Goal: Task Accomplishment & Management: Complete application form

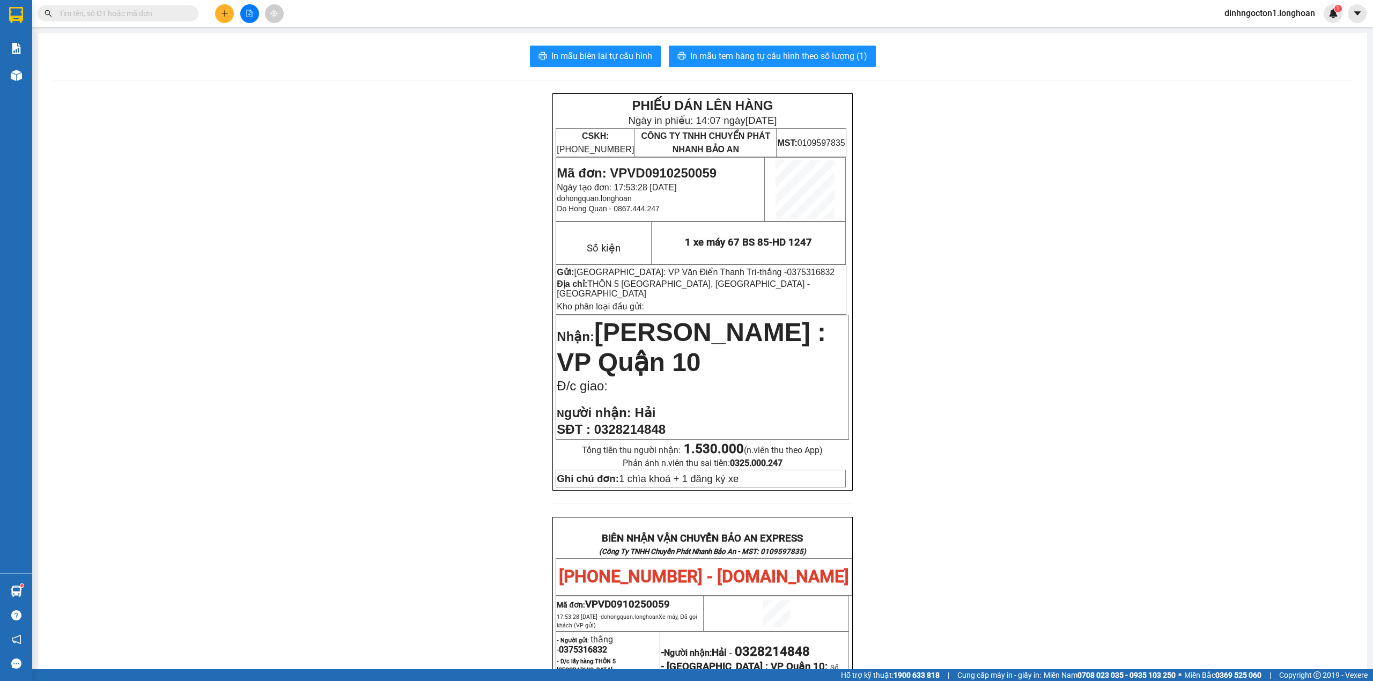
click at [436, 274] on div "PHIẾU DÁN LÊN HÀNG Ngày in phiếu: 14:07 ngày 12-10-2025 CSKH: 1900.06.88.33 CÔN…" at bounding box center [703, 597] width 1304 height 1008
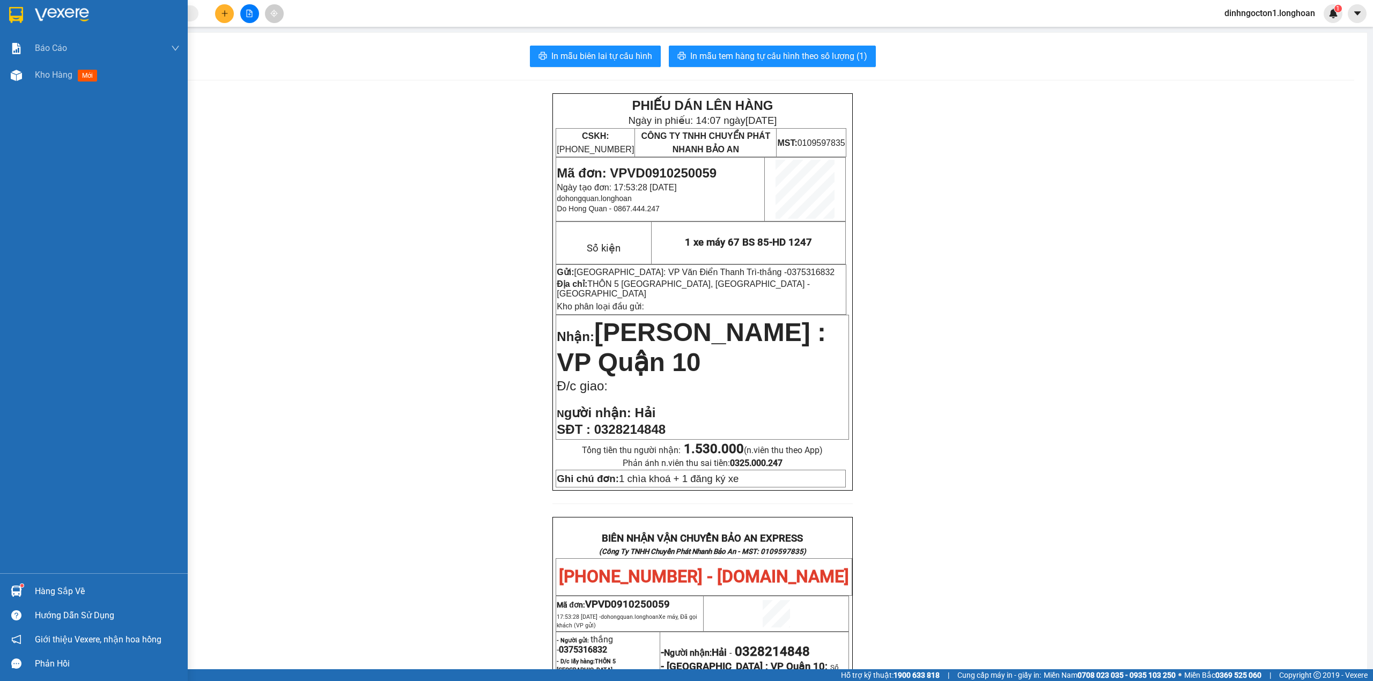
click at [15, 10] on img at bounding box center [16, 15] width 14 height 16
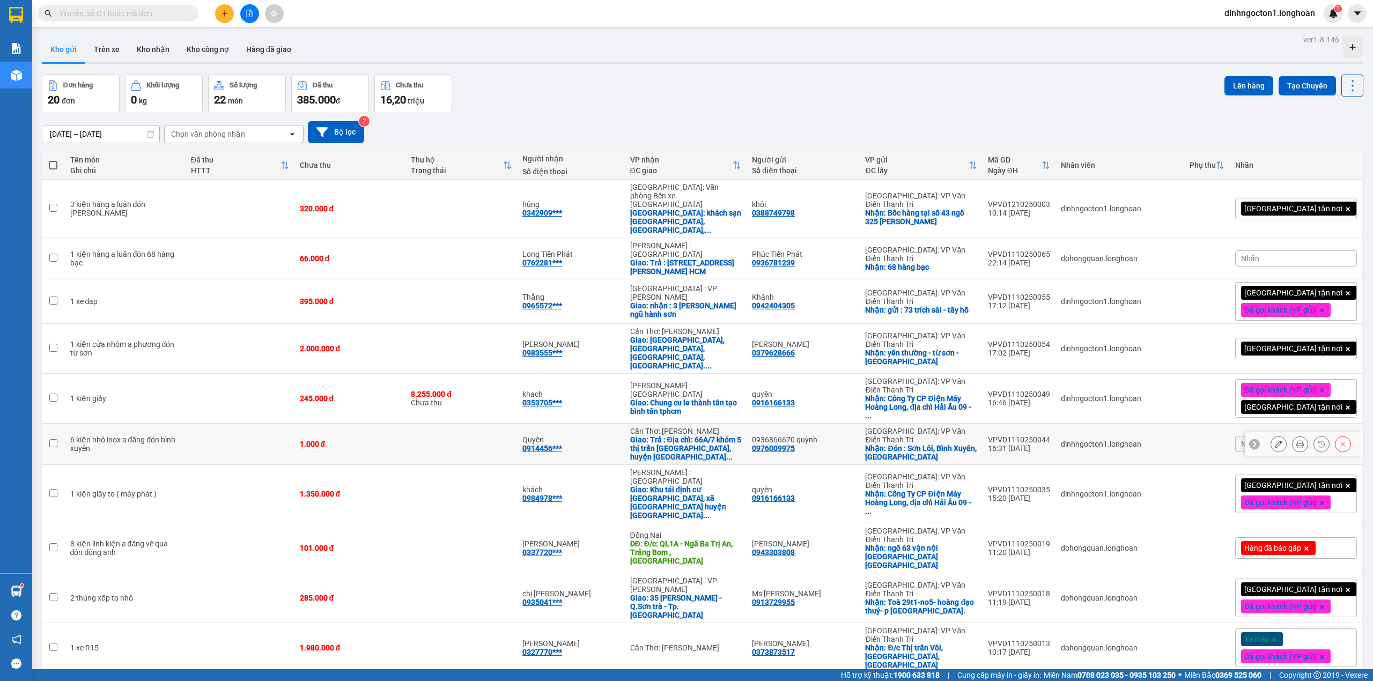
click at [1275, 440] on icon at bounding box center [1279, 444] width 8 height 8
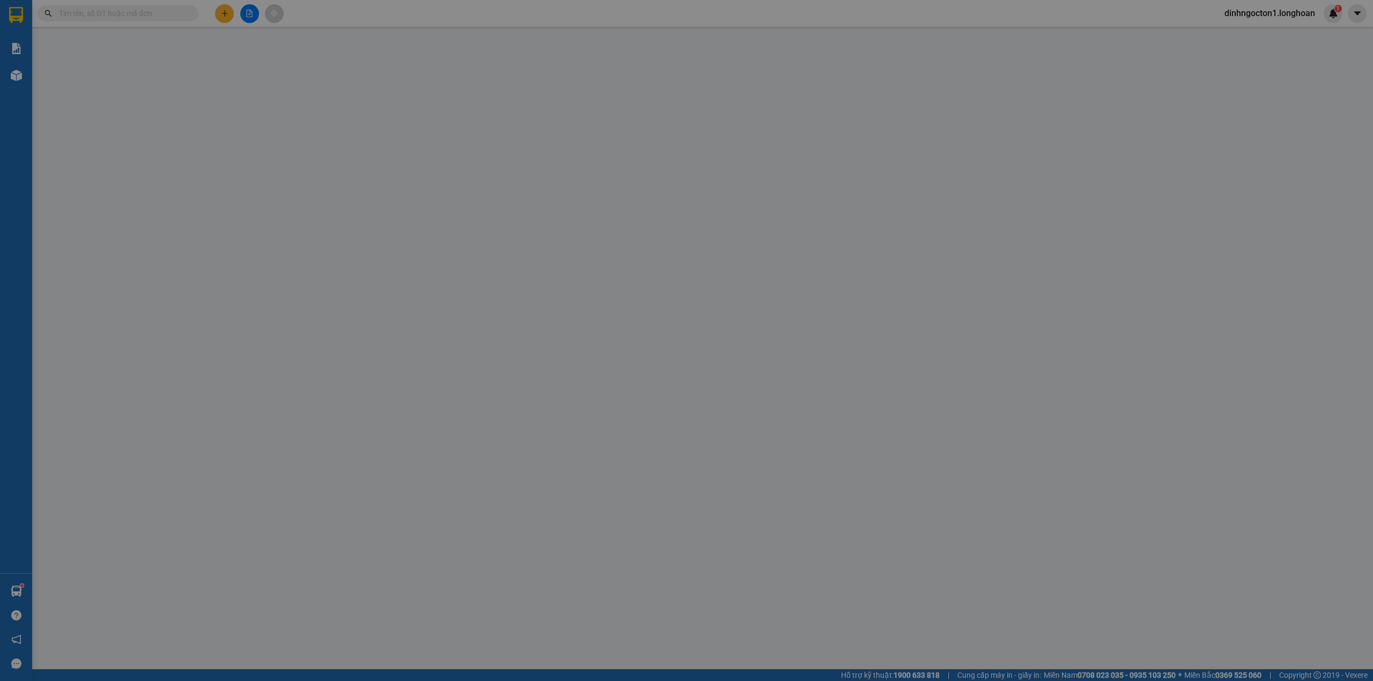
type input "0976009975"
type input "0936866670 quỳnh"
checkbox input "true"
type input "Đón : [PERSON_NAME], Bình Xuyên, [GEOGRAPHIC_DATA]"
type input "0914456798"
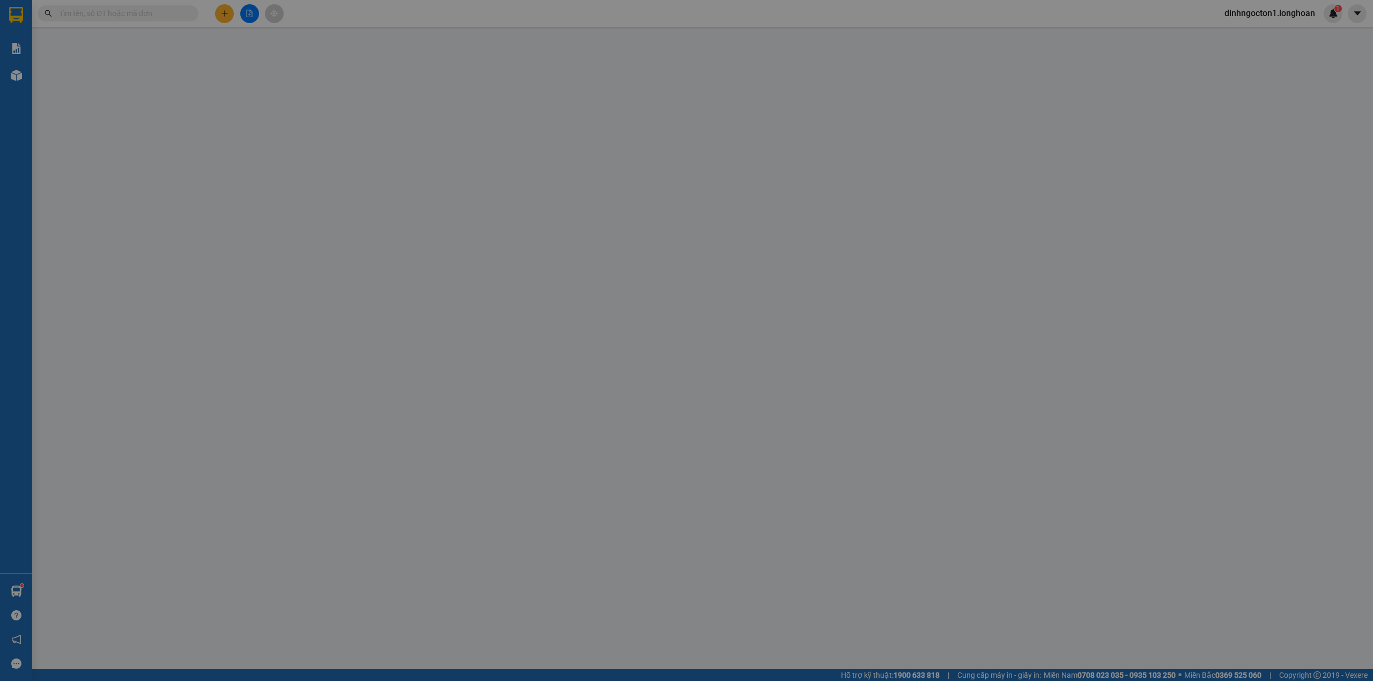
type input "Quyền"
checkbox input "true"
type input "Trả : Địa chỉ: [STREET_ADDRESS], tỉnh [GEOGRAPHIC_DATA]"
type input "Về gửi bill qua zalo 0814005333 Phương ziko"
type input "0"
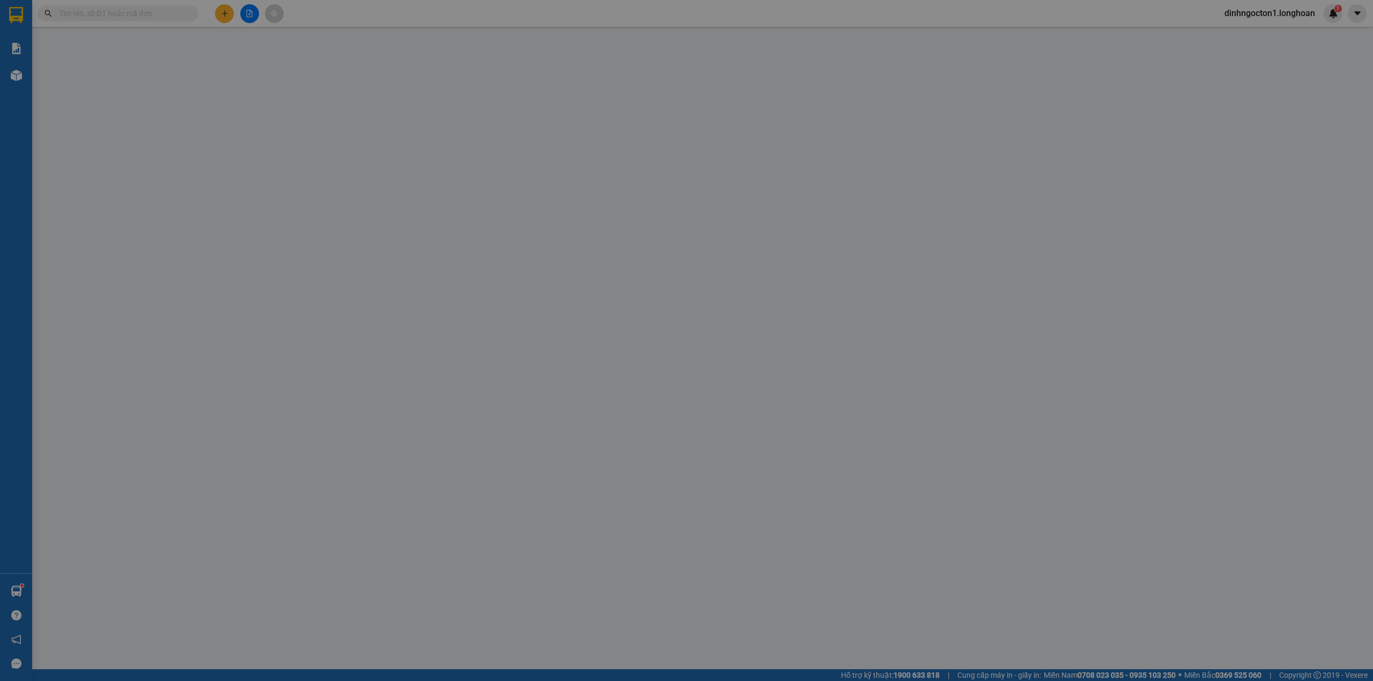
type input "1.000"
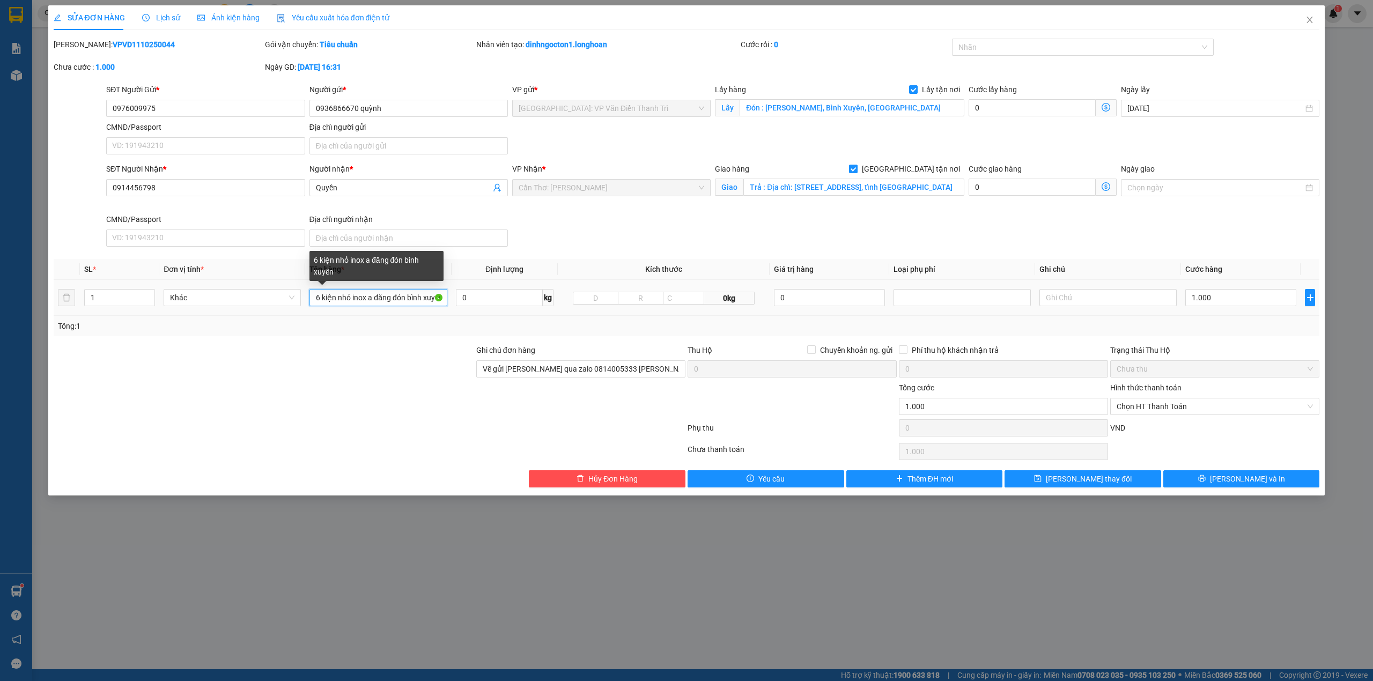
click at [358, 302] on input "6 kiện nhỏ inox a đăng đón bình xuyên" at bounding box center [378, 297] width 137 height 17
click at [352, 301] on input "6 kiện nhỏ inox a đăng đón bình xuyên" at bounding box center [378, 297] width 137 height 17
click at [335, 304] on input "6 kiện nhỏ inox a đăng đón bình xuyên" at bounding box center [378, 297] width 137 height 17
click at [335, 302] on input "6 kiện nhỏ inox a đăng đón bình xuyên" at bounding box center [378, 297] width 137 height 17
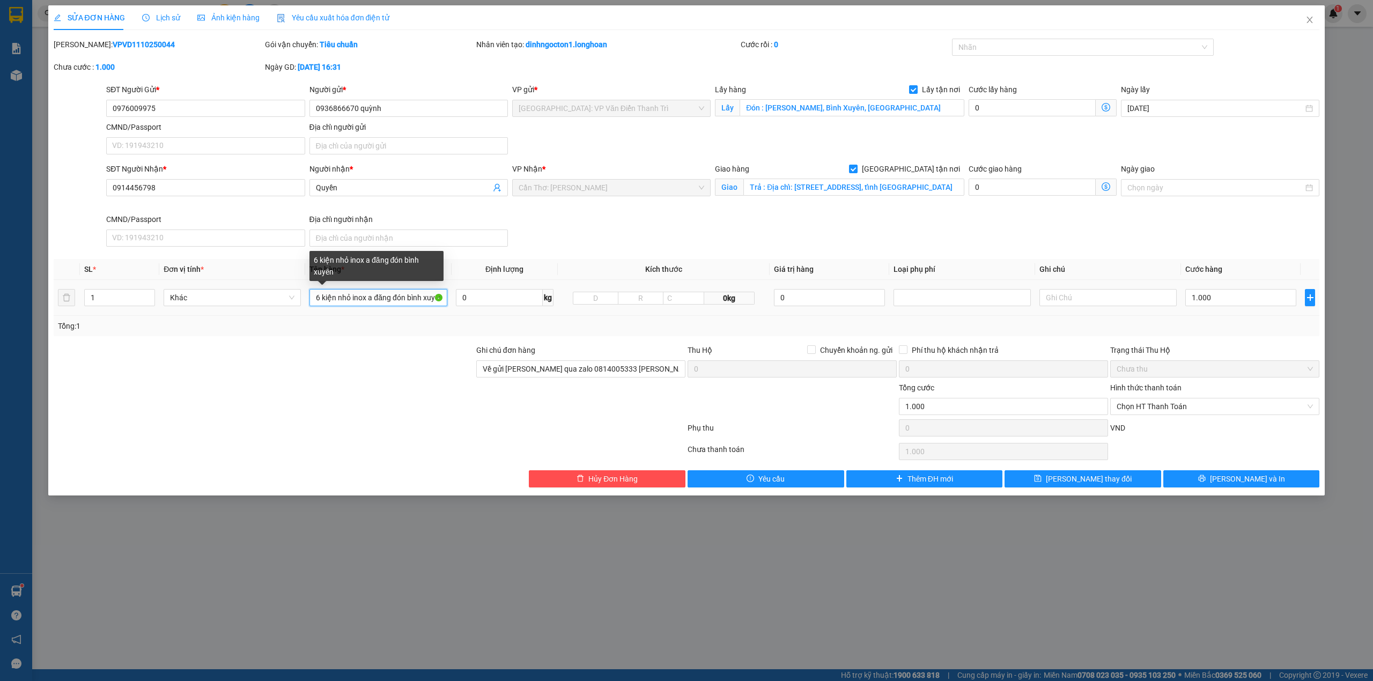
click at [335, 302] on input "6 kiện nhỏ inox a đăng đón bình xuyên" at bounding box center [378, 297] width 137 height 17
type input "6 kiện giấy dẹp ( inox )"
click at [1083, 206] on div "Cước giao hàng 0" at bounding box center [1043, 188] width 152 height 50
click at [1049, 241] on div "SĐT Người Nhận * 0914456798 Người nhận * Quyền VP Nhận * Cần Thơ: Kho Ninh Kiều…" at bounding box center [713, 207] width 1218 height 88
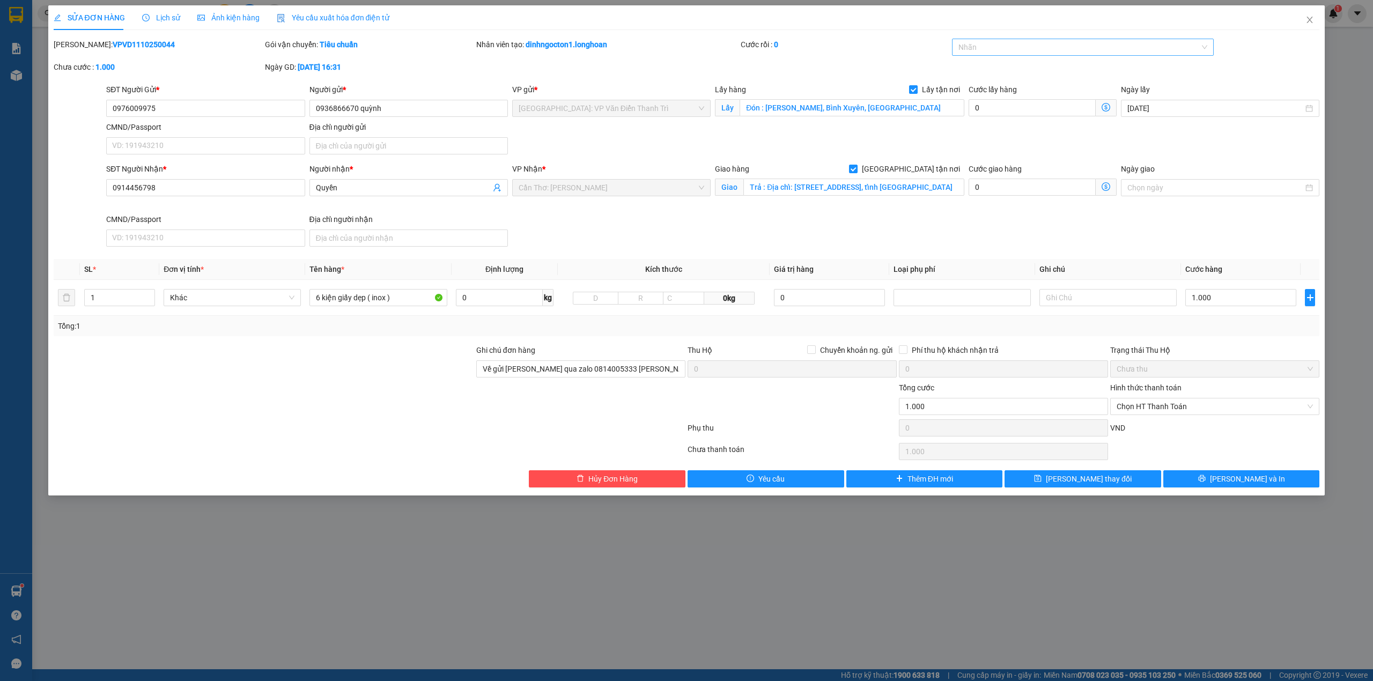
click at [1026, 48] on div at bounding box center [1078, 47] width 246 height 13
type input "gtn"
click at [1027, 73] on div "[GEOGRAPHIC_DATA] tận nơi" at bounding box center [1083, 69] width 249 height 12
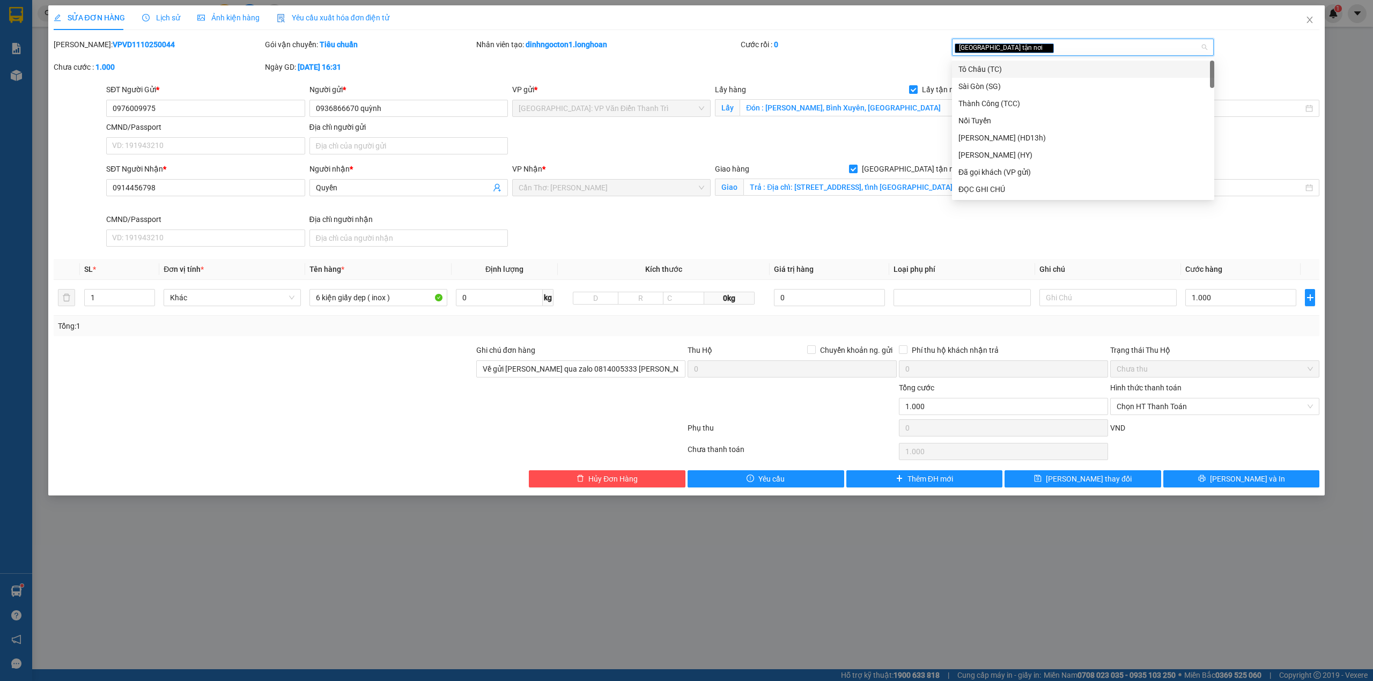
click at [818, 70] on div "Mã ĐH: VPVD1110250044 Gói vận chuyển: Tiêu chuẩn Nhân viên tạo: dinhngocton1.lo…" at bounding box center [687, 61] width 1269 height 45
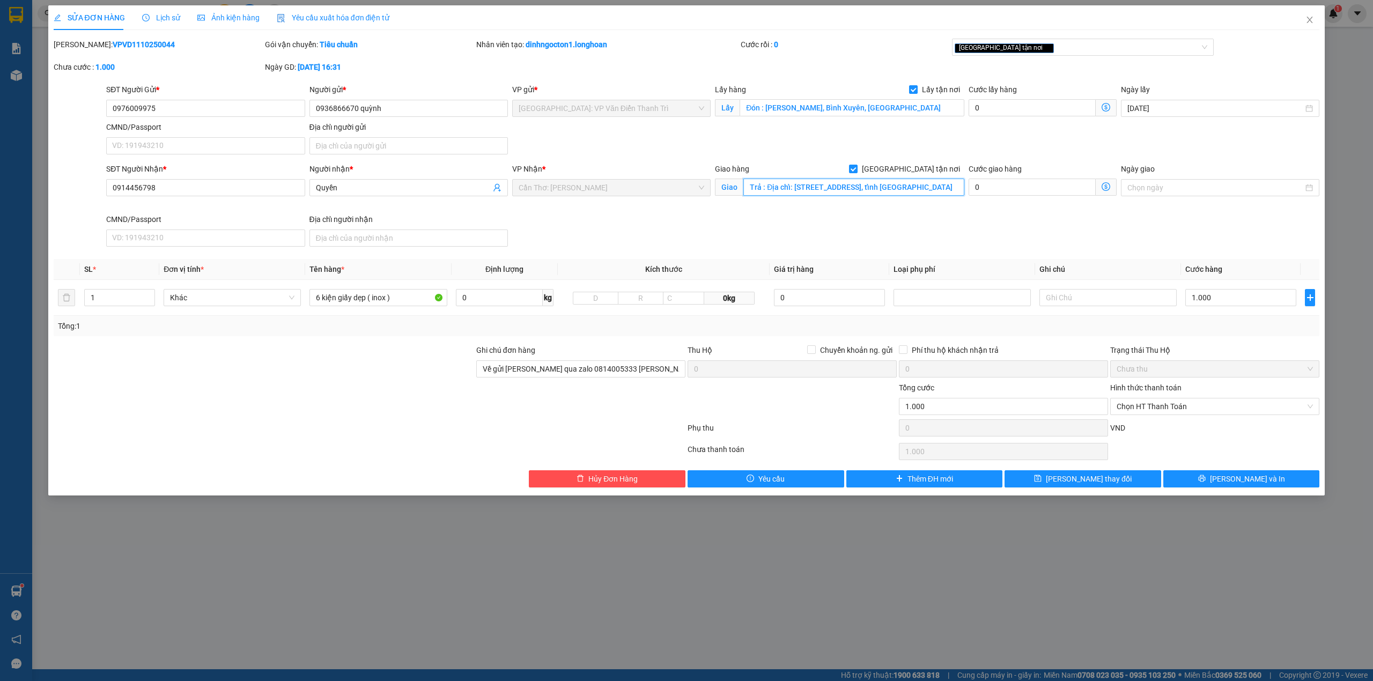
click at [850, 180] on input "Trả : Địa chỉ: 66A/7 khóm 5 thị trấn Long Hồ, huyện Long Hồ, tỉnh Vĩnh Long" at bounding box center [854, 187] width 221 height 17
click at [1160, 245] on div "SĐT Người Nhận * 0914456798 Người nhận * Quyền VP Nhận * Cần Thơ: Kho Ninh Kiều…" at bounding box center [713, 207] width 1218 height 88
click at [893, 201] on div "Giao hàng Giao tận nơi Giao Trả : Địa chỉ: 66A/7 khóm 5 thị trấn Long Hồ, huyện…" at bounding box center [839, 182] width 249 height 38
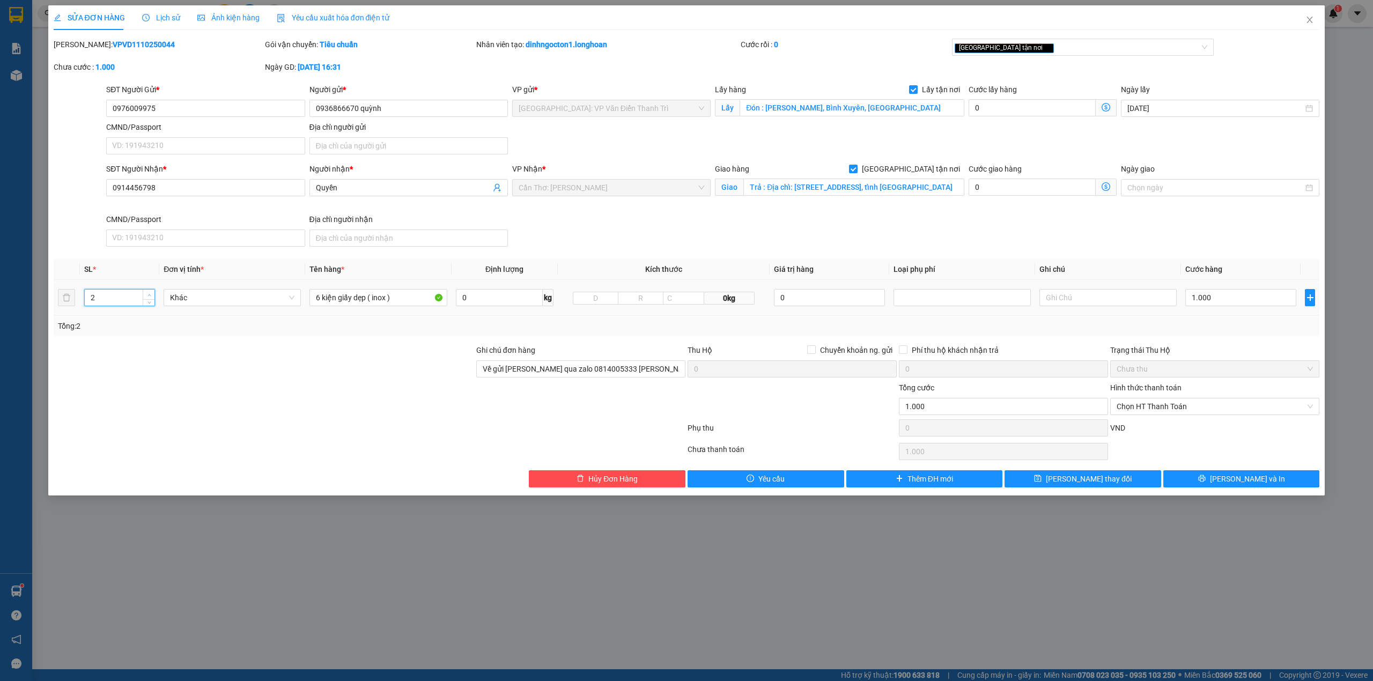
click at [149, 297] on icon "up" at bounding box center [150, 295] width 4 height 4
type input "6"
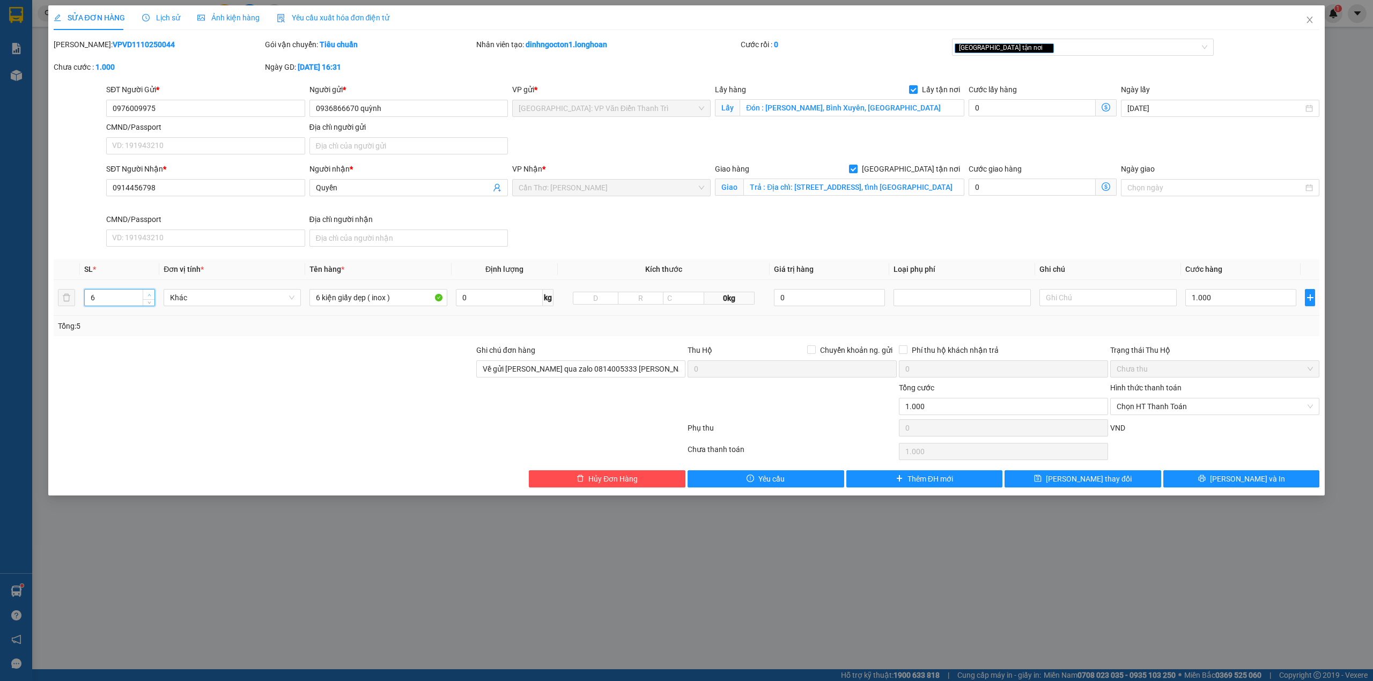
click at [149, 297] on icon "up" at bounding box center [150, 295] width 4 height 4
click at [1224, 299] on input "1.000" at bounding box center [1241, 297] width 111 height 17
type input "8"
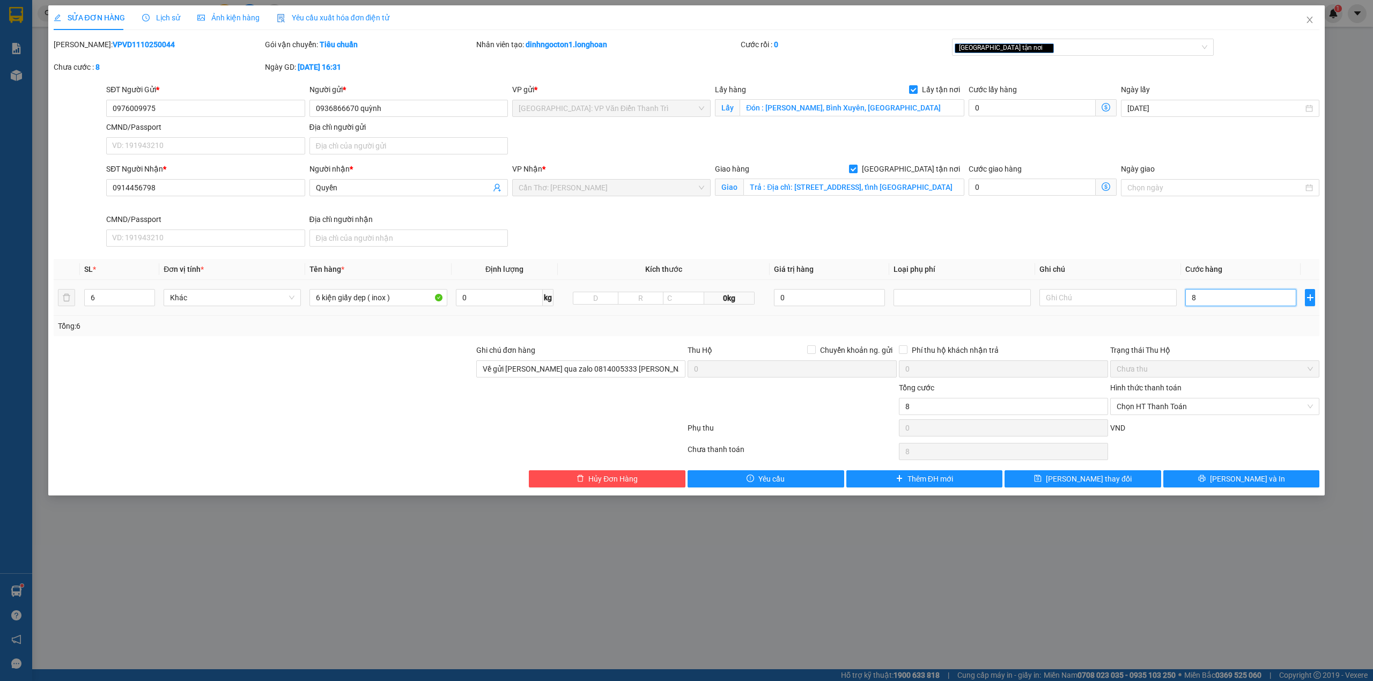
type input "85"
type input "850"
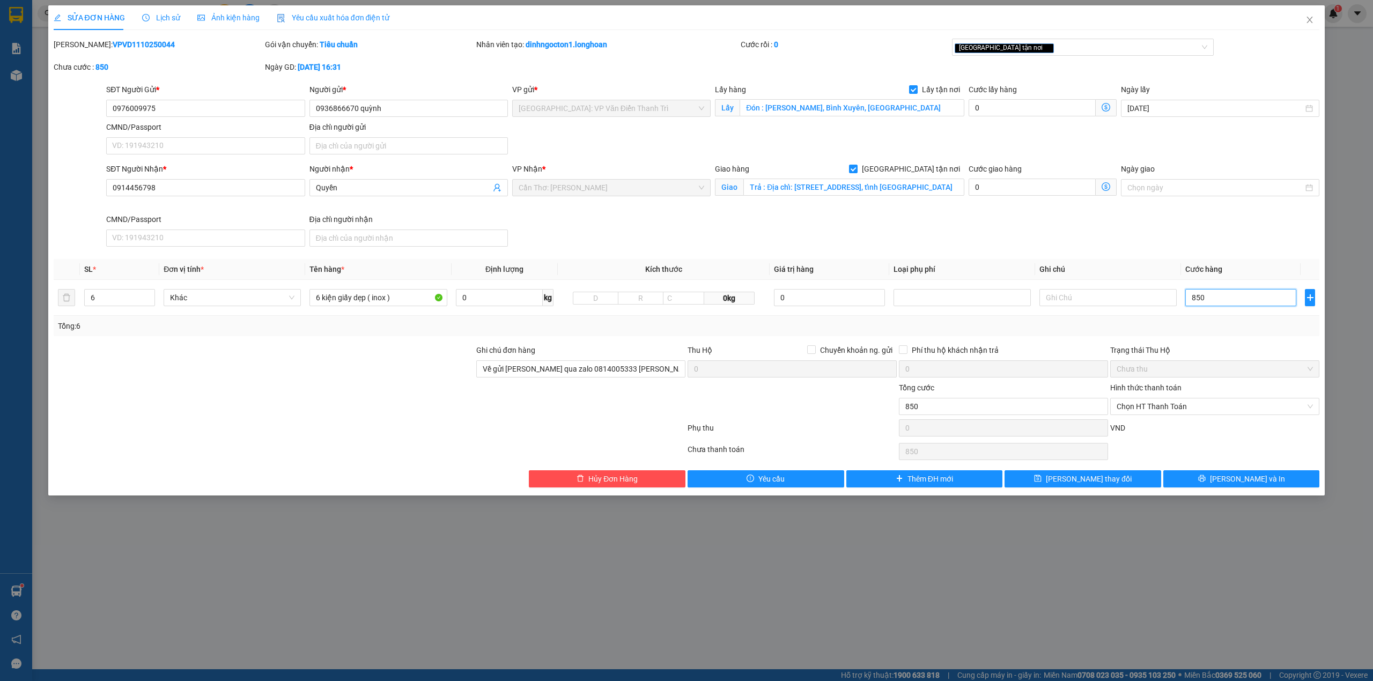
type input "850"
click at [320, 371] on div at bounding box center [264, 363] width 423 height 38
type input "850.000"
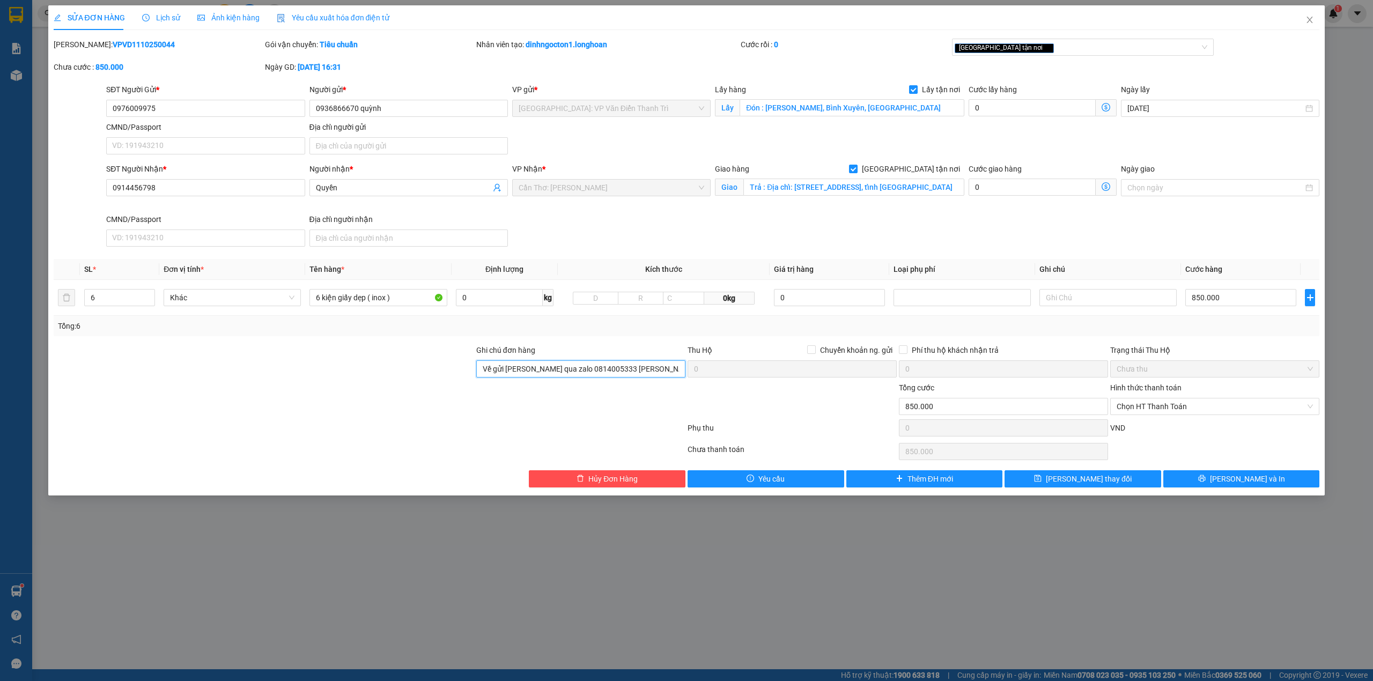
drag, startPoint x: 587, startPoint y: 371, endPoint x: 548, endPoint y: 380, distance: 40.1
click at [548, 380] on div "Ghi chú đơn hàng Về gửi bill qua zalo 0814005333 Phương ziko" at bounding box center [580, 363] width 209 height 38
click at [476, 439] on div at bounding box center [370, 430] width 634 height 21
click at [811, 425] on div "Phụ thu" at bounding box center [792, 431] width 211 height 19
click at [735, 409] on div at bounding box center [792, 401] width 211 height 38
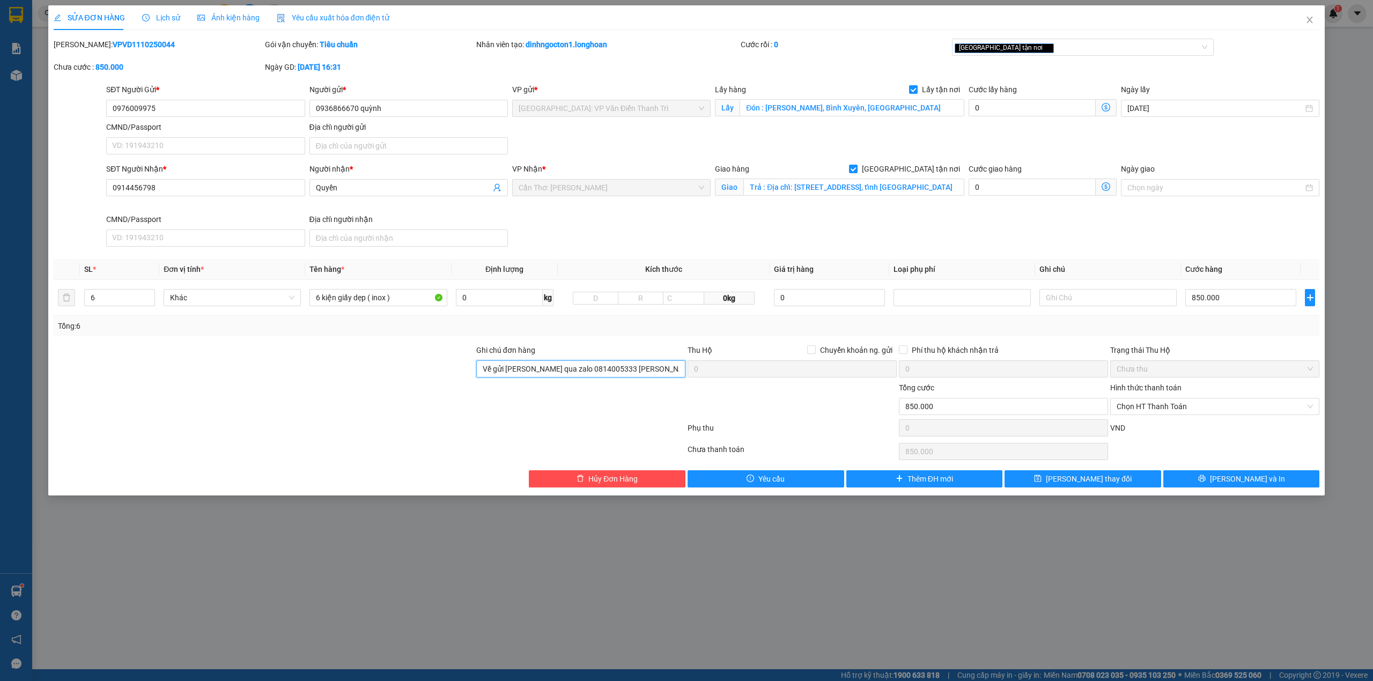
click at [637, 374] on input "Về gửi bill qua zalo 0814005333 Phương ziko" at bounding box center [580, 369] width 209 height 17
click at [1043, 53] on div "[GEOGRAPHIC_DATA] tận nơi" at bounding box center [1078, 47] width 246 height 13
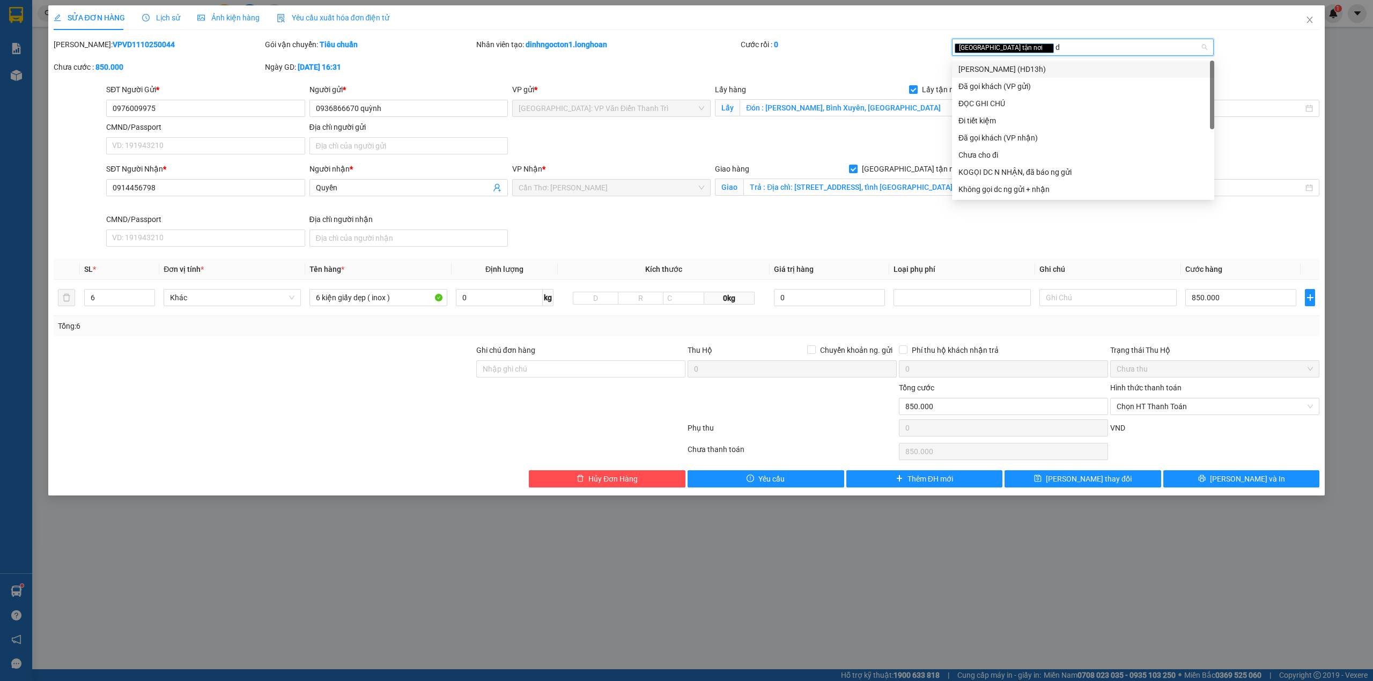
type input "da"
click at [1050, 67] on div "Đã gọi khách (VP gửi)" at bounding box center [1083, 69] width 249 height 12
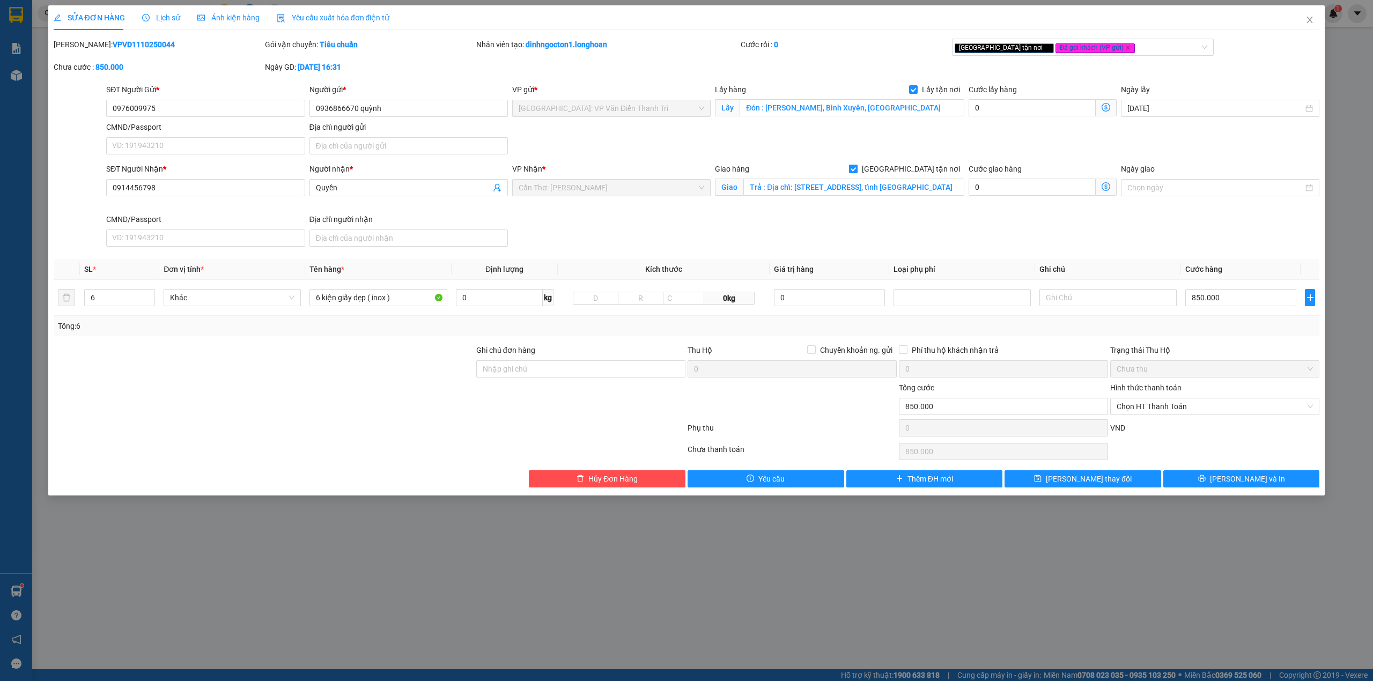
click at [888, 68] on div "Mã ĐH: VPVD1110250044 Gói vận chuyển: Tiêu chuẩn Nhân viên tạo: dinhngocton1.lo…" at bounding box center [687, 61] width 1269 height 45
click at [1190, 441] on div "VND" at bounding box center [1215, 431] width 211 height 19
click at [1269, 481] on button "[PERSON_NAME] và In" at bounding box center [1242, 479] width 157 height 17
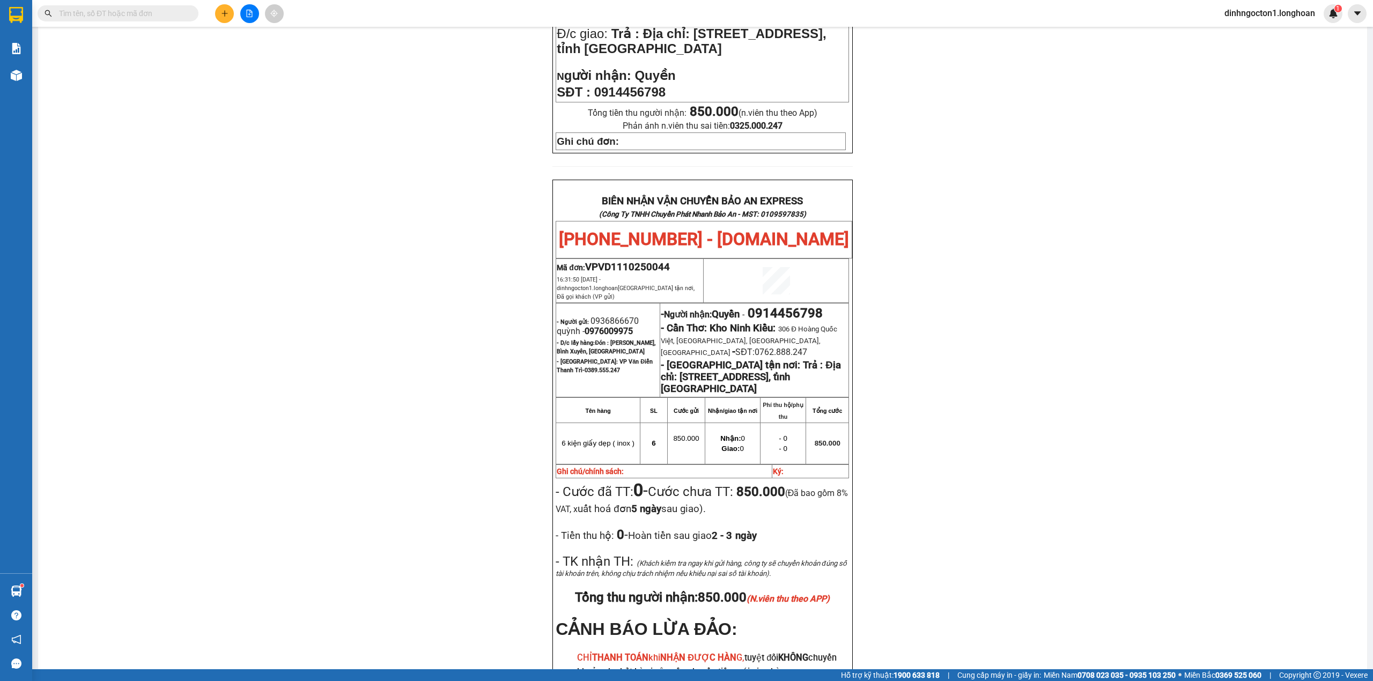
scroll to position [496, 0]
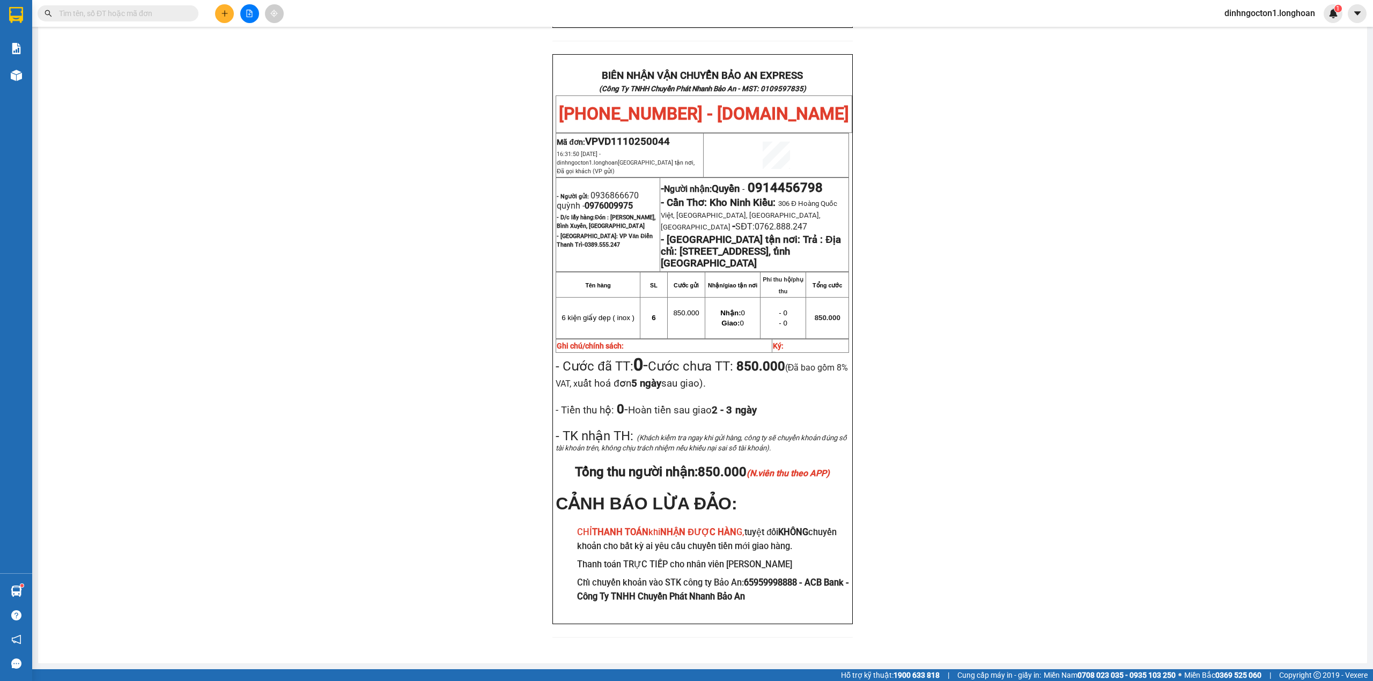
click at [131, 16] on input "text" at bounding box center [122, 14] width 127 height 12
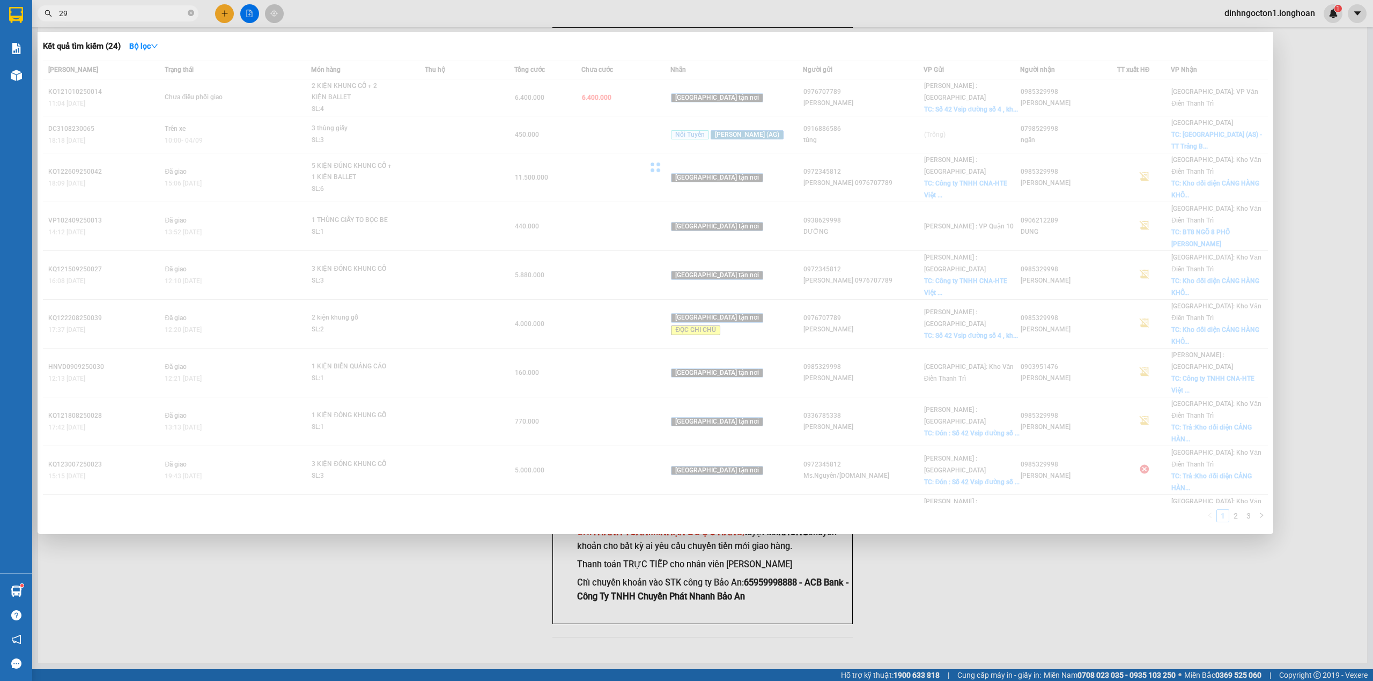
type input "2"
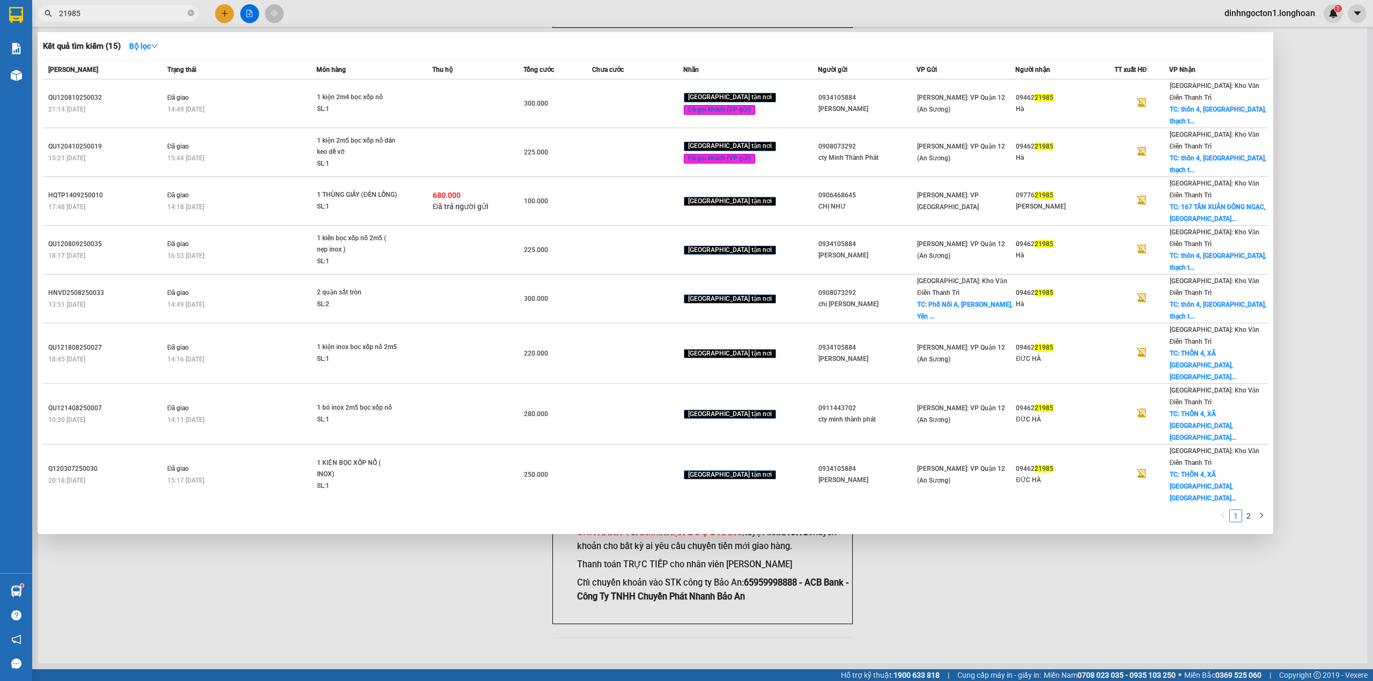
type input "21985"
click at [458, 39] on div "Kết quả tìm kiếm ( 15 ) Bộ lọc" at bounding box center [655, 46] width 1225 height 17
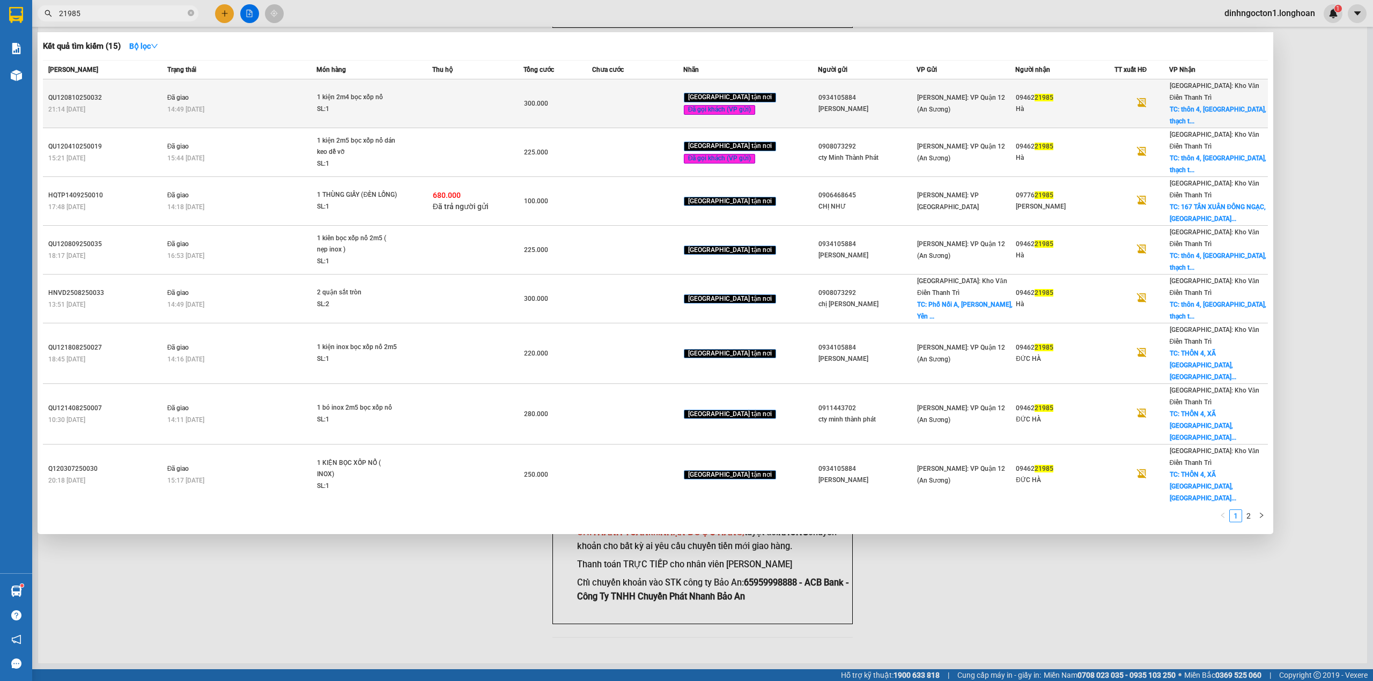
click at [398, 92] on div "1 kiện 2m4 bọc xốp nổ" at bounding box center [357, 98] width 80 height 12
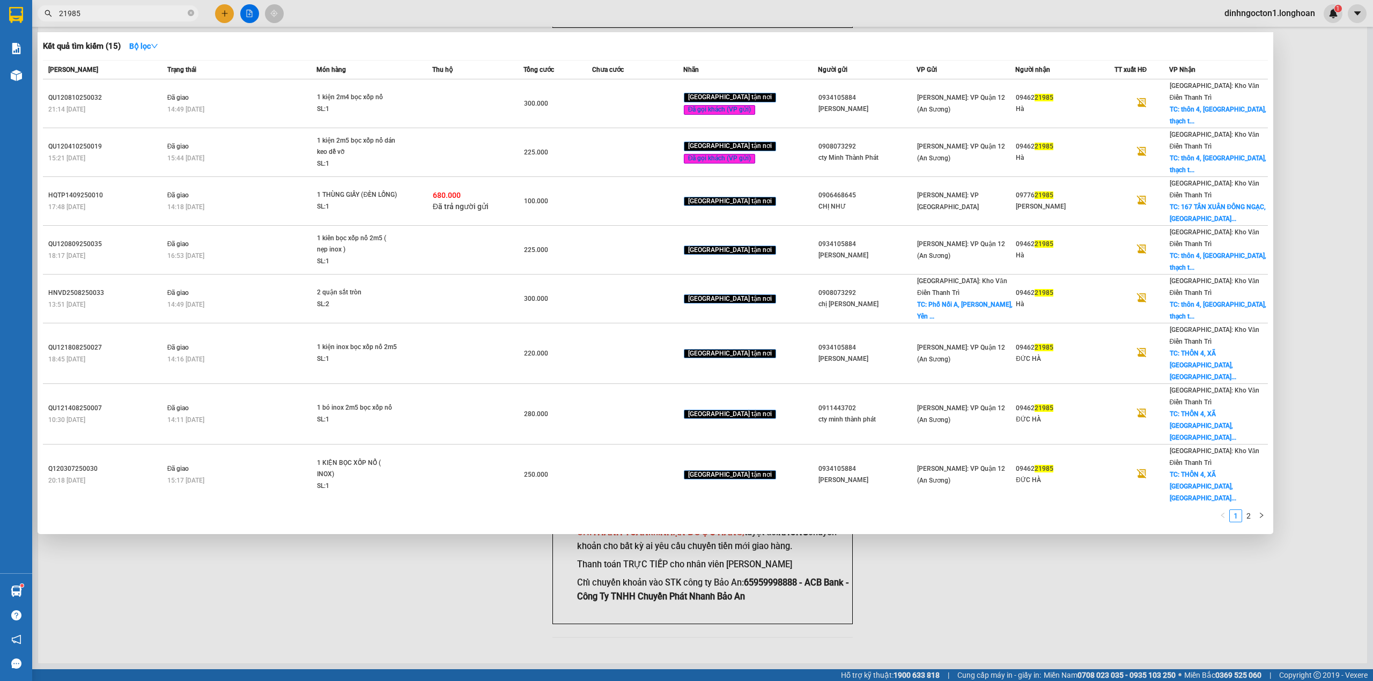
click at [428, 44] on div "Kết quả tìm kiếm ( 15 ) Bộ lọc" at bounding box center [655, 46] width 1225 height 17
click at [222, 10] on div at bounding box center [686, 340] width 1373 height 681
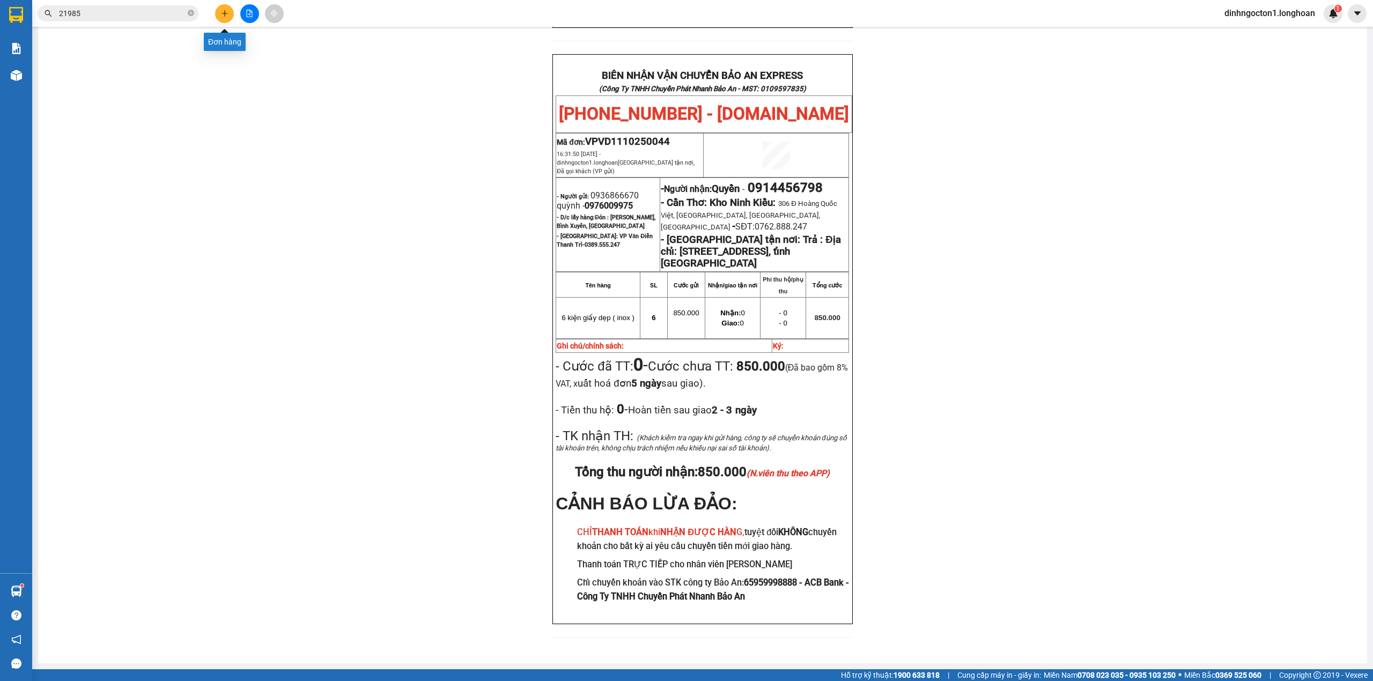
click at [222, 14] on icon "plus" at bounding box center [225, 14] width 8 height 8
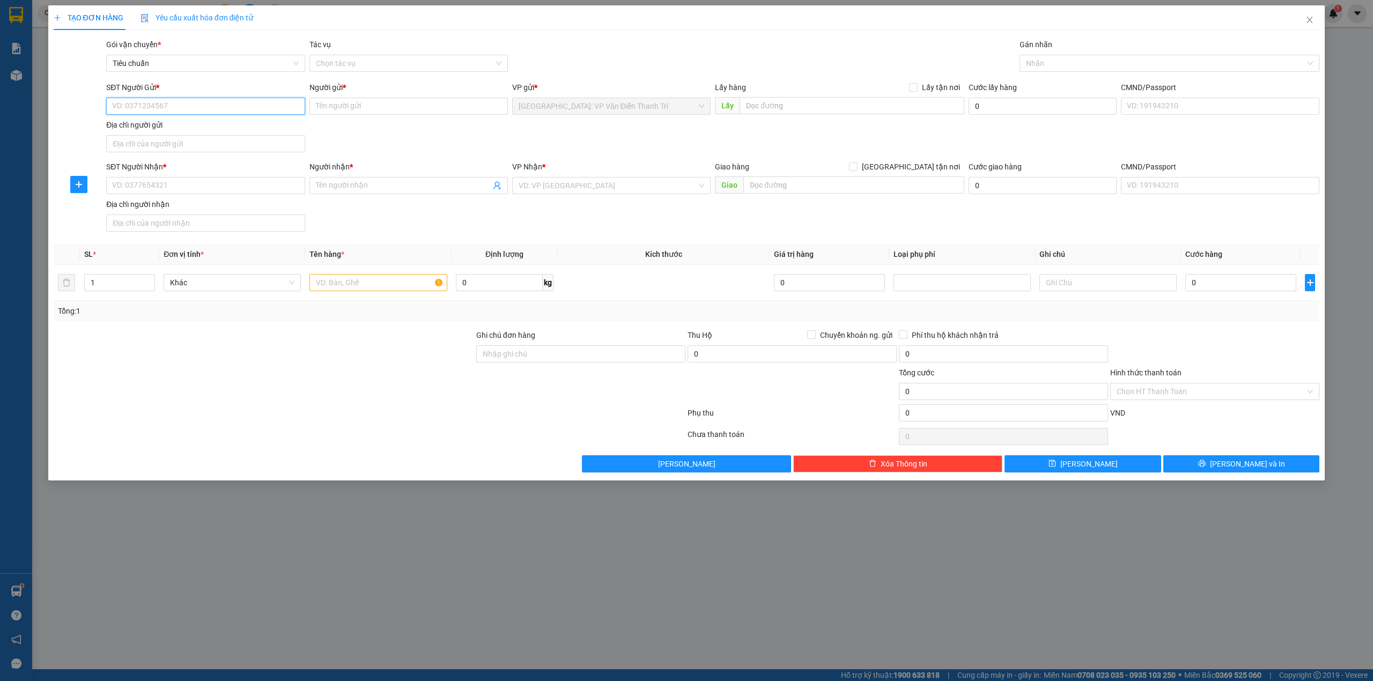
click at [232, 104] on input "SĐT Người Gửi *" at bounding box center [205, 106] width 199 height 17
paste input "0969859846"
type input "0969859846"
click at [434, 141] on div "SĐT Người Gửi * 0969859846 0969859846 Người gửi * Tên người gửi VP gửi * Hà Nội…" at bounding box center [713, 119] width 1218 height 75
click at [378, 104] on input "Người gửi *" at bounding box center [409, 106] width 199 height 17
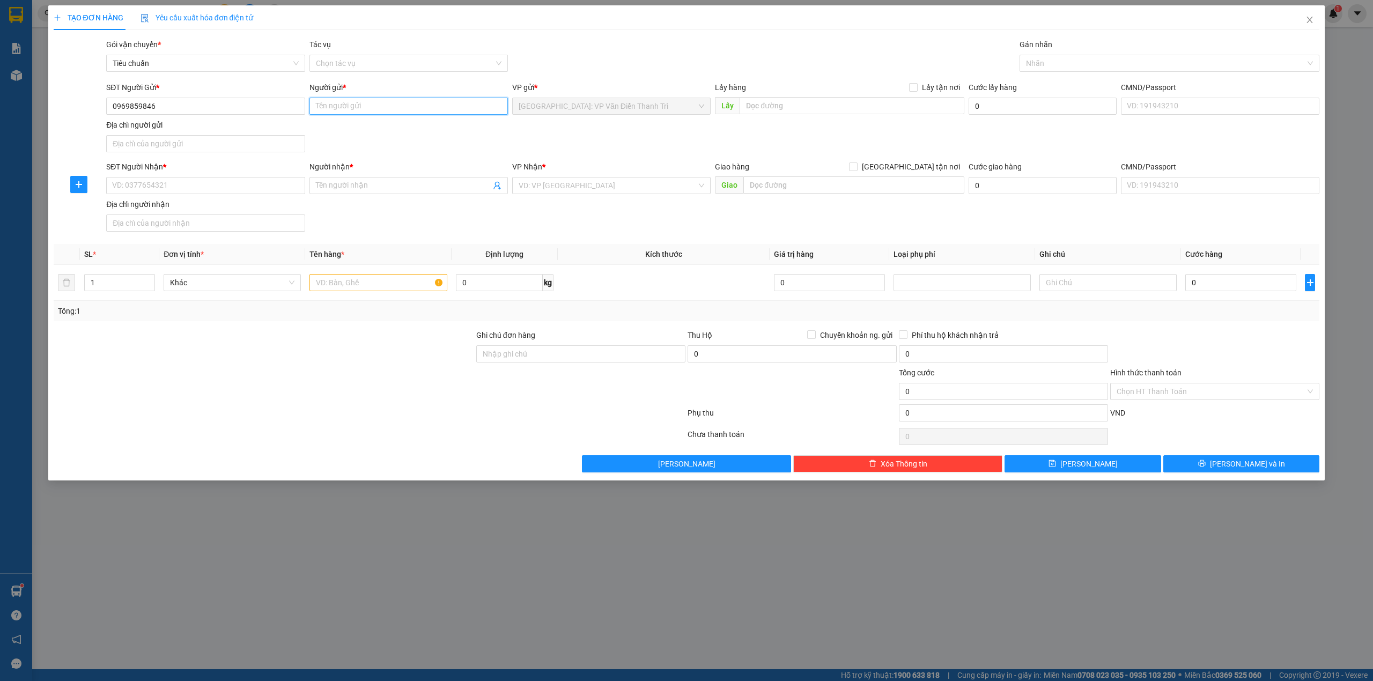
paste input "Mậu"
type input "Mậu"
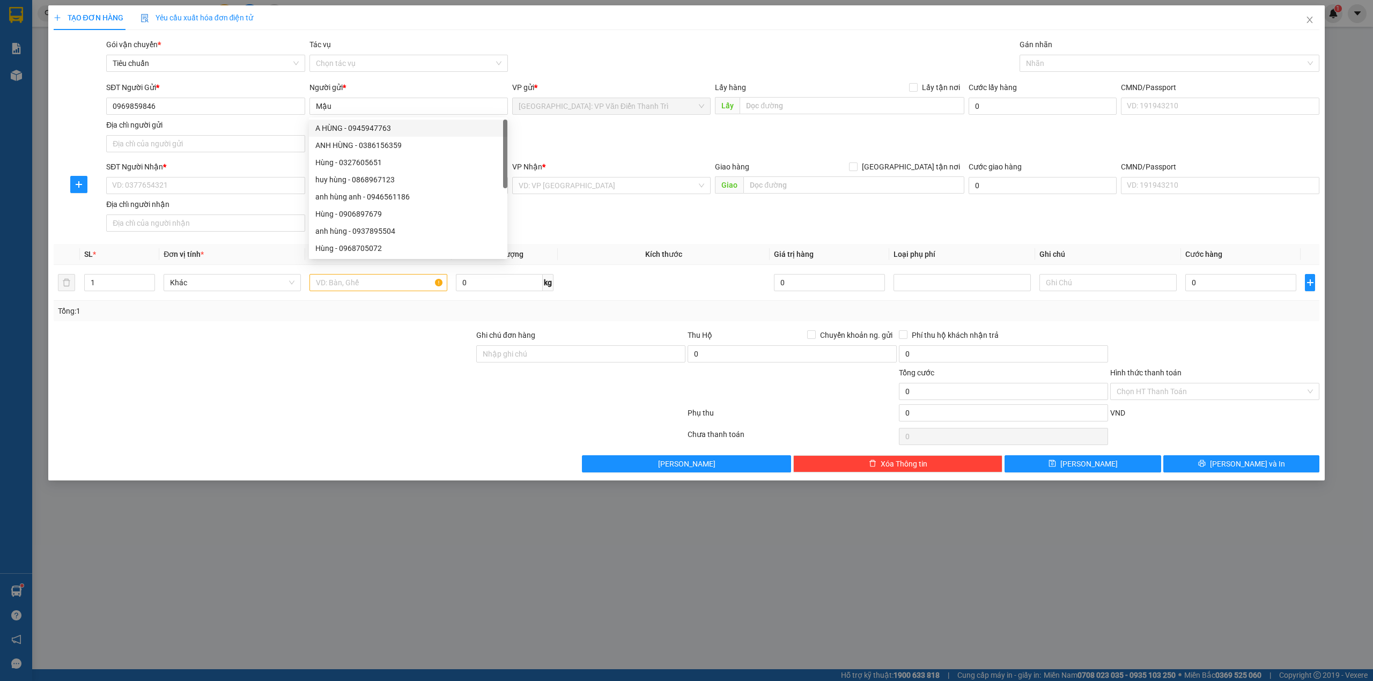
click at [584, 148] on div "SĐT Người Gửi * 0969859846 Người gửi * Mậu VP gửi * Hà Nội: VP Văn Điển Thanh T…" at bounding box center [713, 119] width 1218 height 75
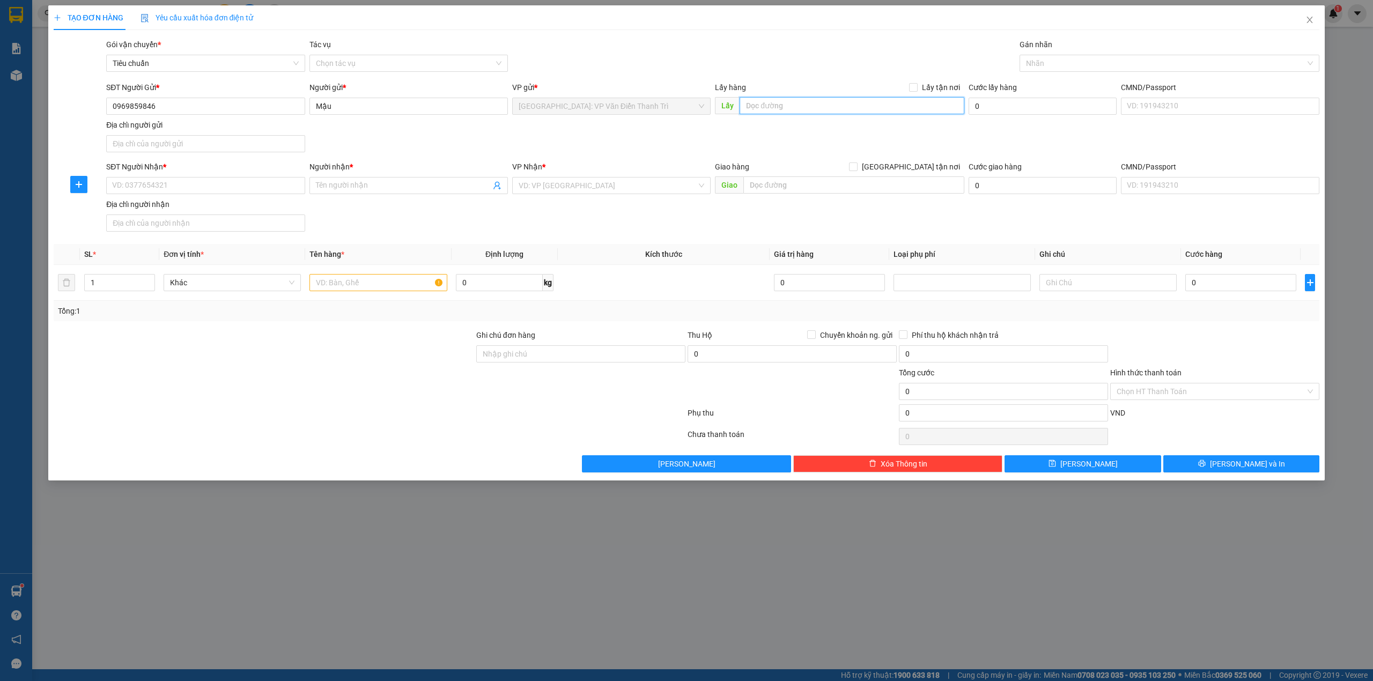
click at [906, 112] on input "text" at bounding box center [852, 105] width 225 height 17
paste input "Đón : 52 ngõ 109 Nguyễn văn trỗi phường mộ lao hà đông"
type input "Đón : 52 ngõ 109 Nguyễn văn trỗi phường mộ lao hà đông"
click at [926, 85] on span "Lấy tận nơi" at bounding box center [941, 88] width 47 height 12
click at [917, 85] on input "Lấy tận nơi" at bounding box center [913, 87] width 8 height 8
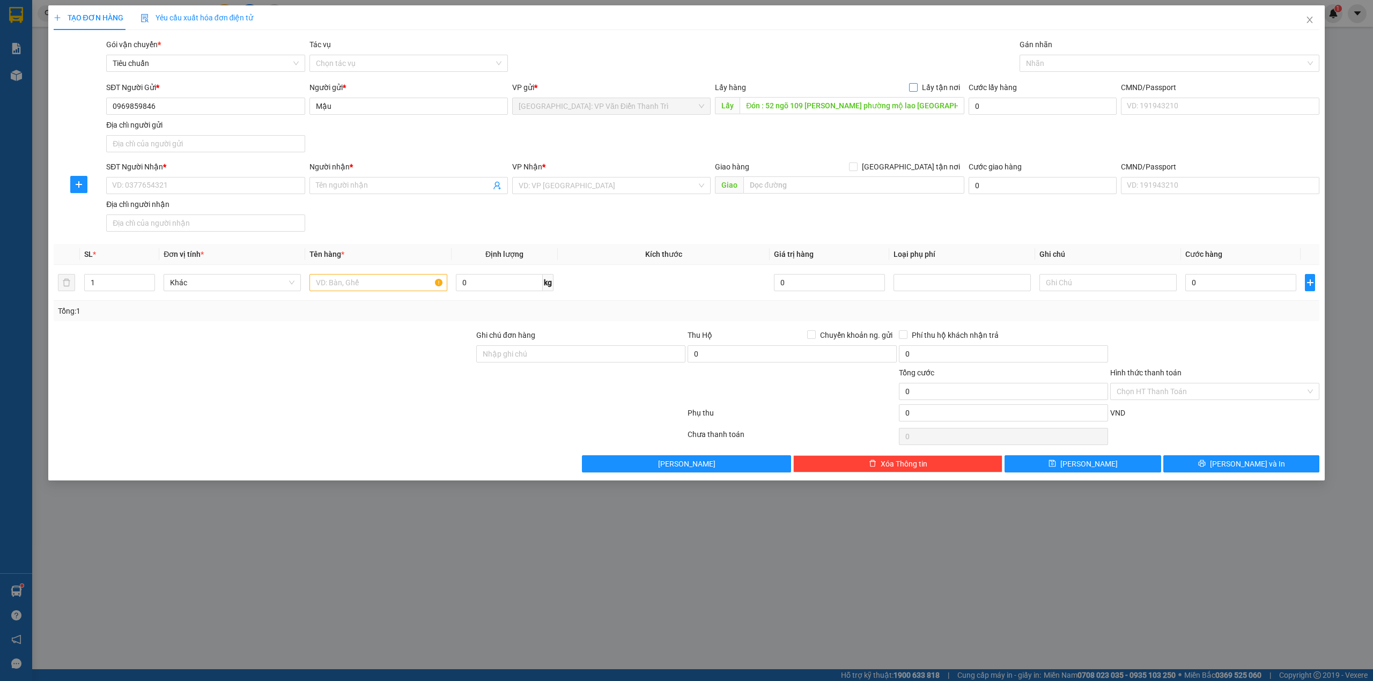
checkbox input "true"
click at [855, 50] on div "Gói vận chuyển * Tiêu chuẩn Tác vụ Chọn tác vụ Gán nhãn Nhãn" at bounding box center [713, 58] width 1218 height 38
click at [199, 192] on input "SĐT Người Nhận *" at bounding box center [205, 185] width 199 height 17
paste input "0912414604"
type input "0912414604"
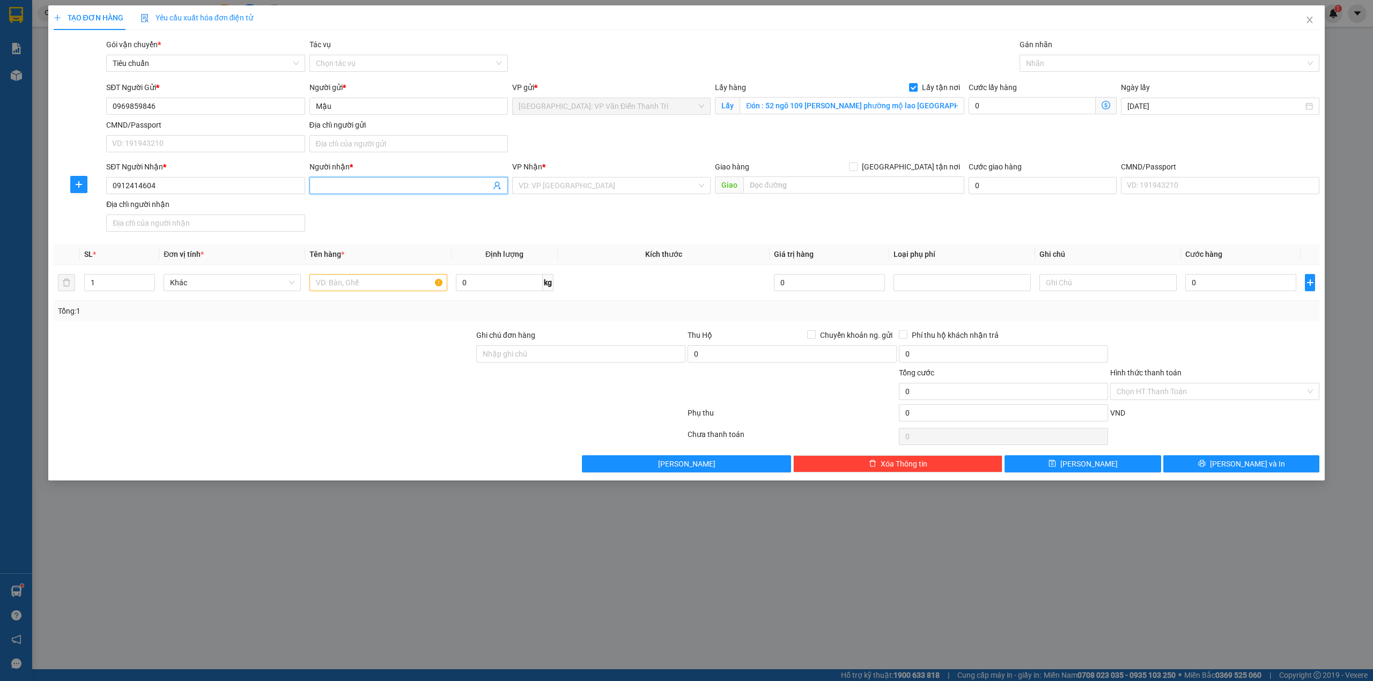
click at [393, 191] on input "Người nhận *" at bounding box center [403, 186] width 175 height 12
paste input "Vượng"
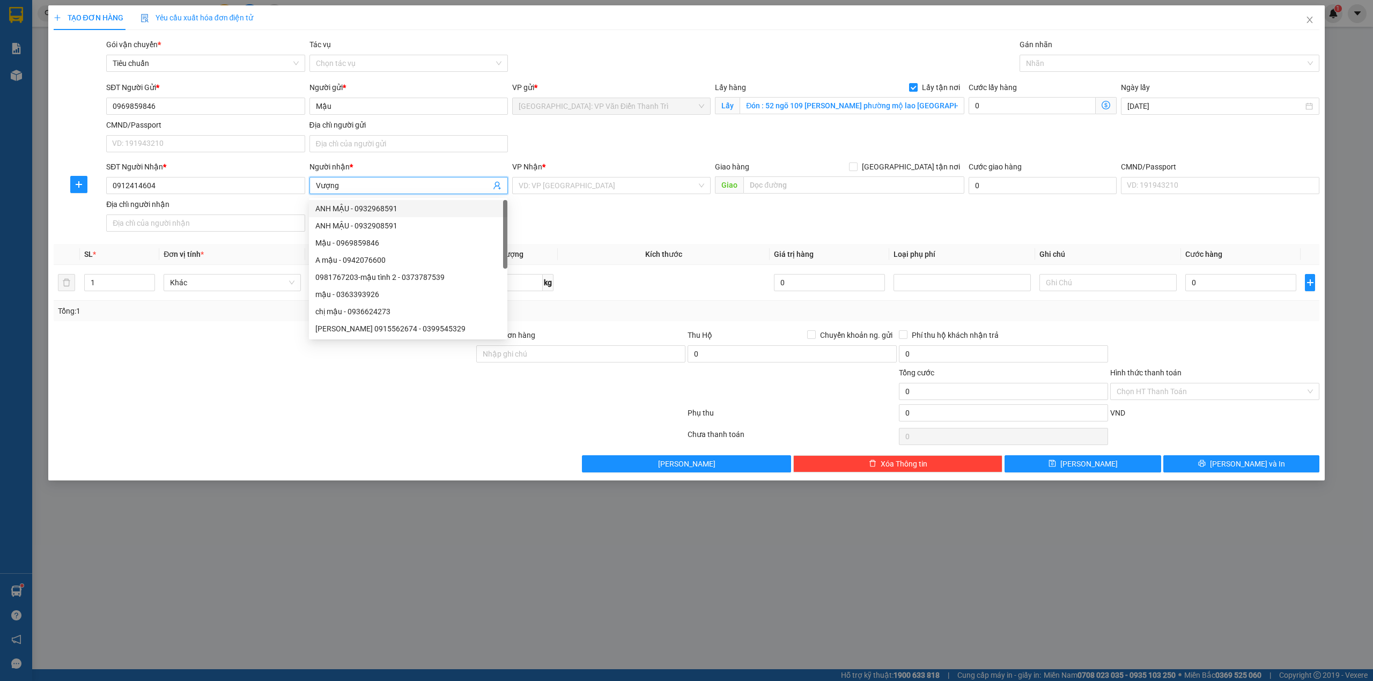
type input "Vượng"
click at [655, 224] on div "SĐT Người Nhận * 0912414604 Người nhận * Vượng VP Nhận * VD: VP Sài Gòn Giao hà…" at bounding box center [713, 198] width 1218 height 75
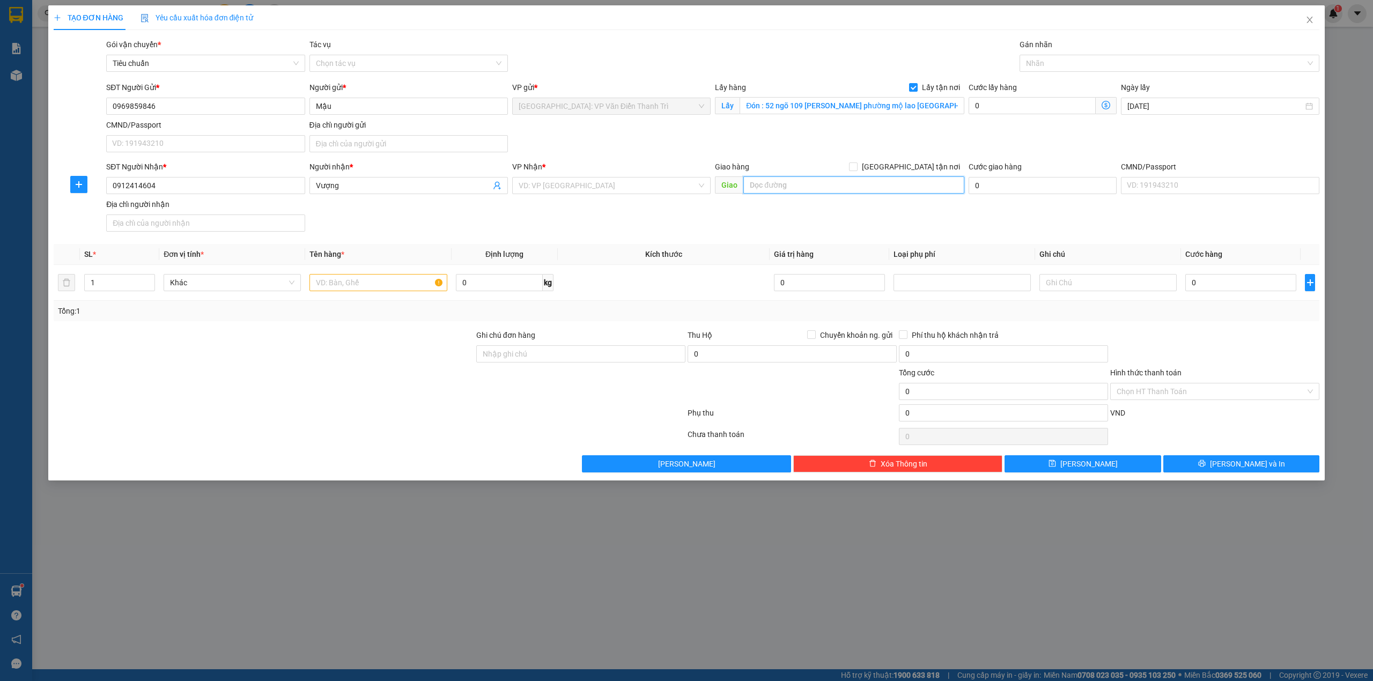
click at [819, 182] on input "text" at bounding box center [854, 185] width 221 height 17
paste input "Trả : TP Quảng Bình: Đường tránh TP Đồng Hới giao với đường Hà Huy Tập"
type input "Trả : TP Quảng Bình: Đường tránh TP Đồng Hới giao với đường Hà Huy Tập"
click at [923, 166] on span "[GEOGRAPHIC_DATA] tận nơi" at bounding box center [911, 167] width 107 height 12
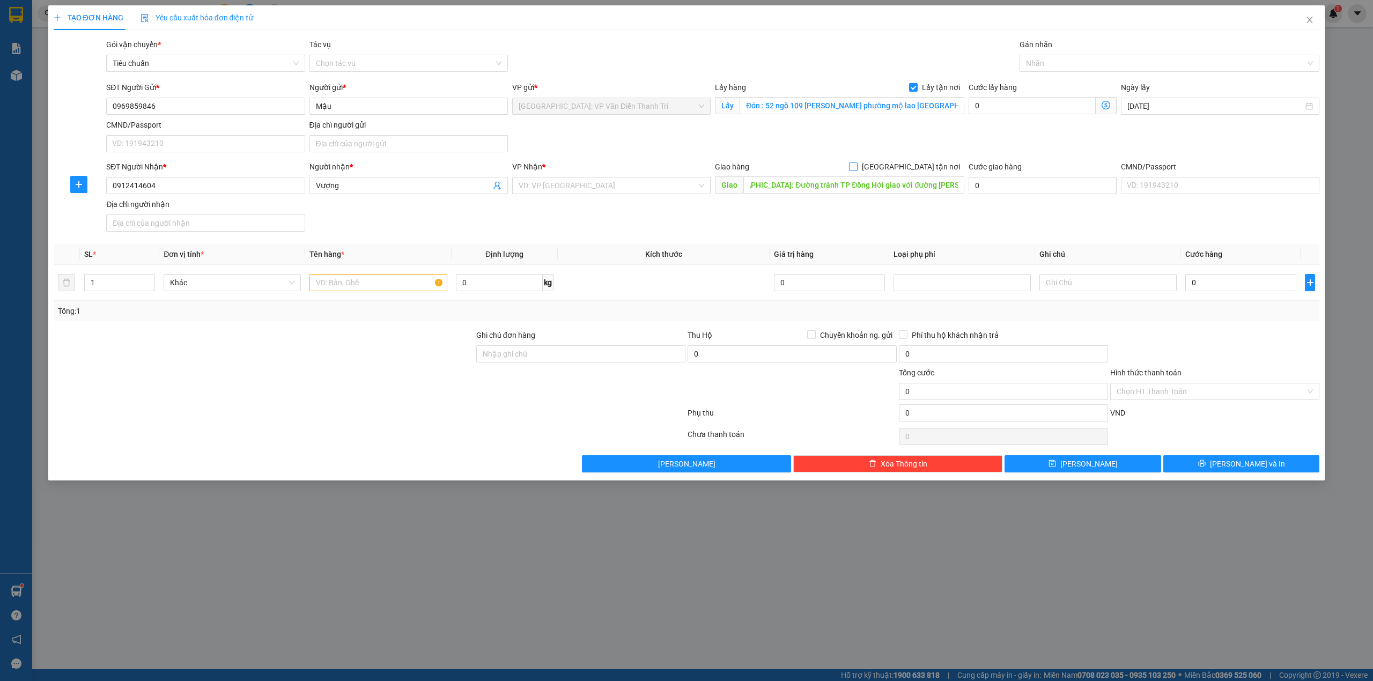
click at [857, 166] on input "[GEOGRAPHIC_DATA] tận nơi" at bounding box center [853, 167] width 8 height 8
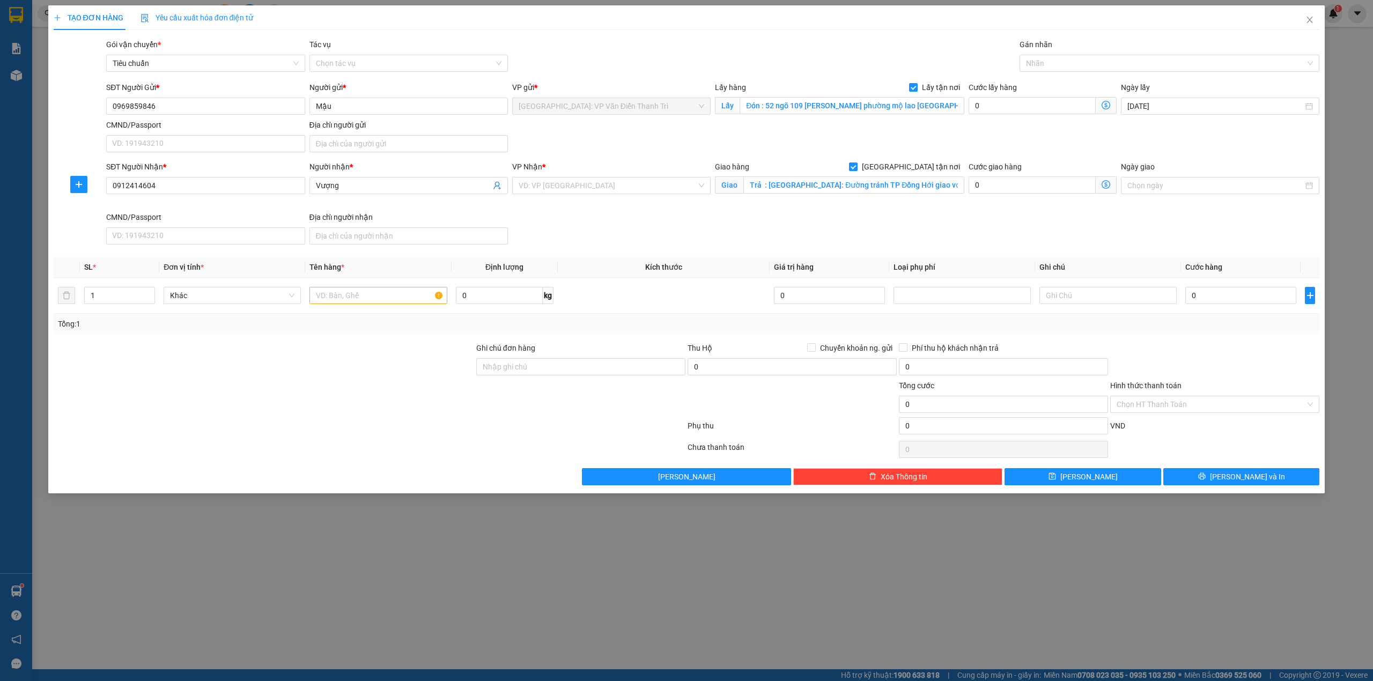
click at [822, 146] on div "SĐT Người Gửi * 0969859846 Người gửi * Mậu VP gửi * Hà Nội: VP Văn Điển Thanh T…" at bounding box center [713, 119] width 1218 height 75
click at [866, 187] on input "Trả : TP Quảng Bình: Đường tránh TP Đồng Hới giao với đường Hà Huy Tập" at bounding box center [854, 185] width 221 height 17
click at [857, 155] on div "SĐT Người Gửi * 0969859846 Người gửi * Mậu VP gửi * Hà Nội: VP Văn Điển Thanh T…" at bounding box center [713, 119] width 1218 height 75
click at [917, 168] on span "[GEOGRAPHIC_DATA] tận nơi" at bounding box center [911, 167] width 107 height 12
click at [857, 168] on input "[GEOGRAPHIC_DATA] tận nơi" at bounding box center [853, 167] width 8 height 8
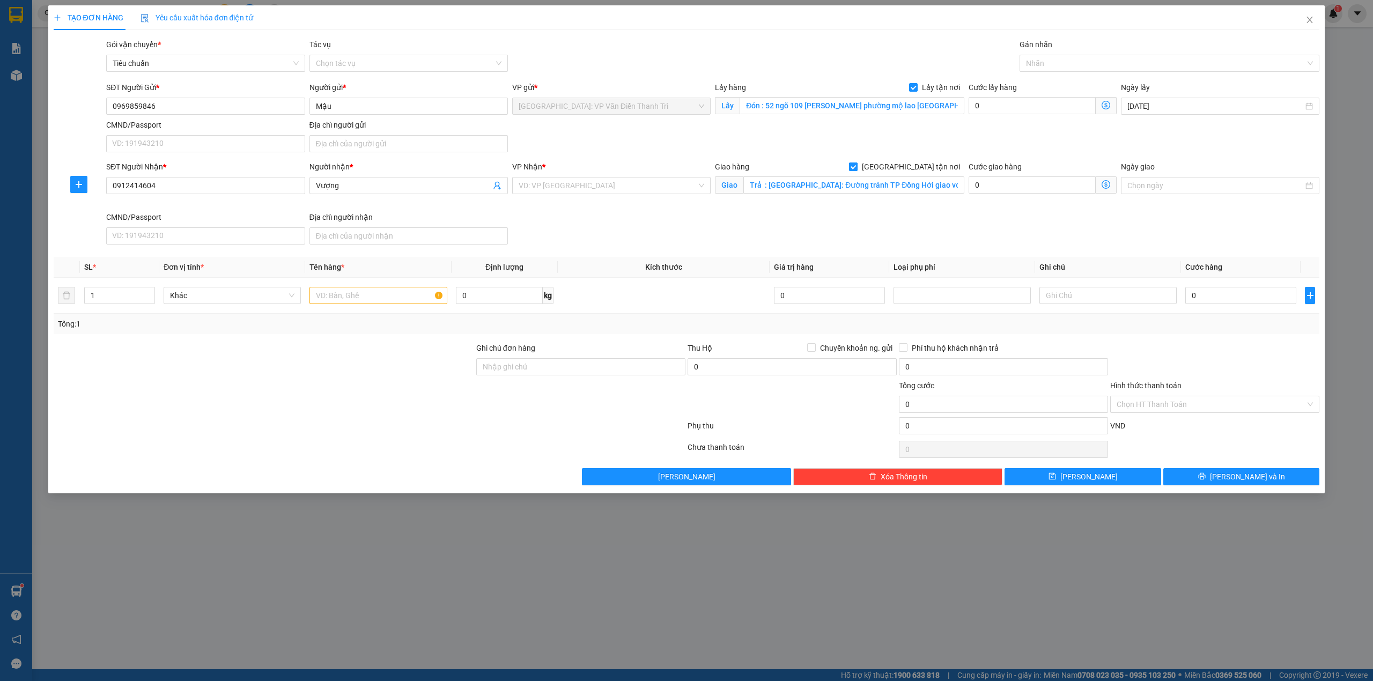
checkbox input "false"
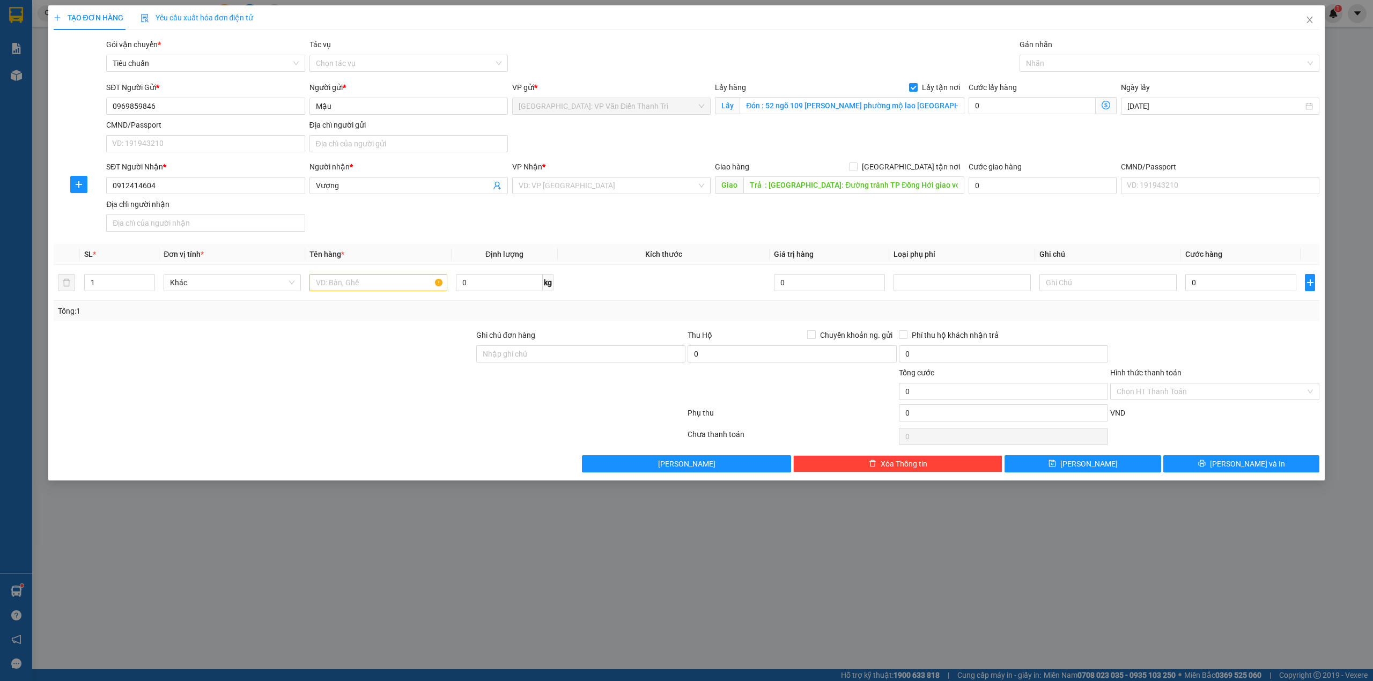
click at [853, 131] on div "SĐT Người Gửi * 0969859846 Người gửi * Mậu VP gửi * Hà Nội: VP Văn Điển Thanh T…" at bounding box center [713, 119] width 1218 height 75
click at [629, 183] on input "search" at bounding box center [608, 186] width 178 height 16
type input "Quảng bình"
click at [616, 213] on div "Quảng Bình" at bounding box center [612, 208] width 186 height 12
click at [628, 136] on div "SĐT Người Gửi * 0969859846 Người gửi * Mậu VP gửi * Hà Nội: VP Văn Điển Thanh T…" at bounding box center [713, 119] width 1218 height 75
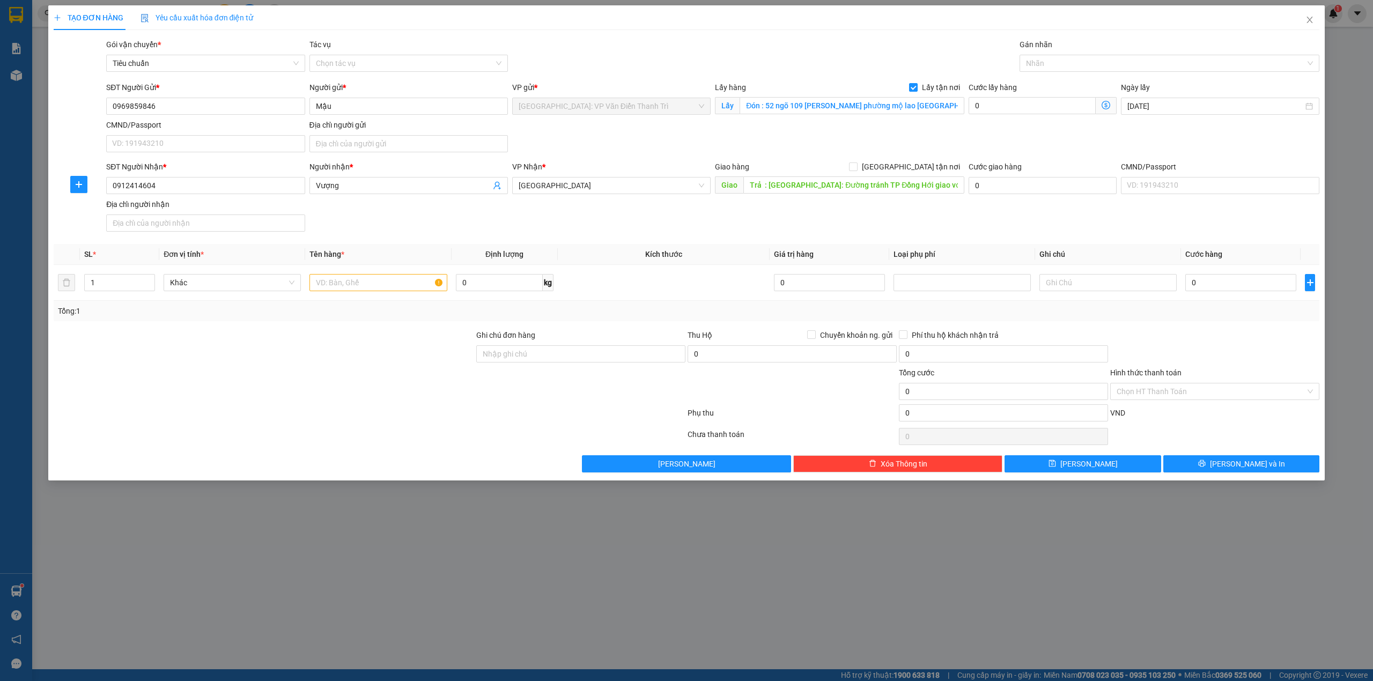
click at [956, 223] on div "SĐT Người Nhận * 0912414604 Người nhận * Vượng VP Nhận * Quảng Bình Giao hàng G…" at bounding box center [713, 198] width 1218 height 75
click at [999, 96] on div "Cước lấy hàng" at bounding box center [1043, 90] width 148 height 16
click at [1001, 99] on input "0" at bounding box center [1032, 105] width 127 height 17
click at [959, 50] on div "Gói vận chuyển * Tiêu chuẩn Tác vụ Chọn tác vụ Gán nhãn Nhãn" at bounding box center [713, 58] width 1218 height 38
click at [998, 108] on input "0" at bounding box center [1032, 105] width 127 height 17
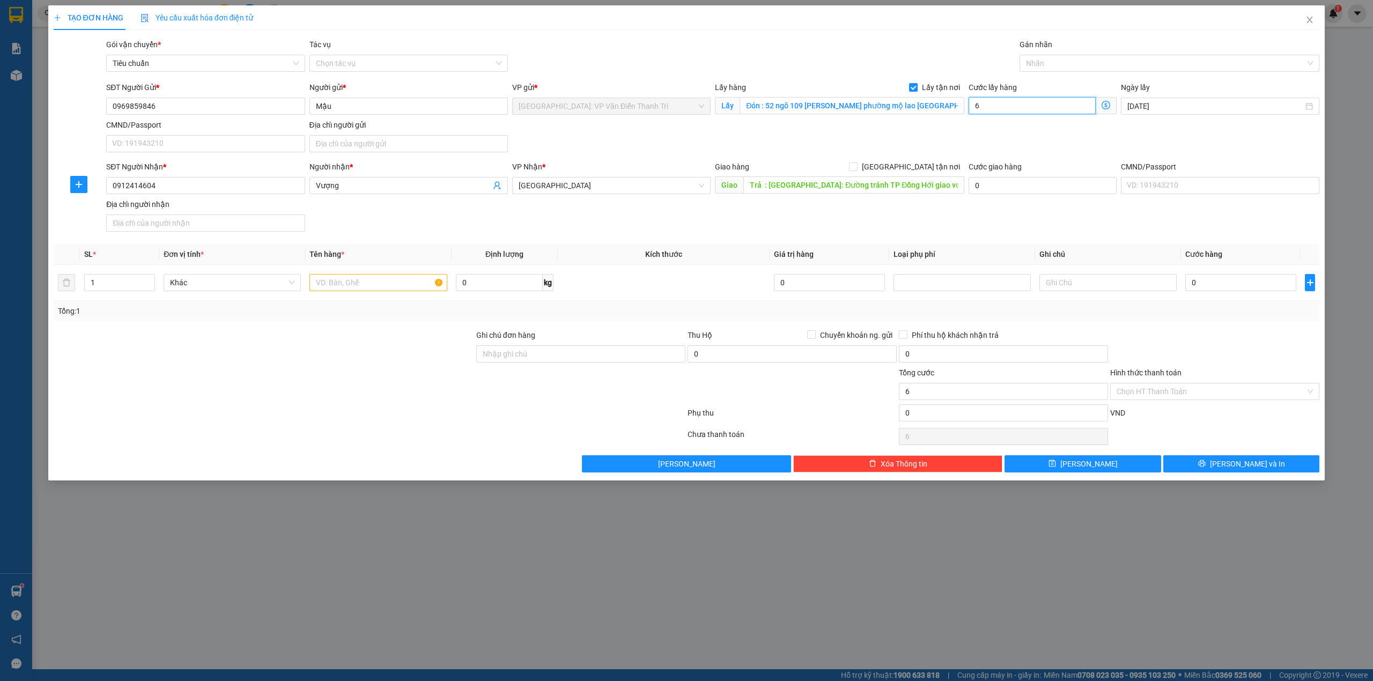
type input "6"
type input "65"
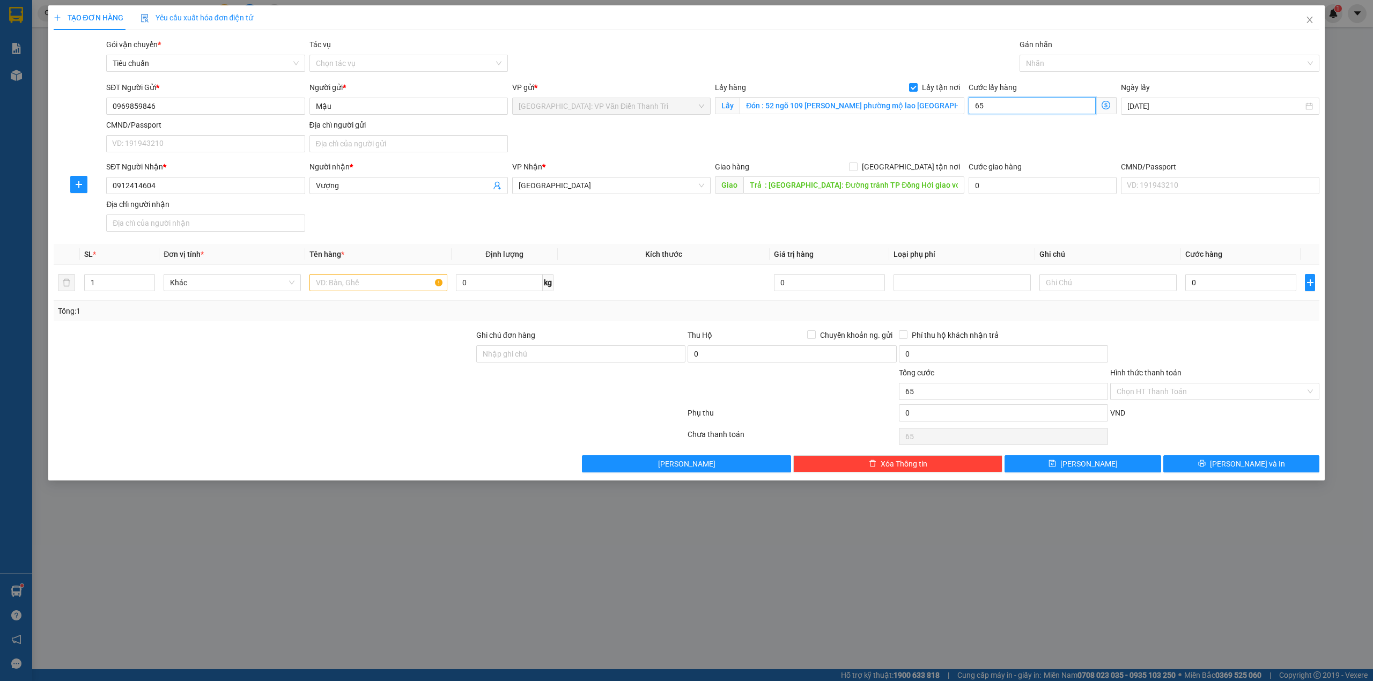
type input "65"
type input "65.000"
click at [975, 166] on label "Cước giao hàng" at bounding box center [995, 167] width 53 height 9
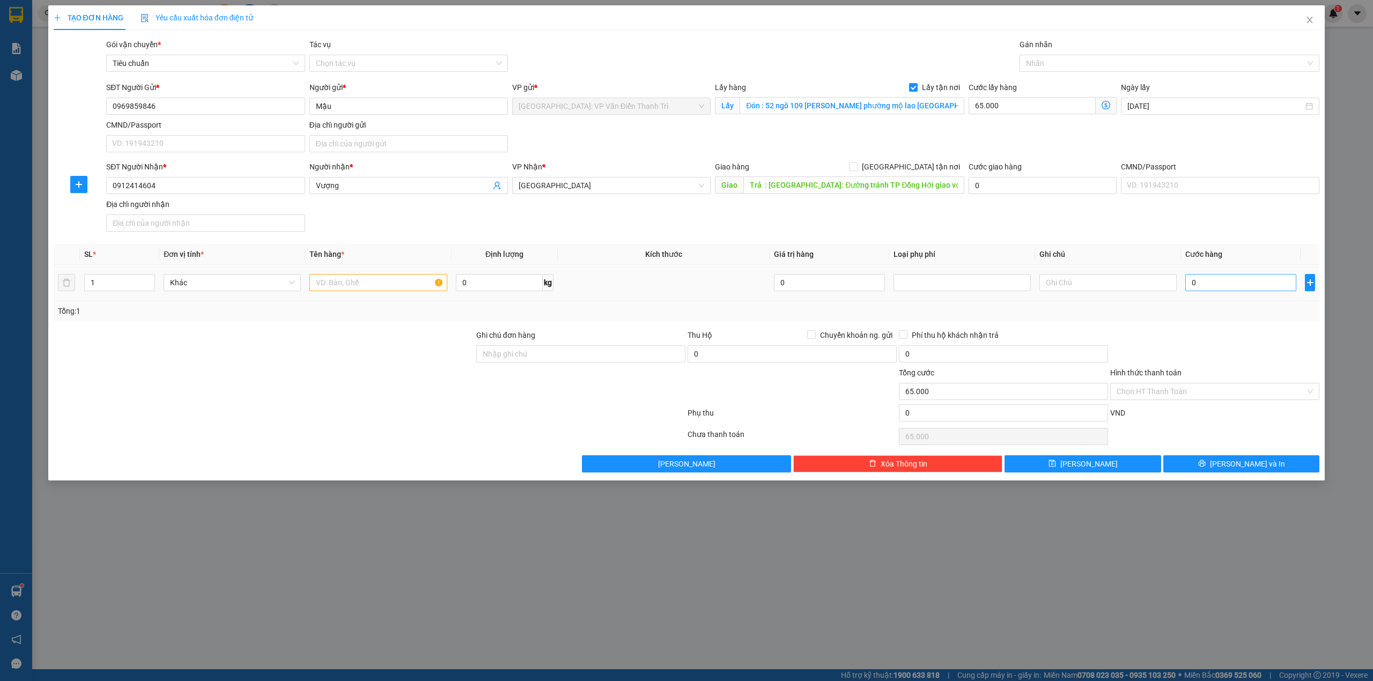
click at [1254, 293] on div "0" at bounding box center [1241, 282] width 111 height 21
click at [1255, 279] on input "0" at bounding box center [1241, 282] width 111 height 17
type input "1"
type input "65.001"
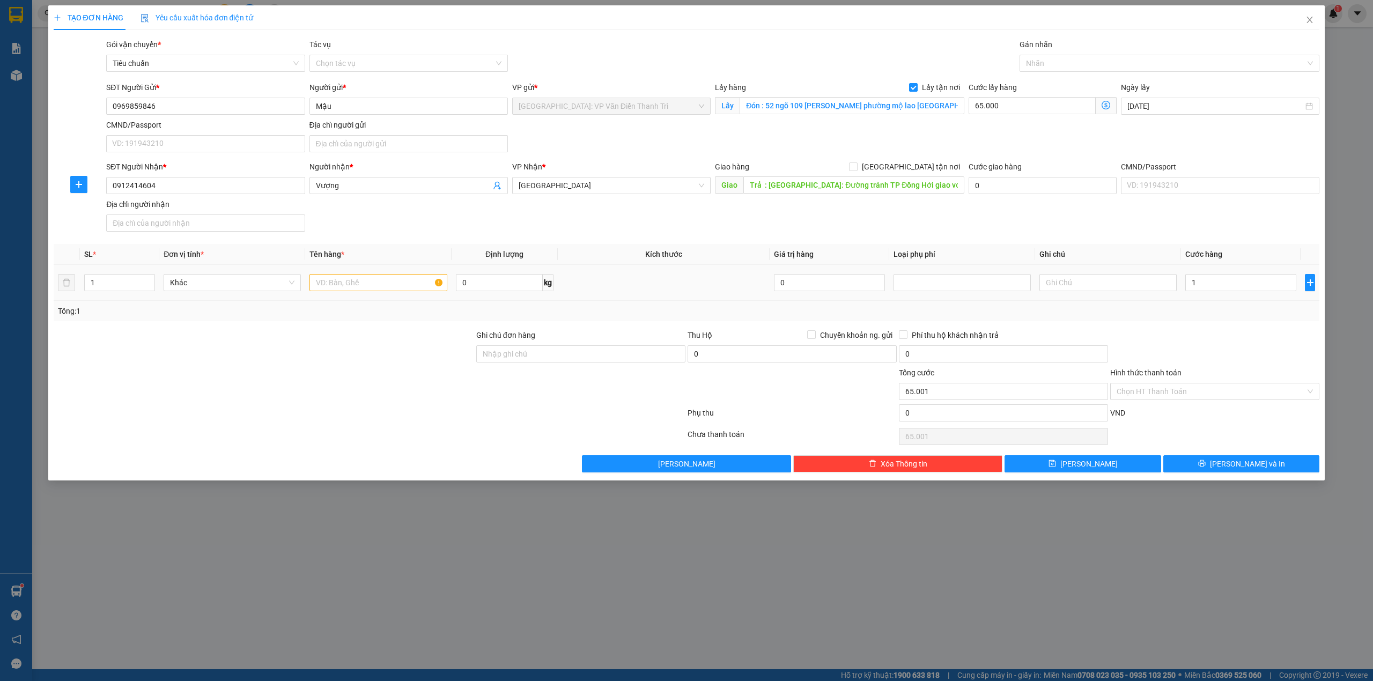
type input "1.000"
type input "66.000"
click at [1221, 246] on th "Cước hàng" at bounding box center [1241, 254] width 120 height 21
drag, startPoint x: 330, startPoint y: 264, endPoint x: 338, endPoint y: 278, distance: 15.8
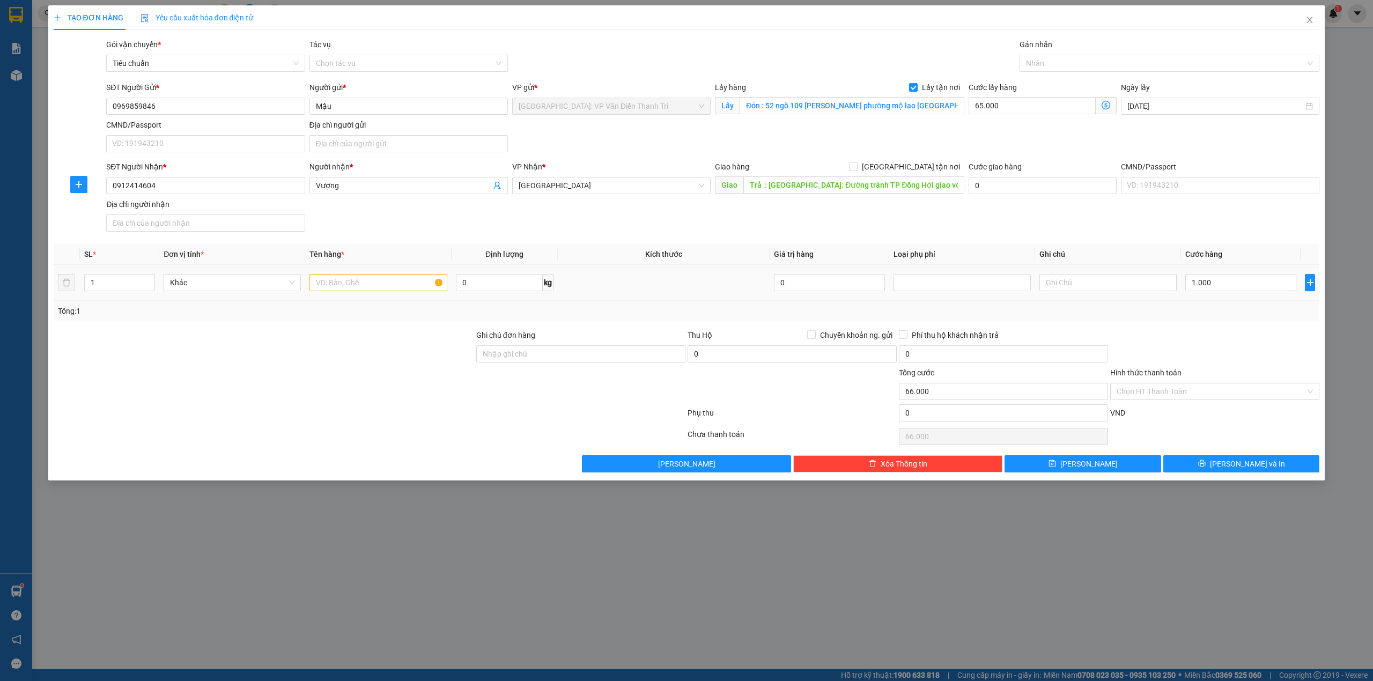
click at [332, 264] on th "Tên hàng *" at bounding box center [378, 254] width 146 height 21
click at [338, 278] on input "text" at bounding box center [378, 282] width 137 height 17
type input "1 kiện tranh a sơn đón mộ lao"
click at [1131, 471] on button "[PERSON_NAME]" at bounding box center [1083, 464] width 157 height 17
checkbox input "false"
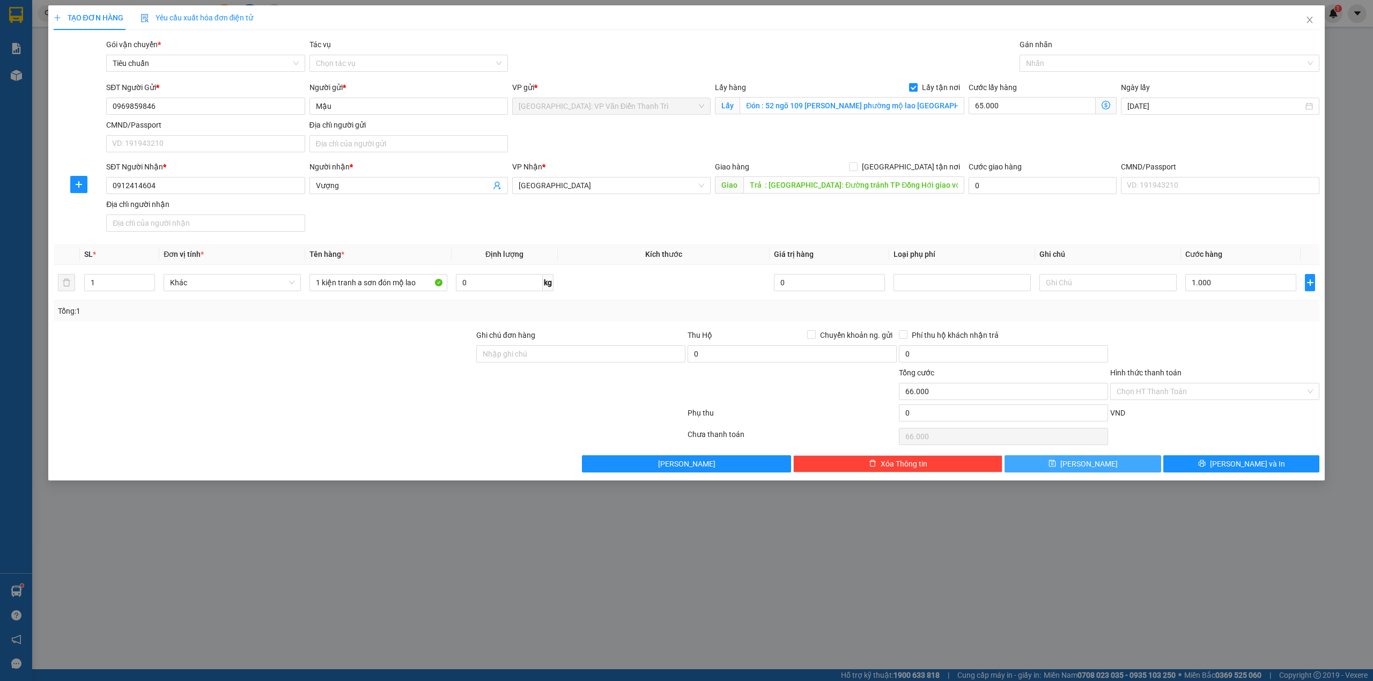
type input "0"
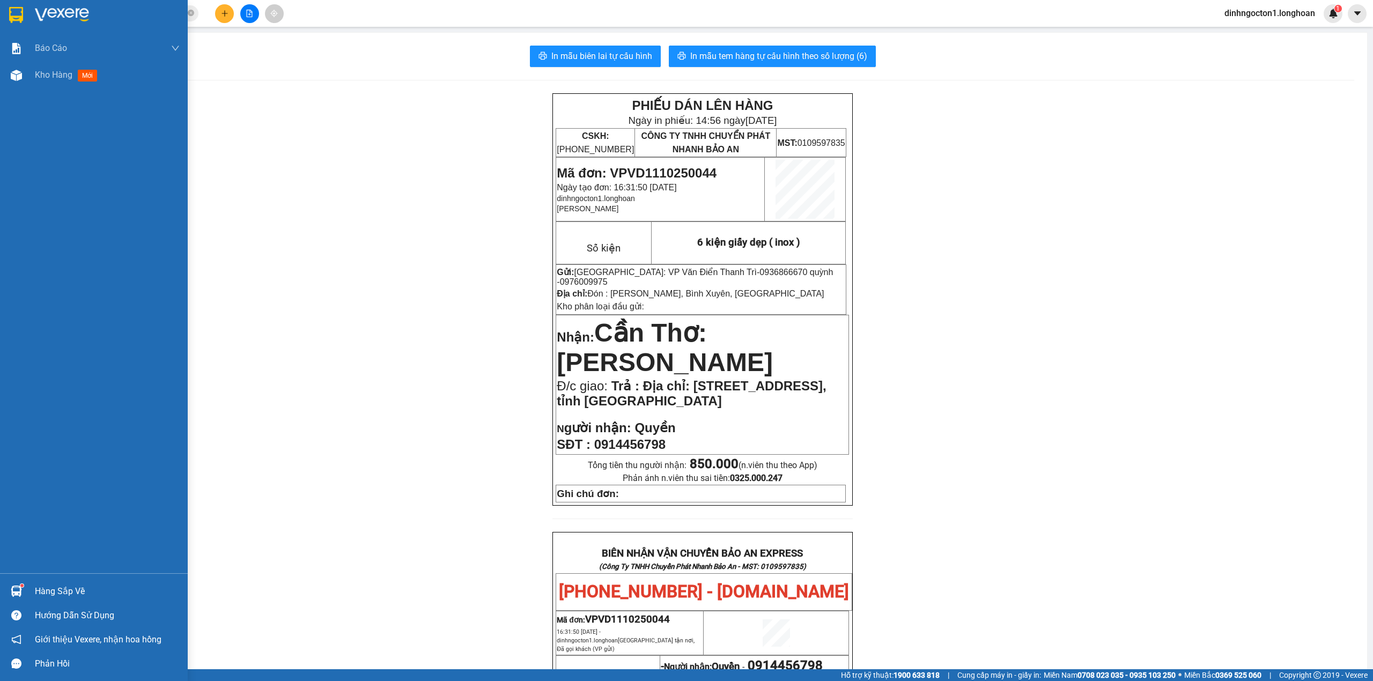
click at [18, 14] on img at bounding box center [16, 15] width 14 height 16
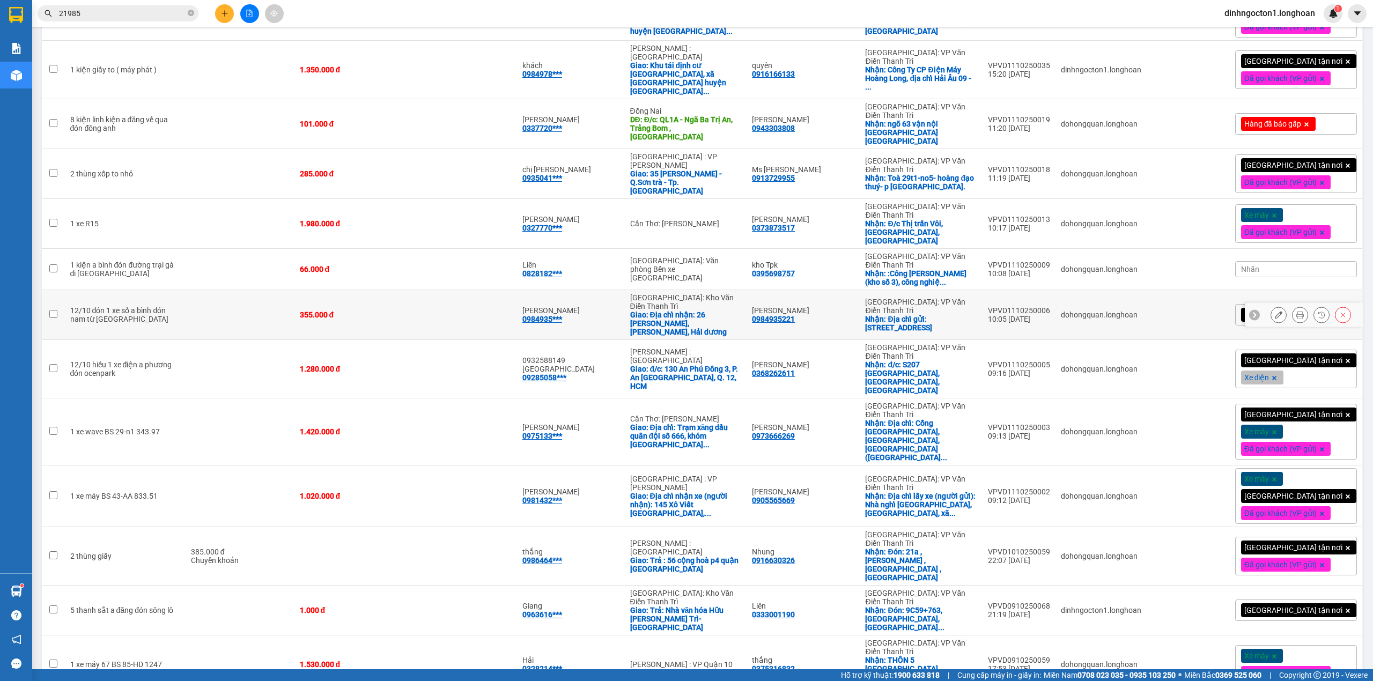
scroll to position [356, 0]
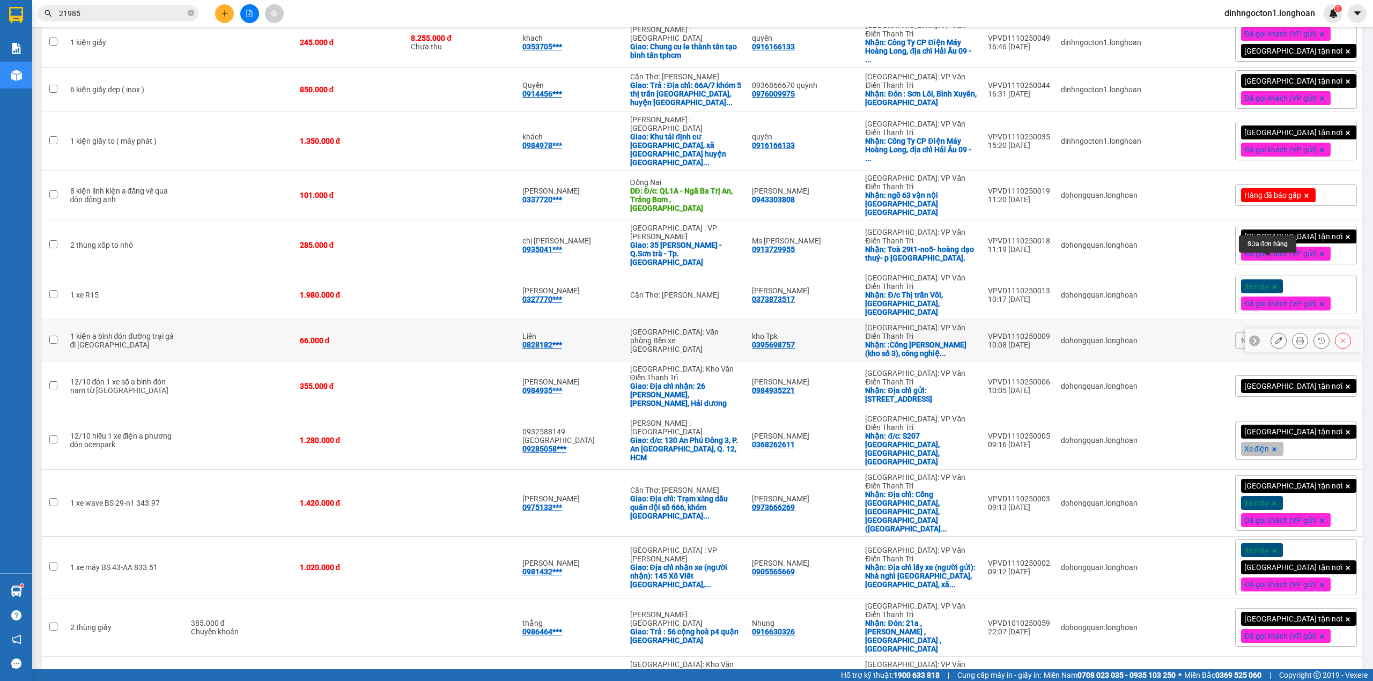
click at [1275, 337] on icon at bounding box center [1279, 341] width 8 height 8
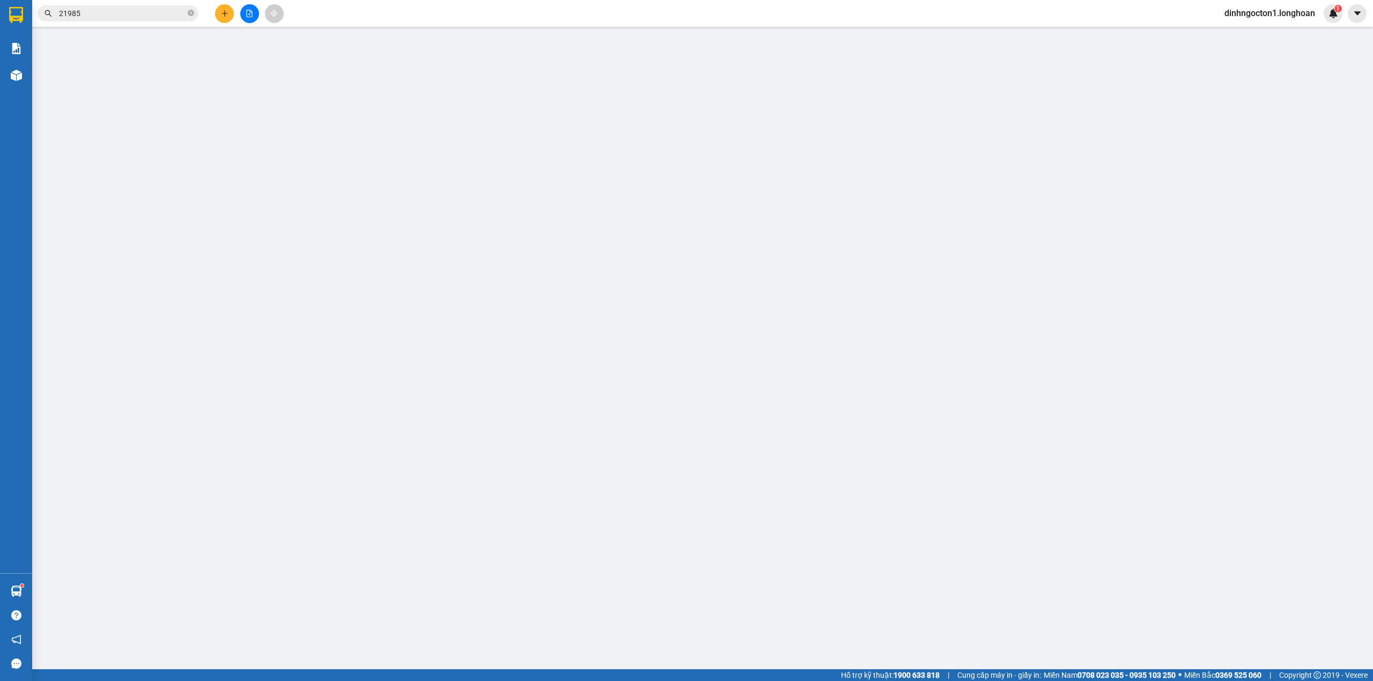
type input "0395698757"
type input "kho Tpk"
checkbox input "true"
type input ":Công Ty Xí Nghiệp Cơ Khí Nam Sơn (kho số 3), công nghiệp Phú Minh, Đường Trại …"
type input "0828182356"
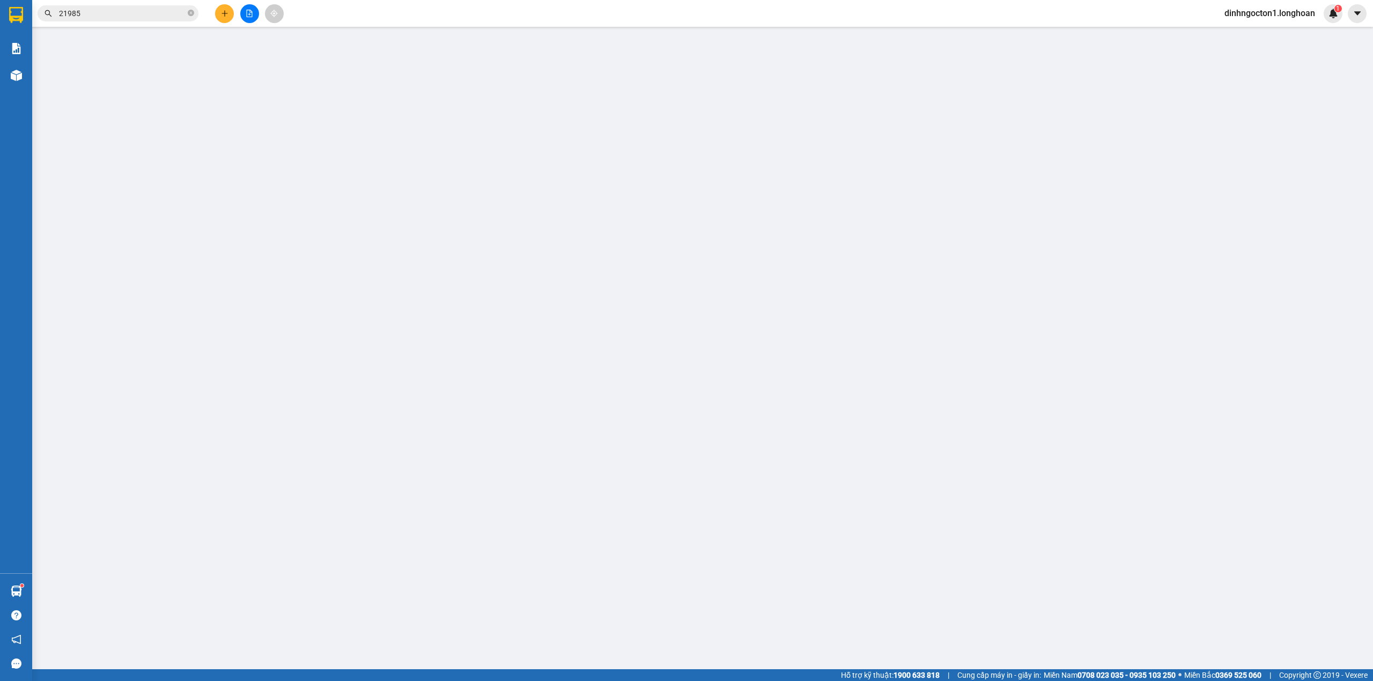
type input "Liên"
type input "thanh toán và liên hệ :sdt chủ đơn hàng :0374768815"
type input "0"
type input "66.000"
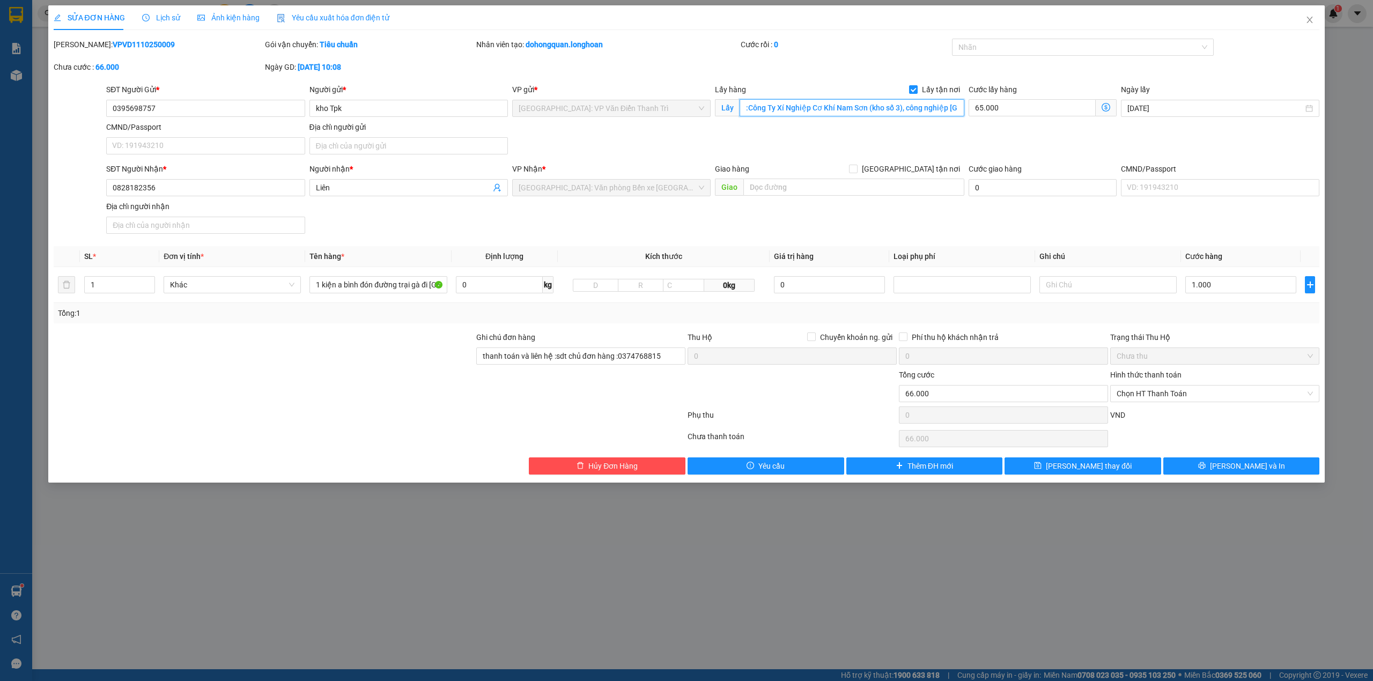
click at [911, 111] on input ":Công Ty Xí Nghiệp Cơ Khí Nam Sơn (kho số 3), công nghiệp Phú Minh, Đường Trại …" at bounding box center [852, 107] width 225 height 17
click at [891, 144] on div "SĐT Người Gửi * 0395698757 Người gửi * kho Tpk VP gửi * Hà Nội: VP Văn Điển Tha…" at bounding box center [713, 121] width 1218 height 75
click at [648, 224] on div "SĐT Người Nhận * 0828182356 Người nhận * Liên VP Nhận * Hải Phòng: Văn phòng Bế…" at bounding box center [713, 200] width 1218 height 75
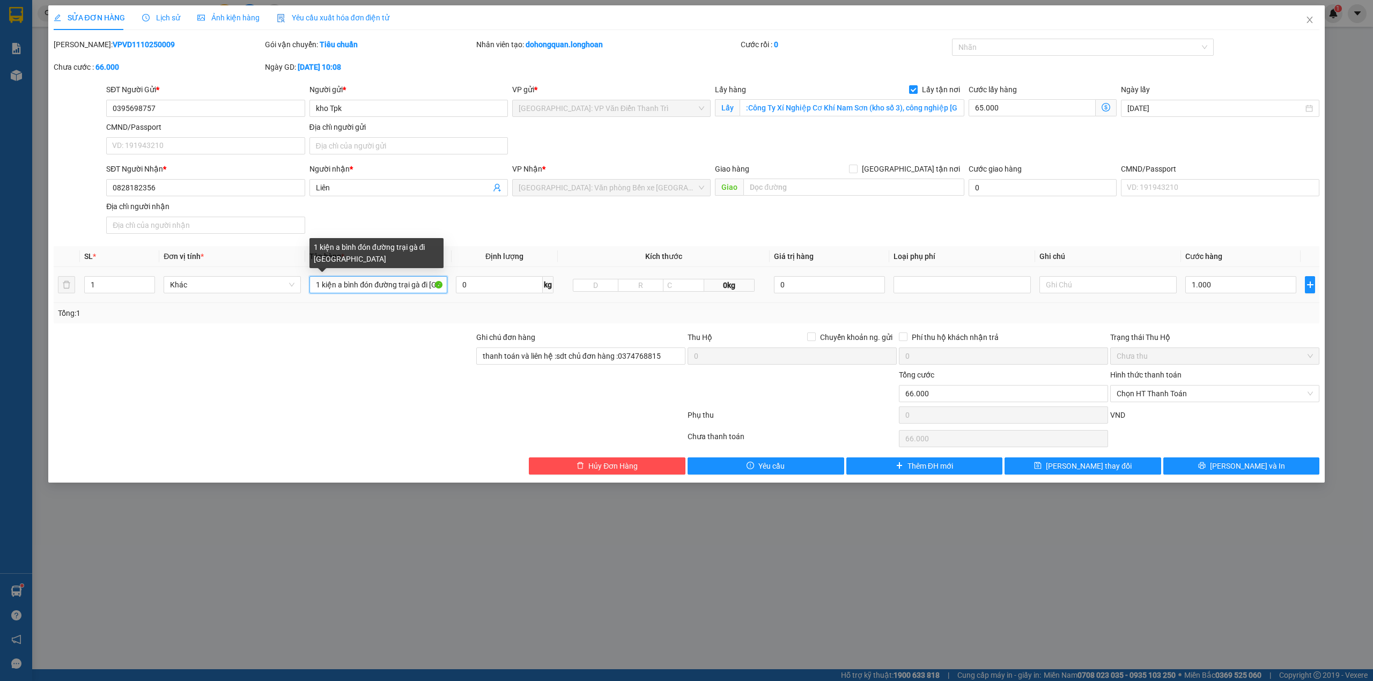
click at [380, 287] on input "1 kiện a bình đón đường trại gà đi [GEOGRAPHIC_DATA]" at bounding box center [378, 284] width 137 height 17
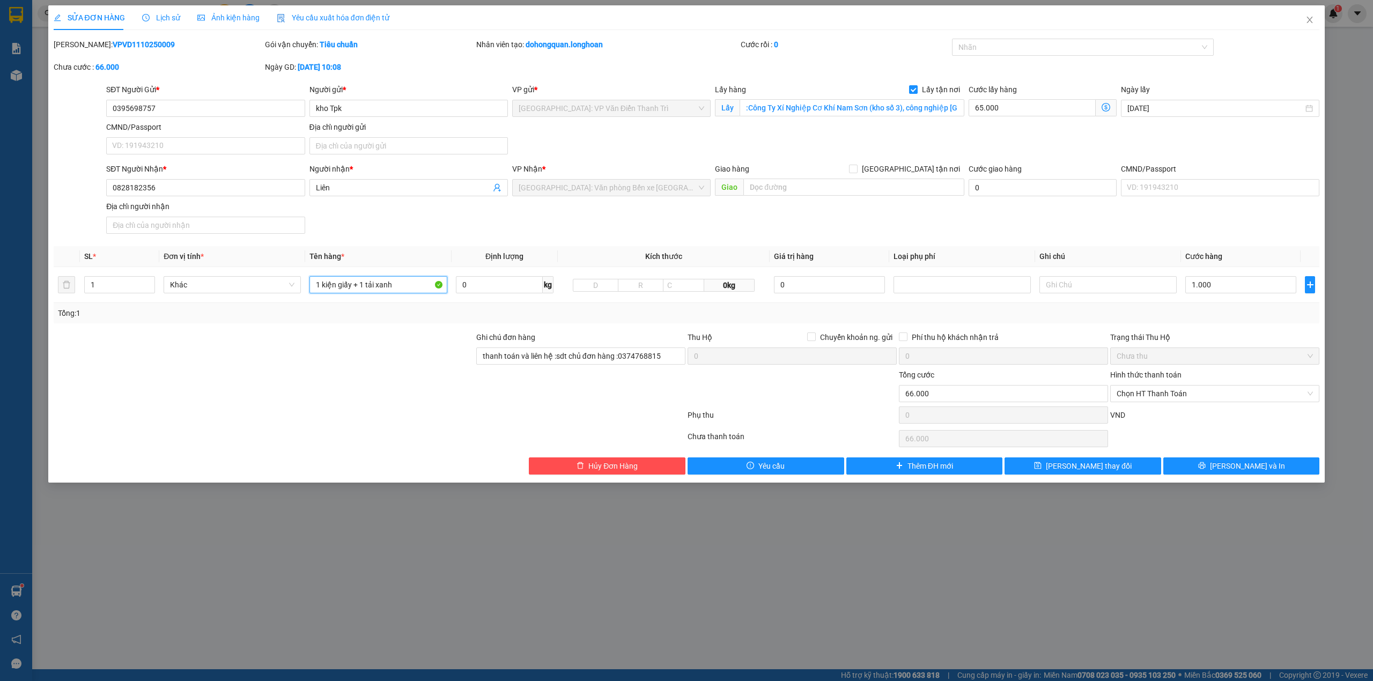
type input "1 kiện giấy + 1 tải xanh"
drag, startPoint x: 357, startPoint y: 415, endPoint x: 361, endPoint y: 399, distance: 16.1
click at [358, 413] on div at bounding box center [370, 417] width 634 height 21
click at [468, 223] on div "SĐT Người Nhận * 0828182356 Người nhận * Liên VP Nhận * Hải Phòng: Văn phòng Bế…" at bounding box center [713, 200] width 1218 height 75
click at [1247, 288] on input "1.000" at bounding box center [1241, 284] width 111 height 17
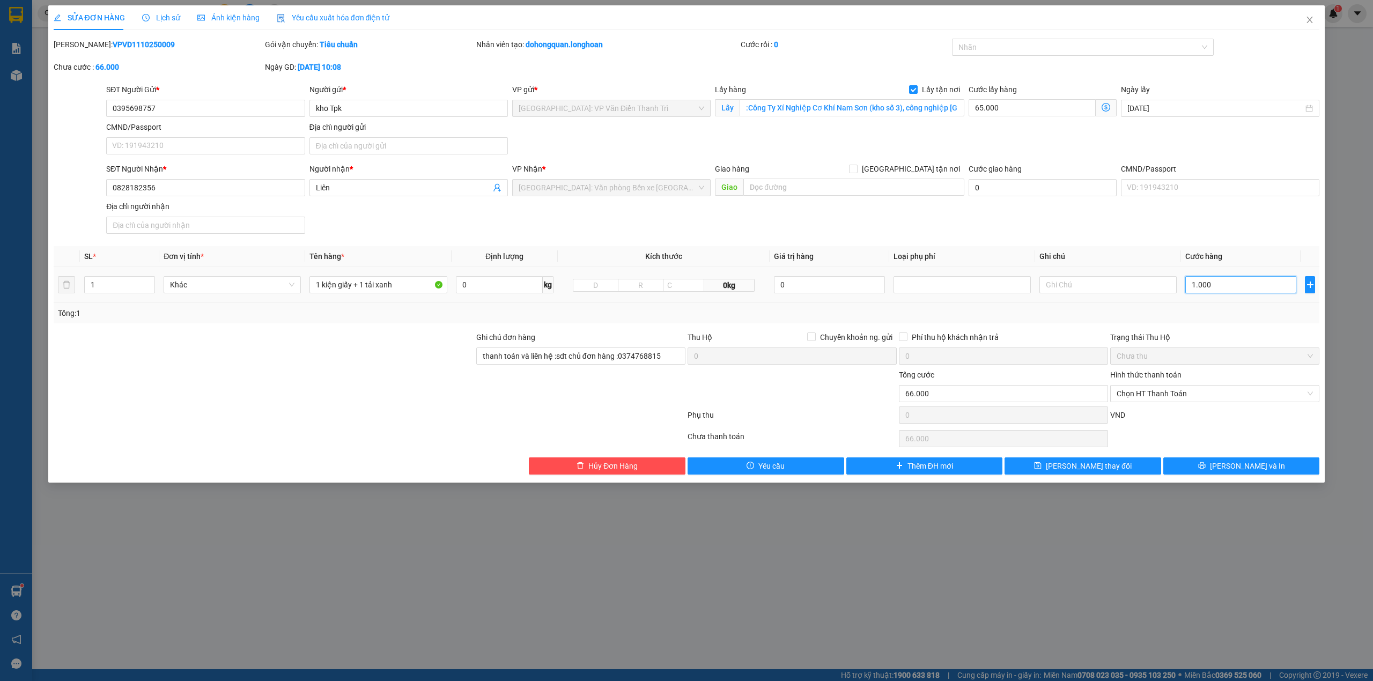
click at [1247, 288] on input "1.000" at bounding box center [1241, 284] width 111 height 17
type input "65.006"
type input "6"
type input "65.060"
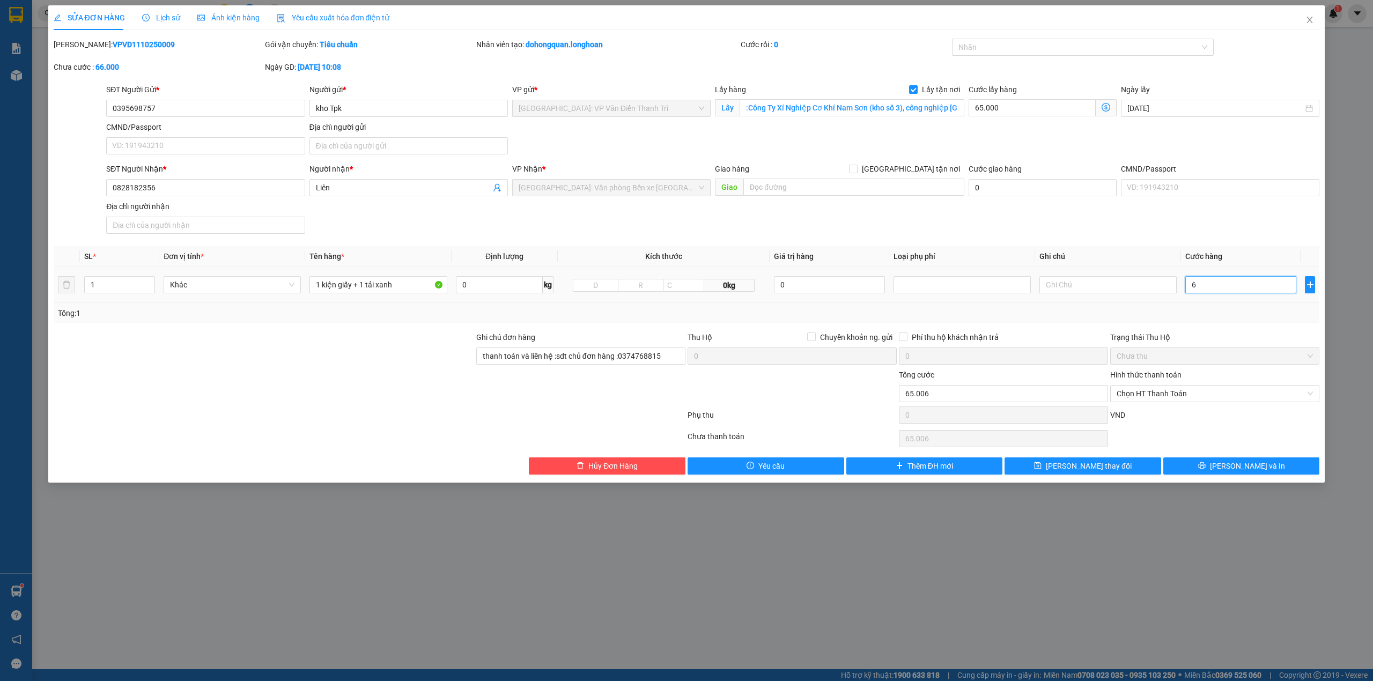
type input "65.060"
type input "60"
type input "125.000"
type input "60.000"
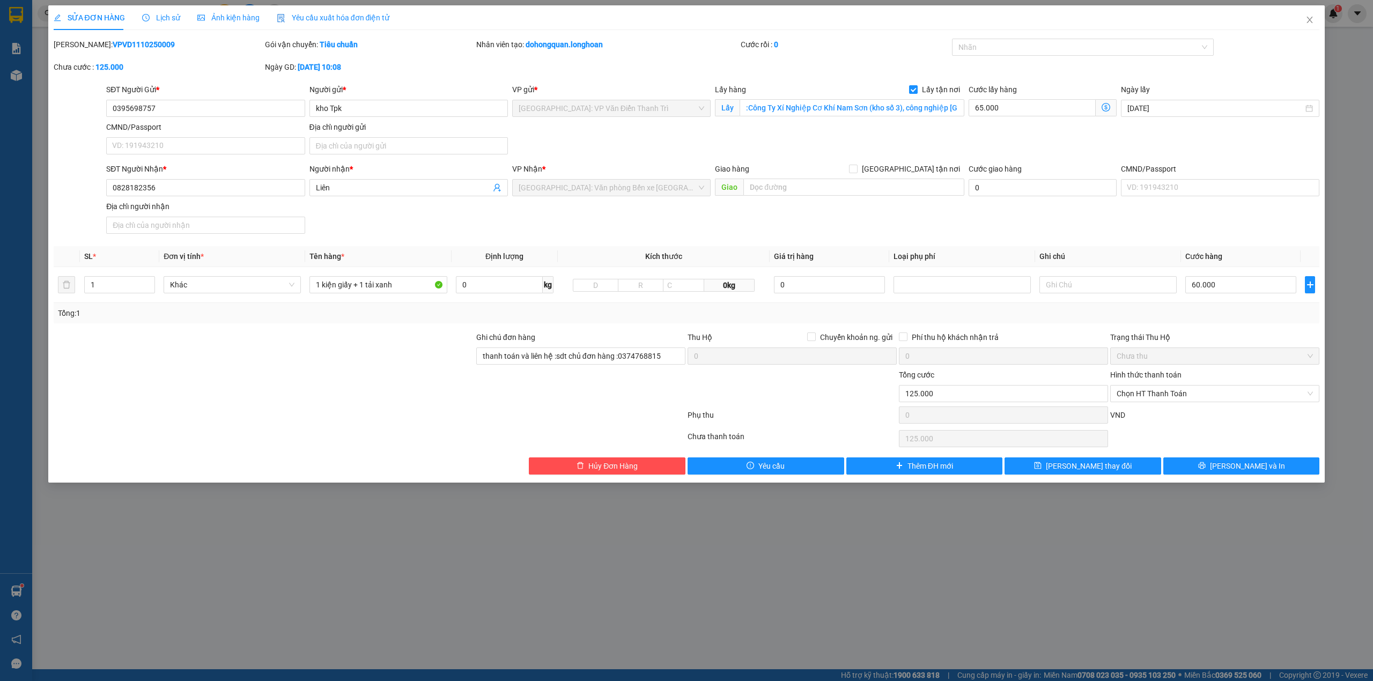
click at [1035, 197] on div "Cước giao hàng 0" at bounding box center [1043, 182] width 148 height 38
click at [366, 374] on div at bounding box center [264, 388] width 423 height 38
click at [976, 45] on div at bounding box center [1078, 47] width 246 height 13
type input "gtn"
click at [996, 71] on div "[GEOGRAPHIC_DATA] tận nơi" at bounding box center [1083, 69] width 249 height 12
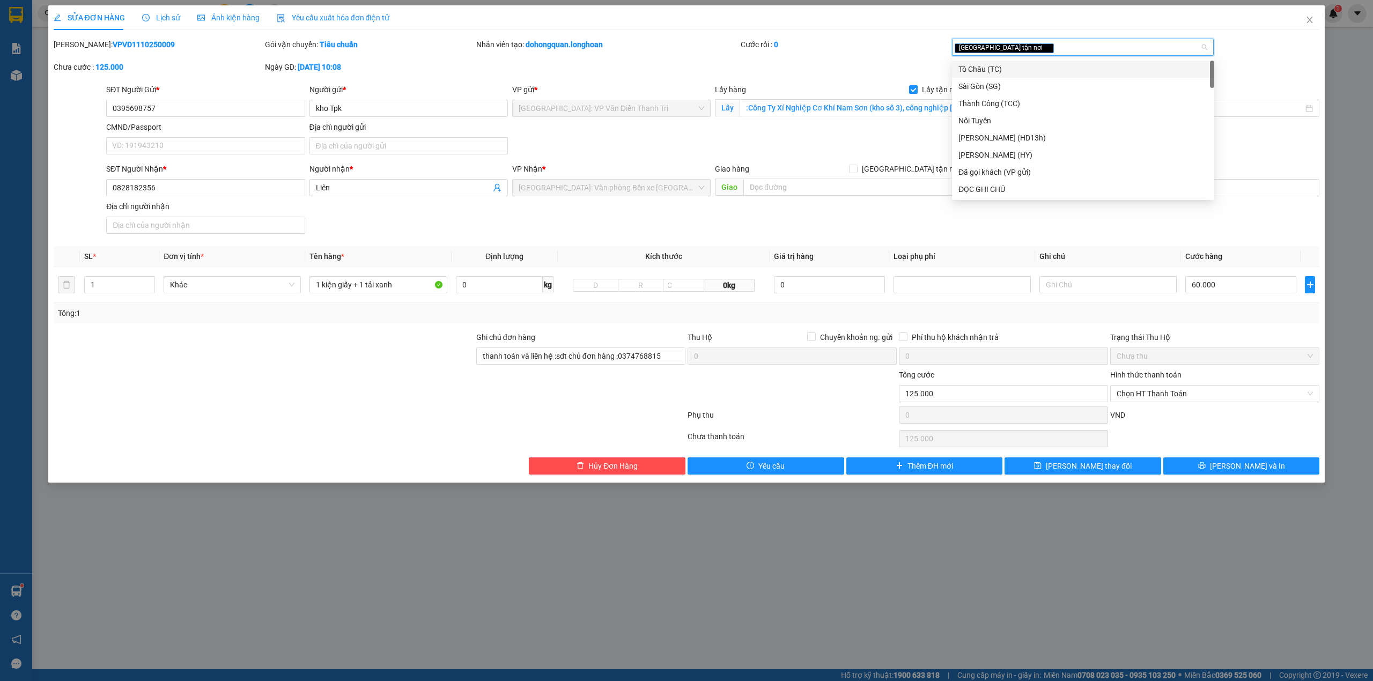
click at [1040, 52] on div "[GEOGRAPHIC_DATA] tận nơi" at bounding box center [1078, 47] width 246 height 13
type input "da"
click at [1040, 69] on div "Đã gọi khách (VP gửi)" at bounding box center [1083, 69] width 249 height 12
click at [888, 46] on div "Cước rồi : 0" at bounding box center [845, 45] width 209 height 12
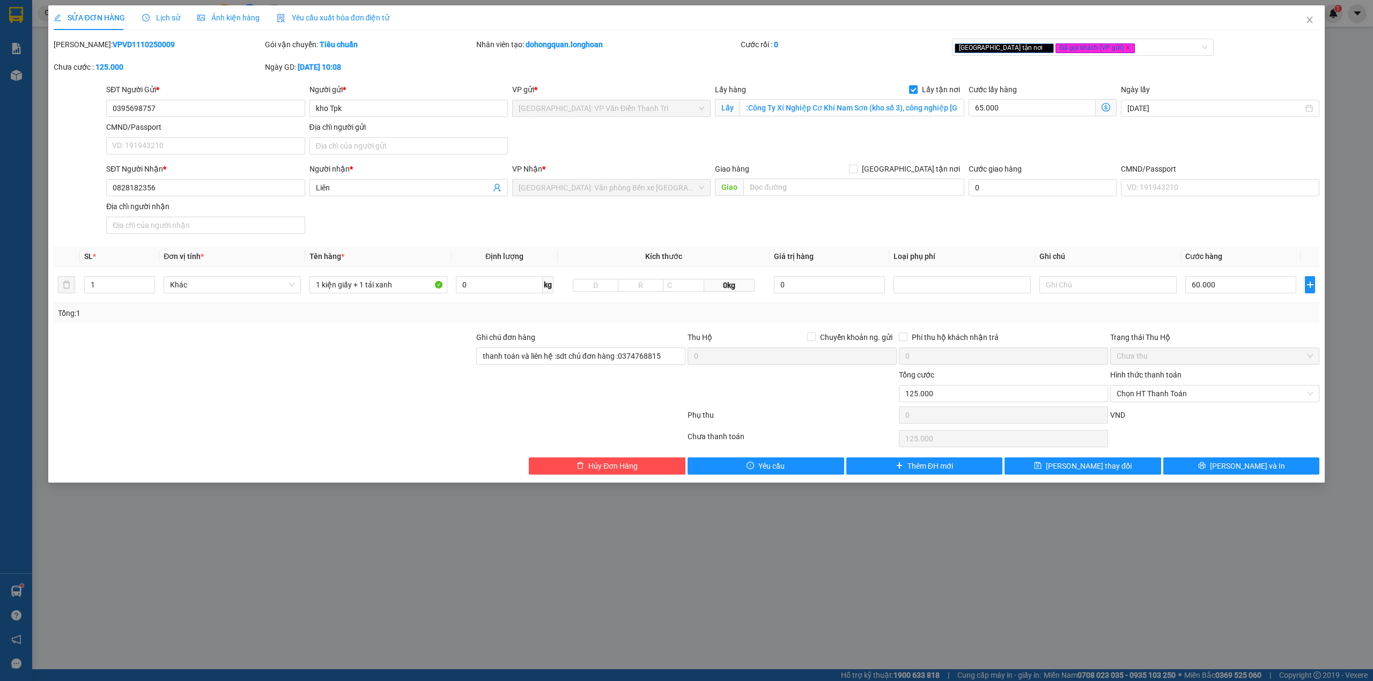
click at [571, 142] on div "SĐT Người Gửi * 0395698757 Người gửi * kho Tpk VP gửi * Hà Nội: VP Văn Điển Tha…" at bounding box center [713, 121] width 1218 height 75
click at [361, 219] on div "SĐT Người Nhận * 0828182356 Người nhận * Liên VP Nhận * Hải Phòng: Văn phòng Bế…" at bounding box center [713, 200] width 1218 height 75
click at [492, 229] on div "SĐT Người Nhận * 0828182356 Người nhận * Liên VP Nhận * Hải Phòng: Văn phòng Bế…" at bounding box center [713, 200] width 1218 height 75
click at [713, 195] on div "Giao hàng Giao tận nơi Giao" at bounding box center [840, 182] width 254 height 38
drag, startPoint x: 619, startPoint y: 356, endPoint x: 673, endPoint y: 358, distance: 53.7
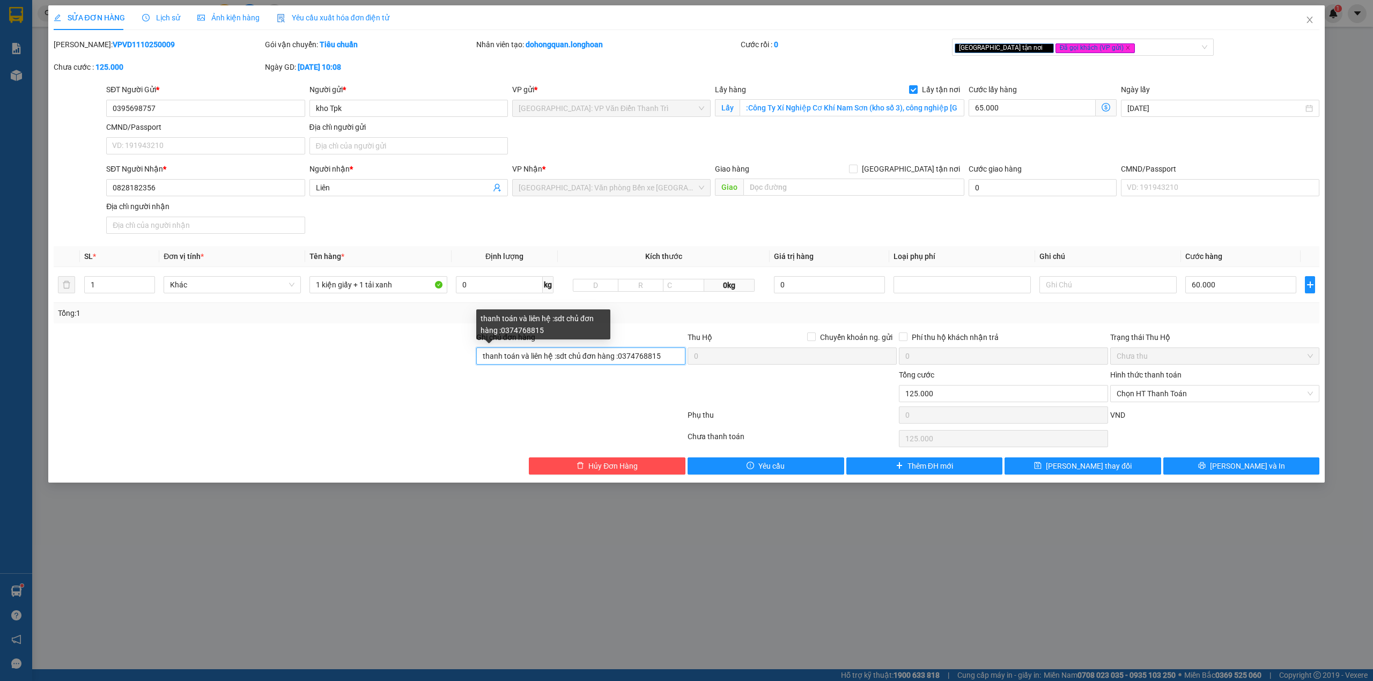
click at [673, 358] on input "thanh toán và liên hệ :sdt chủ đơn hàng :0374768815" at bounding box center [580, 356] width 209 height 17
click at [384, 181] on span "Liên" at bounding box center [409, 187] width 199 height 17
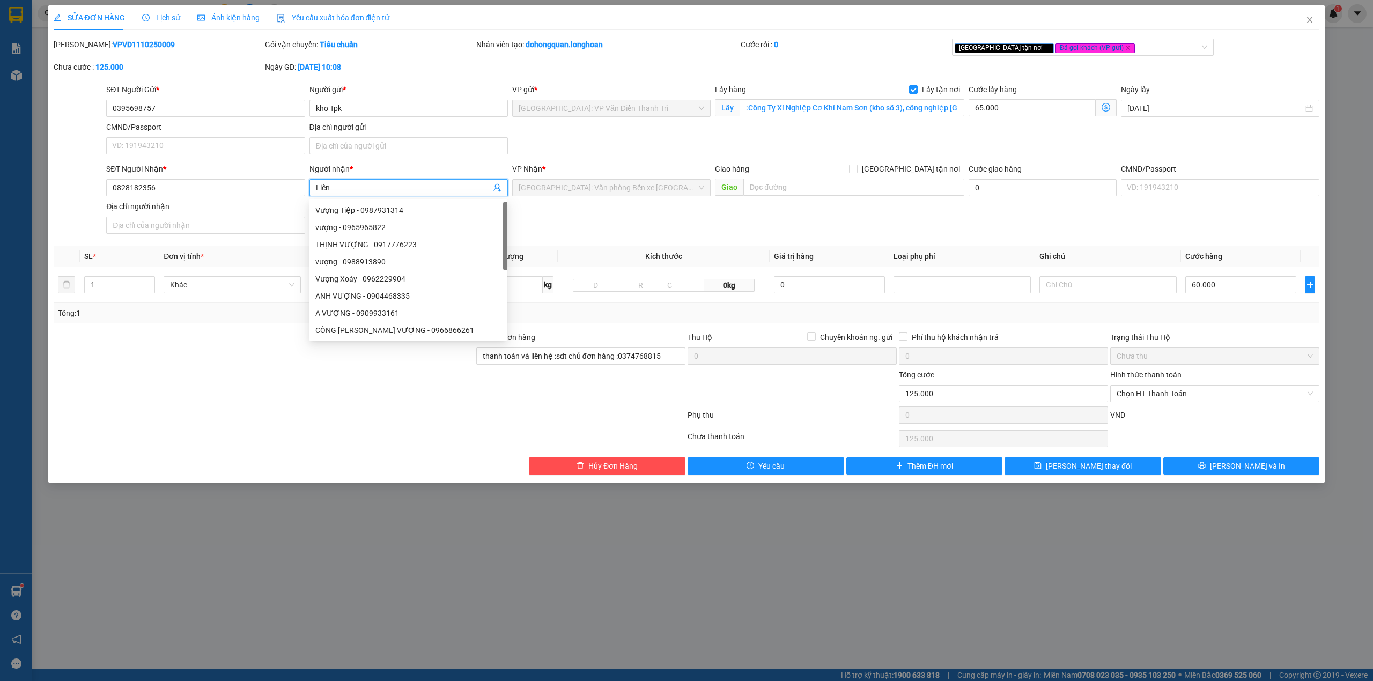
paste input ":0374768815"
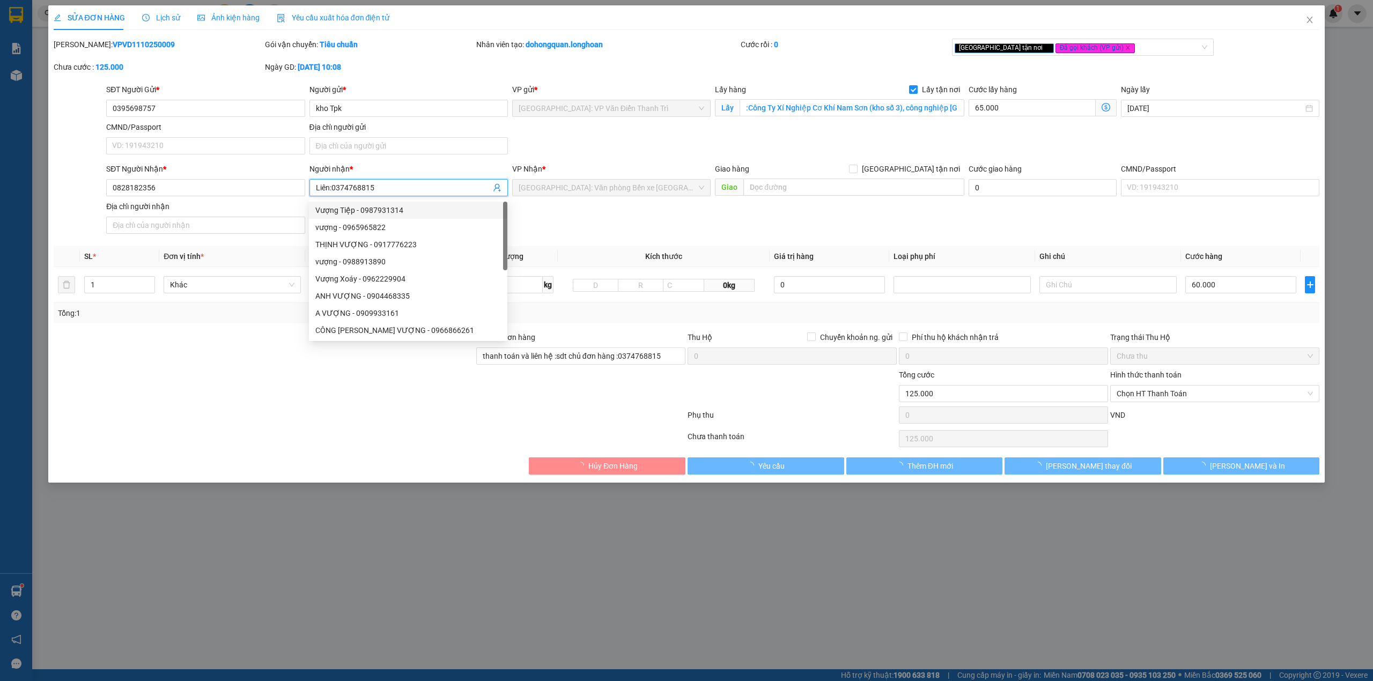
click at [328, 187] on input "Liên:0374768815" at bounding box center [403, 188] width 175 height 12
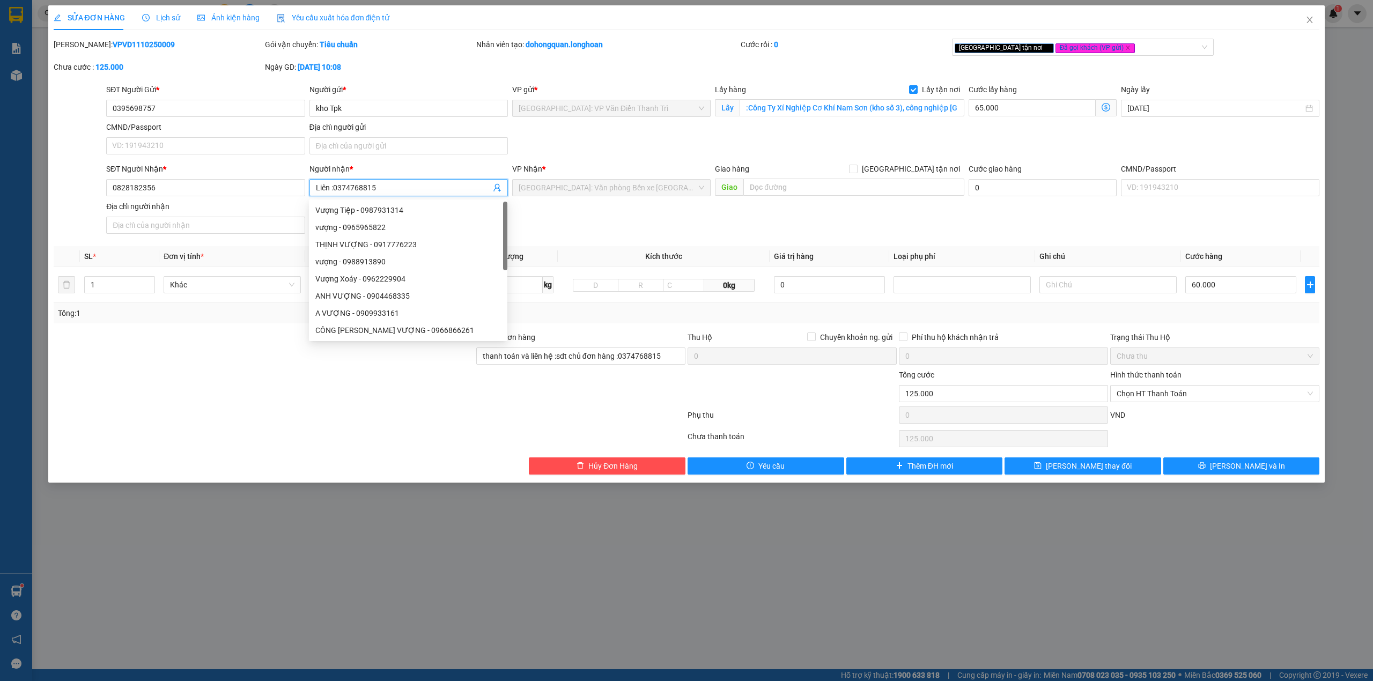
type input "Liên :0374768815"
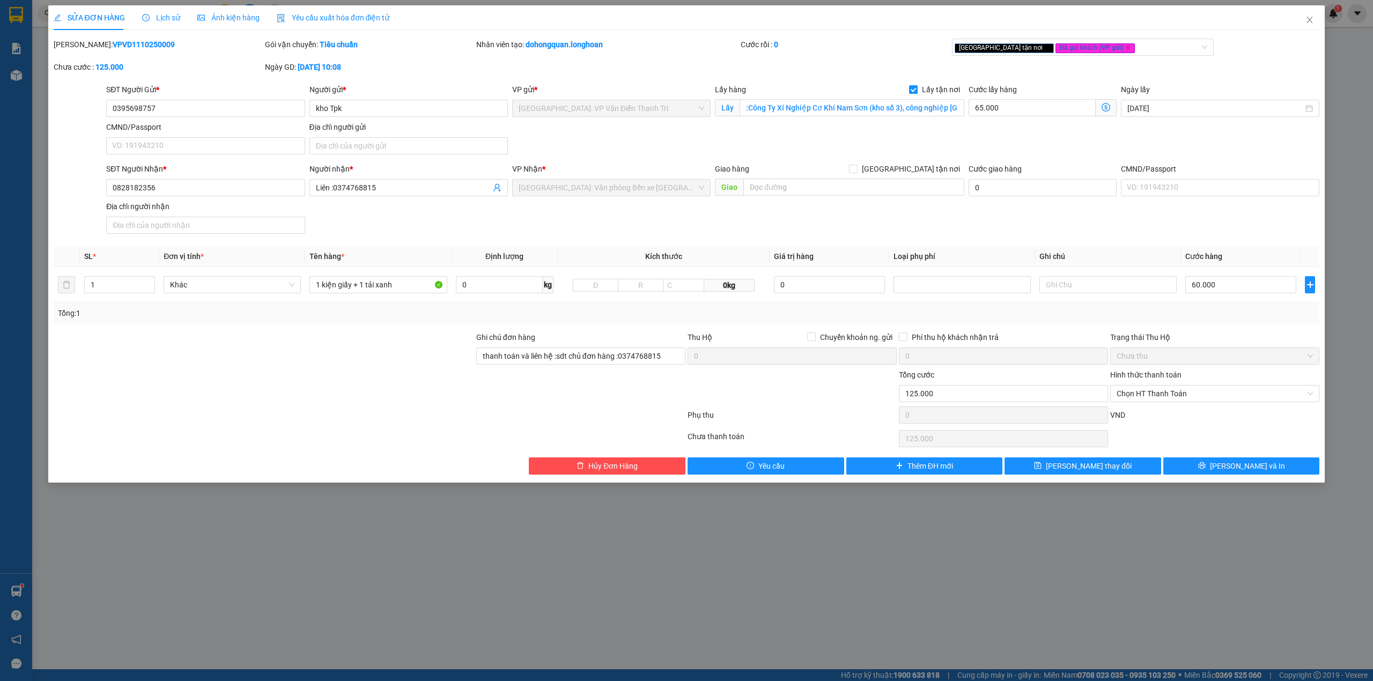
click at [206, 355] on div at bounding box center [264, 351] width 423 height 38
click at [541, 357] on input "thanh toán và liên hệ :sdt chủ đơn hàng :0374768815" at bounding box center [580, 356] width 209 height 17
click at [535, 359] on input "Ghi chú đơn hàng" at bounding box center [580, 356] width 209 height 17
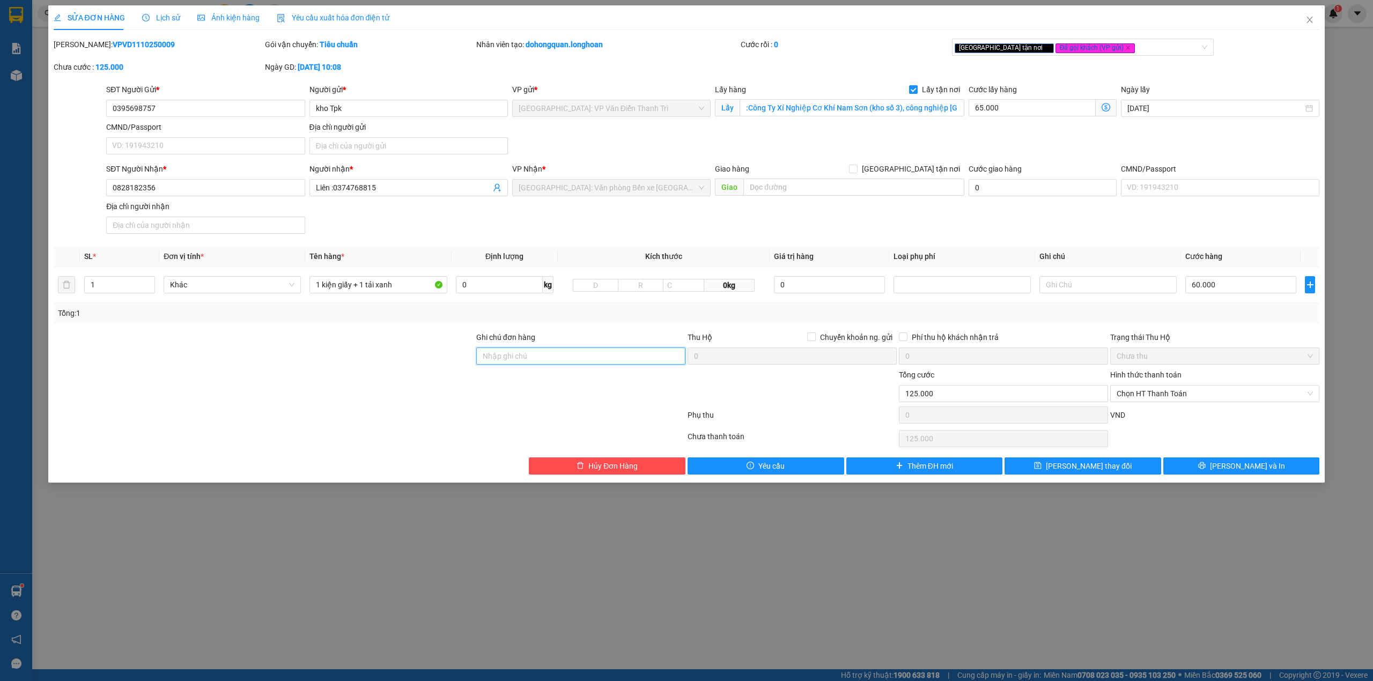
type input "nhận nguyên kiện,giao nguyên kiện,bể vỡ khồng đền, XIN NHẸ TAY"
drag, startPoint x: 497, startPoint y: 395, endPoint x: 365, endPoint y: 411, distance: 133.0
click at [496, 395] on div at bounding box center [580, 388] width 211 height 38
type input "2"
click at [150, 282] on icon "up" at bounding box center [150, 283] width 4 height 4
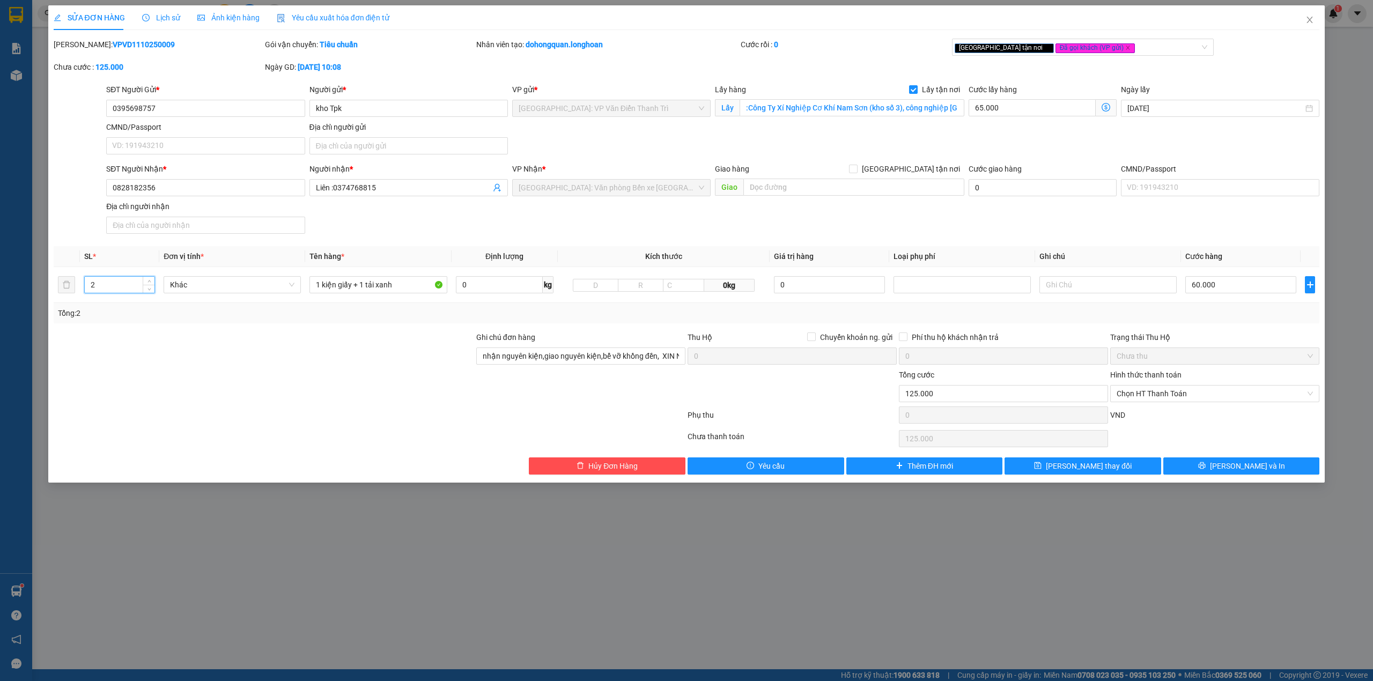
click at [185, 369] on div at bounding box center [264, 351] width 423 height 38
click at [1126, 46] on icon "close" at bounding box center [1128, 47] width 5 height 5
click at [1210, 79] on div "Mã ĐH: VPVD1110250009 Gói vận chuyển: Tiêu chuẩn Nhân viên tạo: dohongquan.long…" at bounding box center [687, 61] width 1269 height 45
click at [1199, 325] on div "Total Paid Fee 0 Total UnPaid Fee 66.000 Cash Collection Total Fee Mã ĐH: VPVD1…" at bounding box center [687, 257] width 1267 height 436
click at [1041, 45] on div "[GEOGRAPHIC_DATA] tận nơi" at bounding box center [1078, 47] width 246 height 13
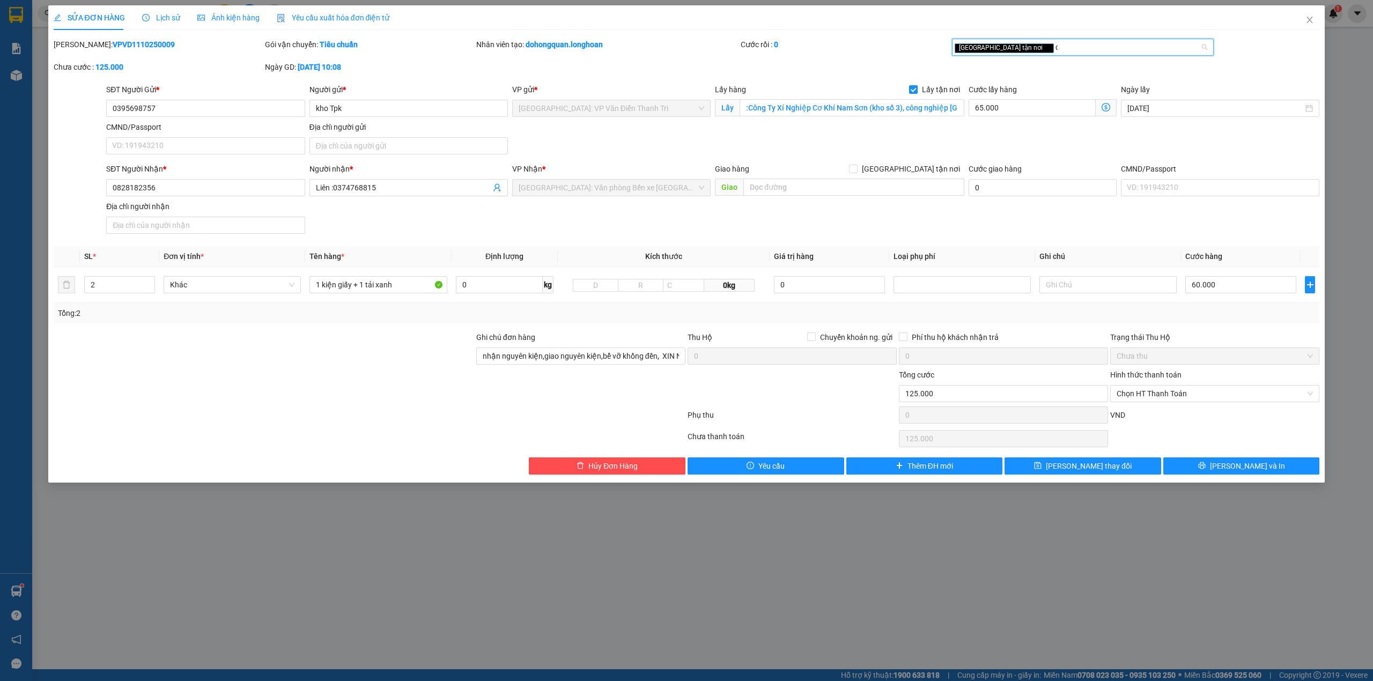
type input "da"
click at [1030, 68] on div "Đã gọi khách (VP gửi)" at bounding box center [1083, 69] width 249 height 12
click at [861, 30] on div "SỬA ĐƠN HÀNG Lịch sử Ảnh kiện hàng Yêu cầu xuất hóa đơn điện tử Total Paid Fee …" at bounding box center [687, 239] width 1267 height 469
click at [1231, 471] on button "[PERSON_NAME] và In" at bounding box center [1242, 466] width 157 height 17
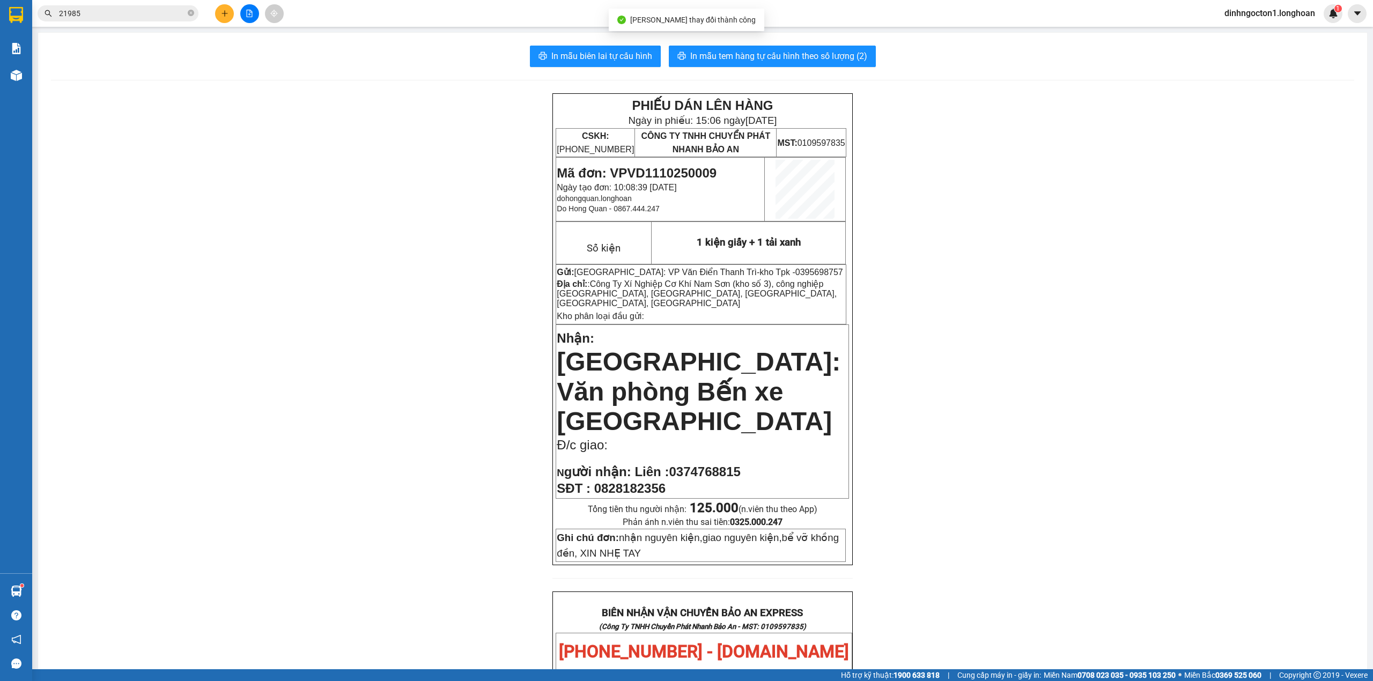
click at [796, 270] on span "0395698757" at bounding box center [820, 272] width 48 height 9
click at [698, 465] on span "Liên :0374768815" at bounding box center [688, 472] width 106 height 14
click at [699, 465] on span "Liên :0374768815" at bounding box center [688, 472] width 106 height 14
copy span "0374768815"
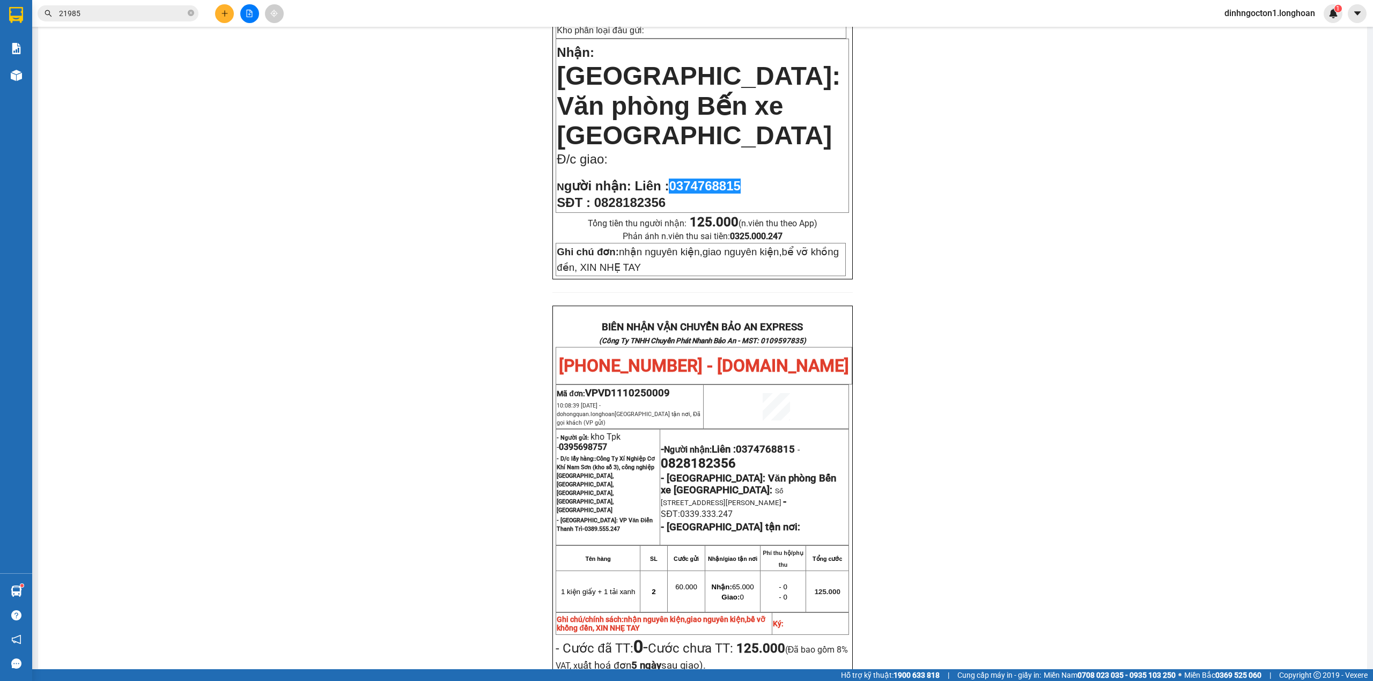
scroll to position [501, 0]
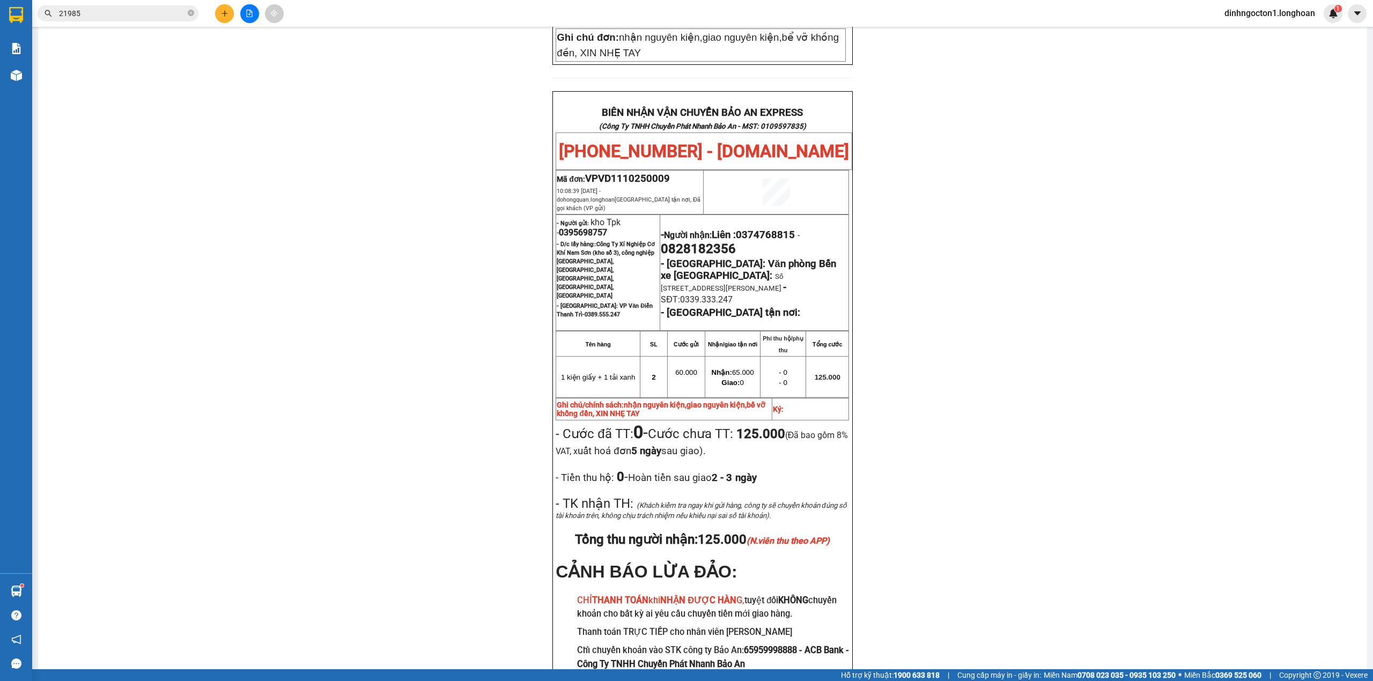
click at [440, 314] on div "PHIẾU DÁN LÊN HÀNG Ngày in phiếu: 15:06 ngày 12-10-2025 CSKH: 1900.06.88.33 CÔN…" at bounding box center [703, 156] width 1304 height 1126
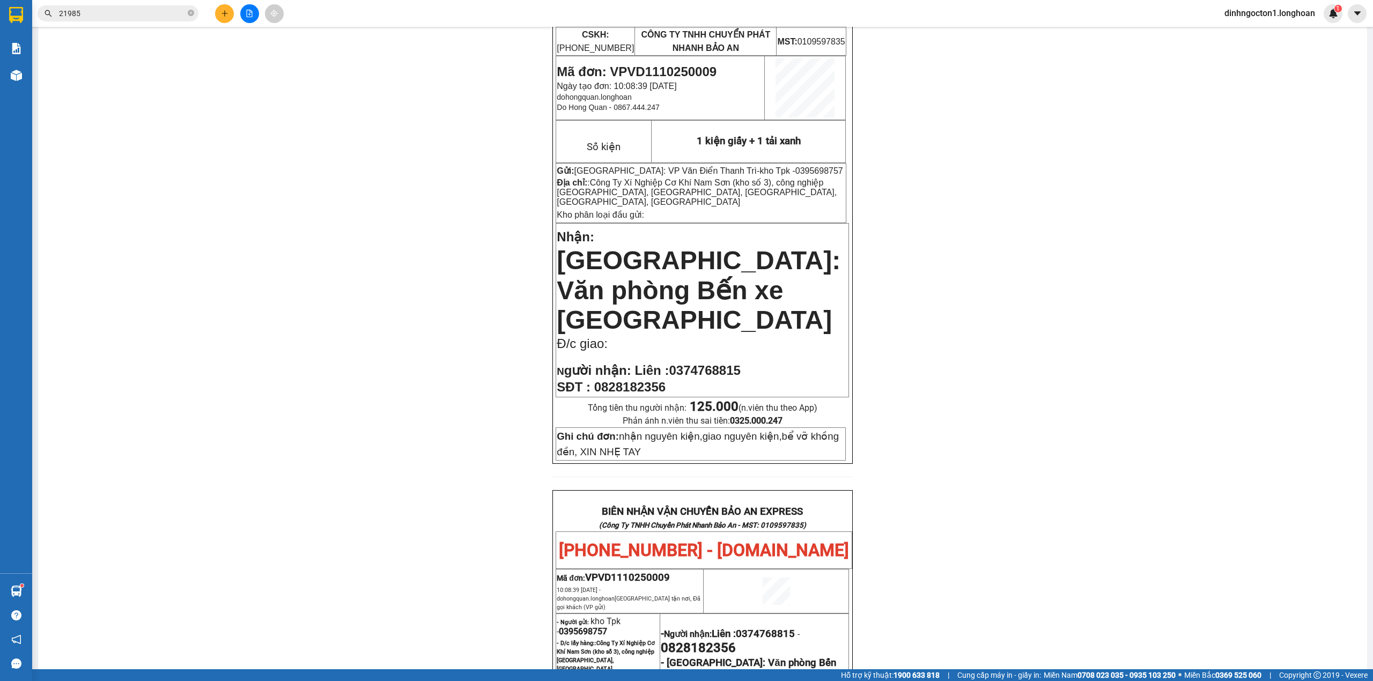
scroll to position [0, 0]
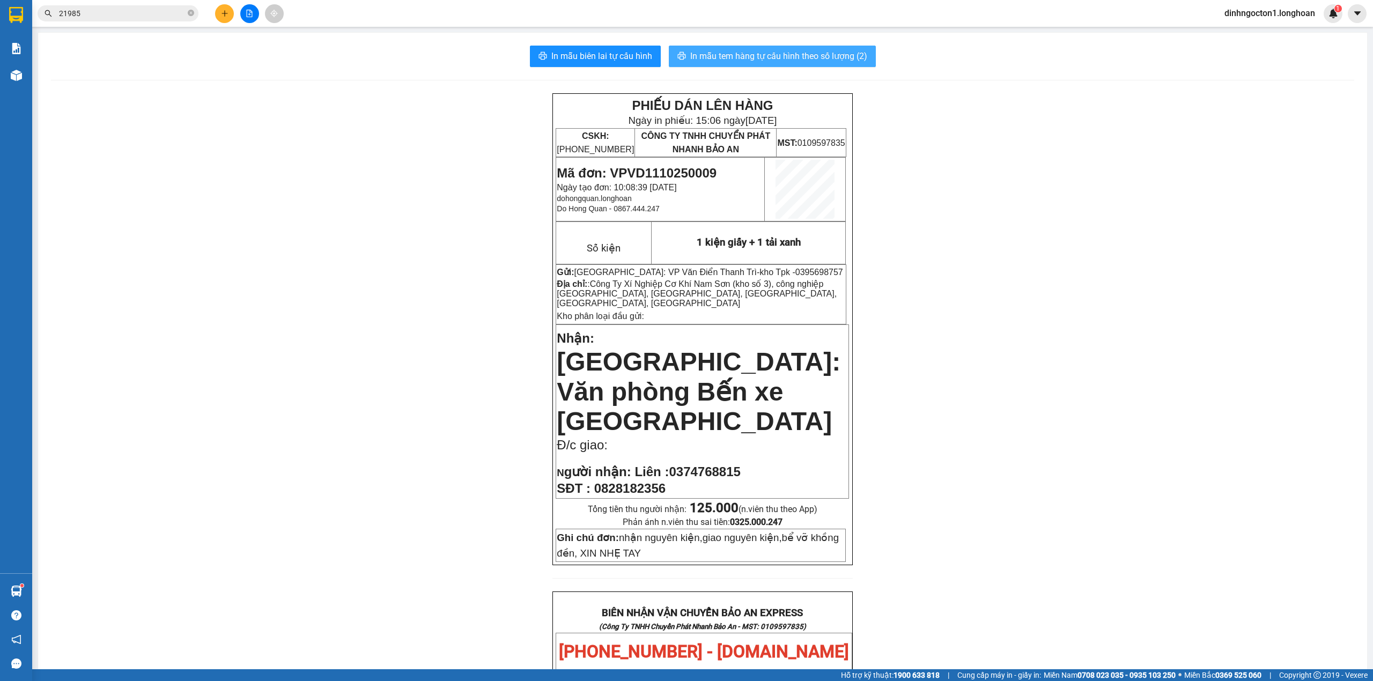
click at [784, 63] on span "In mẫu tem hàng tự cấu hình theo số lượng (2)" at bounding box center [778, 55] width 177 height 13
click at [112, 16] on input "21985" at bounding box center [122, 14] width 127 height 12
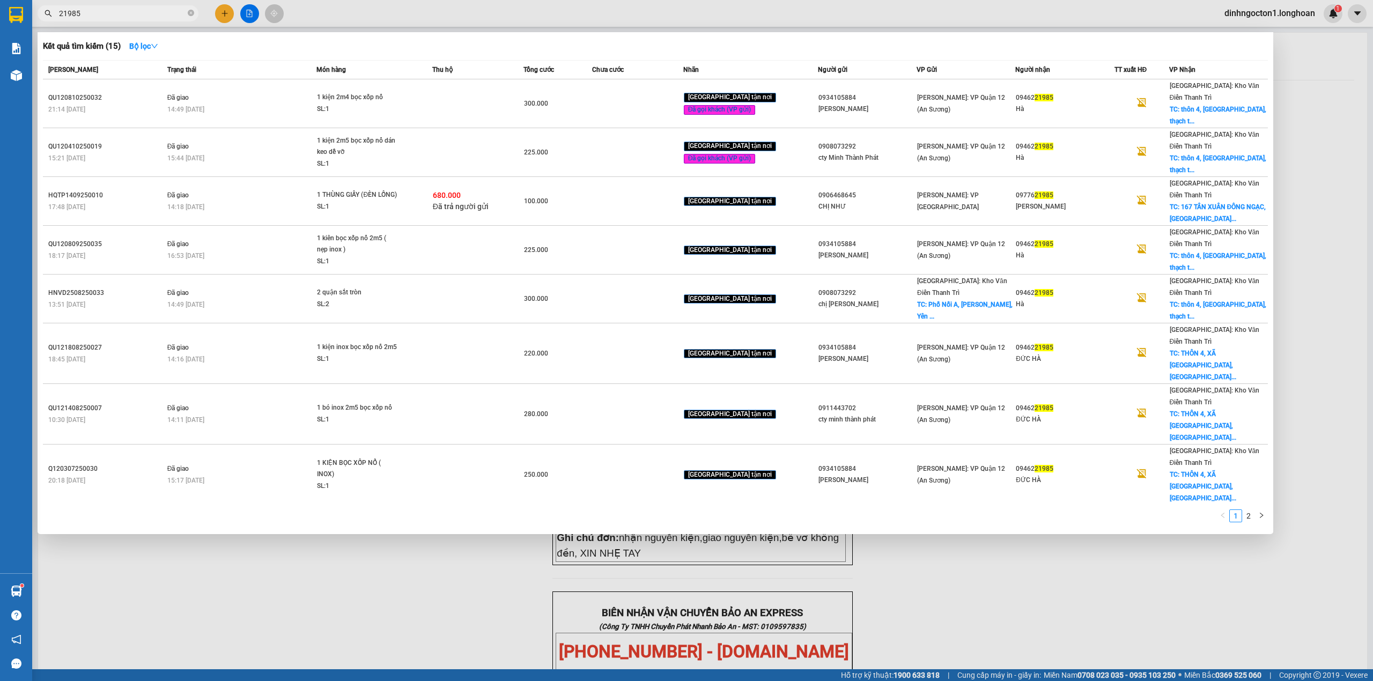
click at [112, 16] on input "21985" at bounding box center [122, 14] width 127 height 12
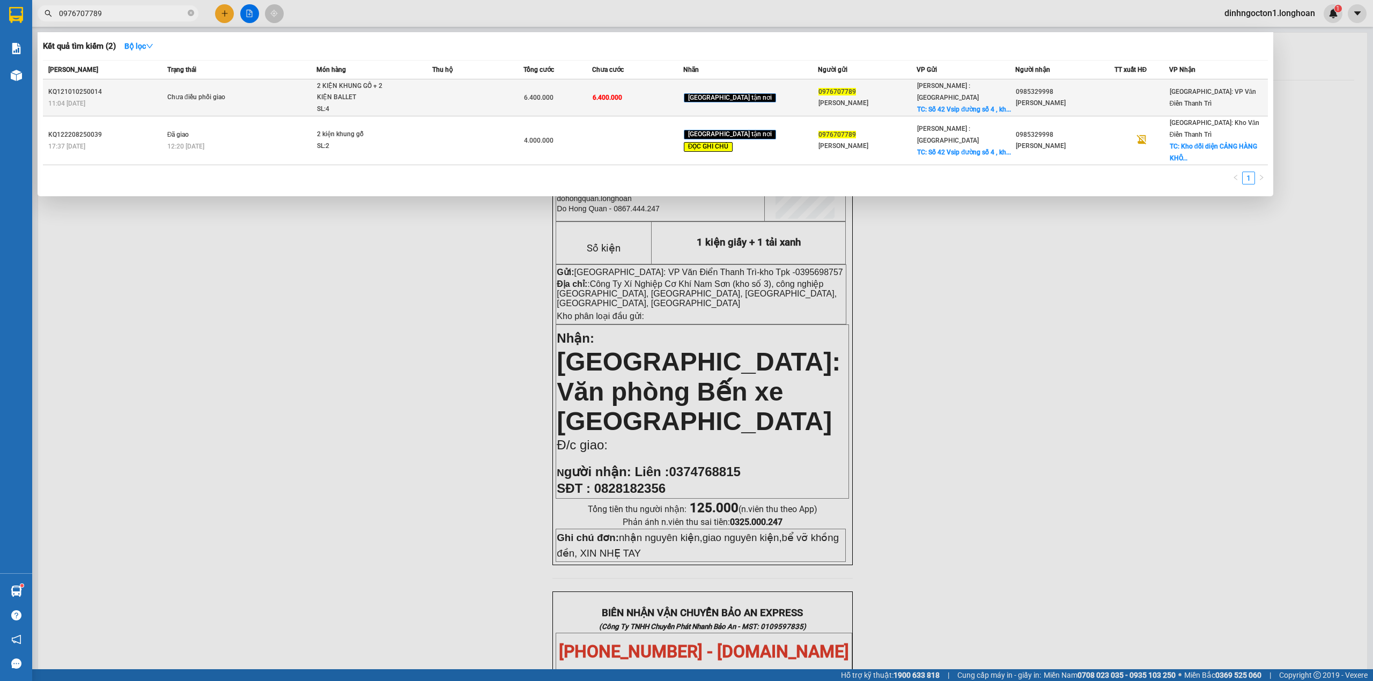
type input "0976707789"
click at [376, 98] on div "2 KIỆN KHUNG GỖ + 2 KIỆN BALLET" at bounding box center [357, 91] width 80 height 23
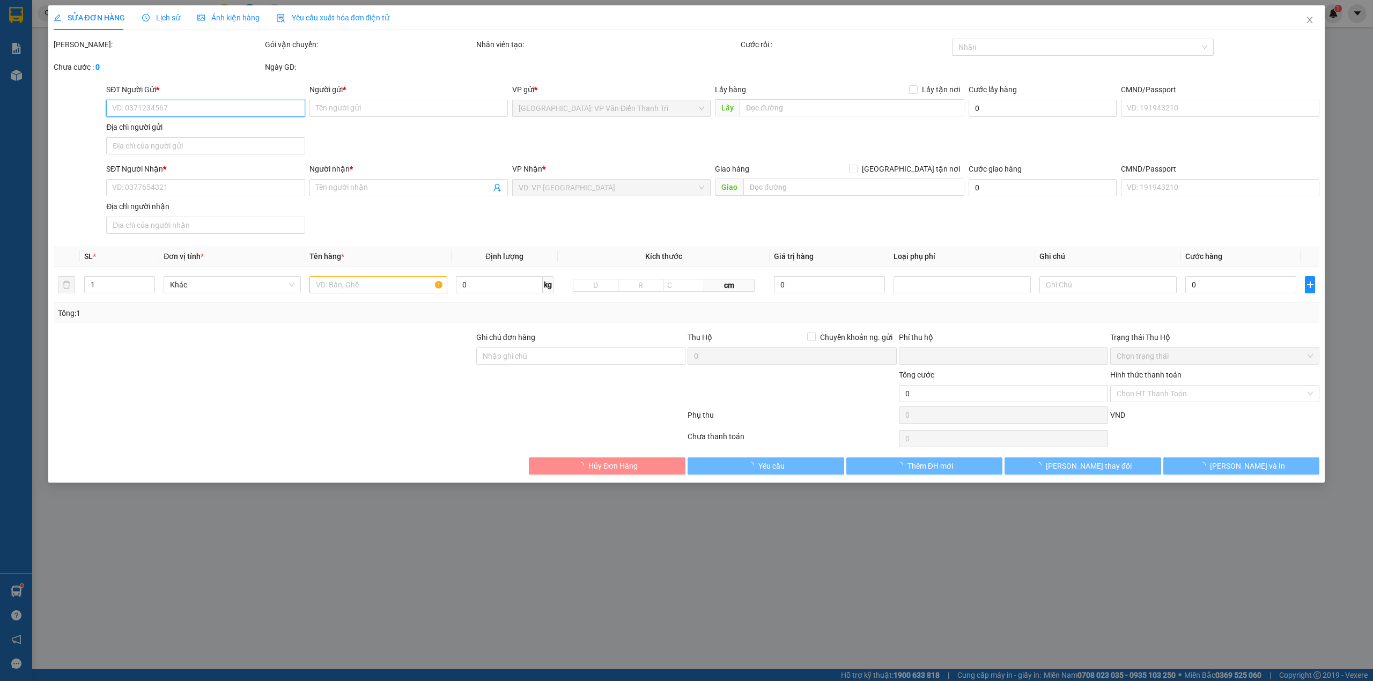
type input "0976707789"
type input "Minh Tuan"
checkbox input "true"
type input "Số 42 Vsip đường số 4 , khu côg nghiệp Việt Nam-Singapore, Bình Hoà , Bình Dương"
type input "0985329998"
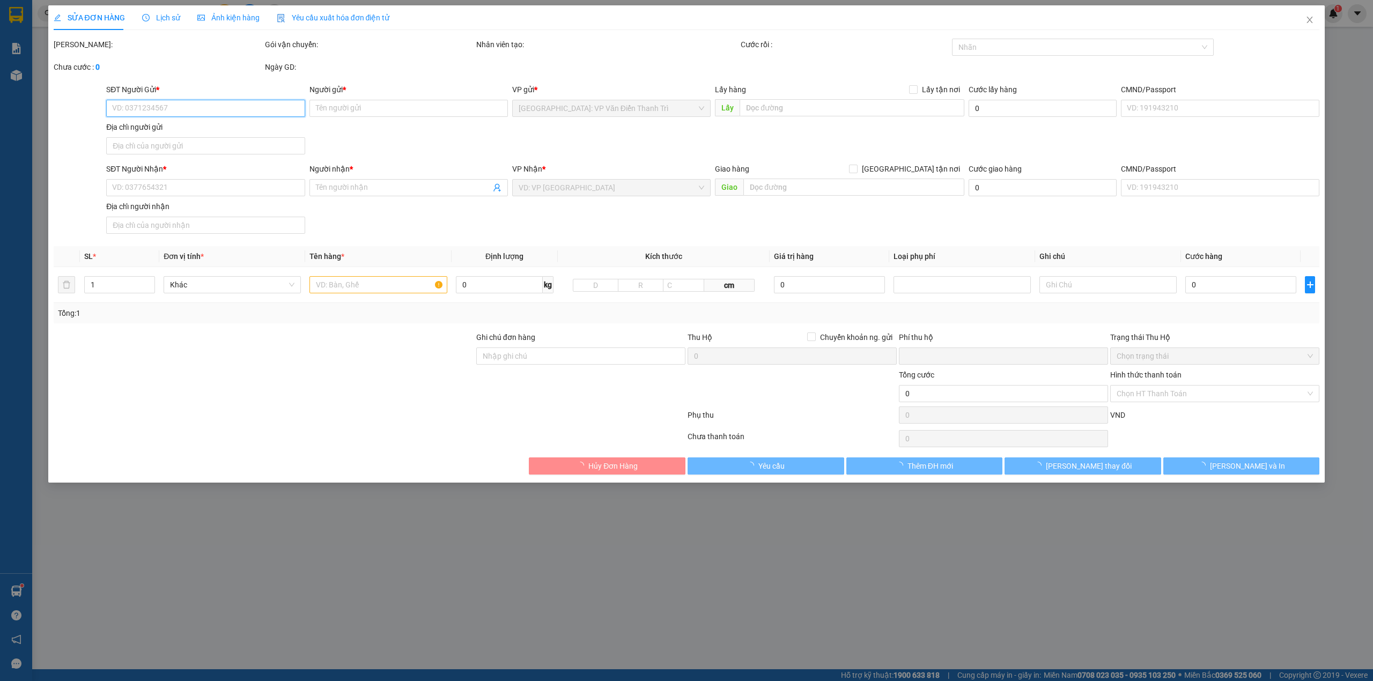
type input "Nguyễn Hoan"
type input "0"
type input "6.400.000"
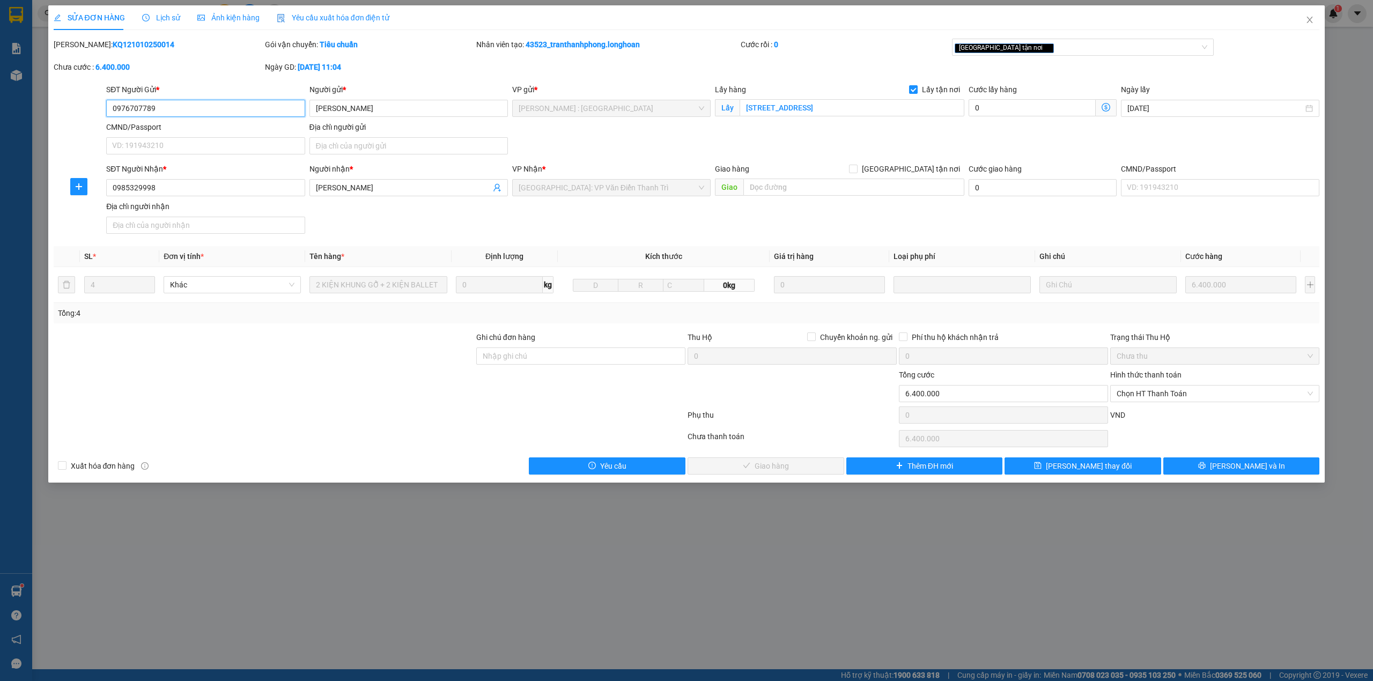
click at [224, 114] on input "0976707789" at bounding box center [205, 108] width 199 height 17
click at [769, 152] on div "SĐT Người Gửi * 0976707789 0976707789 Người gửi * Minh Tuan VP gửi * Hồ Chí Min…" at bounding box center [713, 121] width 1218 height 75
click at [878, 103] on input "Số 42 Vsip đường số 4 , khu côg nghiệp Việt Nam-Singapore, Bình Hoà , Bình Dương" at bounding box center [852, 107] width 225 height 17
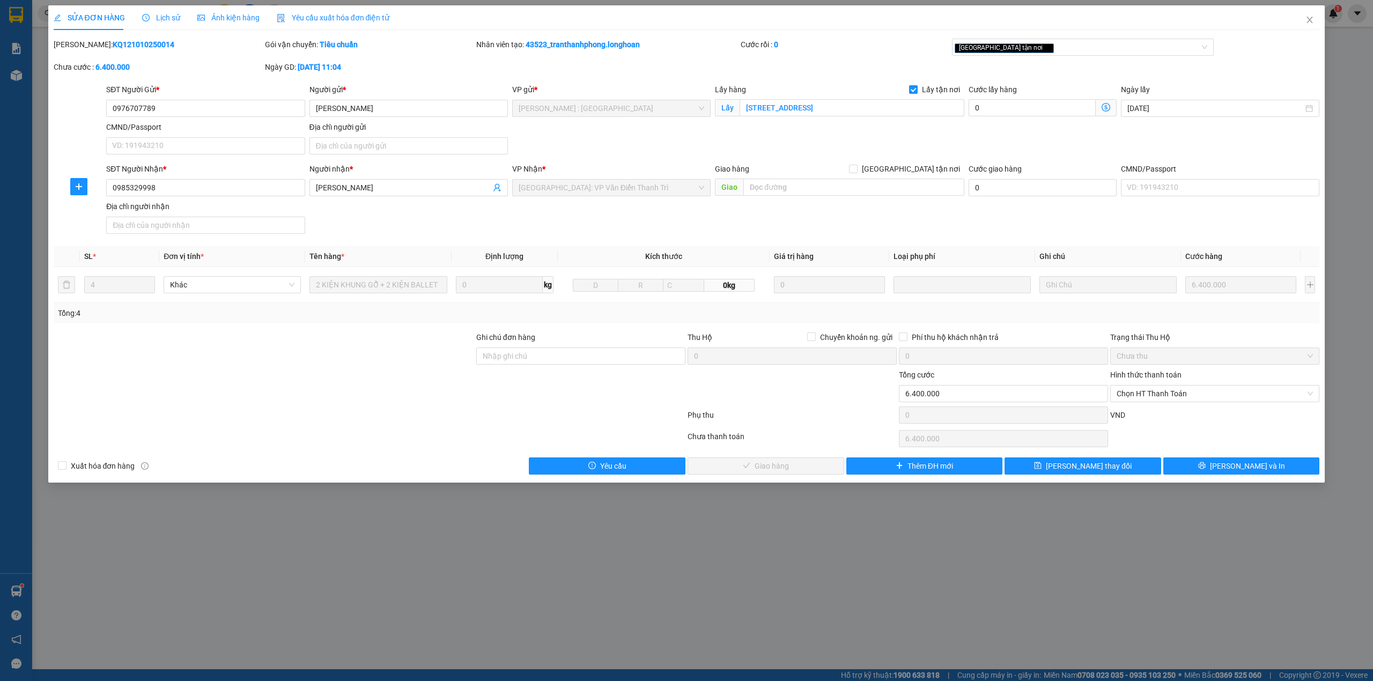
click at [476, 224] on div "SĐT Người Nhận * 0985329998 Người nhận * Nguyễn Hoan VP Nhận * Hà Nội: VP Văn Đ…" at bounding box center [713, 200] width 1218 height 75
click at [240, 106] on input "0976707789" at bounding box center [205, 108] width 199 height 17
click at [509, 224] on div "SĐT Người Nhận * 0985329998 Người nhận * Nguyễn Hoan VP Nhận * Hà Nội: VP Văn Đ…" at bounding box center [713, 200] width 1218 height 75
click at [650, 157] on div "SĐT Người Gửi * 0976707789 Người gửi * Minh Tuan VP gửi * Hồ Chí Minh : Kho Quậ…" at bounding box center [713, 121] width 1218 height 75
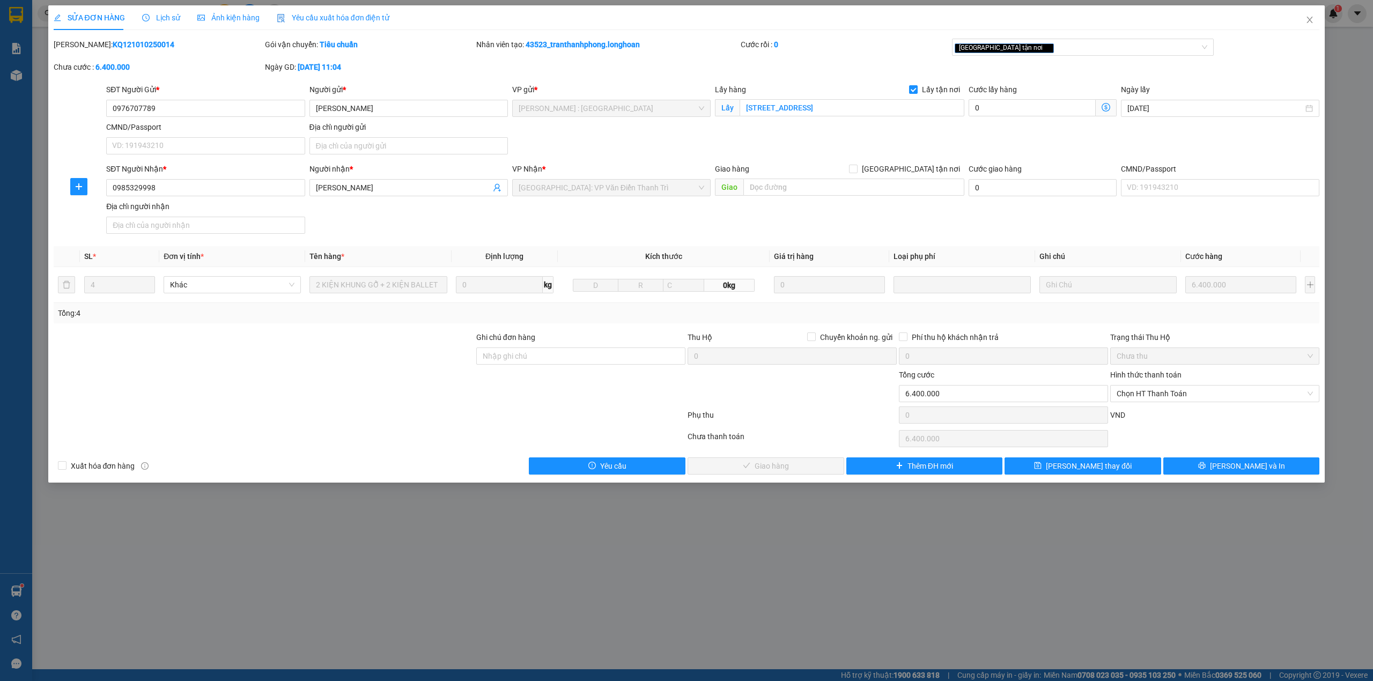
click at [546, 403] on div at bounding box center [580, 388] width 211 height 38
click at [1180, 397] on span "Chọn HT Thanh Toán" at bounding box center [1215, 394] width 196 height 16
click at [1164, 434] on div "Chuyển khoản" at bounding box center [1215, 435] width 196 height 12
type input "0"
click at [1231, 434] on div at bounding box center [1215, 438] width 211 height 21
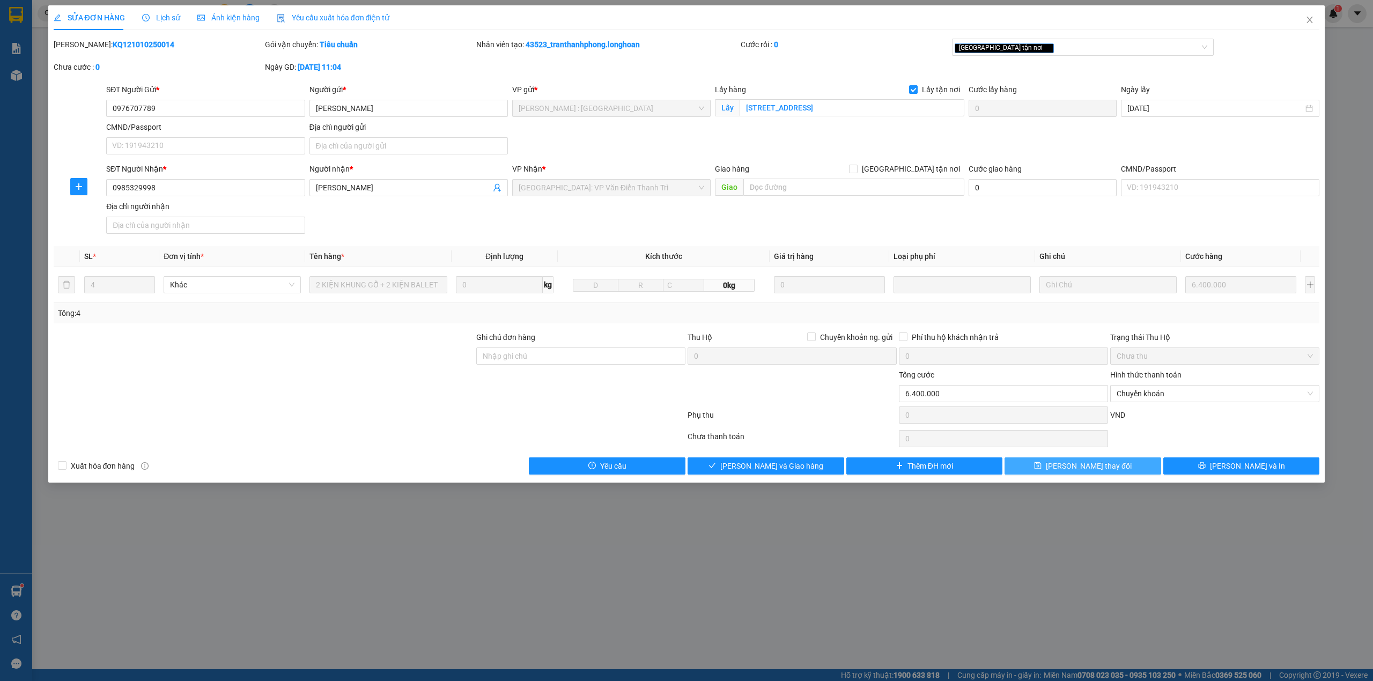
click at [1136, 473] on button "[PERSON_NAME] thay đổi" at bounding box center [1083, 466] width 157 height 17
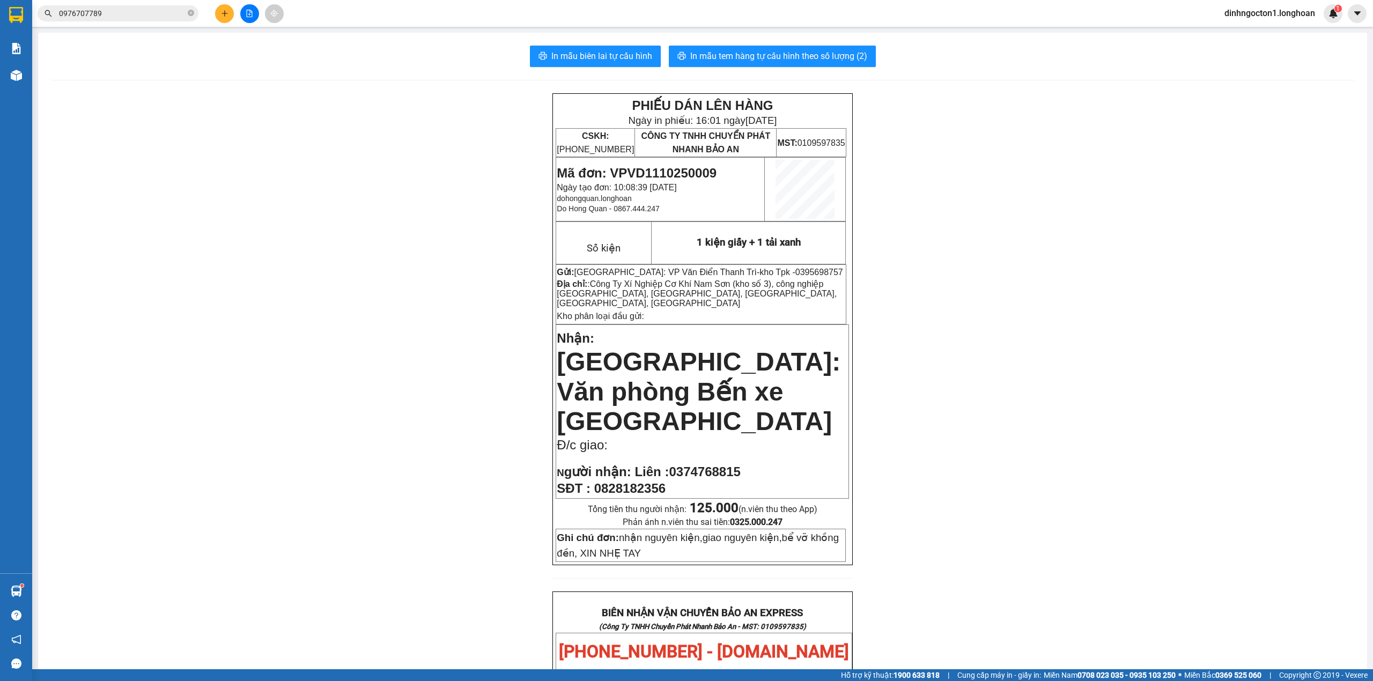
click at [357, 78] on div "In mẫu biên lai tự cấu hình In mẫu tem hàng tự cấu hình theo số lượng (2) PHIẾU…" at bounding box center [702, 633] width 1329 height 1200
click at [410, 82] on div "In mẫu biên lai tự cấu hình In mẫu tem hàng tự cấu hình theo số lượng (2) PHIẾU…" at bounding box center [702, 633] width 1329 height 1200
drag, startPoint x: 497, startPoint y: 114, endPoint x: 157, endPoint y: 29, distance: 350.2
click at [494, 114] on div "PHIẾU DÁN LÊN HÀNG Ngày in phiếu: 16:01 ngày 12-10-2025 CSKH: 1900.06.88.33 CÔN…" at bounding box center [703, 656] width 1304 height 1126
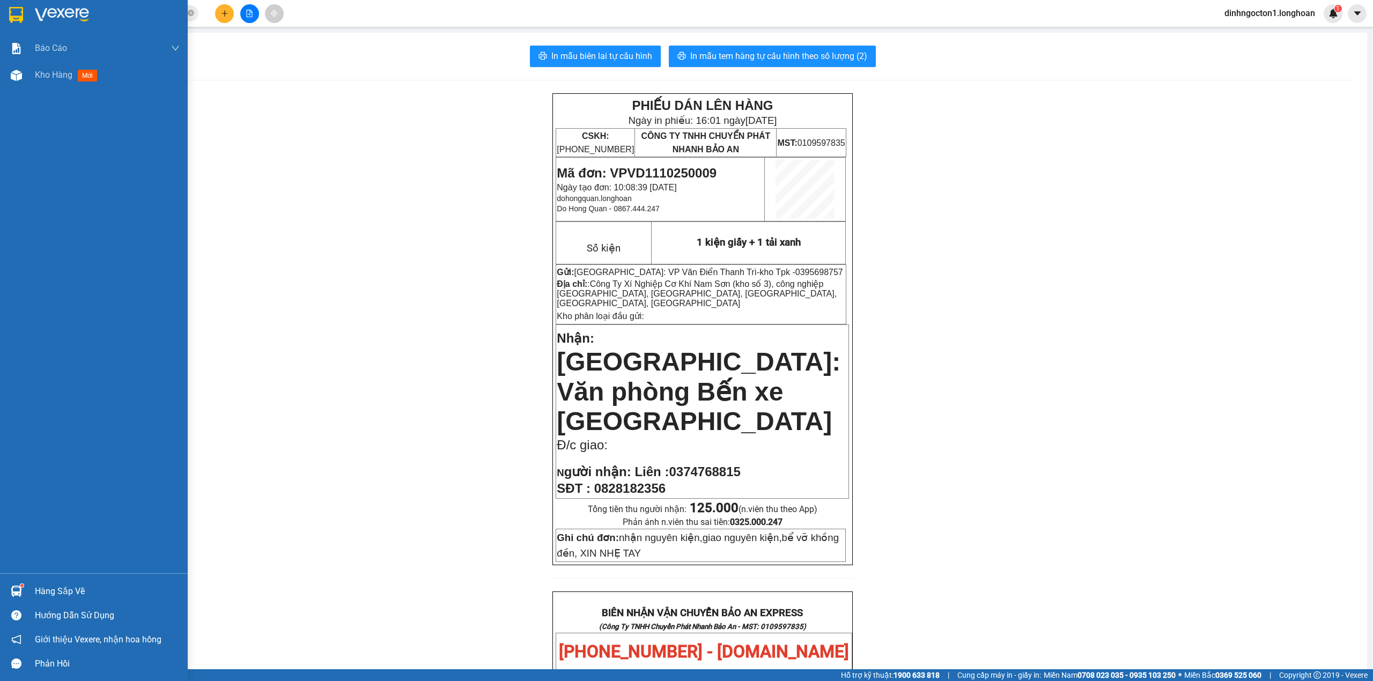
click at [11, 11] on img at bounding box center [16, 15] width 14 height 16
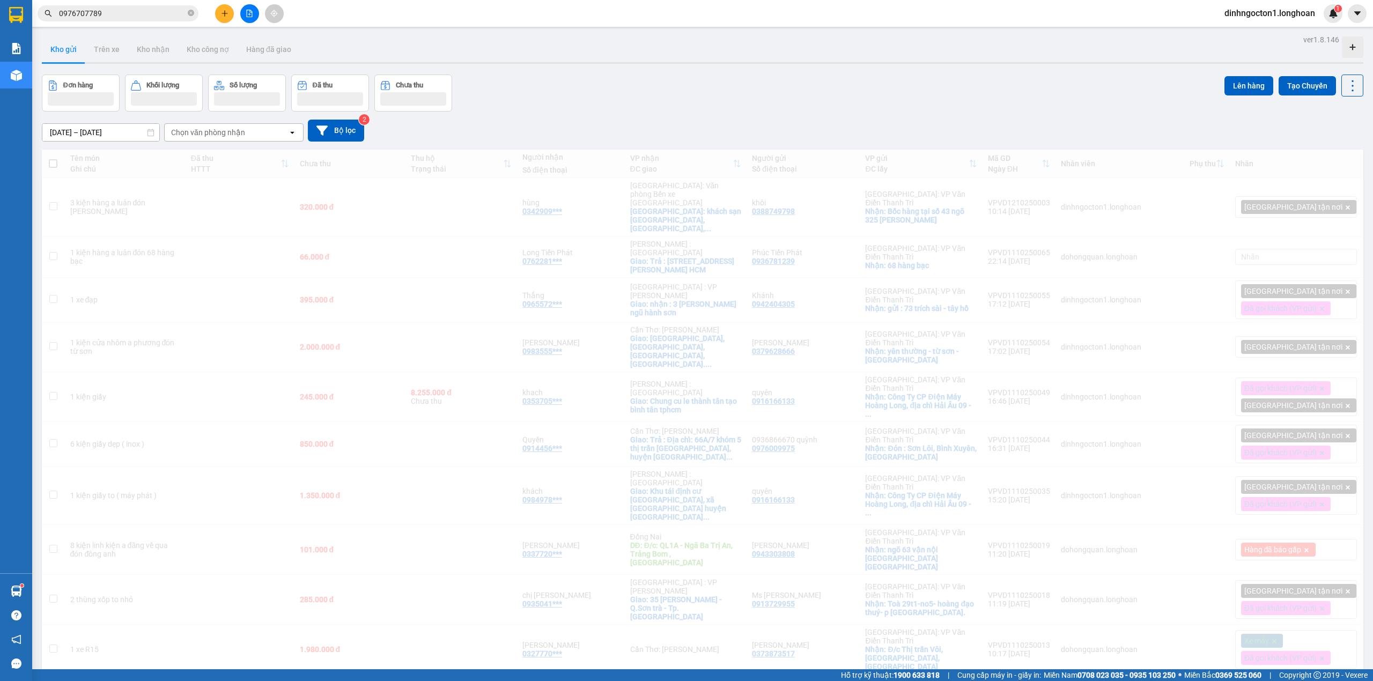
click at [226, 7] on button at bounding box center [224, 13] width 19 height 19
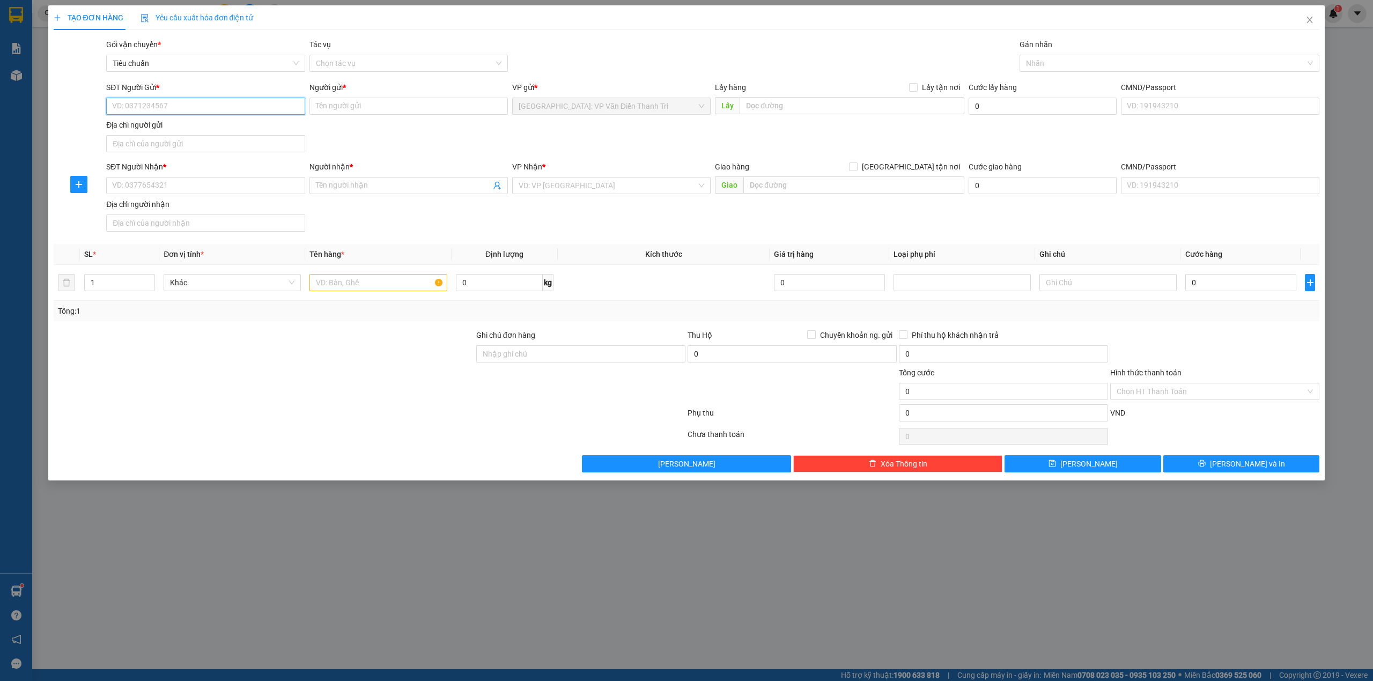
click at [241, 107] on input "SĐT Người Gửi *" at bounding box center [205, 106] width 199 height 17
click at [185, 104] on input "0943286123" at bounding box center [205, 106] width 199 height 17
click at [128, 106] on input "0943286123" at bounding box center [205, 106] width 199 height 17
type input "0947286123"
click at [190, 131] on div "0947286123 - Hàng Nhật 123" at bounding box center [206, 128] width 186 height 12
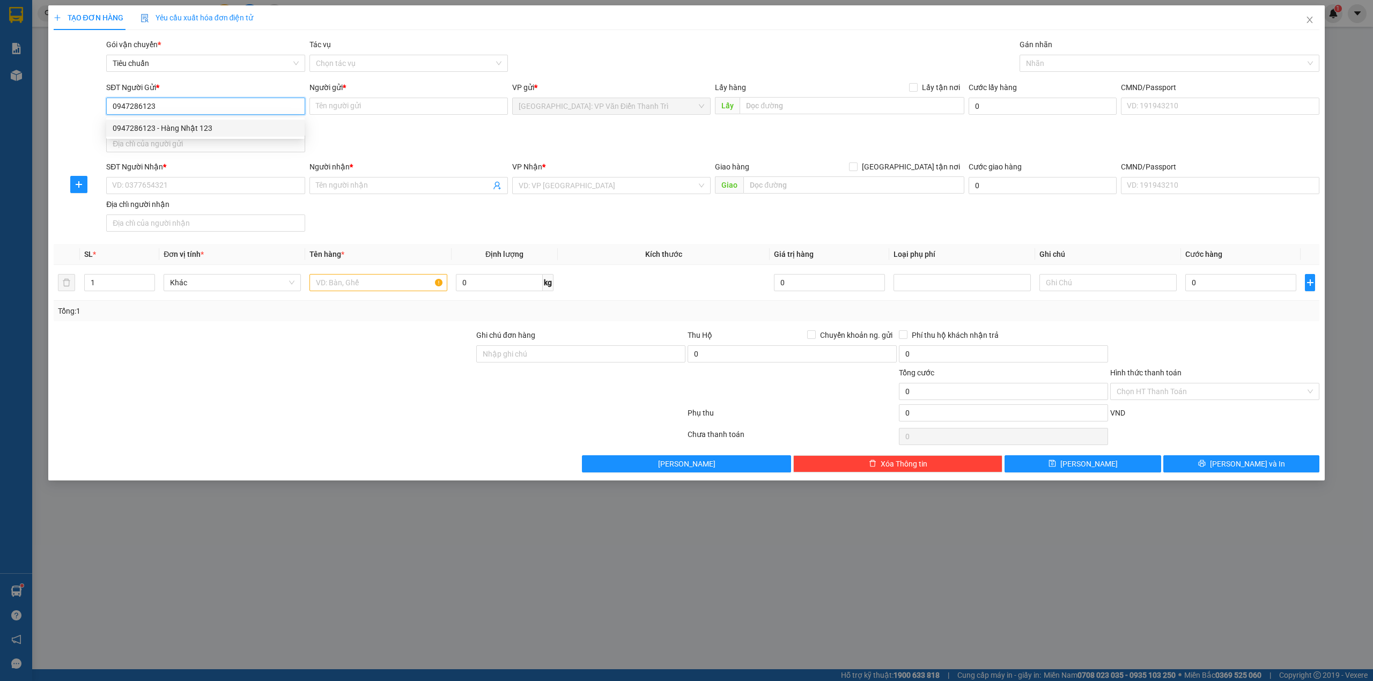
type input "Hàng Nhật 123"
type input "0947286123"
click at [260, 192] on input "SĐT Người Nhận *" at bounding box center [205, 185] width 199 height 17
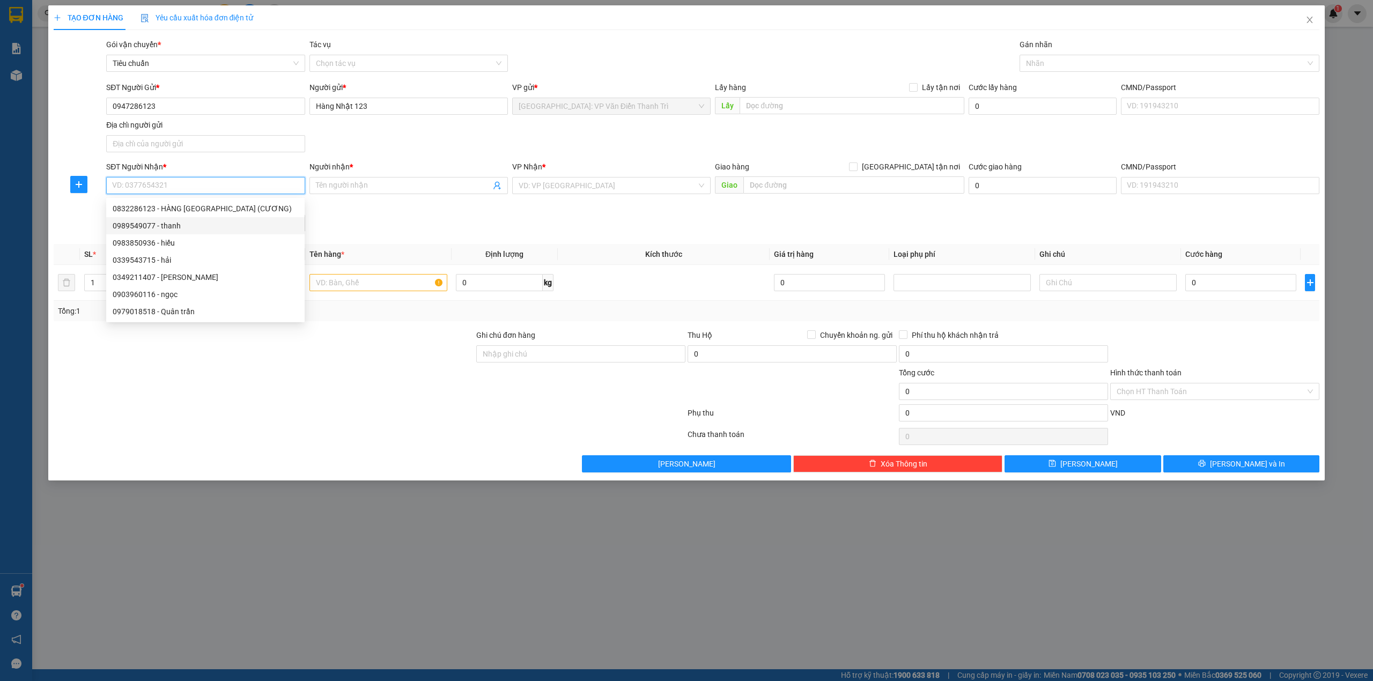
click at [189, 226] on div "0989549077 - thanh" at bounding box center [206, 226] width 186 height 12
type input "0989549077"
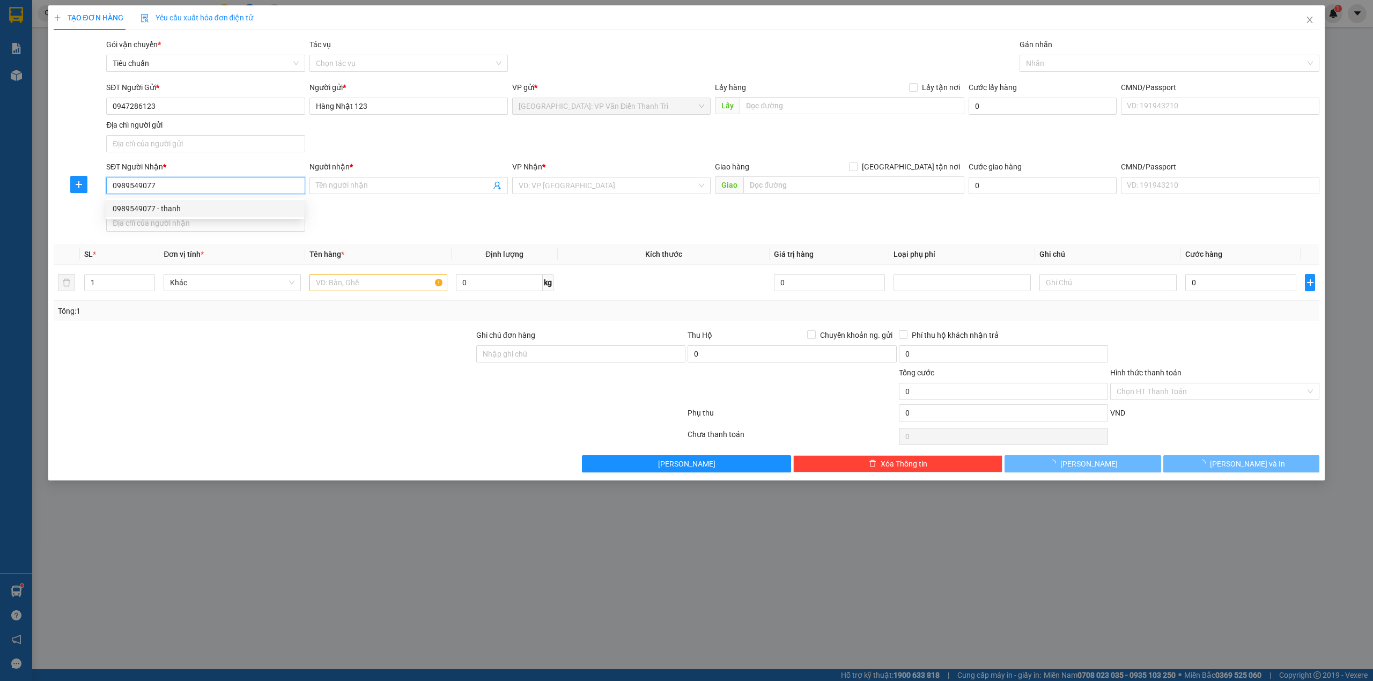
type input "thanh"
checkbox input "true"
type input "95 nguyễn bảo, thắng nhì, vũng tàu"
checkbox input "true"
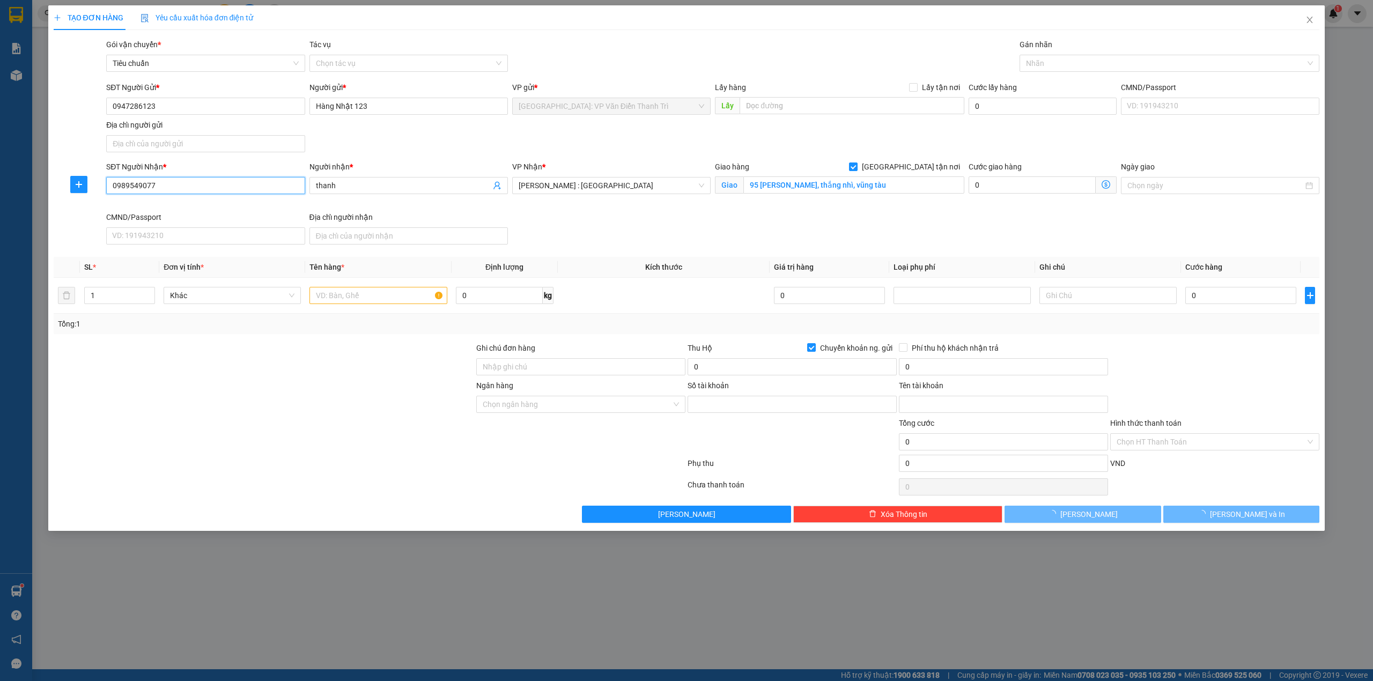
type input "1245555000123"
type input "Bui thi tuat"
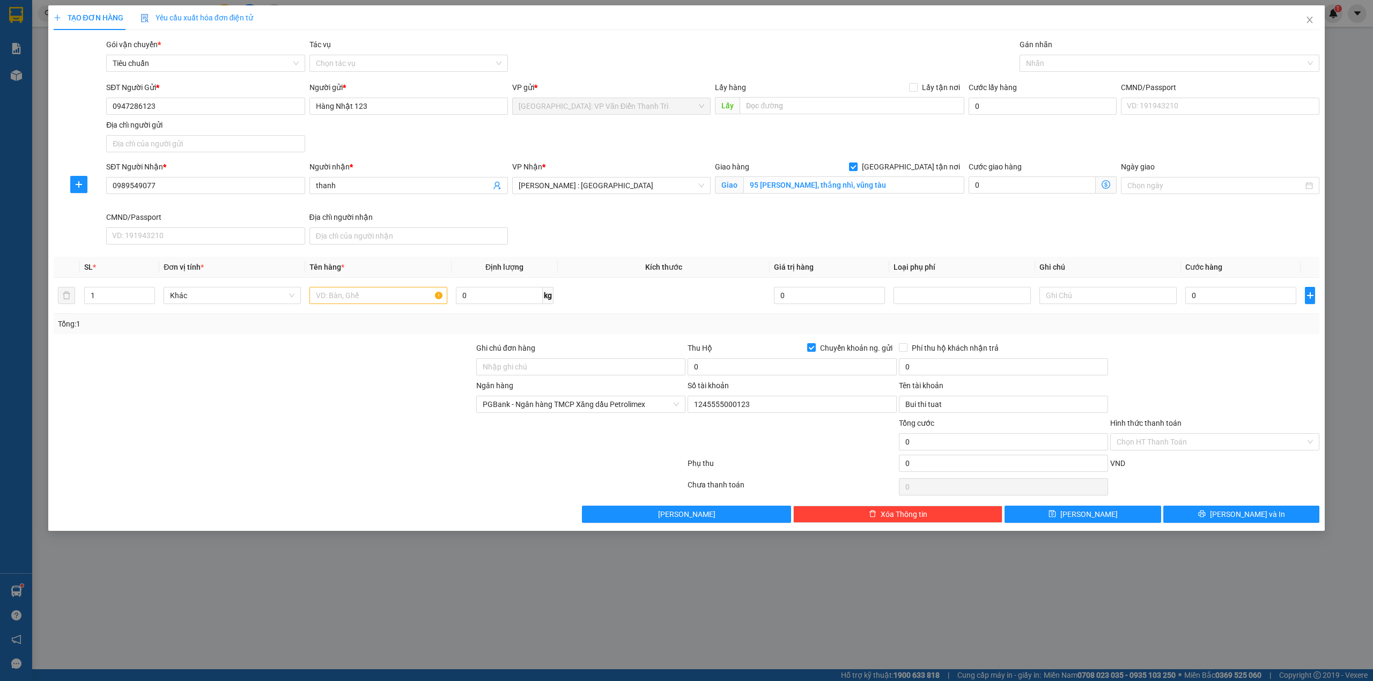
click at [871, 207] on div "Giao hàng Giao tận nơi Giao 95 nguyễn bảo, thắng nhì, vũng tàu" at bounding box center [840, 186] width 254 height 50
click at [685, 217] on div "SĐT Người Nhận * 0989549077 Người nhận * thanh VP Nhận * Hồ Chí Minh : Kho Quận…" at bounding box center [713, 205] width 1218 height 88
click at [1104, 142] on div "SĐT Người Gửi * 0947286123 Người gửi * Hàng Nhật 123 VP gửi * Hà Nội: VP Văn Đi…" at bounding box center [713, 119] width 1218 height 75
click at [1078, 60] on div at bounding box center [1165, 63] width 284 height 13
type input "gt"
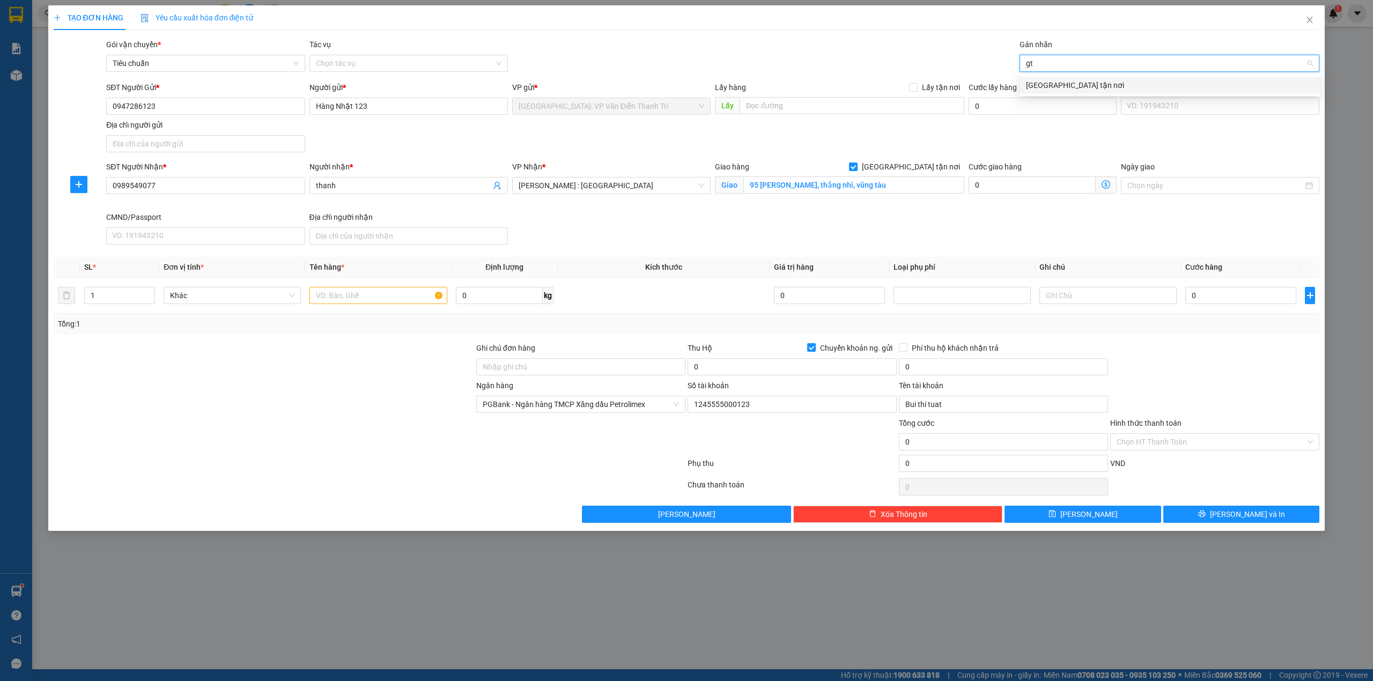
click at [1071, 84] on div "[GEOGRAPHIC_DATA] tận nơi" at bounding box center [1170, 85] width 288 height 12
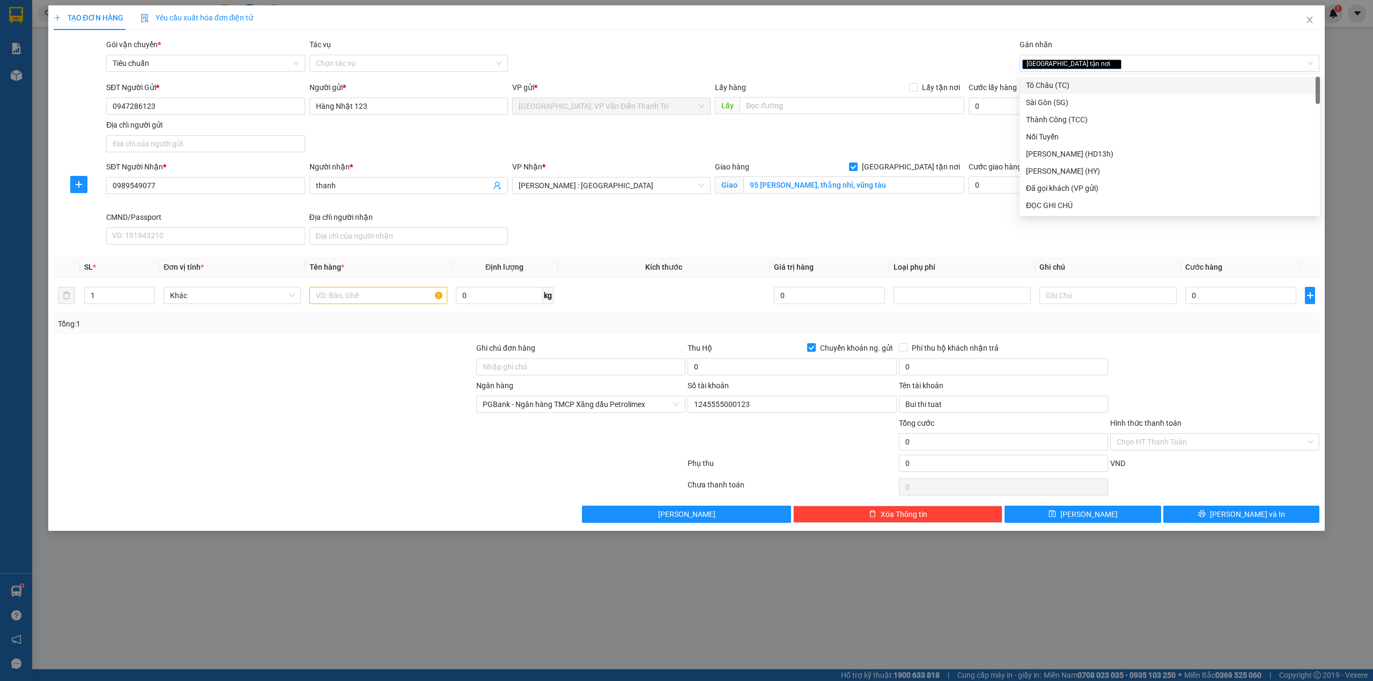
click at [875, 40] on div "Gói vận chuyển * Tiêu chuẩn Tác vụ Chọn tác vụ Gán nhãn Giao tận nơi" at bounding box center [713, 58] width 1218 height 38
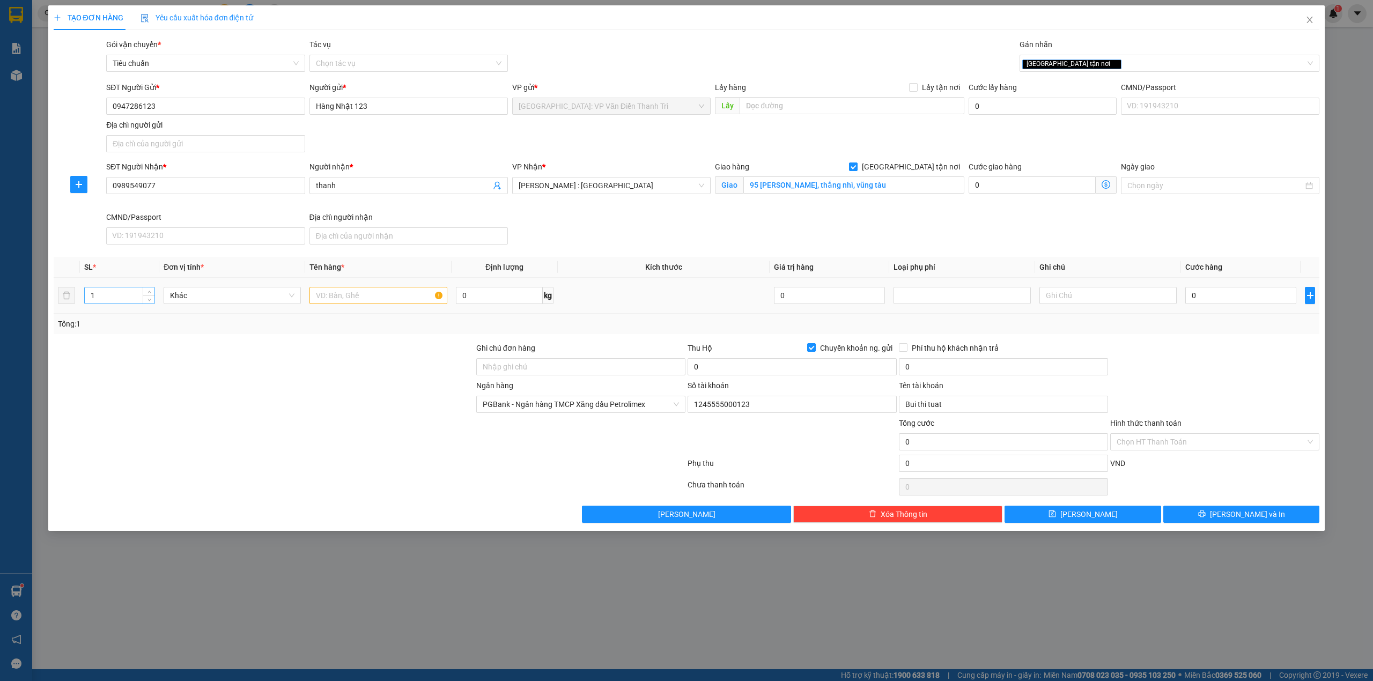
click at [131, 293] on input "1" at bounding box center [120, 296] width 70 height 16
click at [348, 283] on td at bounding box center [378, 296] width 146 height 36
click at [355, 302] on input "text" at bounding box center [378, 295] width 137 height 17
click at [376, 300] on input "text" at bounding box center [378, 295] width 137 height 17
type input "3"
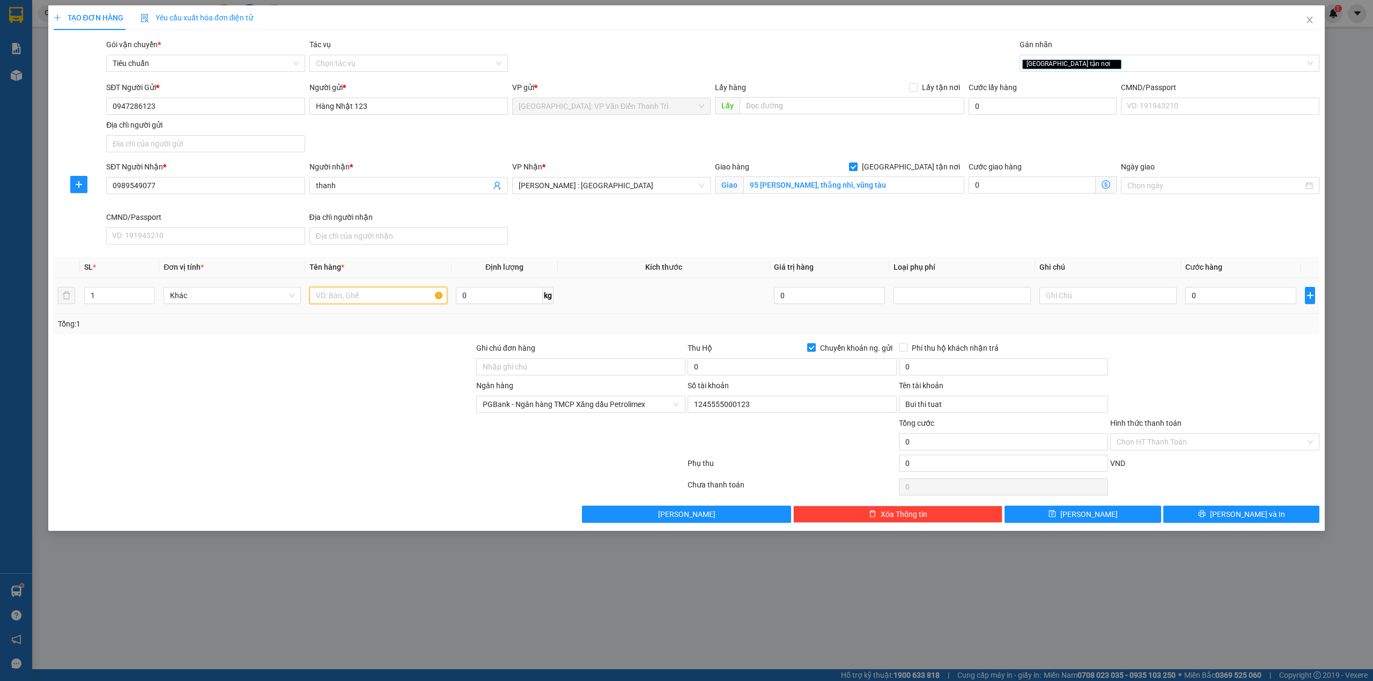
click at [352, 302] on input "text" at bounding box center [378, 295] width 137 height 17
type input "1 kiện nilong đen"
click at [726, 359] on input "0" at bounding box center [792, 366] width 209 height 17
type input "17.550.000"
click at [1147, 361] on div at bounding box center [1215, 361] width 211 height 38
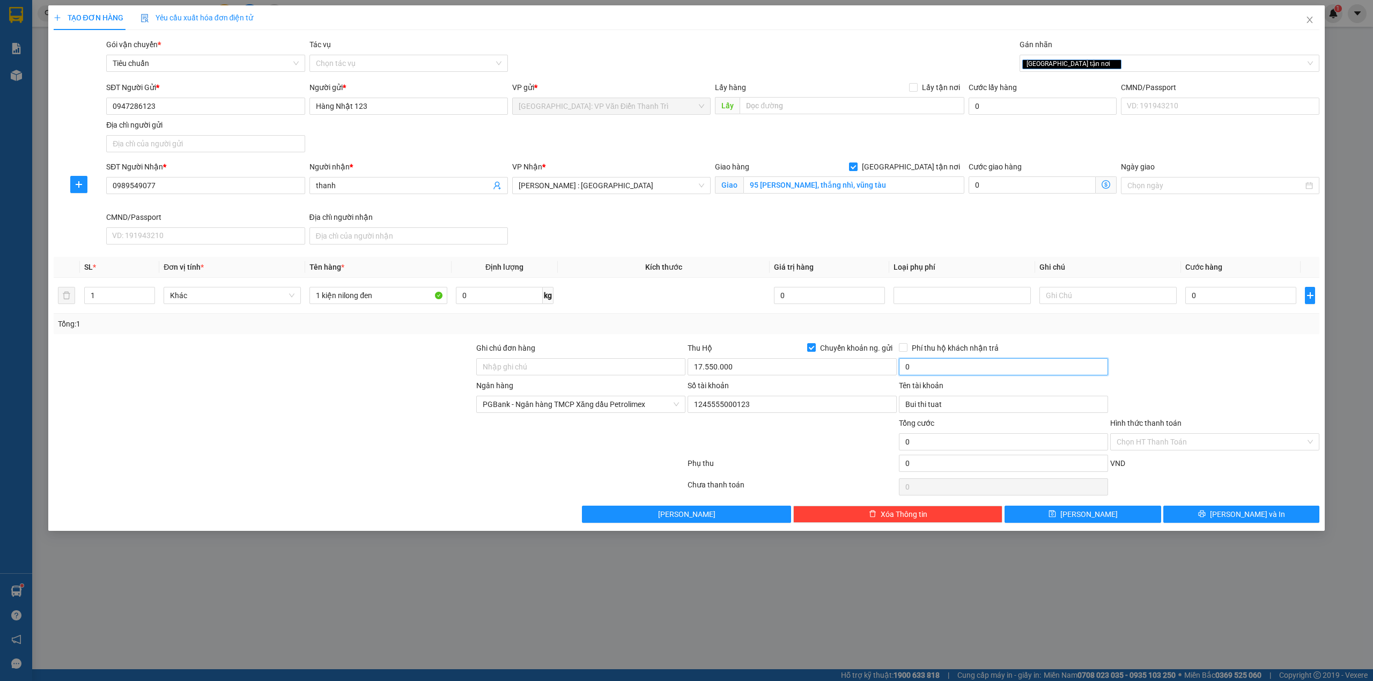
click at [992, 368] on input "0" at bounding box center [1003, 366] width 209 height 17
type input "35.000"
drag, startPoint x: 420, startPoint y: 406, endPoint x: 422, endPoint y: 380, distance: 25.8
click at [420, 405] on div at bounding box center [264, 399] width 423 height 38
click at [483, 436] on div at bounding box center [580, 436] width 211 height 38
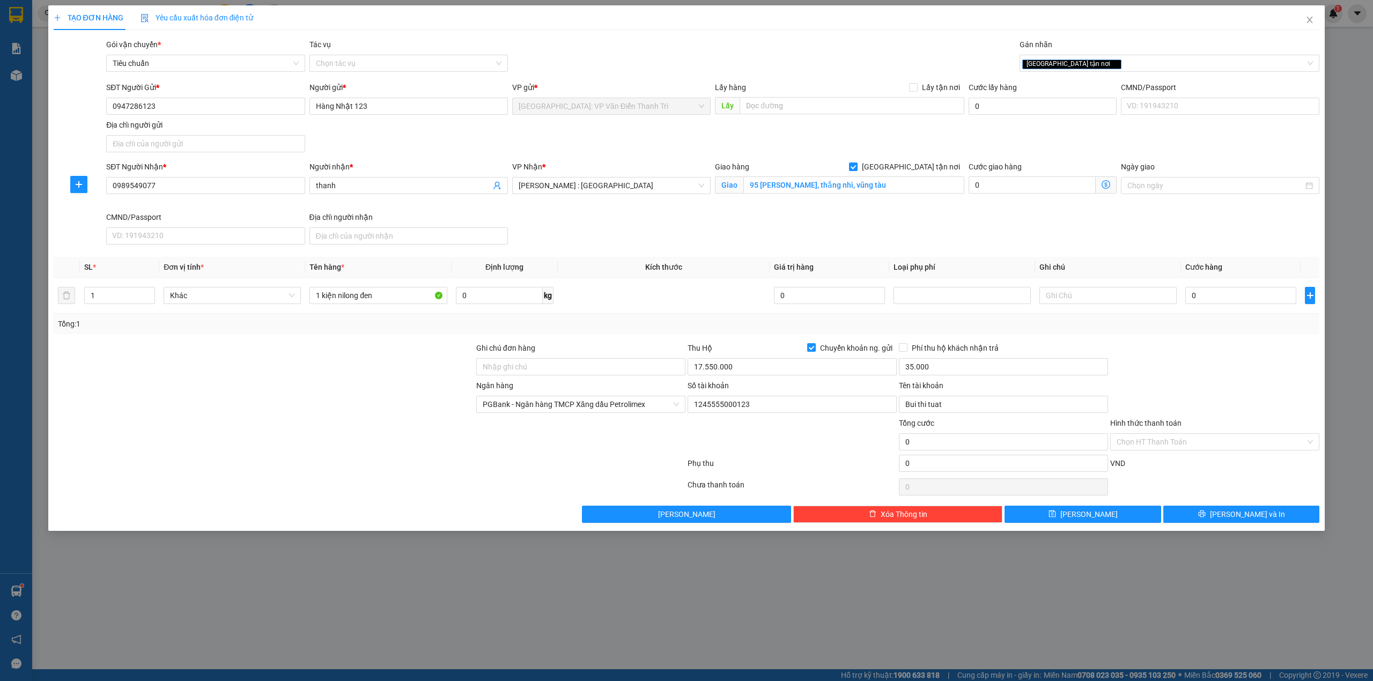
click at [1164, 352] on div at bounding box center [1215, 361] width 211 height 38
click at [297, 388] on div at bounding box center [264, 399] width 423 height 38
click at [1222, 306] on div "0" at bounding box center [1241, 295] width 111 height 21
click at [1221, 300] on input "0" at bounding box center [1241, 295] width 111 height 17
type input "2"
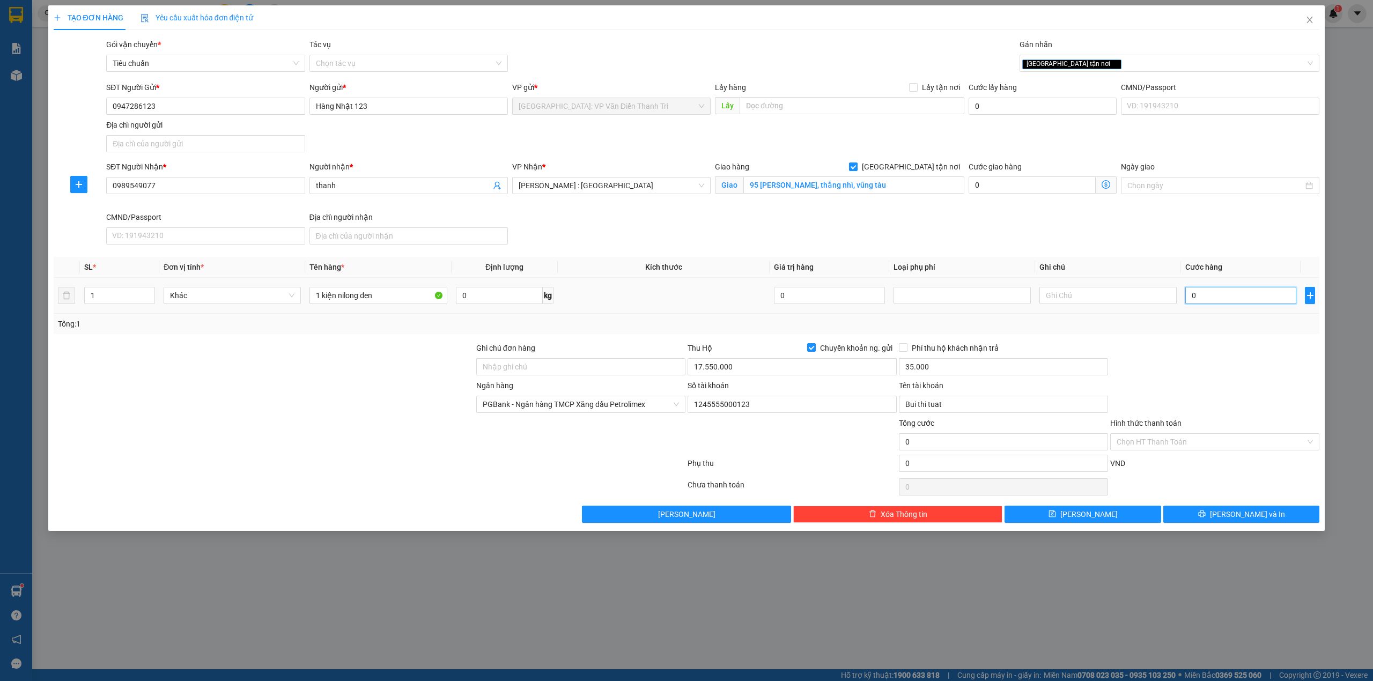
type input "2"
type input "22"
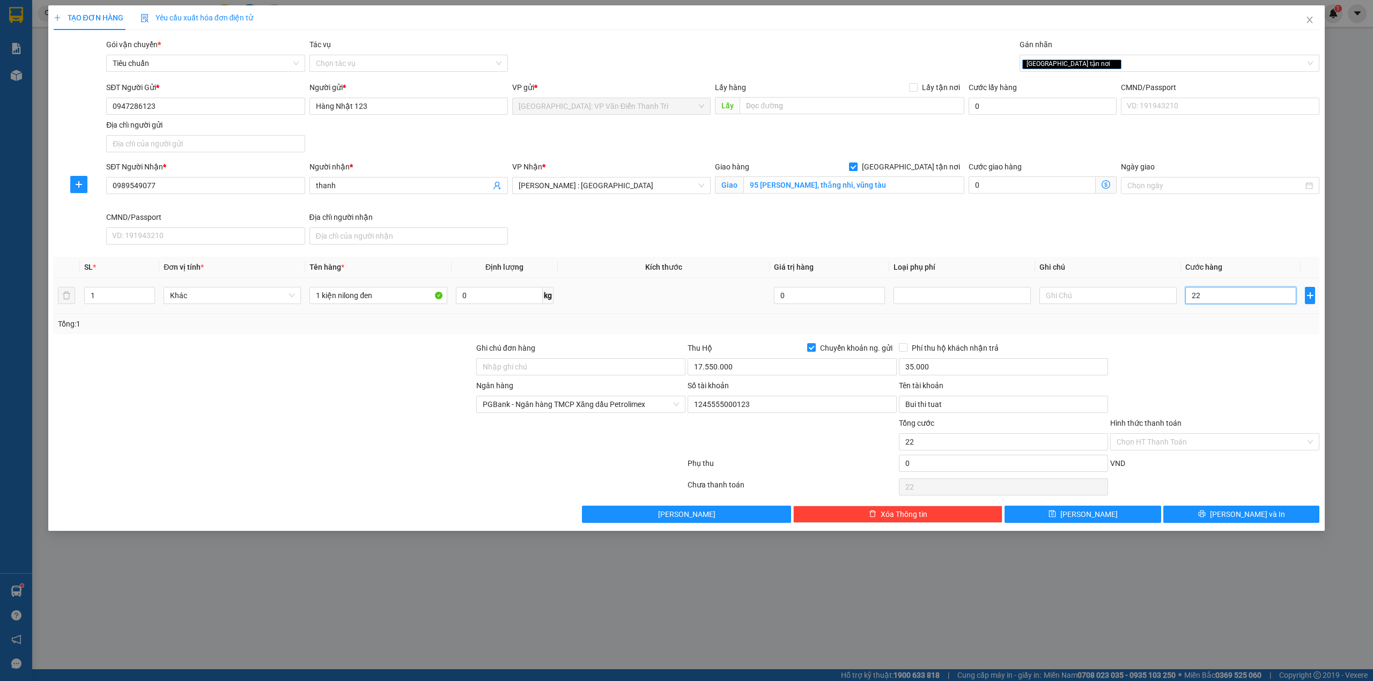
type input "220"
type input "220.000"
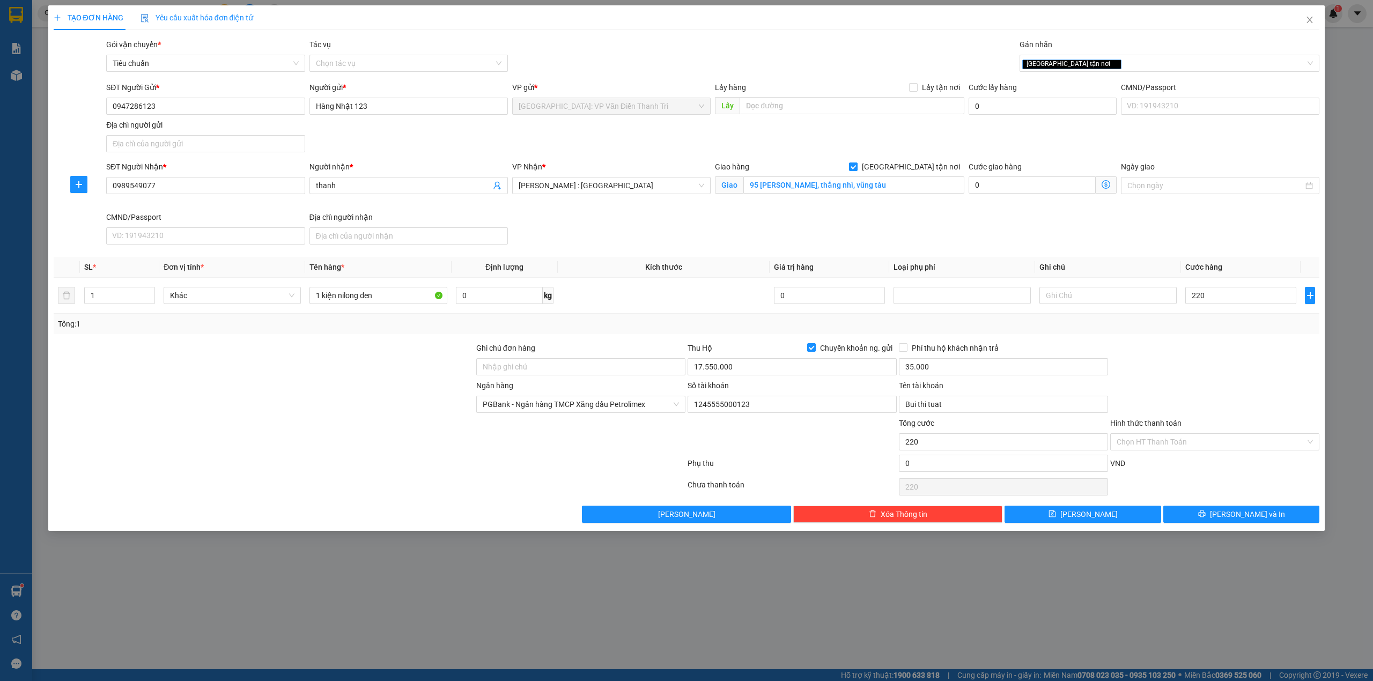
type input "220.000"
click at [1209, 248] on div "SĐT Người Nhận * 0989549077 Người nhận * thanh VP Nhận * Hồ Chí Minh : Kho Quận…" at bounding box center [713, 205] width 1218 height 88
click at [619, 458] on div at bounding box center [370, 465] width 634 height 21
click at [377, 142] on div "SĐT Người Gửi * 0947286123 Người gửi * Hàng Nhật 123 VP gửi * Hà Nội: VP Văn Đi…" at bounding box center [713, 119] width 1218 height 75
click at [200, 112] on input "0947286123" at bounding box center [205, 106] width 199 height 17
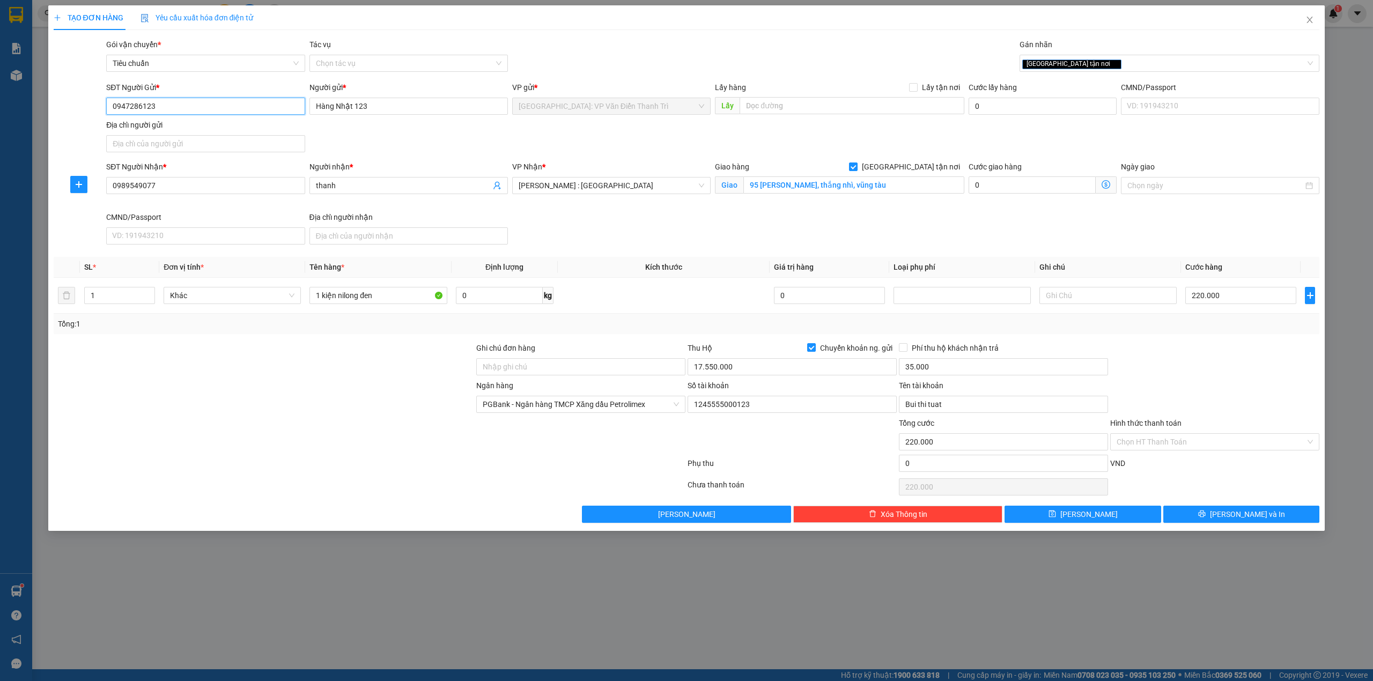
click at [200, 112] on input "0947286123" at bounding box center [205, 106] width 199 height 17
click at [1206, 517] on icon "printer" at bounding box center [1203, 514] width 8 height 8
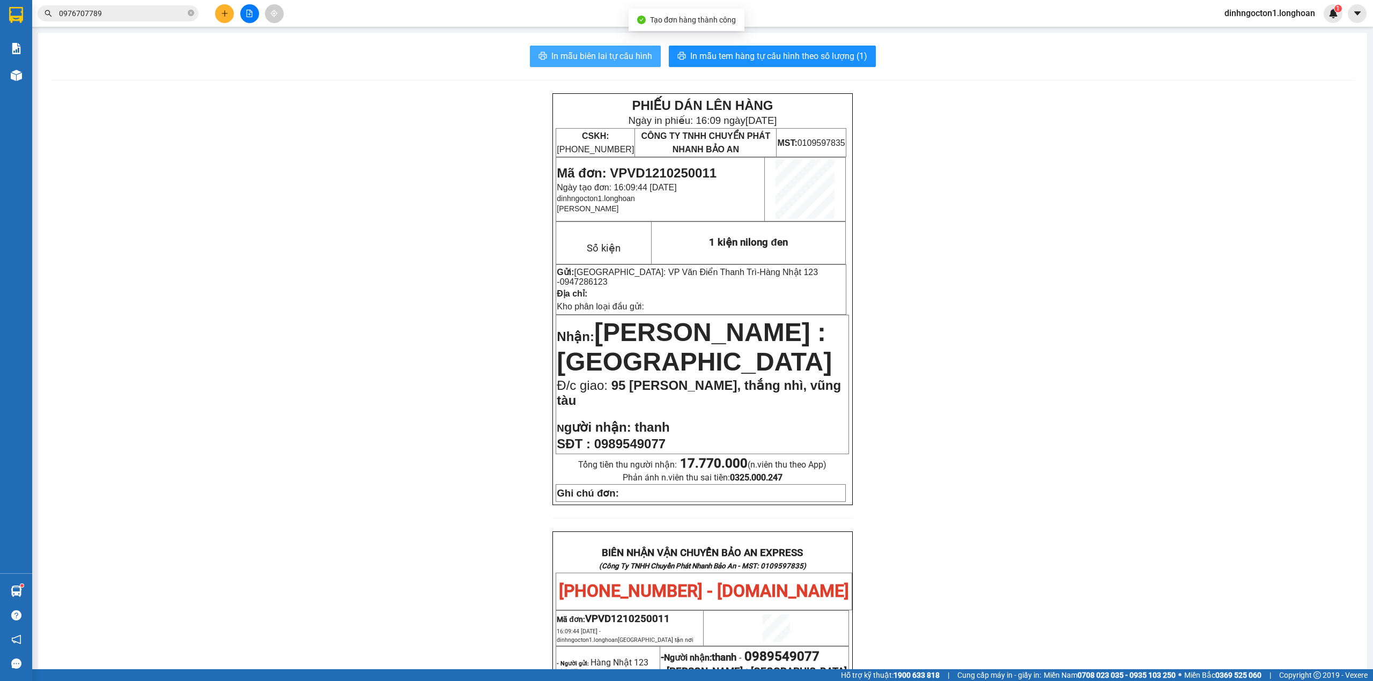
click at [611, 57] on span "In mẫu biên lai tự cấu hình" at bounding box center [602, 55] width 101 height 13
click at [692, 170] on span "Mã đơn: VPVD1210250011" at bounding box center [637, 173] width 160 height 14
copy span "VPVD1210250011"
click at [120, 4] on div "Kết quả tìm kiếm ( 2 ) Bộ lọc Mã ĐH Trạng thái Món hàng Thu hộ Tổng cước Chưa c…" at bounding box center [104, 13] width 209 height 19
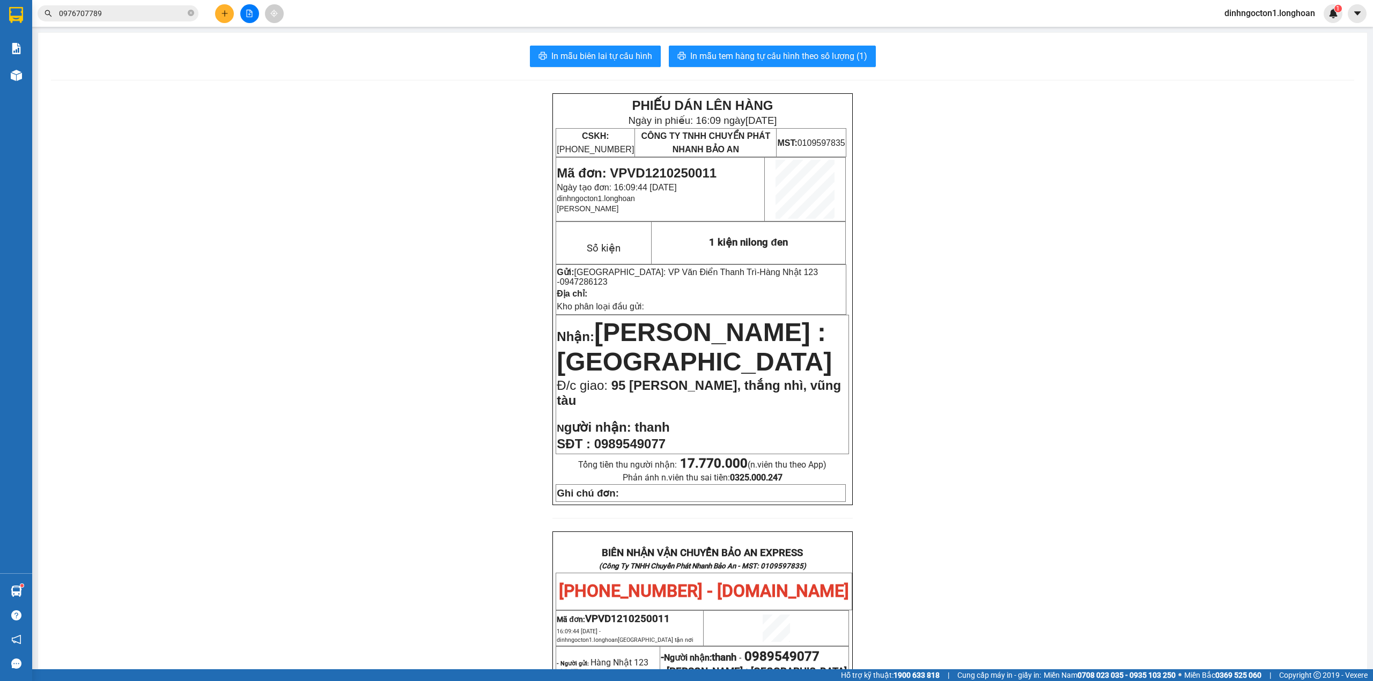
click at [119, 15] on input "0976707789" at bounding box center [122, 14] width 127 height 12
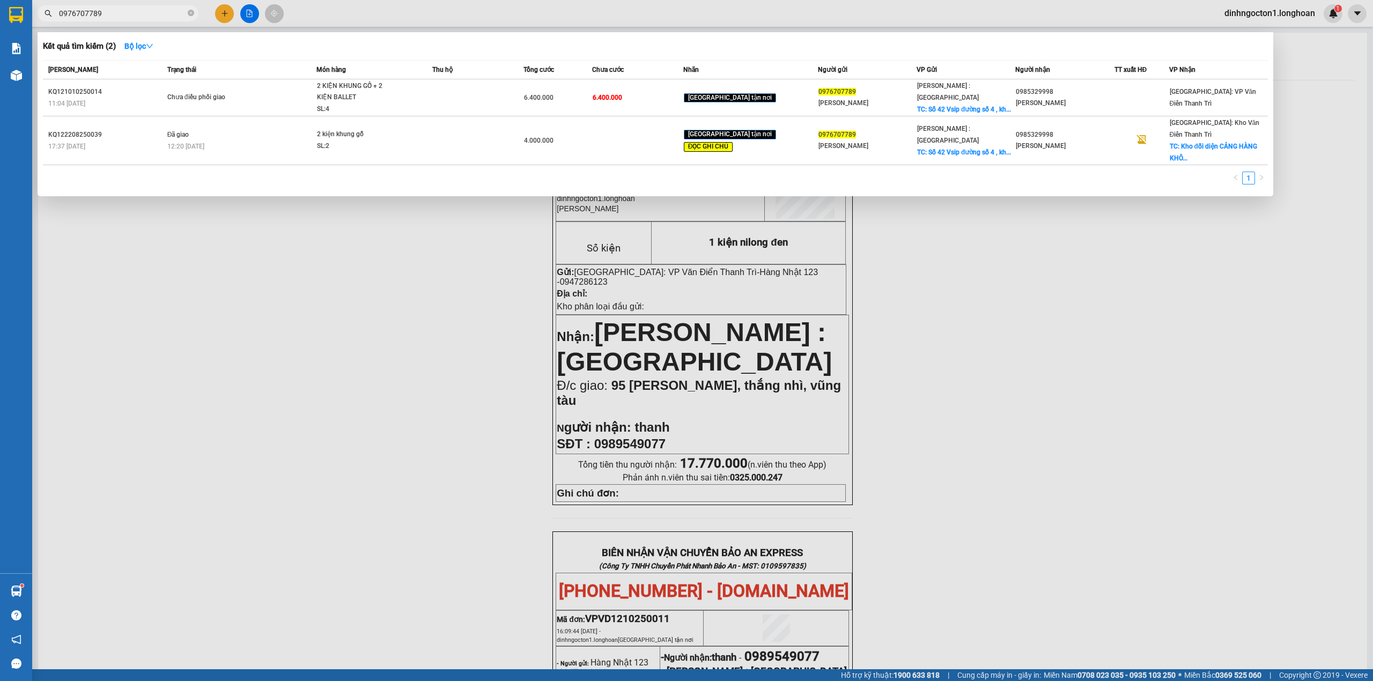
click at [119, 15] on input "0976707789" at bounding box center [122, 14] width 127 height 12
paste input "VPVD1210250011"
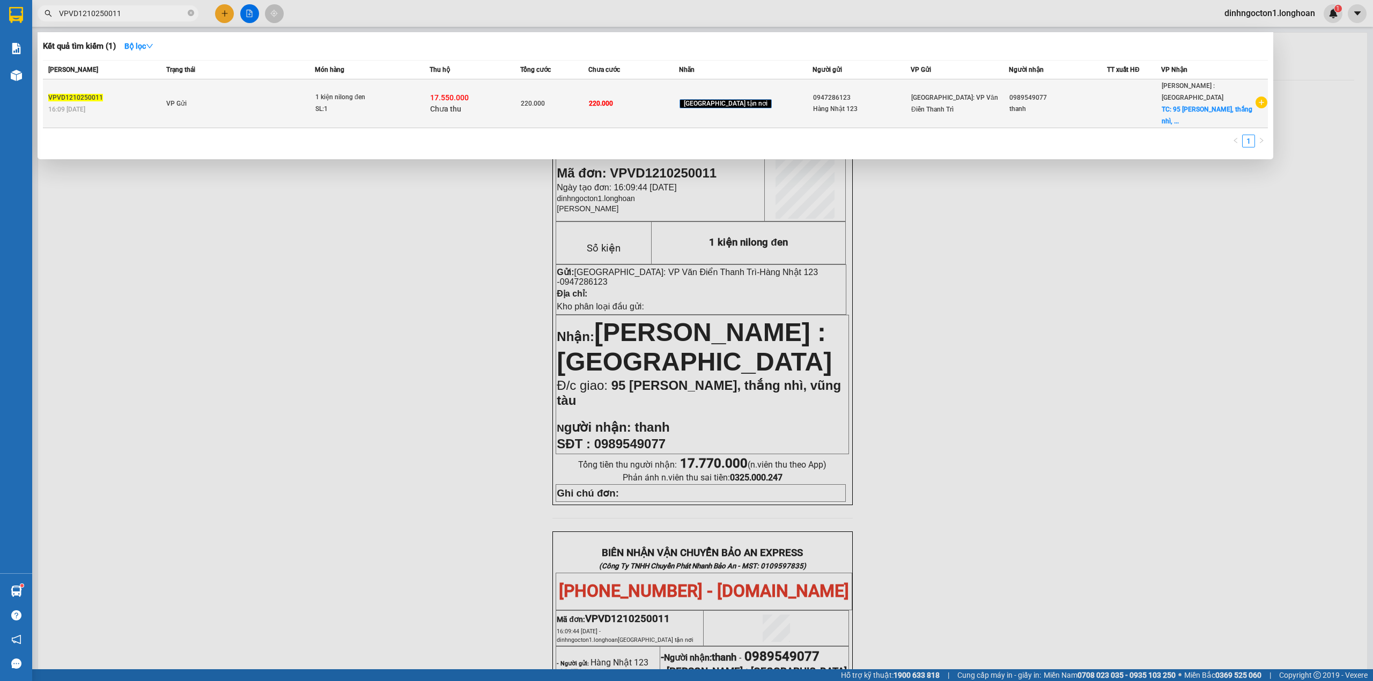
type input "VPVD1210250011"
click at [634, 104] on td "220.000" at bounding box center [634, 103] width 91 height 49
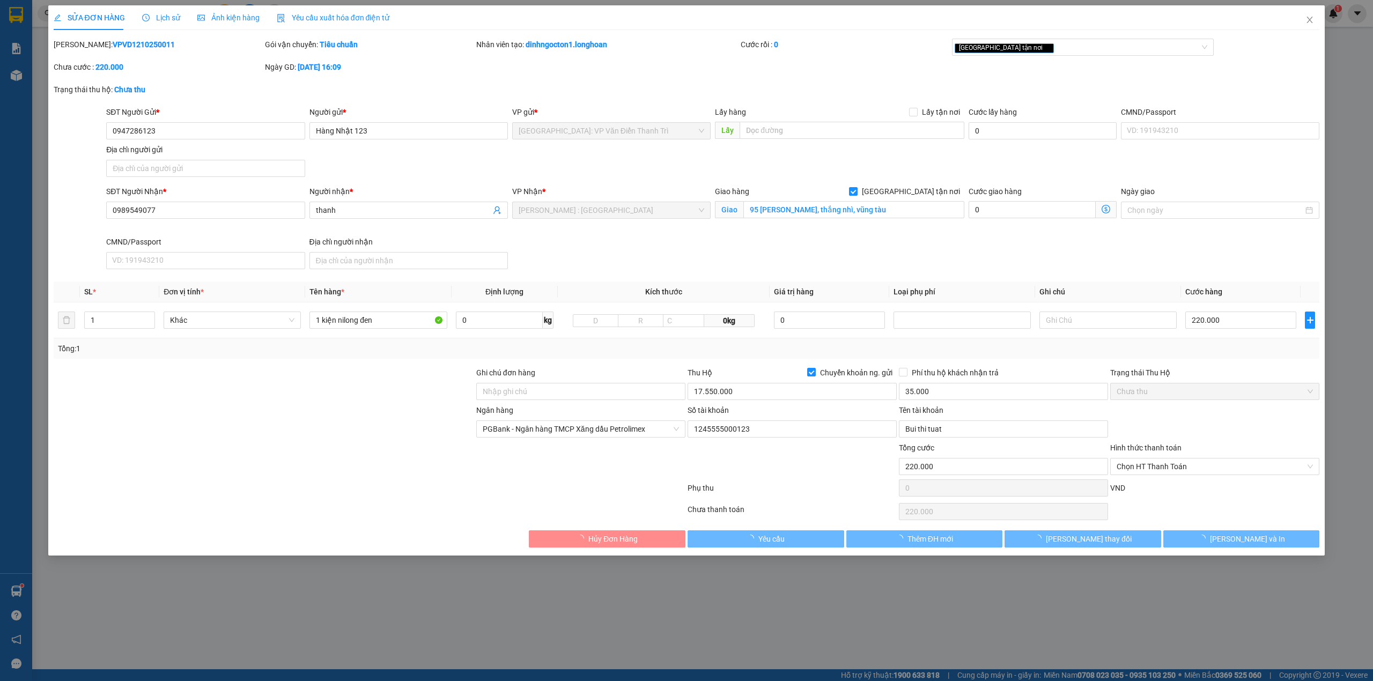
type input "0947286123"
type input "Hàng Nhật 123"
type input "0989549077"
type input "thanh"
checkbox input "true"
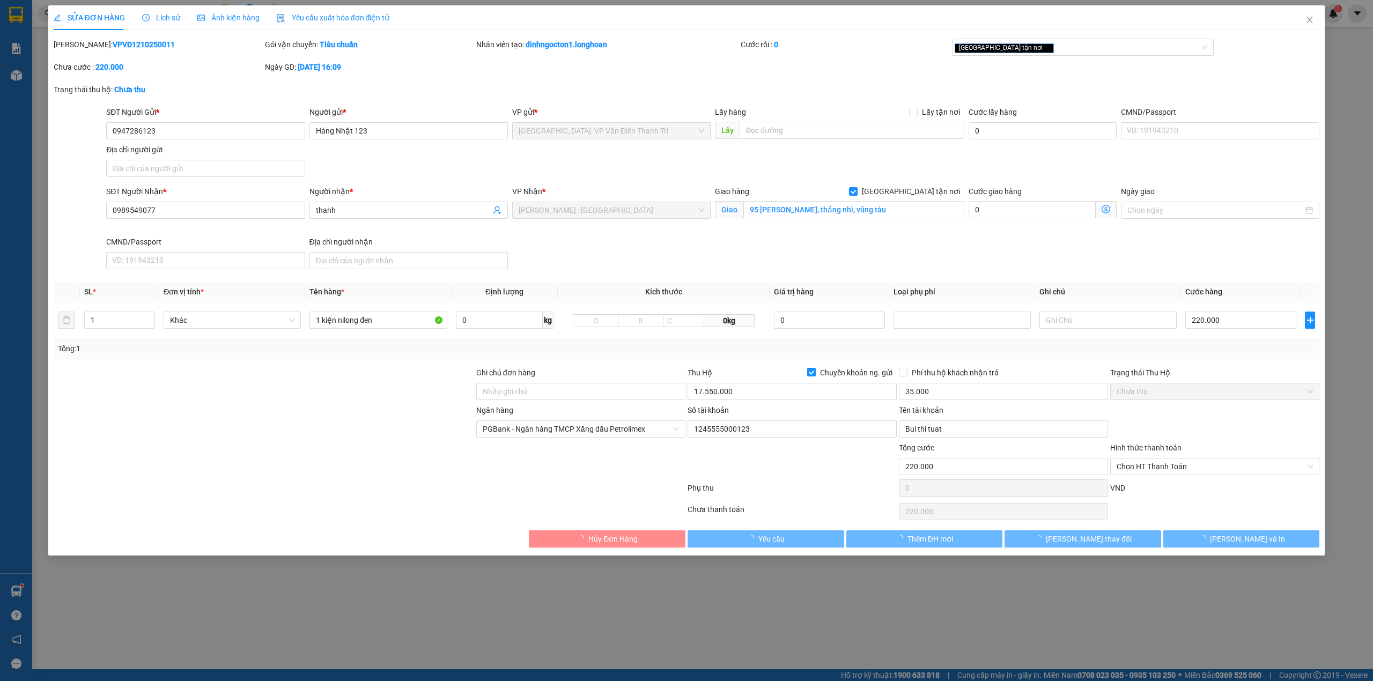
type input "95 nguyễn bảo, thắng nhì, vũng tàu"
type input "220.000"
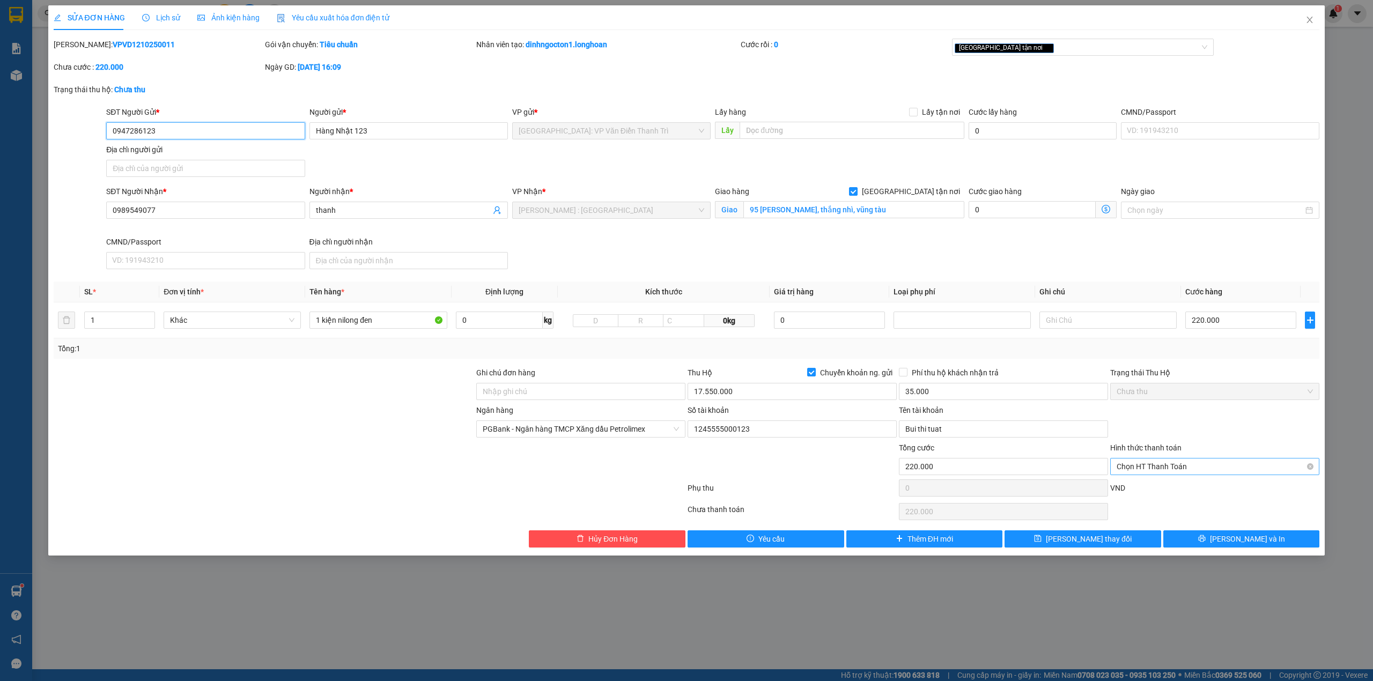
click at [1179, 466] on span "Chọn HT Thanh Toán" at bounding box center [1215, 467] width 196 height 16
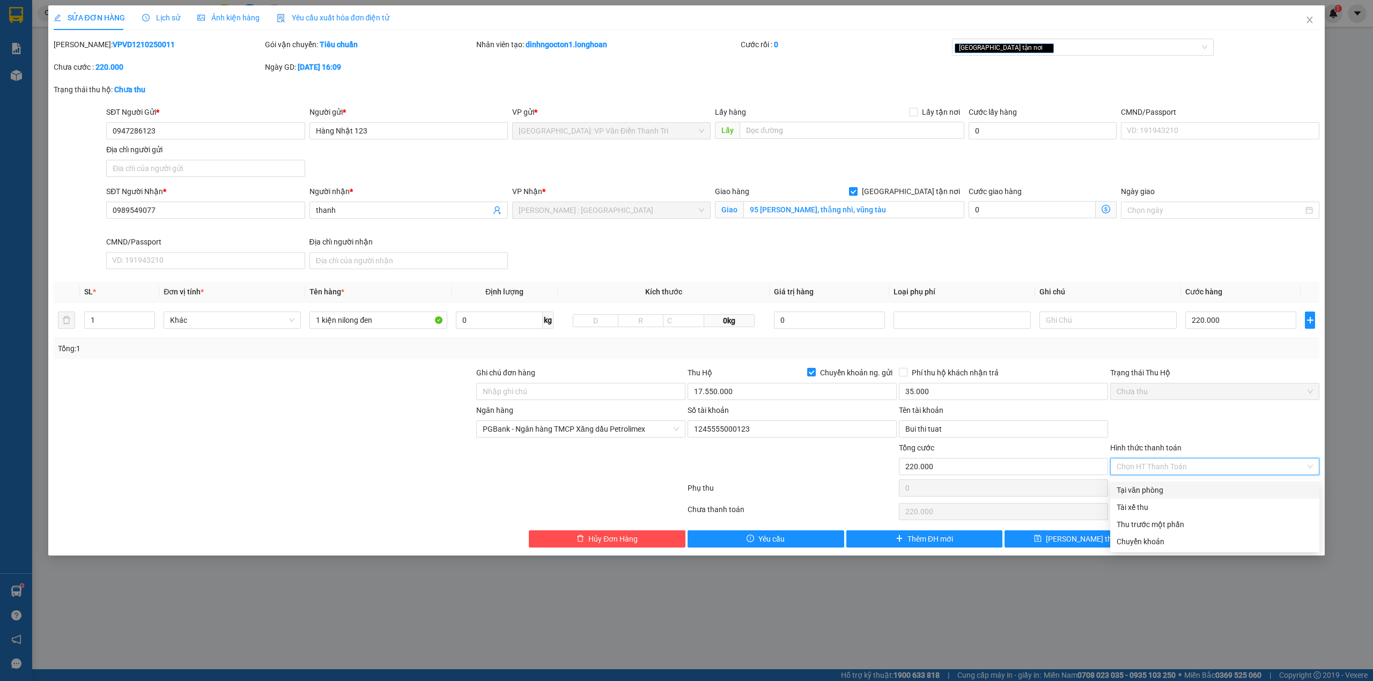
click at [1170, 488] on div "Tại văn phòng" at bounding box center [1215, 490] width 196 height 12
type input "0"
click at [1121, 543] on button "[PERSON_NAME] thay đổi" at bounding box center [1083, 539] width 157 height 17
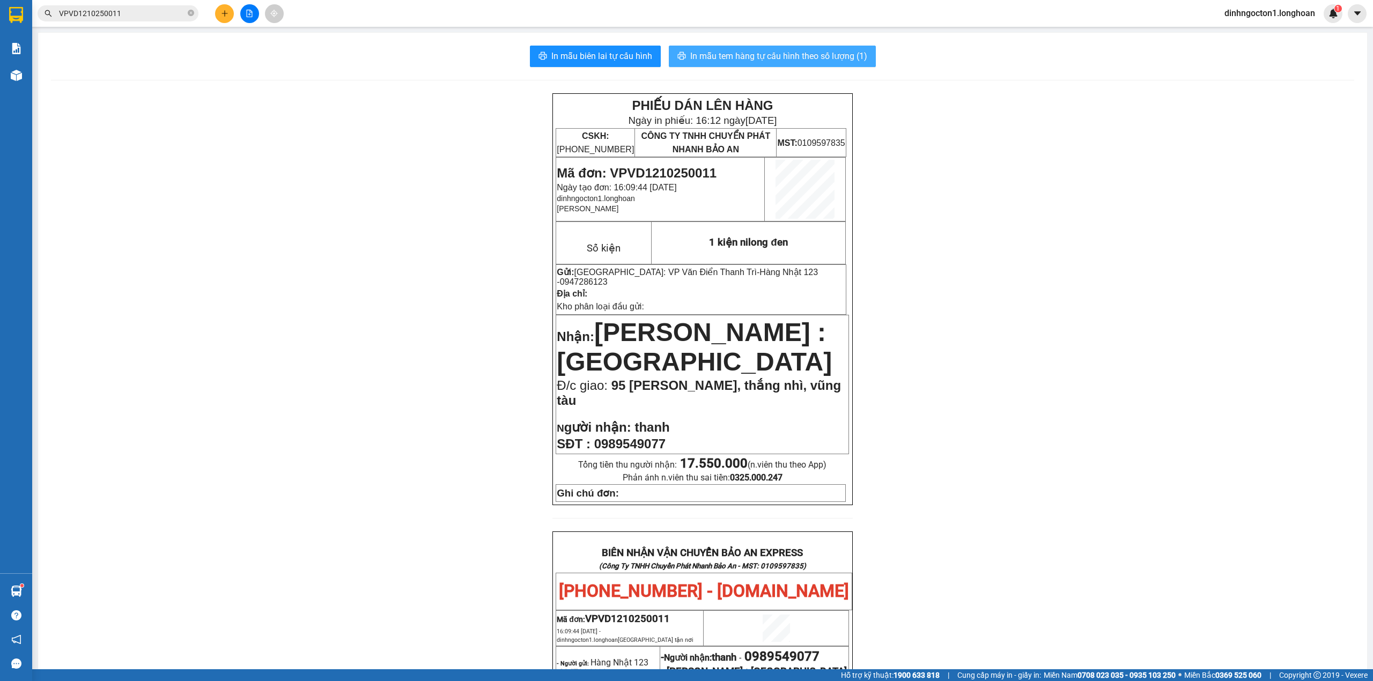
click at [748, 59] on span "In mẫu tem hàng tự cấu hình theo số lượng (1)" at bounding box center [778, 55] width 177 height 13
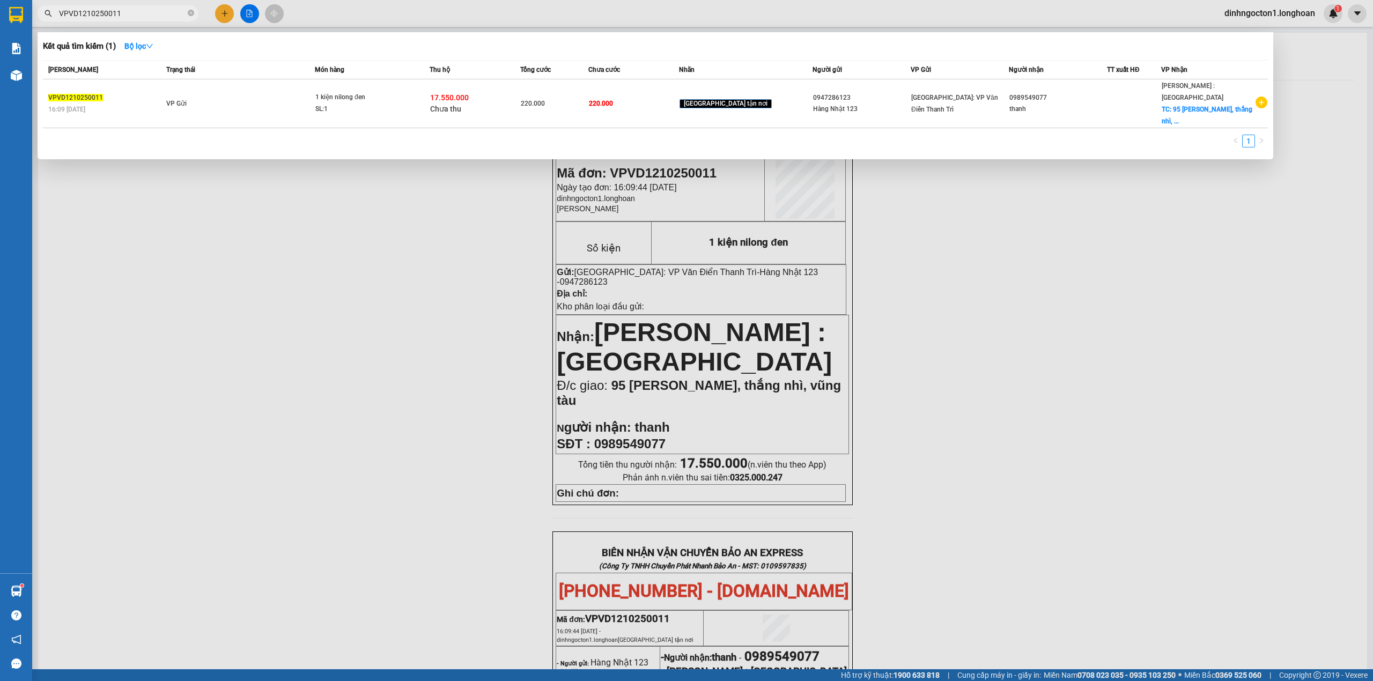
click at [147, 16] on input "VPVD1210250011" at bounding box center [122, 14] width 127 height 12
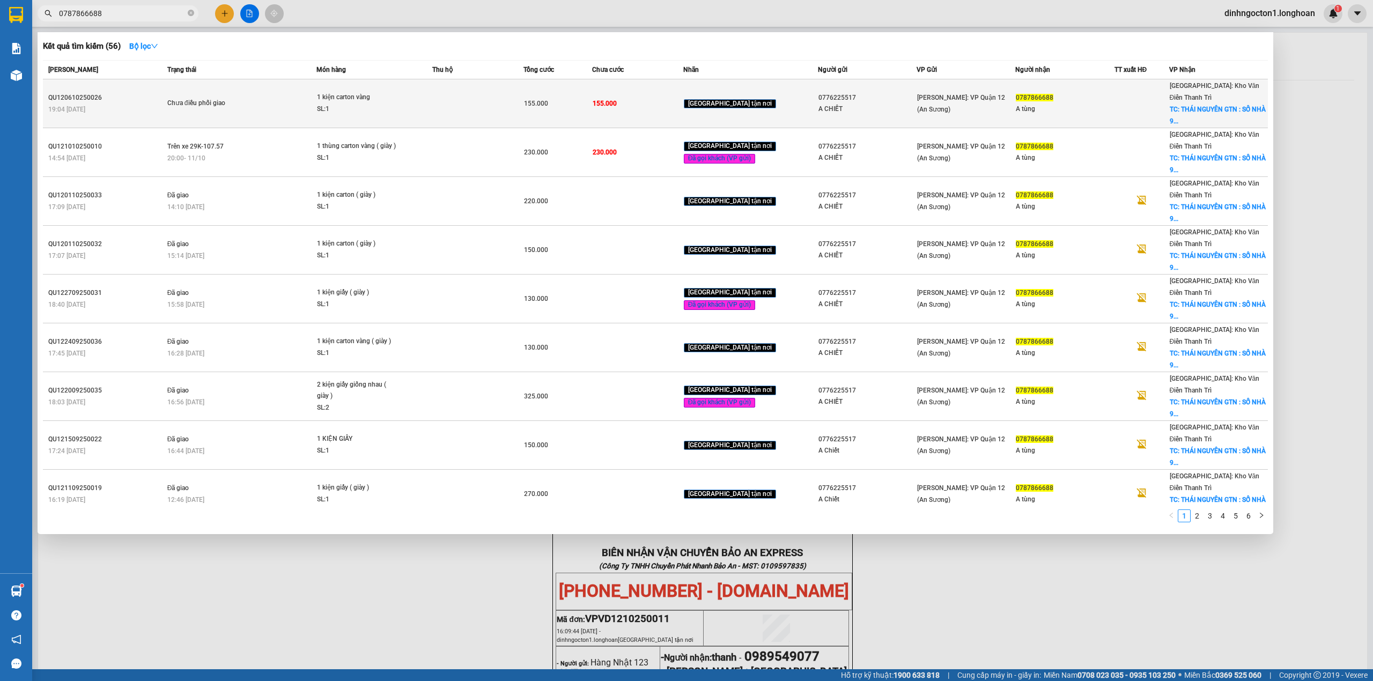
click at [1221, 106] on span "TC: THÁI NGUYÊN GTN : SỐ NHÀ 9..." at bounding box center [1218, 115] width 96 height 19
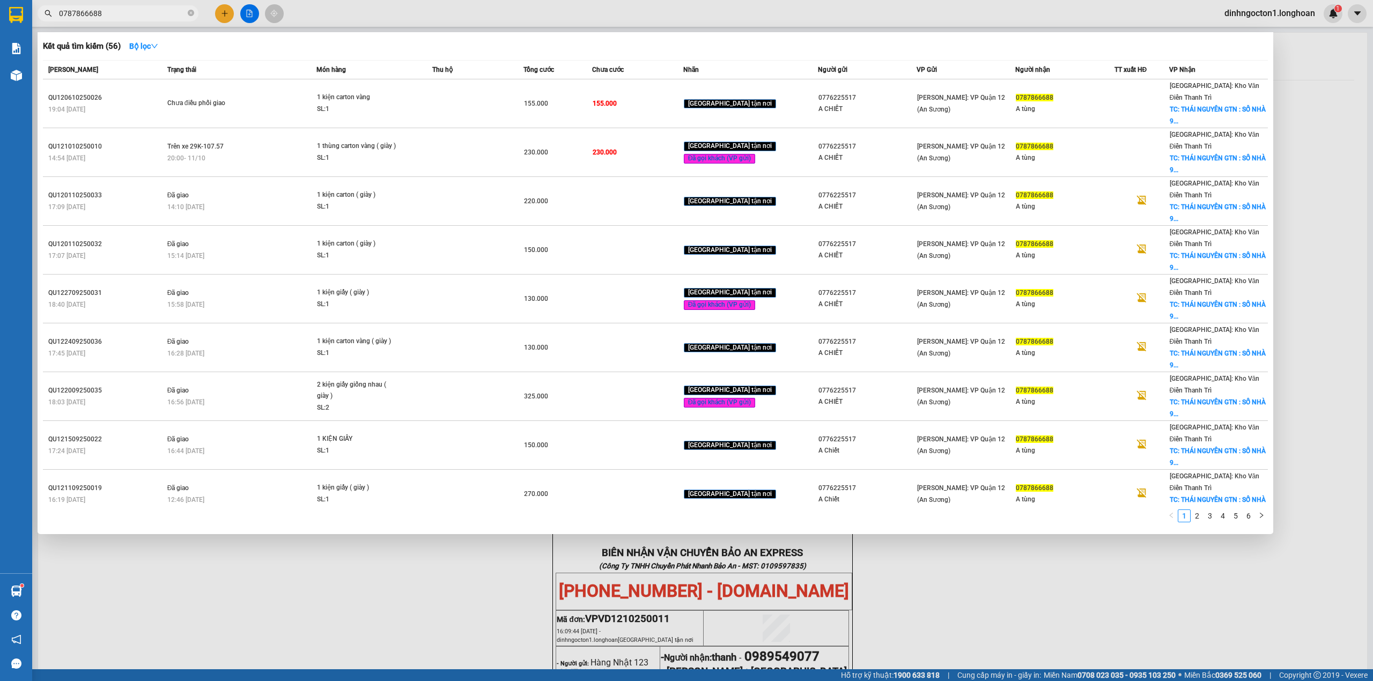
click at [662, 46] on div "Kết quả tìm kiếm ( 56 ) Bộ lọc" at bounding box center [655, 46] width 1225 height 17
click at [665, 63] on th "Chưa cước" at bounding box center [637, 70] width 91 height 19
click at [664, 64] on div "Chưa cước" at bounding box center [637, 70] width 91 height 12
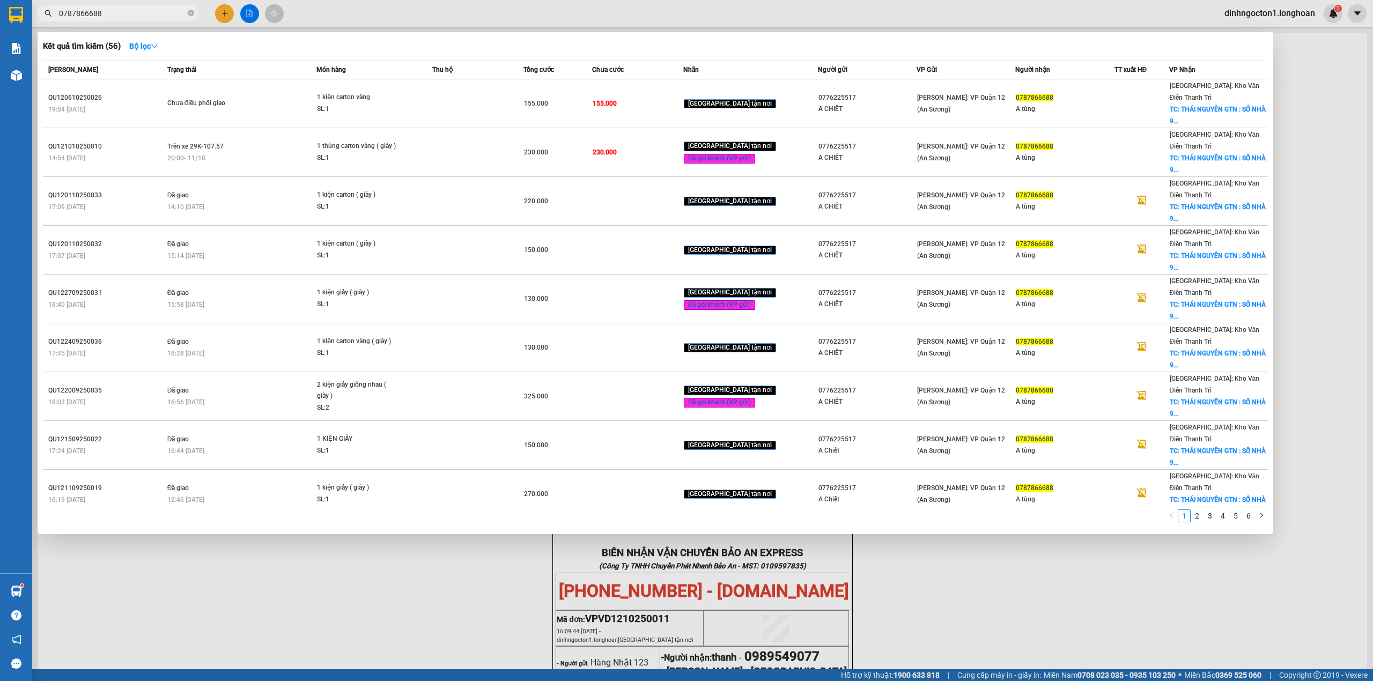
click at [121, 5] on span "0787866688" at bounding box center [118, 13] width 161 height 16
click at [122, 10] on input "0787866688" at bounding box center [122, 14] width 127 height 12
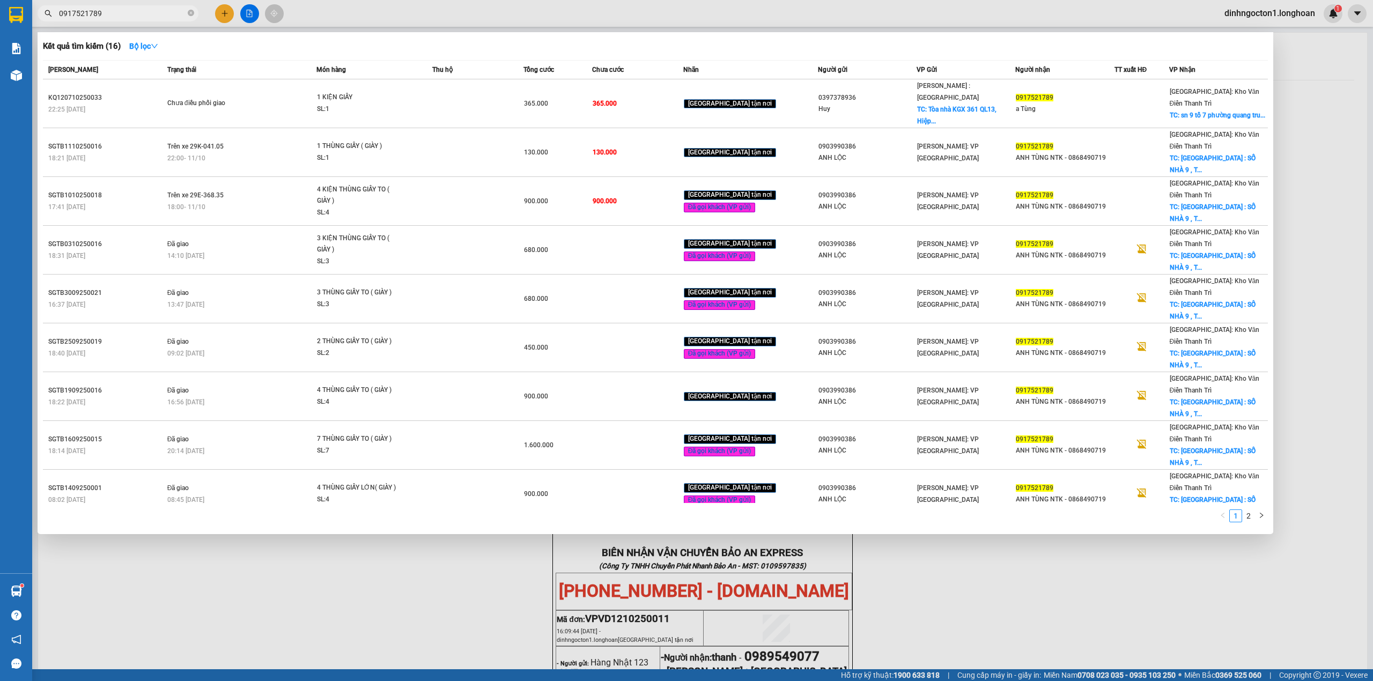
type input "0917521789"
click at [711, 48] on div "Kết quả tìm kiếm ( 16 ) Bộ lọc" at bounding box center [655, 46] width 1225 height 17
click at [667, 63] on th "Chưa cước" at bounding box center [637, 70] width 91 height 19
click at [671, 64] on div "Chưa cước" at bounding box center [637, 70] width 91 height 12
click at [412, 509] on div at bounding box center [686, 340] width 1373 height 681
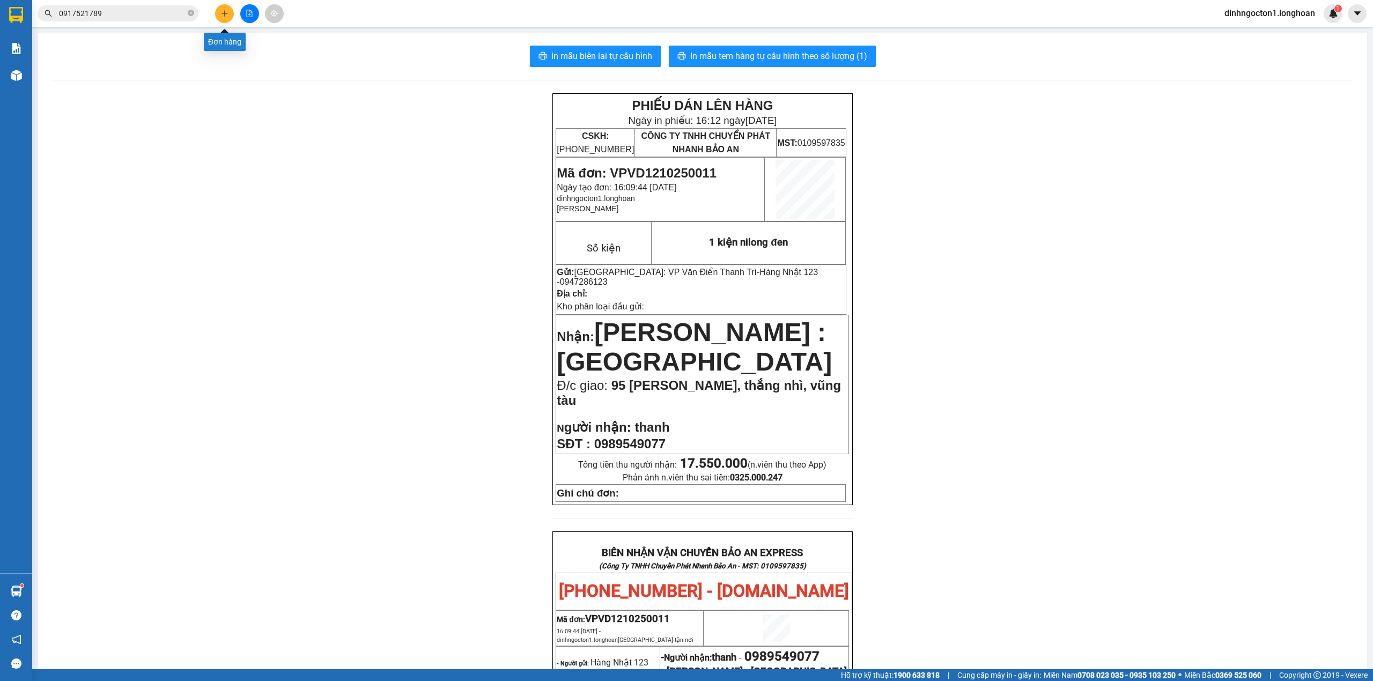
click at [231, 13] on button at bounding box center [224, 13] width 19 height 19
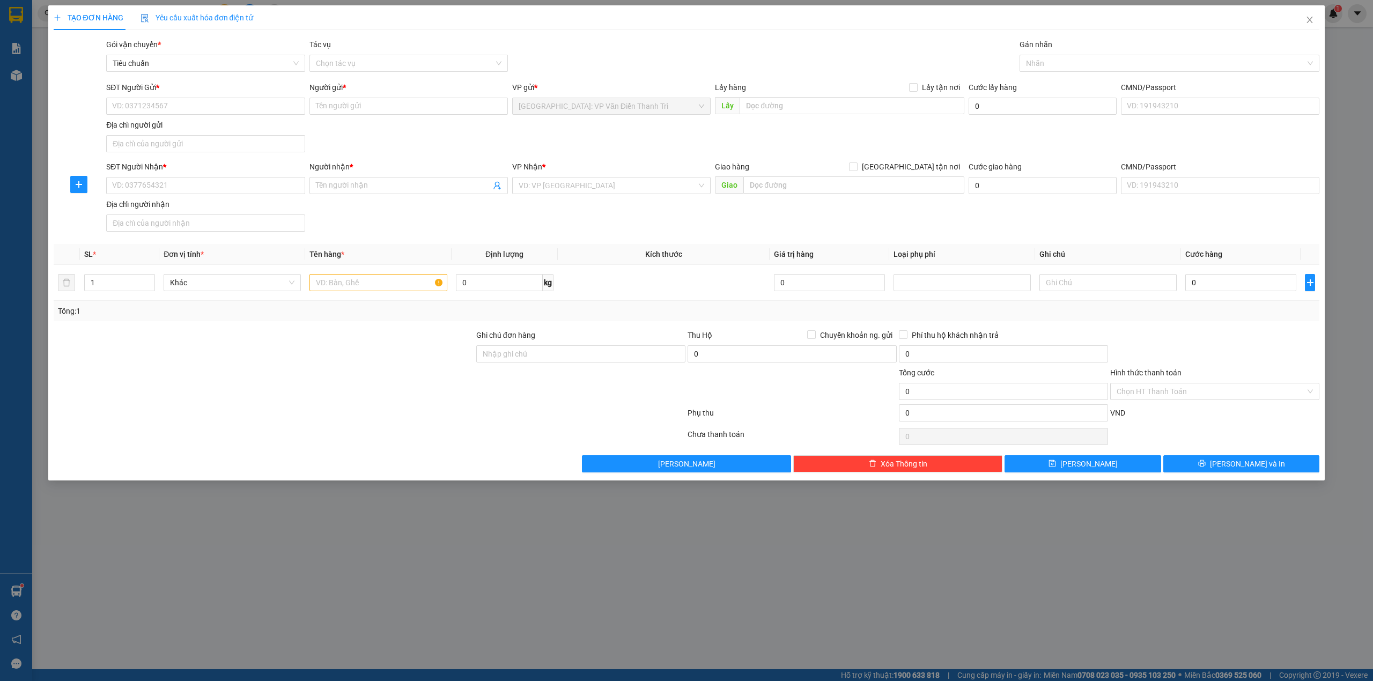
click at [412, 132] on div "SĐT Người Gửi * VD: 0371234567 Người gửi * Tên người gửi VP gửi * Hà Nội: VP Vă…" at bounding box center [713, 119] width 1218 height 75
click at [252, 108] on input "SĐT Người Gửi *" at bounding box center [205, 106] width 199 height 17
type input "0942668333"
type input "Hội"
type input "0942668333"
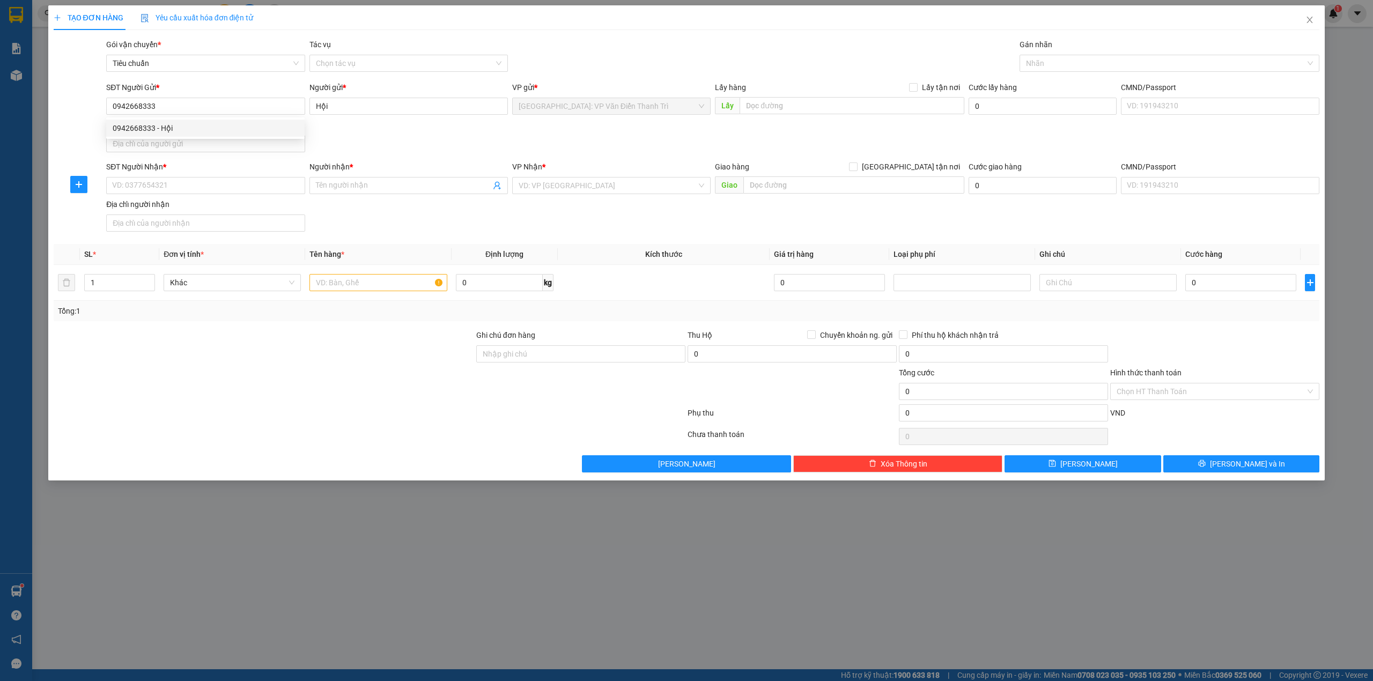
click at [383, 136] on div "SĐT Người Gửi * 0942668333 Người gửi * Hội VP gửi * Hà Nội: VP Văn Điển Thanh T…" at bounding box center [713, 119] width 1218 height 75
click at [260, 191] on input "SĐT Người Nhận *" at bounding box center [205, 185] width 199 height 17
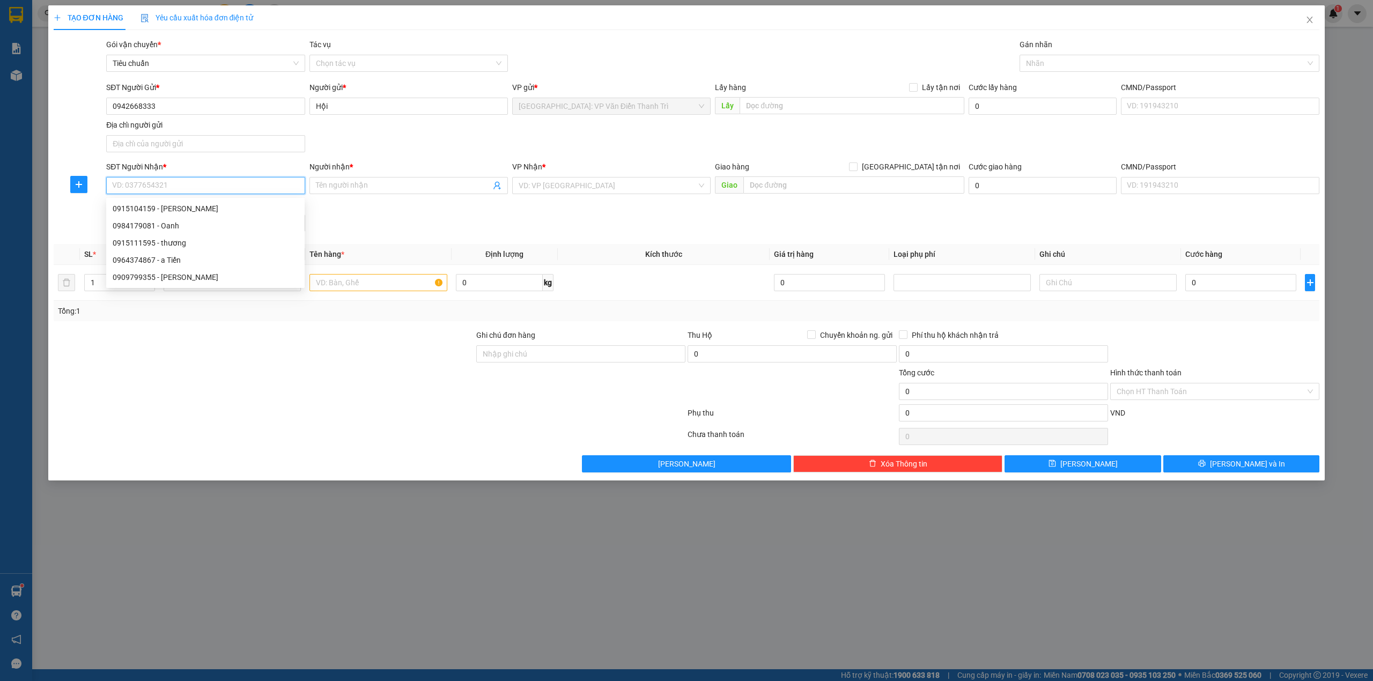
click at [258, 185] on input "SĐT Người Nhận *" at bounding box center [205, 185] width 199 height 17
type input "0933426668"
click at [399, 219] on div "SĐT Người Nhận * 0933426668 0933426668 Người nhận * Tên người nhận VP Nhận * VD…" at bounding box center [713, 198] width 1218 height 75
click at [414, 132] on div "SĐT Người Gửi * 0942668333 Người gửi * Hội VP gửi * Hà Nội: VP Văn Điển Thanh T…" at bounding box center [713, 119] width 1218 height 75
click at [398, 196] on div "Người nhận * Tên người nhận" at bounding box center [409, 180] width 199 height 38
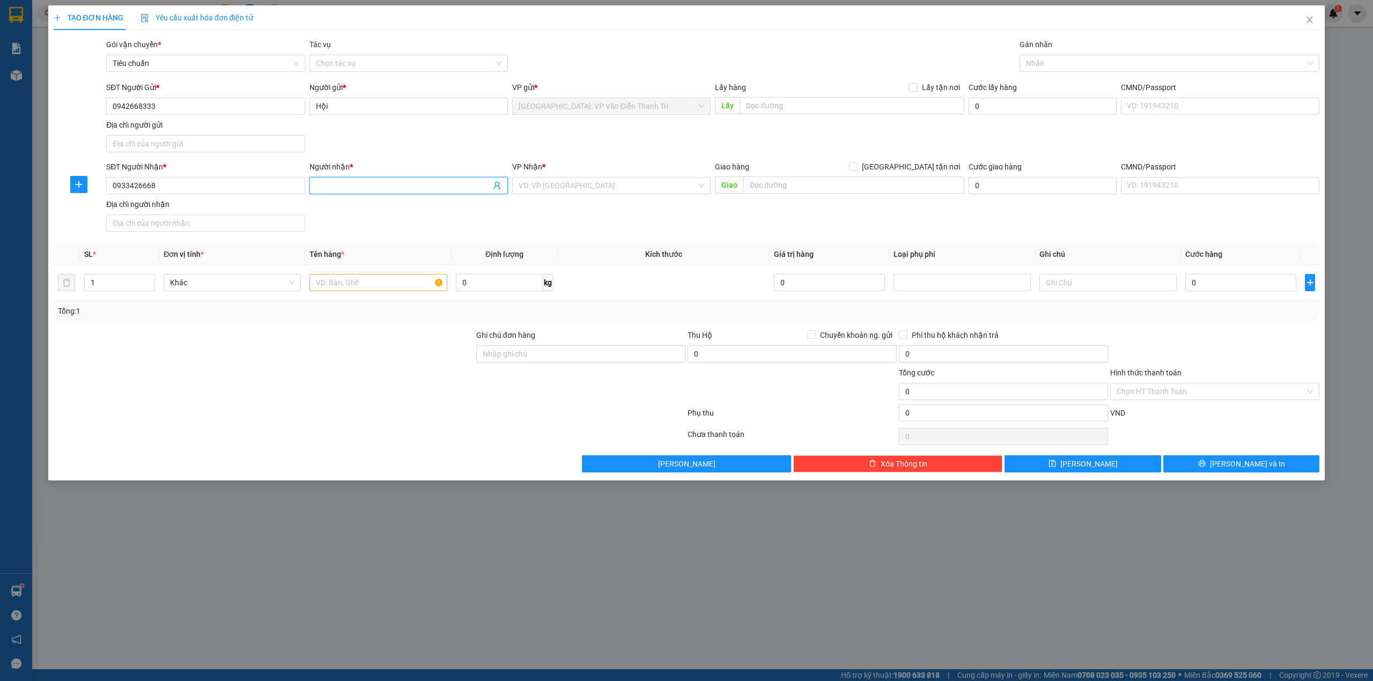
click at [405, 188] on input "Người nhận *" at bounding box center [403, 186] width 175 height 12
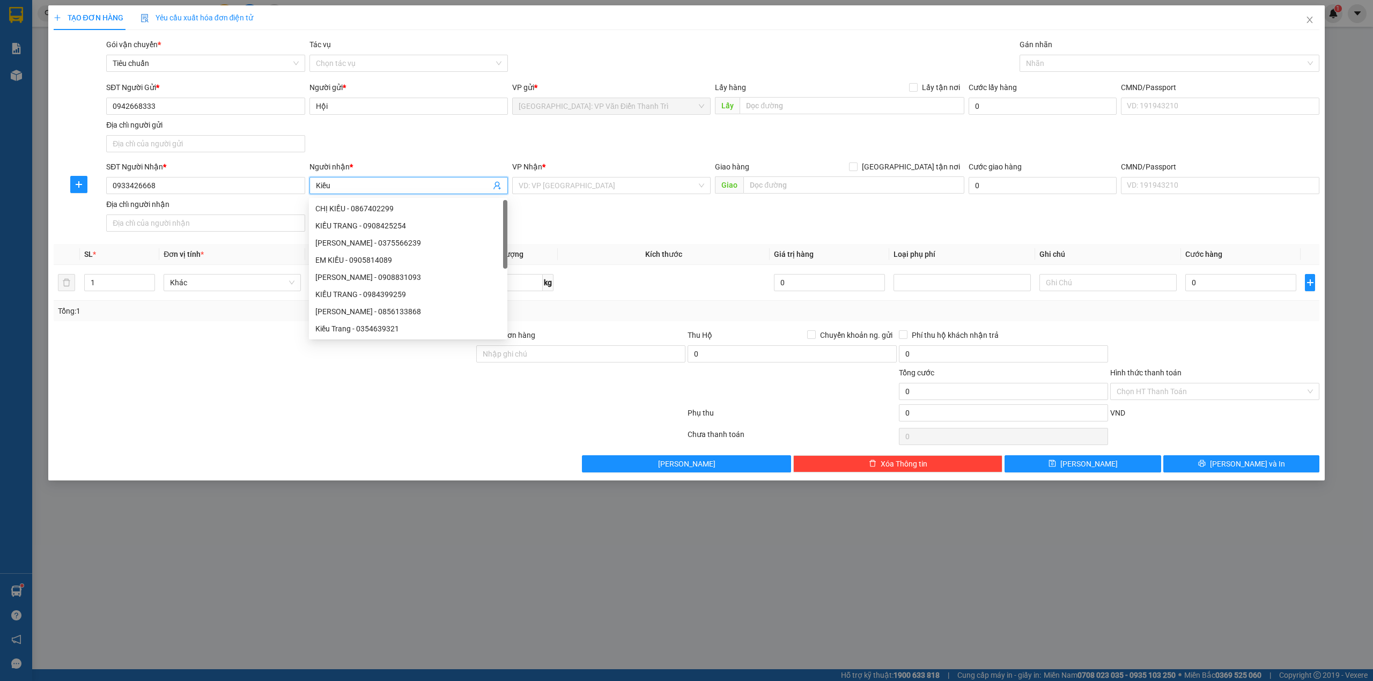
type input "Kiều"
click at [678, 217] on div "SĐT Người Nhận * 0933426668 Người nhận * Kiều VP Nhận * VD: VP Sài Gòn Giao hàn…" at bounding box center [713, 198] width 1218 height 75
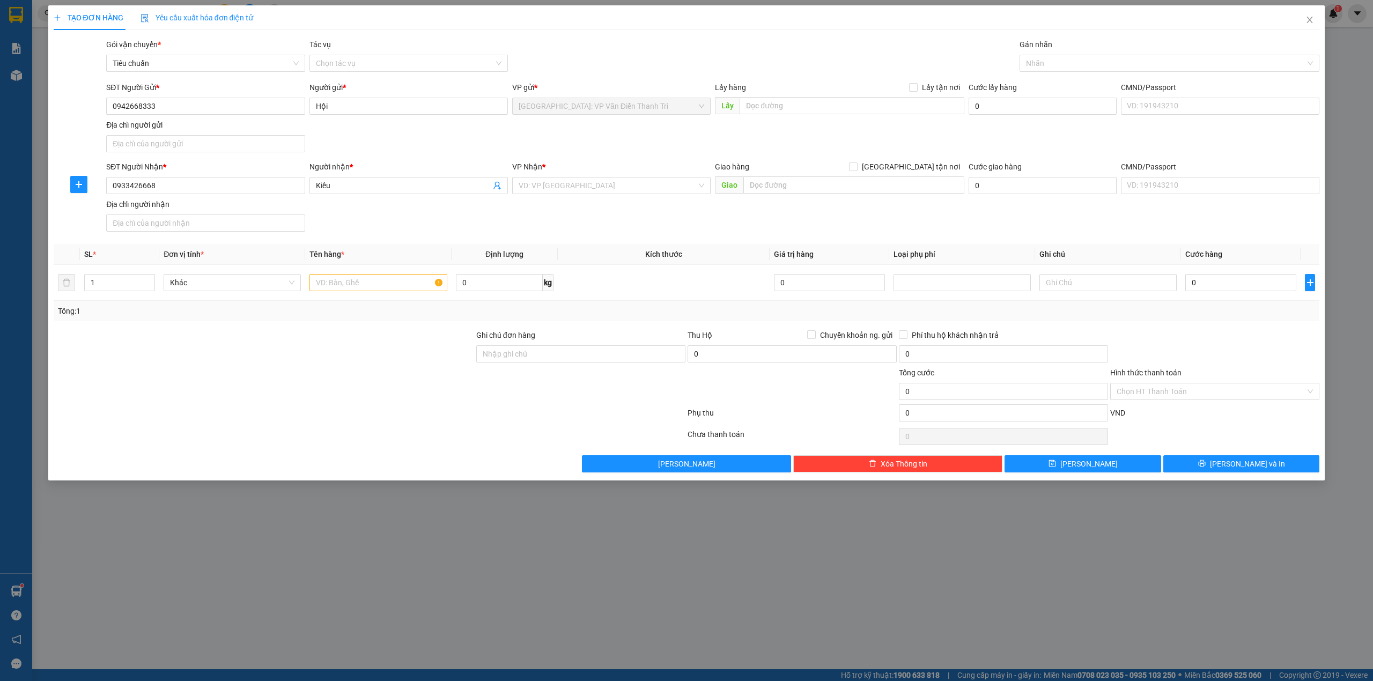
click at [591, 219] on div "SĐT Người Nhận * 0933426668 Người nhận * Kiều VP Nhận * VD: VP Sài Gòn Giao hàn…" at bounding box center [713, 198] width 1218 height 75
click at [653, 129] on div "SĐT Người Gửi * 0942668333 Người gửi * Hội VP gửi * Hà Nội: VP Văn Điển Thanh T…" at bounding box center [713, 119] width 1218 height 75
click at [635, 188] on input "search" at bounding box center [608, 186] width 178 height 16
click at [635, 188] on input "195" at bounding box center [608, 186] width 178 height 16
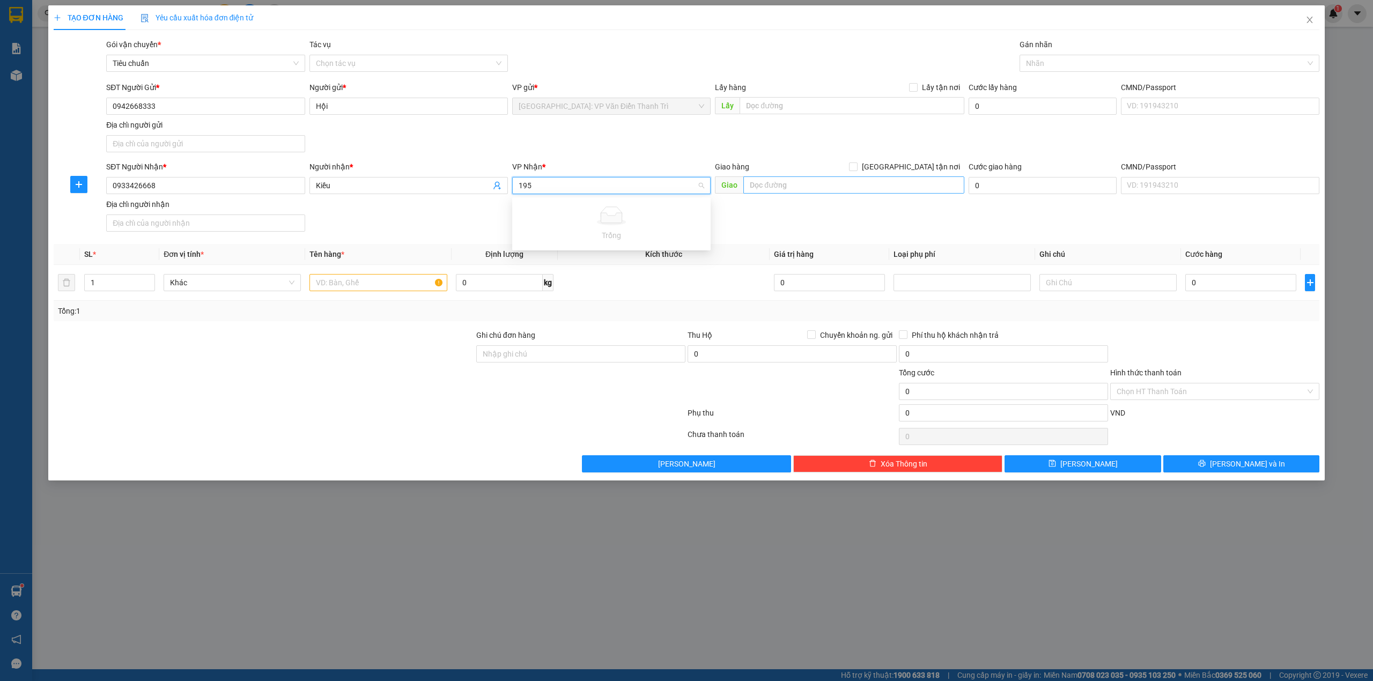
type input "195"
click at [816, 181] on input "text" at bounding box center [854, 185] width 221 height 17
paste input "195"
type input "195 hoàng văn thụ, ngô mây, quy nhơn"
click at [882, 161] on form "SĐT Người Gửi * 0942668333 Người gửi * Hội VP gửi * Hà Nội: VP Văn Điển Thanh T…" at bounding box center [687, 159] width 1267 height 155
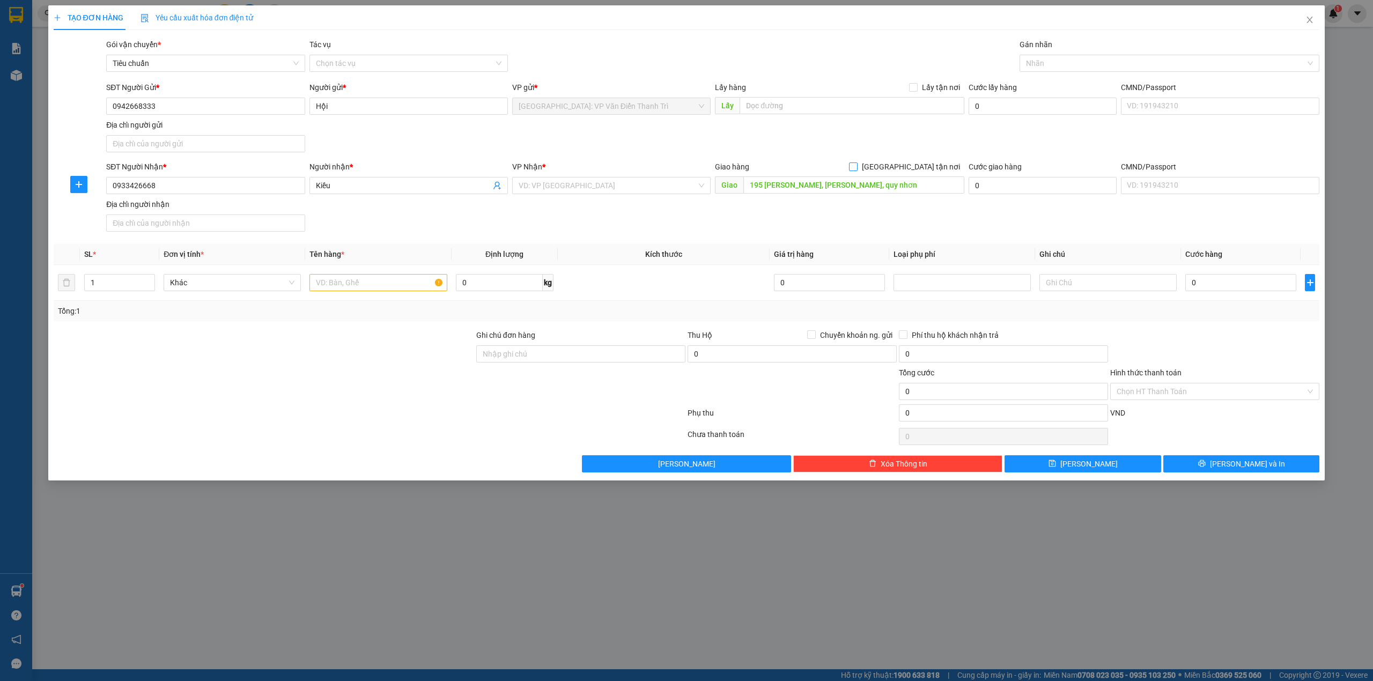
click at [934, 172] on span "[GEOGRAPHIC_DATA] tận nơi" at bounding box center [911, 167] width 107 height 12
click at [857, 170] on input "[GEOGRAPHIC_DATA] tận nơi" at bounding box center [853, 167] width 8 height 8
checkbox input "true"
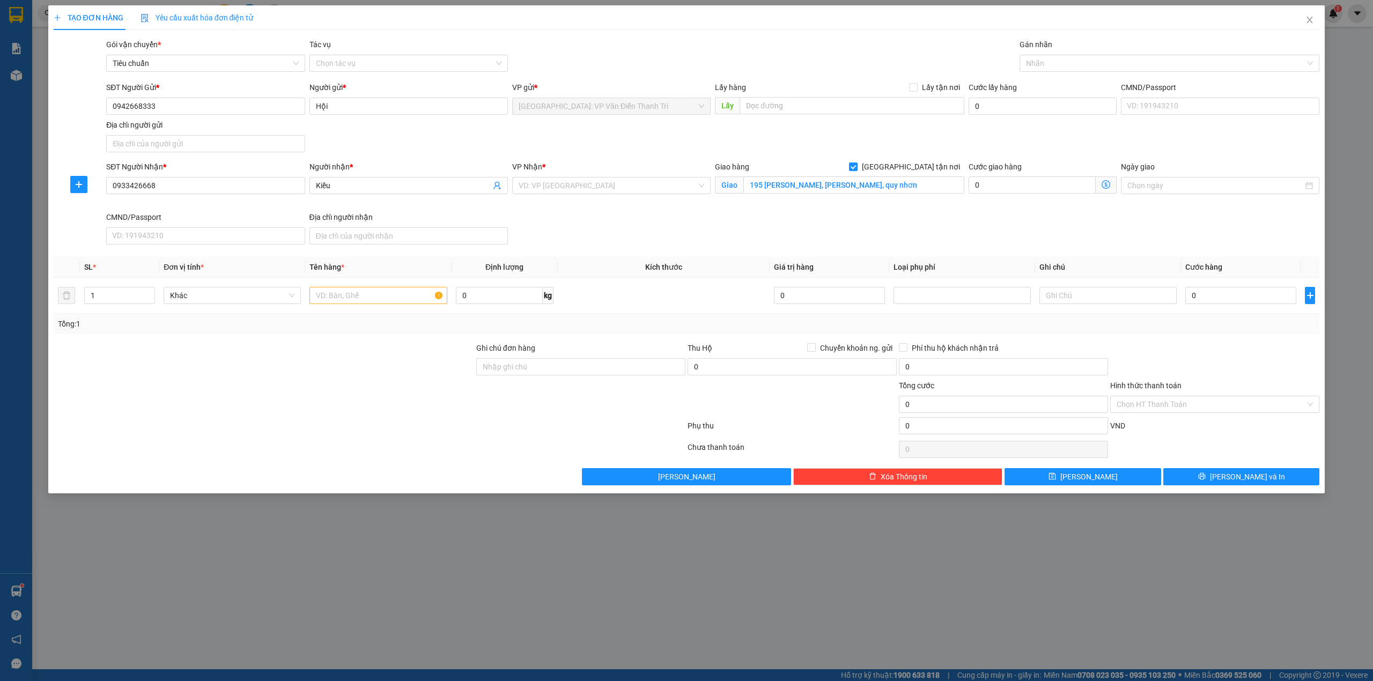
click at [923, 140] on div "SĐT Người Gửi * 0942668333 Người gửi * Hội VP gửi * Hà Nội: VP Văn Điển Thanh T…" at bounding box center [713, 119] width 1218 height 75
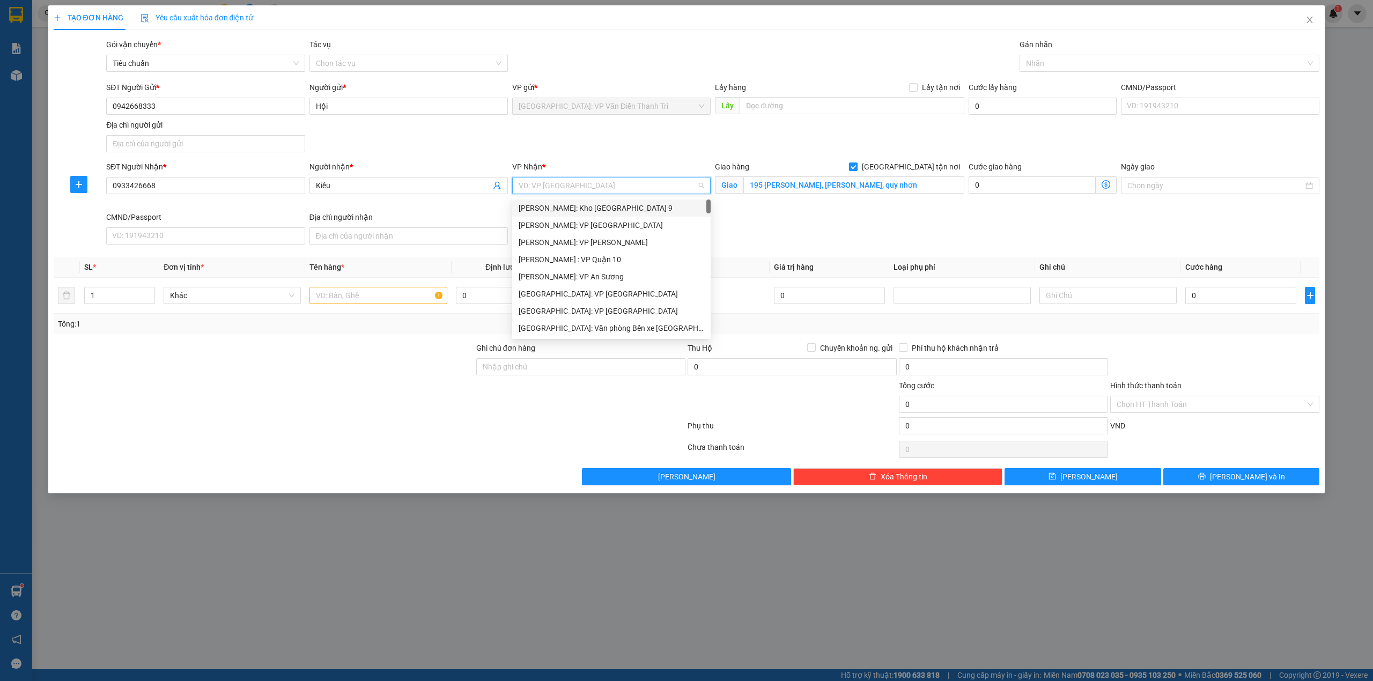
click at [599, 188] on input "search" at bounding box center [608, 186] width 178 height 16
type input "vp"
click at [606, 288] on div "Phú Yên: VP Tuy Hòa" at bounding box center [612, 294] width 186 height 12
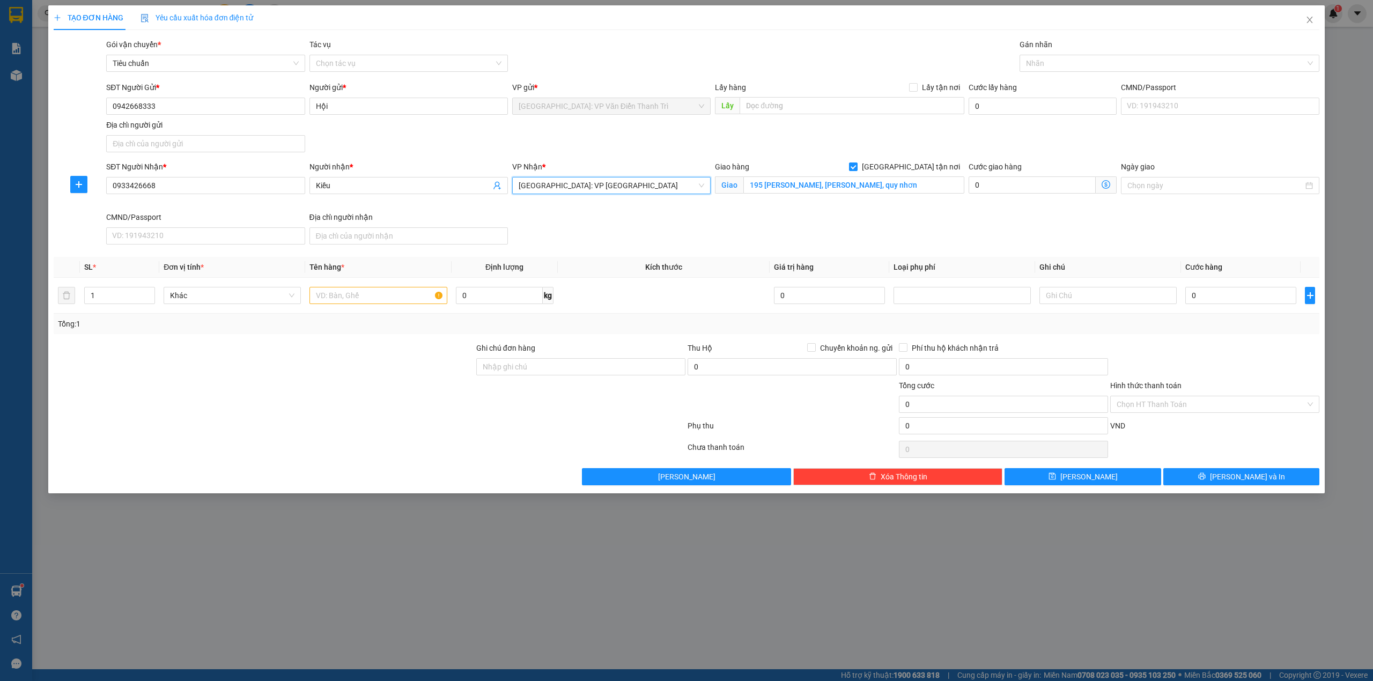
click at [637, 187] on span "Phú Yên: VP Tuy Hòa" at bounding box center [612, 186] width 186 height 16
click at [850, 234] on div "SĐT Người Nhận * 0933426668 Người nhận * Kiều VP Nhận * Phú Yên: VP Tuy Hòa Gia…" at bounding box center [713, 205] width 1218 height 88
click at [838, 157] on div "SĐT Người Gửi * 0942668333 Người gửi * Hội VP gửi * Hà Nội: VP Văn Điển Thanh T…" at bounding box center [713, 119] width 1218 height 75
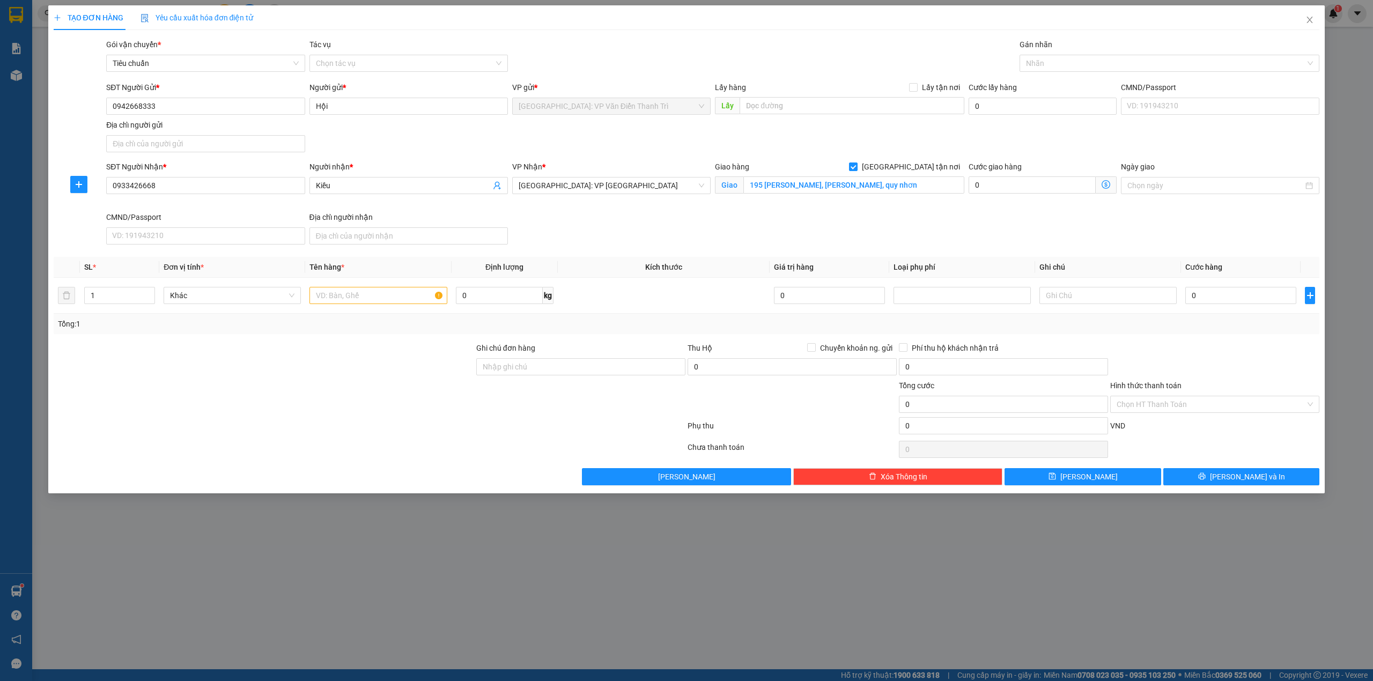
drag, startPoint x: 584, startPoint y: 200, endPoint x: 594, endPoint y: 189, distance: 14.4
click at [584, 197] on div "VP Nhận * Phú Yên: VP Tuy Hòa" at bounding box center [611, 186] width 203 height 50
click at [594, 189] on span "Phú Yên: VP Tuy Hòa" at bounding box center [612, 186] width 186 height 16
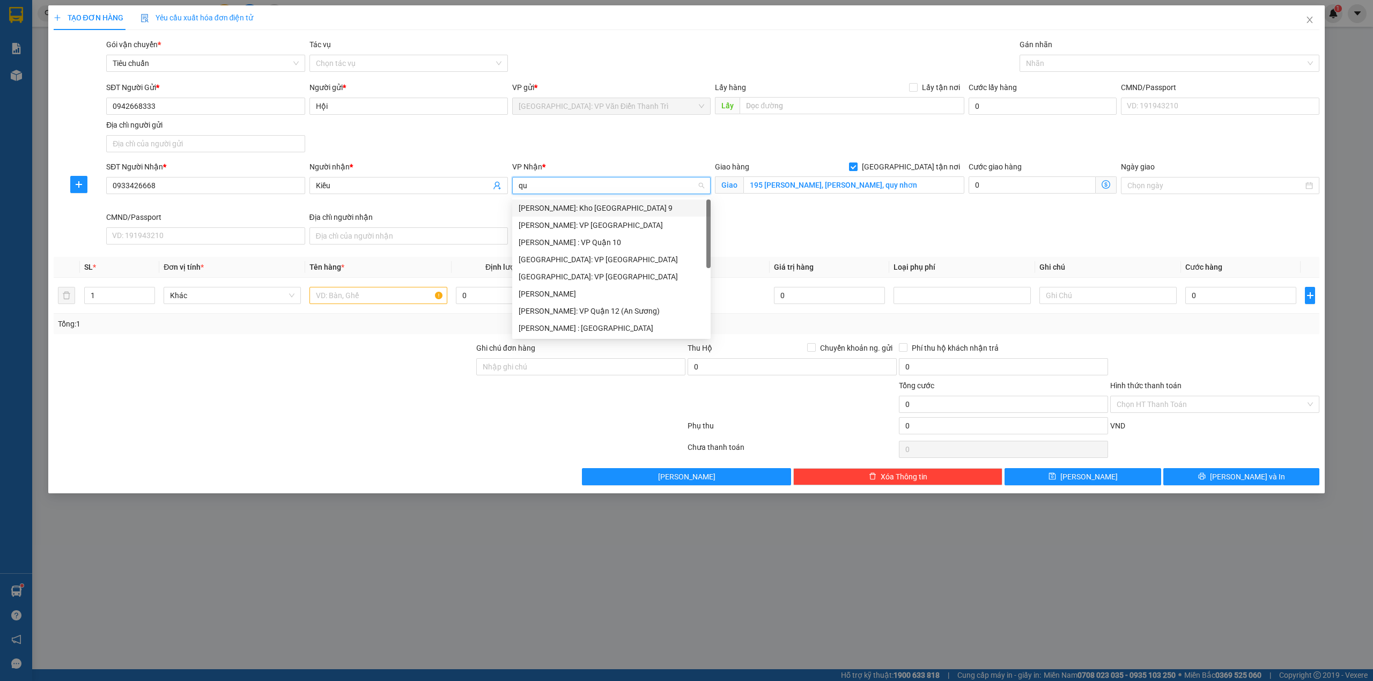
type input "quy"
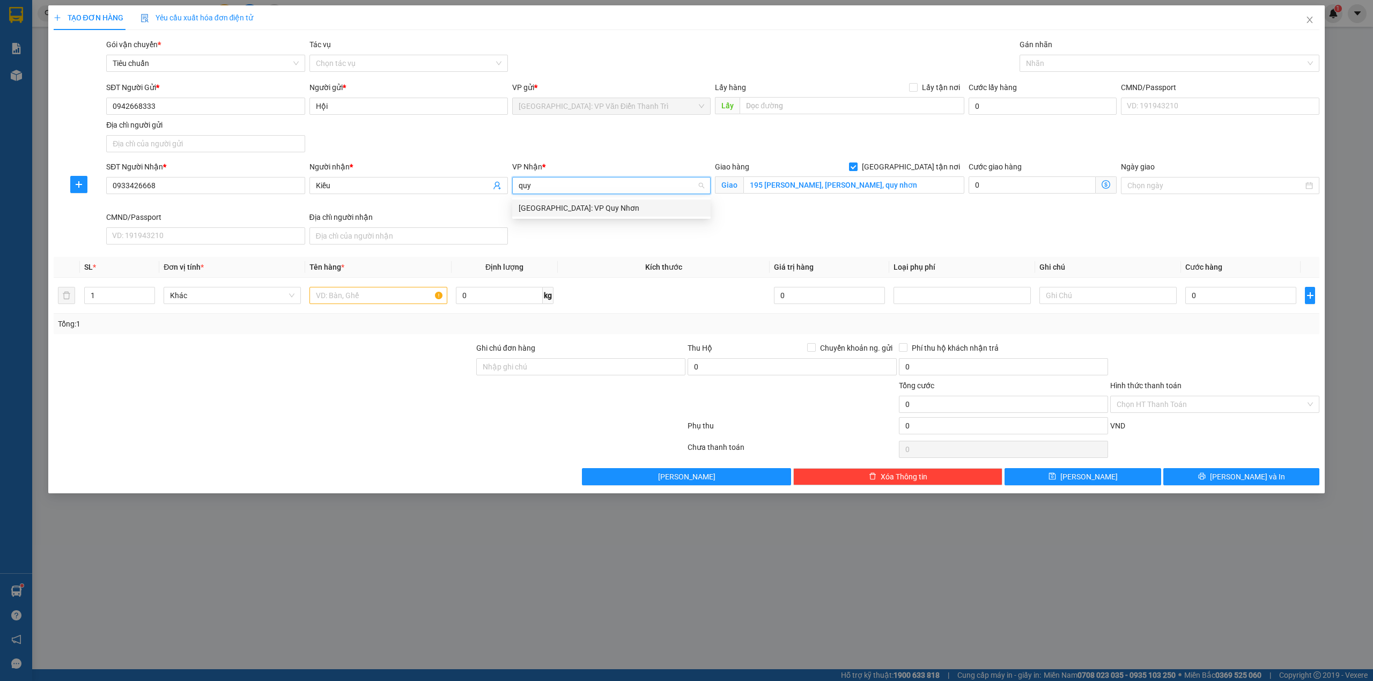
click at [599, 207] on div "Bình Định: VP Quy Nhơn" at bounding box center [612, 208] width 186 height 12
click at [884, 222] on div "SĐT Người Nhận * 0933426668 Người nhận * Kiều VP Nhận * Bình Định: VP Quy Nhơn …" at bounding box center [713, 205] width 1218 height 88
click at [825, 139] on div "SĐT Người Gửi * 0942668333 Người gửi * Hội VP gửi * Hà Nội: VP Văn Điển Thanh T…" at bounding box center [713, 119] width 1218 height 75
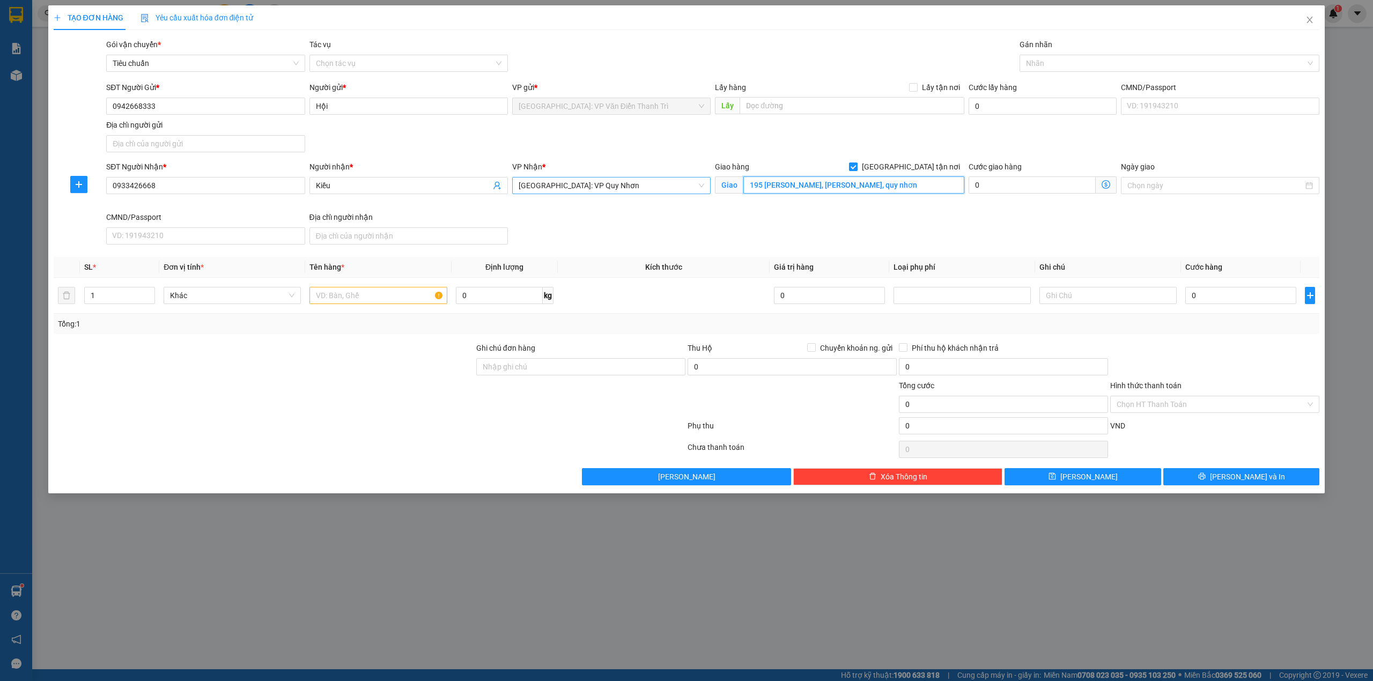
click at [807, 187] on input "195 hoàng văn thụ, ngô mây, quy nhơn" at bounding box center [854, 185] width 221 height 17
click at [899, 226] on div "SĐT Người Nhận * 0933426668 Người nhận * Kiều VP Nhận * Bình Định: VP Quy Nhơn …" at bounding box center [713, 205] width 1218 height 88
click at [902, 190] on input "195 hoàng văn thụ, ngô mây, quy nhơn" at bounding box center [854, 185] width 221 height 17
click at [838, 129] on div "SĐT Người Gửi * 0942668333 Người gửi * Hội VP gửi * Hà Nội: VP Văn Điển Thanh T…" at bounding box center [713, 119] width 1218 height 75
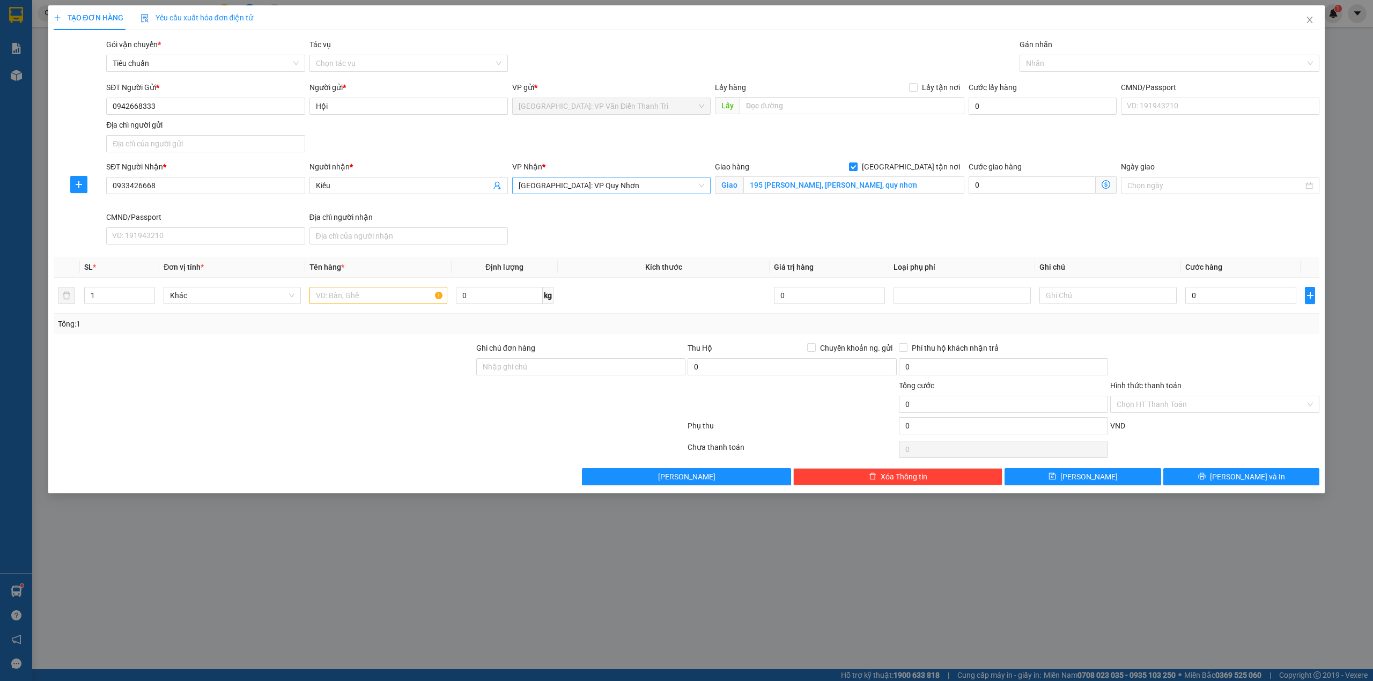
click at [872, 151] on div "SĐT Người Gửi * 0942668333 Người gửi * Hội VP gửi * Hà Nội: VP Văn Điển Thanh T…" at bounding box center [713, 119] width 1218 height 75
click at [1099, 61] on div at bounding box center [1165, 63] width 284 height 13
type input "gtn"
click at [1086, 82] on div "[GEOGRAPHIC_DATA] tận nơi" at bounding box center [1170, 85] width 288 height 12
click at [905, 61] on div "Gói vận chuyển * Tiêu chuẩn Tác vụ Chọn tác vụ Gán nhãn Giao tận nơi" at bounding box center [713, 58] width 1218 height 38
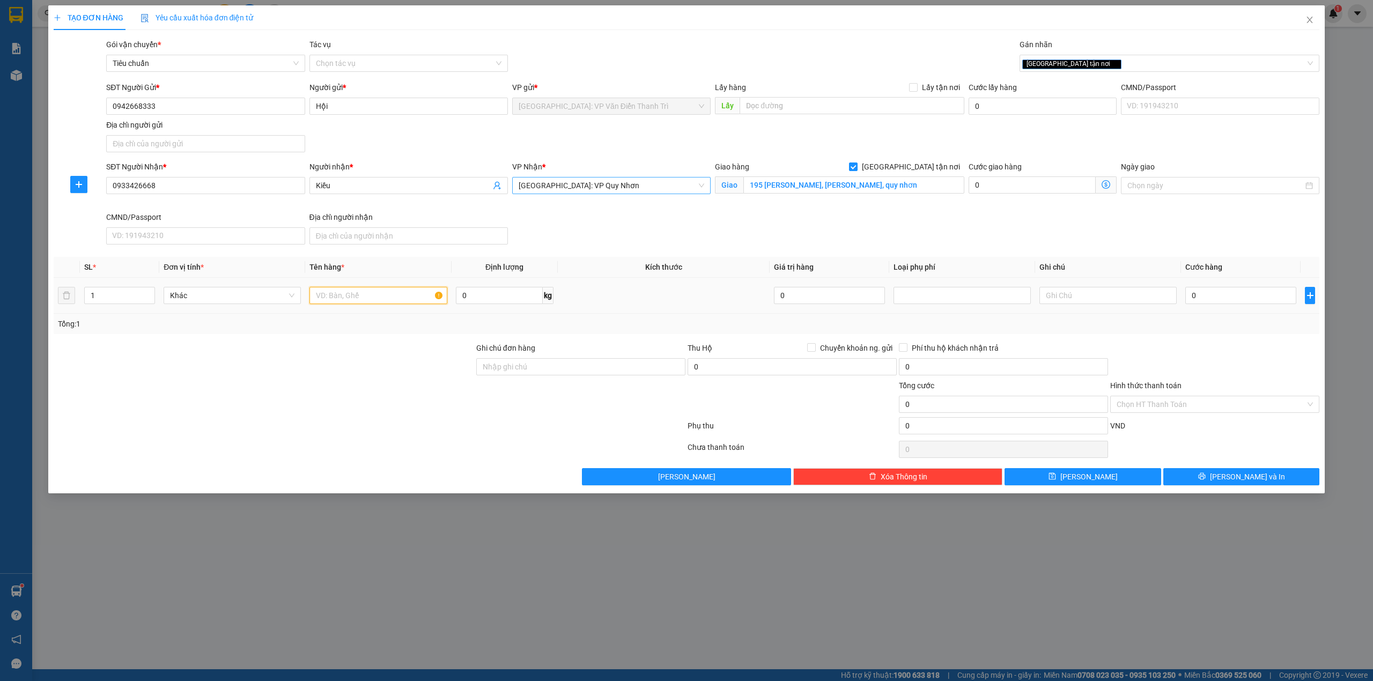
click at [406, 303] on input "text" at bounding box center [378, 295] width 137 height 17
click at [126, 290] on input "1" at bounding box center [120, 296] width 70 height 16
type input "10"
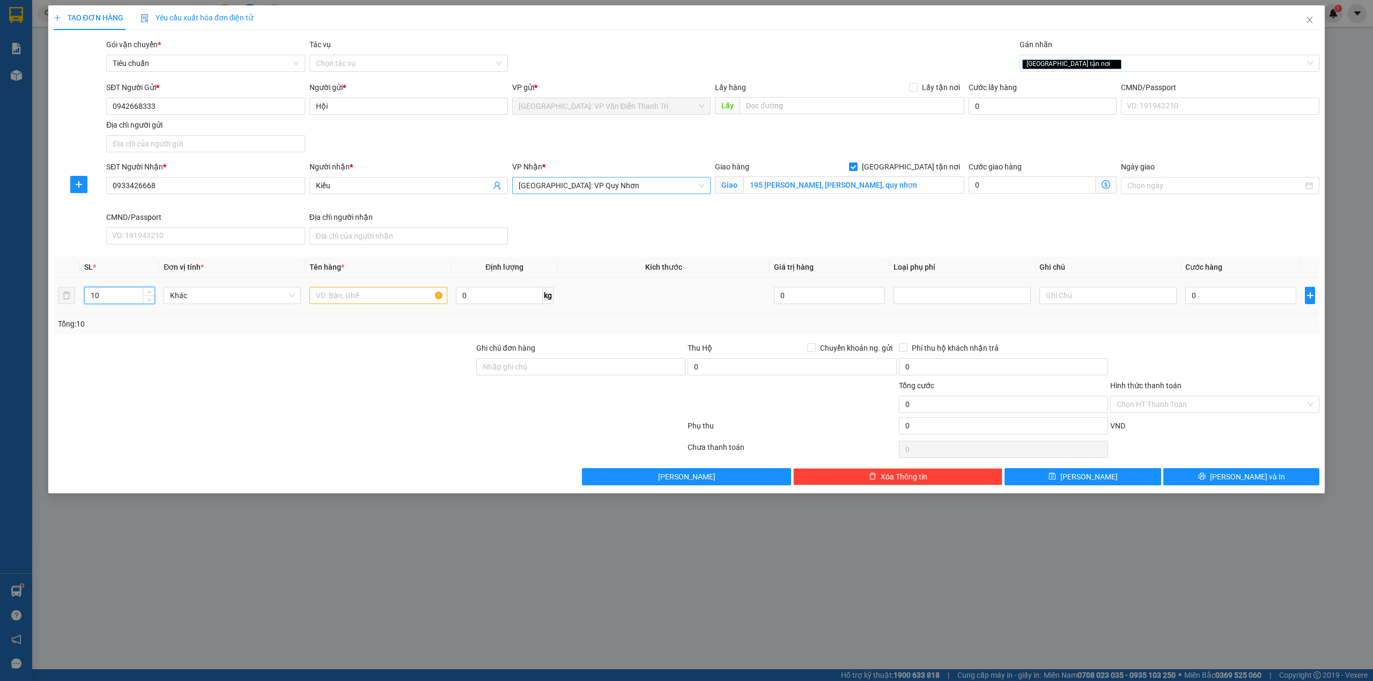
click at [365, 287] on div at bounding box center [378, 295] width 137 height 21
click at [363, 292] on input "text" at bounding box center [378, 295] width 137 height 17
click at [641, 221] on div "SĐT Người Nhận * 0933426668 Người nhận * Kiều VP Nhận * Bình Định: VP Quy Nhơn …" at bounding box center [713, 205] width 1218 height 88
click at [1041, 226] on div "SĐT Người Nhận * 0933426668 Người nhận * Kiều VP Nhận * Bình Định: VP Quy Nhơn …" at bounding box center [713, 205] width 1218 height 88
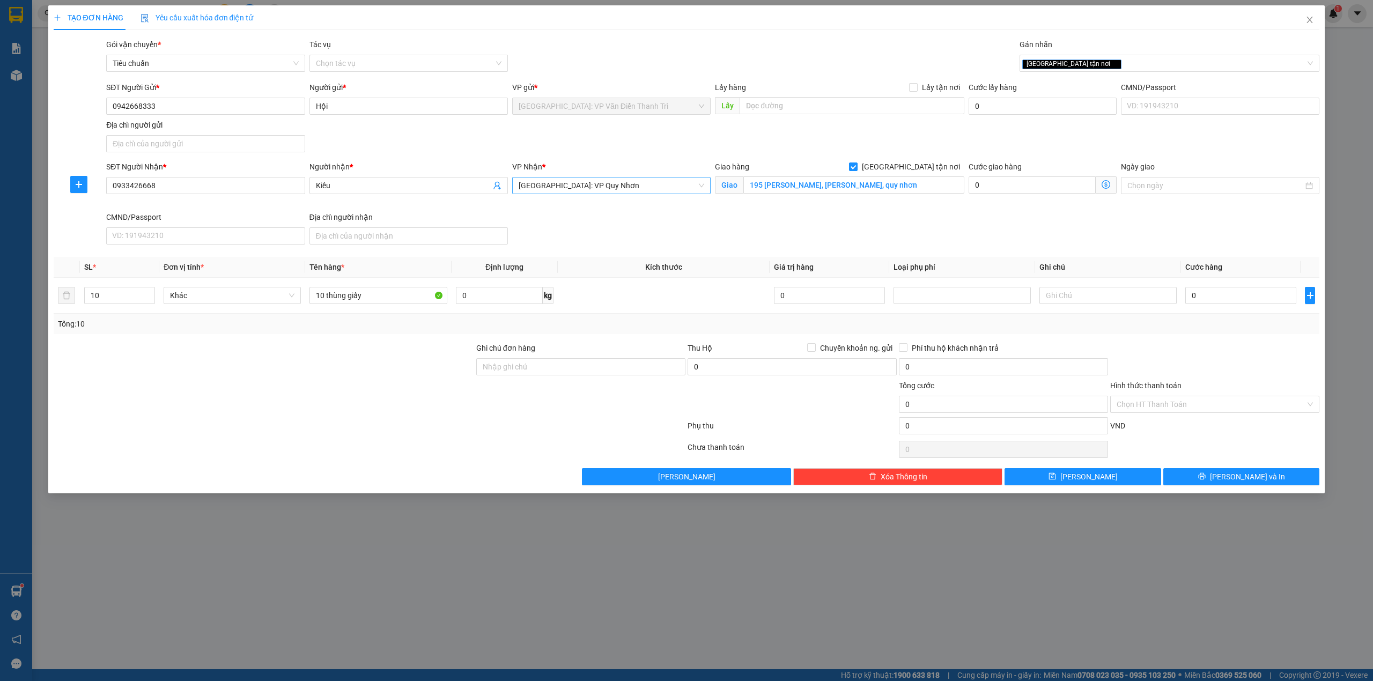
drag, startPoint x: 352, startPoint y: 372, endPoint x: 620, endPoint y: 267, distance: 287.6
click at [353, 370] on div at bounding box center [264, 361] width 423 height 38
click at [728, 229] on div "SĐT Người Nhận * 0933426668 Người nhận * Kiều VP Nhận * Bình Định: VP Quy Nhơn …" at bounding box center [713, 205] width 1218 height 88
click at [383, 304] on input "10 thùng giấy" at bounding box center [378, 295] width 137 height 17
type input "10 thùng giấy ( hàng đèn led )"
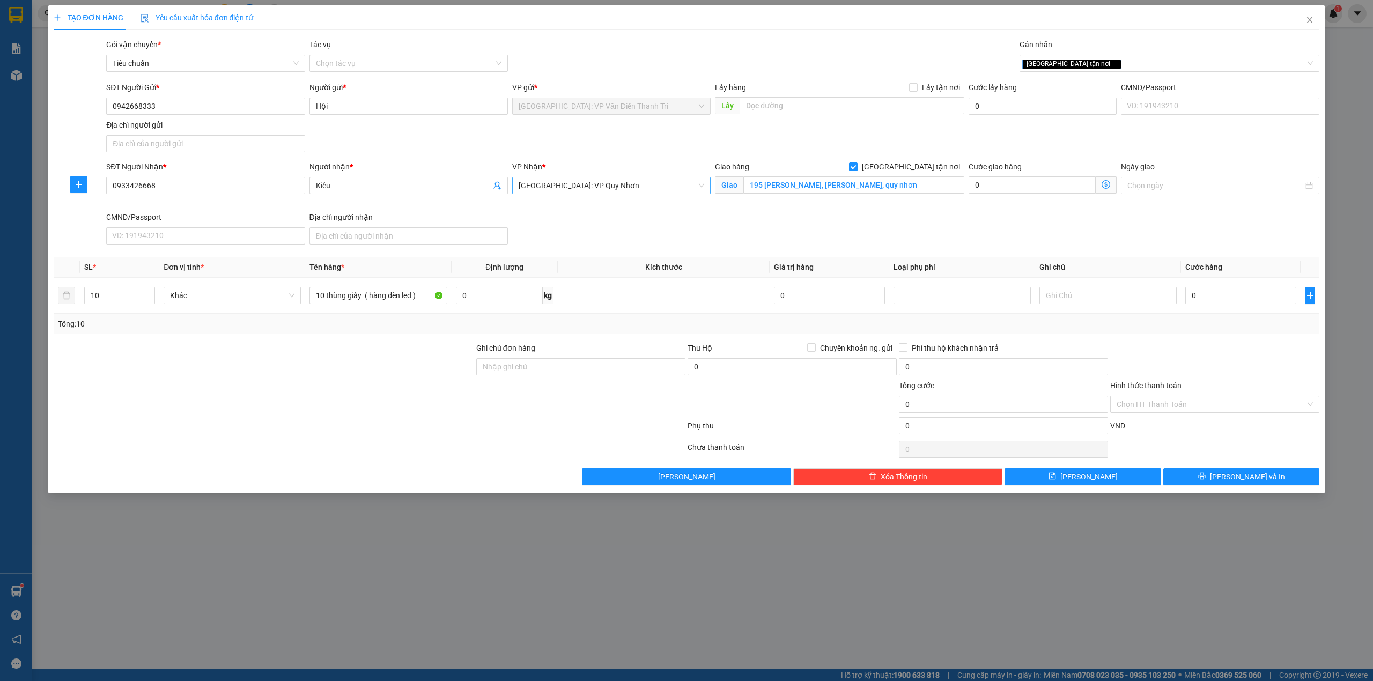
click at [370, 344] on div at bounding box center [264, 361] width 423 height 38
click at [672, 222] on div "SĐT Người Nhận * 0933426668 Người nhận * Kiều VP Nhận * Bình Định: VP Quy Nhơn …" at bounding box center [713, 205] width 1218 height 88
click at [1072, 239] on div "SĐT Người Nhận * 0933426668 Người nhận * Kiều VP Nhận * Bình Định: VP Quy Nhơn …" at bounding box center [713, 205] width 1218 height 88
click at [1238, 303] on input "0" at bounding box center [1241, 295] width 111 height 17
type input "9"
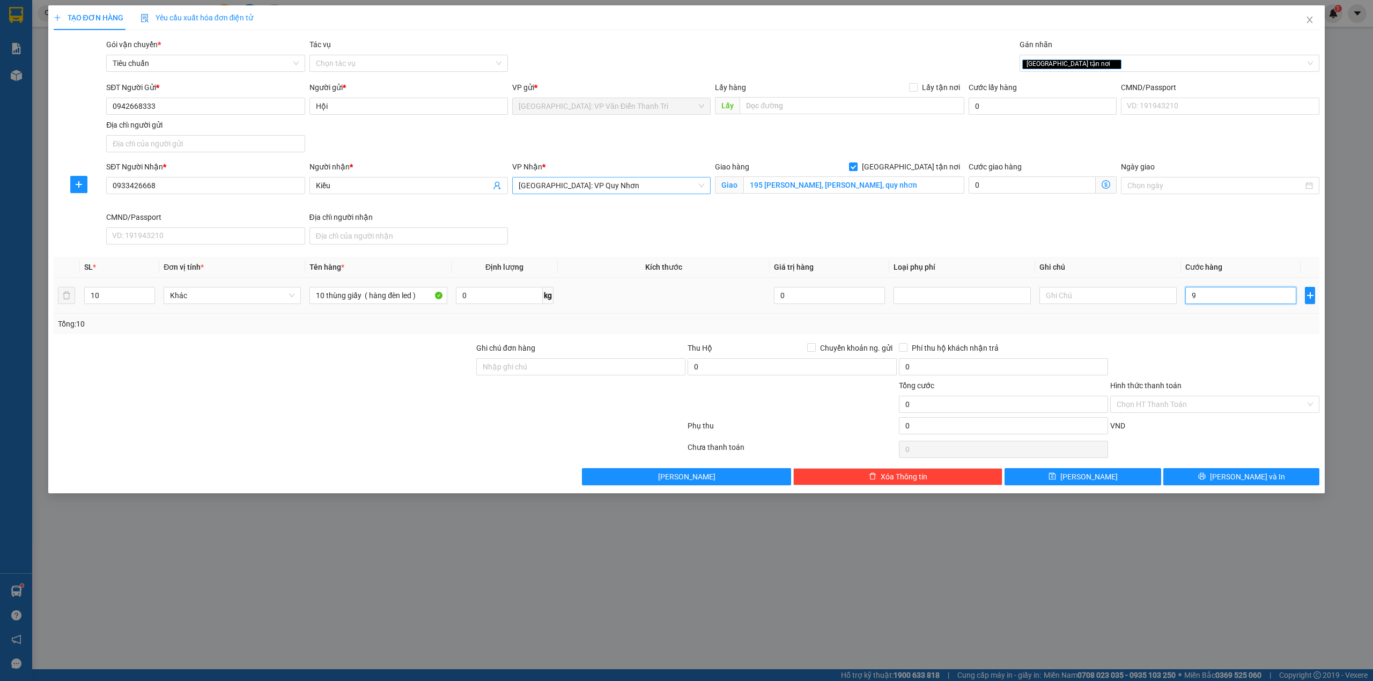
type input "9"
type input "93"
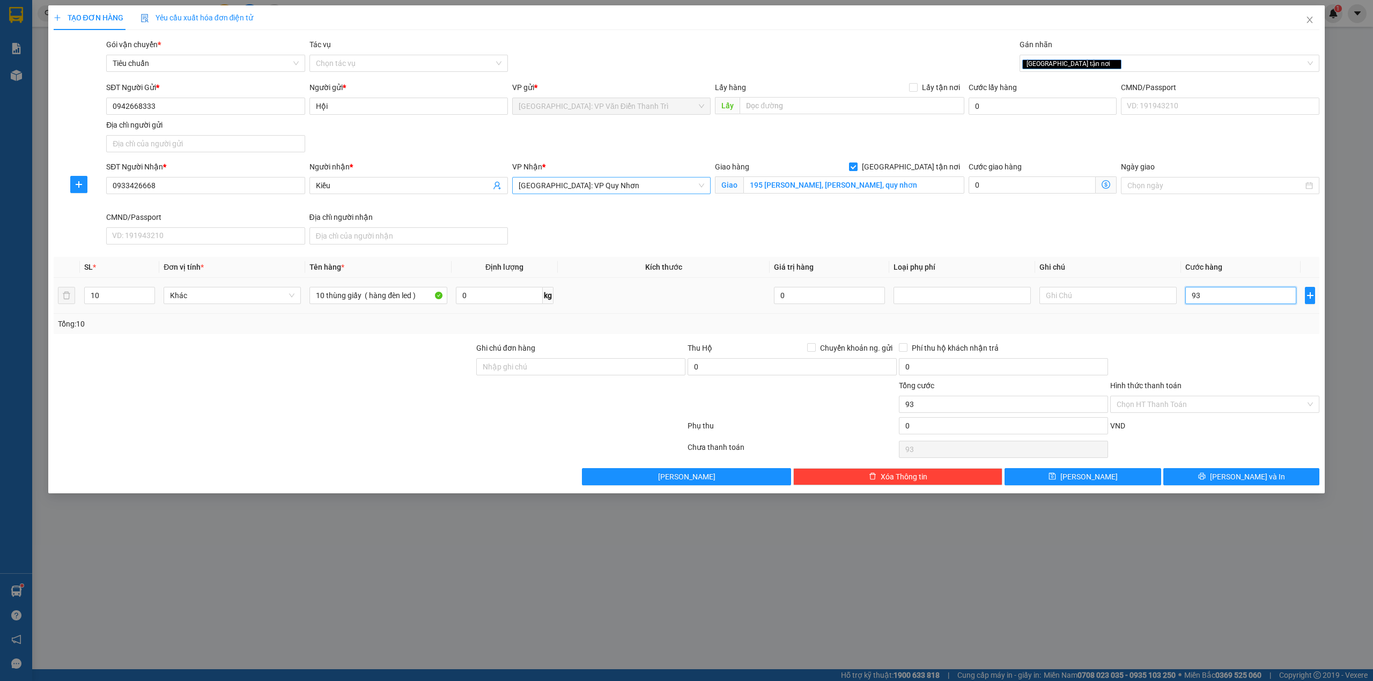
type input "930"
type input "9.300"
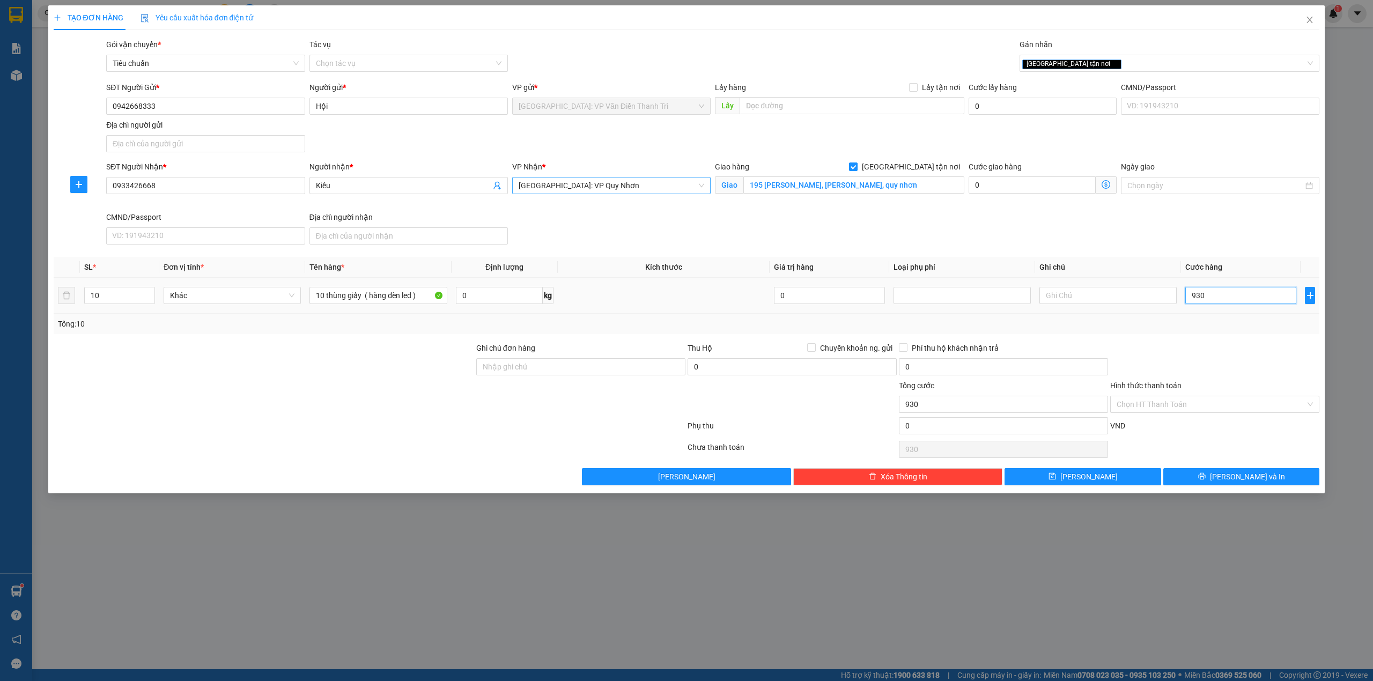
type input "9.300"
type input "93.000"
type input "930.000"
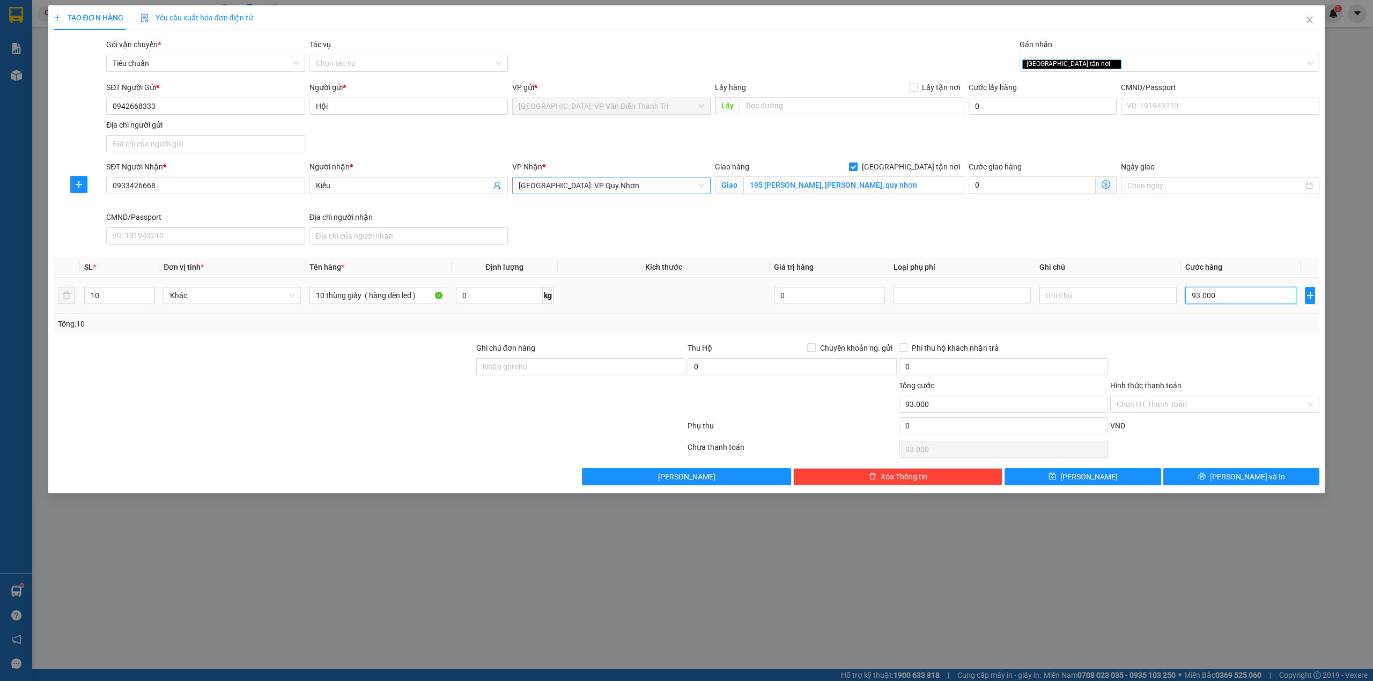
type input "930.000"
click at [377, 411] on div at bounding box center [264, 399] width 423 height 38
click at [819, 239] on div "SĐT Người Nhận * 0933426668 Người nhận * Kiều VP Nhận * Bình Định: VP Quy Nhơn …" at bounding box center [713, 205] width 1218 height 88
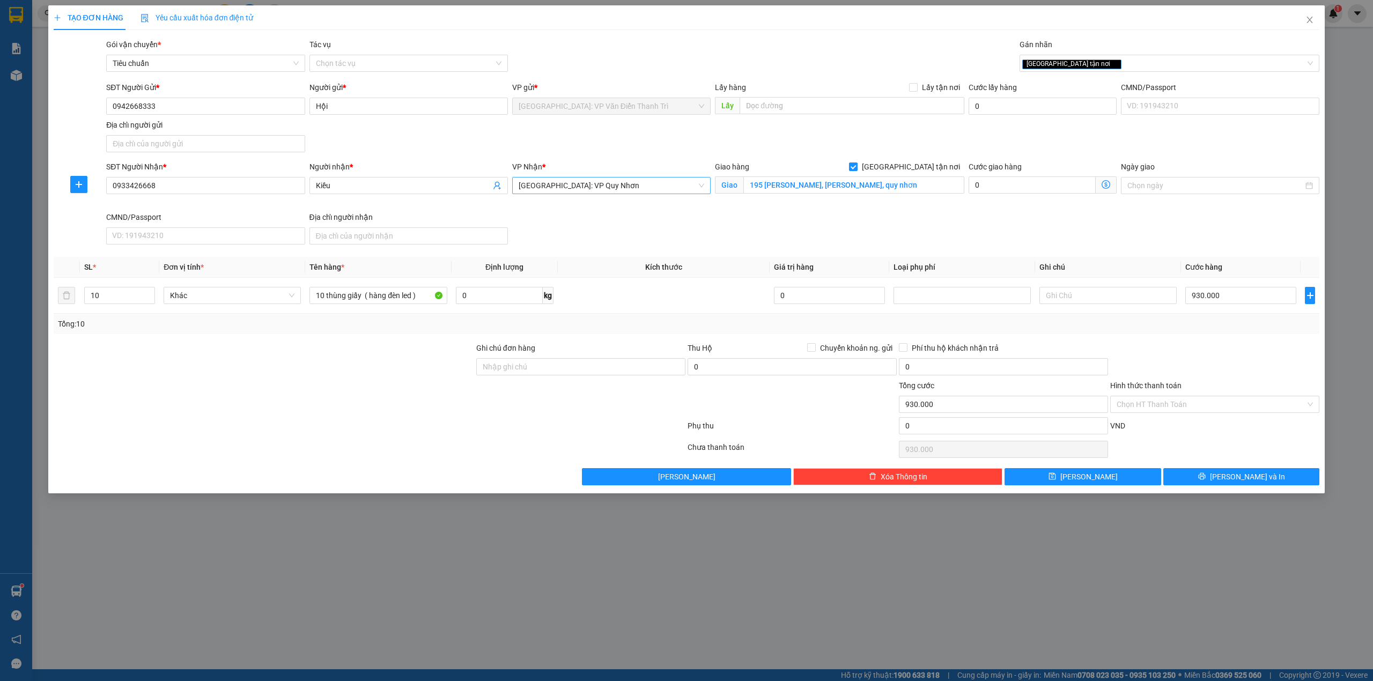
click at [1031, 228] on div "SĐT Người Nhận * 0933426668 Người nhận * Kiều VP Nhận * Bình Định: VP Quy Nhơn …" at bounding box center [713, 205] width 1218 height 88
click at [584, 365] on input "Ghi chú đơn hàng" at bounding box center [580, 366] width 209 height 17
type input "nhận nguyên kiện,giao nguyên kiện,bể vỡ khồng đền, XIN NHẸ TAY"
click at [606, 374] on input "nhận nguyên kiện,giao nguyên kiện,bể vỡ khồng đền, XIN NHẸ TAY" at bounding box center [580, 366] width 209 height 17
click at [678, 368] on input "nhận nguyên kiện,giao nguyên kiện,bể vỡ khồng đền, XIN NHẸ TAY" at bounding box center [580, 366] width 209 height 17
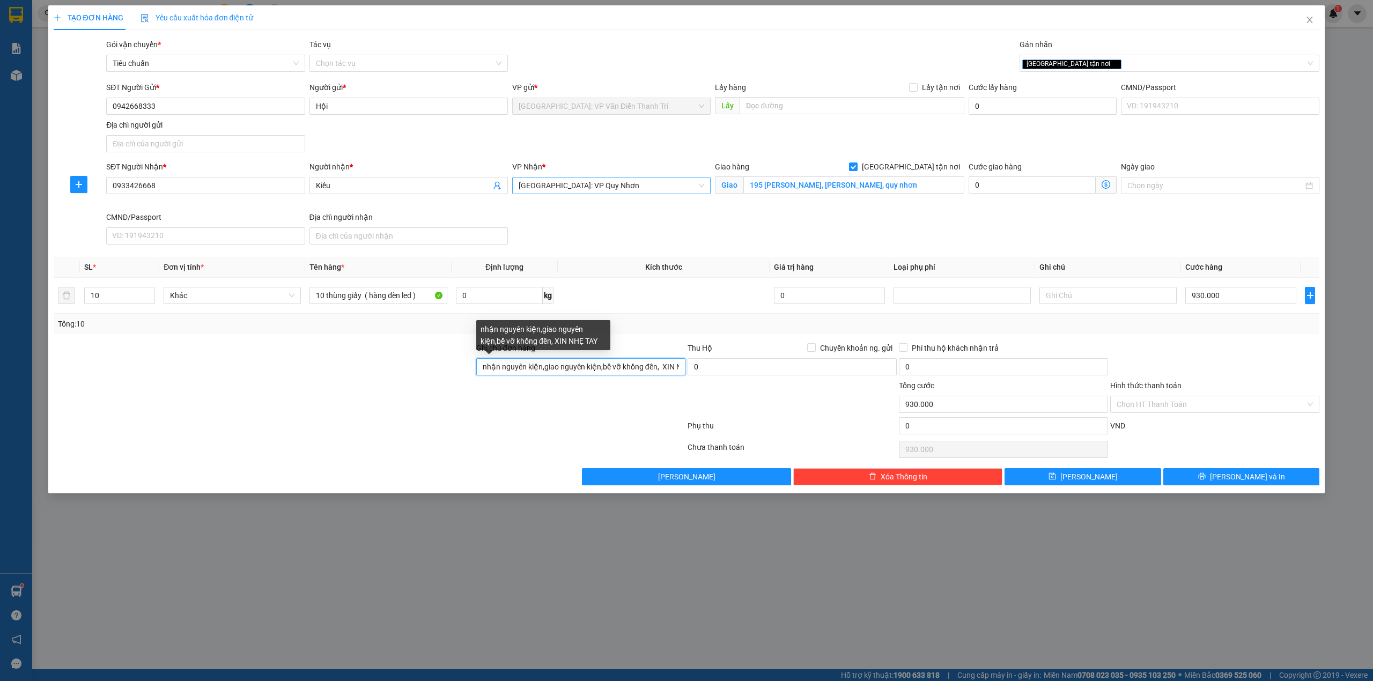
click at [678, 368] on input "nhận nguyên kiện,giao nguyên kiện,bể vỡ khồng đền, XIN NHẸ TAY" at bounding box center [580, 366] width 209 height 17
click at [545, 374] on input "Ghi chú đơn hàng" at bounding box center [580, 366] width 209 height 17
type input "HÀNG DỄ MÓP MÉO CHÚ Ý BỐC XẾP NHẸ TAY KHÔNG ĐÈ HÀNG ( KHÔNG ĐỀN GIÁ TRỊ HÀNG )"
click at [391, 443] on div at bounding box center [370, 449] width 634 height 21
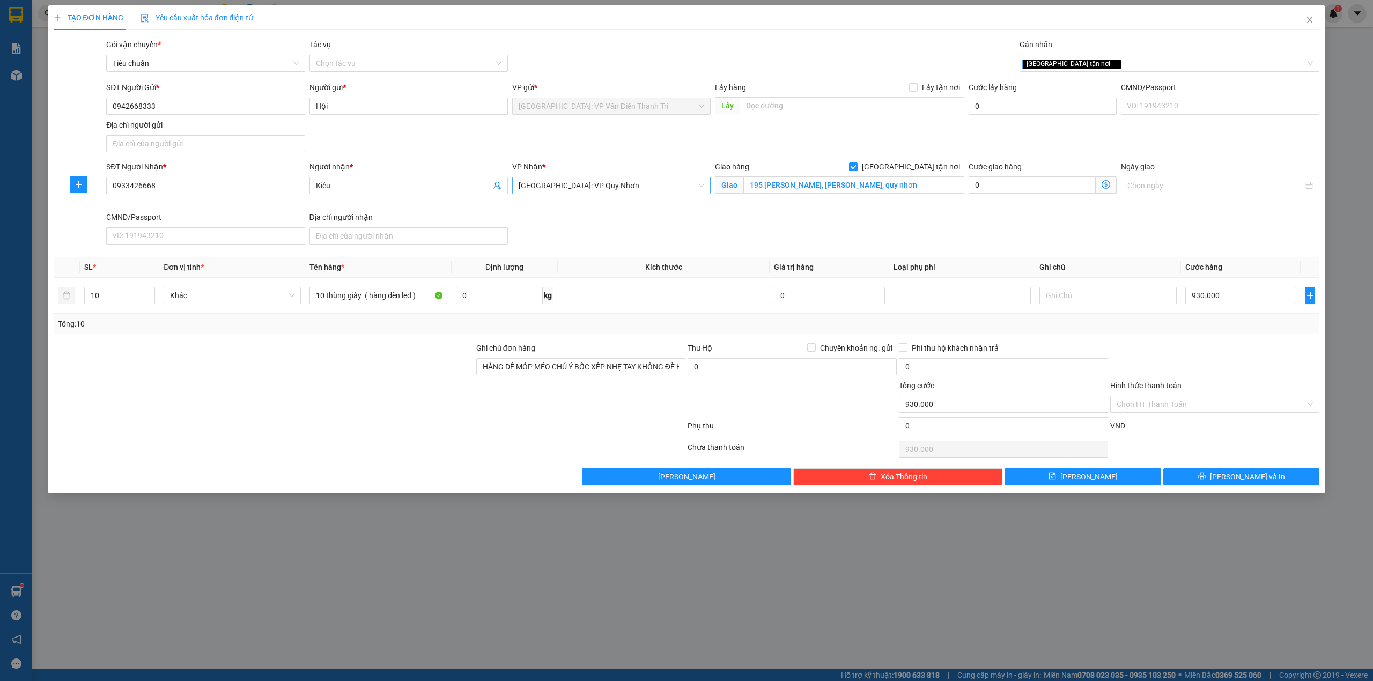
click at [588, 213] on div "SĐT Người Nhận * 0933426668 Người nhận * Kiều VP Nhận * Bình Định: VP Quy Nhơn …" at bounding box center [713, 205] width 1218 height 88
click at [361, 403] on div at bounding box center [264, 399] width 423 height 38
click at [713, 228] on div "SĐT Người Nhận * 0933426668 Người nhận * Kiều VP Nhận * Bình Định: VP Quy Nhơn …" at bounding box center [713, 205] width 1218 height 88
click at [706, 144] on div "SĐT Người Gửi * 0942668333 Người gửi * Hội VP gửi * Hà Nội: VP Văn Điển Thanh T…" at bounding box center [713, 119] width 1218 height 75
click at [691, 21] on div "TẠO ĐƠN HÀNG Yêu cầu xuất hóa đơn điện tử" at bounding box center [687, 17] width 1267 height 25
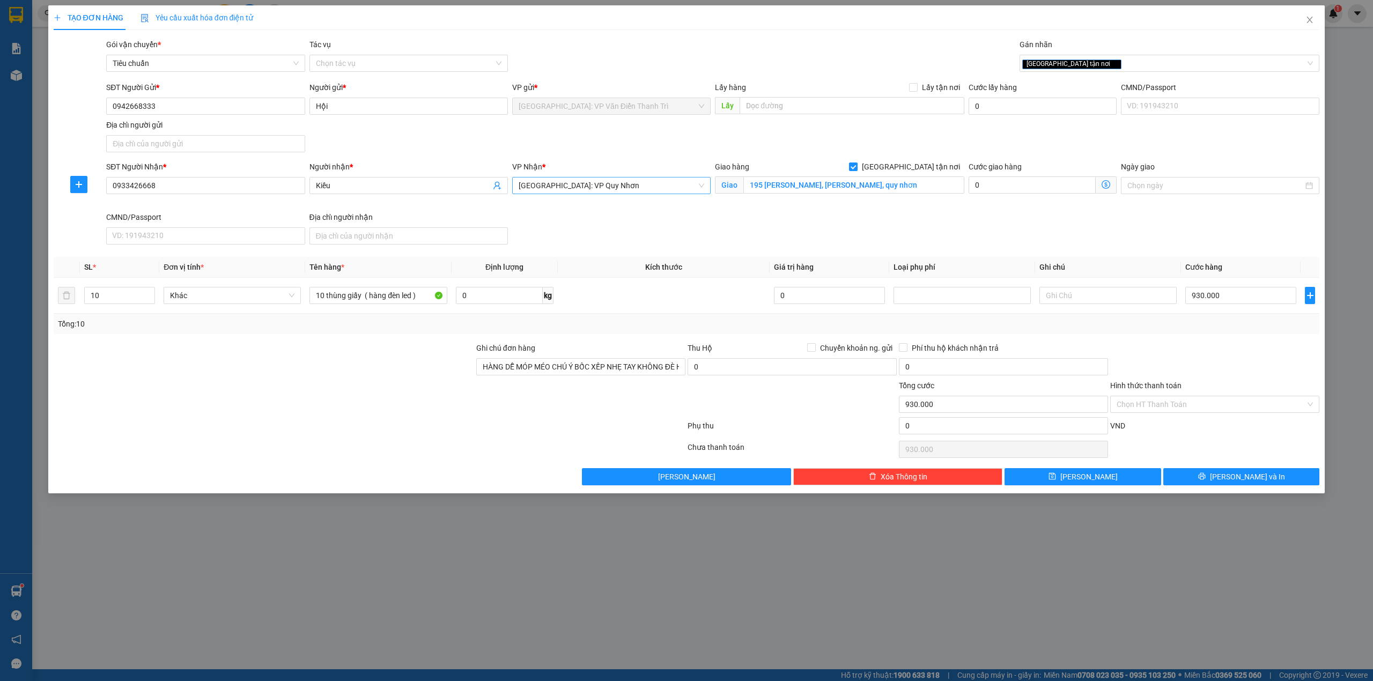
click at [690, 129] on div "SĐT Người Gửi * 0942668333 Người gửi * Hội VP gửi * Hà Nội: VP Văn Điển Thanh T…" at bounding box center [713, 119] width 1218 height 75
click at [698, 54] on div "Gói vận chuyển * Tiêu chuẩn Tác vụ Chọn tác vụ Gán nhãn Giao tận nơi" at bounding box center [713, 58] width 1218 height 38
click at [717, 148] on div "SĐT Người Gửi * 0942668333 Người gửi * Hội VP gửi * Hà Nội: VP Văn Điển Thanh T…" at bounding box center [713, 119] width 1218 height 75
click at [717, 83] on span "Lấy hàng" at bounding box center [730, 87] width 31 height 9
drag, startPoint x: 711, startPoint y: 123, endPoint x: 698, endPoint y: 63, distance: 62.1
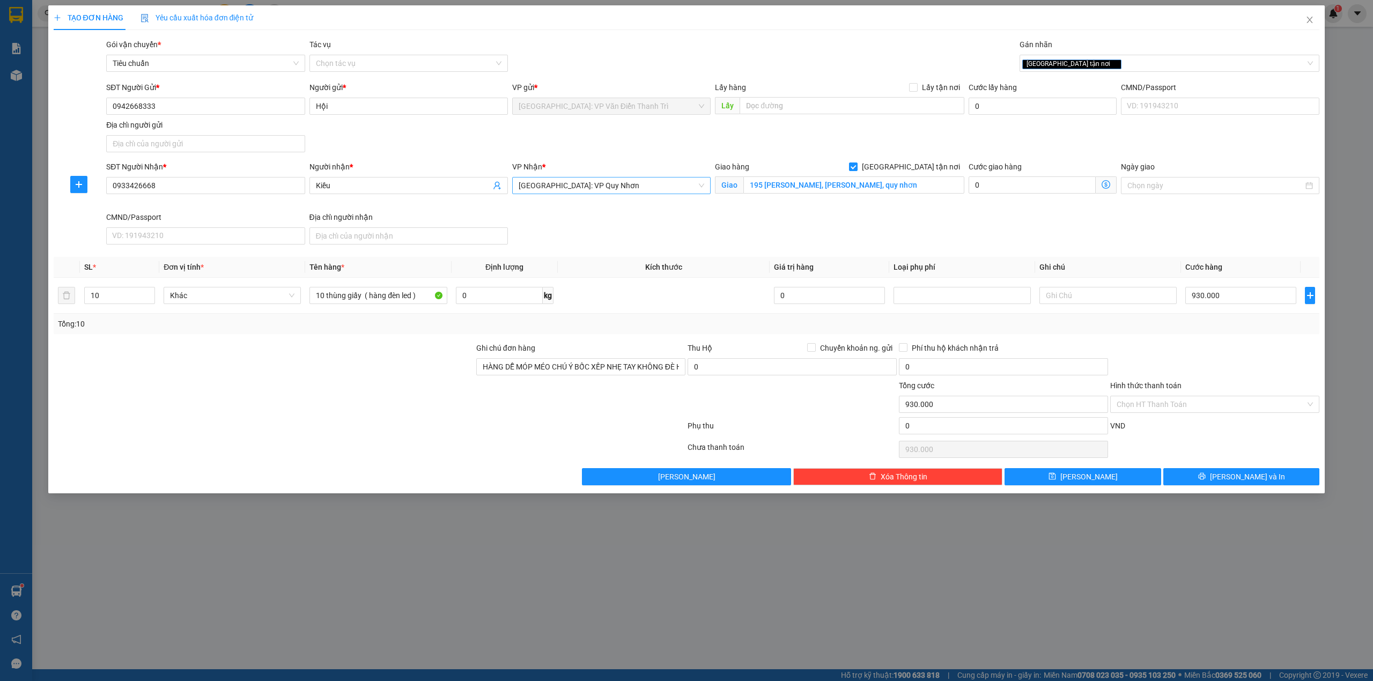
click at [711, 121] on div "SĐT Người Gửi * 0942668333 Người gửi * Hội VP gửi * Hà Nội: VP Văn Điển Thanh T…" at bounding box center [713, 119] width 1218 height 75
click at [698, 63] on div "Gói vận chuyển * Tiêu chuẩn Tác vụ Chọn tác vụ Gán nhãn Giao tận nơi" at bounding box center [713, 58] width 1218 height 38
click at [682, 133] on div "SĐT Người Gửi * 0942668333 Người gửi * Hội VP gửi * Hà Nội: VP Văn Điển Thanh T…" at bounding box center [713, 119] width 1218 height 75
click at [683, 62] on div "Gói vận chuyển * Tiêu chuẩn Tác vụ Chọn tác vụ Gán nhãn Giao tận nơi" at bounding box center [713, 58] width 1218 height 38
click at [723, 219] on div "SĐT Người Nhận * 0933426668 Người nhận * Kiều VP Nhận * Bình Định: VP Quy Nhơn …" at bounding box center [713, 205] width 1218 height 88
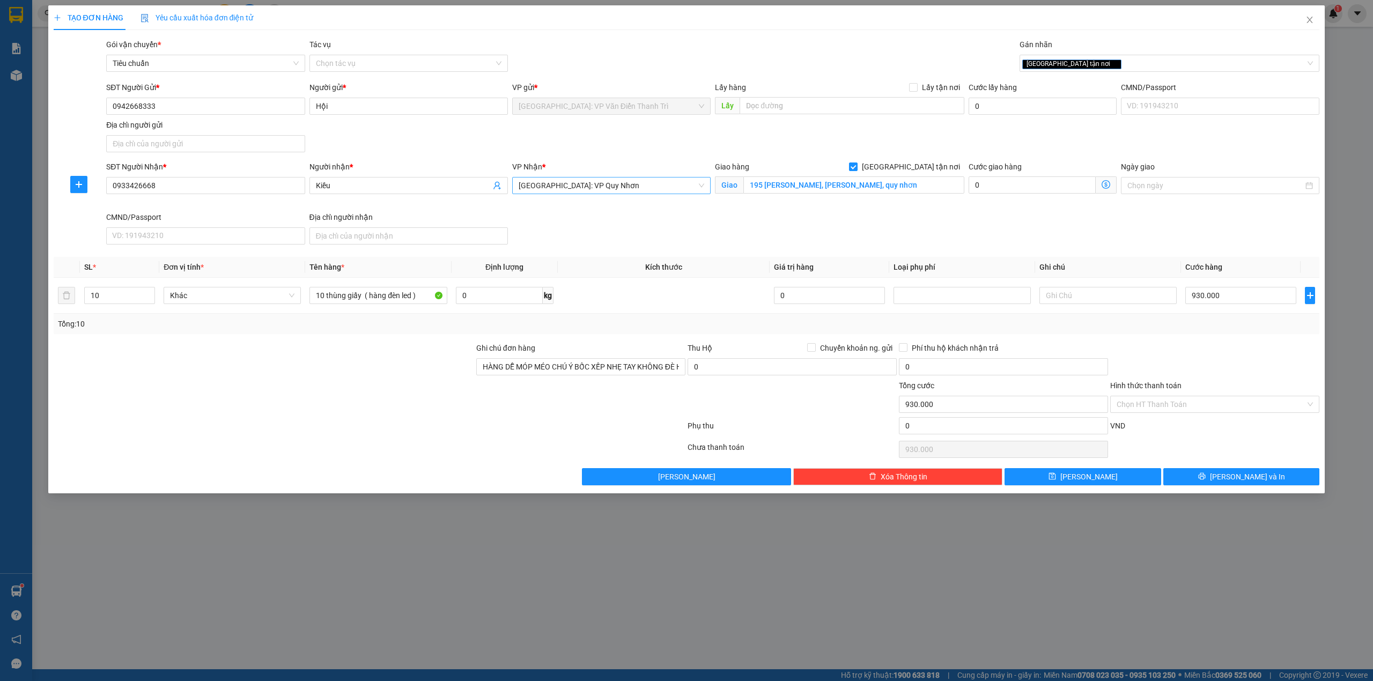
click at [1167, 249] on div "SĐT Người Nhận * 0933426668 Người nhận * Kiều VP Nhận * Bình Định: VP Quy Nhơn …" at bounding box center [713, 205] width 1218 height 88
click at [653, 417] on div at bounding box center [580, 399] width 211 height 38
click at [981, 237] on div "SĐT Người Nhận * 0933426668 Người nhận * Kiều VP Nhận * Bình Định: VP Quy Nhơn …" at bounding box center [713, 205] width 1218 height 88
click at [1269, 481] on button "[PERSON_NAME] và In" at bounding box center [1242, 476] width 157 height 17
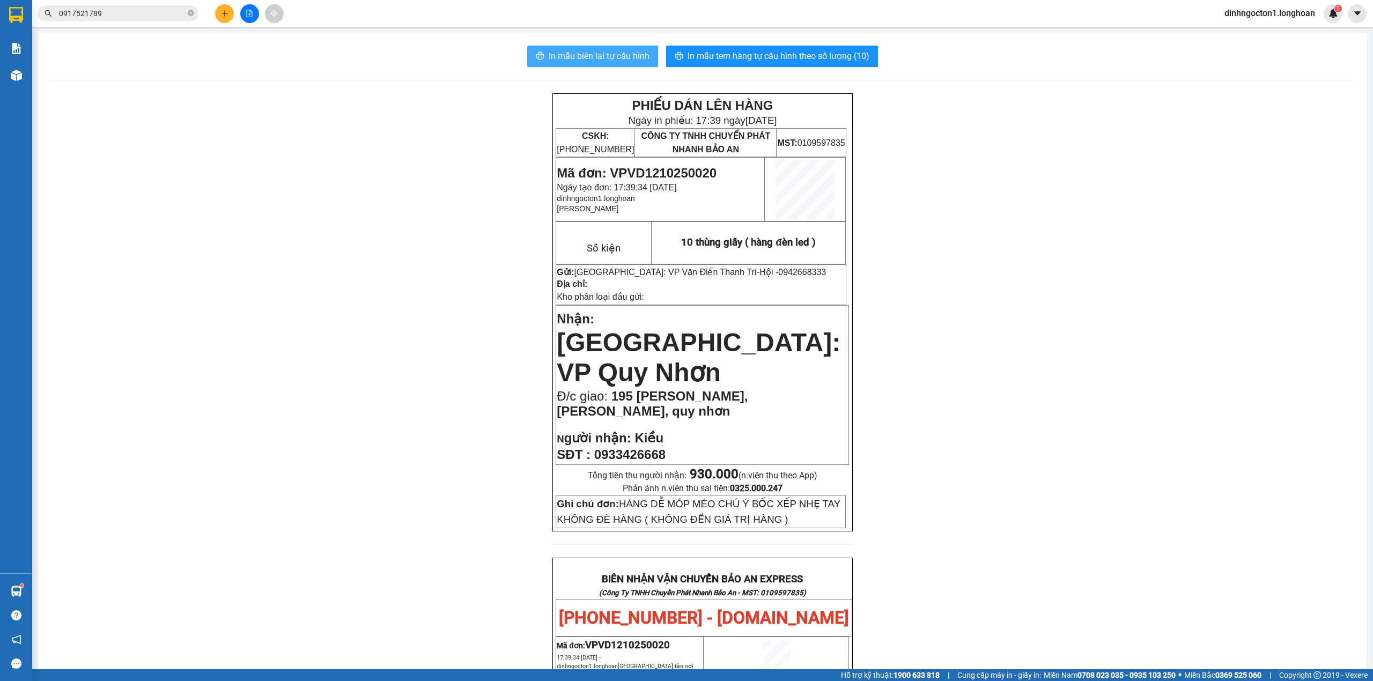
click at [607, 58] on span "In mẫu biên lai tự cấu hình" at bounding box center [599, 55] width 101 height 13
click at [841, 56] on span "In mẫu tem hàng tự cấu hình theo số lượng (10)" at bounding box center [779, 55] width 182 height 13
click at [114, 11] on input "0917521789" at bounding box center [122, 14] width 127 height 12
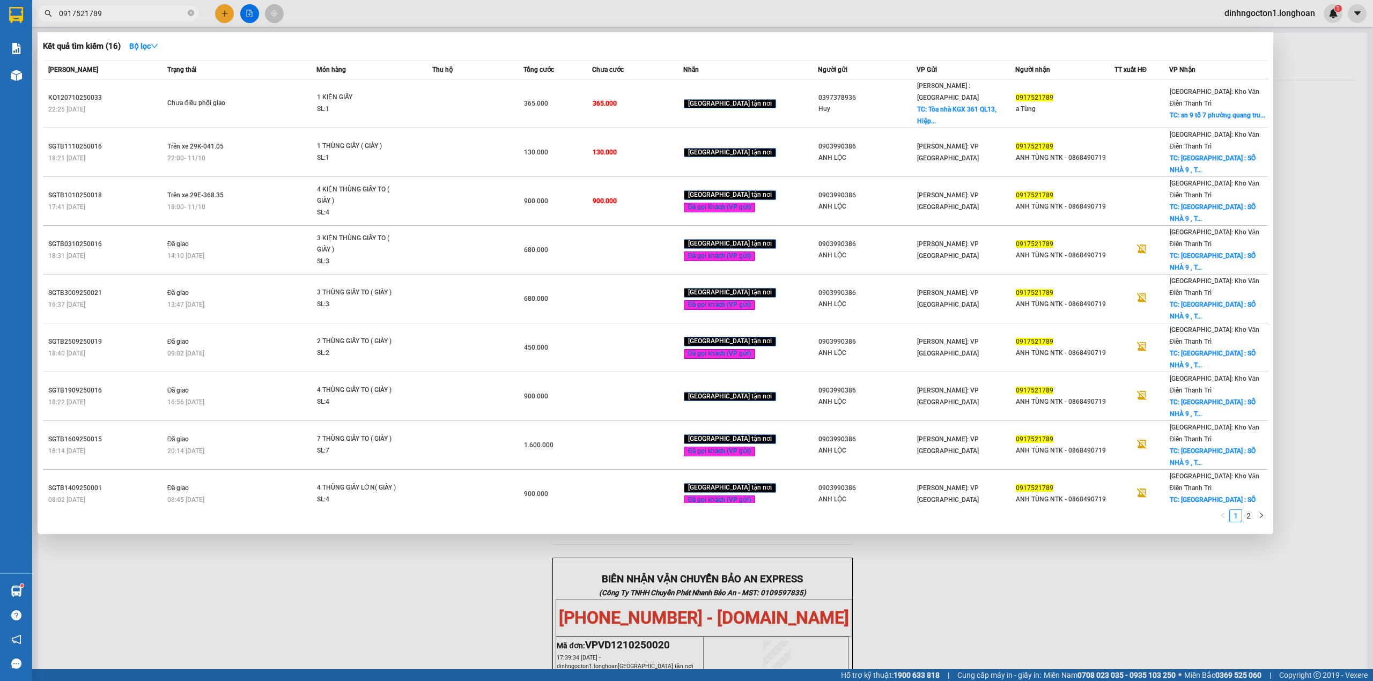
click at [114, 11] on input "0917521789" at bounding box center [122, 14] width 127 height 12
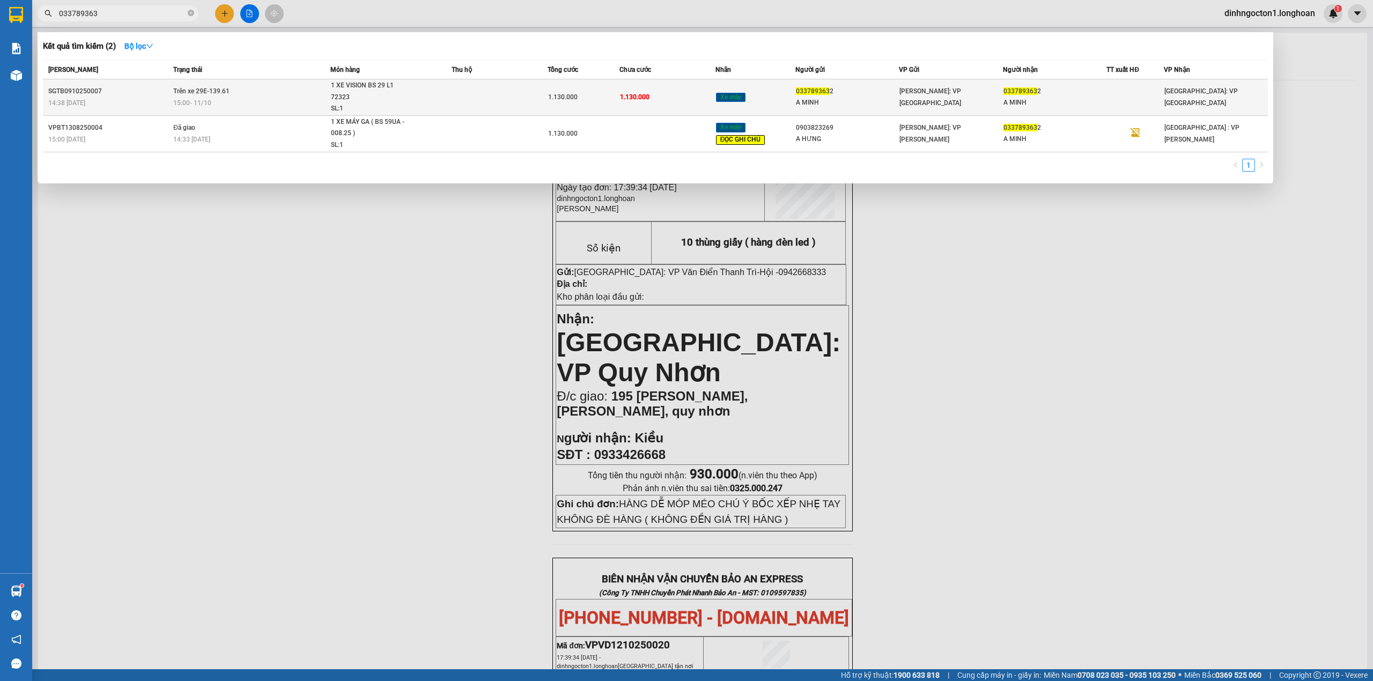
type input "033789363"
click at [642, 98] on span "1.130.000" at bounding box center [635, 97] width 30 height 8
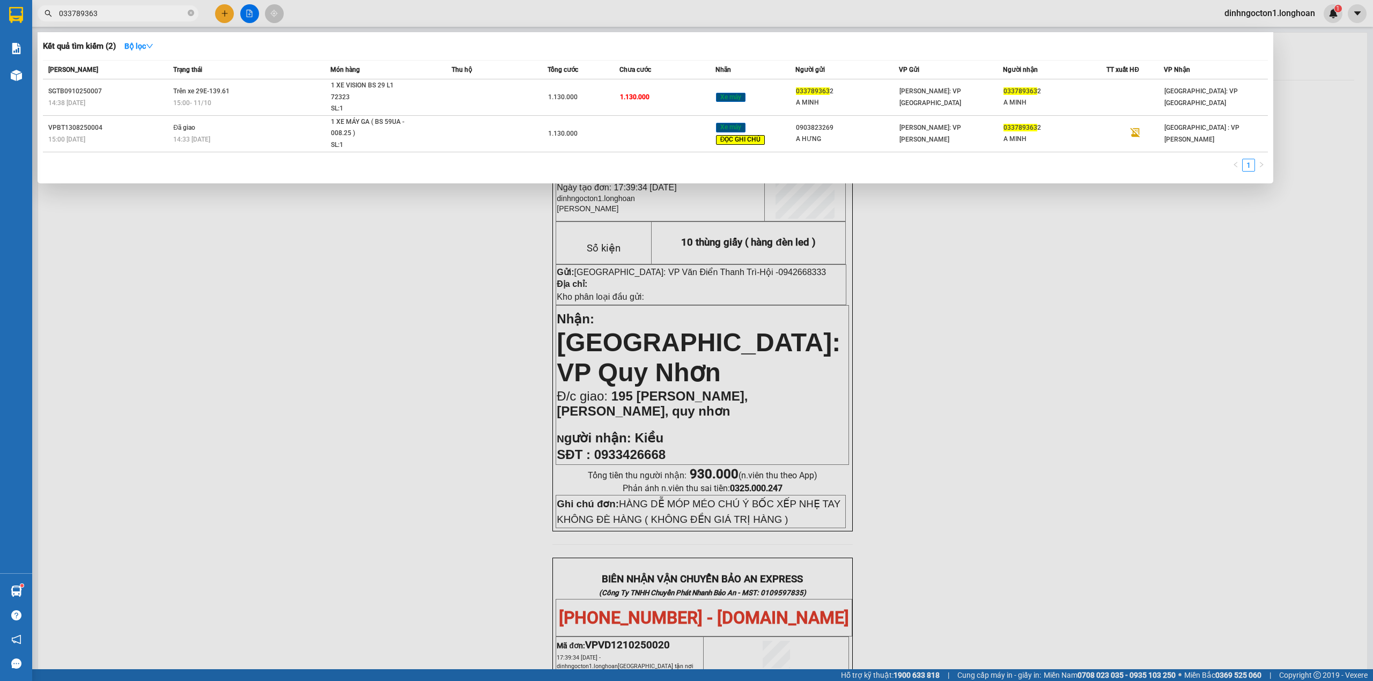
click at [1123, 46] on div "Kết quả tìm kiếm ( 2 ) Bộ lọc" at bounding box center [655, 46] width 1225 height 17
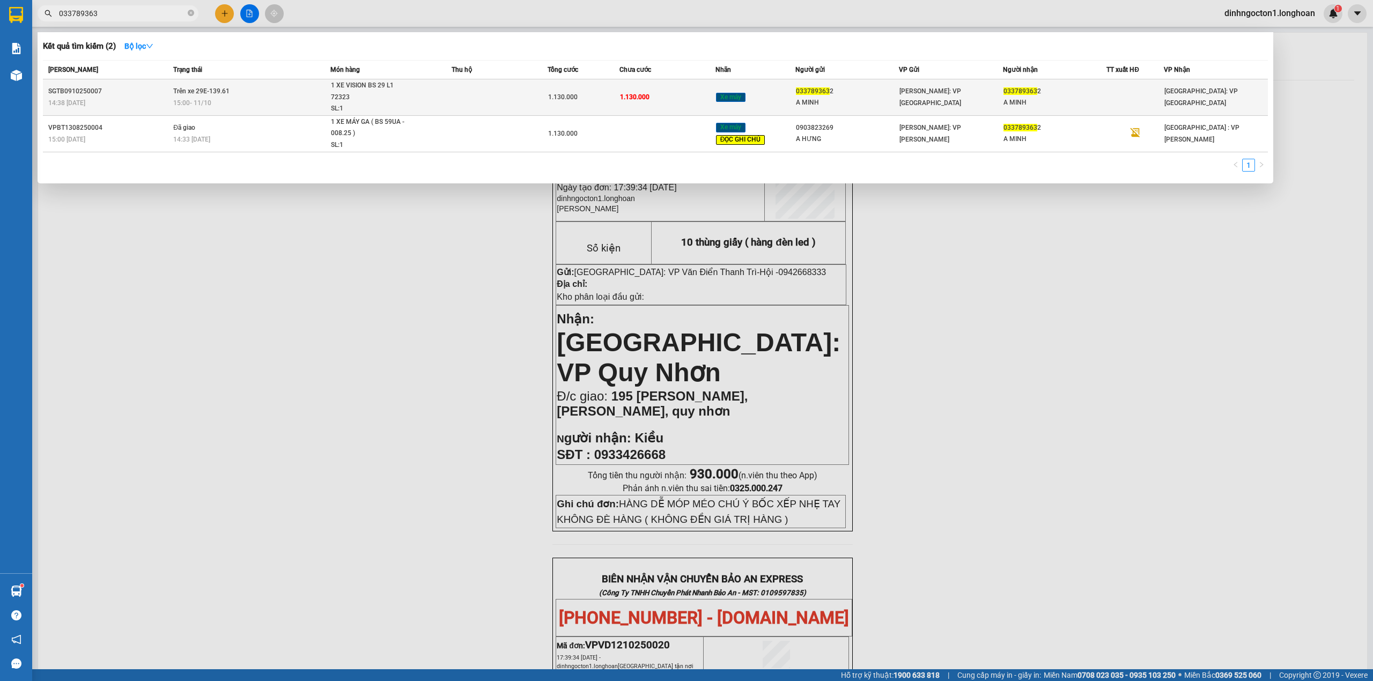
click at [390, 89] on div "1 XE VISION BS 29 L1 72323" at bounding box center [371, 91] width 80 height 23
click at [447, 89] on span "1 XE VISION BS 29 L1 72323 SL: 1" at bounding box center [391, 97] width 120 height 35
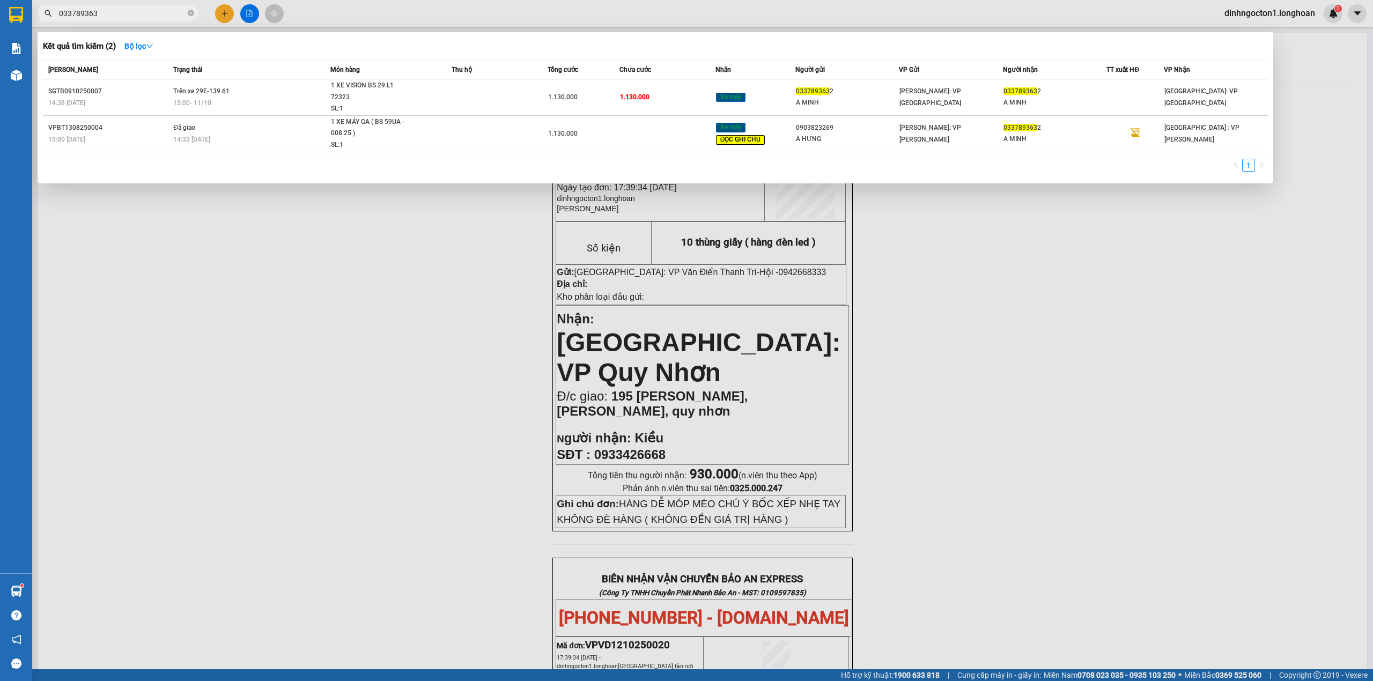
click at [638, 46] on div "Kết quả tìm kiếm ( 2 ) Bộ lọc" at bounding box center [655, 46] width 1225 height 17
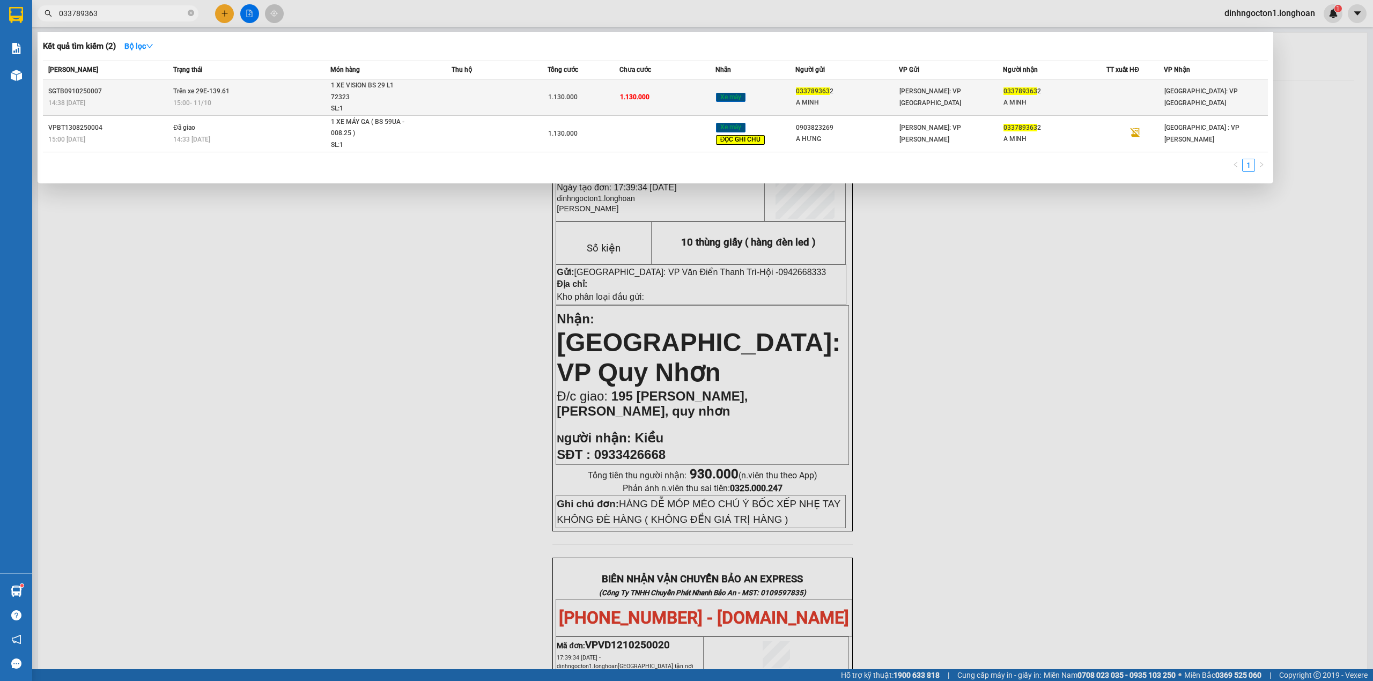
click at [581, 104] on td "1.130.000" at bounding box center [584, 97] width 72 height 36
click at [90, 93] on div "SGTB0910250007" at bounding box center [109, 91] width 122 height 11
copy div "SGTB0910250007"
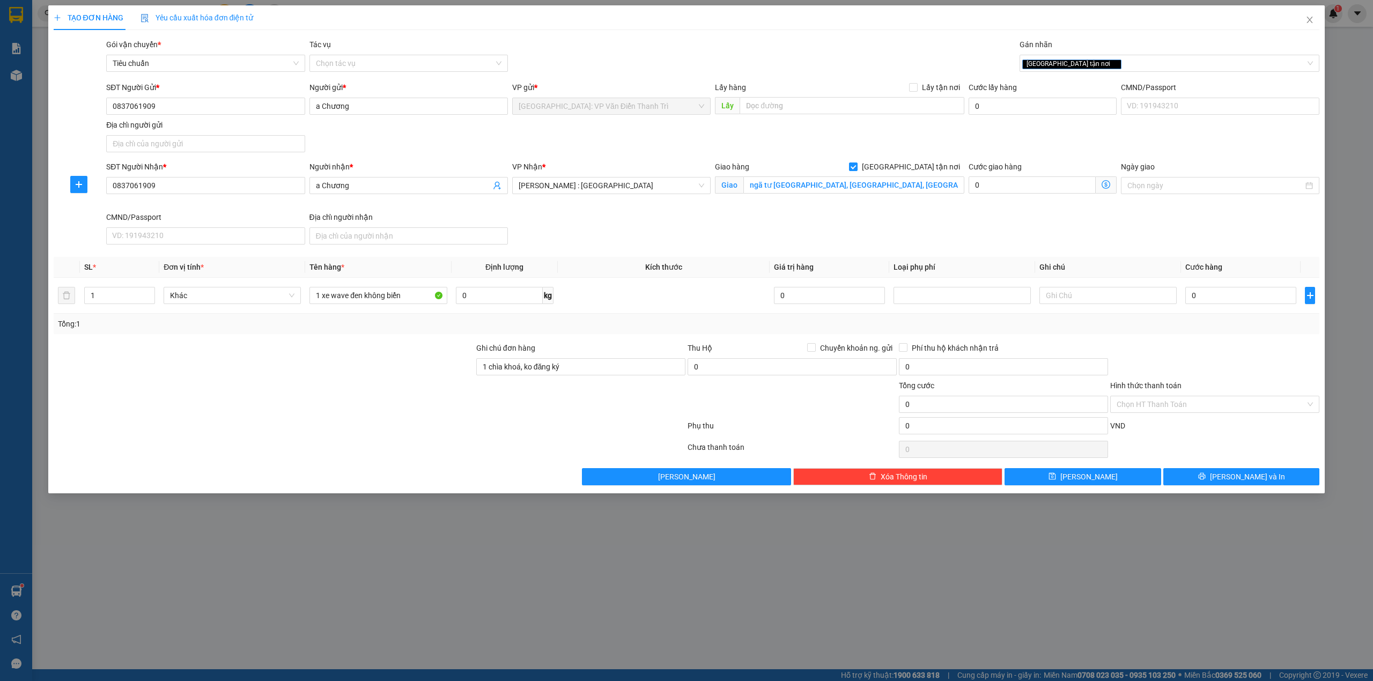
click at [728, 232] on div "SĐT Người Nhận * 0837061909 Người nhận * a Chương VP Nhận * Hồ Chí Minh : Kho Q…" at bounding box center [713, 205] width 1218 height 88
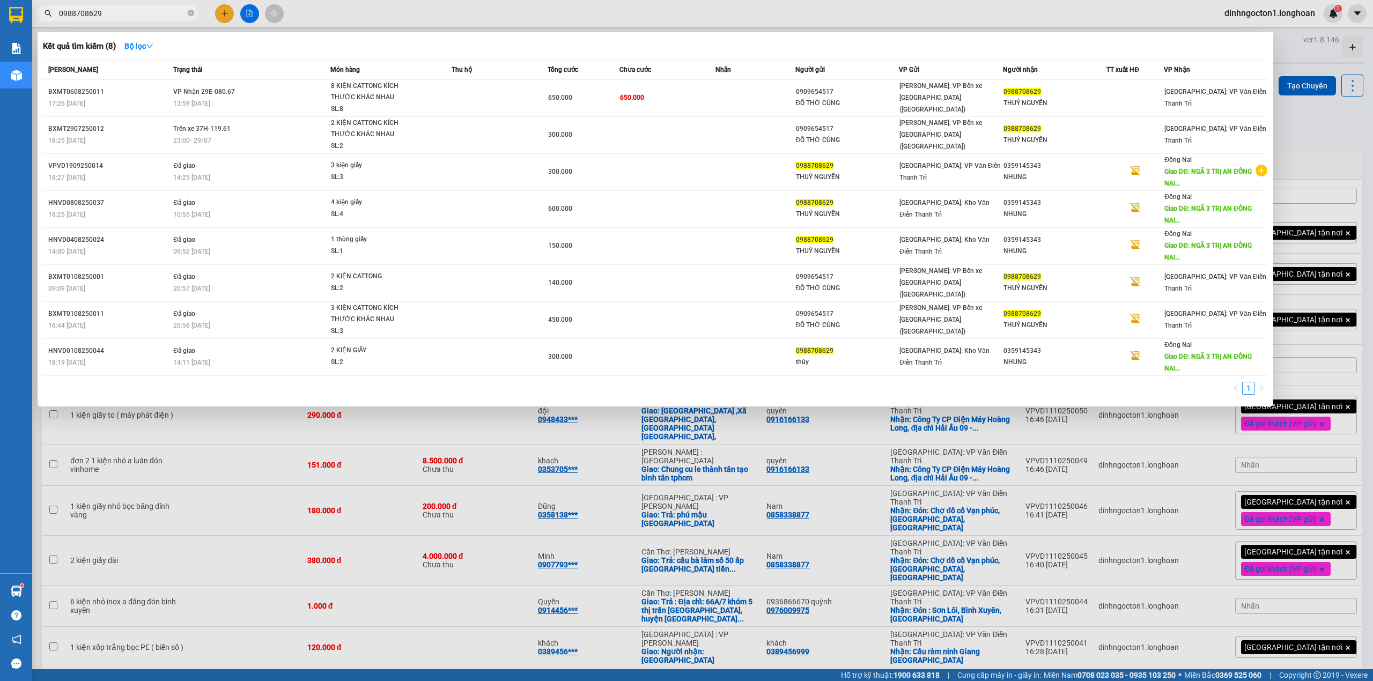
scroll to position [129, 0]
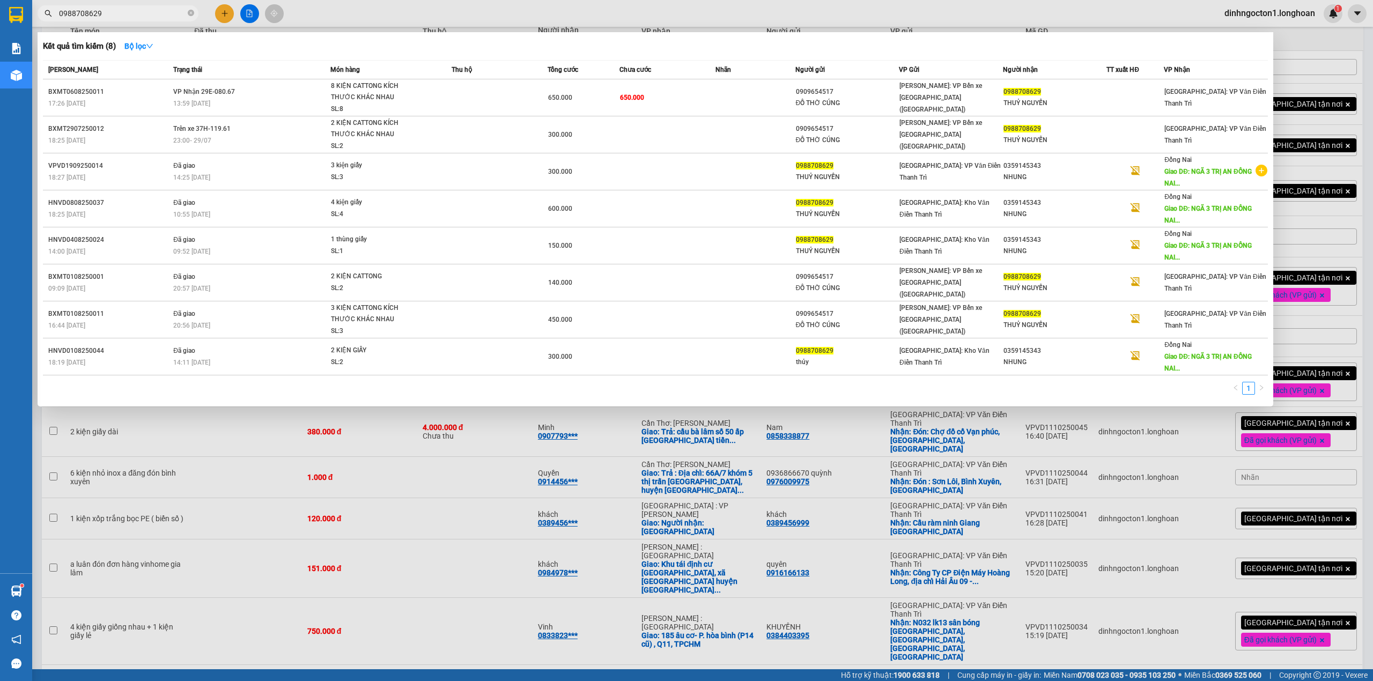
click at [138, 8] on input "0988708629" at bounding box center [122, 14] width 127 height 12
click at [191, 15] on icon "close-circle" at bounding box center [191, 13] width 6 height 6
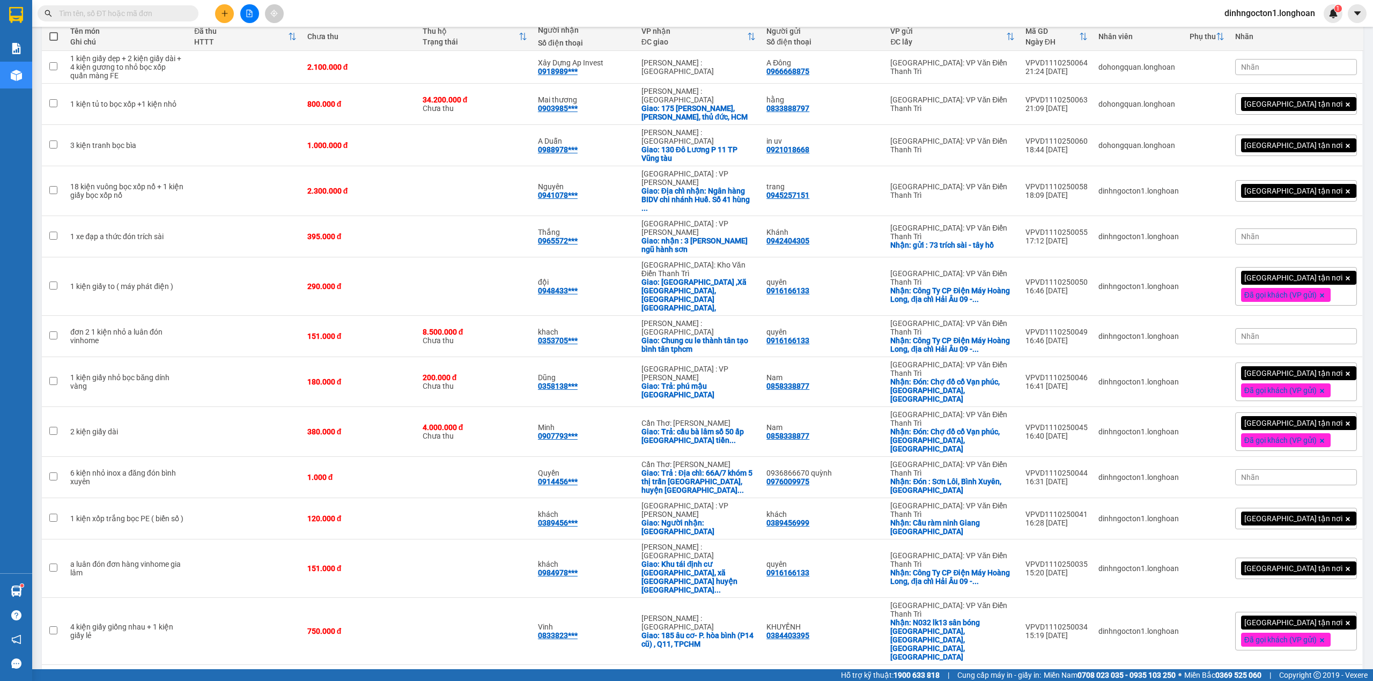
click at [158, 14] on input "text" at bounding box center [122, 14] width 127 height 12
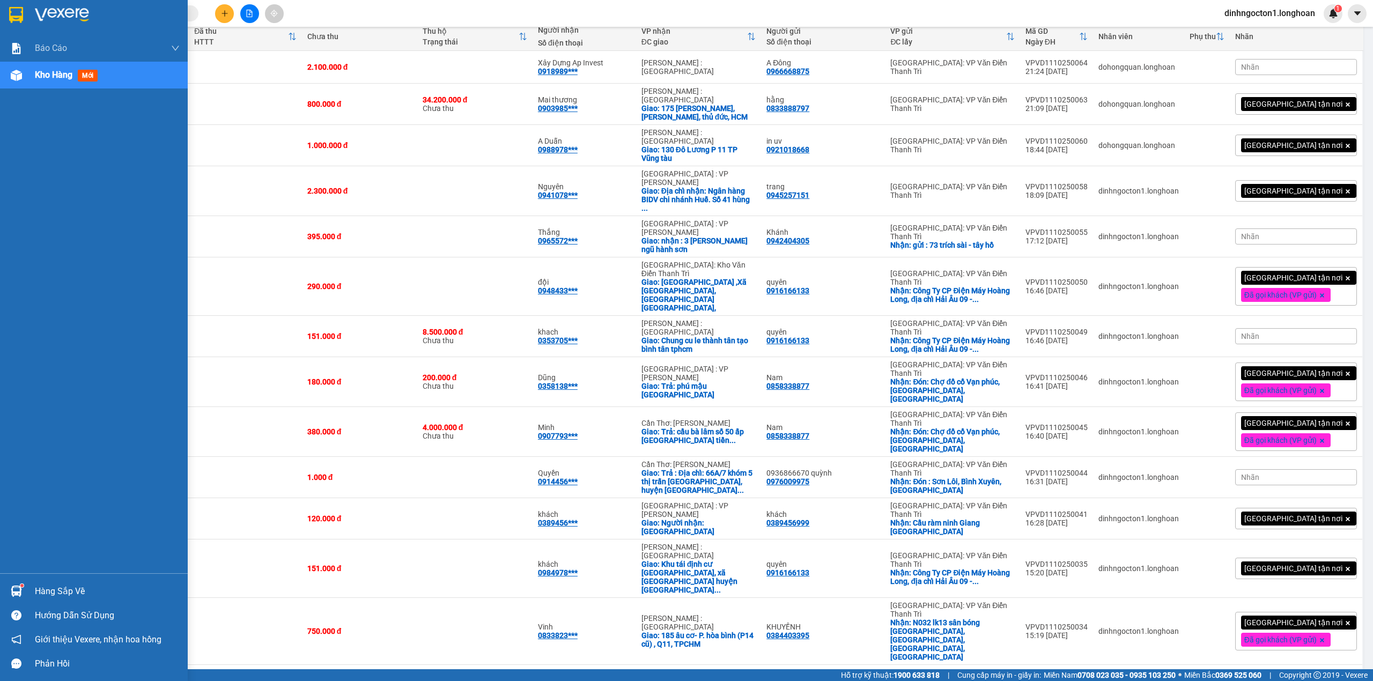
click at [16, 11] on img at bounding box center [16, 15] width 14 height 16
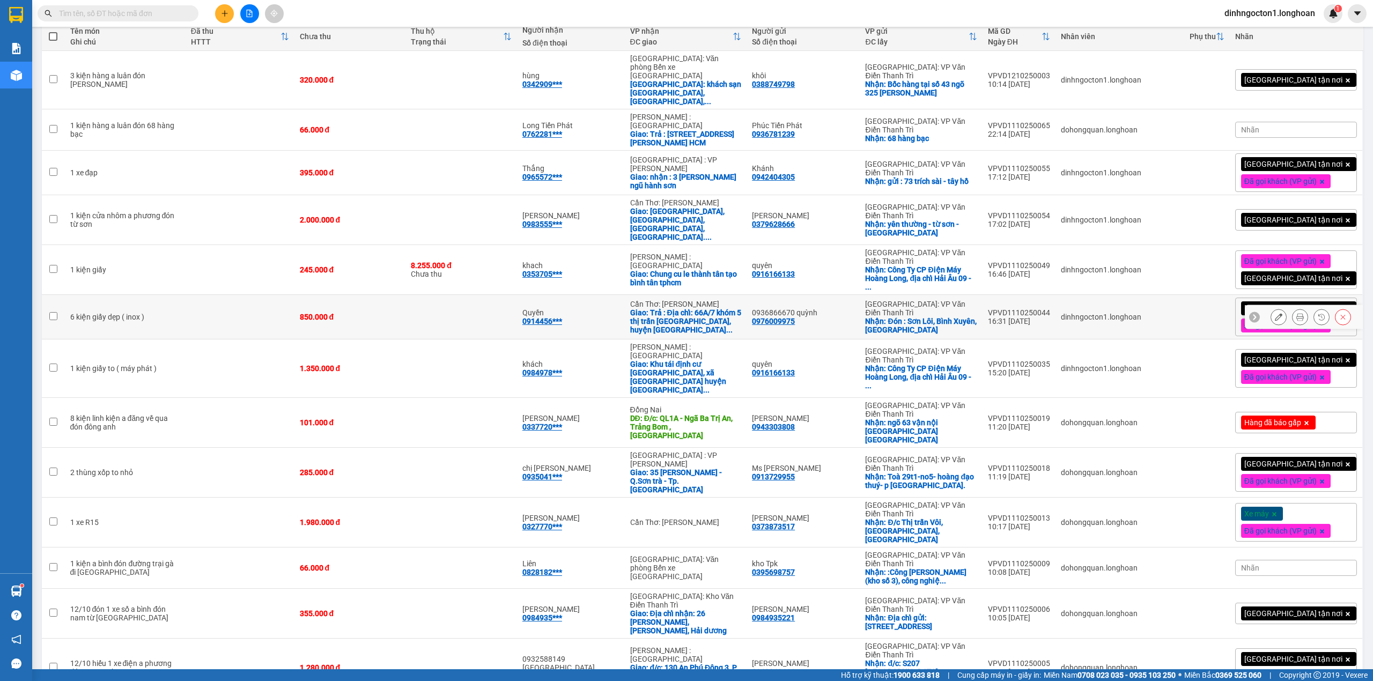
click at [1293, 308] on button at bounding box center [1300, 317] width 15 height 19
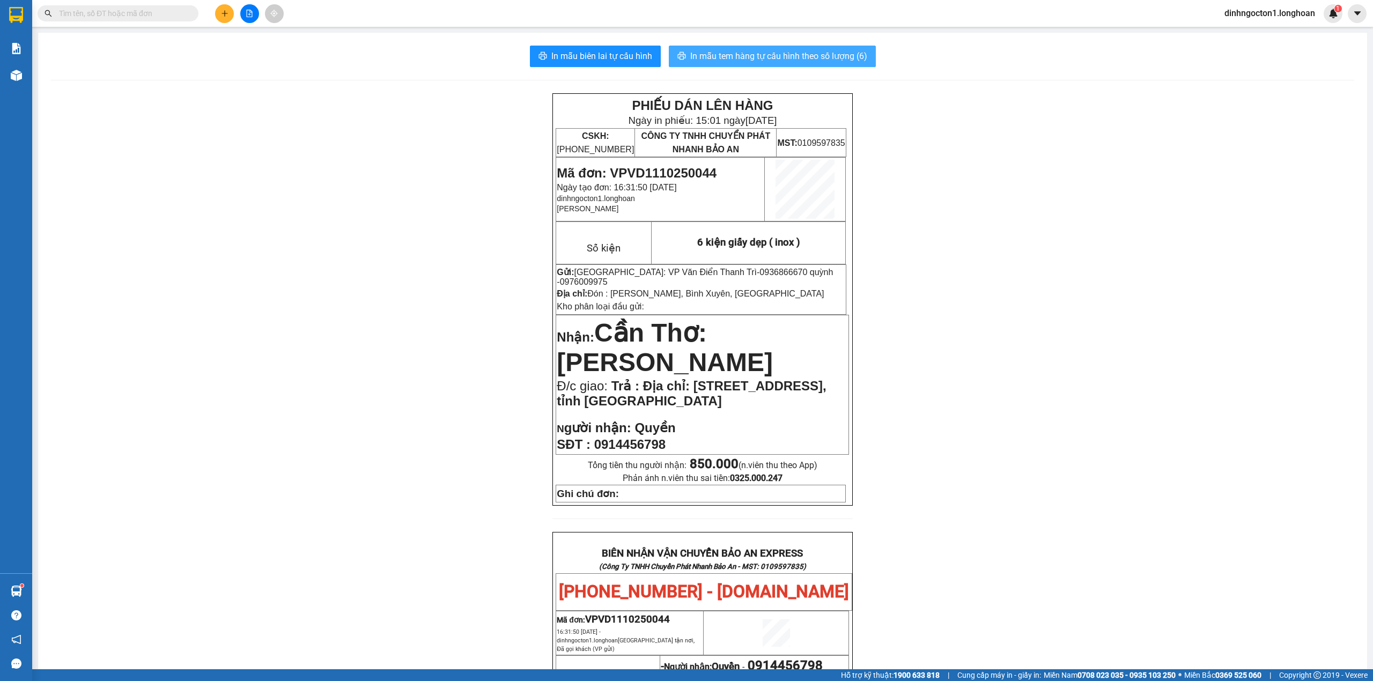
click at [766, 55] on span "In mẫu tem hàng tự cấu hình theo số lượng (6)" at bounding box center [778, 55] width 177 height 13
click at [89, 13] on input "text" at bounding box center [122, 14] width 127 height 12
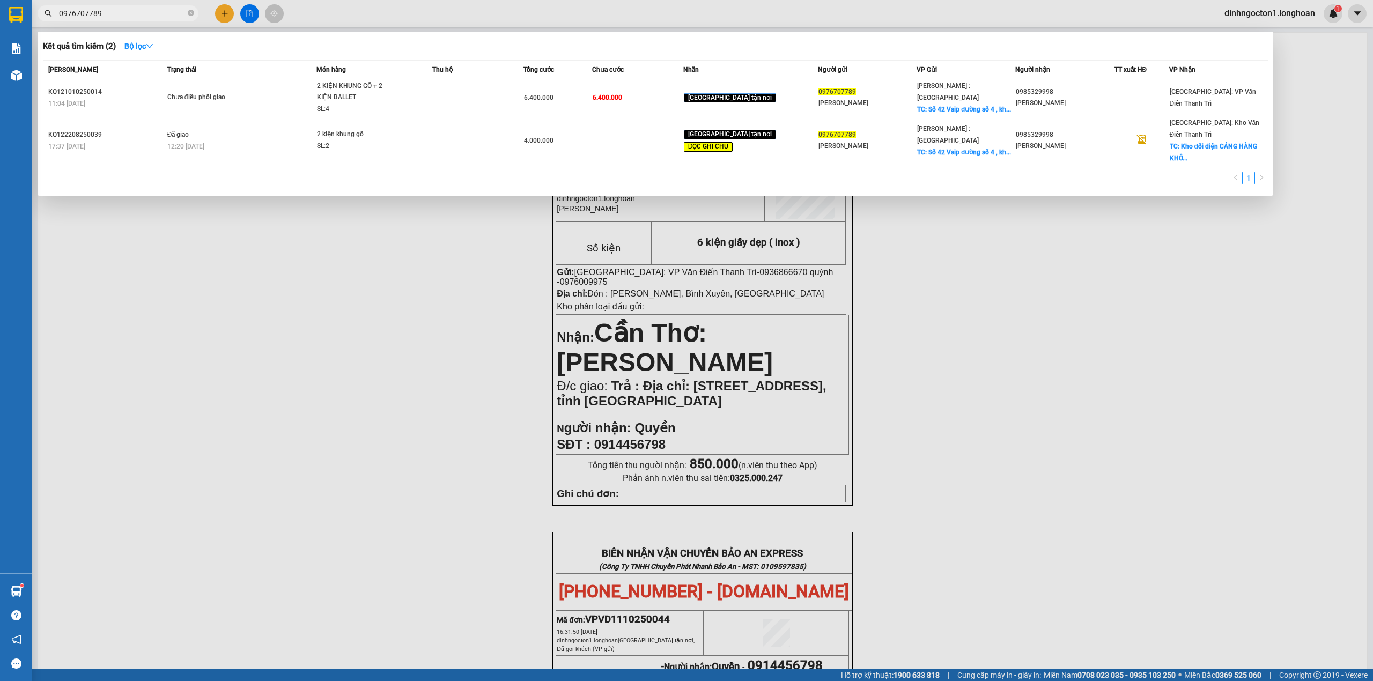
type input "0976707789"
click at [510, 47] on div "Kết quả tìm kiếm ( 2 ) Bộ lọc" at bounding box center [655, 46] width 1225 height 17
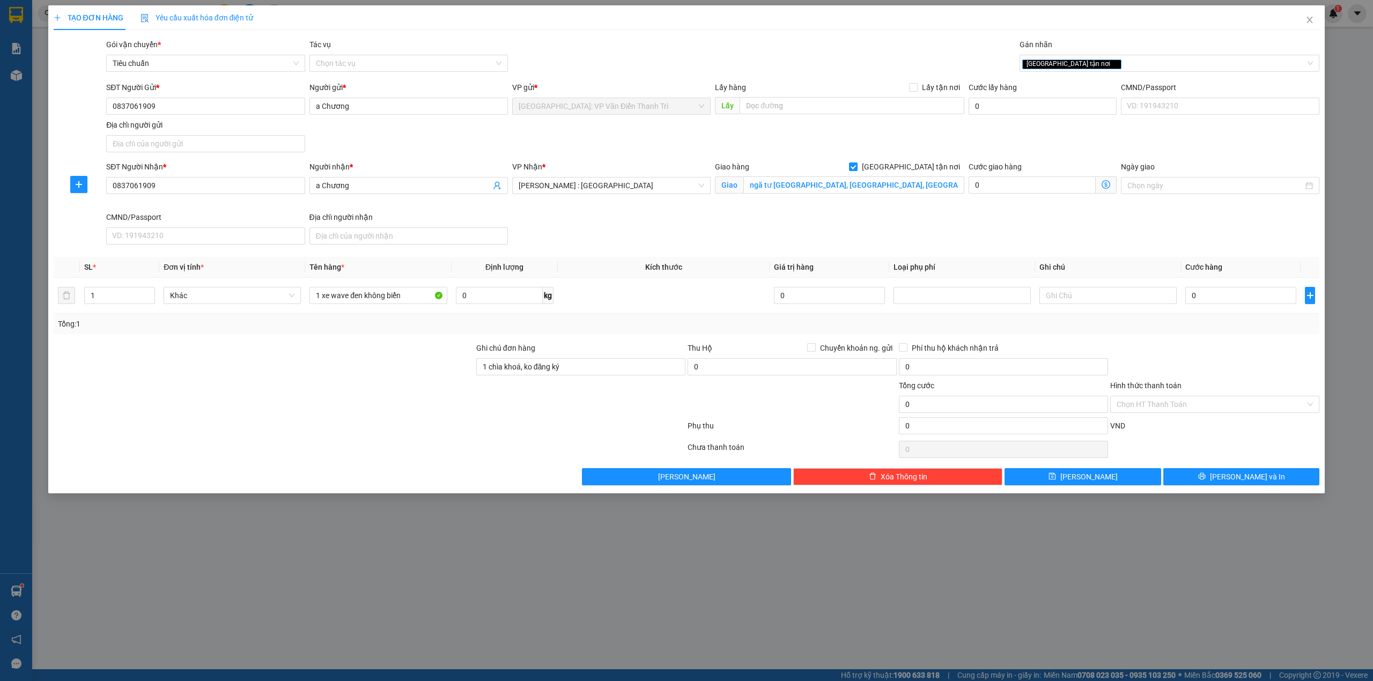
click at [526, 136] on div "SĐT Người Gửi * 0837061909 Người gửi * a Chương VP gửi * [GEOGRAPHIC_DATA]: VP …" at bounding box center [713, 119] width 1218 height 75
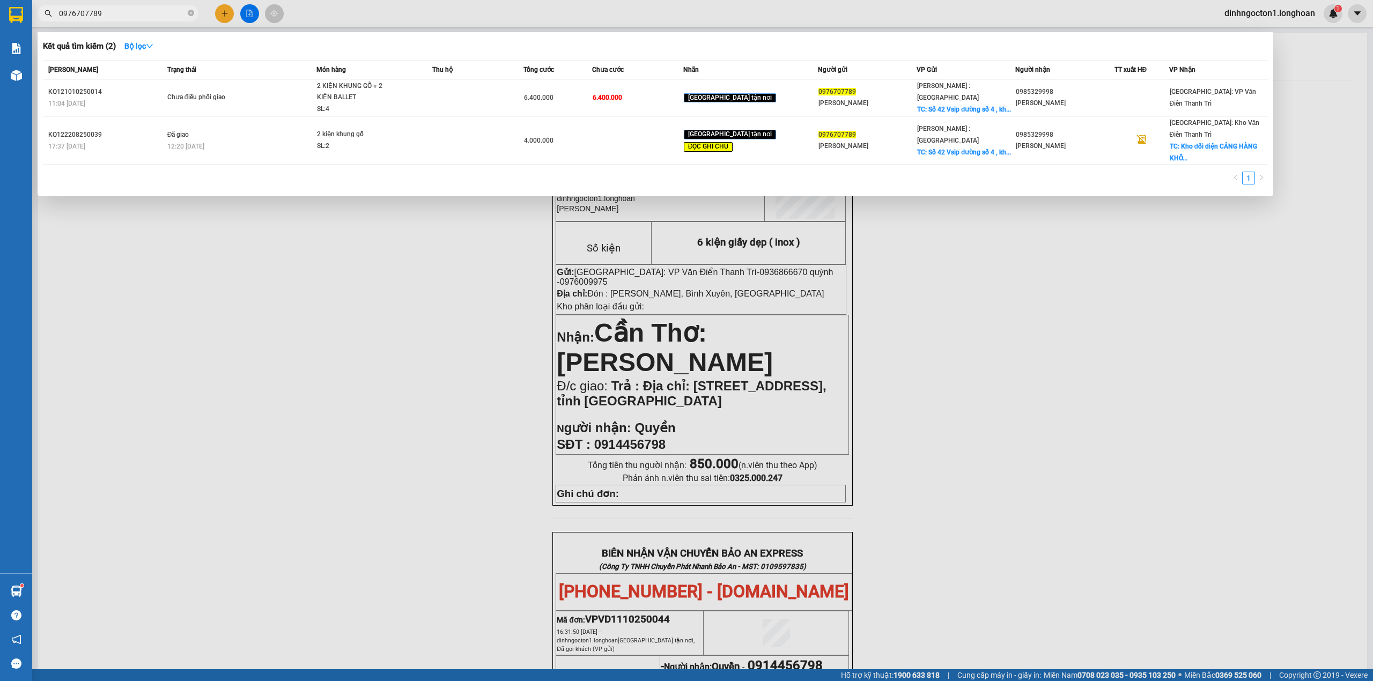
click at [226, 16] on div at bounding box center [686, 340] width 1373 height 681
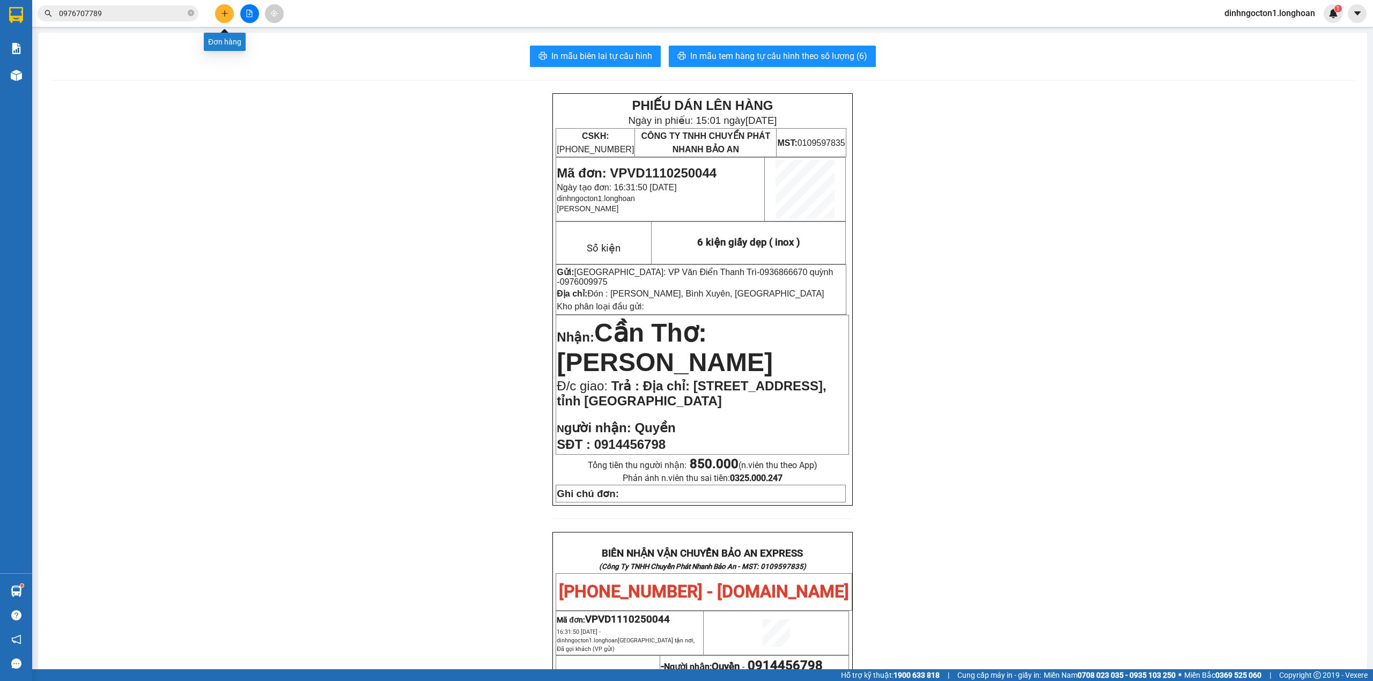
click at [224, 16] on icon "plus" at bounding box center [224, 13] width 1 height 6
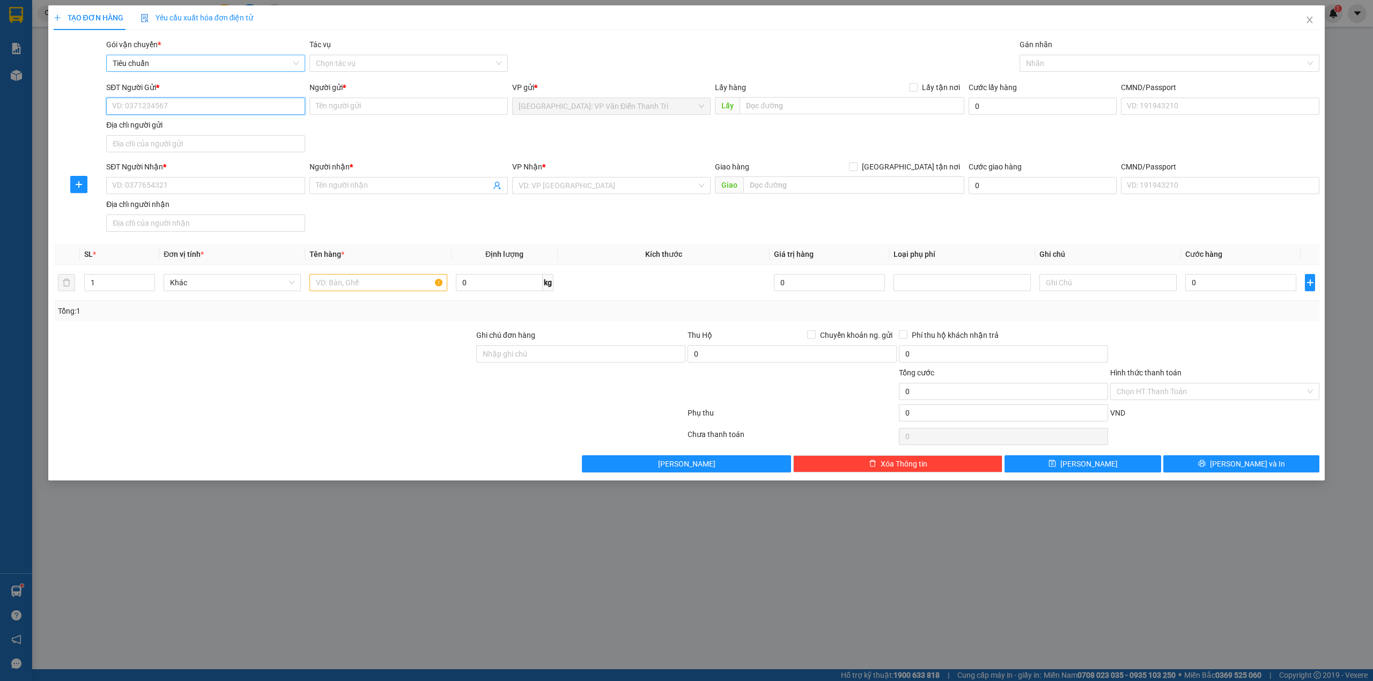
click at [201, 61] on span "Tiêu chuẩn" at bounding box center [206, 63] width 186 height 16
click at [207, 63] on span "Tiêu chuẩn" at bounding box center [206, 63] width 186 height 16
click at [83, 99] on div at bounding box center [79, 119] width 53 height 75
click at [164, 106] on input "SĐT Người Gửi *" at bounding box center [205, 106] width 199 height 17
paste input "0947286123"
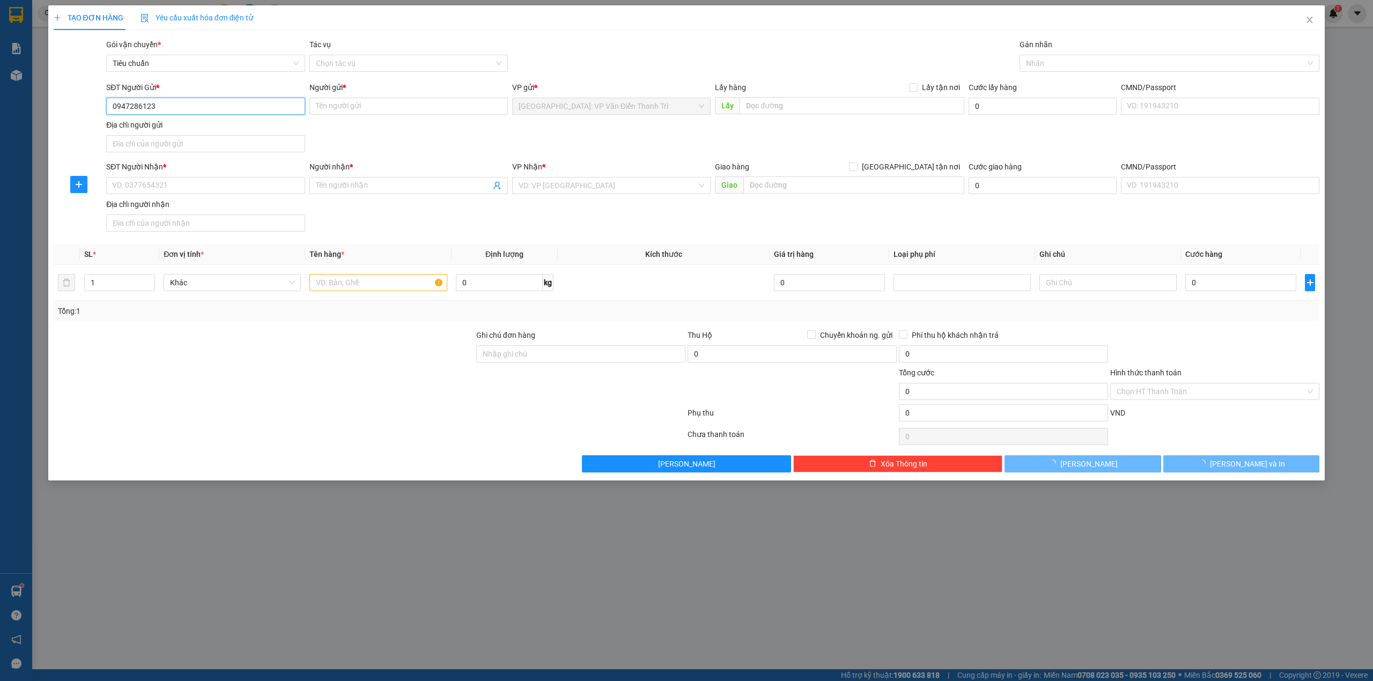
type input "0947286123"
click at [74, 137] on div at bounding box center [79, 119] width 53 height 75
click at [162, 108] on input "0947286123" at bounding box center [205, 106] width 199 height 17
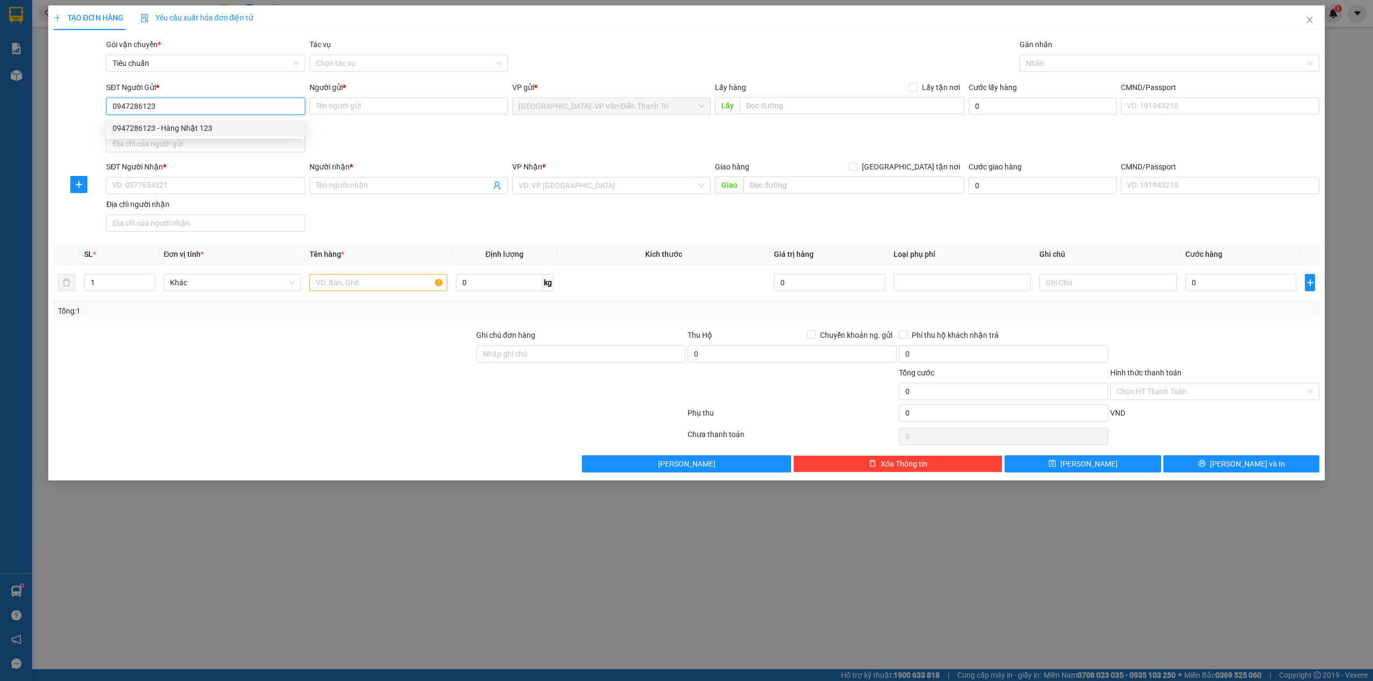
click at [168, 127] on div "0947286123 - Hàng Nhật 123" at bounding box center [206, 128] width 186 height 12
type input "Hàng Nhật 123"
click at [443, 144] on div "SĐT Người Gửi * 0947286123 0947286123 Người gửi * Hàng Nhật 123 VP gửi * Hà Nội…" at bounding box center [713, 119] width 1218 height 75
click at [221, 192] on input "SĐT Người Nhận *" at bounding box center [205, 185] width 199 height 17
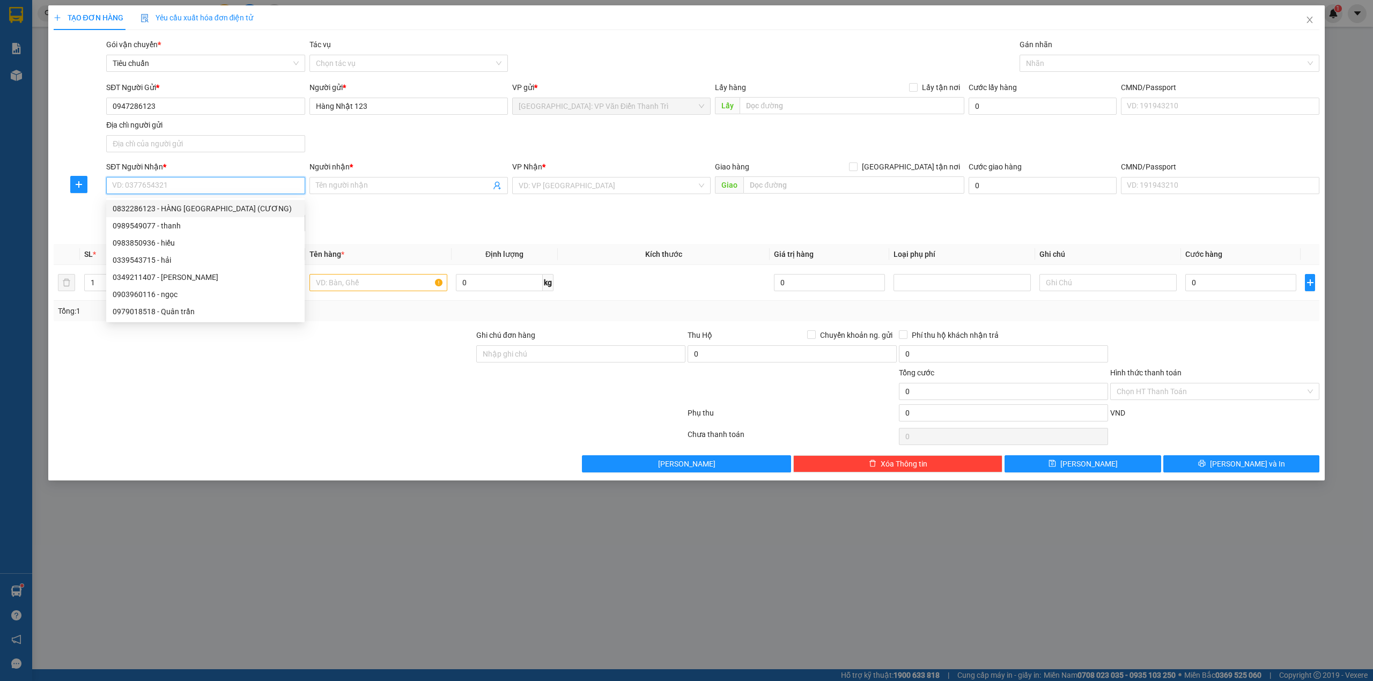
click at [224, 205] on div "0832286123 - HÀNG NHẬT SG (CƯƠNG)" at bounding box center [206, 209] width 186 height 12
type input "0832286123"
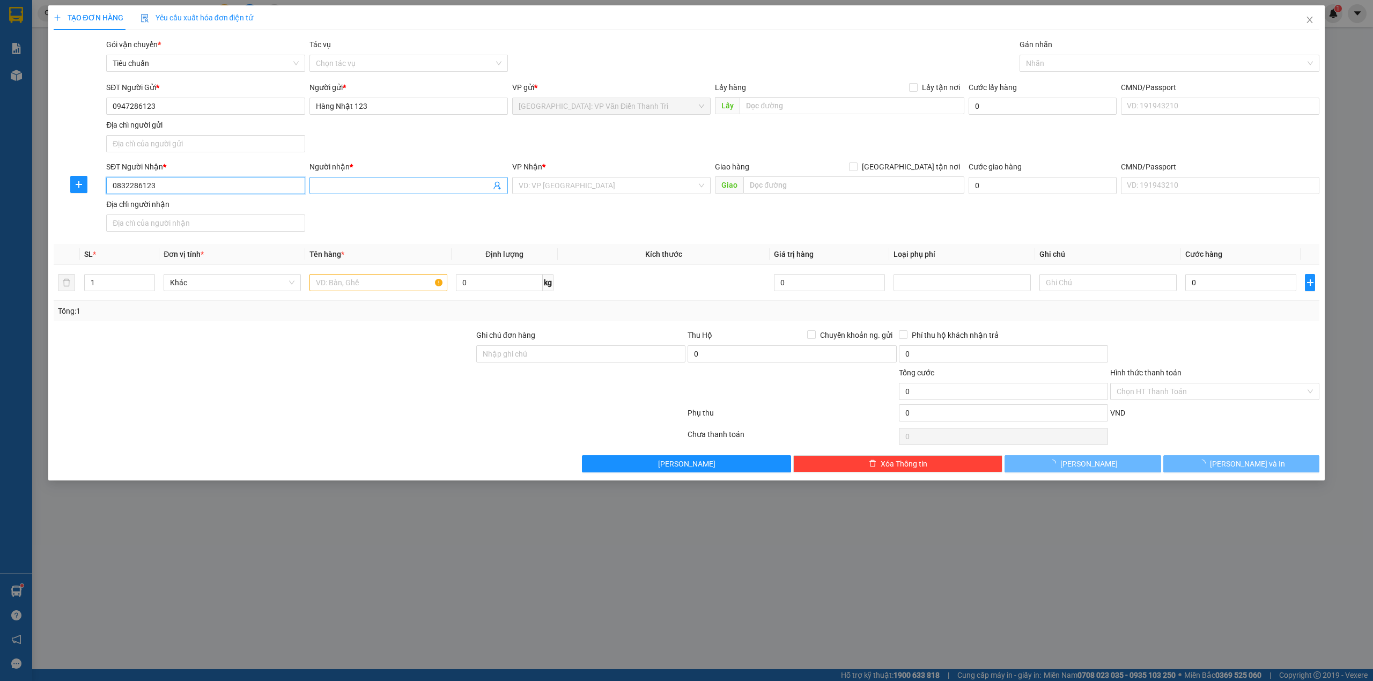
type input "HÀNG NHẬT SG (CƯƠNG)"
checkbox input "true"
type input "6 cao đức ngân an phú q2 hcm"
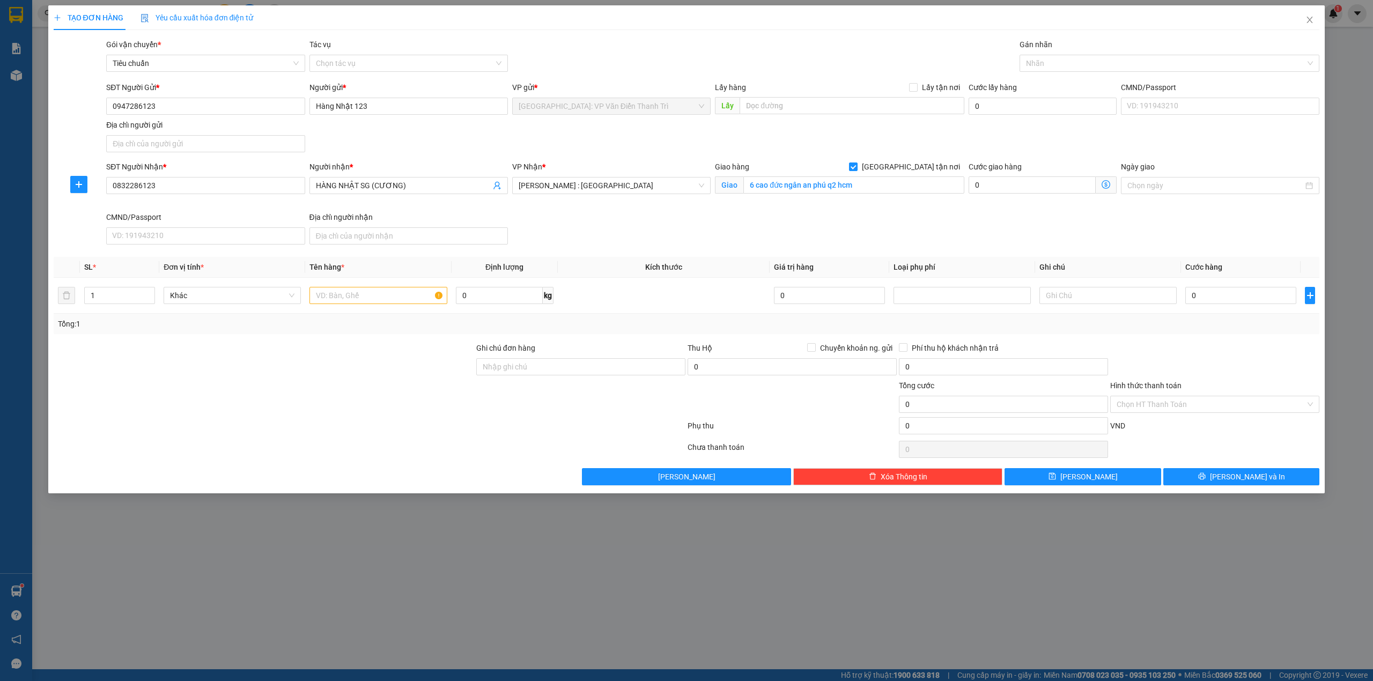
click at [676, 225] on div "SĐT Người Nhận * 0832286123 Người nhận * HÀNG NHẬT SG (CƯƠNG) VP Nhận * Hồ Chí …" at bounding box center [713, 205] width 1218 height 88
click at [651, 192] on span "[PERSON_NAME] : [GEOGRAPHIC_DATA]" at bounding box center [612, 186] width 186 height 16
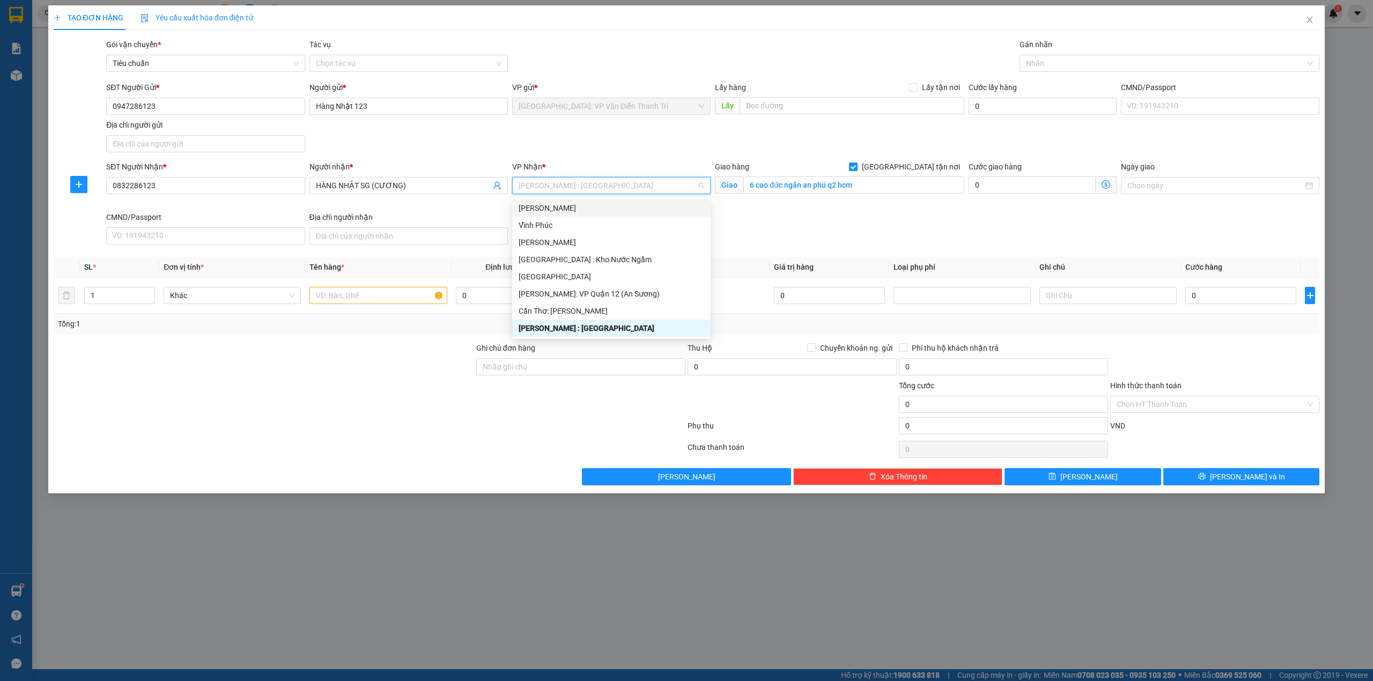
click at [456, 208] on div "Người nhận * HÀNG NHẬT SG (CƯƠNG)" at bounding box center [408, 186] width 203 height 50
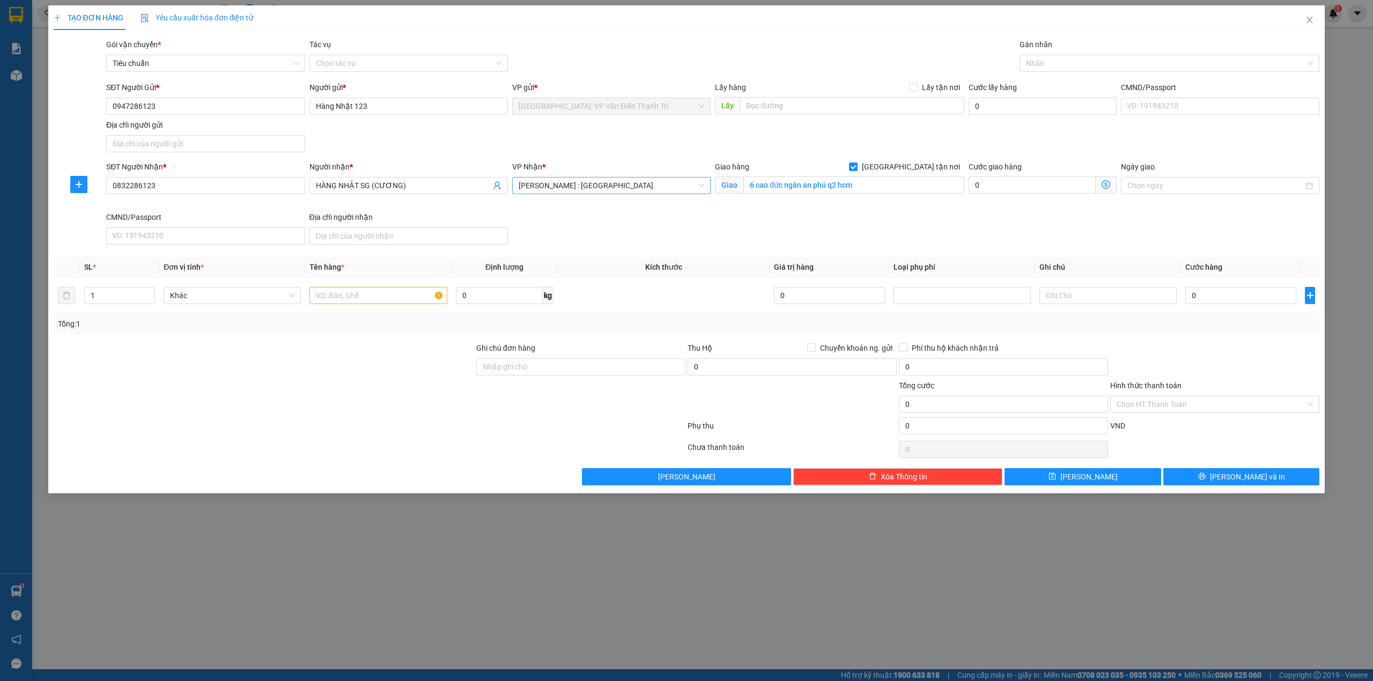
click at [598, 181] on span "[PERSON_NAME] : [GEOGRAPHIC_DATA]" at bounding box center [612, 186] width 186 height 16
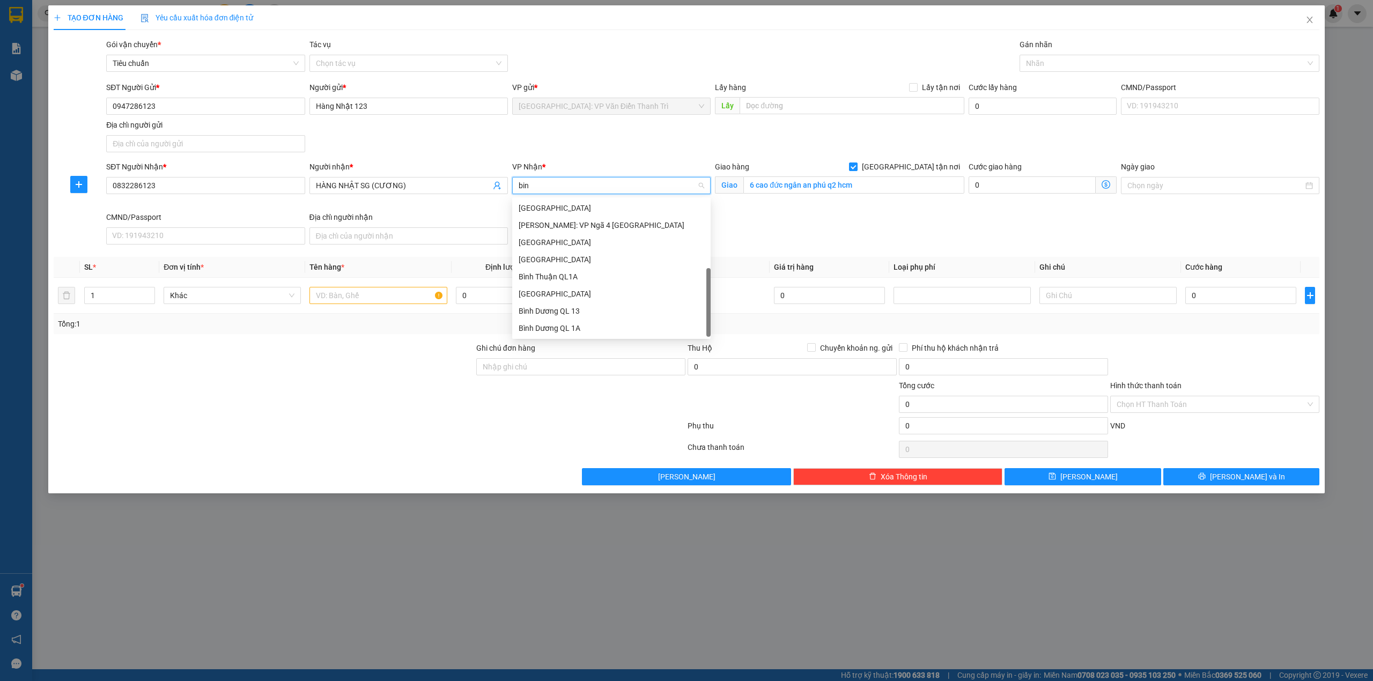
scroll to position [103, 0]
type input "bình th"
click at [622, 213] on div "Hồ Chí Minh: VP Bình Thạnh" at bounding box center [612, 208] width 186 height 12
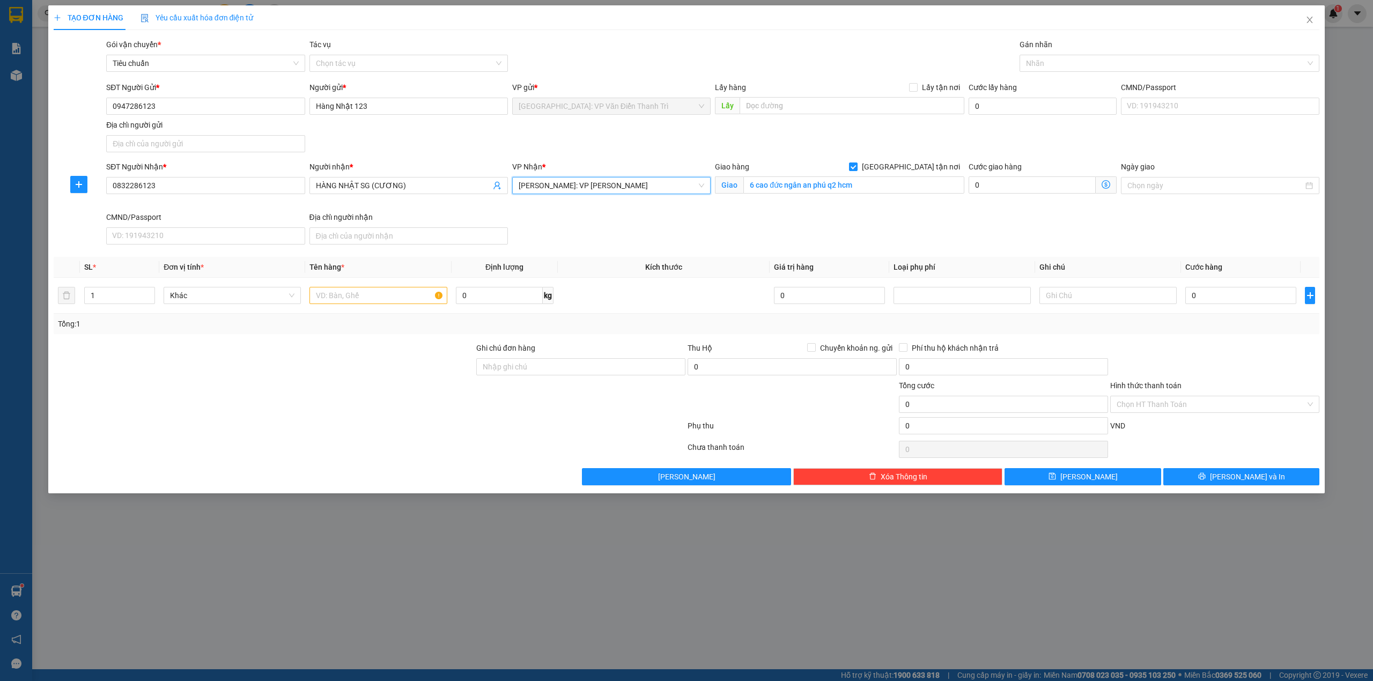
click at [636, 241] on div "SĐT Người Nhận * 0832286123 Người nhận * HÀNG NHẬT SG (CƯƠNG) VP Nhận * Hồ Chí …" at bounding box center [713, 205] width 1218 height 88
click at [816, 183] on input "6 cao đức ngân an phú q2 hcm" at bounding box center [854, 185] width 221 height 17
click at [930, 167] on span "[GEOGRAPHIC_DATA] tận nơi" at bounding box center [911, 167] width 107 height 12
click at [857, 167] on input "[GEOGRAPHIC_DATA] tận nơi" at bounding box center [853, 167] width 8 height 8
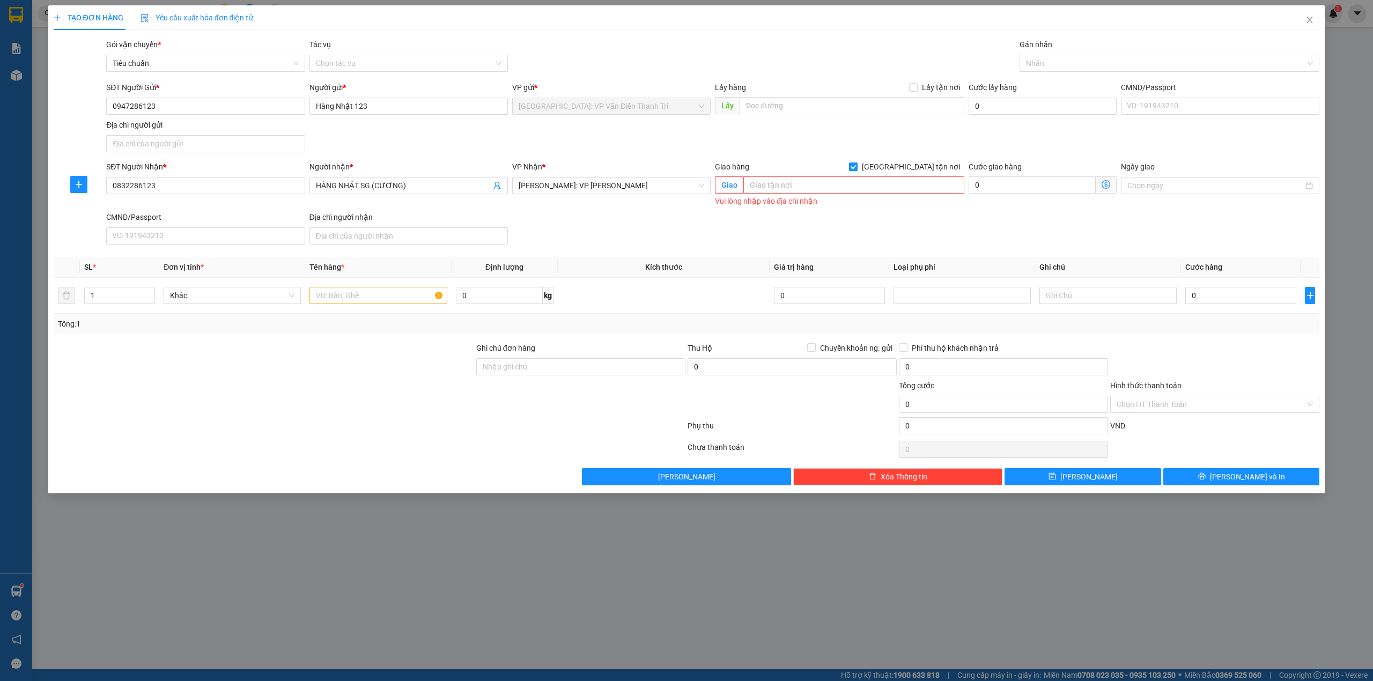
checkbox input "false"
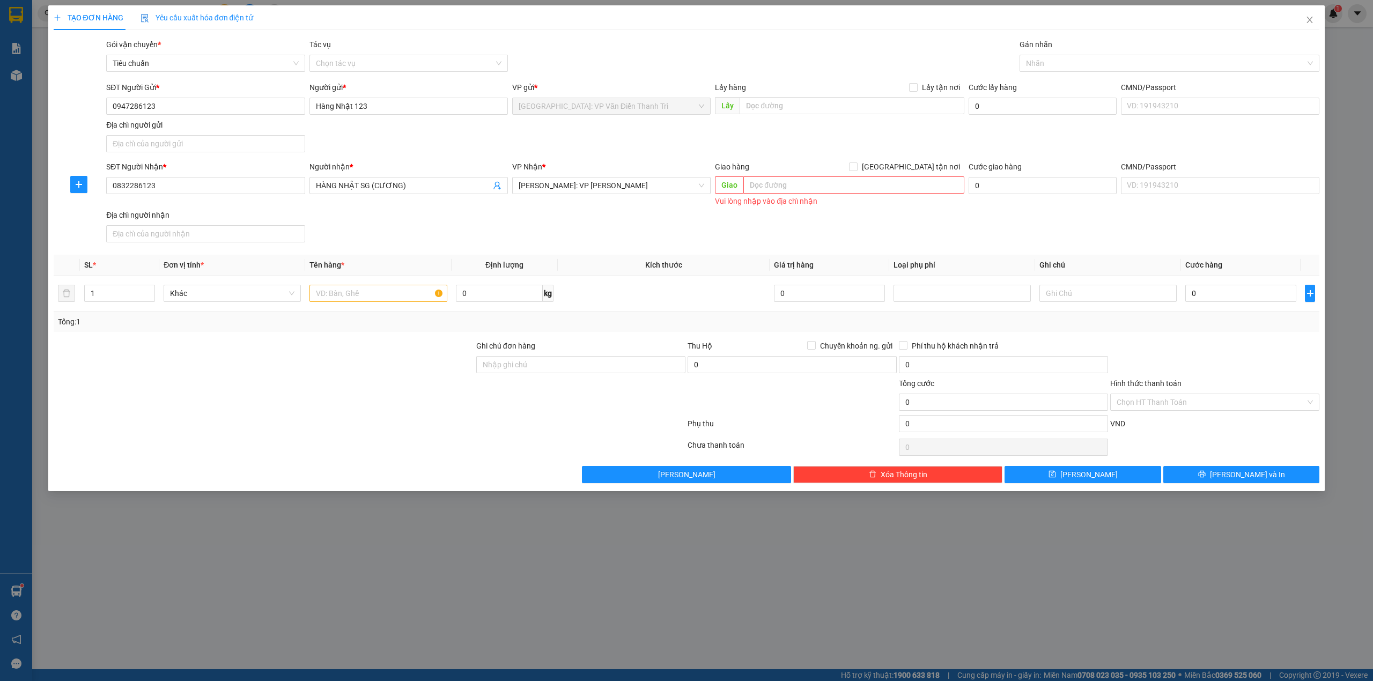
click at [930, 138] on div "SĐT Người Gửi * 0947286123 Người gửi * Hàng Nhật 123 VP gửi * Hà Nội: VP Văn Đi…" at bounding box center [713, 119] width 1218 height 75
click at [149, 291] on icon "up" at bounding box center [150, 291] width 4 height 4
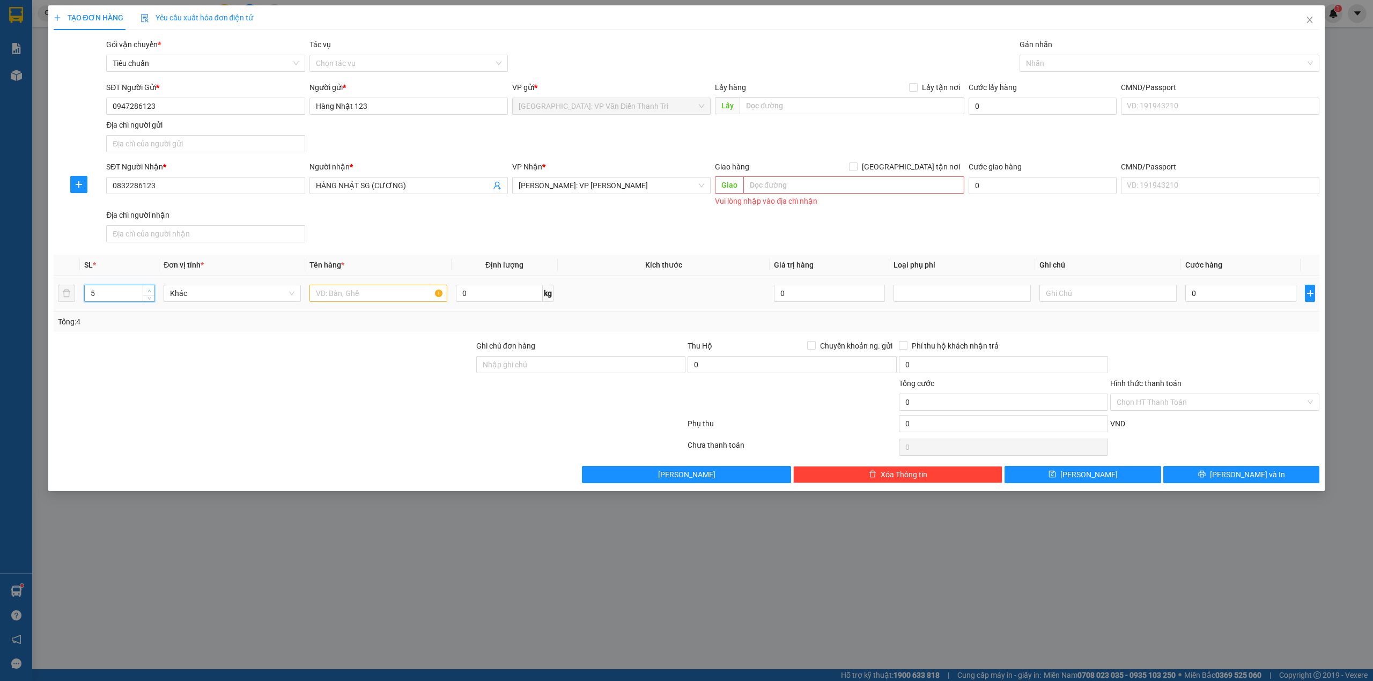
type input "6"
click at [149, 291] on icon "up" at bounding box center [150, 291] width 4 height 4
click at [153, 328] on div "Tổng: 6" at bounding box center [294, 322] width 472 height 12
click at [380, 295] on input "text" at bounding box center [378, 293] width 137 height 17
type input "6 kiện nilong đen"
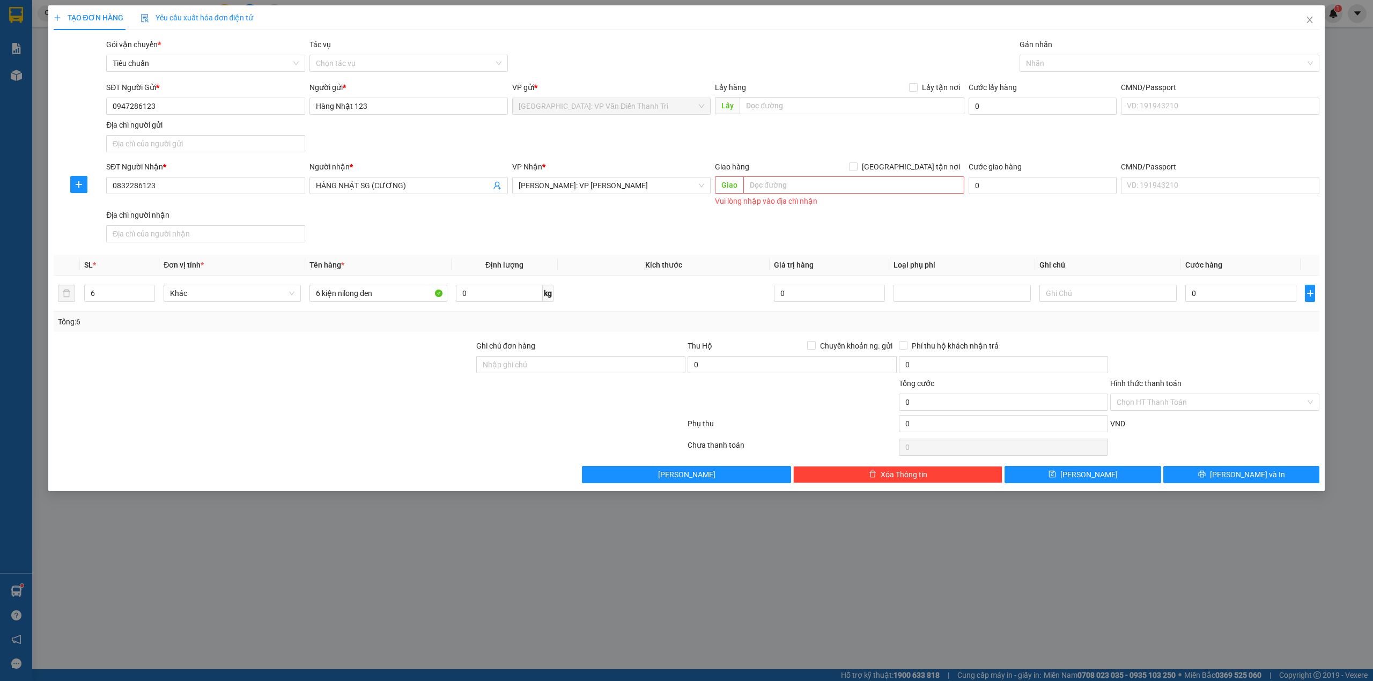
click at [495, 139] on div "SĐT Người Gửi * 0947286123 Người gửi * Hàng Nhật 123 VP gửi * Hà Nội: VP Văn Đi…" at bounding box center [713, 119] width 1218 height 75
click at [693, 219] on div "SĐT Người Nhận * 0832286123 Người nhận * HÀNG NHẬT SG (CƯƠNG) VP Nhận * Hồ Chí …" at bounding box center [713, 204] width 1218 height 86
click at [268, 426] on div at bounding box center [370, 425] width 634 height 21
click at [1211, 294] on input "0" at bounding box center [1241, 293] width 111 height 17
type input "4"
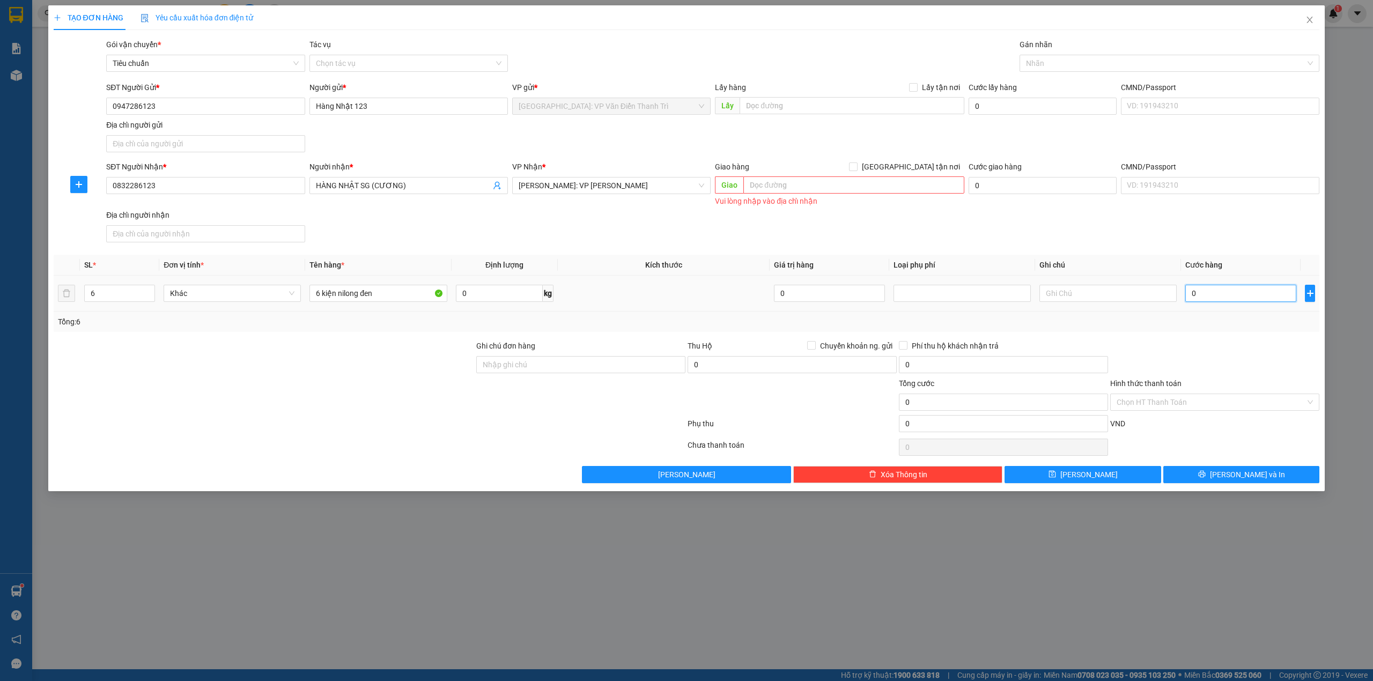
type input "4"
type input "47"
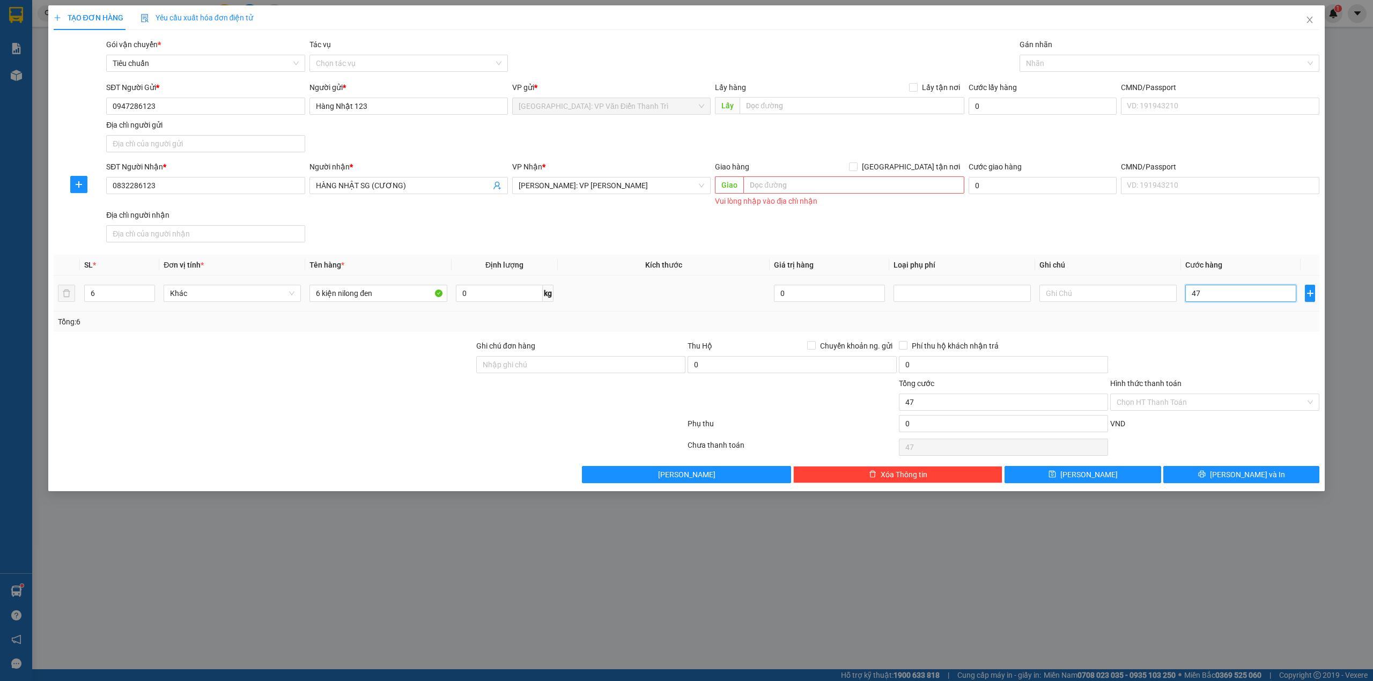
type input "470"
type input "470.000"
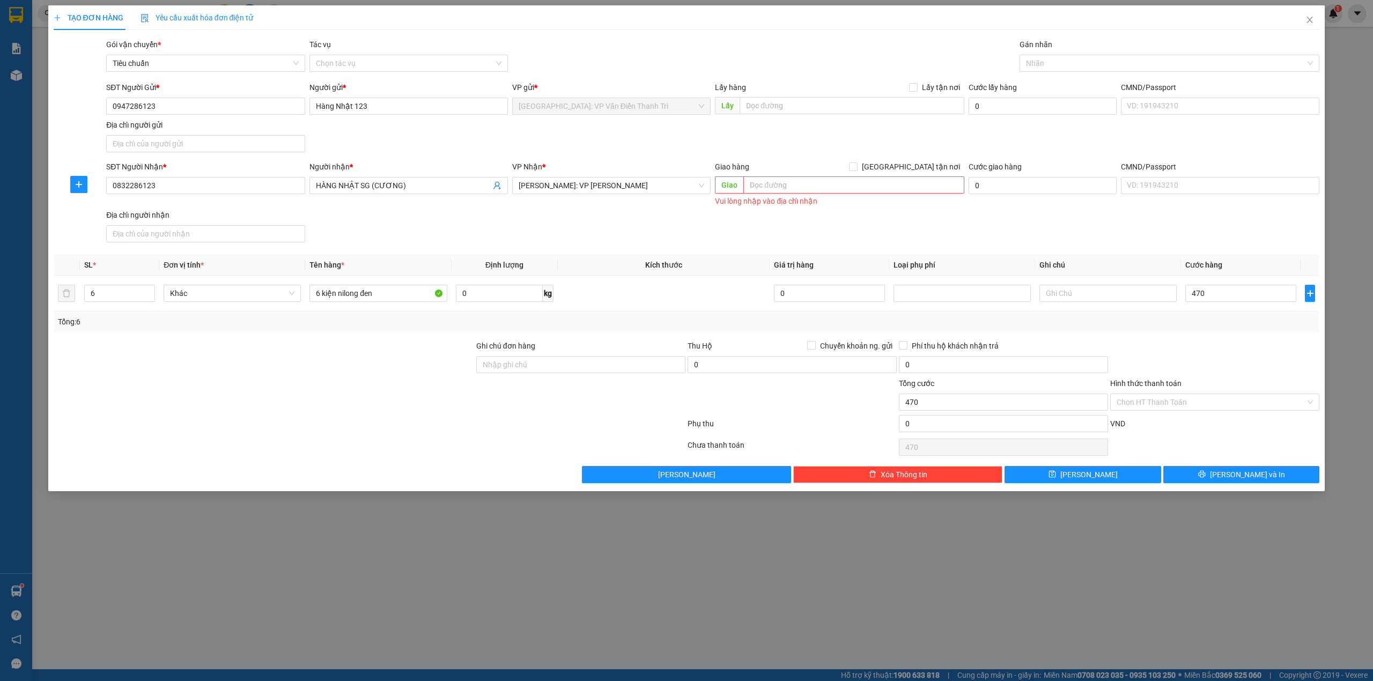
type input "470.000"
click at [376, 415] on div at bounding box center [264, 397] width 423 height 38
click at [990, 231] on div "SĐT Người Nhận * 0832286123 Người nhận * HÀNG NHẬT SG (CƯƠNG) VP Nhận * Hồ Chí …" at bounding box center [713, 204] width 1218 height 86
click at [503, 356] on div "Ghi chú đơn hàng" at bounding box center [580, 348] width 209 height 16
click at [513, 368] on input "Ghi chú đơn hàng" at bounding box center [580, 364] width 209 height 17
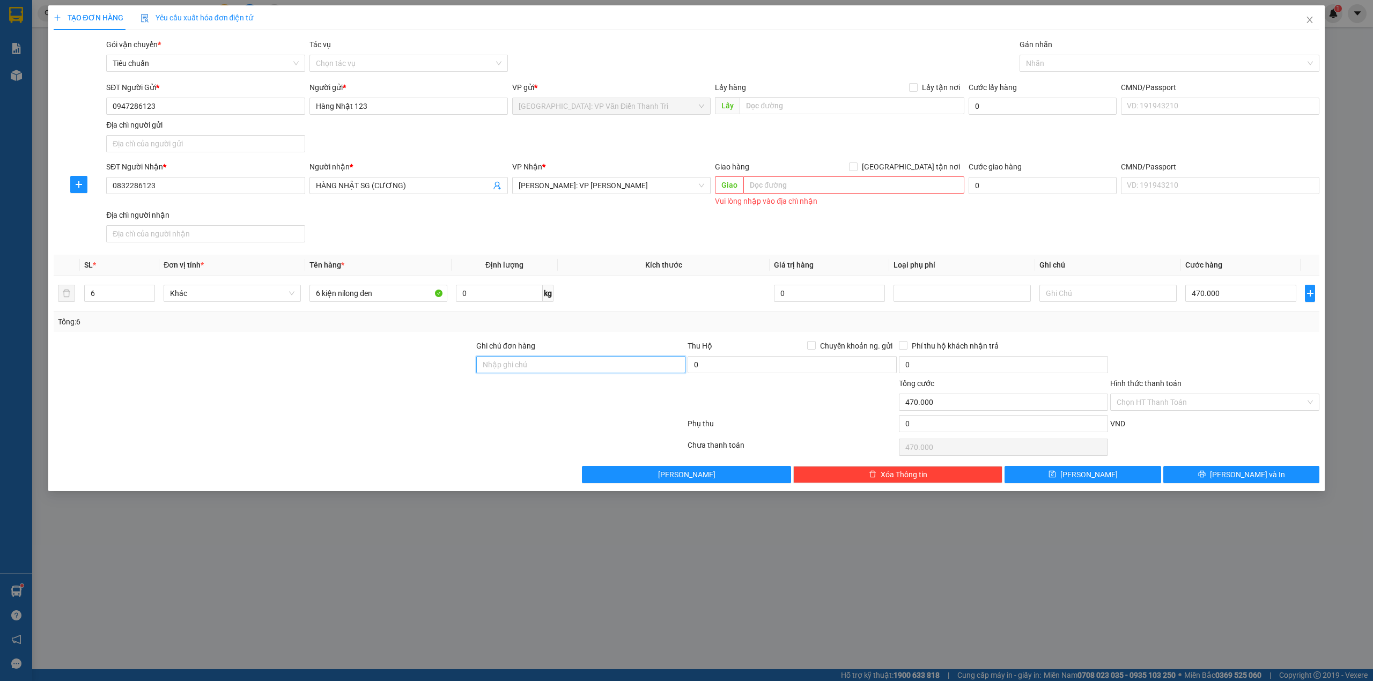
type input "HÀNG DỄ MÓP MÉO CHÚ Ý BỐC XẾP NHẸ TAY KHÔNG ĐÈ HÀNG ( KHÔNG ĐỀN GIÁ TRỊ HÀNG )"
click at [434, 441] on div at bounding box center [370, 447] width 634 height 21
click at [1262, 475] on span "[PERSON_NAME] và In" at bounding box center [1247, 475] width 75 height 12
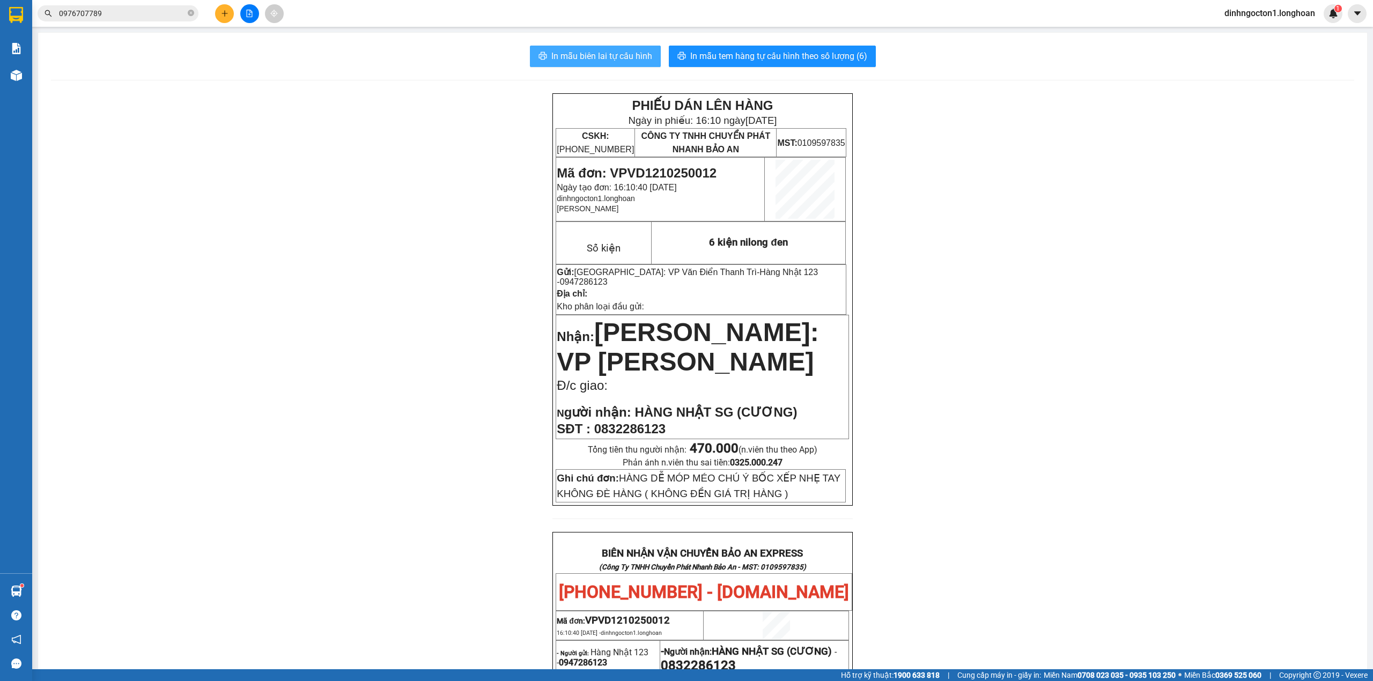
click at [601, 54] on span "In mẫu biên lai tự cấu hình" at bounding box center [602, 55] width 101 height 13
click at [632, 171] on span "Mã đơn: VPVD1210250012" at bounding box center [637, 173] width 160 height 14
copy span "VPVD1210250012"
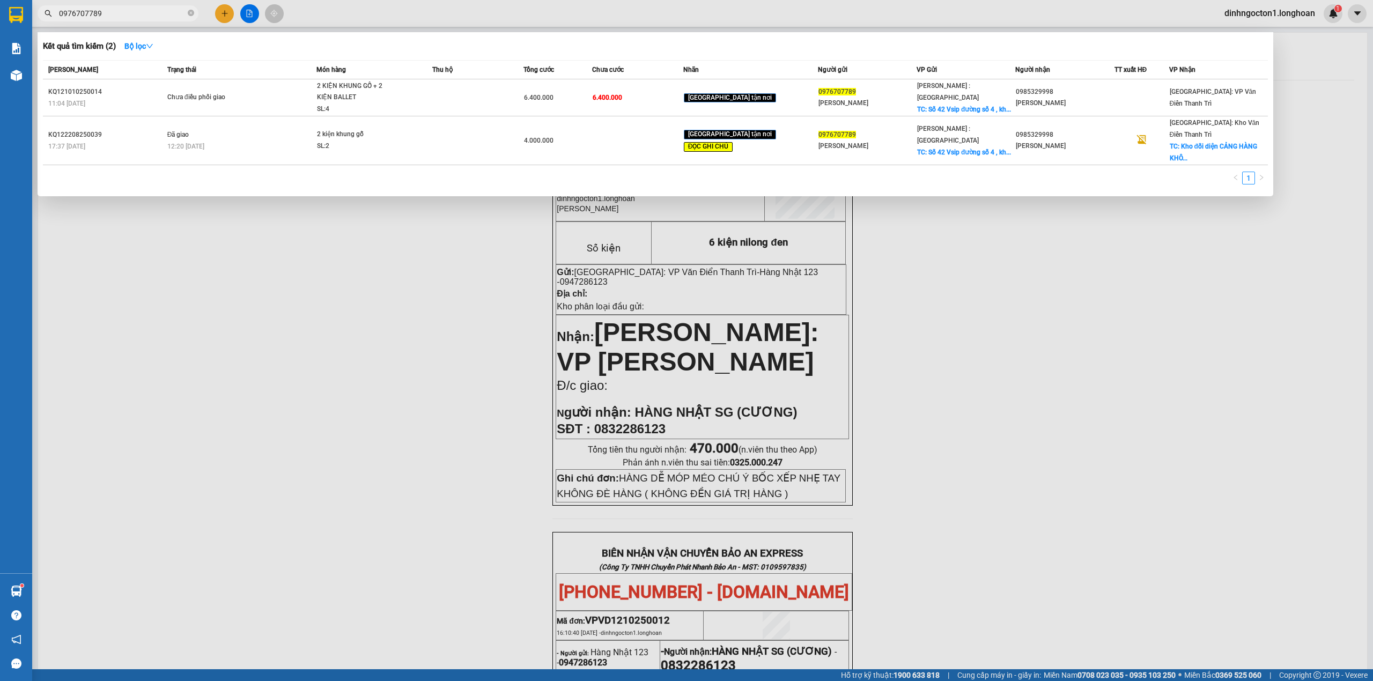
click at [123, 20] on span "0976707789" at bounding box center [118, 13] width 161 height 16
click at [123, 18] on input "0976707789" at bounding box center [122, 14] width 127 height 12
paste input "VPVD1210250012"
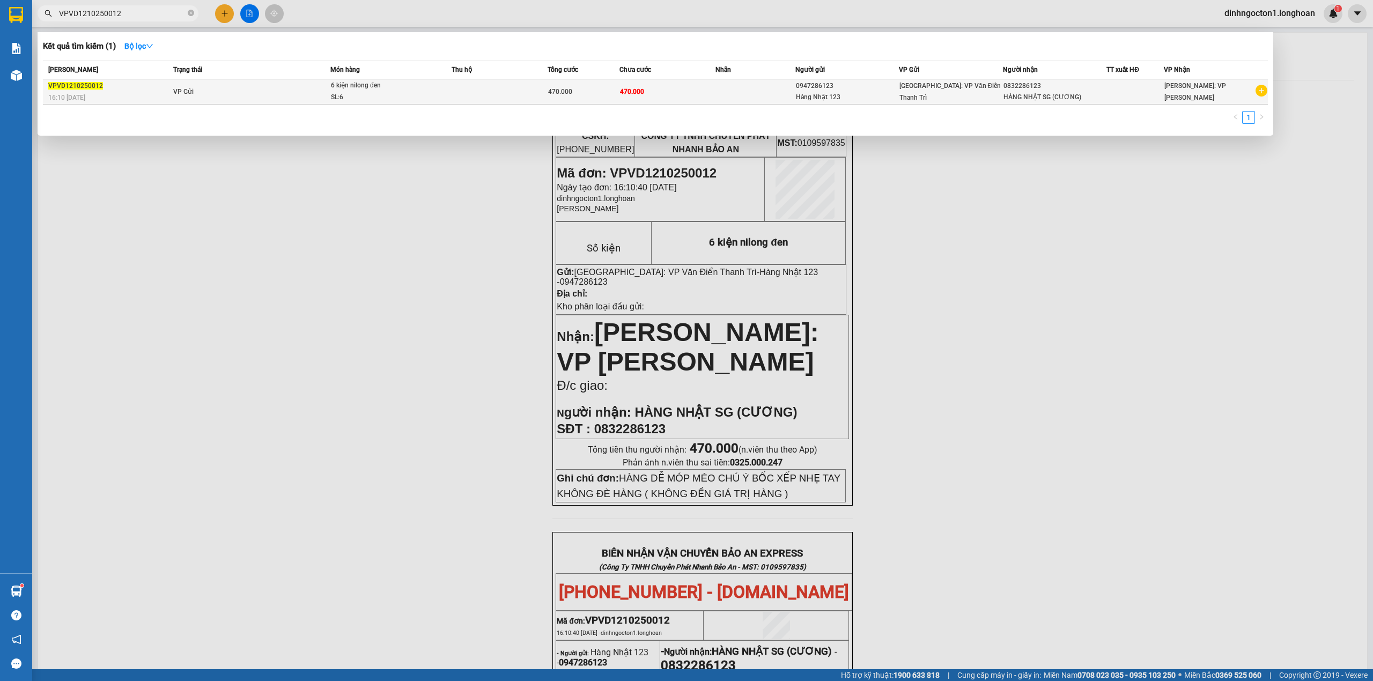
type input "VPVD1210250012"
click at [266, 92] on td "VP Gửi" at bounding box center [251, 91] width 160 height 25
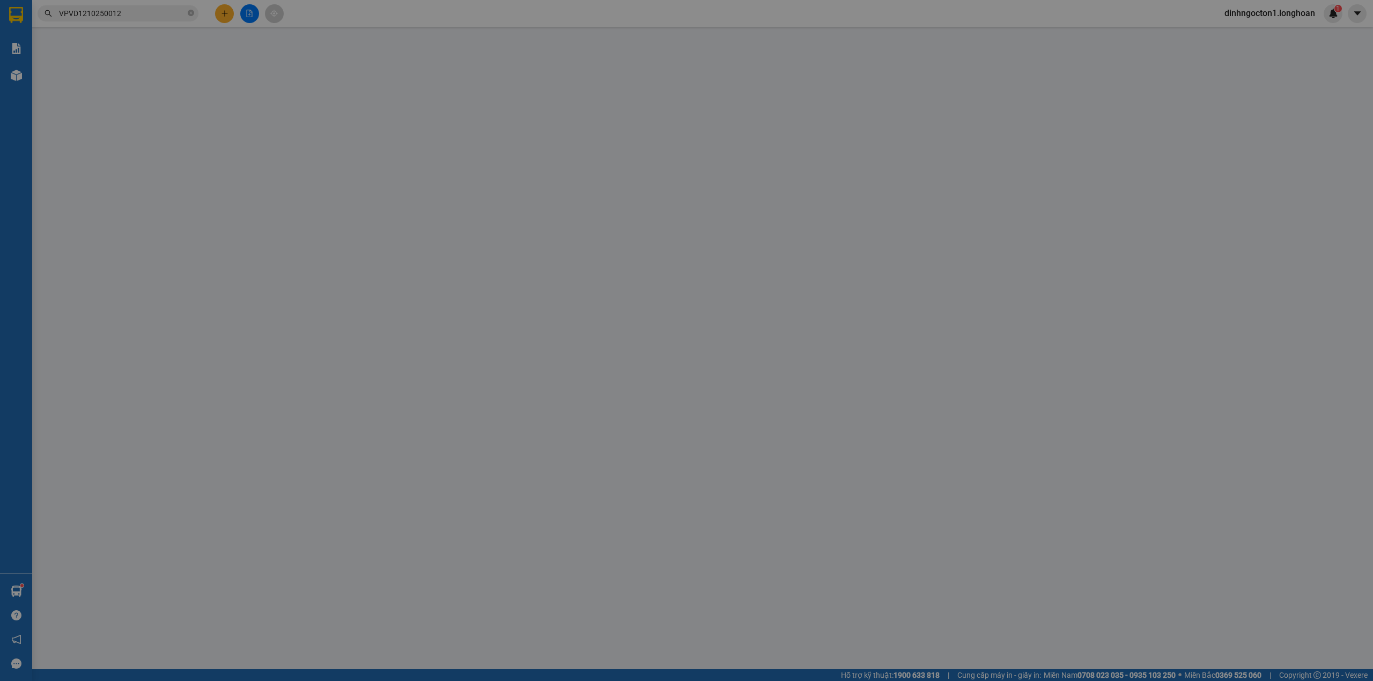
type input "0947286123"
type input "Hàng Nhật 123"
type input "0832286123"
type input "HÀNG NHẬT SG (CƯƠNG)"
type input "HÀNG DỄ MÓP MÉO CHÚ Ý BỐC XẾP NHẸ TAY KHÔNG ĐÈ HÀNG ( KHÔNG ĐỀN GIÁ TRỊ HÀNG )"
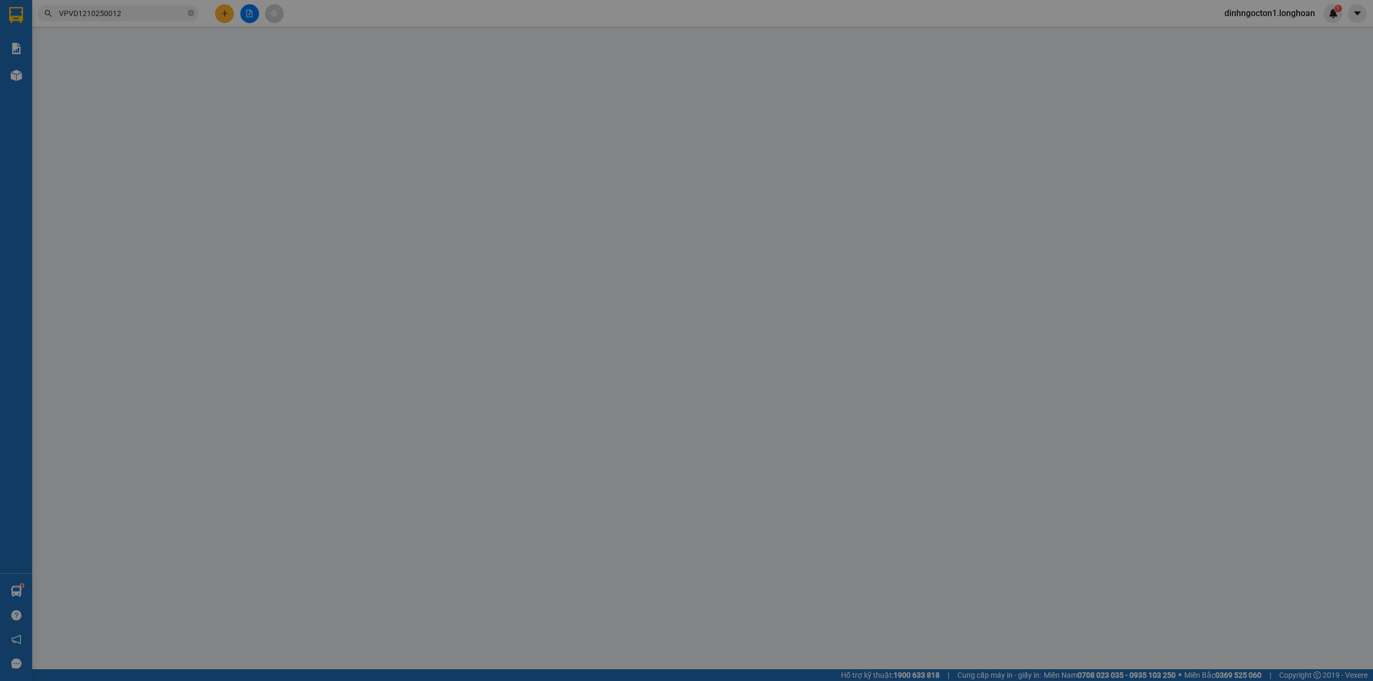
type input "0"
type input "470.000"
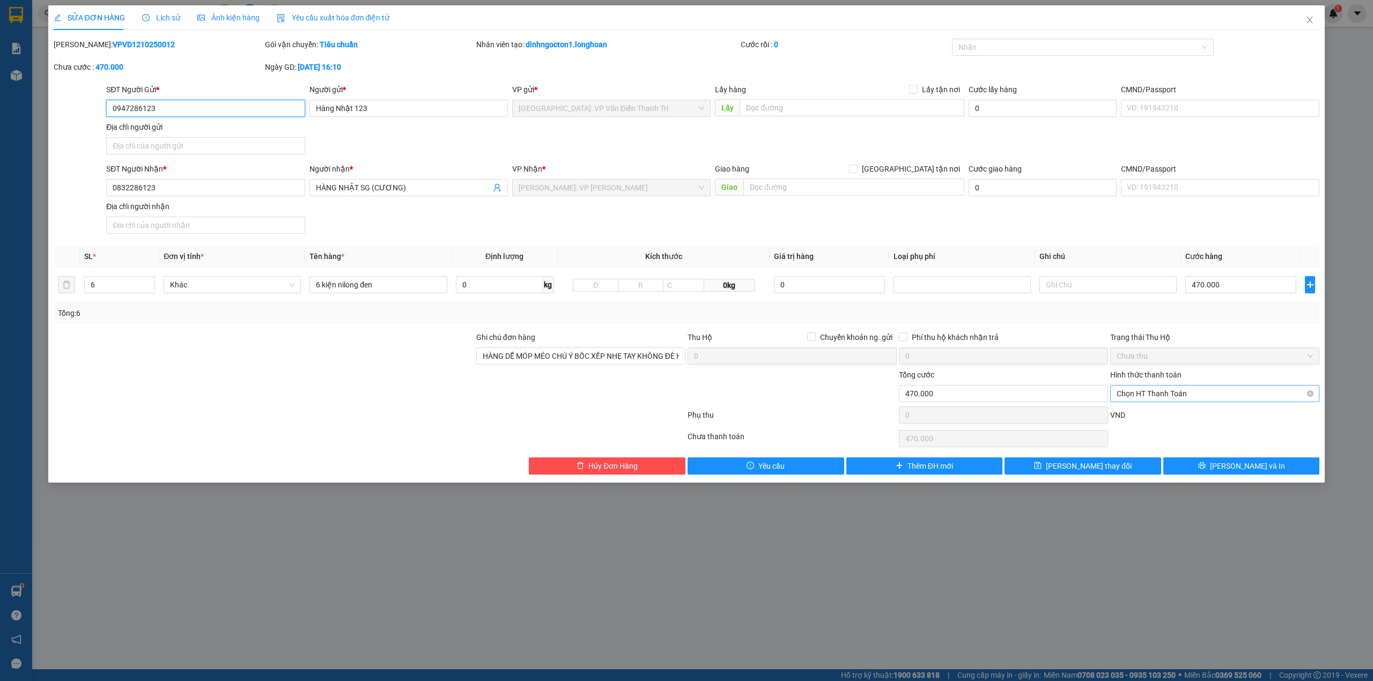
click at [1157, 393] on span "Chọn HT Thanh Toán" at bounding box center [1215, 394] width 196 height 16
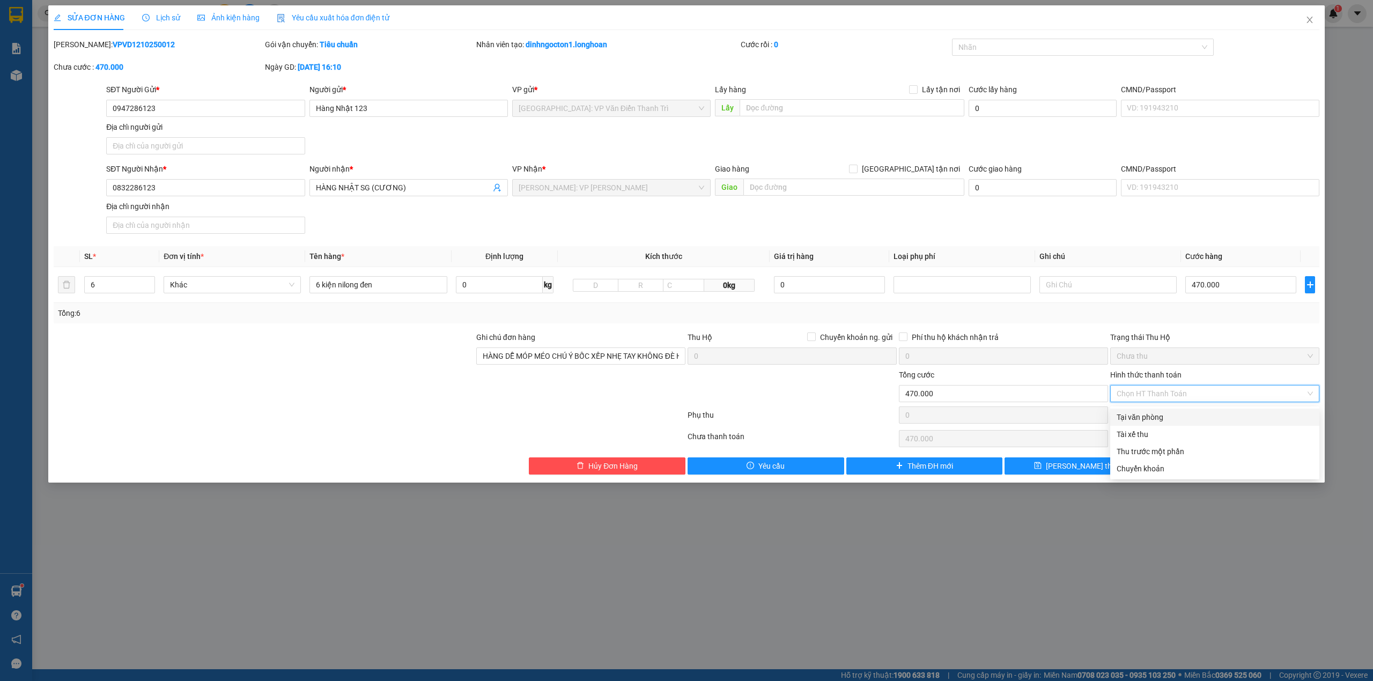
click at [1158, 420] on div "Tại văn phòng" at bounding box center [1215, 418] width 196 height 12
type input "0"
click at [858, 418] on div "Phụ thu" at bounding box center [792, 418] width 211 height 19
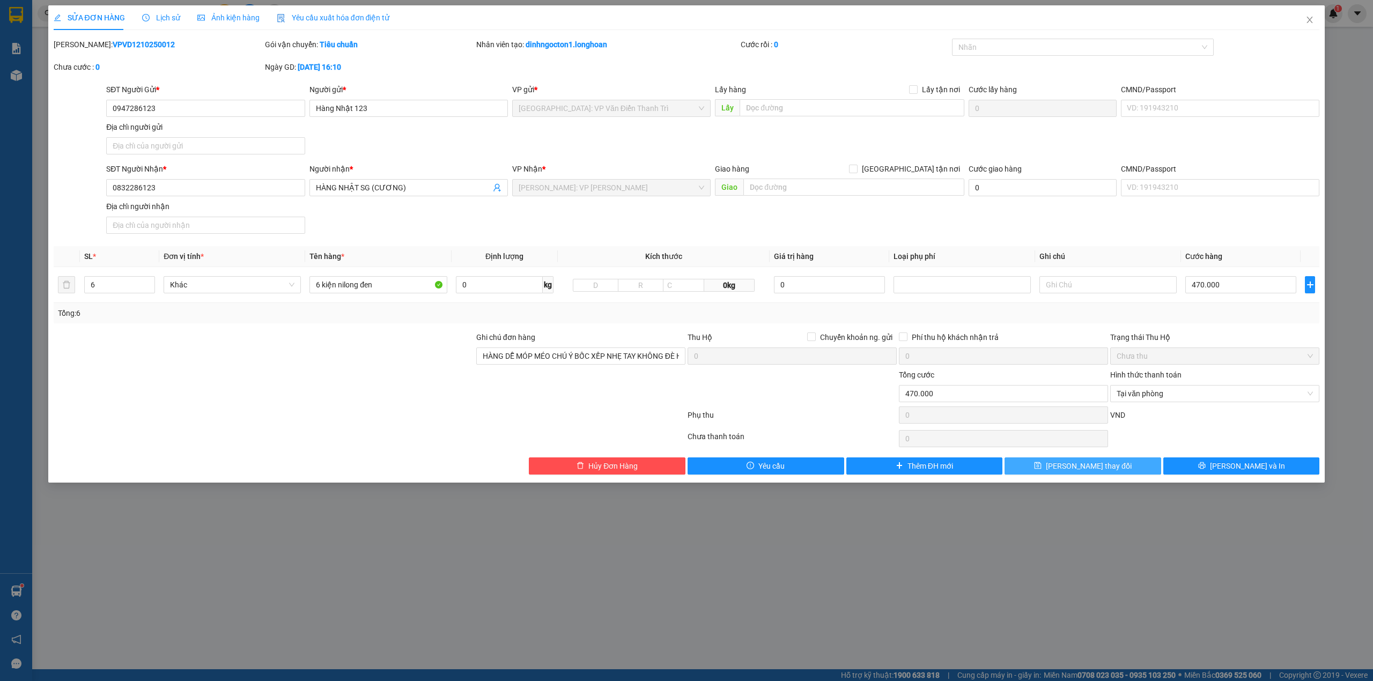
click at [1086, 472] on span "[PERSON_NAME] thay đổi" at bounding box center [1089, 466] width 86 height 12
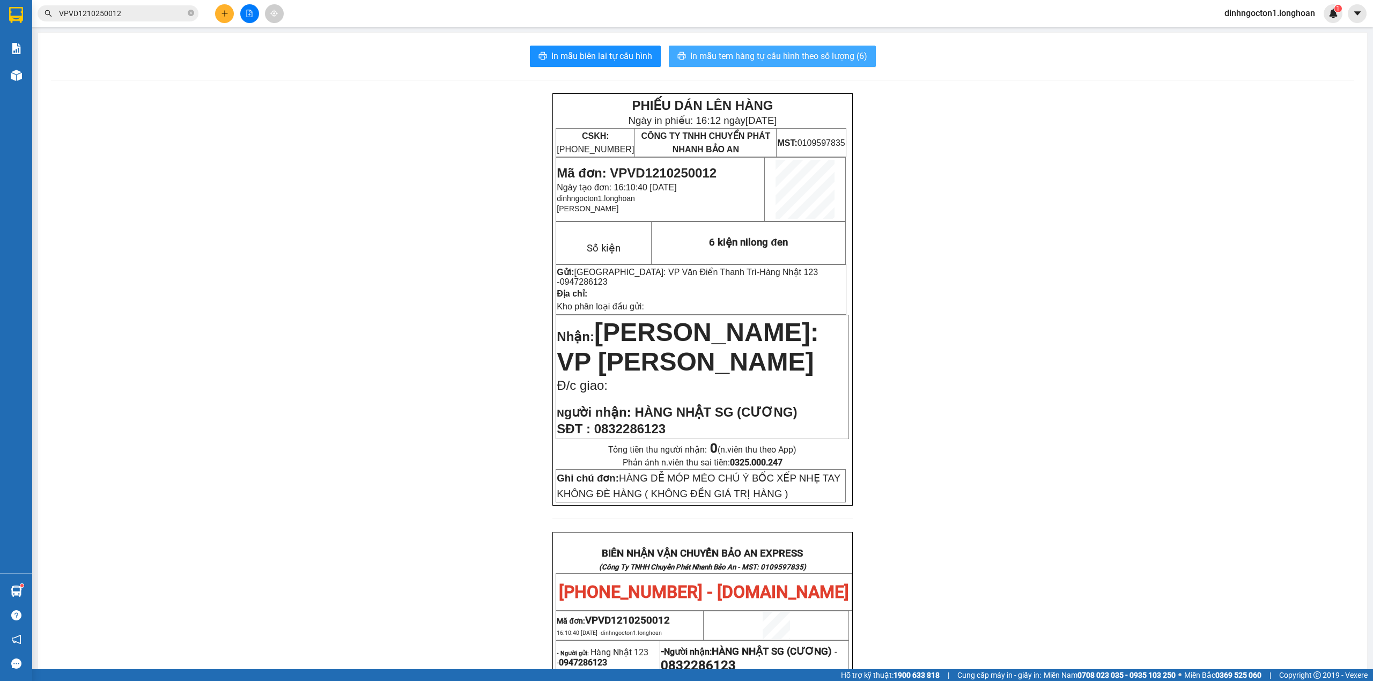
click at [827, 50] on span "In mẫu tem hàng tự cấu hình theo số lượng (6)" at bounding box center [778, 55] width 177 height 13
click at [128, 8] on input "VPVD1210250012" at bounding box center [122, 14] width 127 height 12
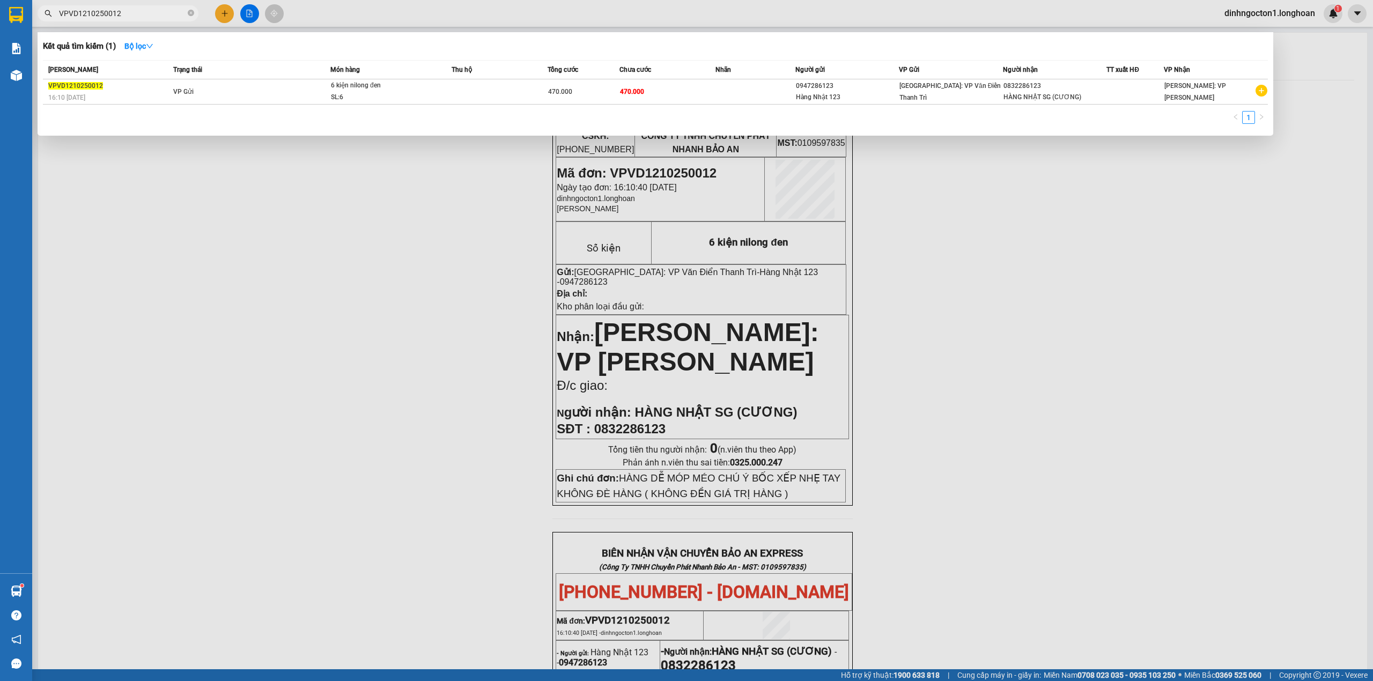
click at [128, 9] on input "VPVD1210250012" at bounding box center [122, 14] width 127 height 12
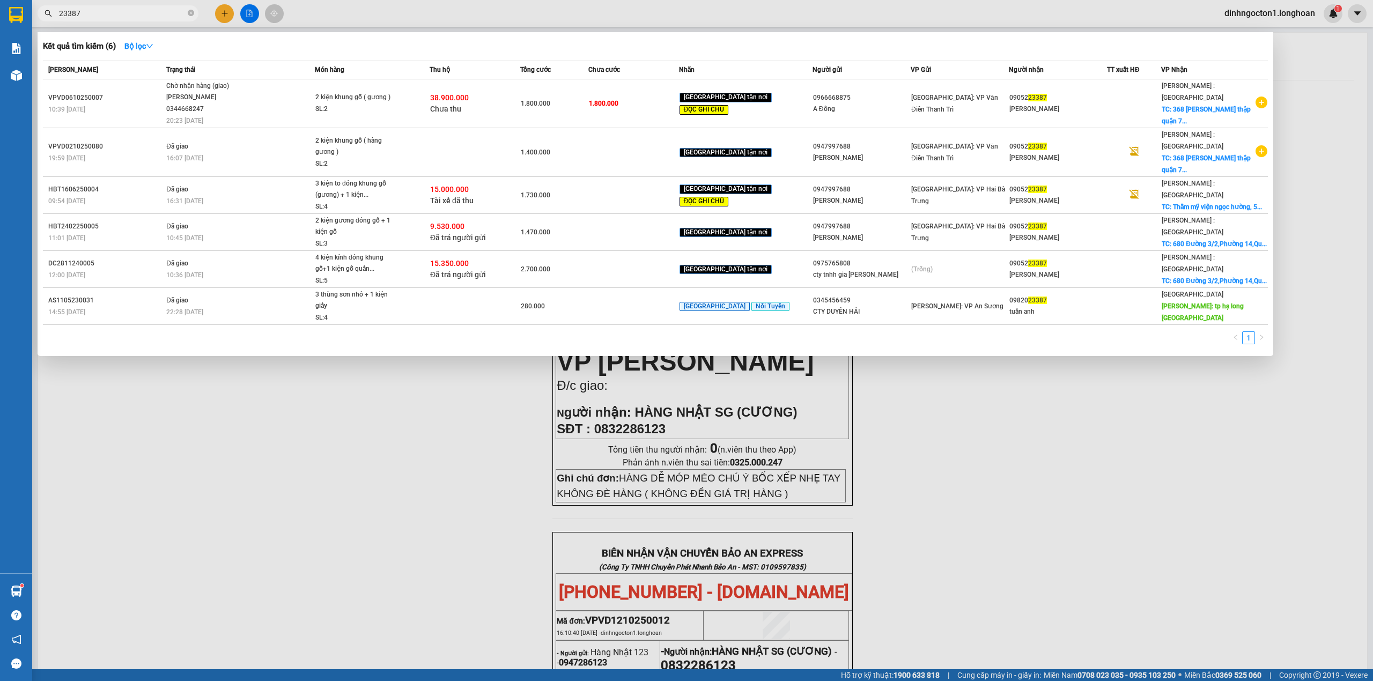
type input "23387"
click at [501, 41] on div "Kết quả tìm kiếm ( 6 ) Bộ lọc" at bounding box center [655, 46] width 1225 height 17
click at [490, 38] on div "Kết quả tìm kiếm ( 6 ) Bộ lọc" at bounding box center [655, 46] width 1225 height 17
click at [227, 14] on div at bounding box center [686, 340] width 1373 height 681
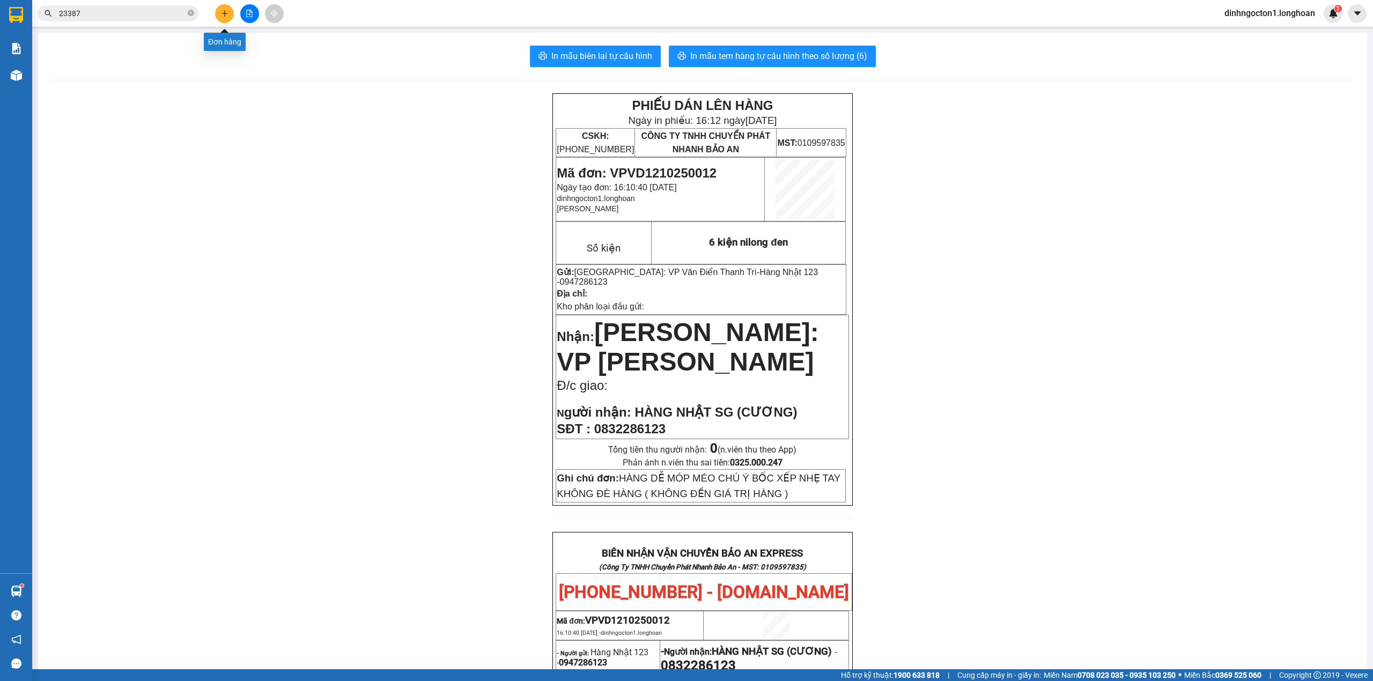
click at [227, 14] on icon "plus" at bounding box center [225, 14] width 8 height 8
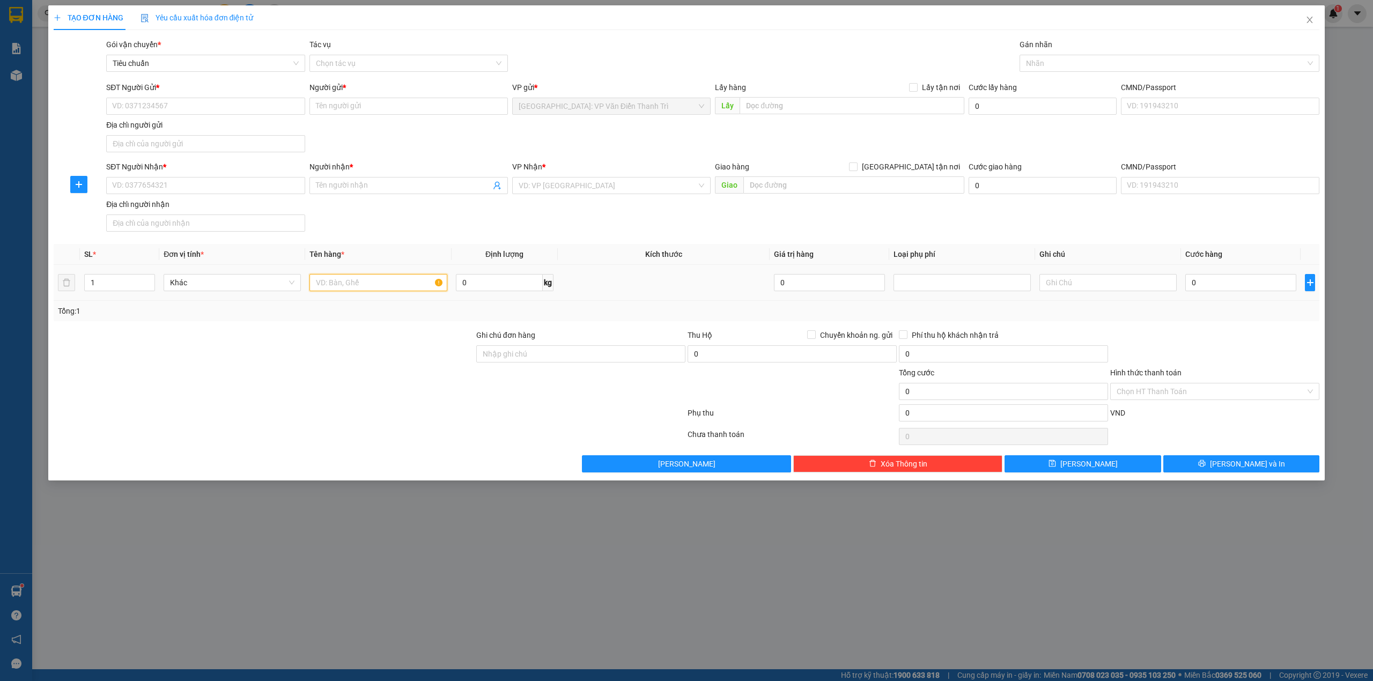
click at [378, 284] on input "text" at bounding box center [378, 282] width 137 height 17
paste input "13/10 đón 1 xe đạp"
type input "13/10 đón 1 xe đạp"
click at [332, 391] on div at bounding box center [264, 386] width 423 height 38
click at [840, 104] on input "text" at bounding box center [852, 105] width 225 height 17
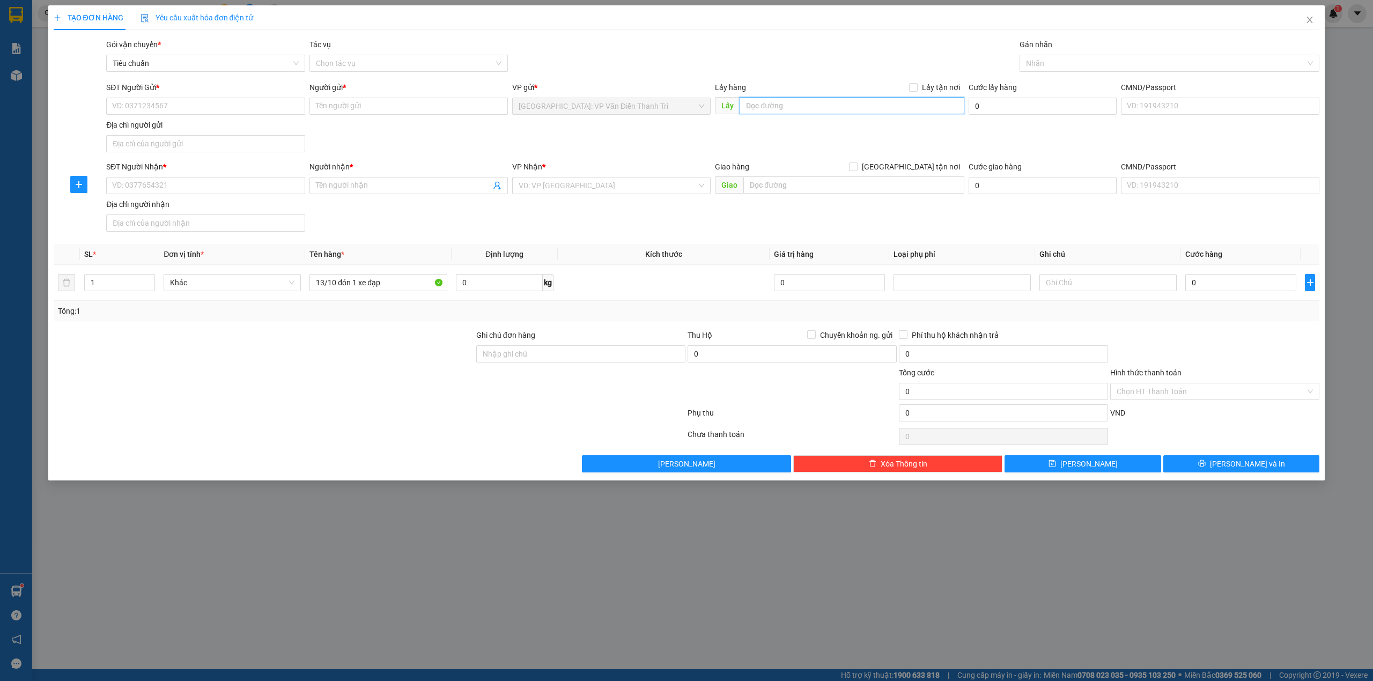
paste input "👉 39 Cầu Diễn, phường Phúc Diễn, quận Bắc Từ Liêm, Hà Nội."
type input "👉 39 Cầu Diễn, phường Phúc Diễn, quận Bắc Từ Liêm, Hà Nội."
click at [920, 90] on span "Lấy tận nơi" at bounding box center [941, 88] width 47 height 12
click at [917, 90] on input "Lấy tận nơi" at bounding box center [913, 87] width 8 height 8
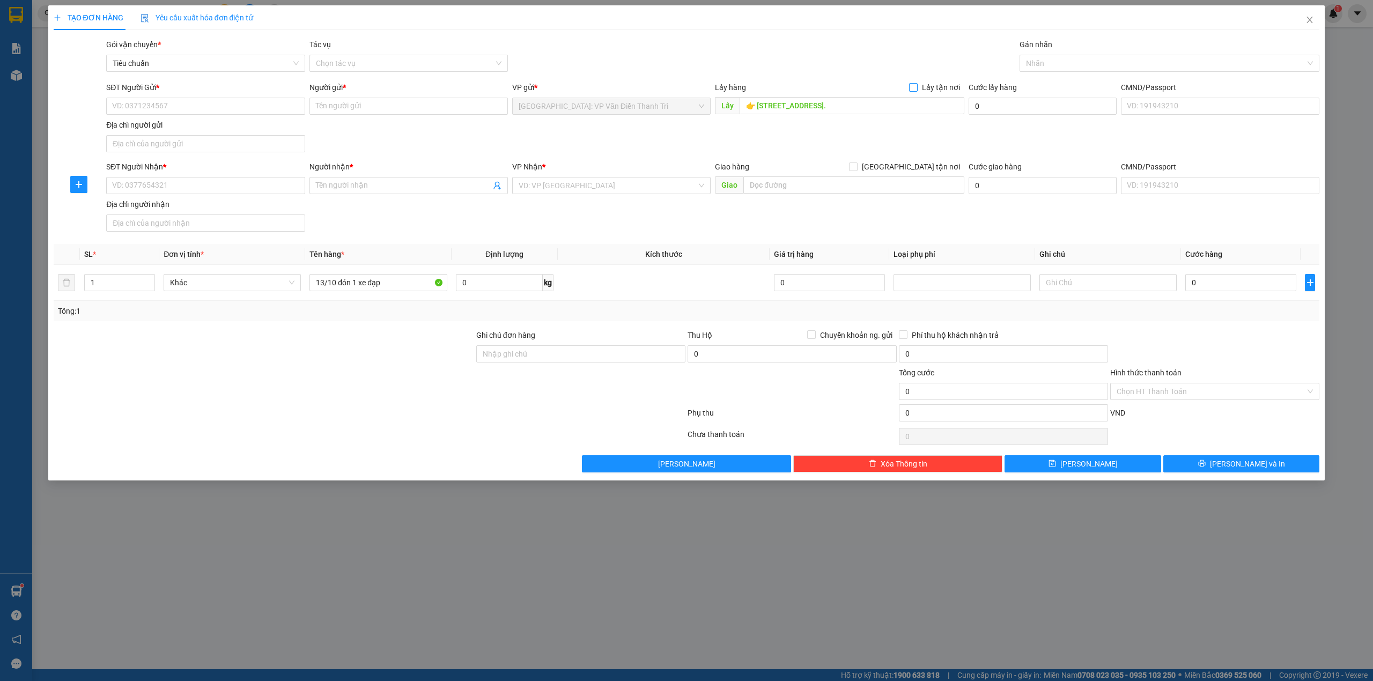
checkbox input "true"
click at [865, 58] on div "Gói vận chuyển * Tiêu chuẩn Tác vụ Chọn tác vụ Gán nhãn Nhãn" at bounding box center [713, 58] width 1218 height 38
click at [807, 183] on input "text" at bounding box center [854, 185] width 221 height 17
paste input "Gửi về 92/ trần khánh dư máy tơ ngô quyền hải phòng nhé"
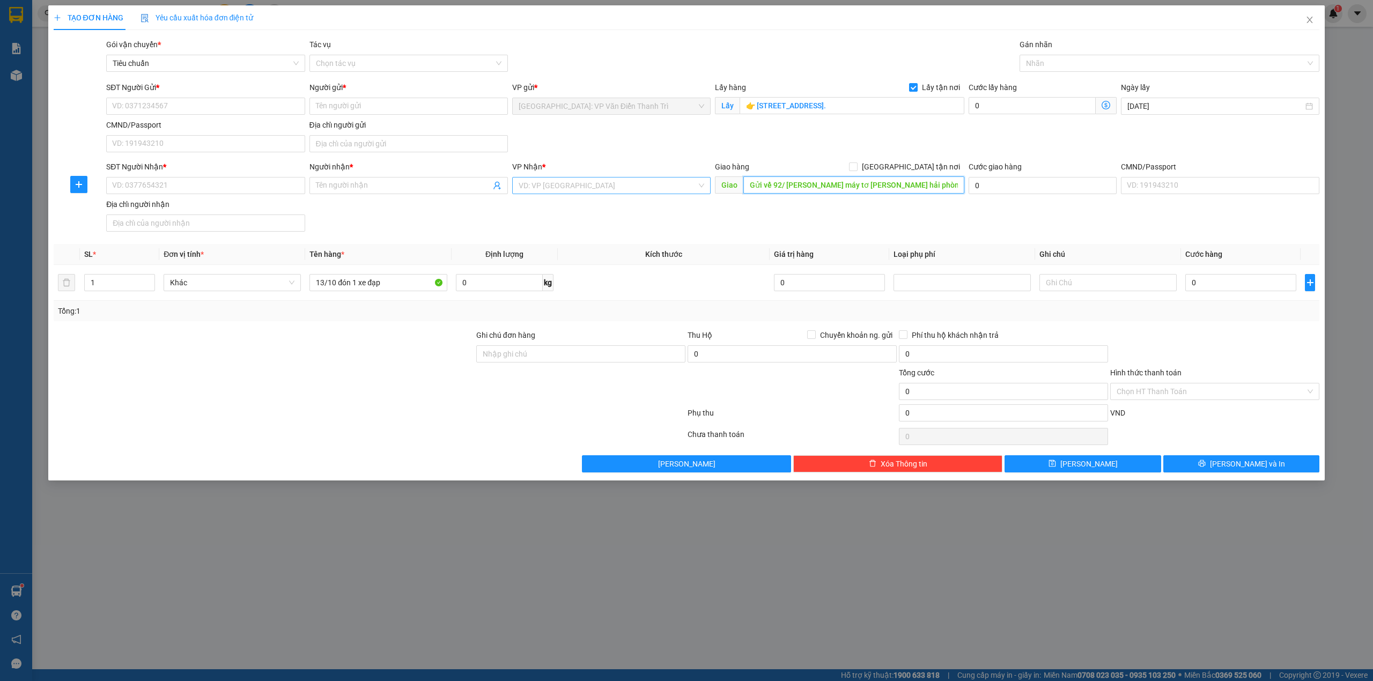
type input "Gửi về 92/ trần khánh dư máy tơ ngô quyền hải phòng nhé"
click at [561, 185] on input "search" at bounding box center [608, 186] width 178 height 16
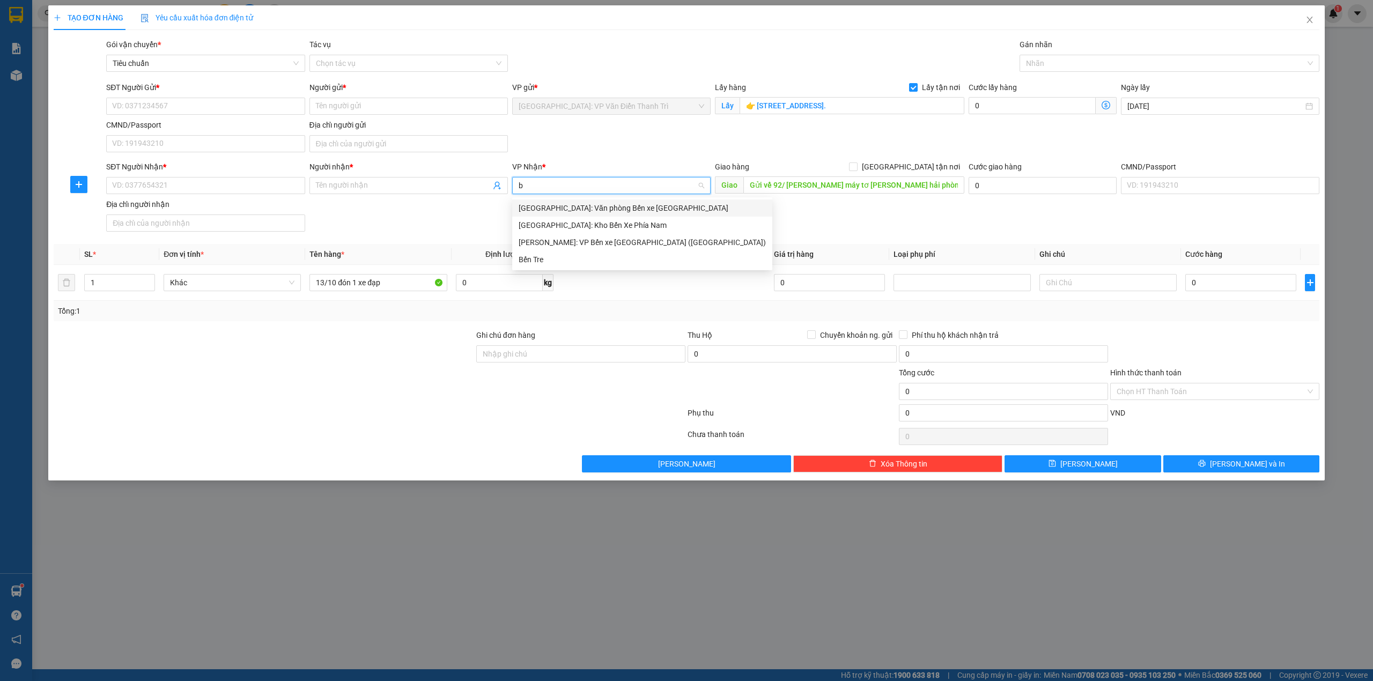
type input "bế"
click at [608, 209] on div "[GEOGRAPHIC_DATA]: Văn phòng Bến xe [GEOGRAPHIC_DATA]" at bounding box center [642, 208] width 247 height 12
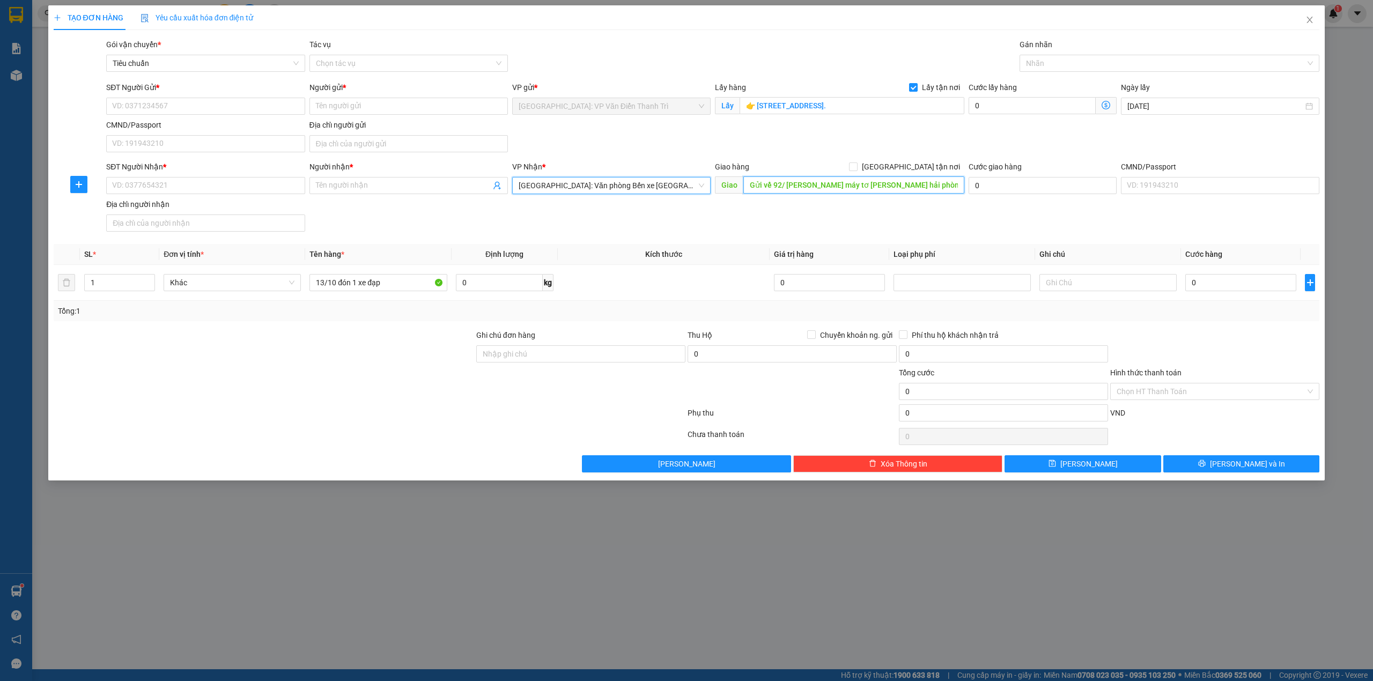
click at [900, 186] on input "Gửi về 92/ trần khánh dư máy tơ ngô quyền hải phòng nhé" at bounding box center [854, 185] width 221 height 17
click at [858, 168] on span at bounding box center [853, 167] width 9 height 9
click at [857, 168] on input "[GEOGRAPHIC_DATA] tận nơi" at bounding box center [853, 167] width 8 height 8
checkbox input "true"
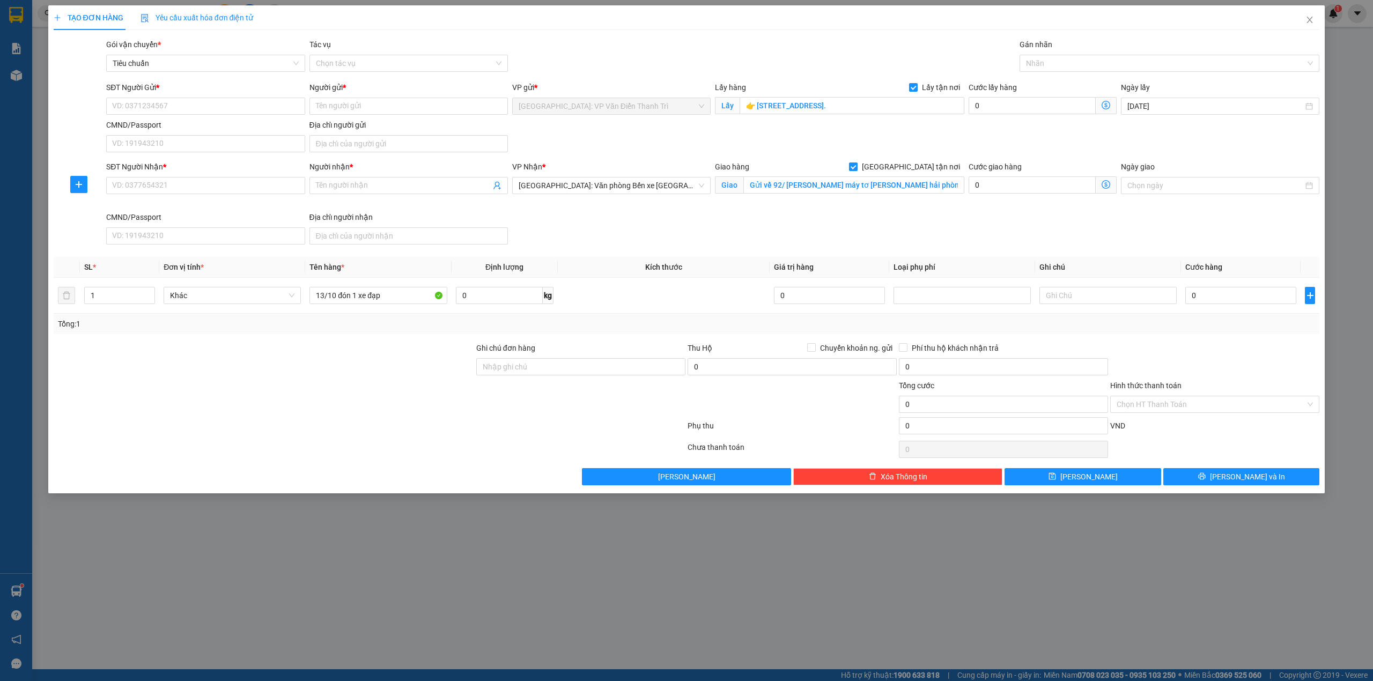
click at [795, 136] on div "SĐT Người Gửi * VD: 0371234567 Người gửi * Tên người gửi VP gửi * Hà Nội: VP Vă…" at bounding box center [713, 119] width 1218 height 75
click at [203, 108] on input "SĐT Người Gửi *" at bounding box center [205, 106] width 199 height 17
paste input "0876595952"
type input "0876595952"
click at [412, 146] on input "Địa chỉ người gửi" at bounding box center [409, 143] width 199 height 17
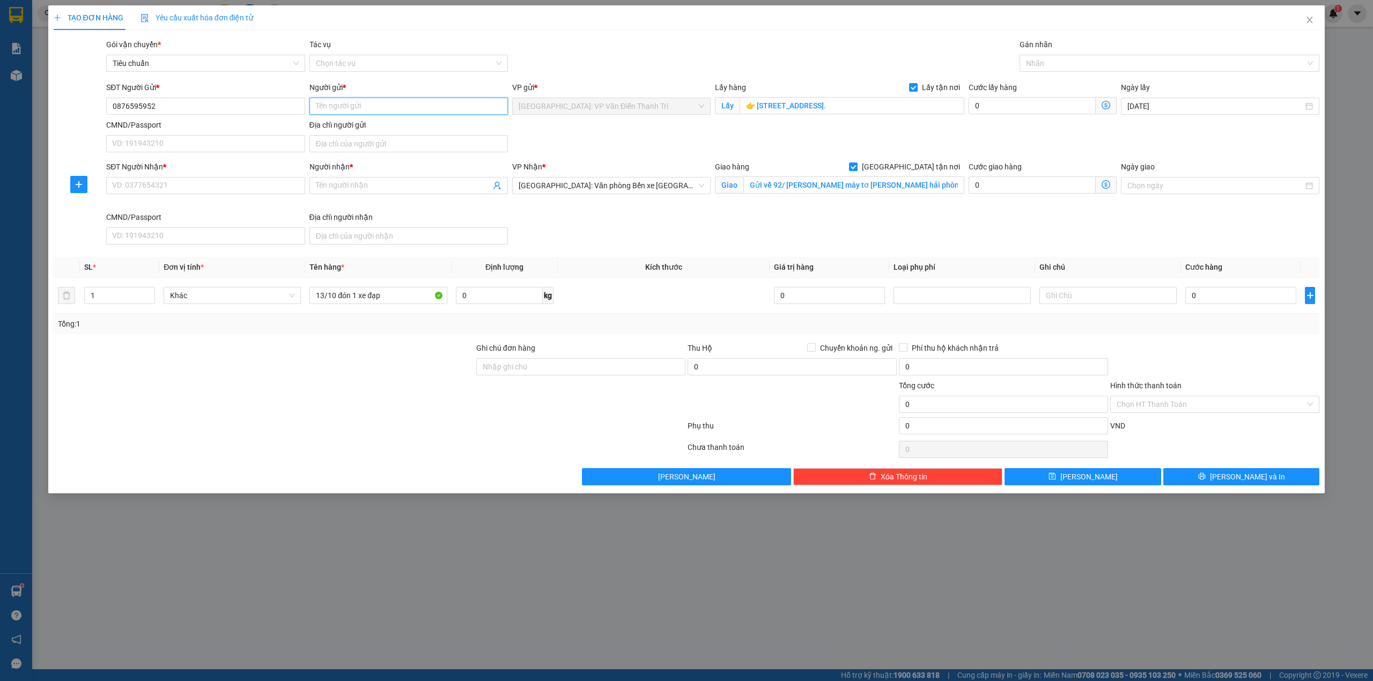
click at [429, 109] on input "Người gửi *" at bounding box center [409, 106] width 199 height 17
paste input "Mai"
type input "Mai"
click at [357, 346] on div at bounding box center [264, 361] width 423 height 38
click at [240, 185] on input "SĐT Người Nhận *" at bounding box center [205, 185] width 199 height 17
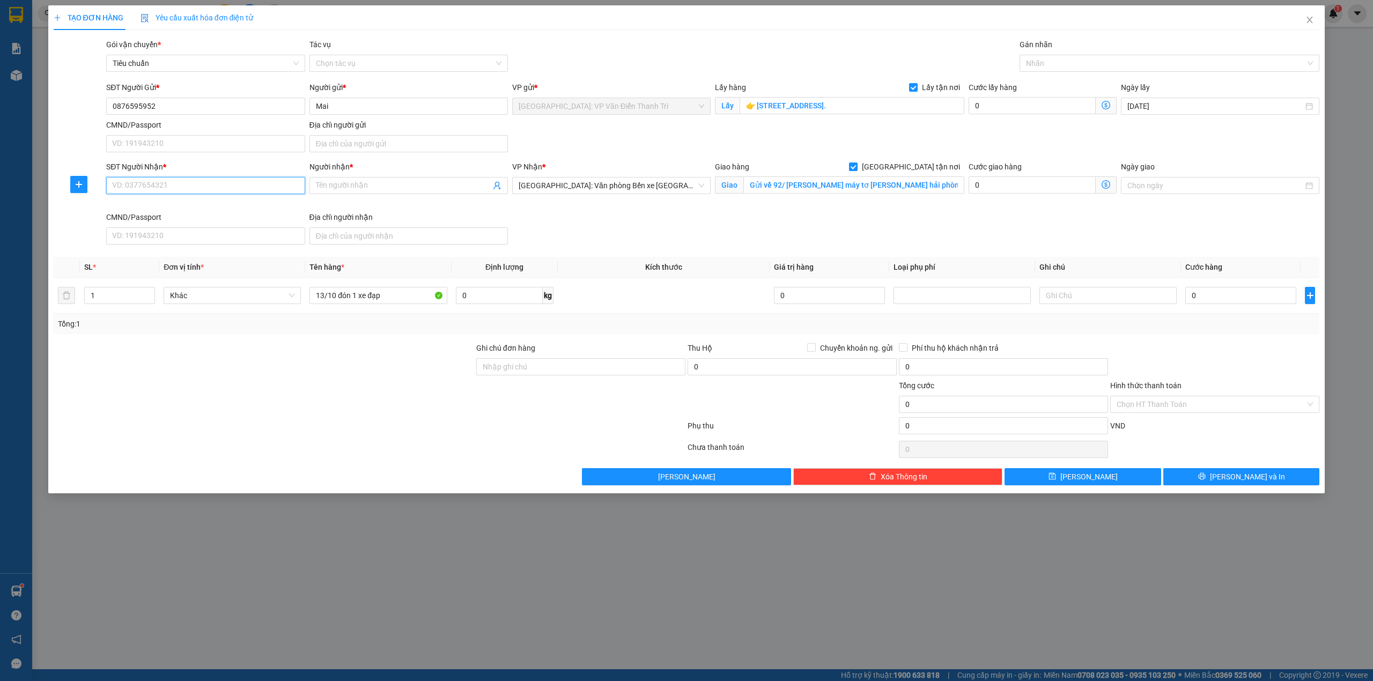
paste input "0876595952"
type input "0876595952"
click at [369, 183] on input "Người nhận *" at bounding box center [403, 186] width 175 height 12
paste input "Mai"
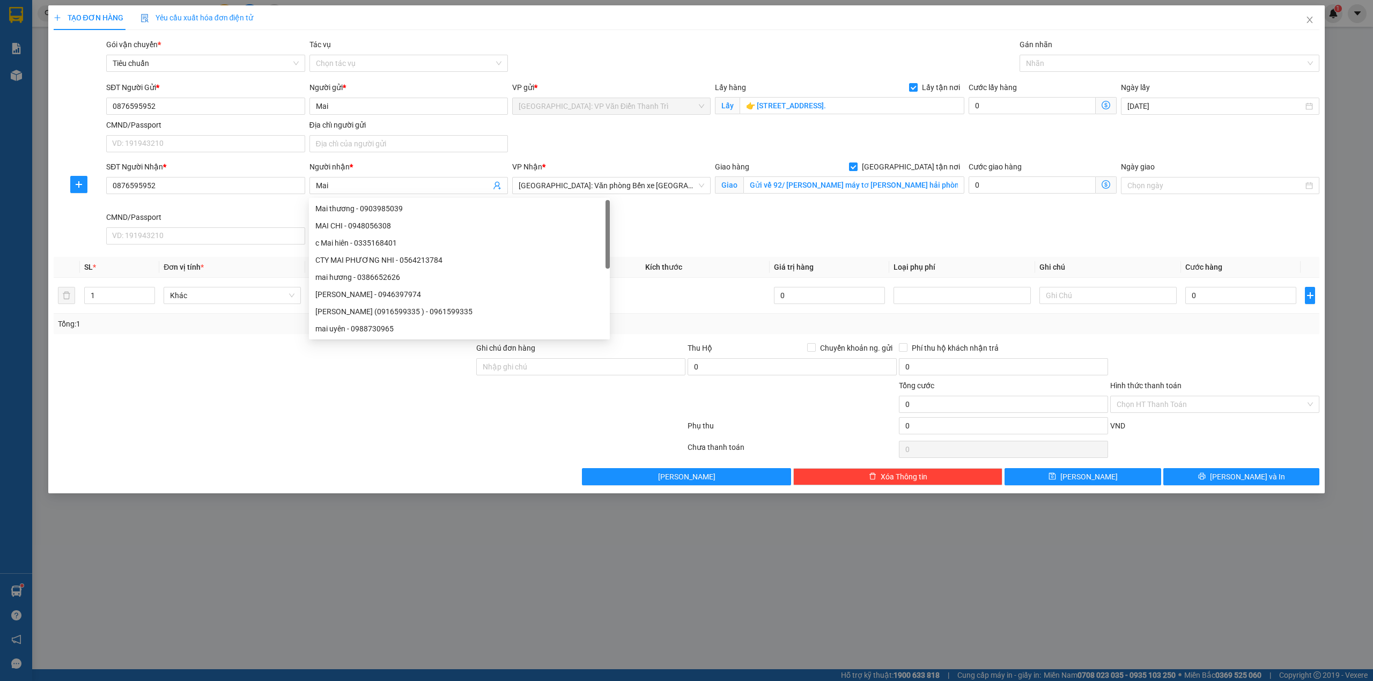
click at [292, 356] on div at bounding box center [264, 361] width 423 height 38
click at [409, 177] on div "Người nhận *" at bounding box center [409, 169] width 199 height 16
click at [407, 194] on span "Mai" at bounding box center [409, 185] width 199 height 17
paste input "0356721758"
type input "Mai 0356721758"
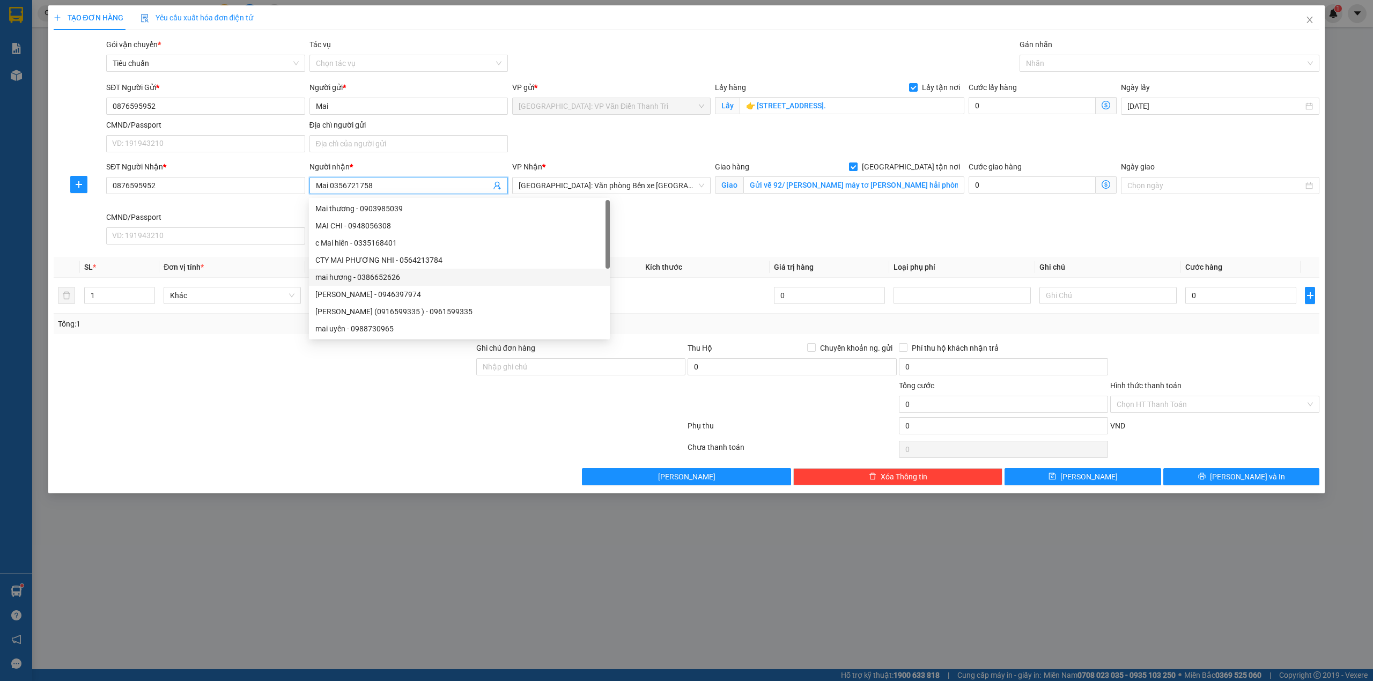
click at [276, 378] on div at bounding box center [264, 361] width 423 height 38
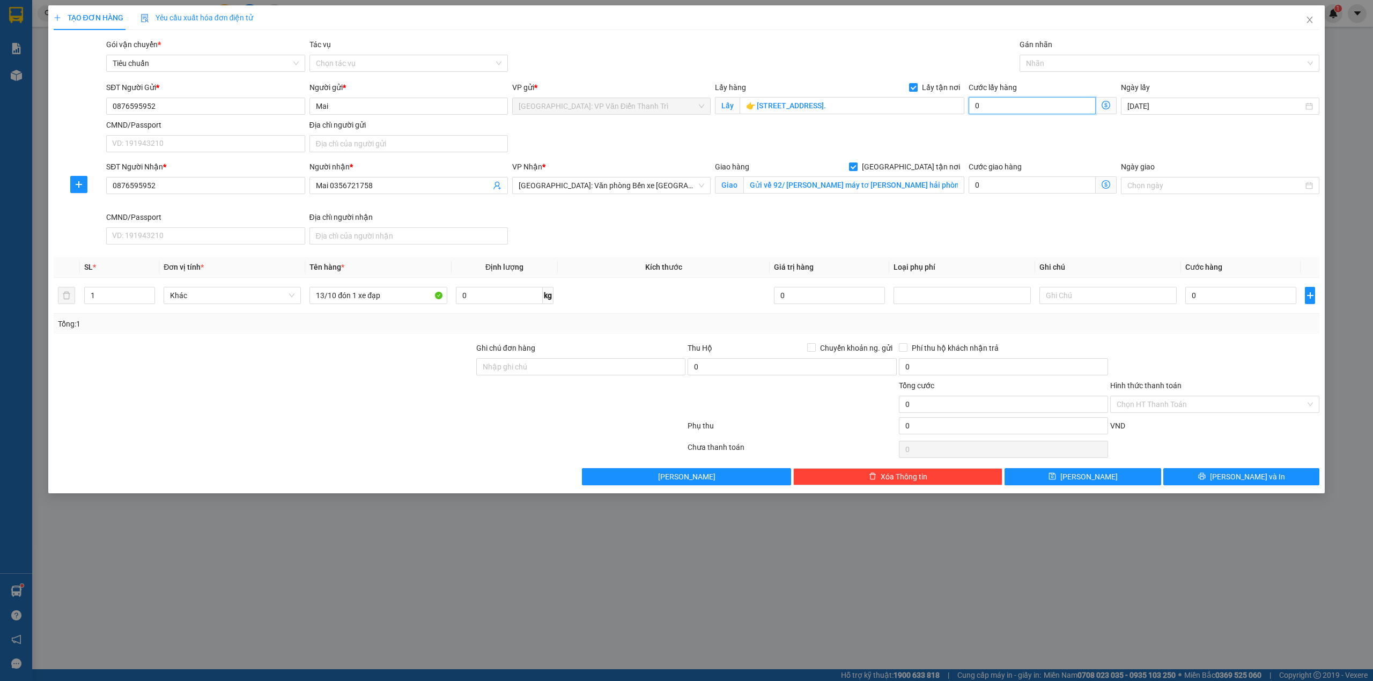
click at [1007, 106] on input "0" at bounding box center [1032, 105] width 127 height 17
type input "6"
type input "65"
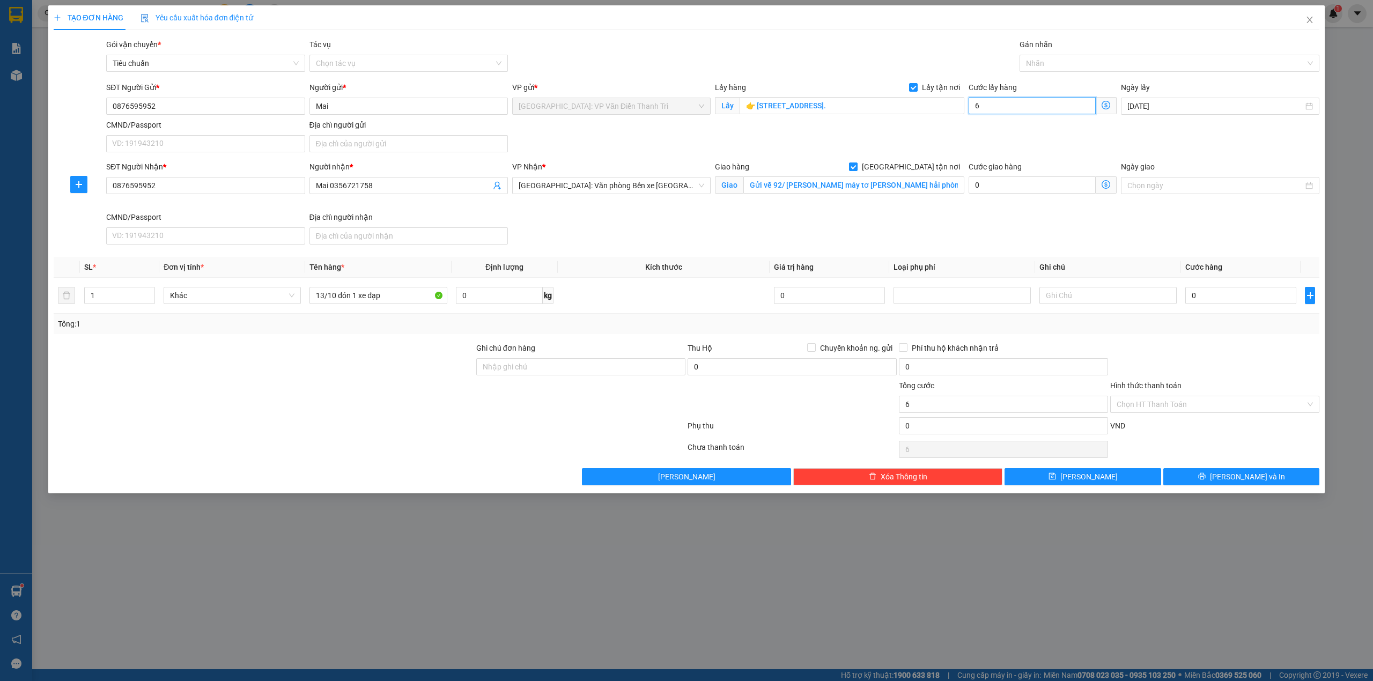
type input "65"
type input "65.000"
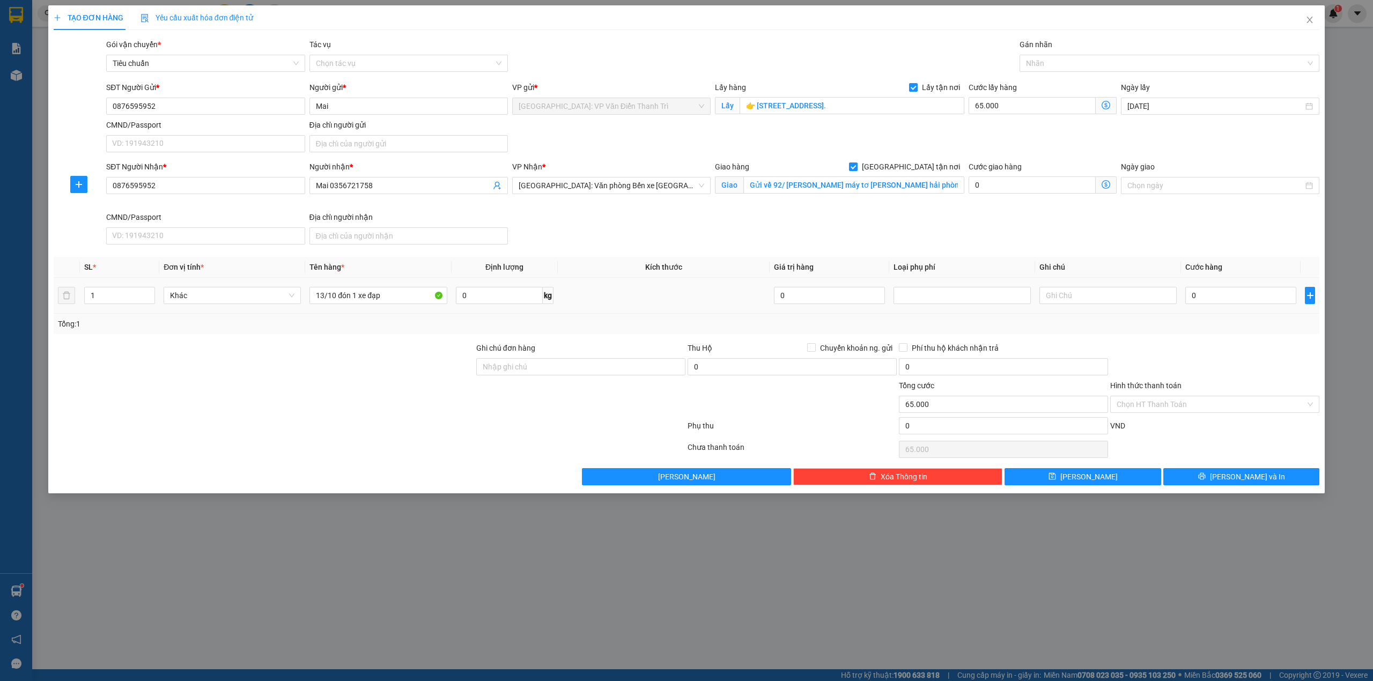
click at [1232, 288] on div "0" at bounding box center [1241, 295] width 111 height 21
click at [1230, 292] on input "0" at bounding box center [1241, 295] width 111 height 17
type input "1"
type input "65.001"
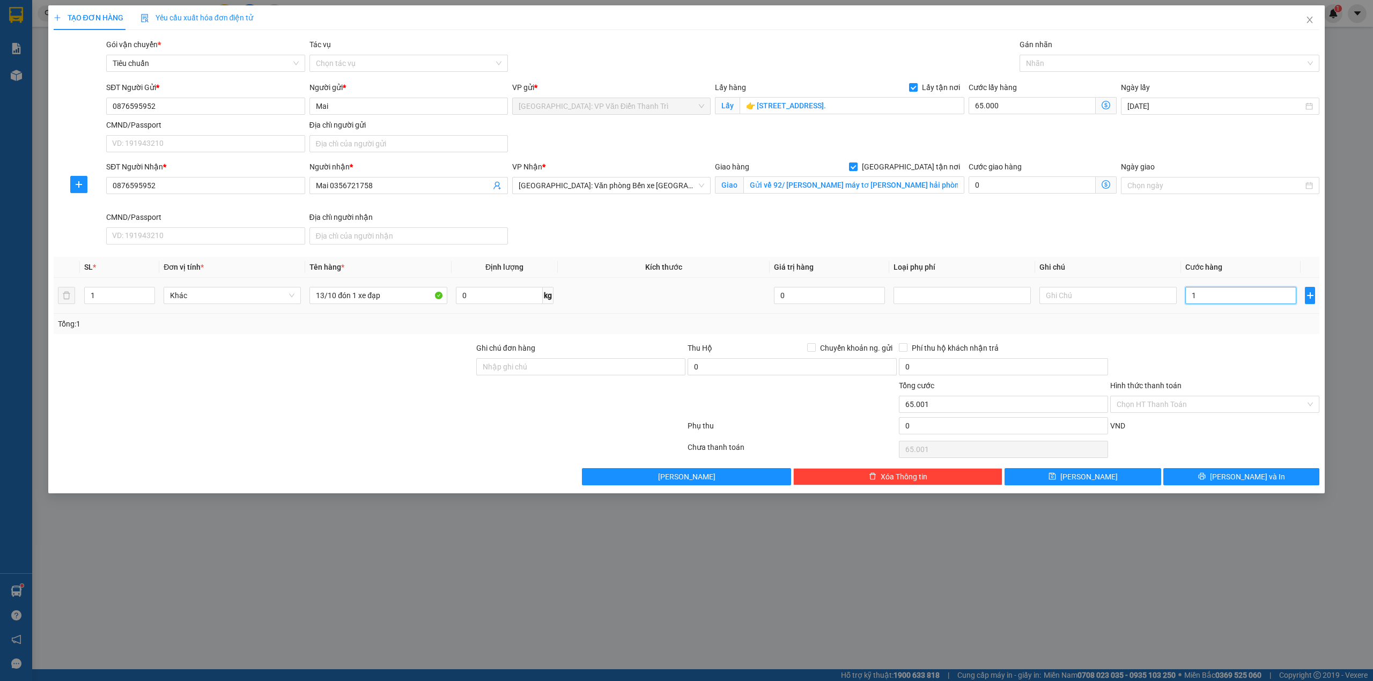
type input "12"
type input "65.012"
type input "120"
type input "65.120"
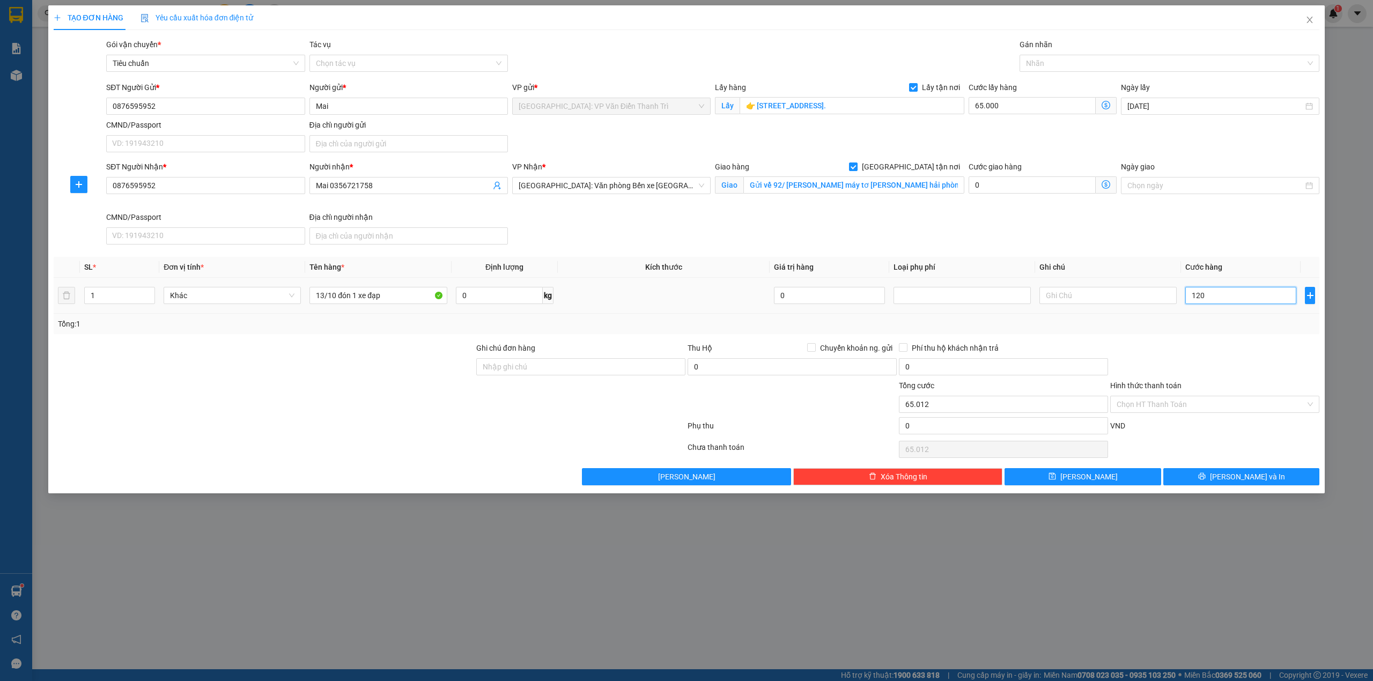
type input "65.120"
type input "120.000"
type input "185.000"
click at [925, 226] on div "SĐT Người Nhận * 0876595952 Người nhận * Mai 0356721758 VP Nhận * Hải Phòng: Vă…" at bounding box center [713, 205] width 1218 height 88
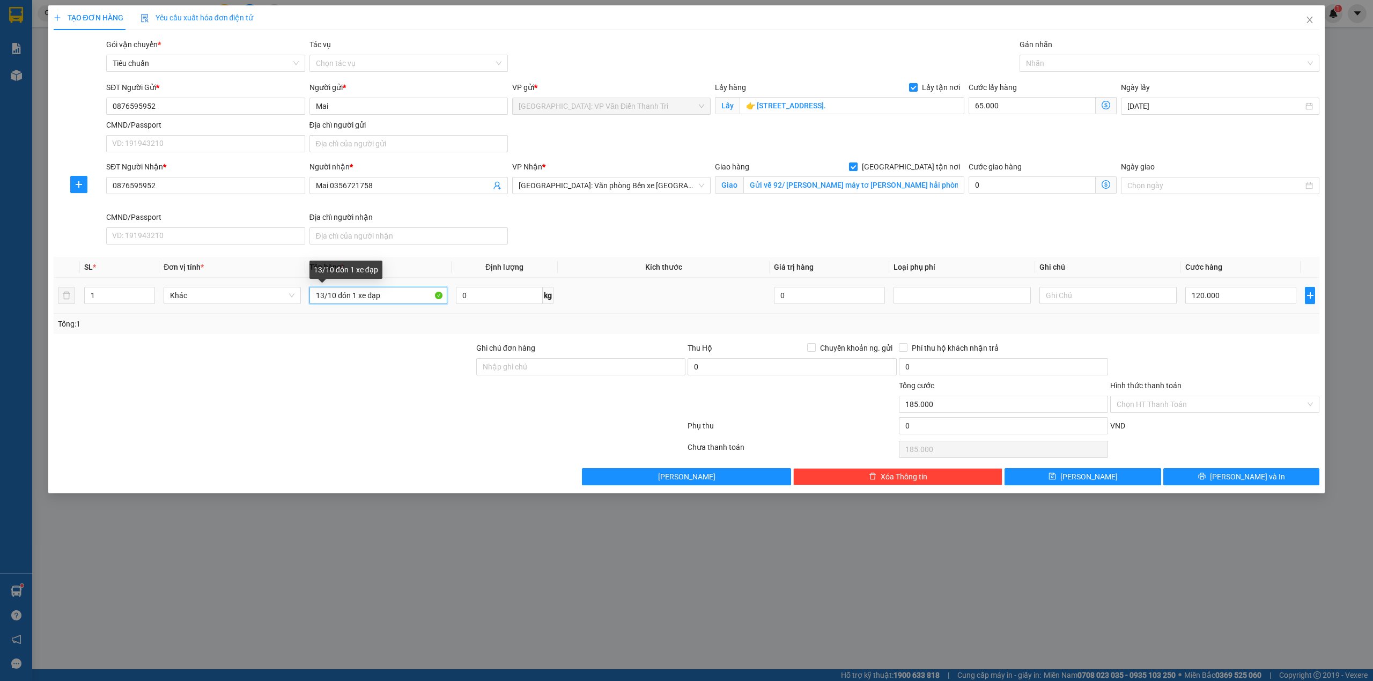
click at [400, 292] on input "13/10 đón 1 xe đạp" at bounding box center [378, 295] width 137 height 17
type input "13/10 đón 1 xe đạp a bình đón phúc diễn"
click at [1115, 483] on button "[PERSON_NAME]" at bounding box center [1083, 476] width 157 height 17
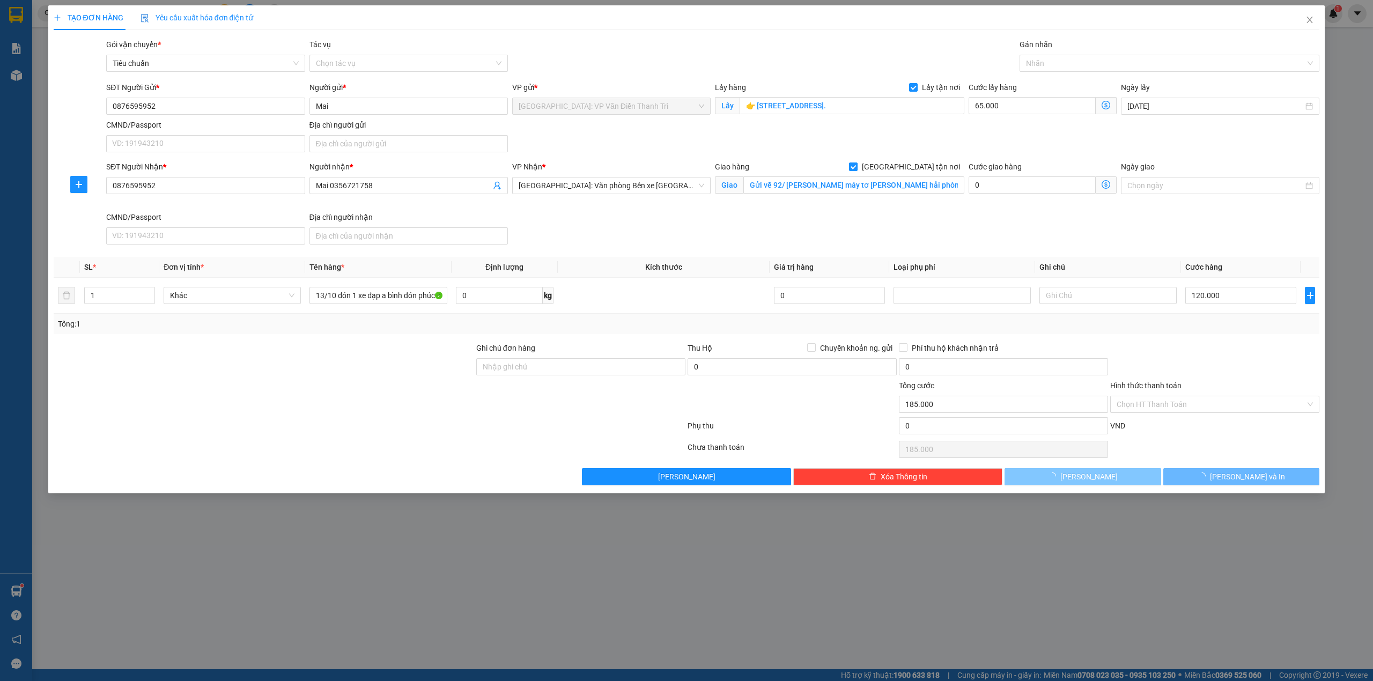
checkbox input "false"
type input "0"
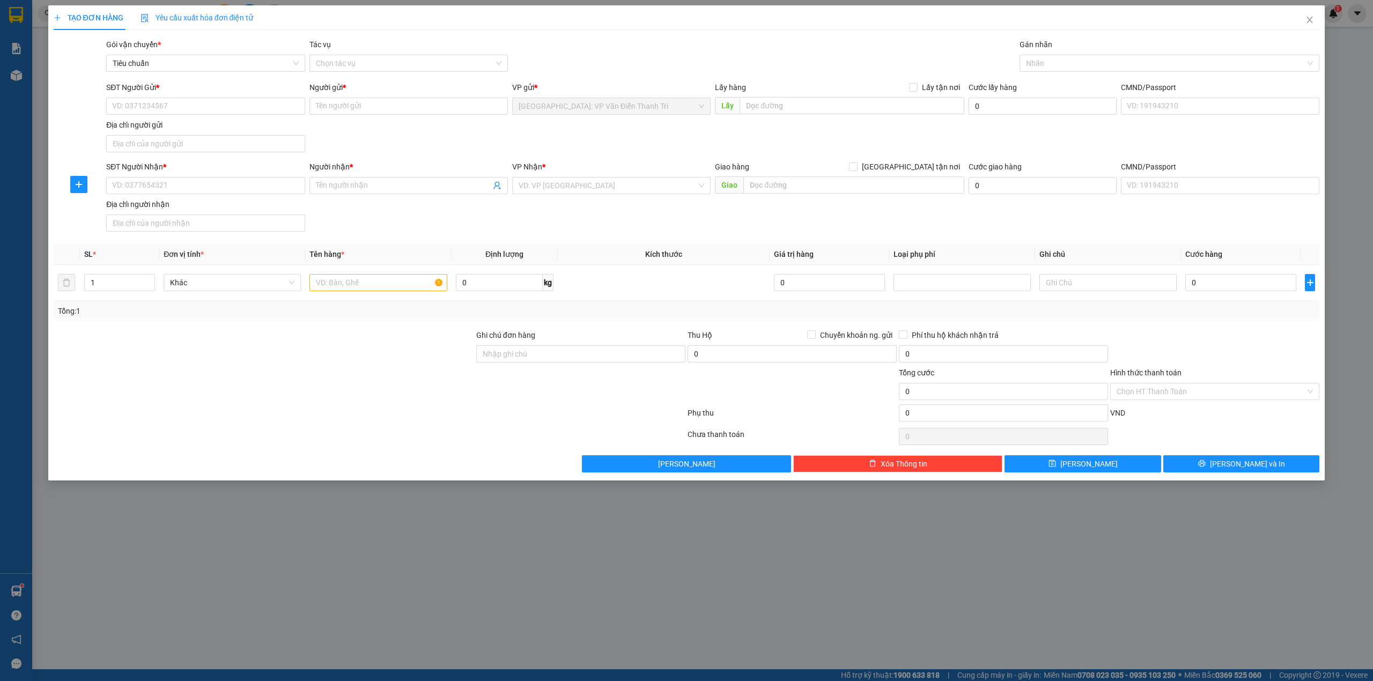
click at [370, 222] on div "SĐT Người Nhận * VD: 0377654321 Người nhận * Tên người nhận VP Nhận * VD: VP Sà…" at bounding box center [713, 198] width 1218 height 75
click at [212, 106] on input "SĐT Người Gửi *" at bounding box center [205, 106] width 199 height 17
click at [211, 106] on input "SĐT Người Gửi *" at bounding box center [205, 106] width 199 height 17
paste input "0389449022"
type input "0389449022"
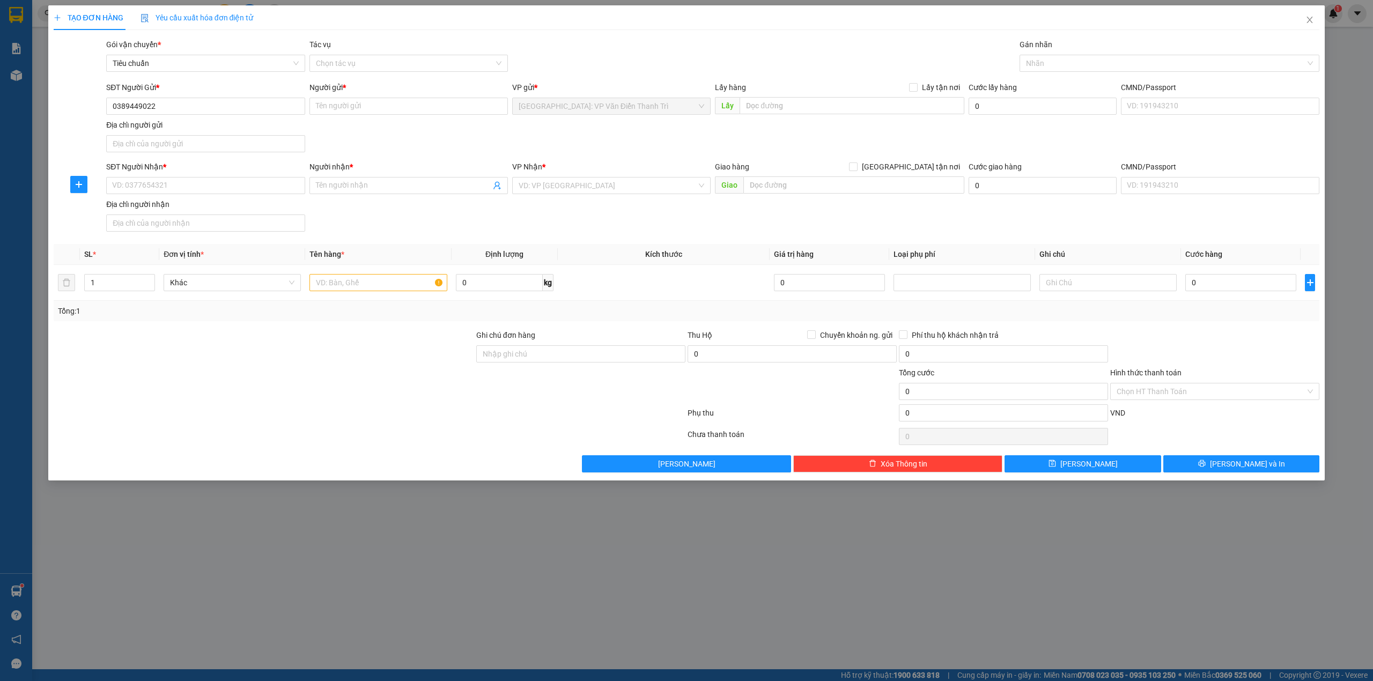
click at [511, 141] on div "SĐT Người Gửi * 0389449022 0389449022 Người gửi * Tên người gửi VP gửi * Hà Nội…" at bounding box center [713, 119] width 1218 height 75
click at [413, 97] on div "Người gửi *" at bounding box center [409, 90] width 199 height 16
click at [411, 103] on input "Người gửi *" at bounding box center [409, 106] width 199 height 17
paste input "Yến"
type input "Yến"
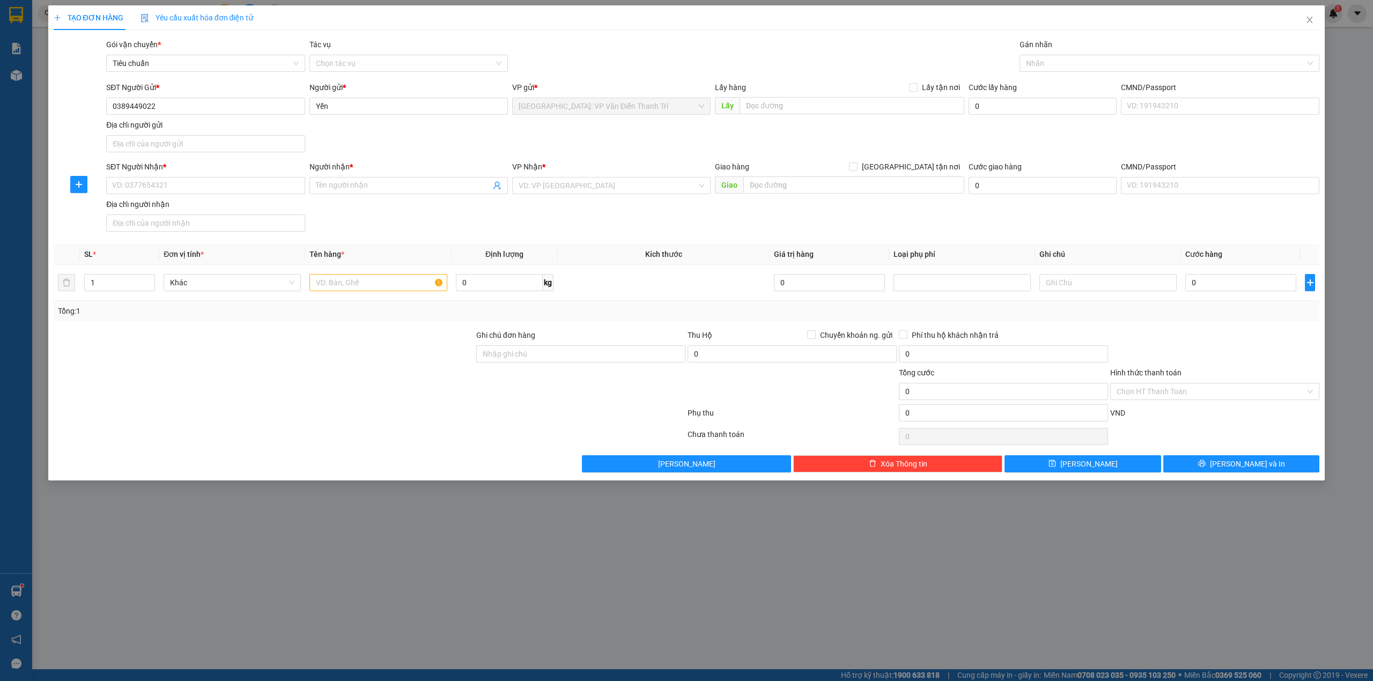
click at [616, 124] on div "SĐT Người Gửi * 0389449022 Người gửi * Yến VP gửi * Hà Nội: VP Văn Điển Thanh T…" at bounding box center [713, 119] width 1218 height 75
click at [860, 111] on input "text" at bounding box center [852, 105] width 225 height 17
paste input "C22, Khu đấu giá Ngô Thì Nhậm, P. Hà Cầu, Hà Đông, HN (đến nhà bấm chuông)"
type input "C22, Khu đấu giá Ngô Thì Nhậm, P. Hà Cầu, Hà Đông, HN (đến nhà bấm chuông)"
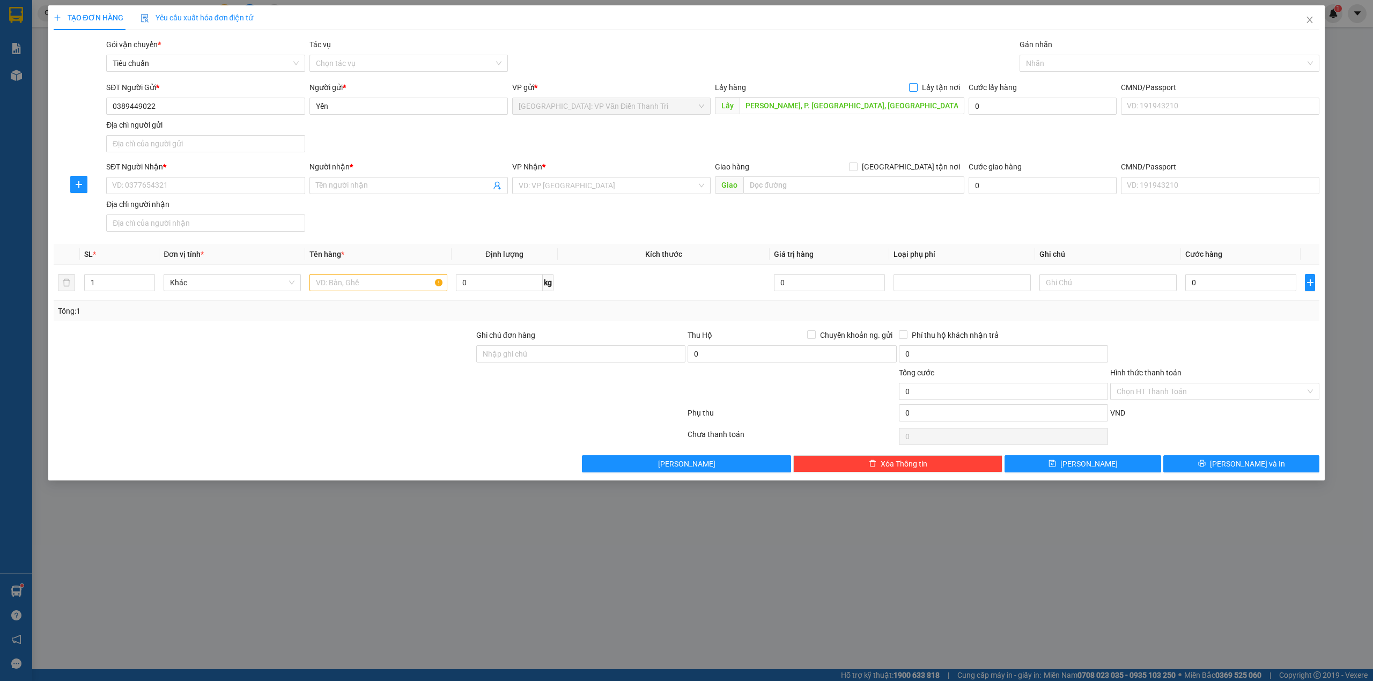
click at [931, 90] on span "Lấy tận nơi" at bounding box center [941, 88] width 47 height 12
click at [917, 90] on input "Lấy tận nơi" at bounding box center [913, 87] width 8 height 8
checkbox input "true"
click at [878, 76] on div "Gói vận chuyển * Tiêu chuẩn Tác vụ Chọn tác vụ Gán nhãn Nhãn" at bounding box center [713, 58] width 1218 height 38
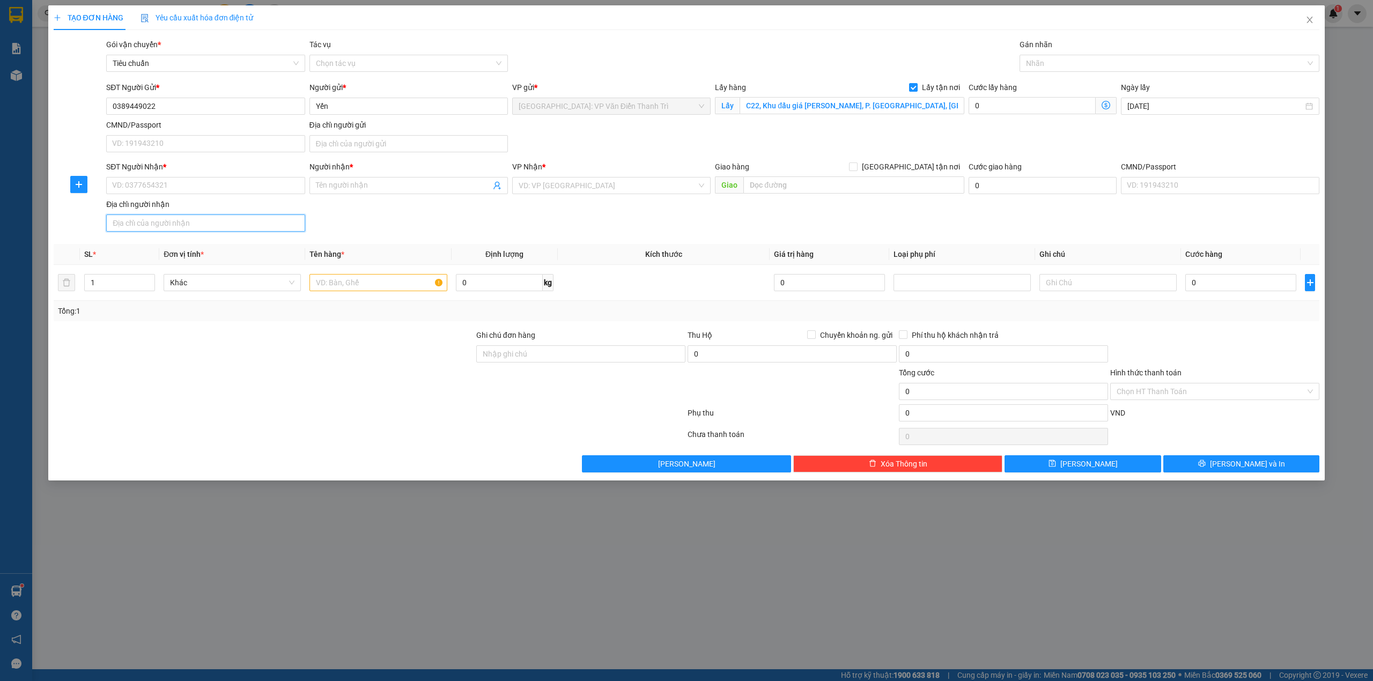
drag, startPoint x: 209, startPoint y: 223, endPoint x: 217, endPoint y: 207, distance: 17.8
click at [209, 222] on input "Địa chỉ người nhận" at bounding box center [205, 223] width 199 height 17
click at [237, 179] on input "SĐT Người Nhận *" at bounding box center [205, 185] width 199 height 17
paste input "0389449022"
type input "0389449022"
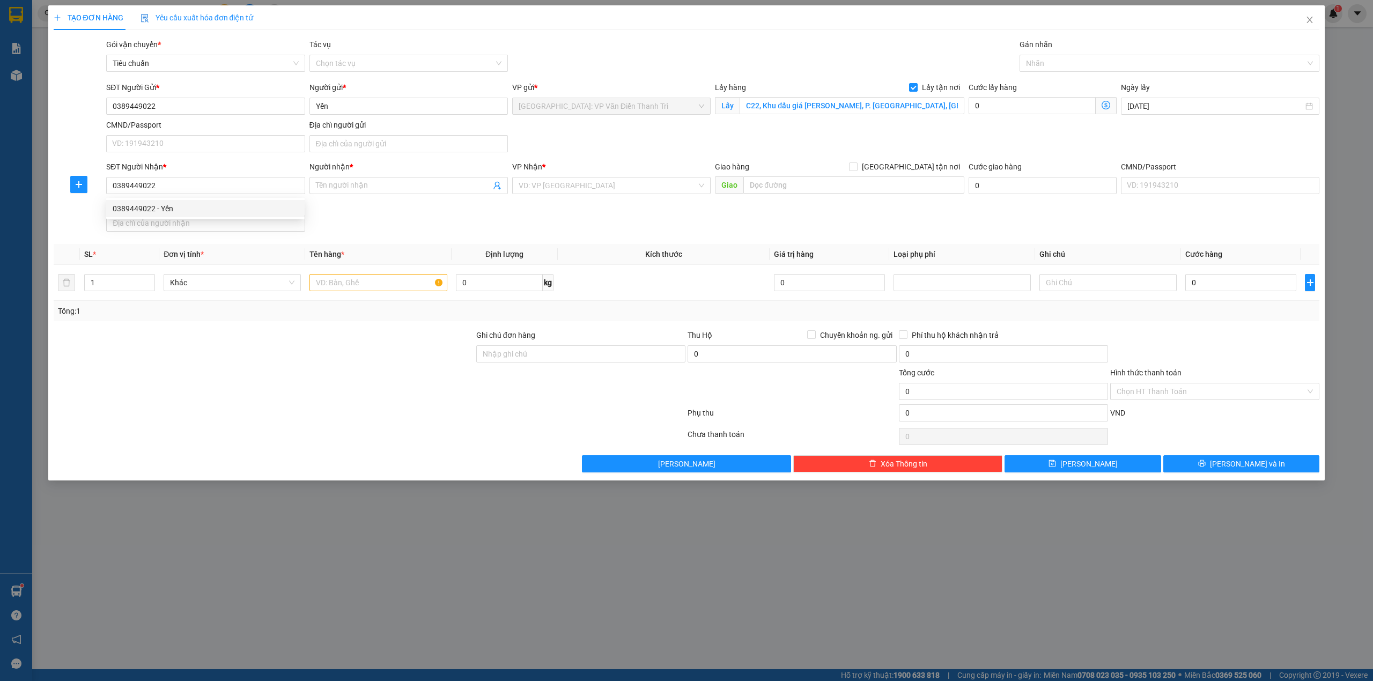
click at [451, 202] on div "SĐT Người Nhận * 0389449022 Người nhận * Tên người nhận VP Nhận * VD: VP Sài Gò…" at bounding box center [713, 198] width 1218 height 75
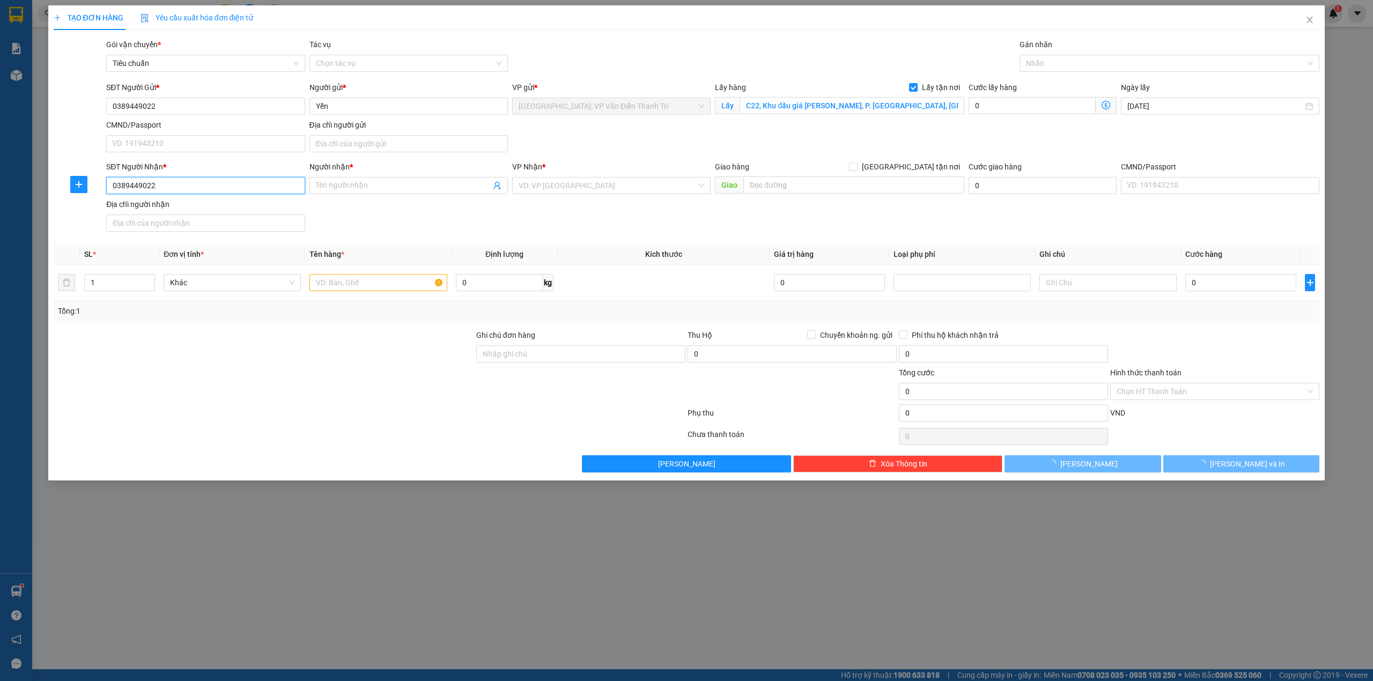
click at [220, 187] on input "0389449022" at bounding box center [205, 185] width 199 height 17
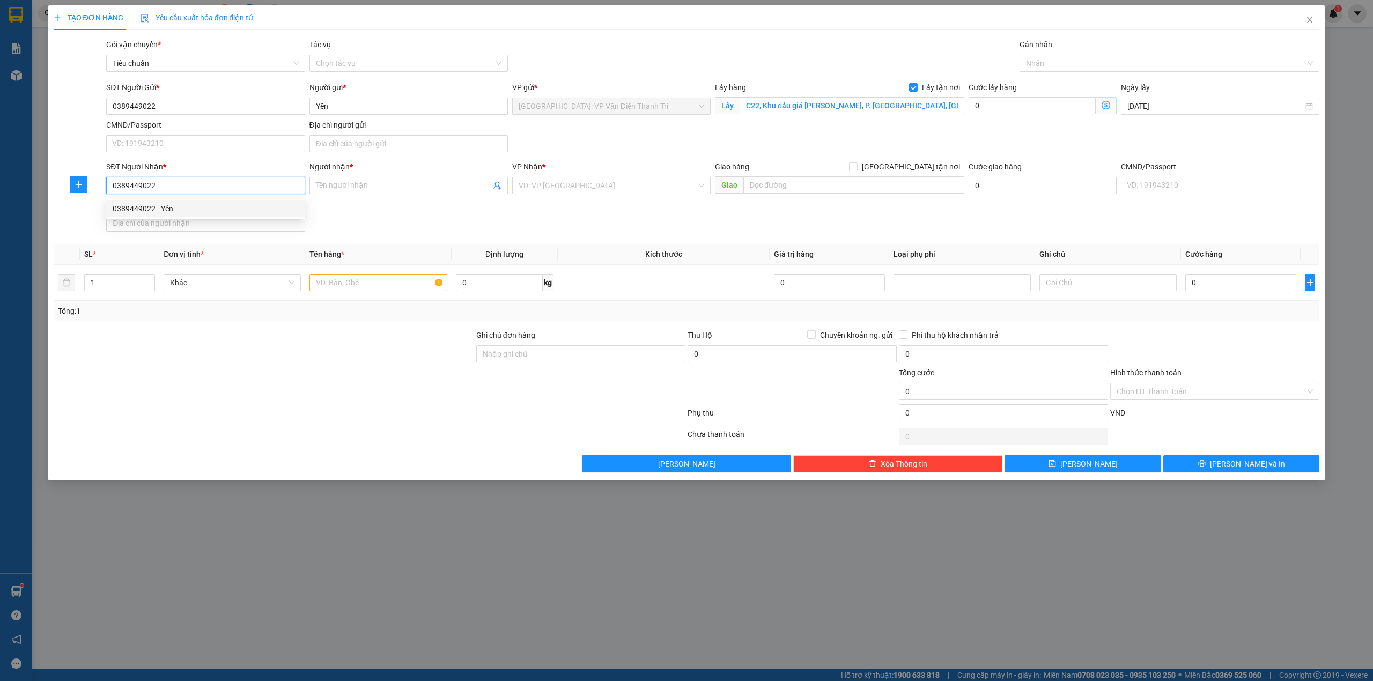
click at [197, 215] on div "0389449022 - Yến" at bounding box center [205, 208] width 199 height 17
type input "Yến"
checkbox input "true"
type input "Trả: C22, Khu đấu giá Ngô Thì Nhậm, P. Hà Cầu, Hà Đông, HN"
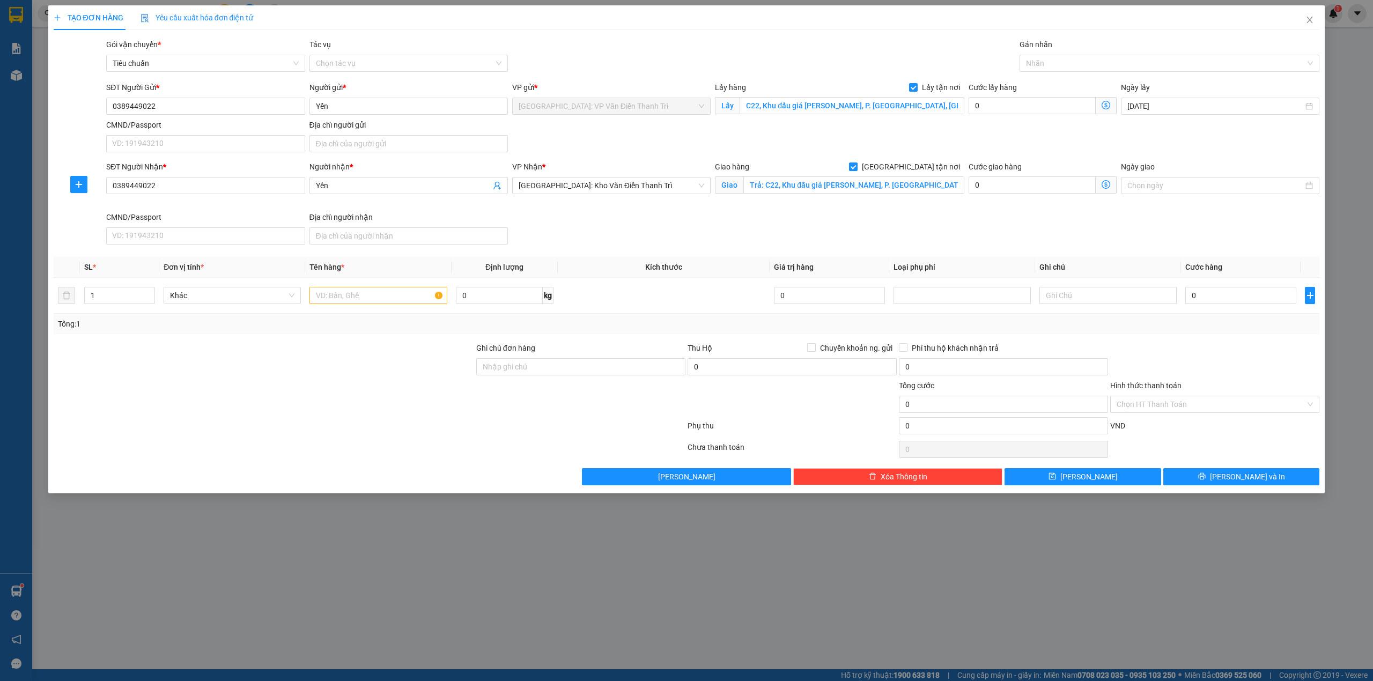
click at [791, 230] on div "SĐT Người Nhận * 0389449022 Người nhận * Yến VP Nhận * Hà Nội: Kho Văn Điển Tha…" at bounding box center [713, 205] width 1218 height 88
click at [921, 165] on span "[GEOGRAPHIC_DATA] tận nơi" at bounding box center [911, 167] width 107 height 12
click at [857, 165] on input "[GEOGRAPHIC_DATA] tận nơi" at bounding box center [853, 167] width 8 height 8
checkbox input "false"
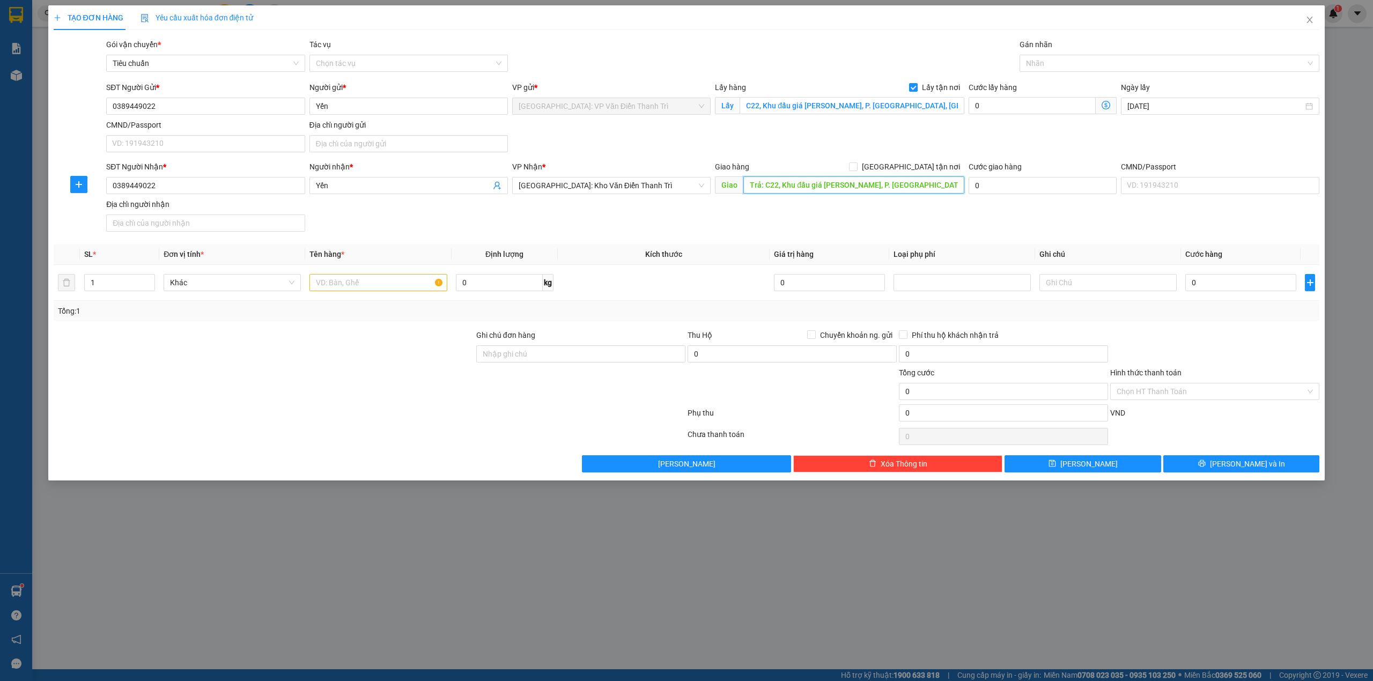
click at [802, 183] on input "Trả: C22, Khu đấu giá Ngô Thì Nhậm, P. Hà Cầu, Hà Đông, HN" at bounding box center [854, 185] width 221 height 17
click at [554, 198] on div "VP Nhận * Hà Nội: Kho Văn Điển Thanh Trì" at bounding box center [611, 180] width 199 height 38
click at [579, 187] on span "[GEOGRAPHIC_DATA]: Kho Văn Điển Thanh Trì" at bounding box center [612, 186] width 186 height 16
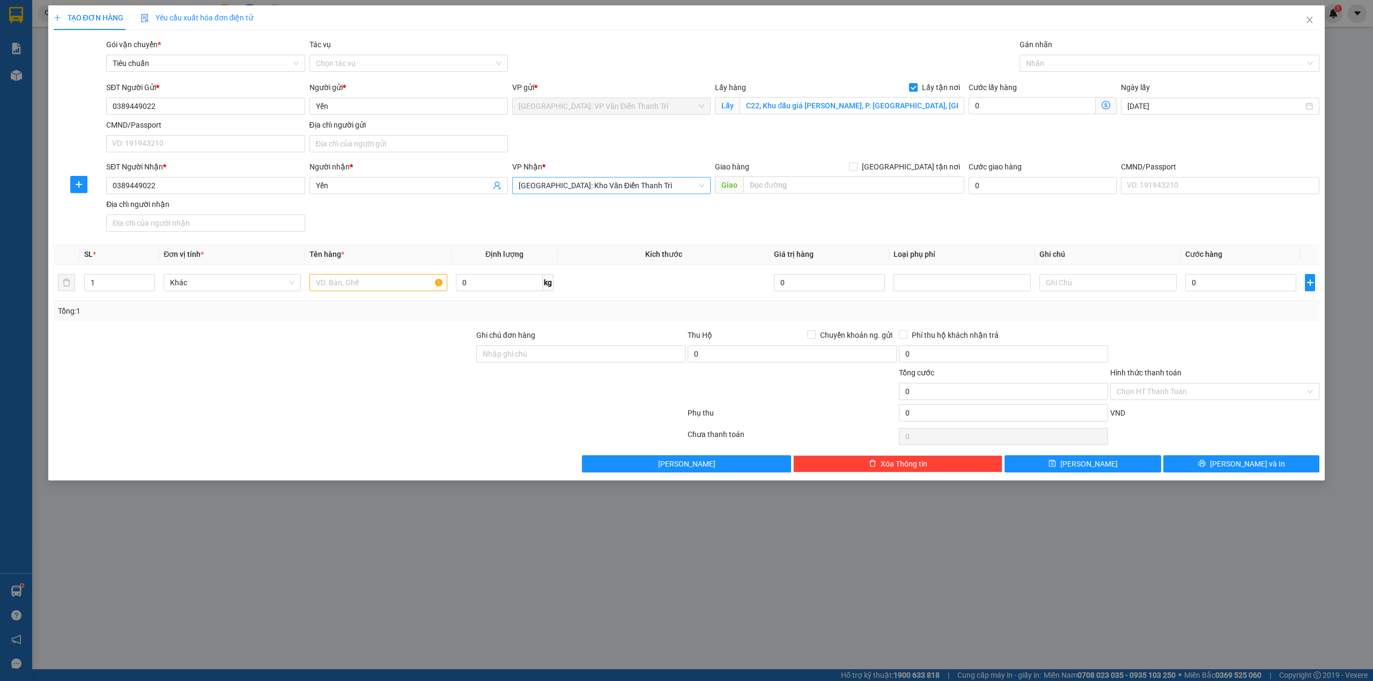
scroll to position [348, 0]
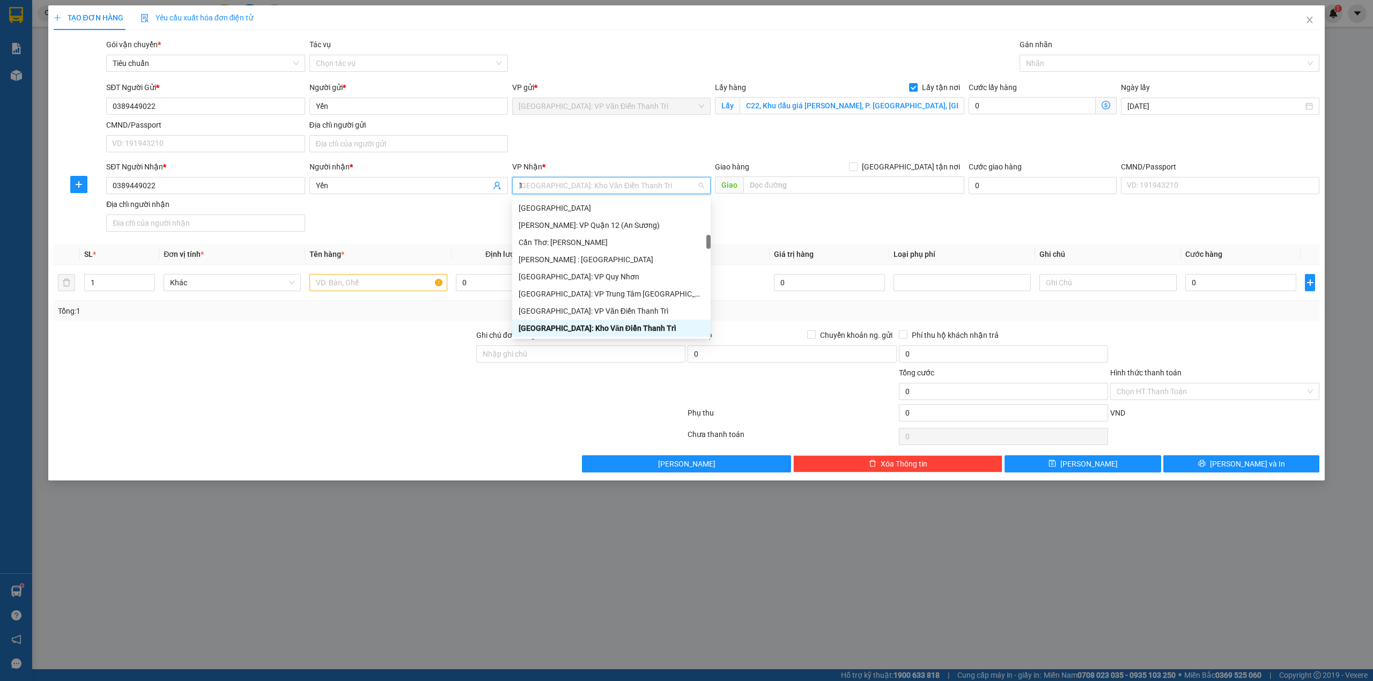
type input "12"
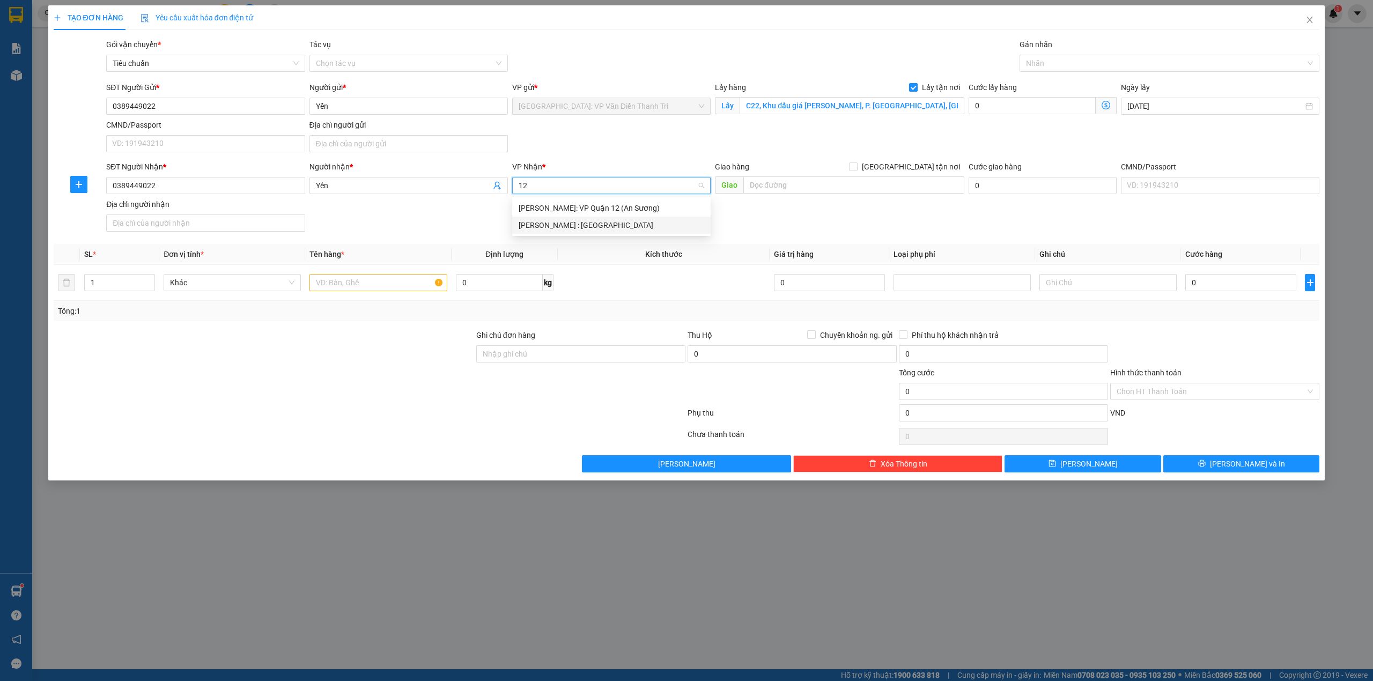
click at [593, 231] on div "[PERSON_NAME] : [GEOGRAPHIC_DATA]" at bounding box center [612, 225] width 186 height 12
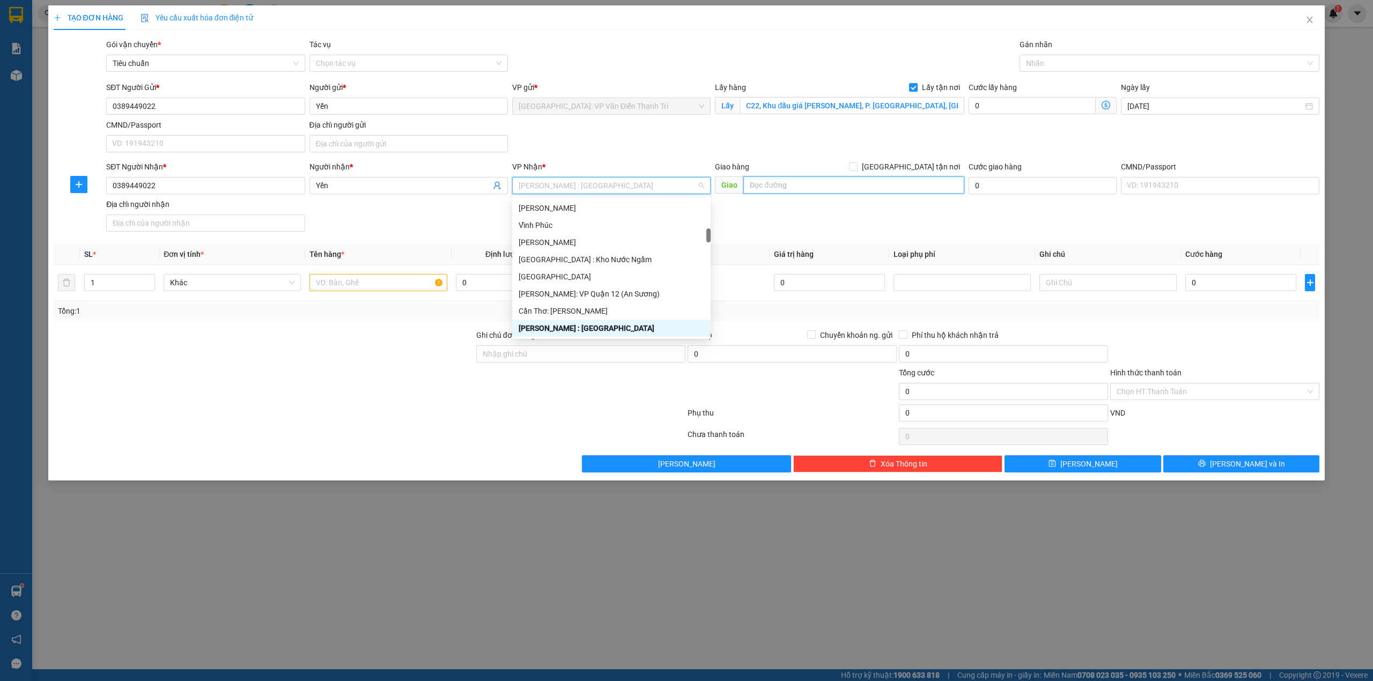
click at [831, 182] on input "text" at bounding box center [854, 185] width 221 height 17
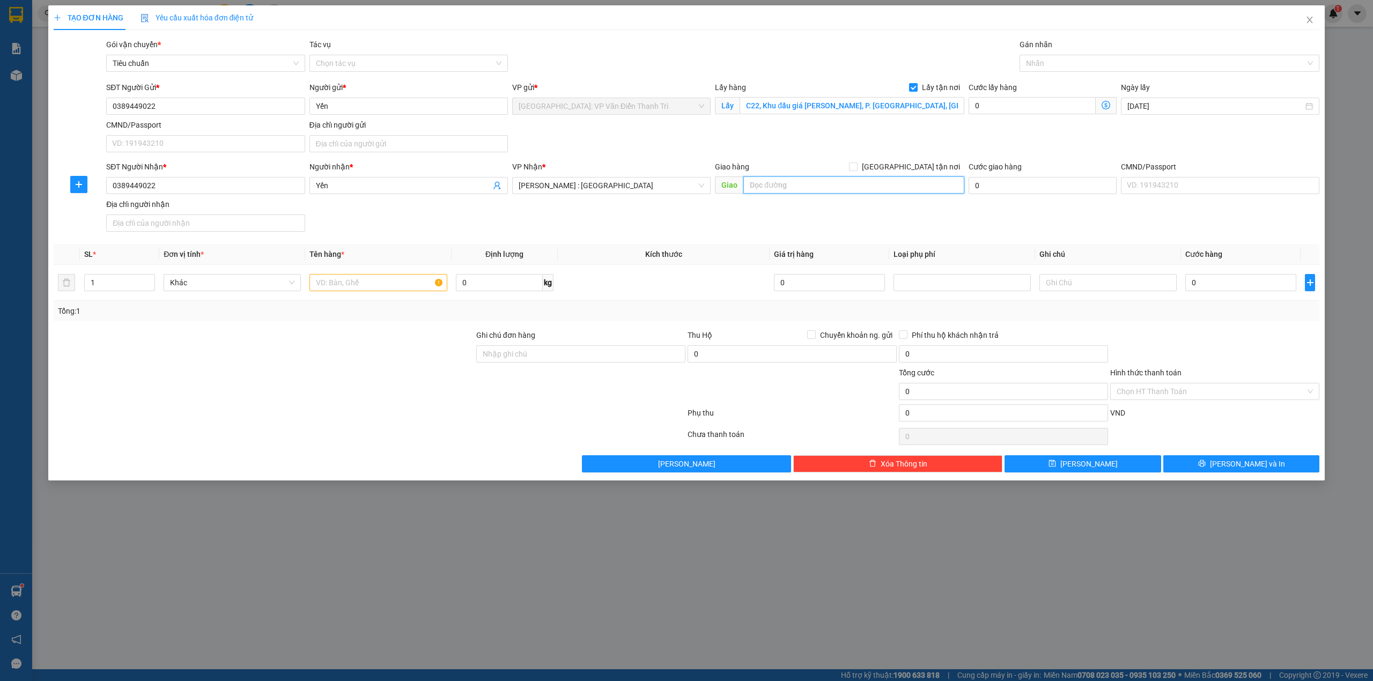
paste input "3a03 Block B. Cc Riva Park, 504 Nguyễn Tất Thành, Quận 4 Hcm"
type input "3a03 Block B. Cc Riva Park, 504 Nguyễn Tất Thành, Quận 4 Hcm"
click at [782, 139] on div "SĐT Người Gửi * 0389449022 Người gửi * Yến VP gửi * Hà Nội: VP Văn Điển Thanh T…" at bounding box center [713, 119] width 1218 height 75
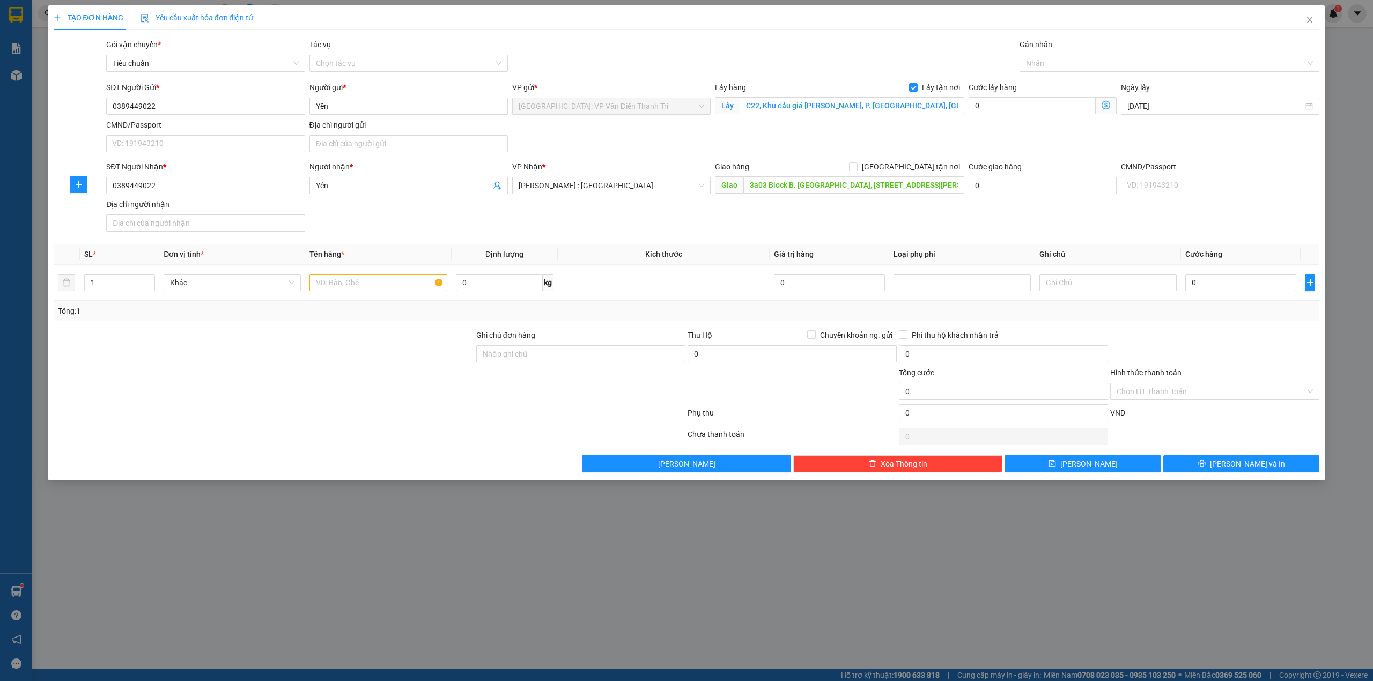
click at [906, 164] on div "Giao hàng Giao tận nơi" at bounding box center [839, 167] width 249 height 12
click at [857, 167] on input "[GEOGRAPHIC_DATA] tận nơi" at bounding box center [853, 167] width 8 height 8
checkbox input "true"
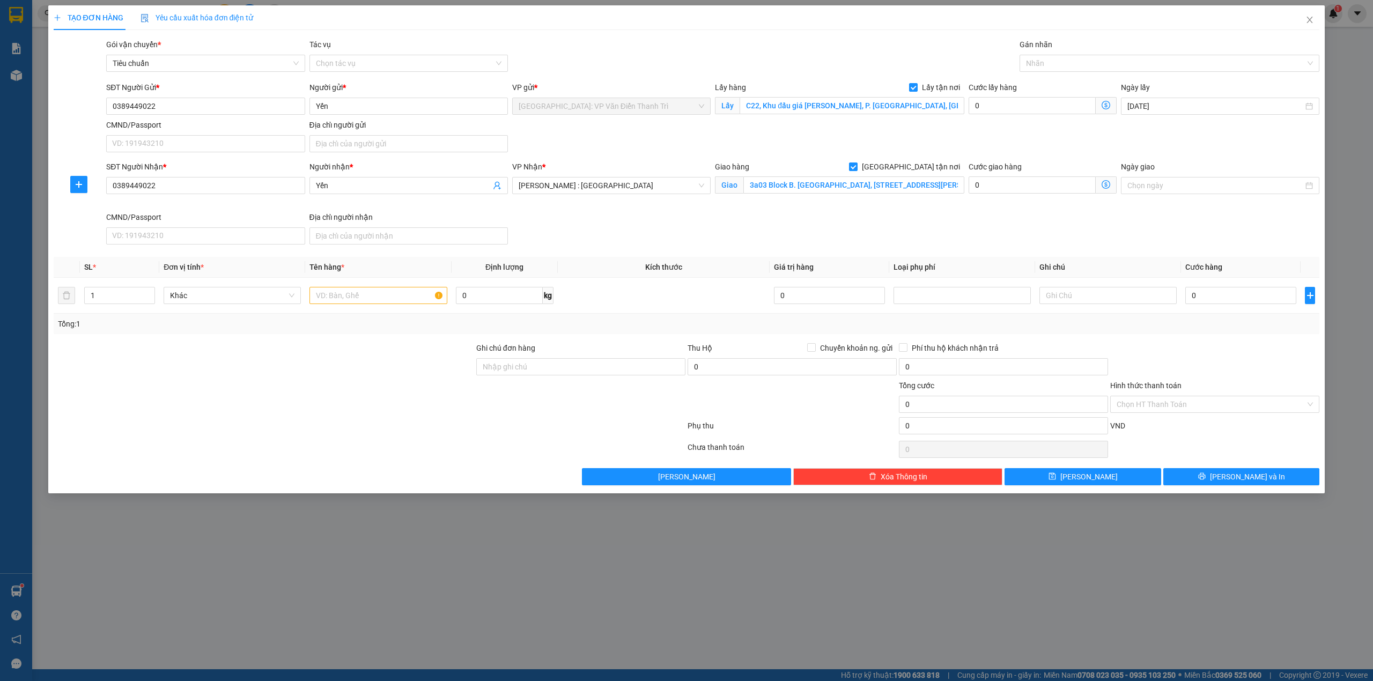
click at [824, 153] on div "SĐT Người Gửi * 0389449022 Người gửi * Yến VP gửi * Hà Nội: VP Văn Điển Thanh T…" at bounding box center [713, 119] width 1218 height 75
click at [1229, 292] on input "0" at bounding box center [1241, 295] width 111 height 17
type input "1"
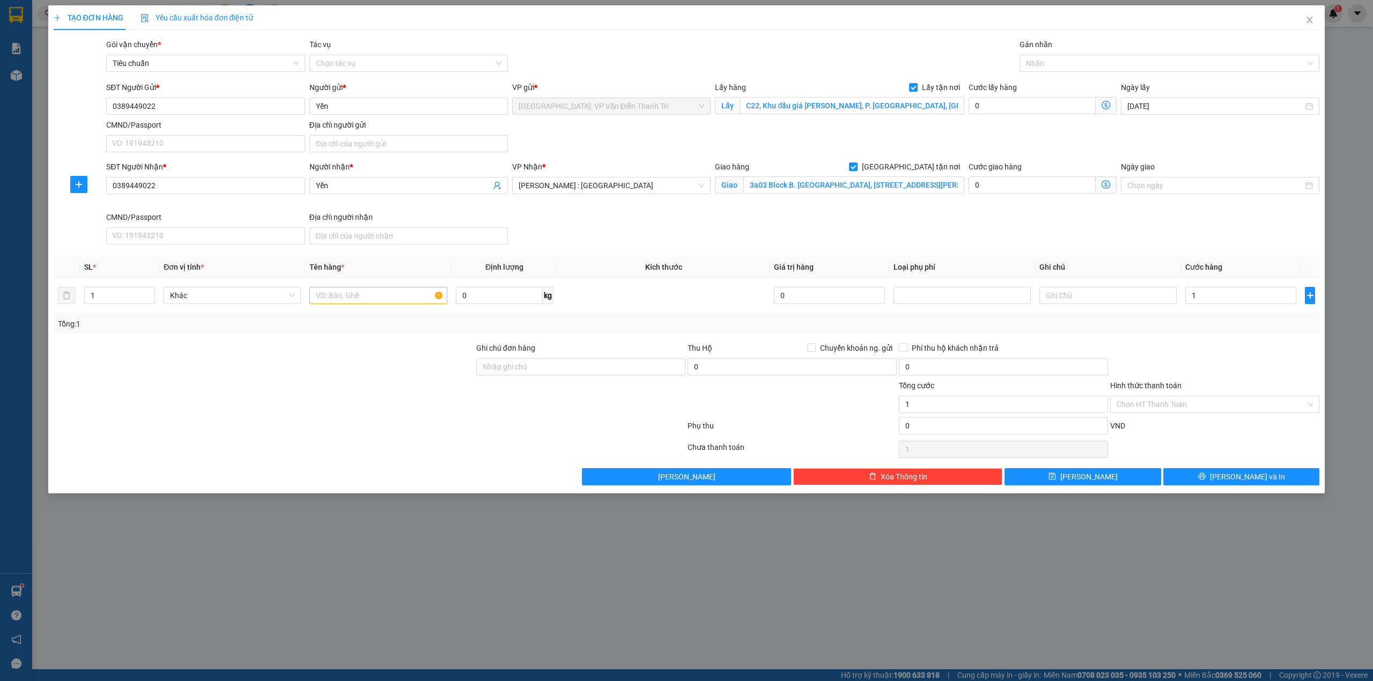
click at [1040, 234] on div "SĐT Người Nhận * 0389449022 Người nhận * Yến VP Nhận * Hồ Chí Minh : Kho Quận 1…" at bounding box center [713, 205] width 1218 height 88
type input "1.000"
click at [324, 295] on input "text" at bounding box center [378, 295] width 137 height 17
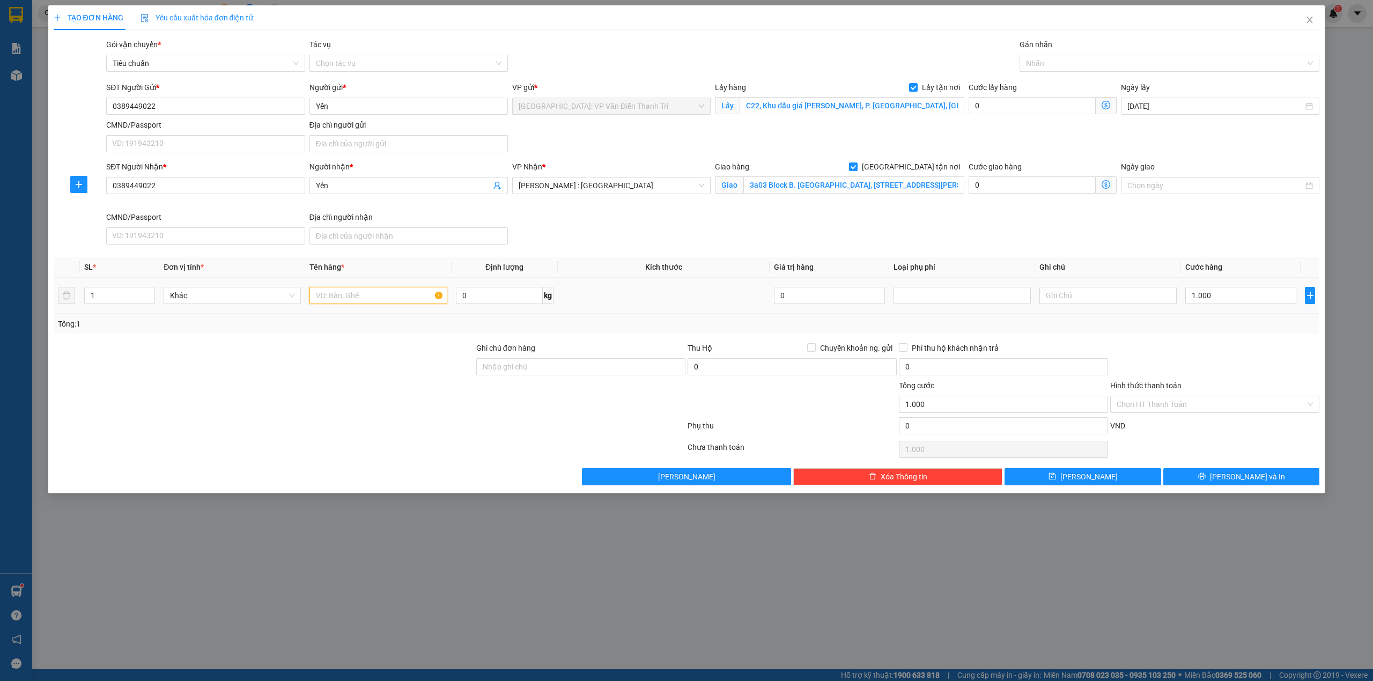
click at [378, 297] on input "text" at bounding box center [378, 295] width 137 height 17
paste input "12/10 đón 5 thùng đồ"
click at [346, 402] on div at bounding box center [264, 399] width 423 height 38
click at [411, 299] on input "12/10 đón 5 thùng đồ" at bounding box center [378, 295] width 137 height 17
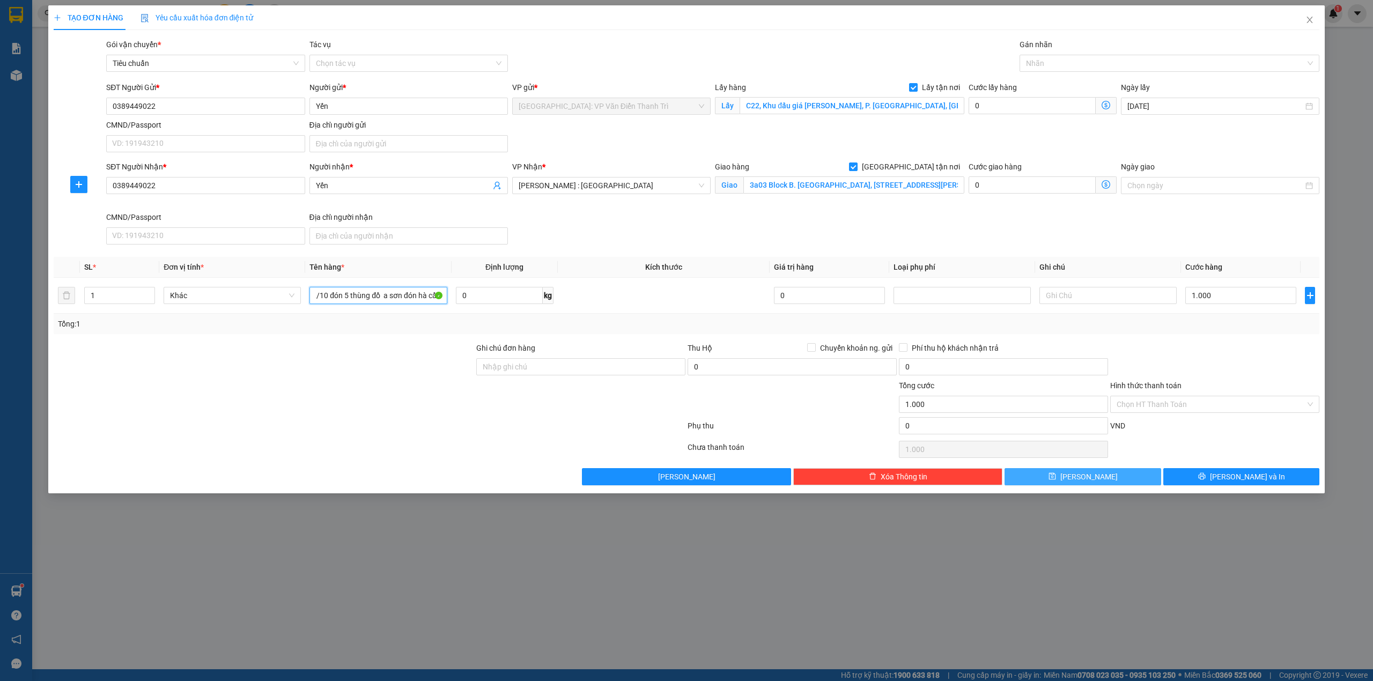
type input "12/10 đón 5 thùng đồ a sơn đón hà cầu"
click at [1112, 479] on button "[PERSON_NAME]" at bounding box center [1083, 476] width 157 height 17
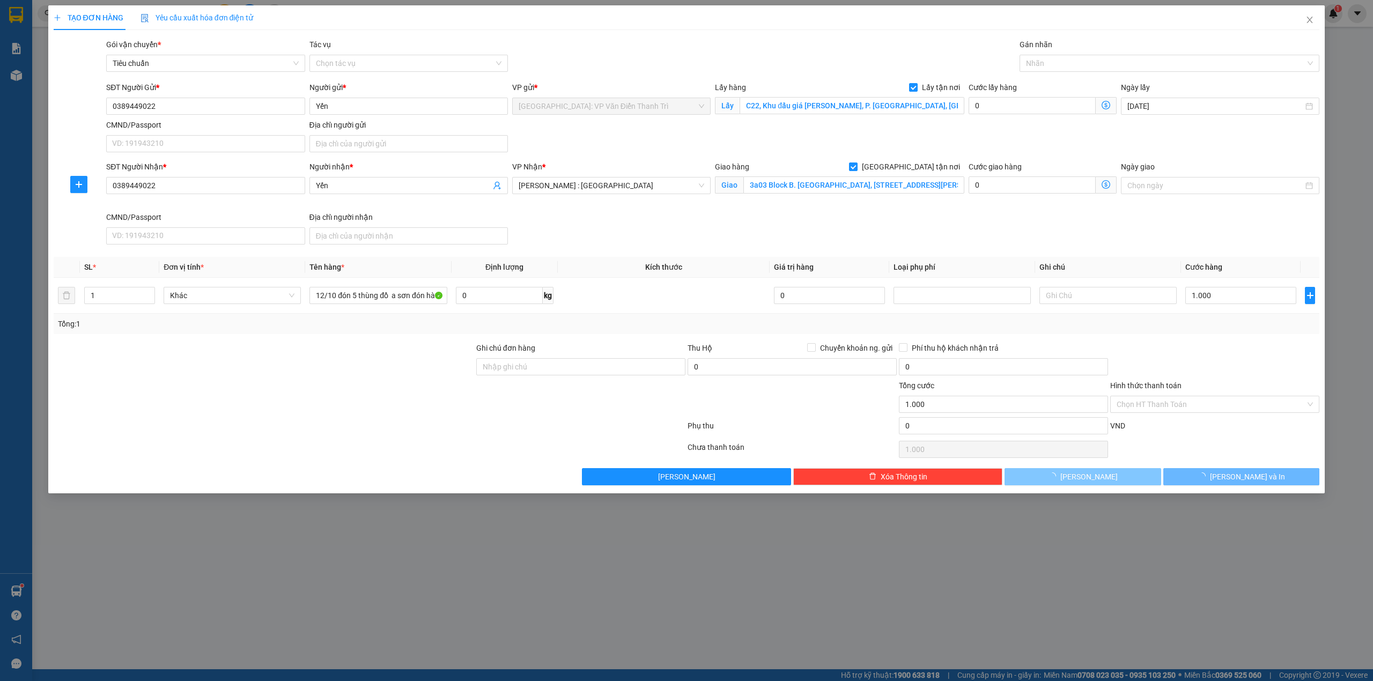
checkbox input "false"
type input "0"
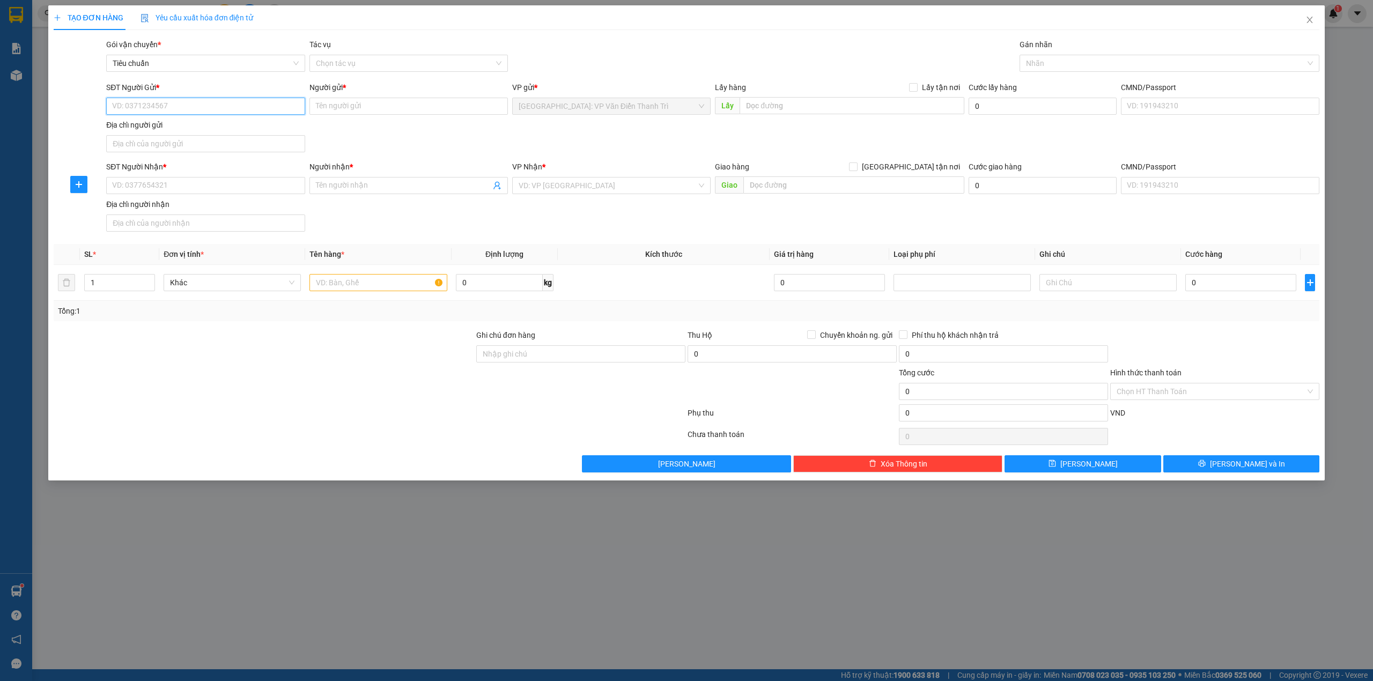
click at [271, 99] on input "SĐT Người Gửi *" at bounding box center [205, 106] width 199 height 17
paste input "0971934014"
type input "0971934014"
click at [366, 108] on input "Người gửi *" at bounding box center [409, 106] width 199 height 17
paste input "Trường"
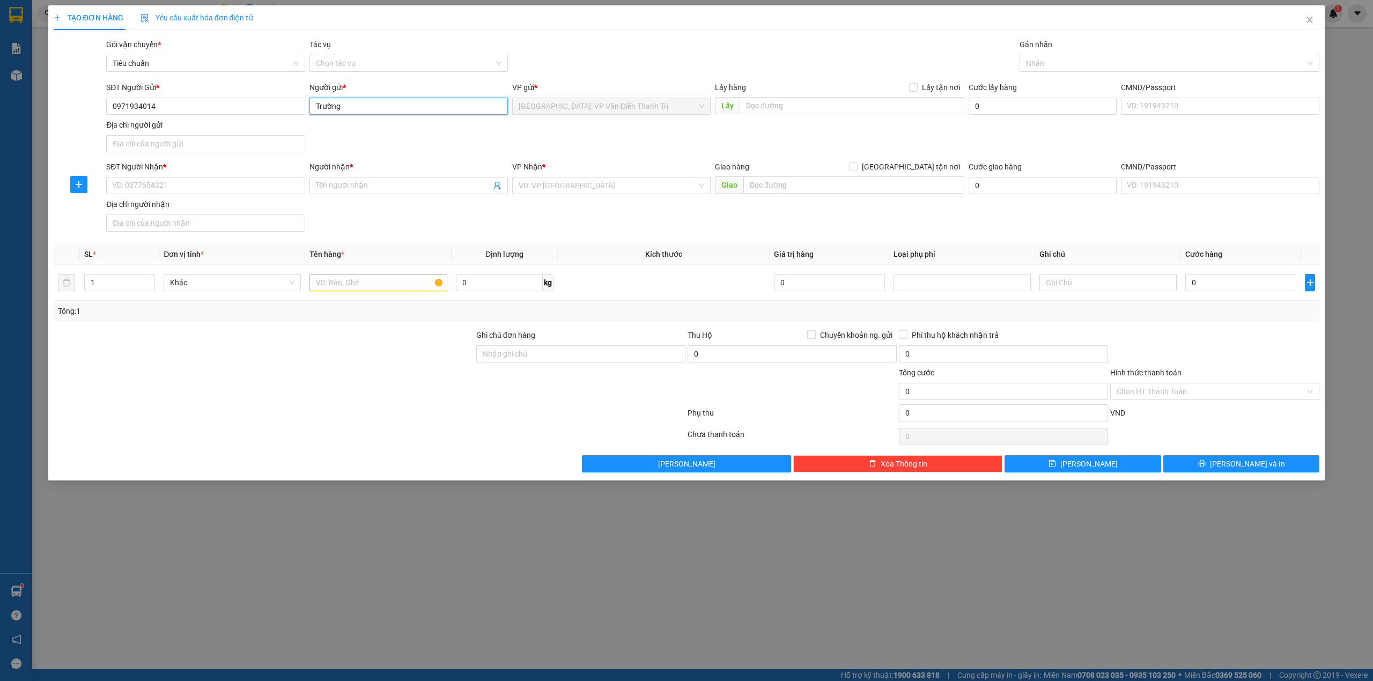
type input "Trường"
click at [606, 120] on div "SĐT Người Gửi * 0971934014 Người gửi * Trường Trường VP gửi * Hà Nội: VP Văn Đi…" at bounding box center [713, 119] width 1218 height 75
click at [254, 196] on div "SĐT Người Nhận * VD: 0377654321" at bounding box center [205, 180] width 199 height 38
click at [254, 191] on input "SĐT Người Nhận *" at bounding box center [205, 185] width 199 height 17
paste input "Địa chỉ gửi: Toà P1 pavilion Vinhomes Ocean Park Gia Lâm Hà Nội"
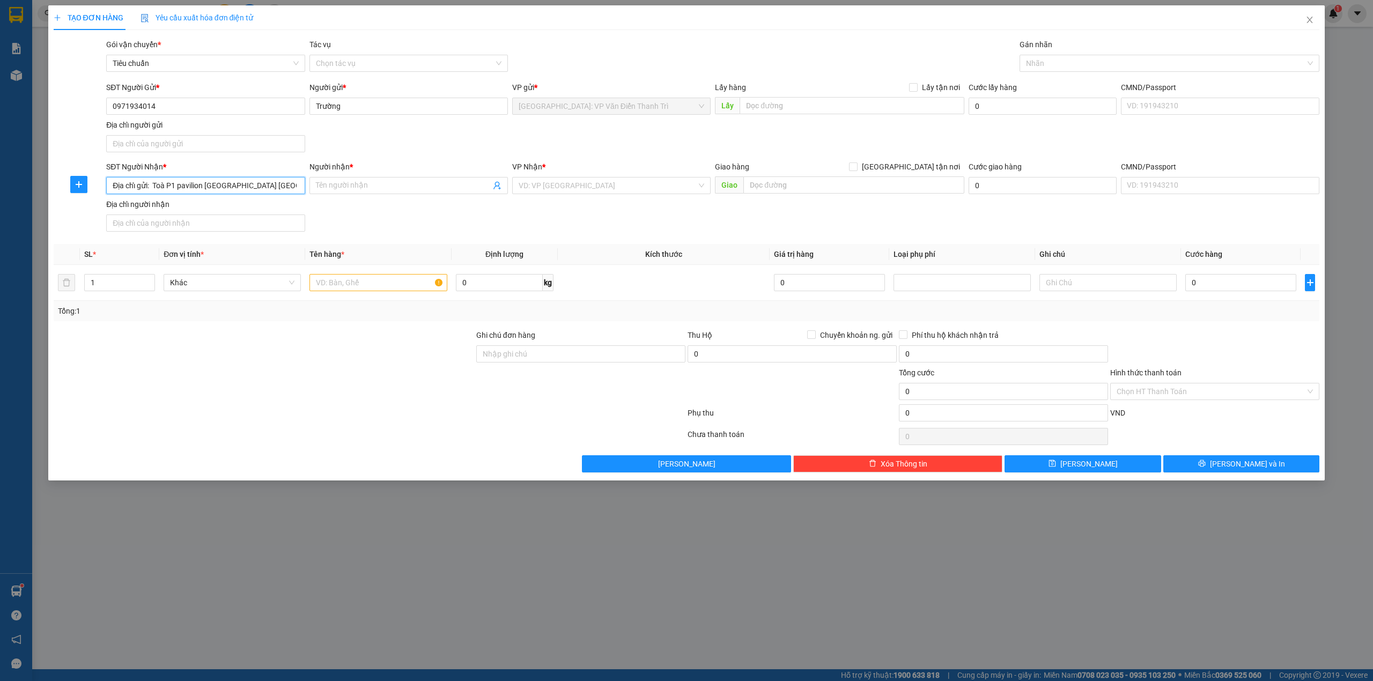
scroll to position [0, 35]
type input "Địa chỉ gửi: Toà P1 pavilion Vinhomes Ocean Park Gia Lâm Hà Nội"
click at [778, 101] on input "text" at bounding box center [852, 105] width 225 height 17
paste input "Địa chỉ gửi: Toà P1 pavilion Vinhomes Ocean Park Gia Lâm Hà Nội"
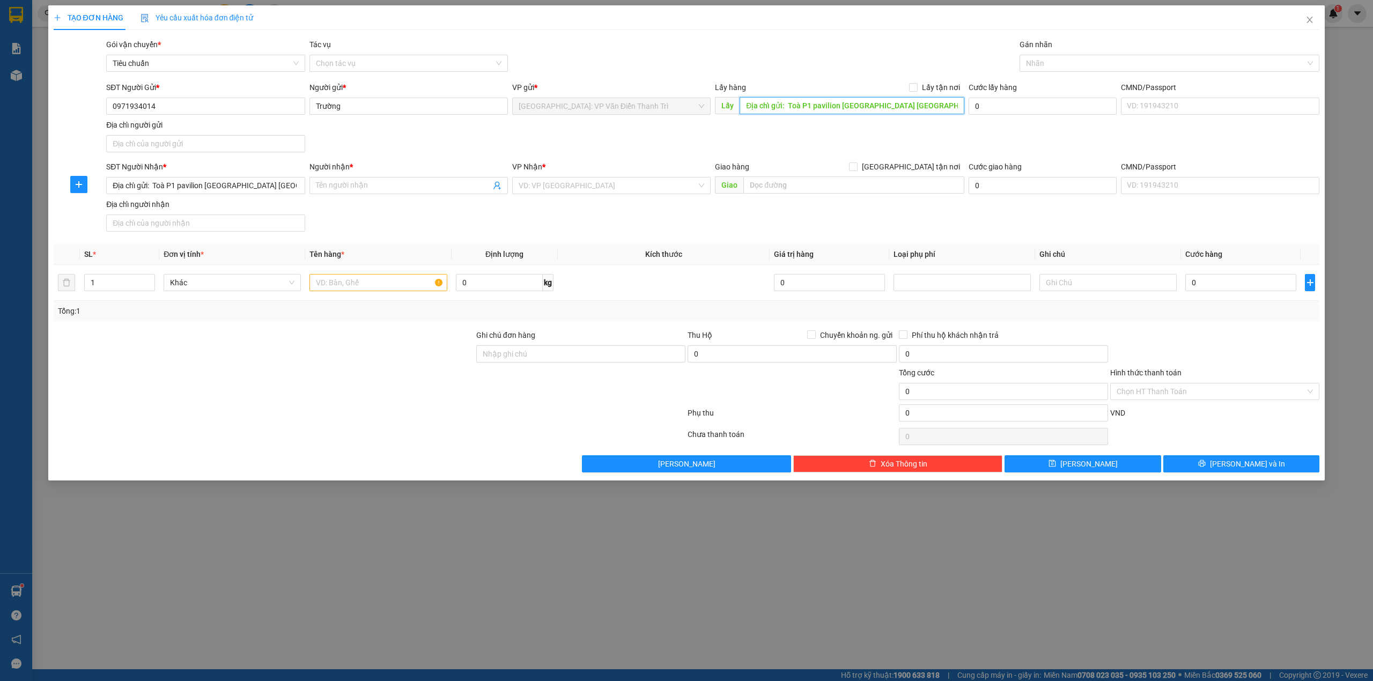
scroll to position [0, 13]
type input "Địa chỉ gửi: Toà P1 pavilion Vinhomes Ocean Park Gia Lâm Hà Nội"
click at [930, 85] on span "Lấy tận nơi" at bounding box center [941, 88] width 47 height 12
click at [917, 85] on input "Lấy tận nơi" at bounding box center [913, 87] width 8 height 8
checkbox input "true"
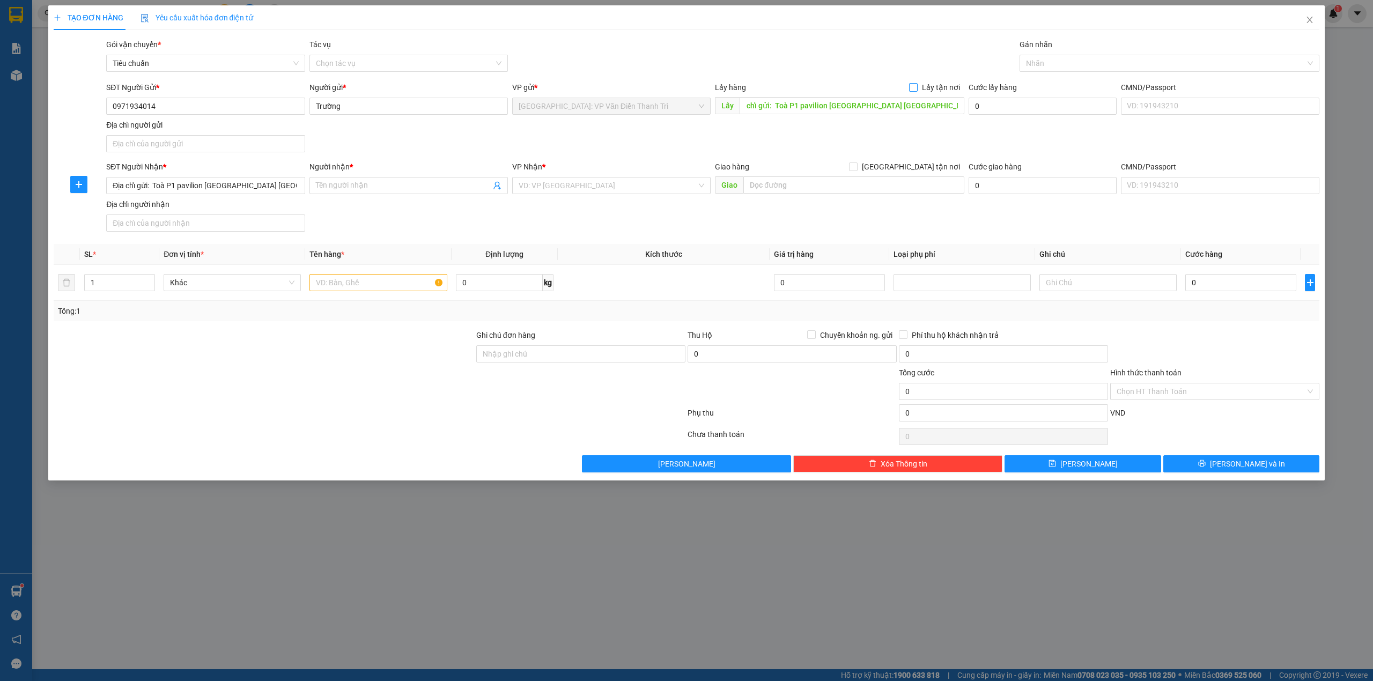
scroll to position [0, 0]
click at [704, 54] on div "Gói vận chuyển * Tiêu chuẩn Tác vụ Chọn tác vụ Gán nhãn Nhãn" at bounding box center [713, 58] width 1218 height 38
click at [246, 196] on div "SĐT Người Nhận * Địa chỉ gửi: Toà P1 pavilion Vinhomes Ocean Park Gia Lâm Hà Nội" at bounding box center [205, 180] width 199 height 38
click at [259, 185] on input "Địa chỉ gửi: Toà P1 pavilion Vinhomes Ocean Park Gia Lâm Hà Nội" at bounding box center [205, 185] width 199 height 17
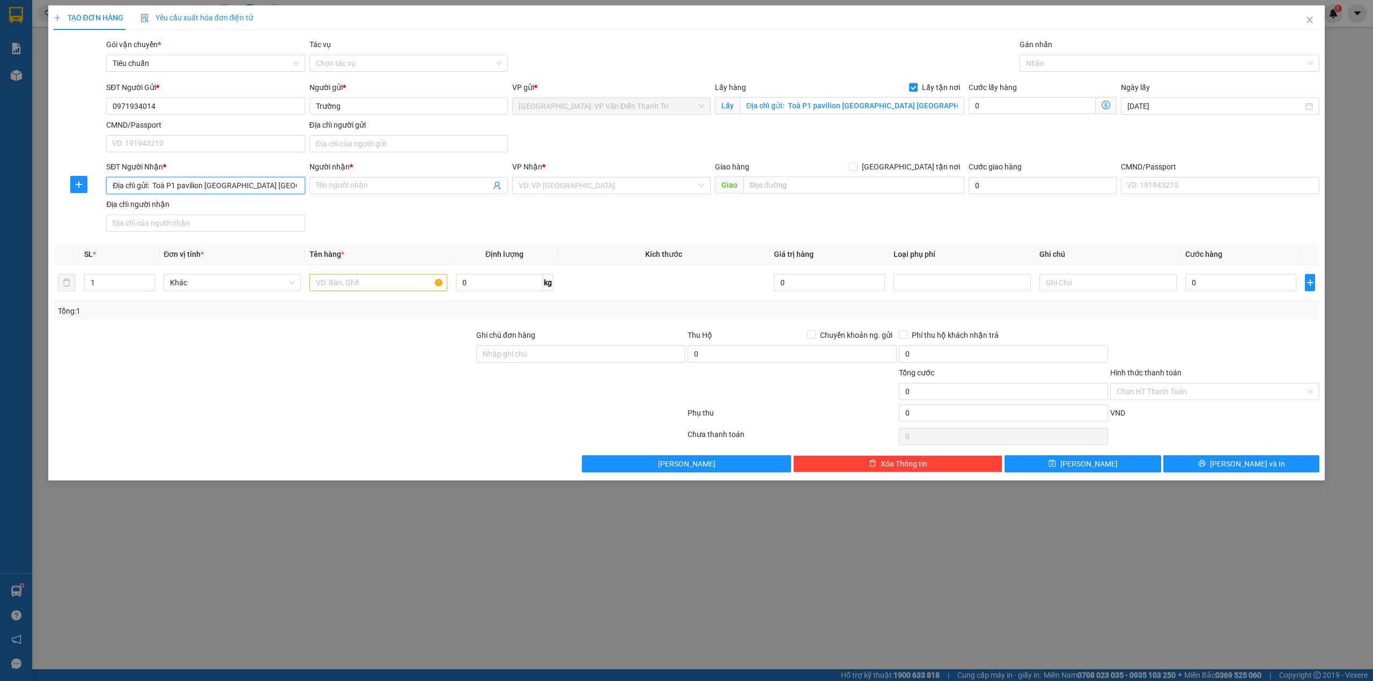
click at [259, 185] on input "Địa chỉ gửi: Toà P1 pavilion Vinhomes Ocean Park Gia Lâm Hà Nội" at bounding box center [205, 185] width 199 height 17
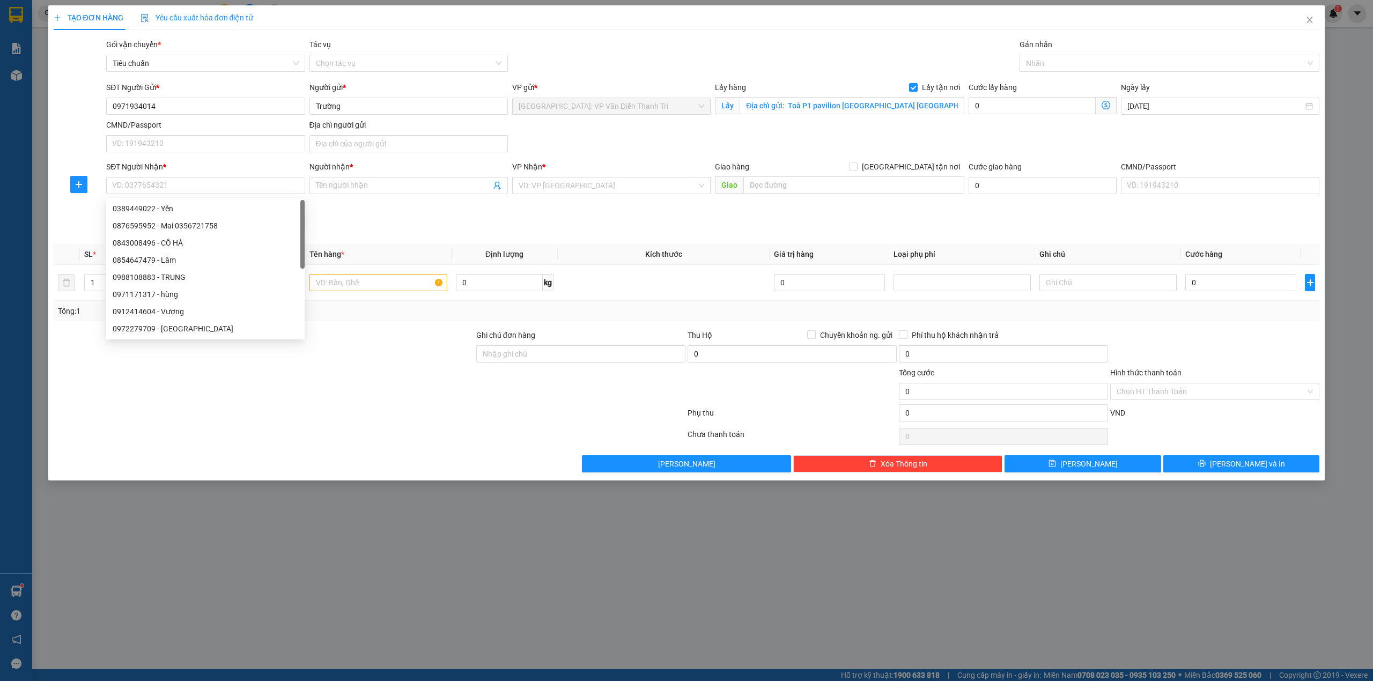
click at [485, 211] on div "SĐT Người Nhận * VD: 0377654321 Người nhận * Tên người nhận VP Nhận * VD: VP Sà…" at bounding box center [713, 198] width 1218 height 75
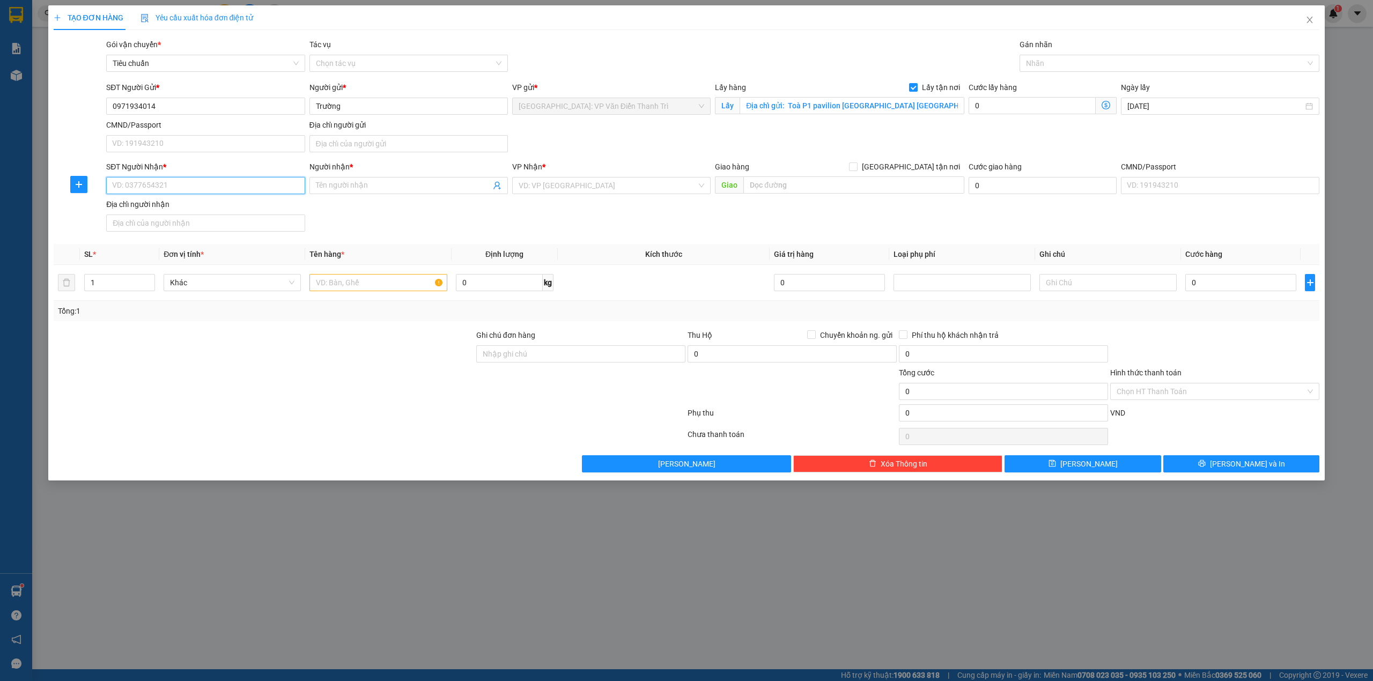
click at [273, 192] on input "SĐT Người Nhận *" at bounding box center [205, 185] width 199 height 17
click at [371, 194] on span at bounding box center [409, 185] width 199 height 17
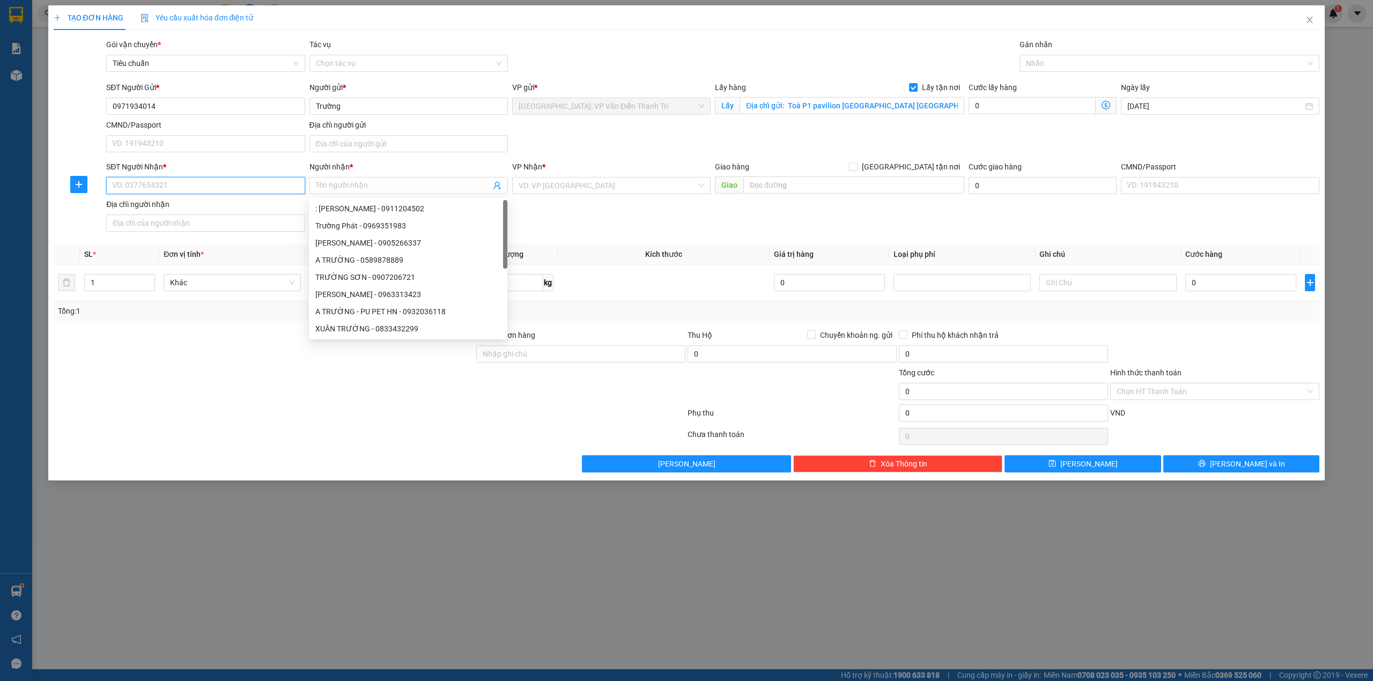
click at [280, 193] on input "SĐT Người Nhận *" at bounding box center [205, 185] width 199 height 17
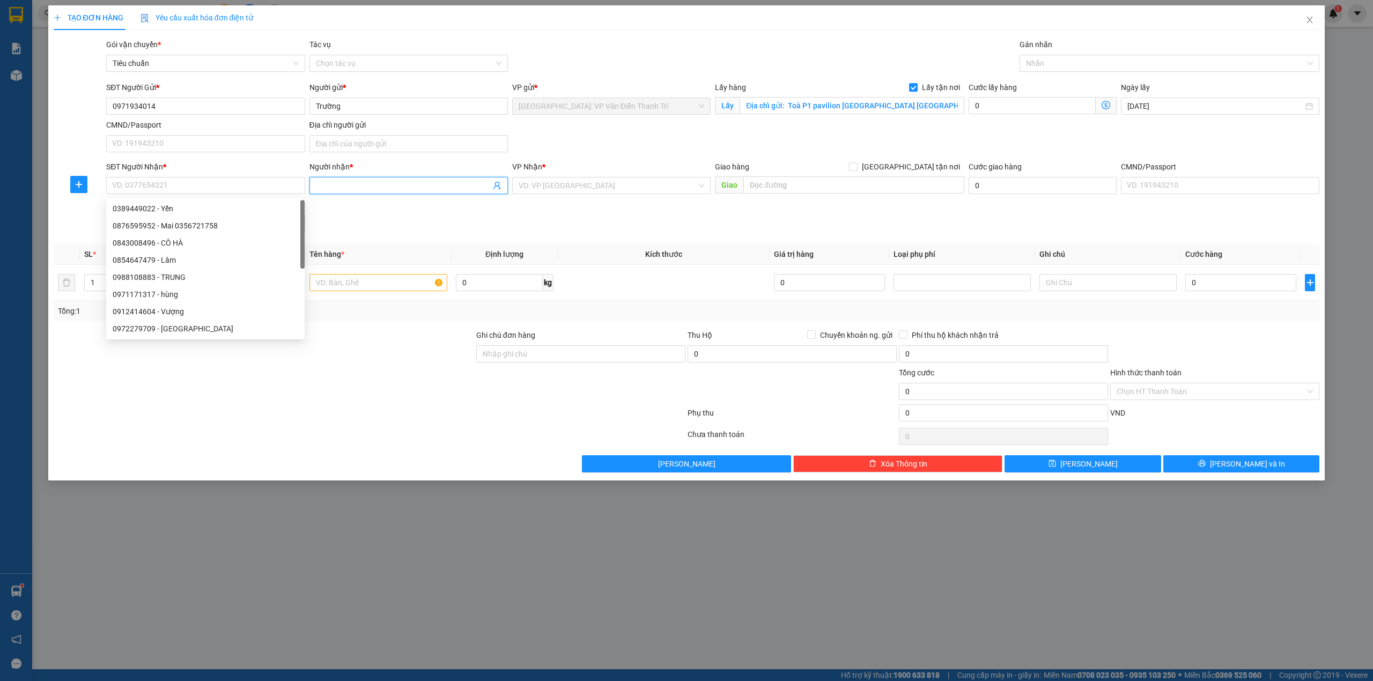
click at [374, 193] on span at bounding box center [409, 185] width 199 height 17
paste input "Hậu"
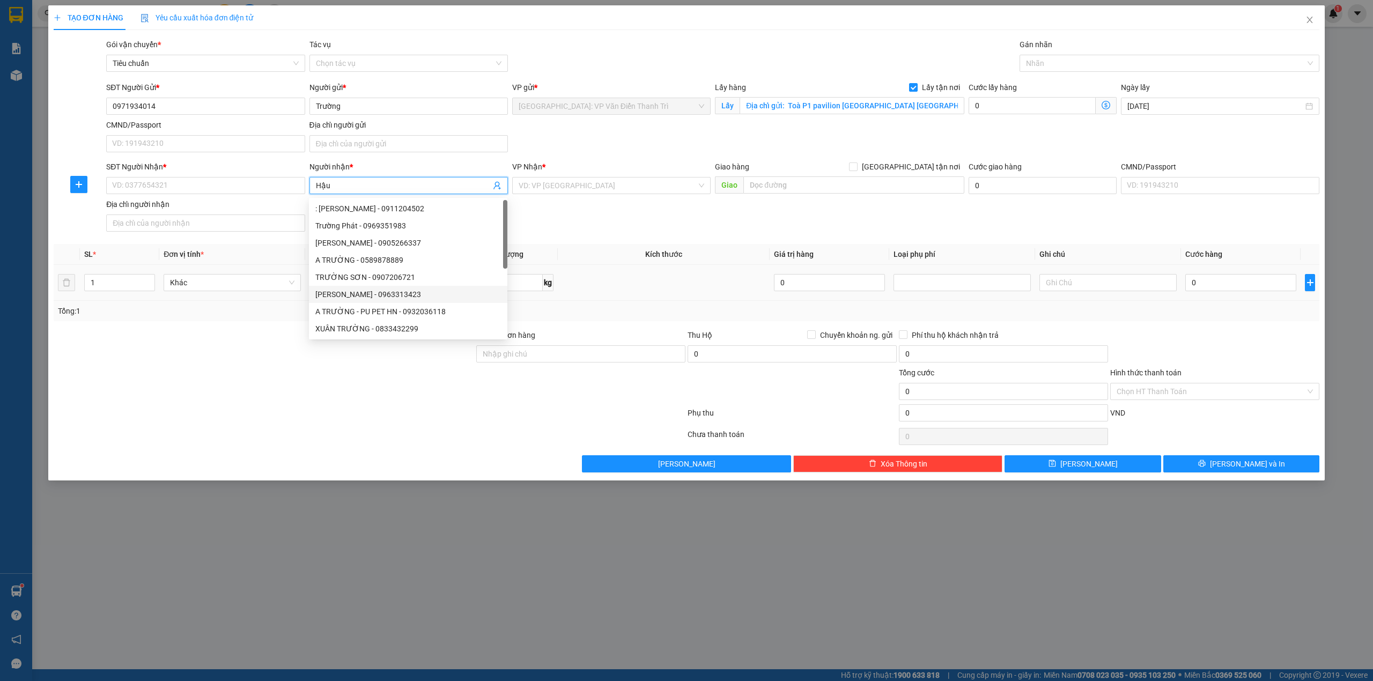
type input "Hậu"
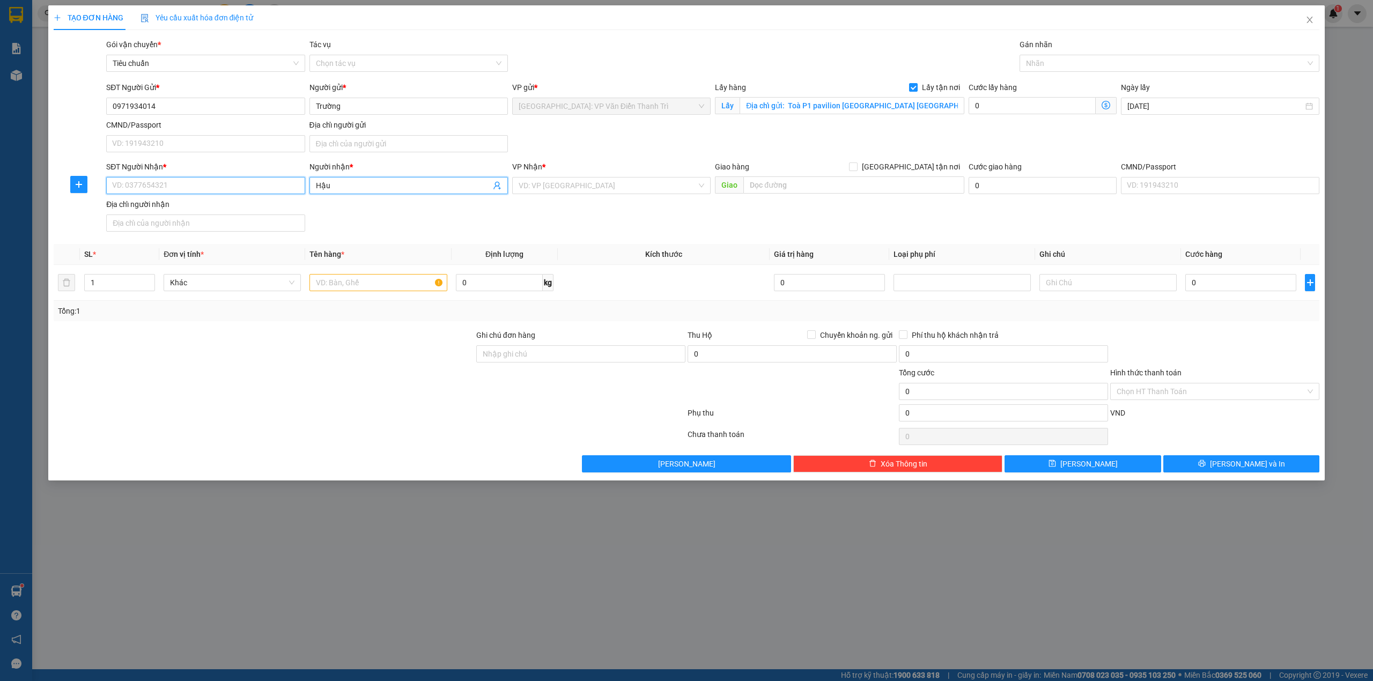
click at [259, 189] on input "SĐT Người Nhận *" at bounding box center [205, 185] width 199 height 17
paste input "0707999945"
type input "0707999945"
click at [266, 428] on div at bounding box center [370, 436] width 634 height 21
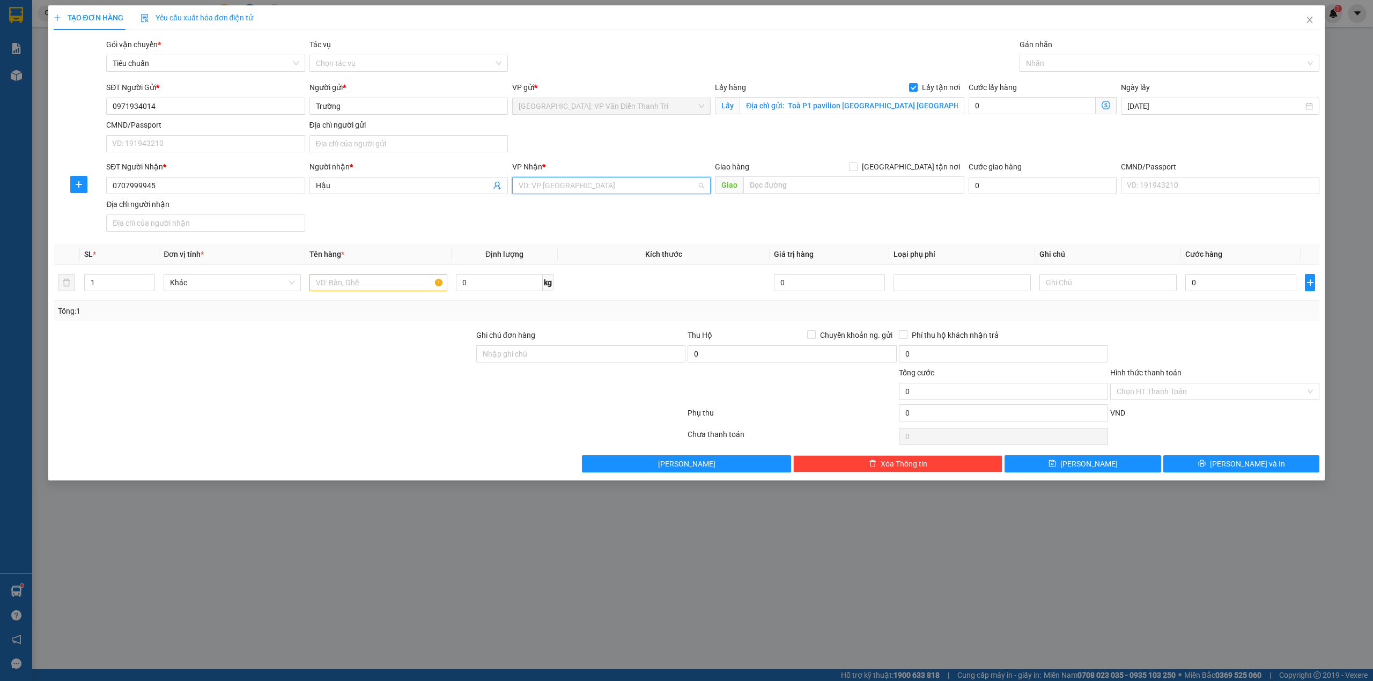
click at [644, 193] on input "search" at bounding box center [608, 186] width 178 height 16
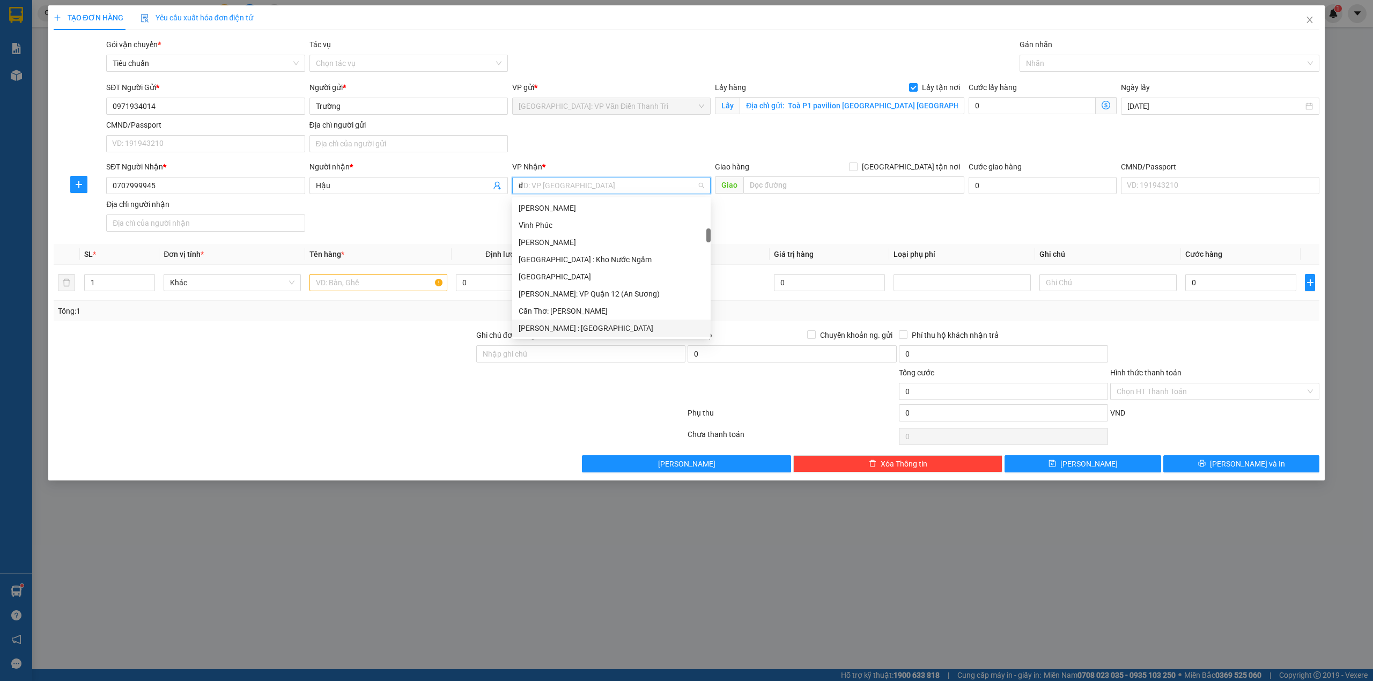
scroll to position [159, 0]
type input "d"
type input "đà"
click at [612, 212] on div "[GEOGRAPHIC_DATA] : VP [PERSON_NAME]" at bounding box center [617, 208] width 197 height 12
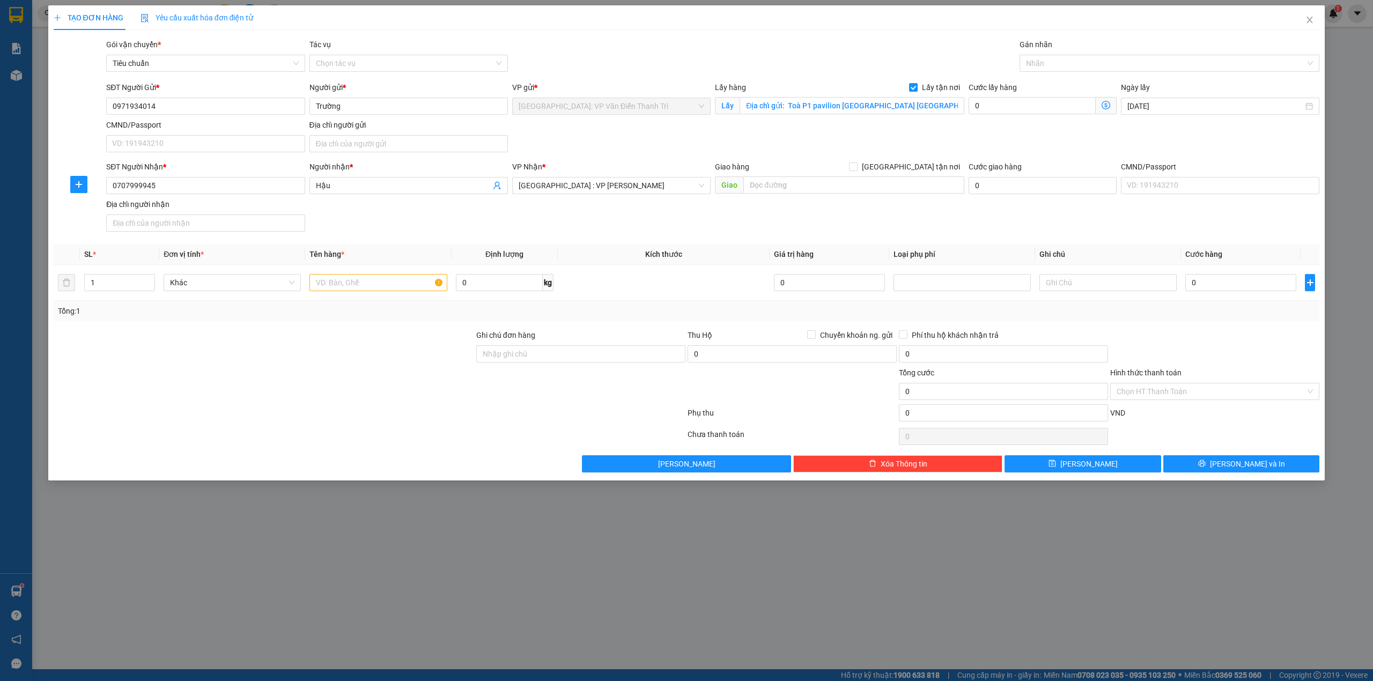
click at [812, 175] on div "Giao hàng Giao tận nơi" at bounding box center [839, 169] width 249 height 16
click at [810, 183] on input "text" at bounding box center [854, 185] width 221 height 17
paste input "Địa chỉ nhận: K183/03 trần thái tông, thanh khê, đà nẵng"
type input "Địa chỉ nhận: K183/03 trần thái tông, thanh khê, đà nẵng"
click at [922, 165] on span "[GEOGRAPHIC_DATA] tận nơi" at bounding box center [911, 167] width 107 height 12
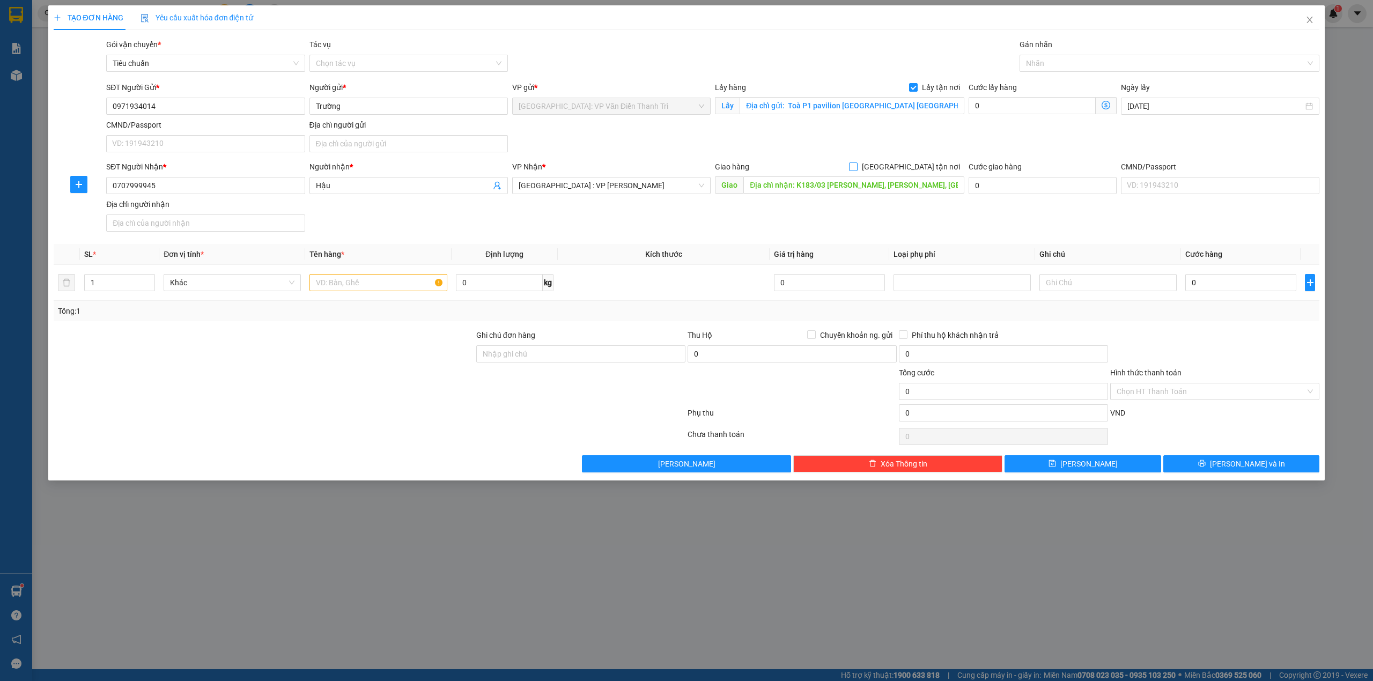
click at [857, 165] on input "[GEOGRAPHIC_DATA] tận nơi" at bounding box center [853, 167] width 8 height 8
checkbox input "true"
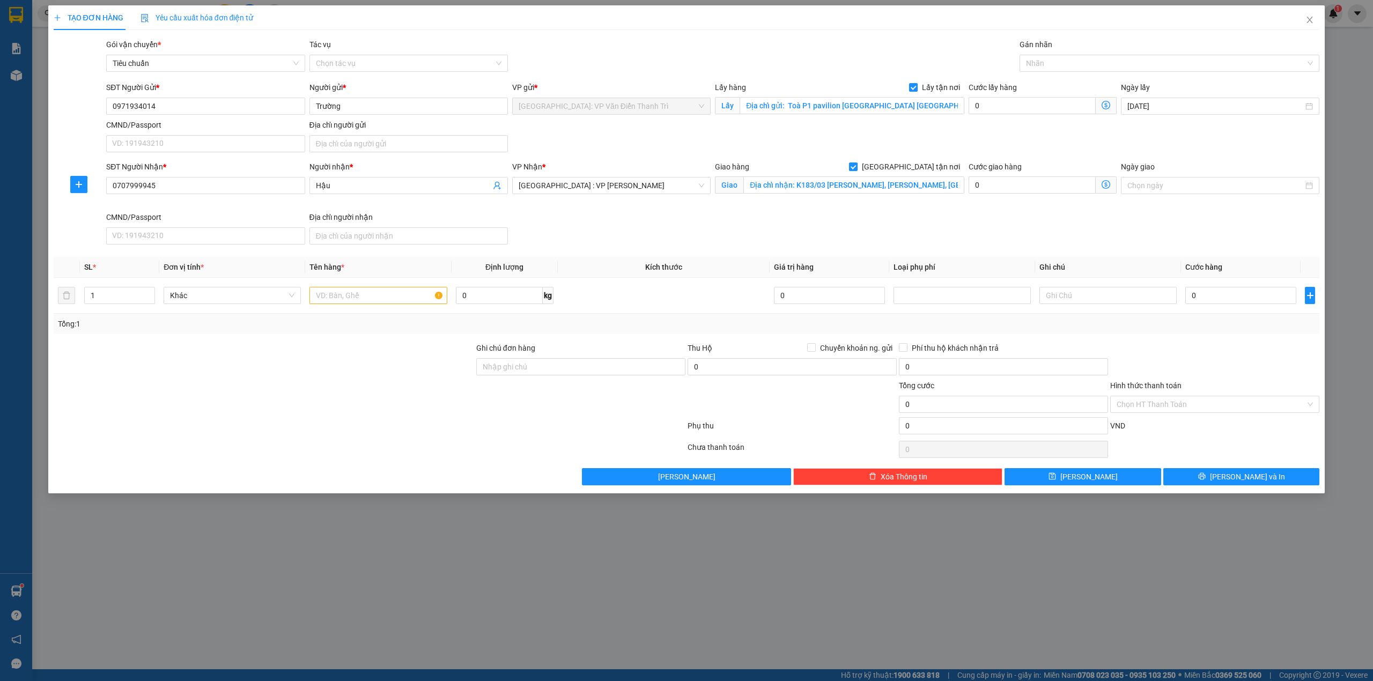
click at [857, 155] on div "SĐT Người Gửi * 0971934014 Người gửi * Trường VP gửi * Hà Nội: VP Văn Điển Than…" at bounding box center [713, 119] width 1218 height 75
click at [843, 220] on div "SĐT Người Nhận * 0707999945 Người nhận * Hậu VP Nhận * Đà Nẵng : VP Thanh Khê G…" at bounding box center [713, 205] width 1218 height 88
click at [926, 216] on div "SĐT Người Nhận * 0707999945 Người nhận * Hậu VP Nhận * Đà Nẵng : VP Thanh Khê G…" at bounding box center [713, 205] width 1218 height 88
click at [1220, 297] on input "0" at bounding box center [1241, 295] width 111 height 17
type input "4"
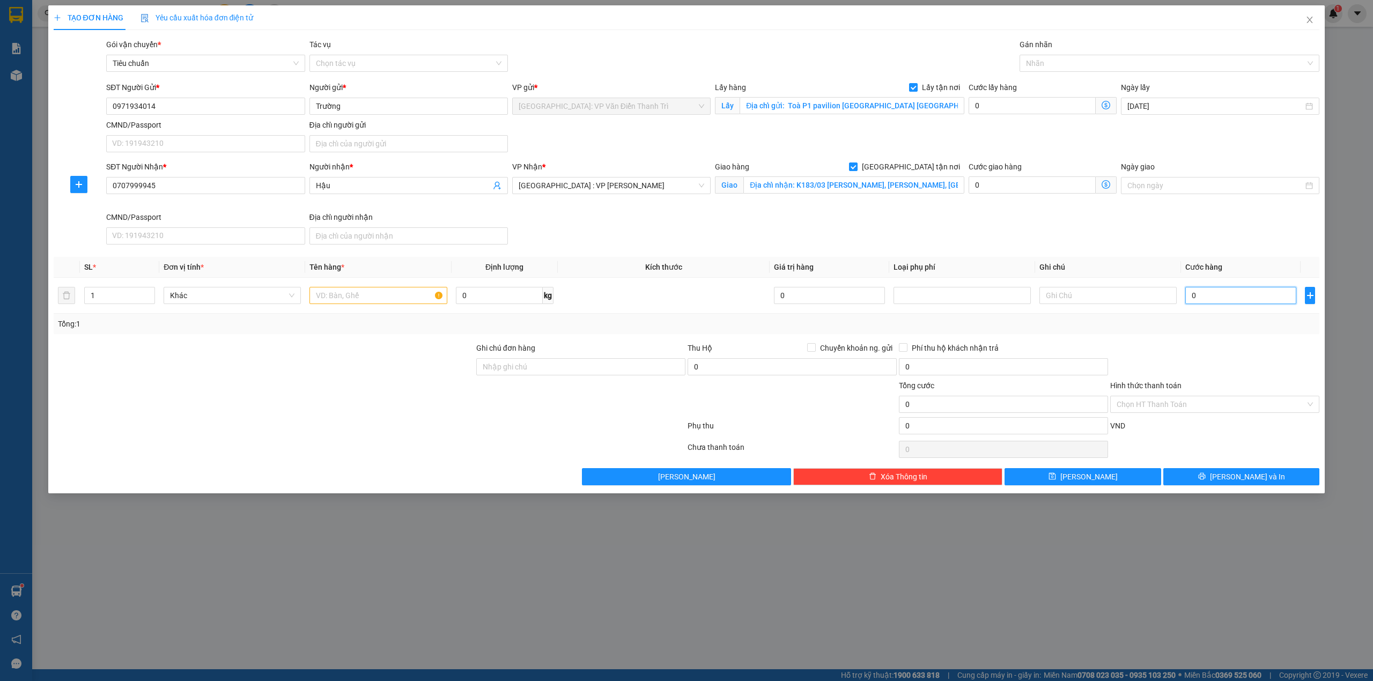
type input "4"
type input "43"
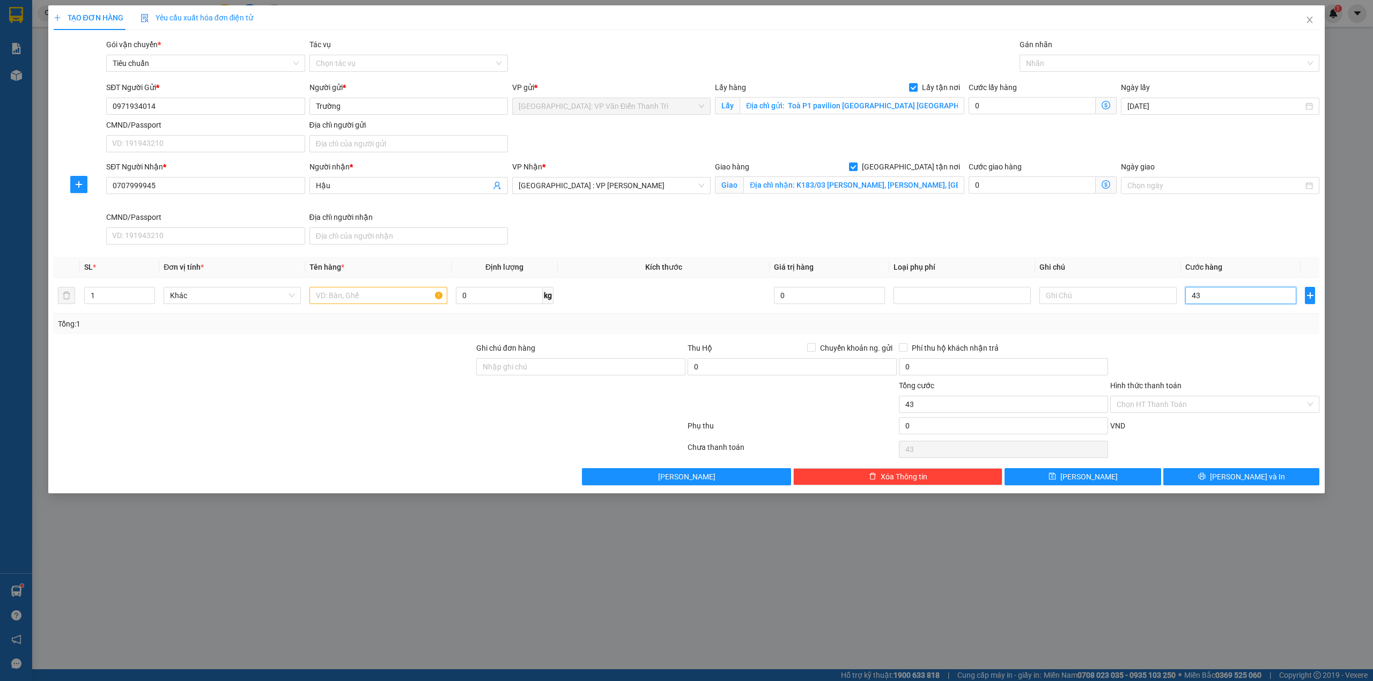
type input "430"
type input "430.000"
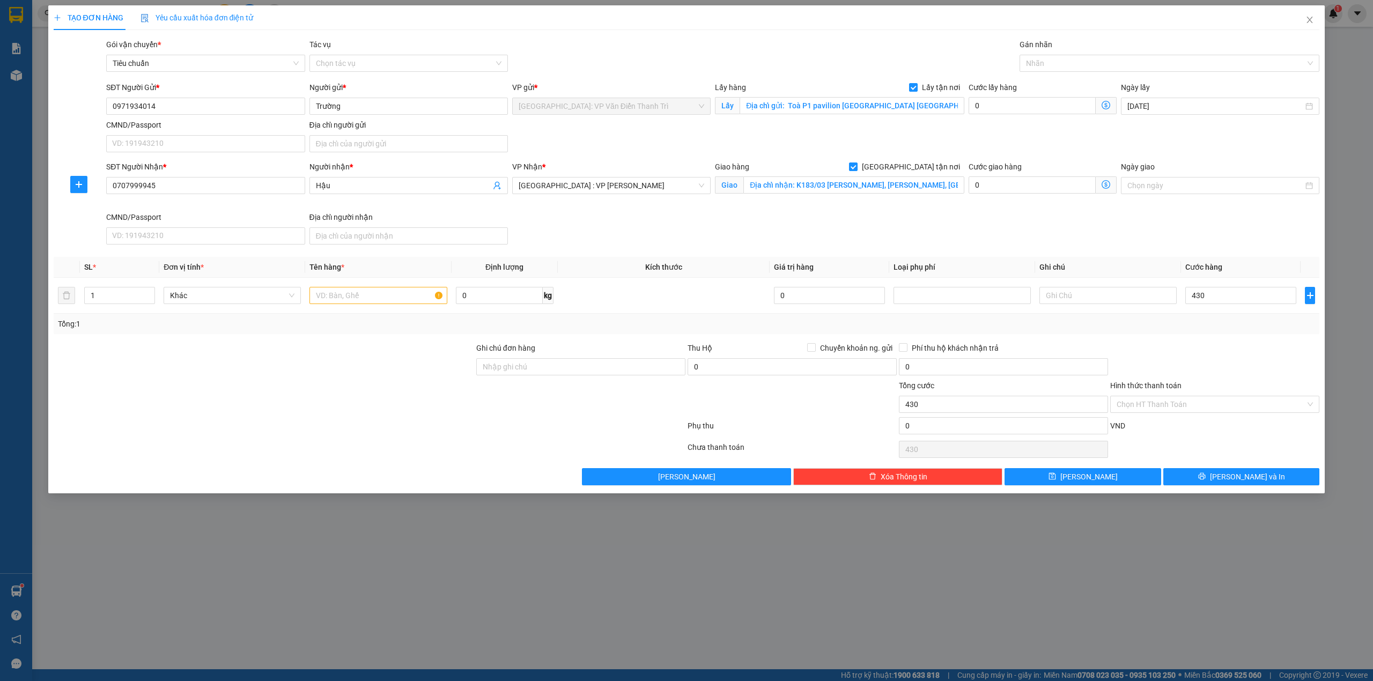
type input "430.000"
click at [927, 238] on div "SĐT Người Nhận * 0707999945 Người nhận * Hậu VP Nhận * Đà Nẵng : VP Thanh Khê G…" at bounding box center [713, 205] width 1218 height 88
click at [1044, 110] on input "0" at bounding box center [1032, 105] width 127 height 17
type input "430.006"
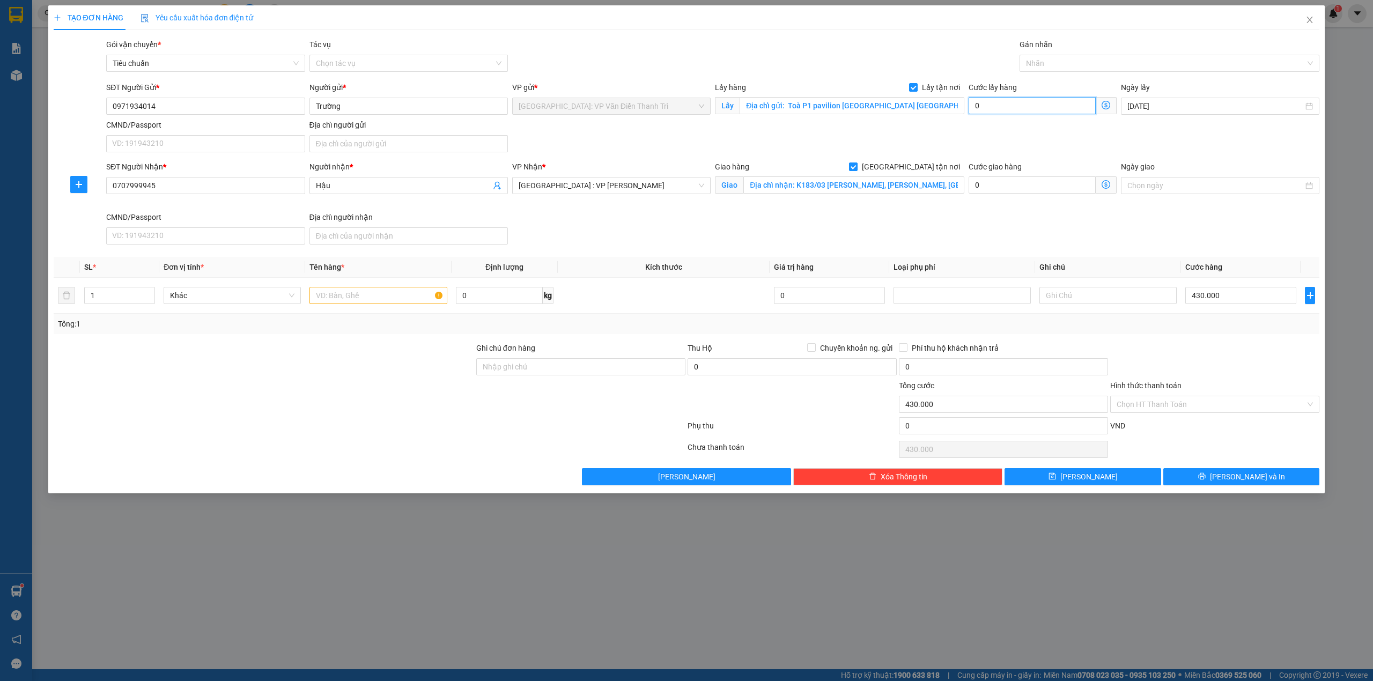
type input "6"
type input "430.065"
type input "65"
type input "495.000"
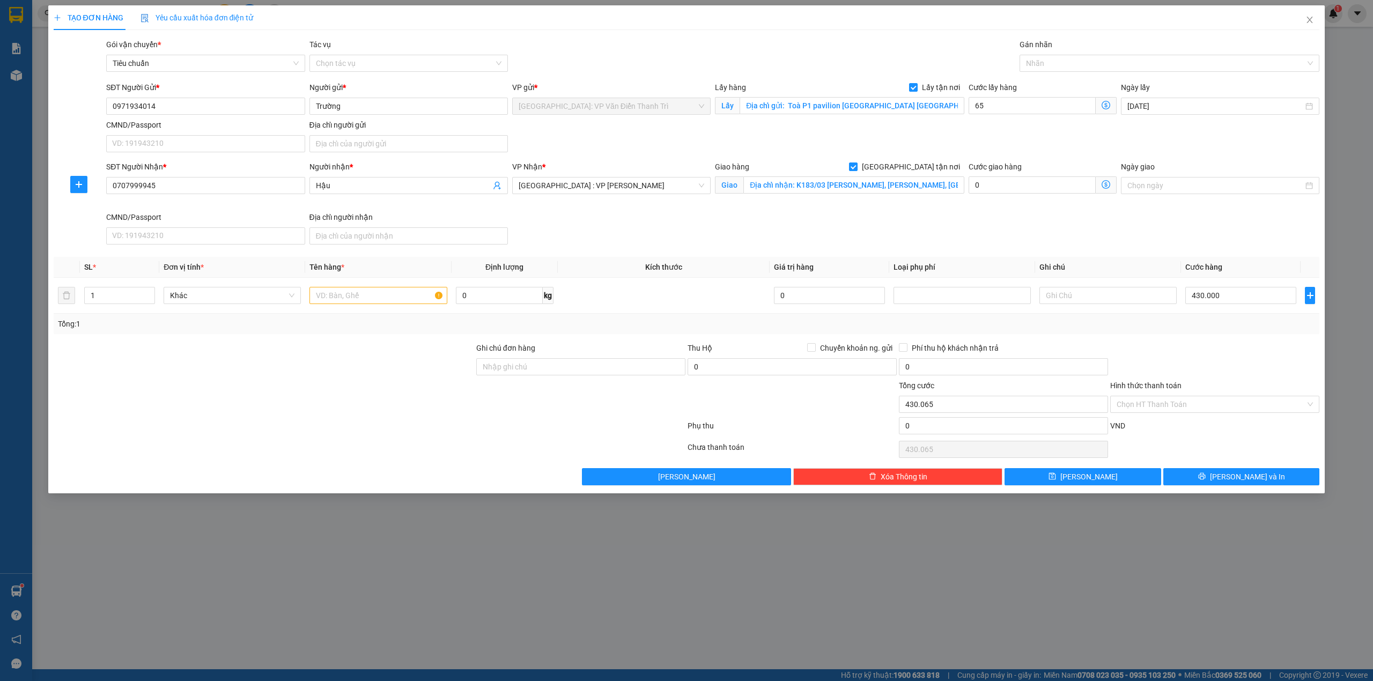
type input "495.000"
type input "65.000"
click at [788, 153] on div "SĐT Người Gửi * 0971934014 Người gửi * Trường VP gửi * Hà Nội: VP Văn Điển Than…" at bounding box center [713, 119] width 1218 height 75
click at [430, 362] on div at bounding box center [264, 361] width 423 height 38
click at [380, 288] on div at bounding box center [378, 295] width 137 height 21
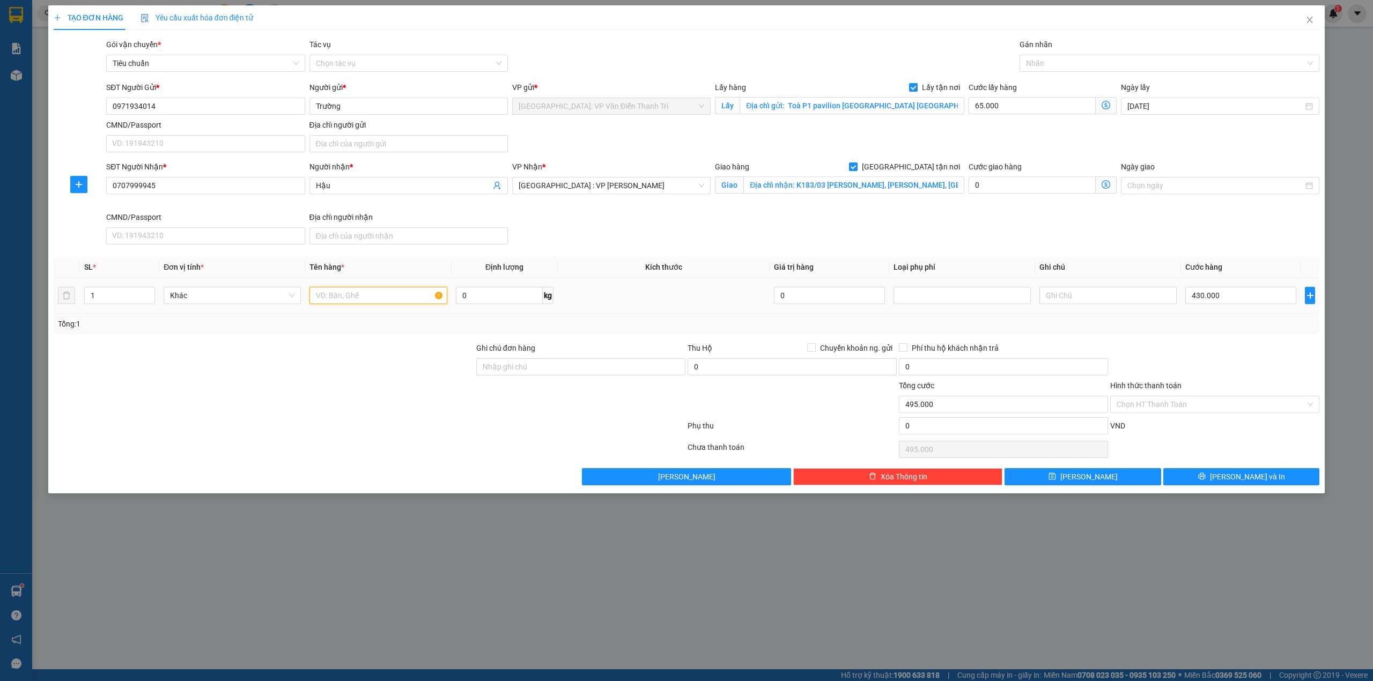
click at [380, 296] on input "text" at bounding box center [378, 295] width 137 height 17
click at [430, 290] on input "1 lô đồ làm tóc a sinh đón gia lâm" at bounding box center [378, 295] width 137 height 17
type input "1 lô đồ làm tóc a sinh đón gia lâm"
click at [387, 368] on div at bounding box center [264, 361] width 423 height 38
type input "0"
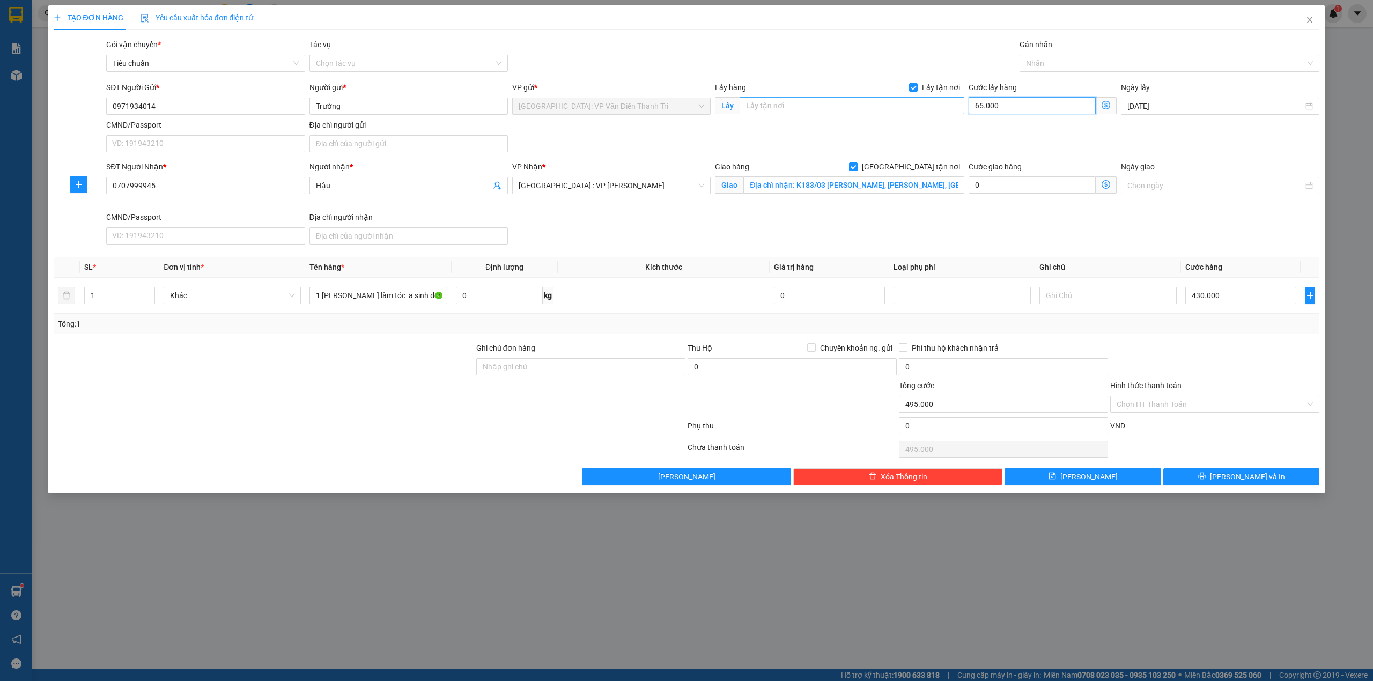
type input "0"
type input "430.000"
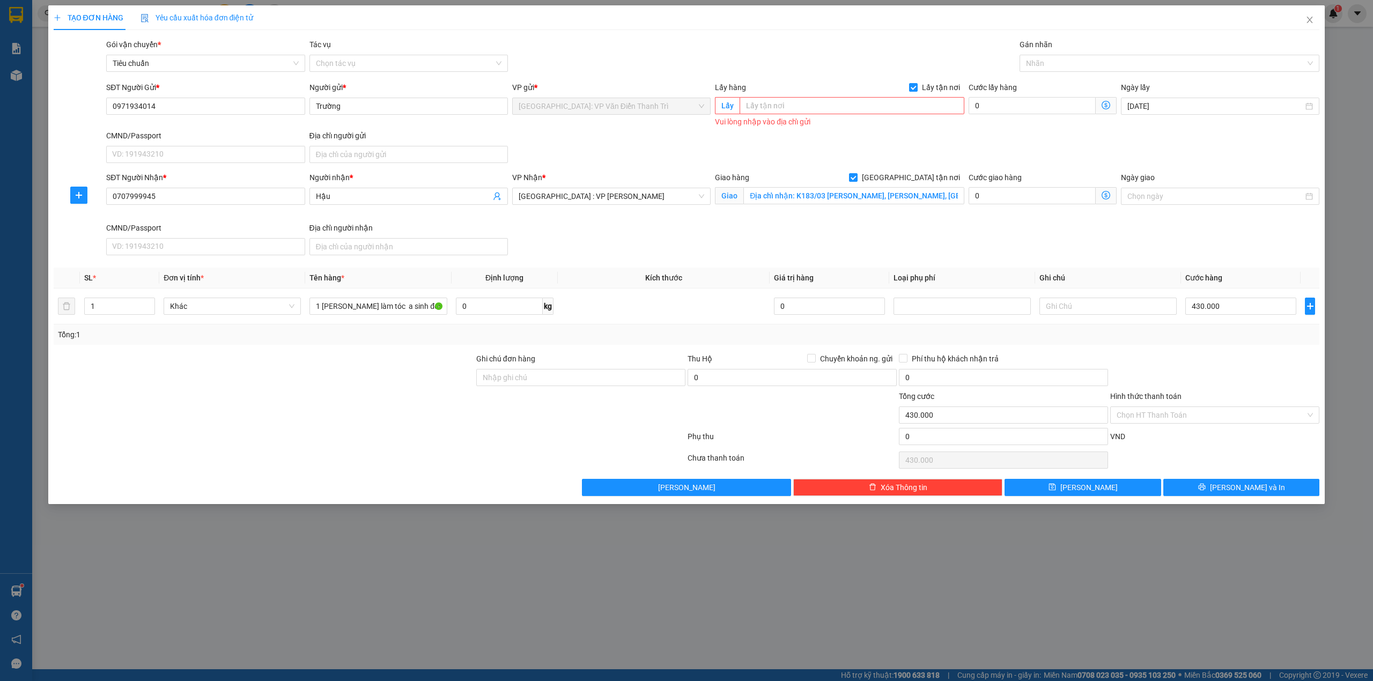
click at [797, 146] on div "SĐT Người Gửi * 0971934014 Người gửi * Trường VP gửi * Hà Nội: VP Văn Điển Than…" at bounding box center [713, 125] width 1218 height 86
click at [881, 99] on input "text" at bounding box center [852, 105] width 225 height 17
paste input "Địa chỉ gửi: Toà P1 pavilion Vinhomes Ocean Park Gia Lâm Hà Nội"
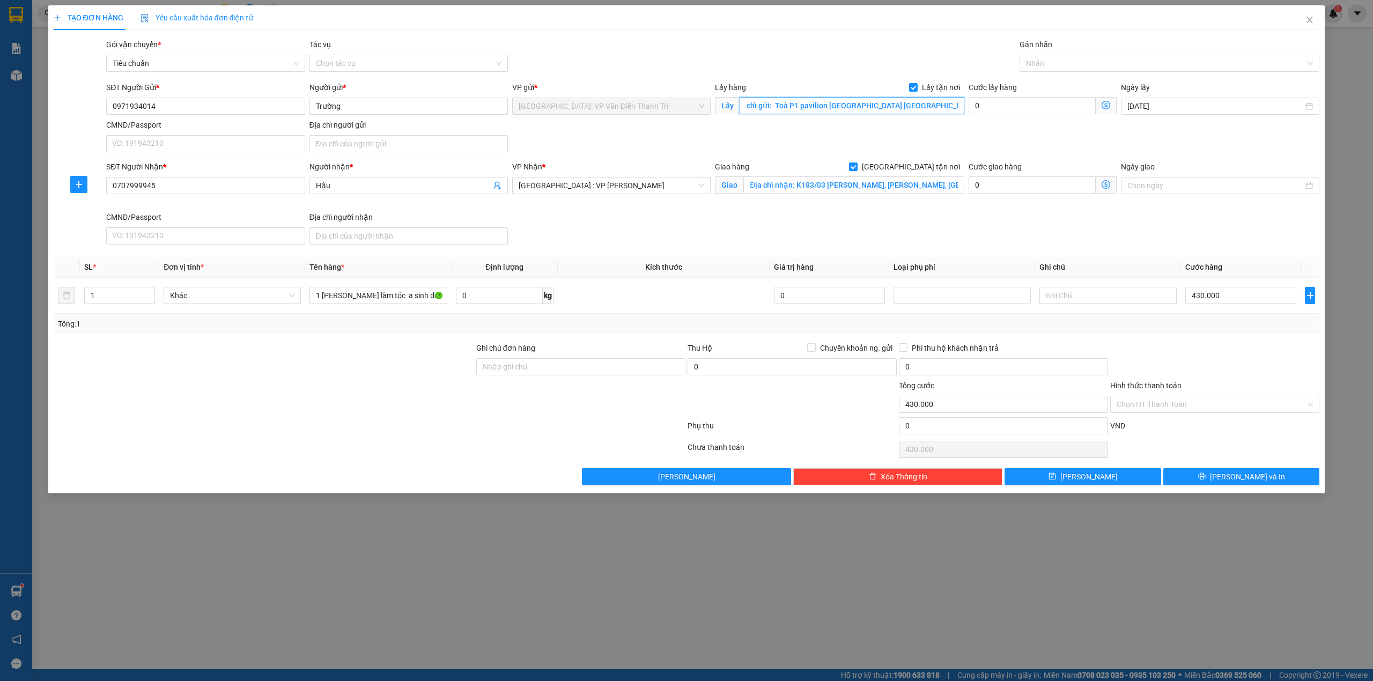
type input "Địa chỉ gửi: Toà P1 pavilion Vinhomes Ocean Park Gia Lâm Hà Nội"
click at [376, 379] on div at bounding box center [264, 361] width 423 height 38
click at [856, 218] on div "SĐT Người Nhận * 0707999945 Người nhận * Hậu VP Nhận * Đà Nẵng : VP Thanh Khê G…" at bounding box center [713, 205] width 1218 height 88
click at [1129, 478] on button "[PERSON_NAME]" at bounding box center [1083, 476] width 157 height 17
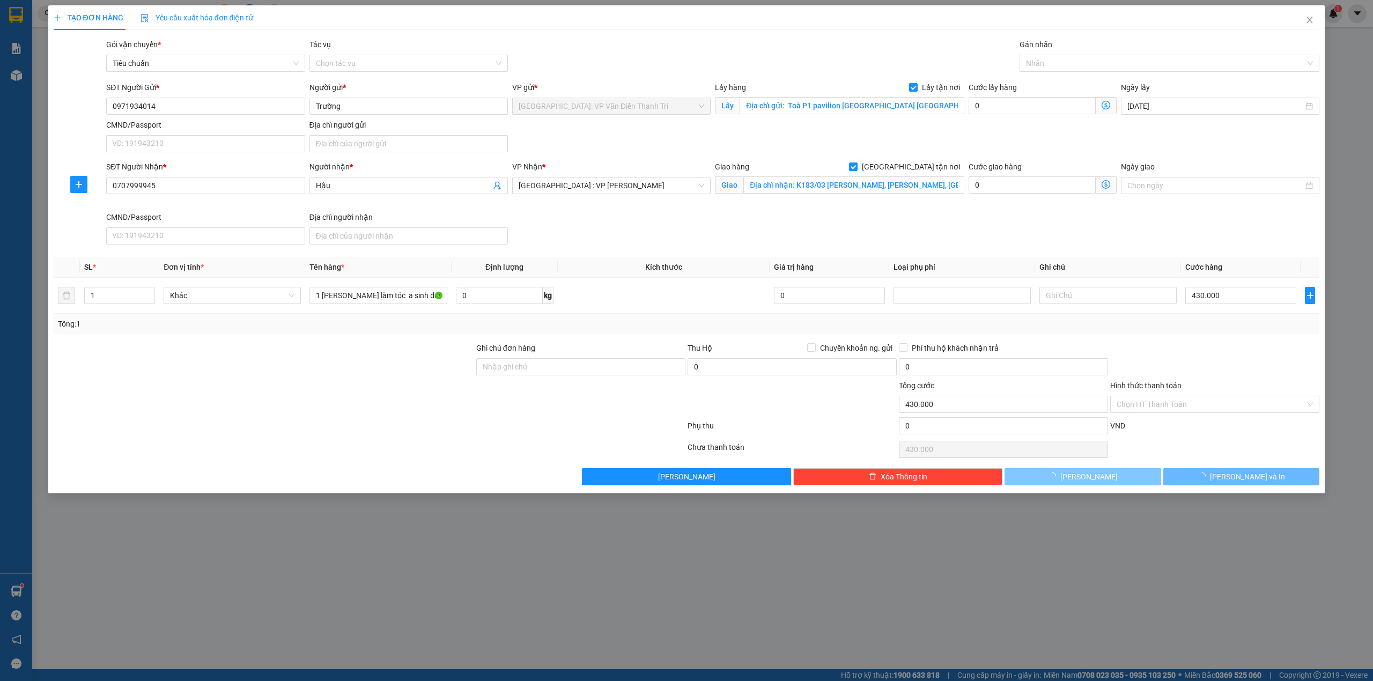
checkbox input "false"
type input "0"
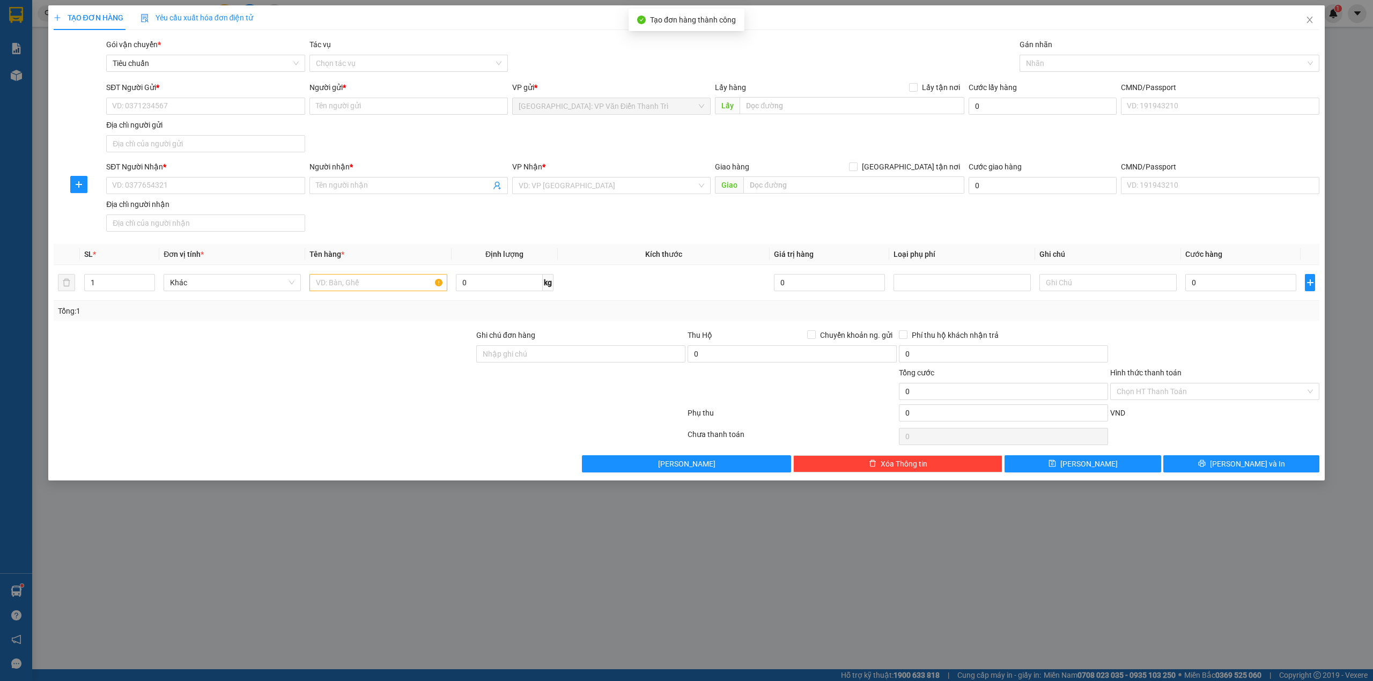
click at [300, 423] on div at bounding box center [370, 415] width 634 height 21
click at [520, 222] on div "SĐT Người Nhận * VD: 0377654321 Người nhận * Tên người nhận VP Nhận * VD: VP Sà…" at bounding box center [713, 198] width 1218 height 75
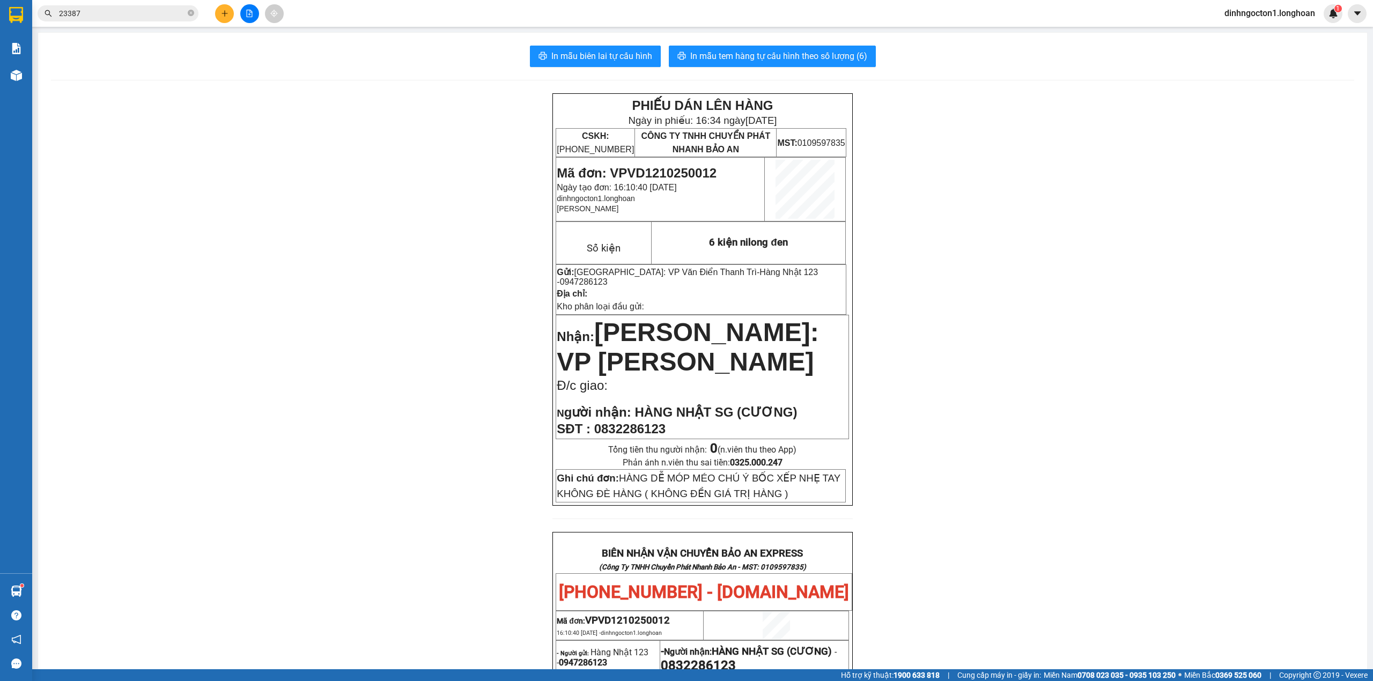
click at [133, 22] on div "Kết quả tìm kiếm ( 6 ) Bộ lọc Mã ĐH Trạng thái Món hàng Thu hộ Tổng cước Chưa c…" at bounding box center [104, 13] width 209 height 19
click at [0, 20] on div at bounding box center [16, 17] width 32 height 35
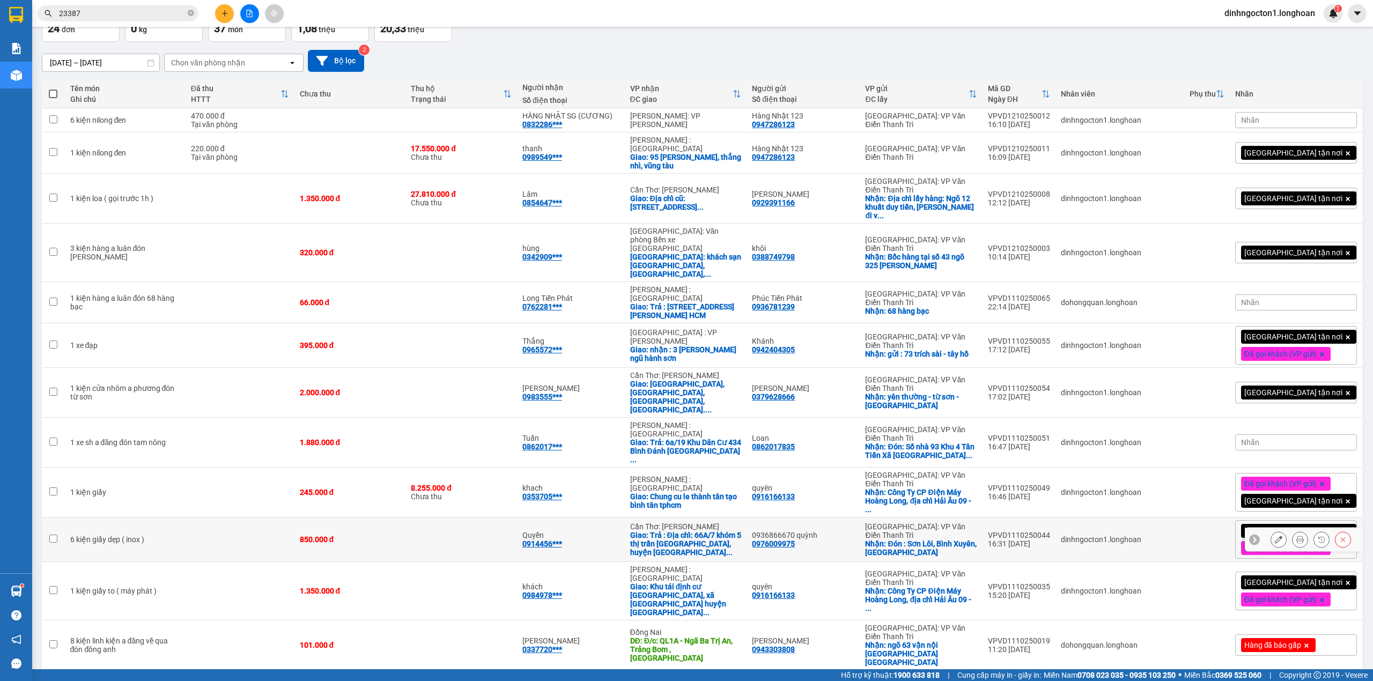
scroll to position [143, 0]
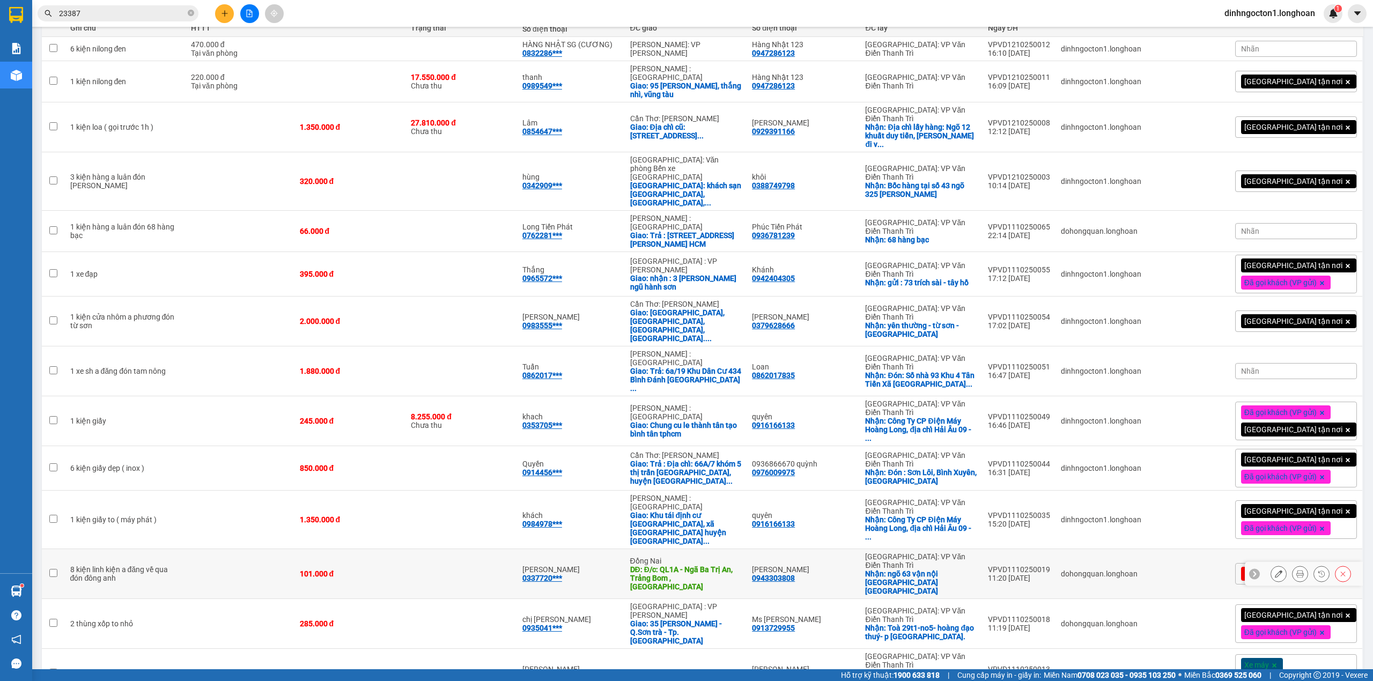
click at [1273, 565] on button at bounding box center [1279, 574] width 15 height 19
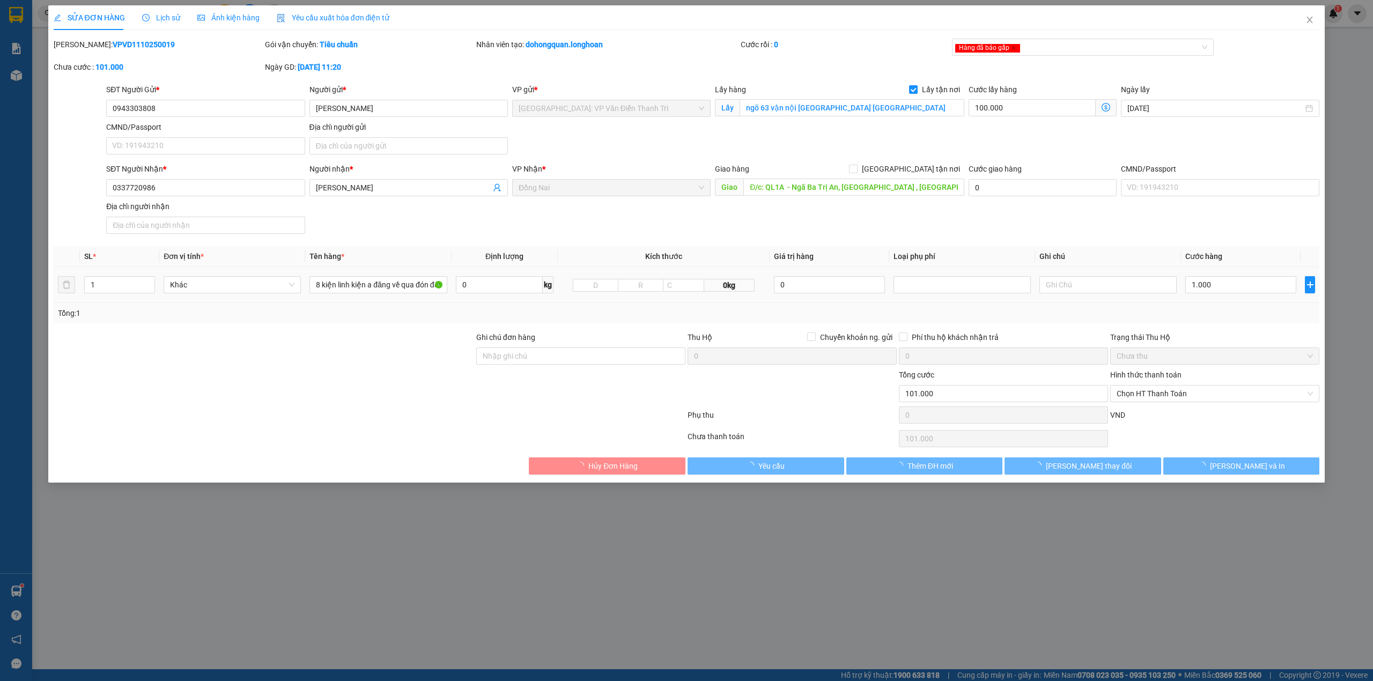
type input "0943303808"
type input "[PERSON_NAME]"
checkbox input "true"
type input "ngõ 63 vận nội đông anh hà nội"
type input "0337720986"
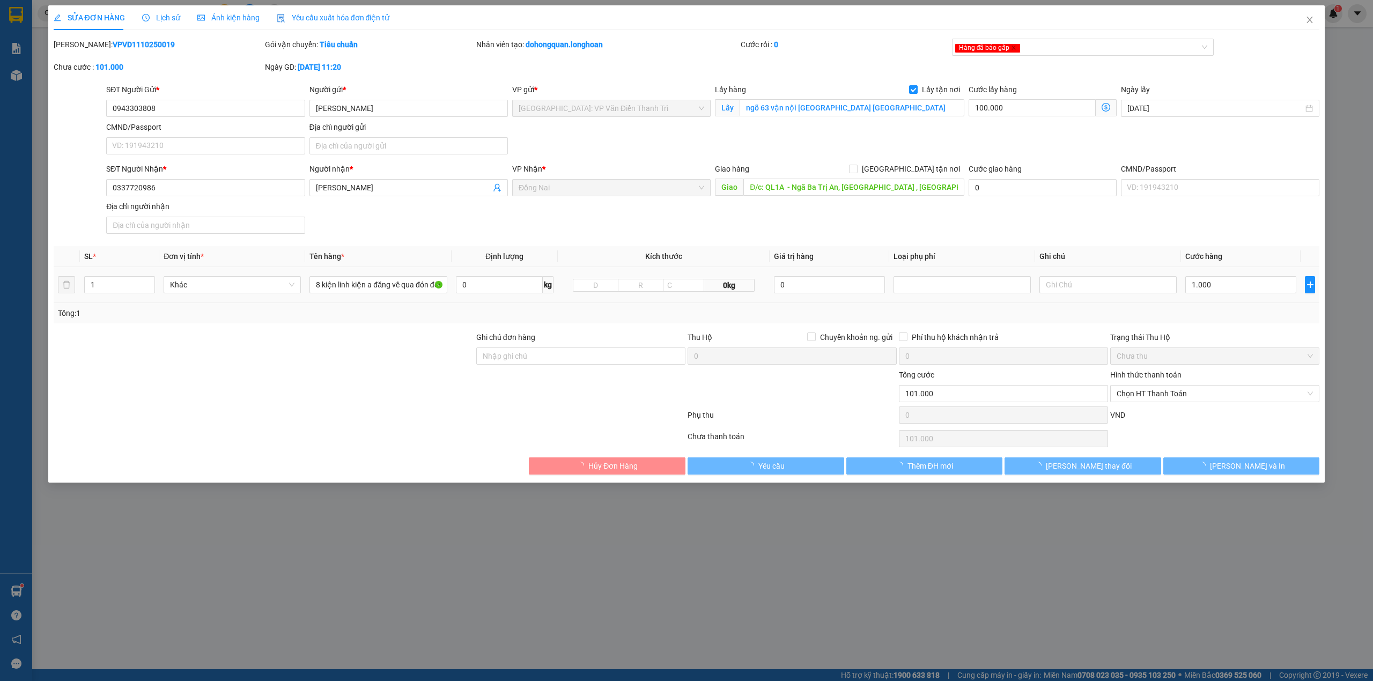
type input "[PERSON_NAME]"
type input "Đ/c: QL1A - Ngã Ba Trị An, Trảng Bom , Đồng Nai"
type input "0"
type input "101.000"
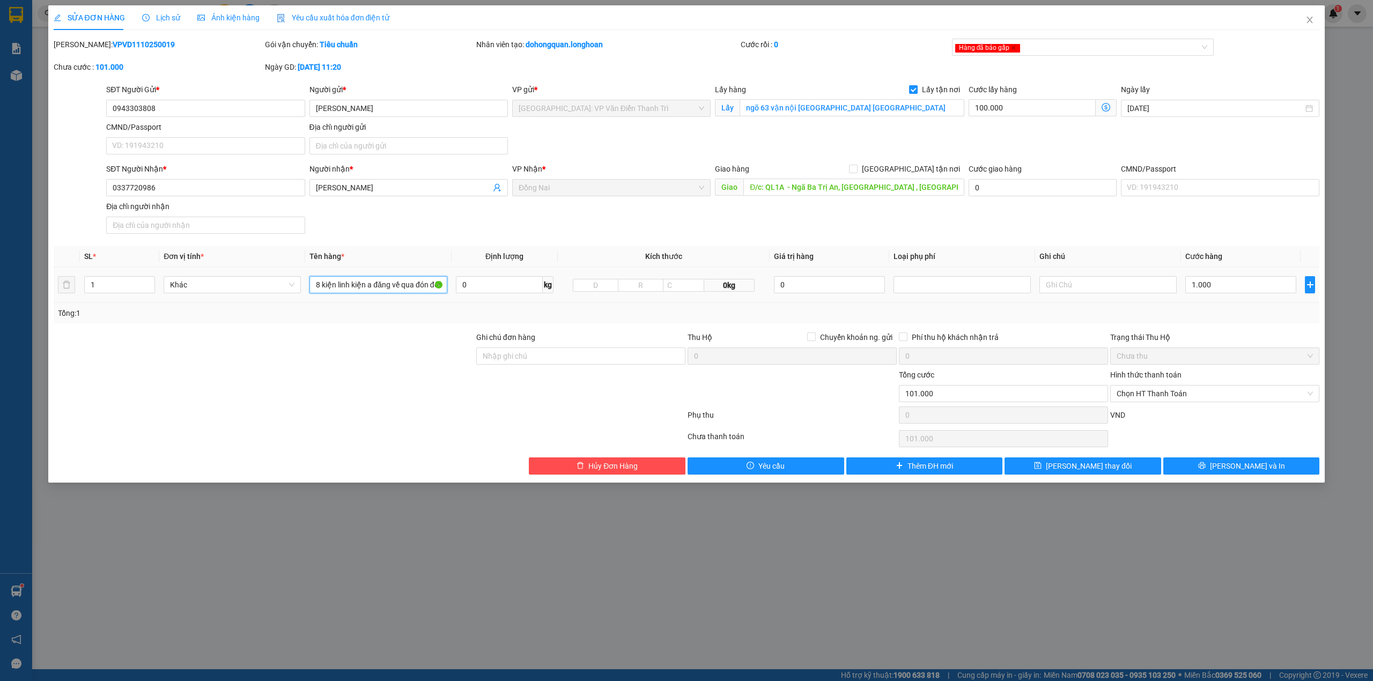
click at [385, 293] on input "8 kiện linh kiện a đăng về qua đón đông anh" at bounding box center [378, 284] width 137 height 17
click at [390, 286] on input "8 kiện linh kiện a đăng về qua đón đông anh" at bounding box center [378, 284] width 137 height 17
type input "8 kiện giấy bọc Pe"
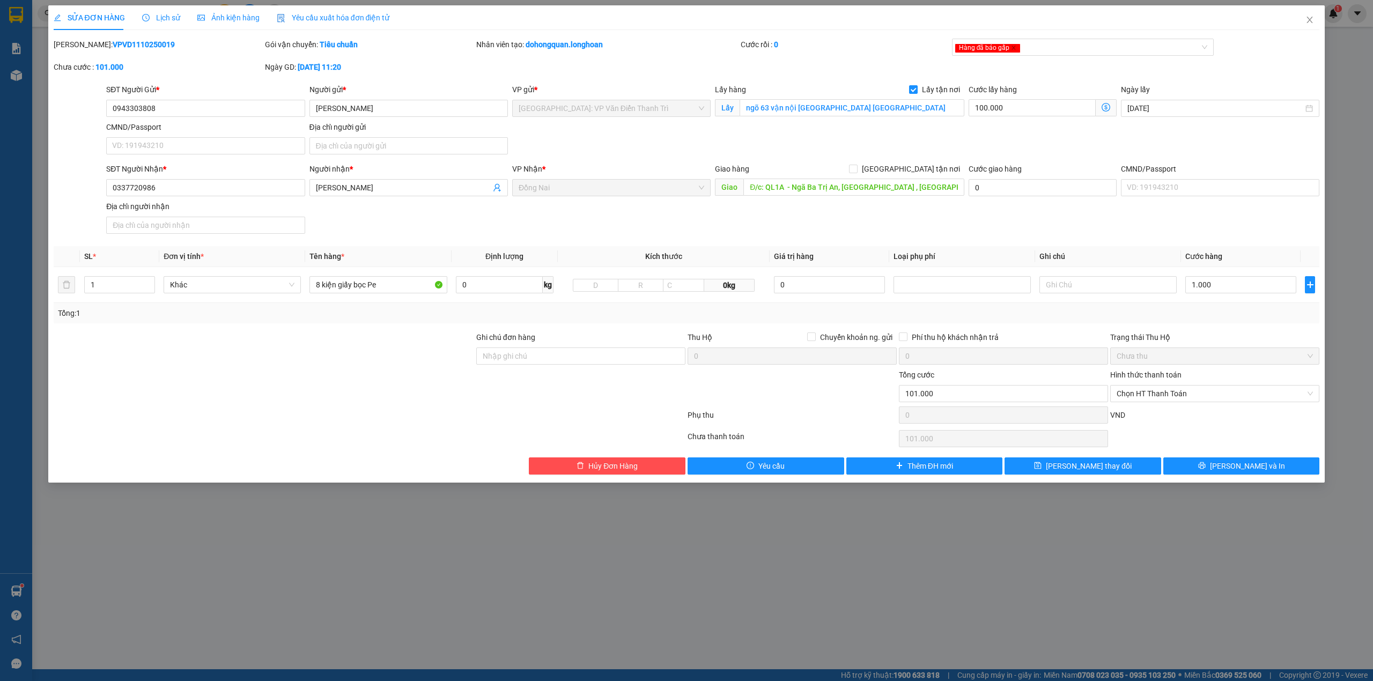
click at [672, 213] on div "SĐT Người Nhận * 0337720986 Người nhận * Đinh Văn Duy VP Nhận * Đồng Nai Giao h…" at bounding box center [713, 200] width 1218 height 75
click at [674, 219] on div "SĐT Người Nhận * 0337720986 Người nhận * Đinh Văn Duy VP Nhận * Đồng Nai Giao h…" at bounding box center [713, 200] width 1218 height 75
click at [648, 217] on div "SĐT Người Nhận * 0337720986 Người nhận * Đinh Văn Duy VP Nhận * Đồng Nai Giao h…" at bounding box center [713, 200] width 1218 height 75
click at [637, 222] on div "SĐT Người Nhận * 0337720986 Người nhận * Đinh Văn Duy VP Nhận * Đồng Nai Giao h…" at bounding box center [713, 200] width 1218 height 75
click at [337, 428] on div at bounding box center [370, 417] width 634 height 21
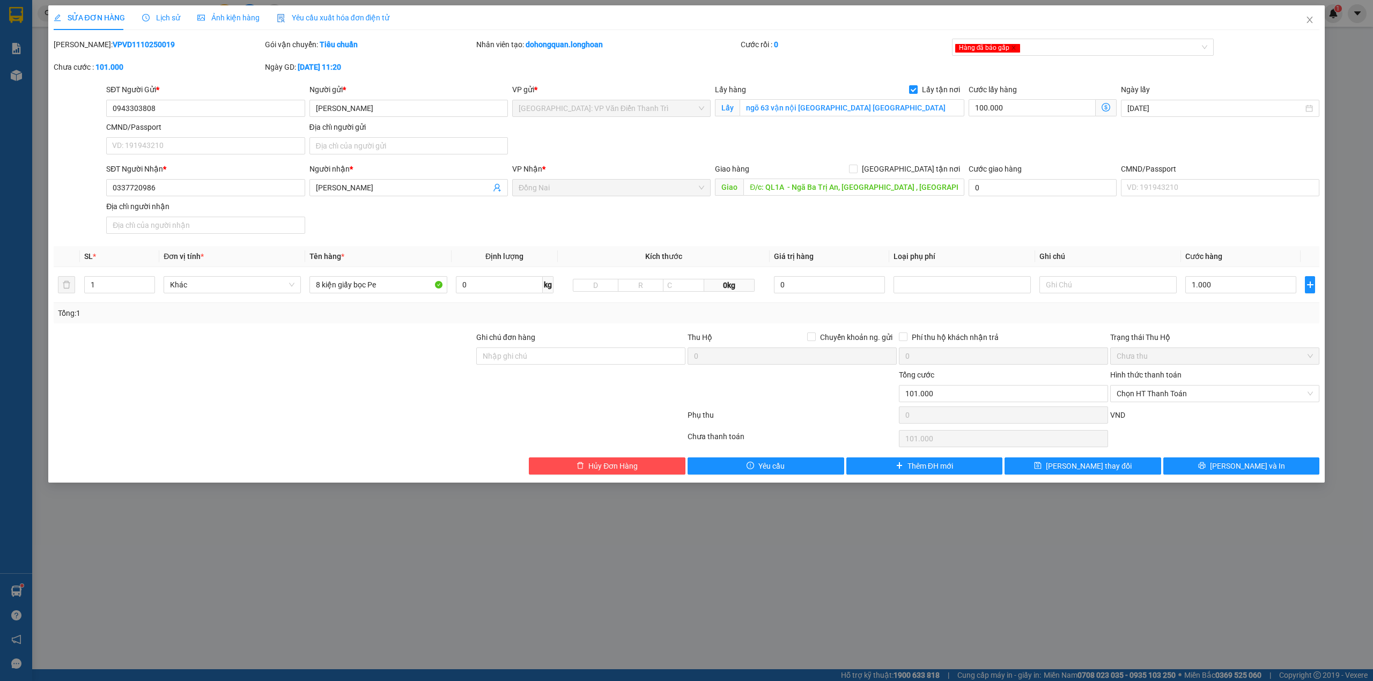
click at [554, 234] on div "SĐT Người Nhận * 0337720986 Người nhận * Đinh Văn Duy VP Nhận * Đồng Nai Giao h…" at bounding box center [713, 200] width 1218 height 75
click at [387, 376] on div at bounding box center [264, 388] width 423 height 38
click at [531, 224] on div "SĐT Người Nhận * 0337720986 Người nhận * Đinh Văn Duy VP Nhận * Đồng Nai Giao h…" at bounding box center [713, 200] width 1218 height 75
drag, startPoint x: 405, startPoint y: 362, endPoint x: 417, endPoint y: 333, distance: 31.7
click at [408, 353] on div at bounding box center [264, 351] width 423 height 38
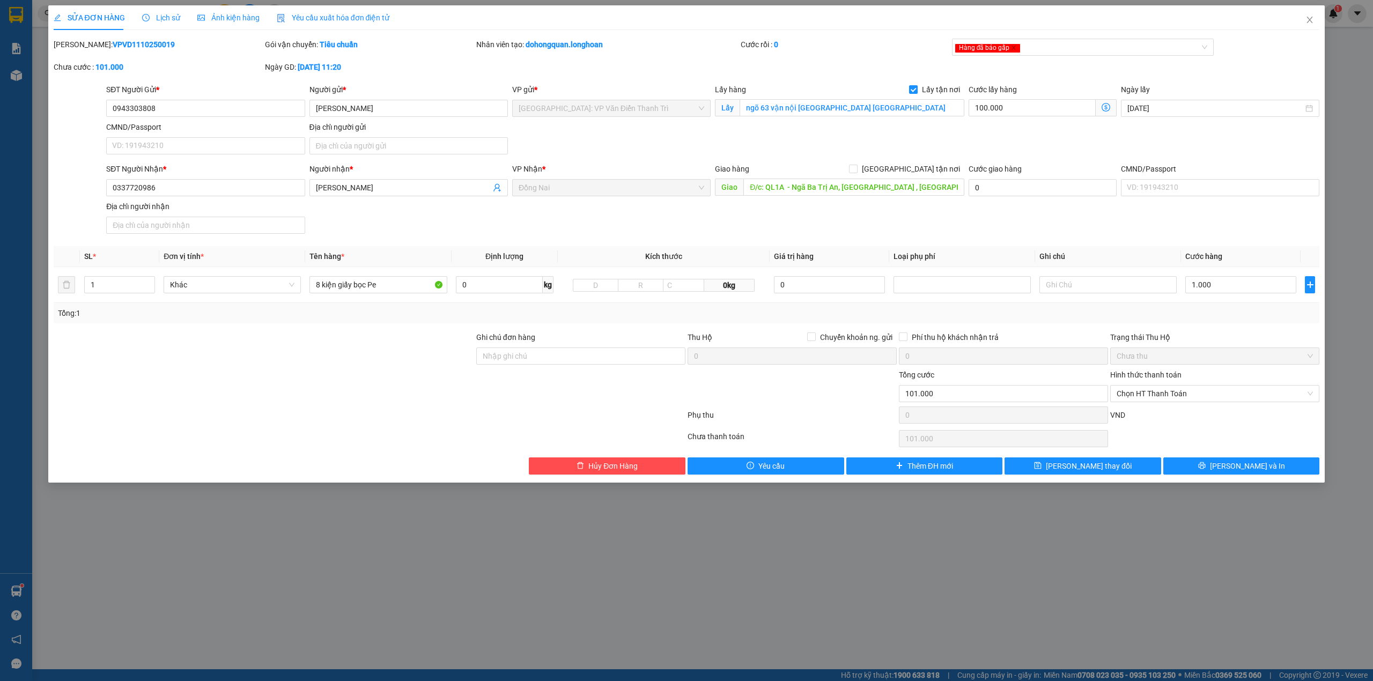
click at [522, 226] on div "SĐT Người Nhận * 0337720986 Người nhận * Đinh Văn Duy VP Nhận * Đồng Nai Giao h…" at bounding box center [713, 200] width 1218 height 75
click at [812, 230] on div "SĐT Người Nhận * 0337720986 Người nhận * Đinh Văn Duy VP Nhận * Đồng Nai Giao h…" at bounding box center [713, 200] width 1218 height 75
click at [818, 225] on div "SĐT Người Nhận * 0337720986 Người nhận * Đinh Văn Duy VP Nhận * Đồng Nai Giao h…" at bounding box center [713, 200] width 1218 height 75
click at [872, 232] on div "SĐT Người Nhận * 0337720986 Người nhận * Đinh Văn Duy VP Nhận * Đồng Nai Giao h…" at bounding box center [713, 200] width 1218 height 75
drag, startPoint x: 1253, startPoint y: 280, endPoint x: 1245, endPoint y: 288, distance: 11.4
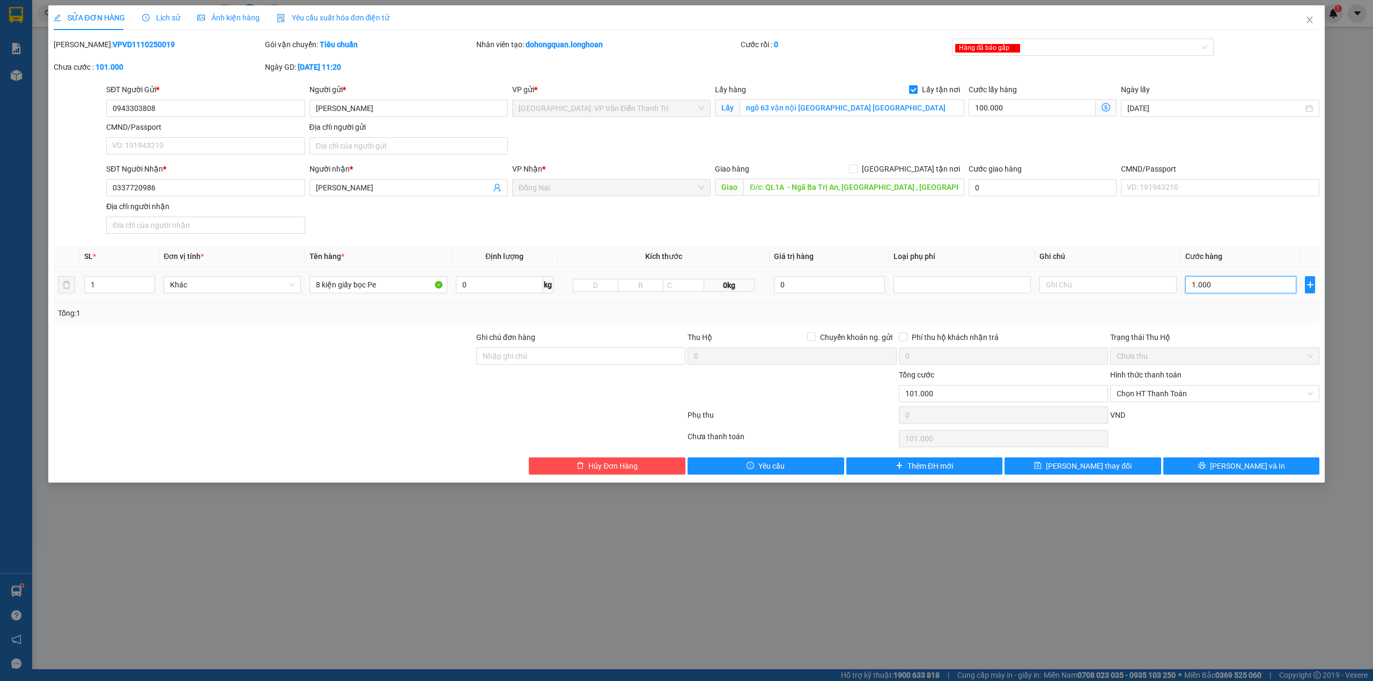
click at [1252, 280] on input "1.000" at bounding box center [1241, 284] width 111 height 17
click at [1245, 288] on input "1.000" at bounding box center [1241, 284] width 111 height 17
click at [1228, 288] on input "1.000" at bounding box center [1241, 284] width 111 height 17
type input "100.005"
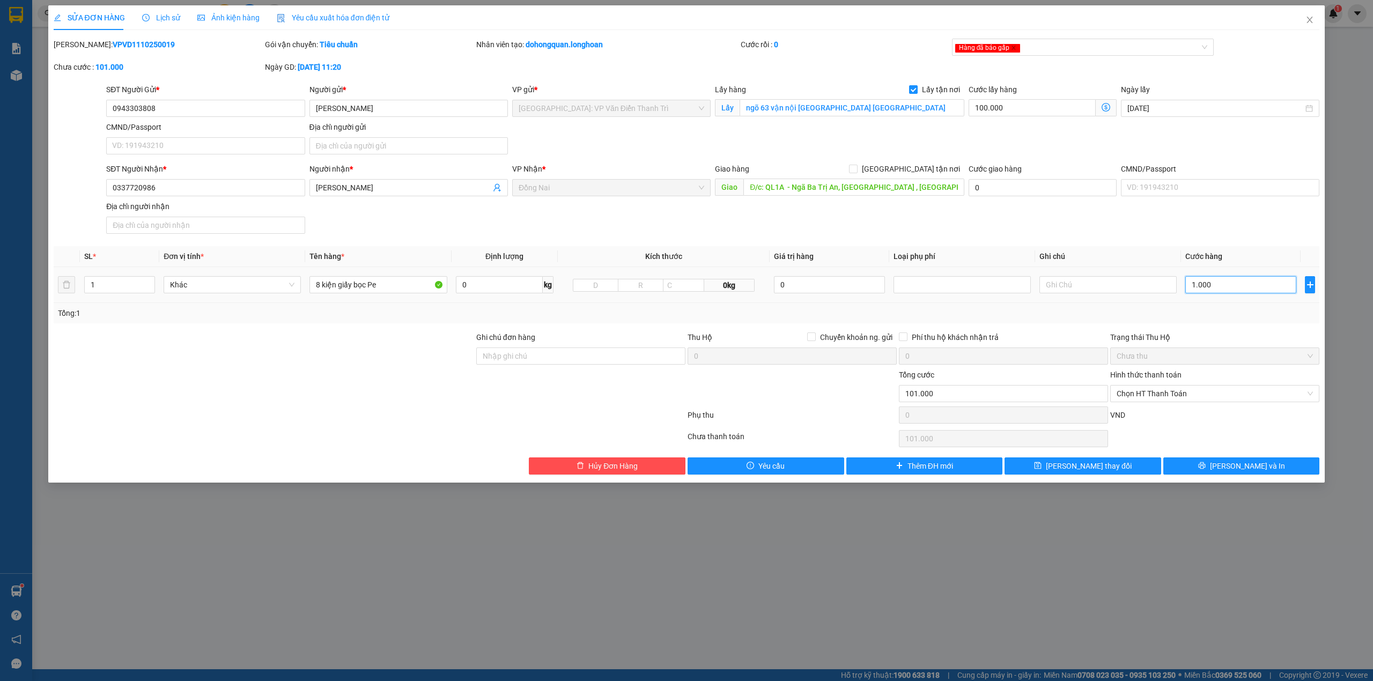
type input "100.005"
type input "59"
type input "100.059"
type input "5"
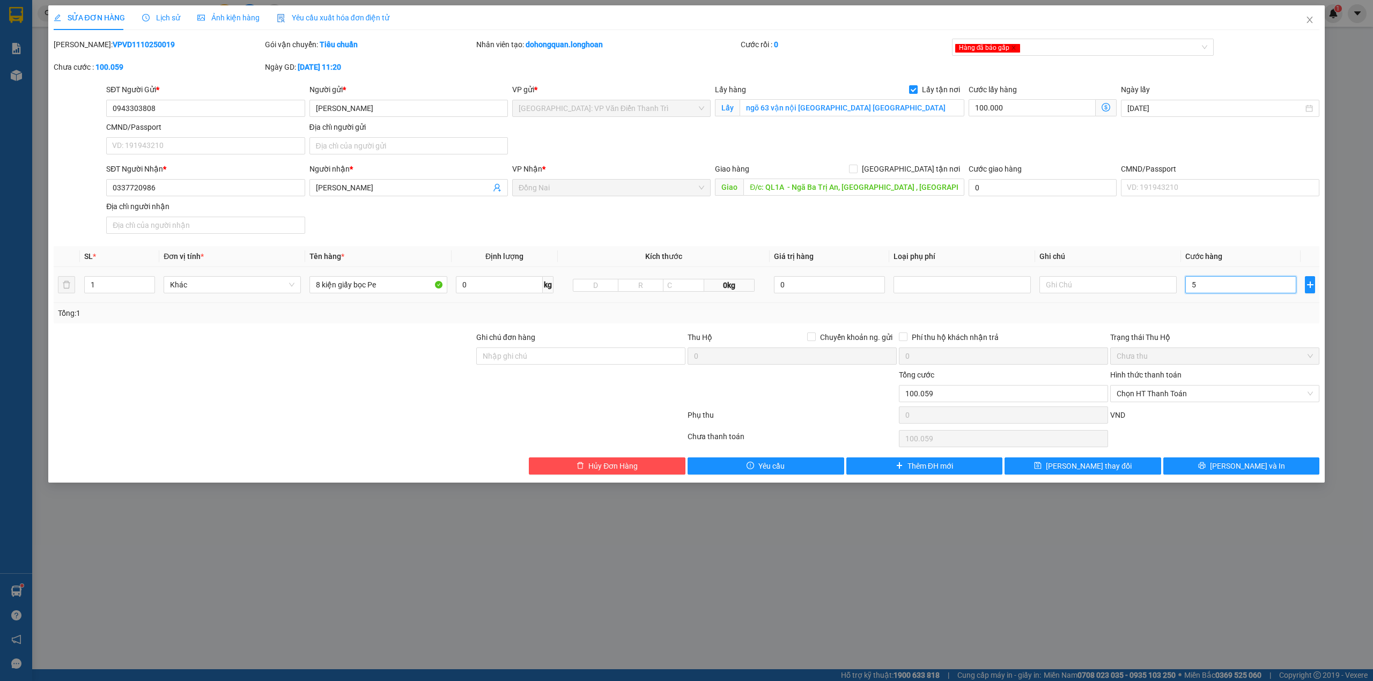
type input "100.056"
type input "56"
type input "100.560"
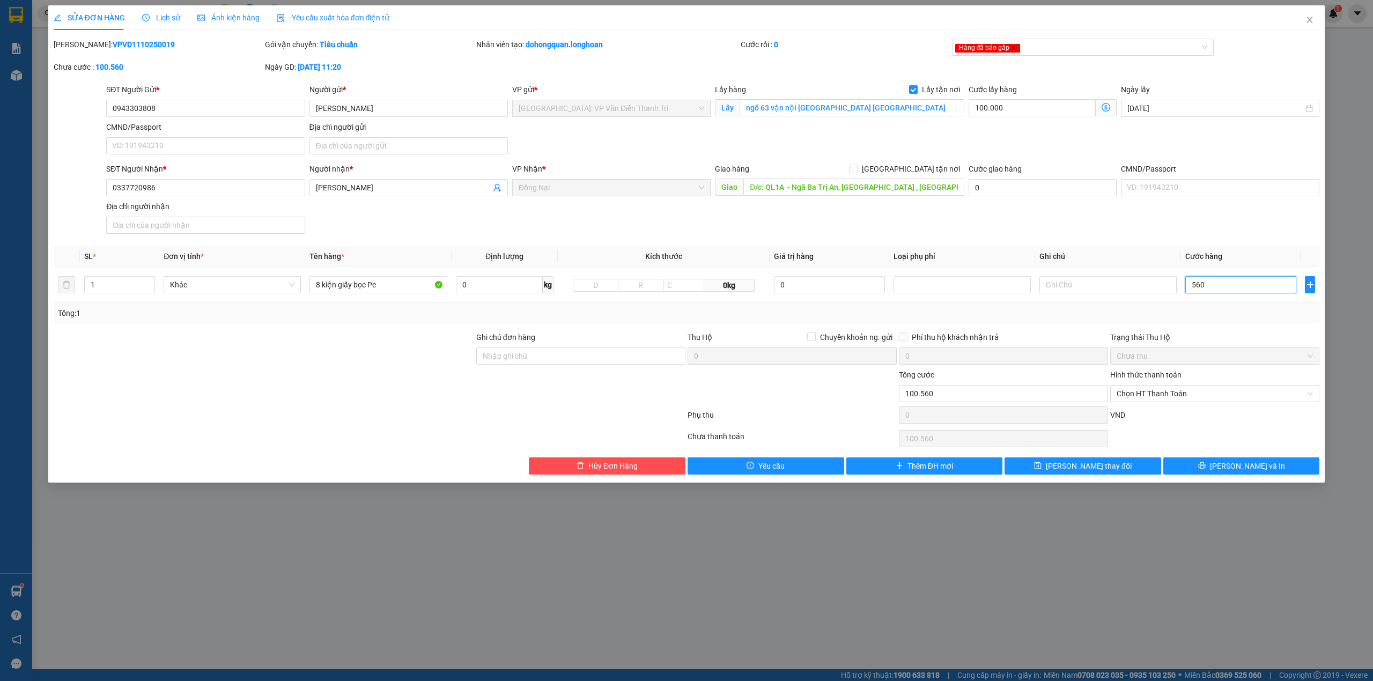
type input "560"
type input "660.000"
type input "560.000"
click at [383, 439] on div at bounding box center [370, 438] width 634 height 21
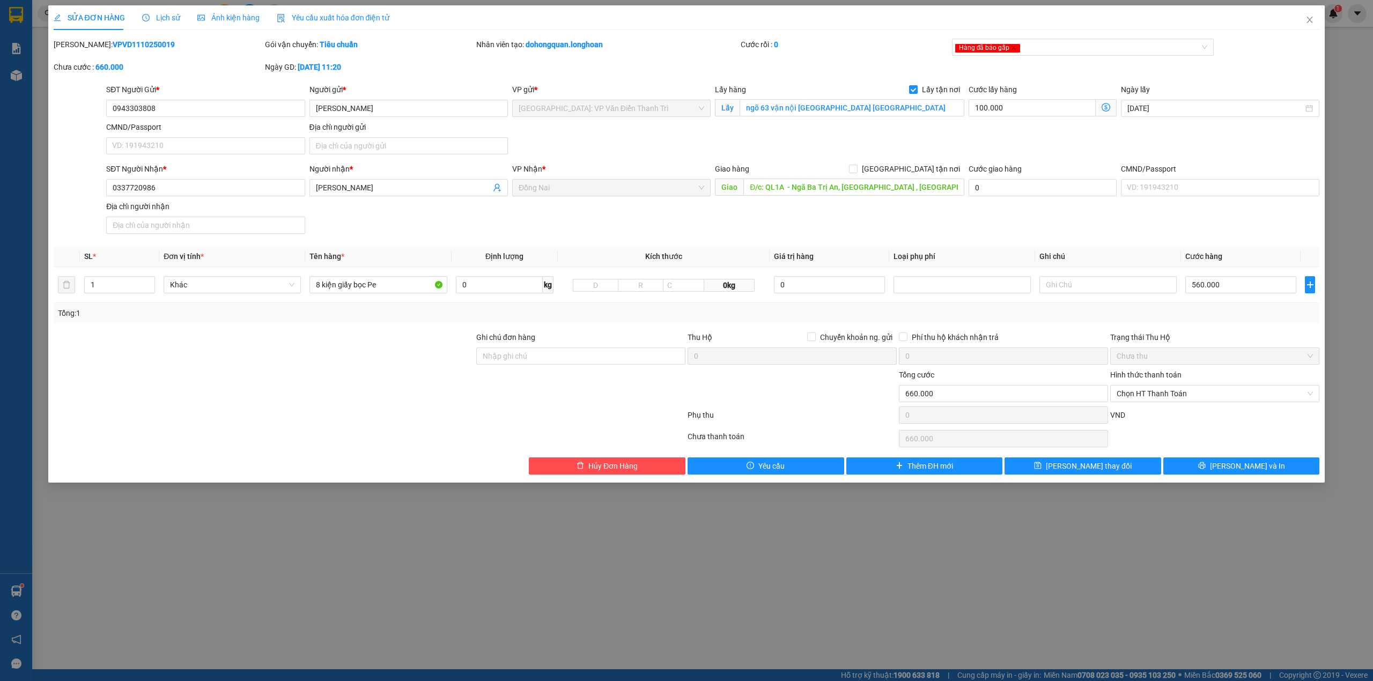
click at [1022, 216] on div "SĐT Người Nhận * 0337720986 Người nhận * Đinh Văn Duy VP Nhận * Đồng Nai Giao h…" at bounding box center [713, 200] width 1218 height 75
click at [1034, 48] on div "Hàng đã báo gấp" at bounding box center [1078, 47] width 246 height 13
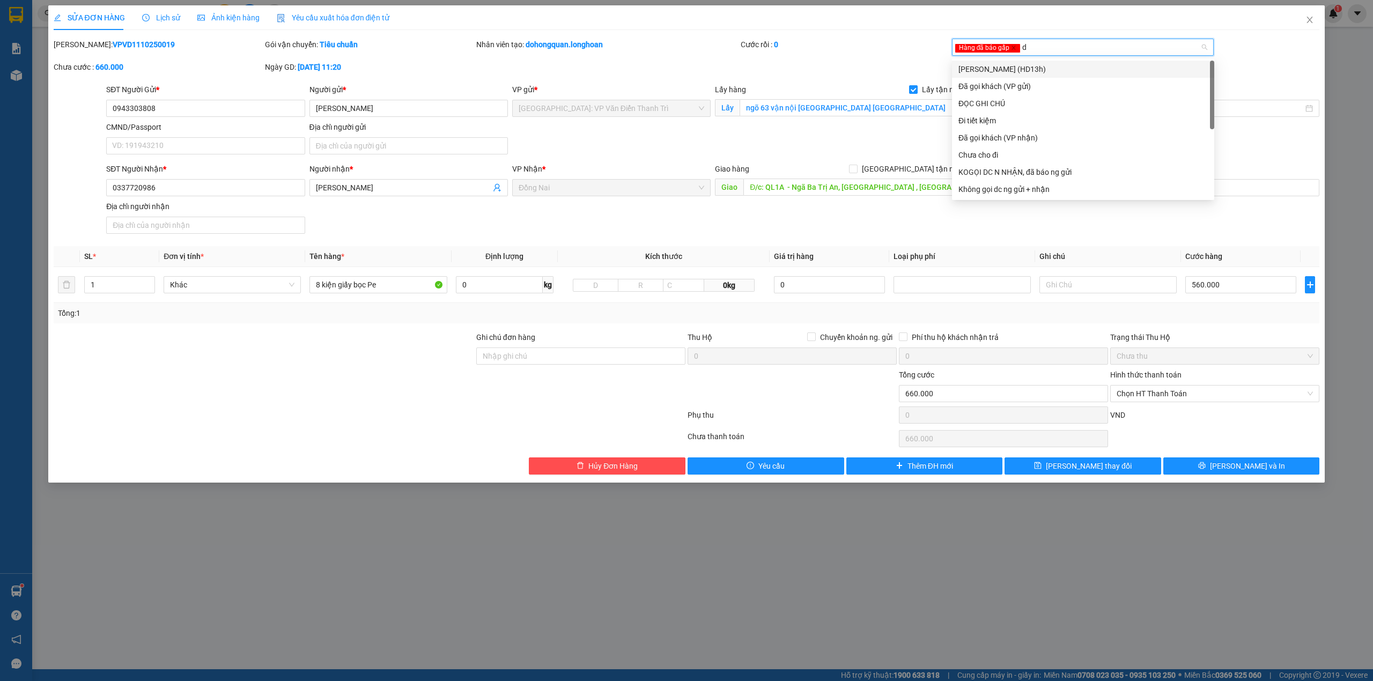
type input "da"
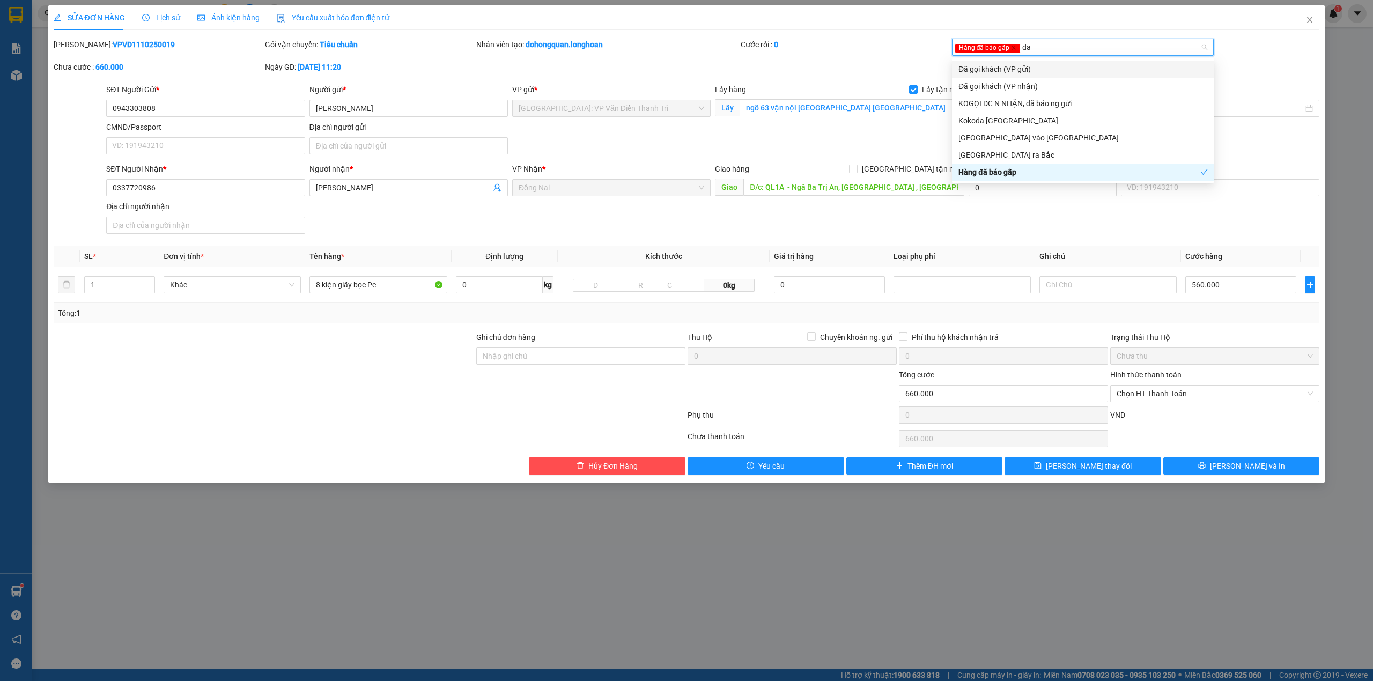
click at [1029, 65] on div "Đã gọi khách (VP gửi)" at bounding box center [1083, 69] width 249 height 12
click at [331, 430] on div at bounding box center [370, 438] width 634 height 21
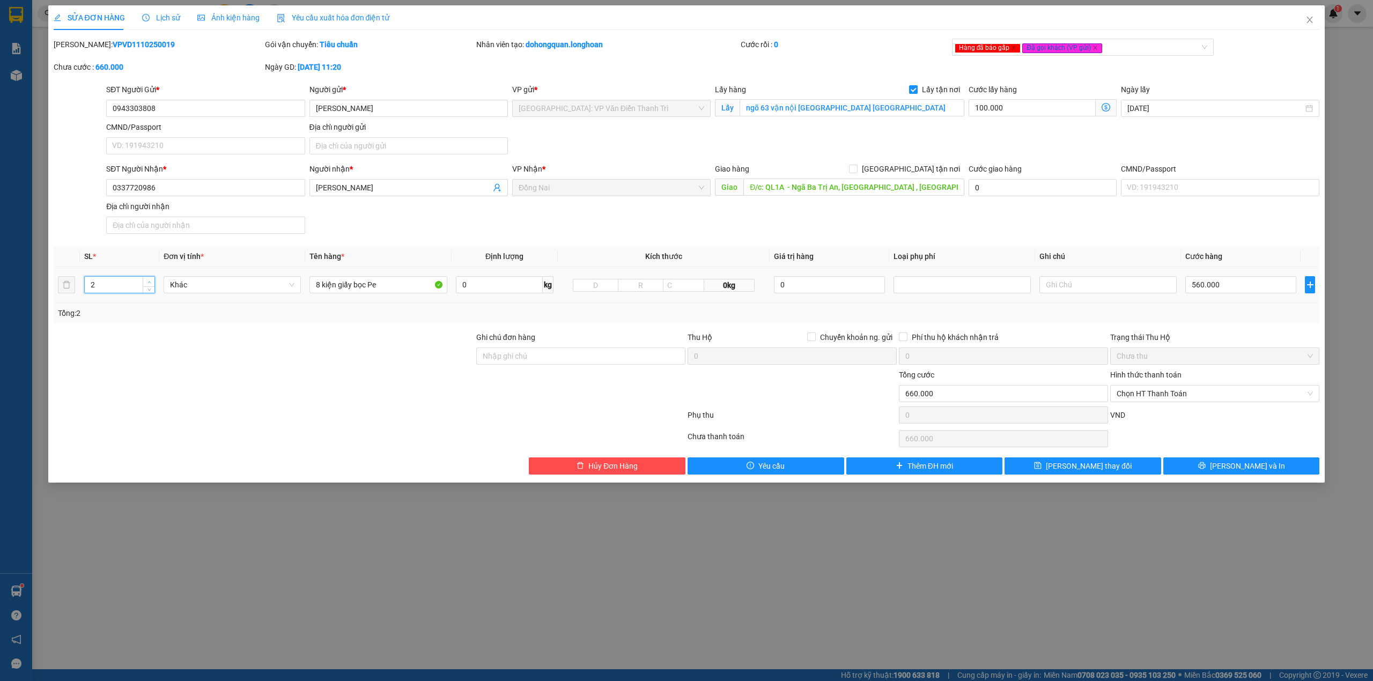
click at [149, 284] on icon "up" at bounding box center [150, 283] width 4 height 4
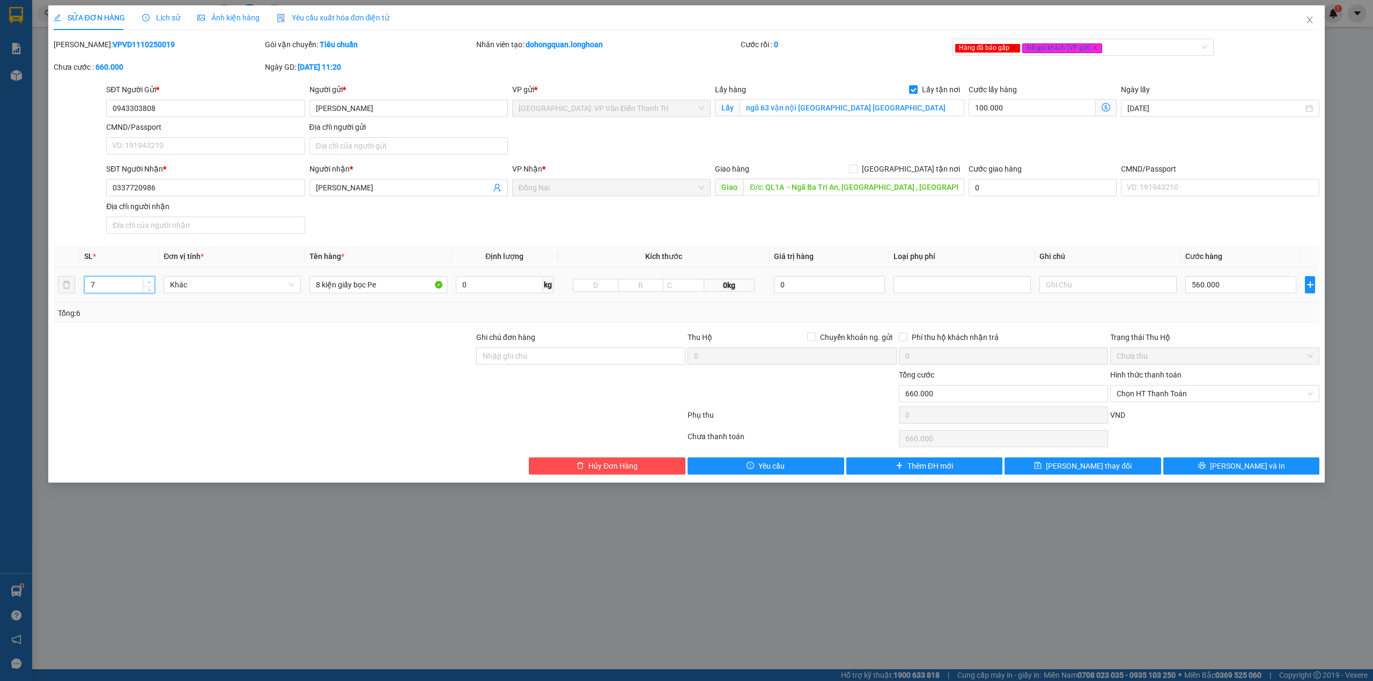
click at [149, 284] on icon "up" at bounding box center [150, 283] width 4 height 4
type input "8"
click at [149, 284] on icon "up" at bounding box center [150, 283] width 4 height 4
click at [357, 353] on div at bounding box center [264, 351] width 423 height 38
click at [482, 217] on div "SĐT Người Nhận * 0337720986 Người nhận * Đinh Văn Duy VP Nhận * Đồng Nai Giao h…" at bounding box center [713, 200] width 1218 height 75
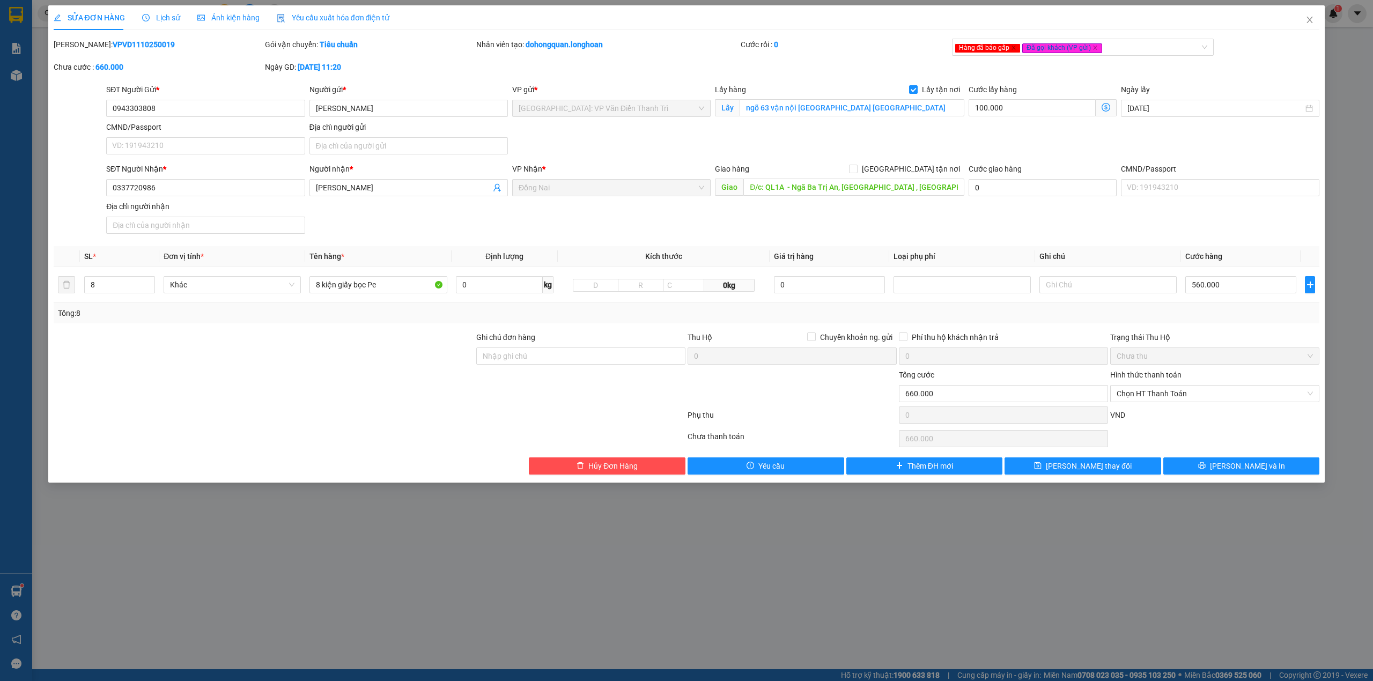
click at [584, 367] on div "Ghi chú đơn hàng" at bounding box center [580, 351] width 209 height 38
click at [589, 363] on input "Ghi chú đơn hàng" at bounding box center [580, 356] width 209 height 17
type input "HÀNG DỄ MÓP MÉO CHÚ Ý BỐC XẾP NHẸ TAY KHÔNG ĐÈ HÀNG ( KHÔNG ĐỀN GIÁ TRỊ HÀNG )"
click at [1255, 472] on span "[PERSON_NAME] và In" at bounding box center [1247, 466] width 75 height 12
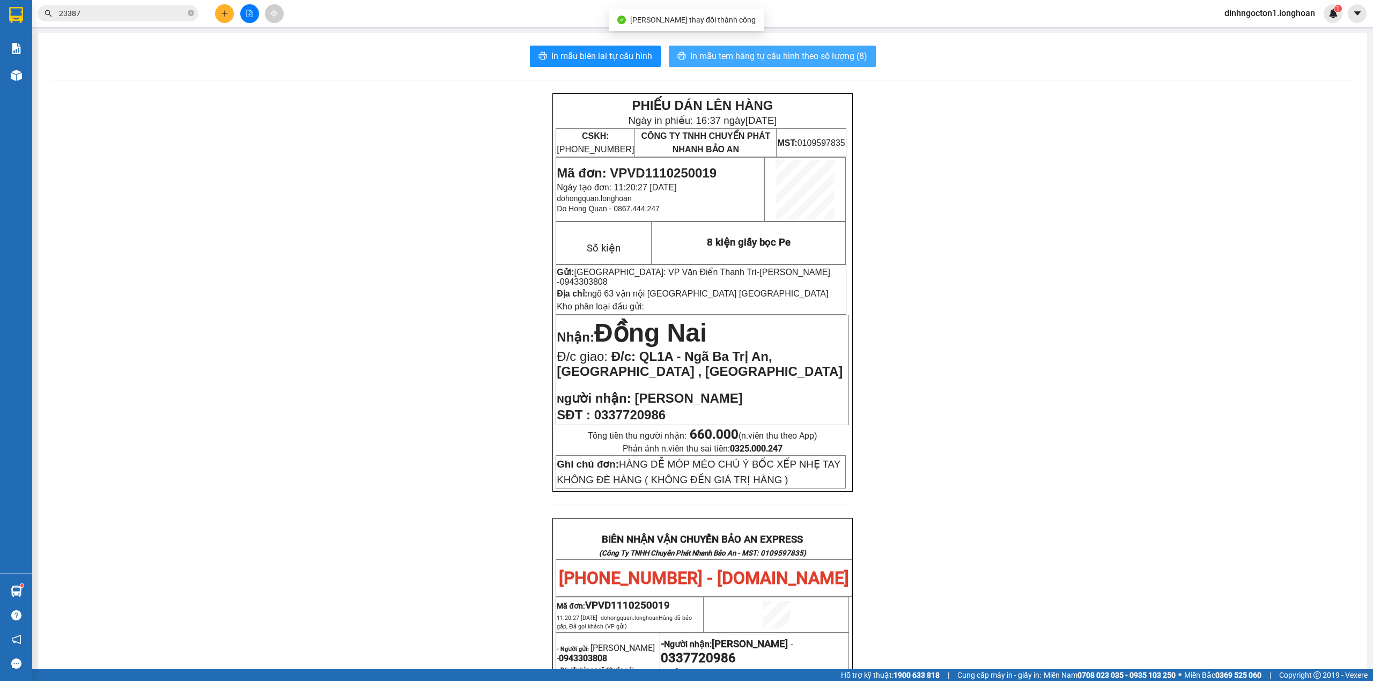
click at [826, 61] on span "In mẫu tem hàng tự cấu hình theo số lượng (8)" at bounding box center [778, 55] width 177 height 13
click at [140, 10] on input "23387" at bounding box center [122, 14] width 127 height 12
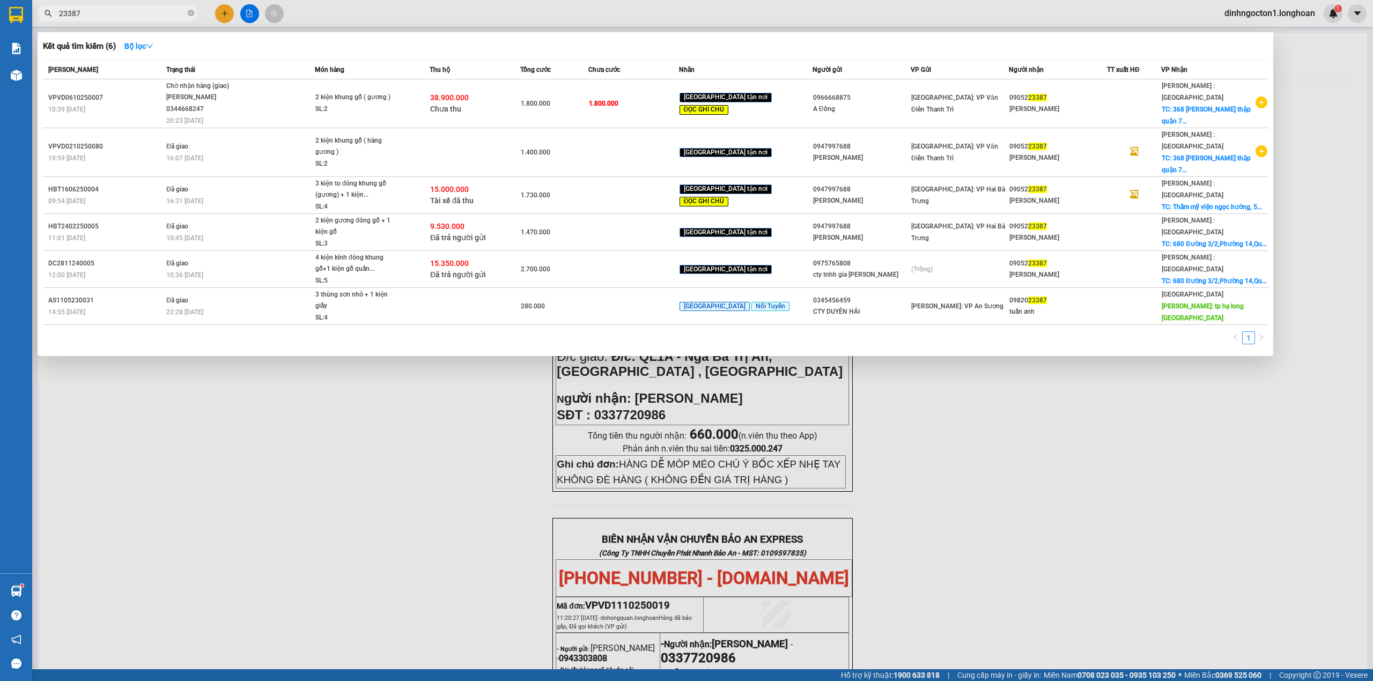
click at [434, 7] on div at bounding box center [686, 340] width 1373 height 681
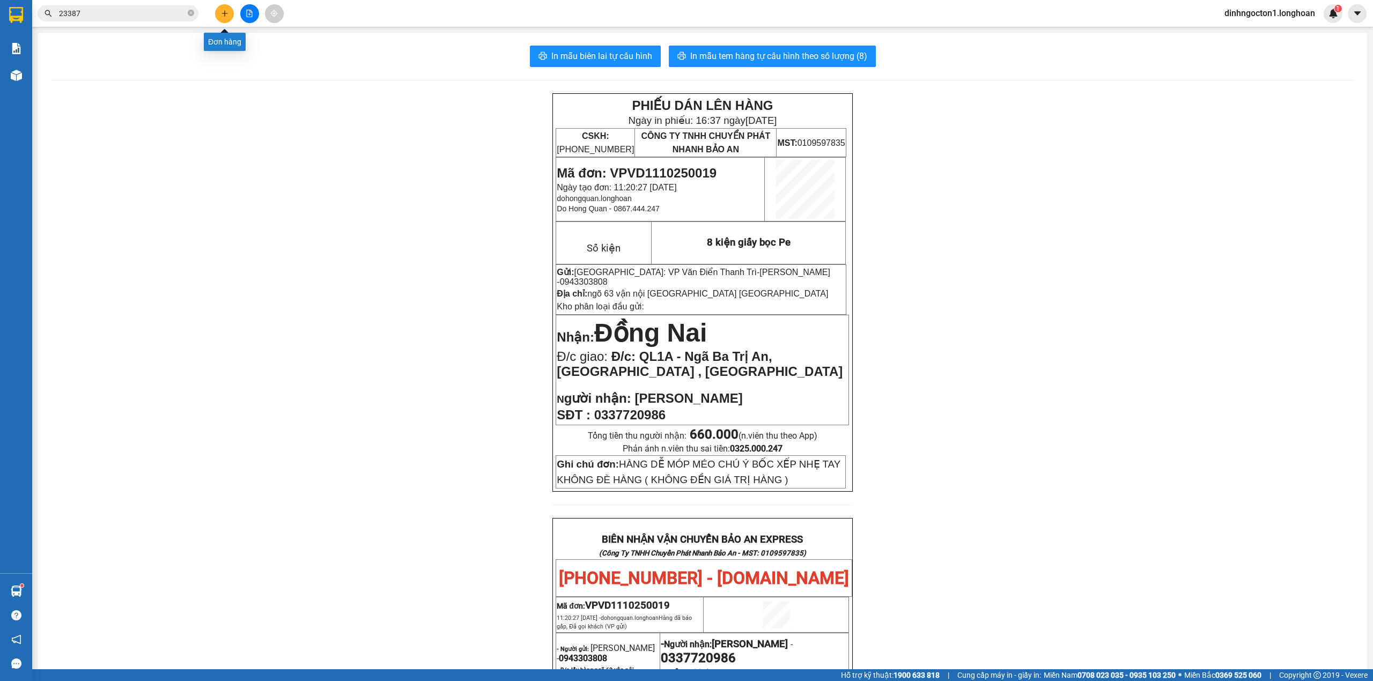
click at [224, 13] on icon "plus" at bounding box center [225, 13] width 6 height 1
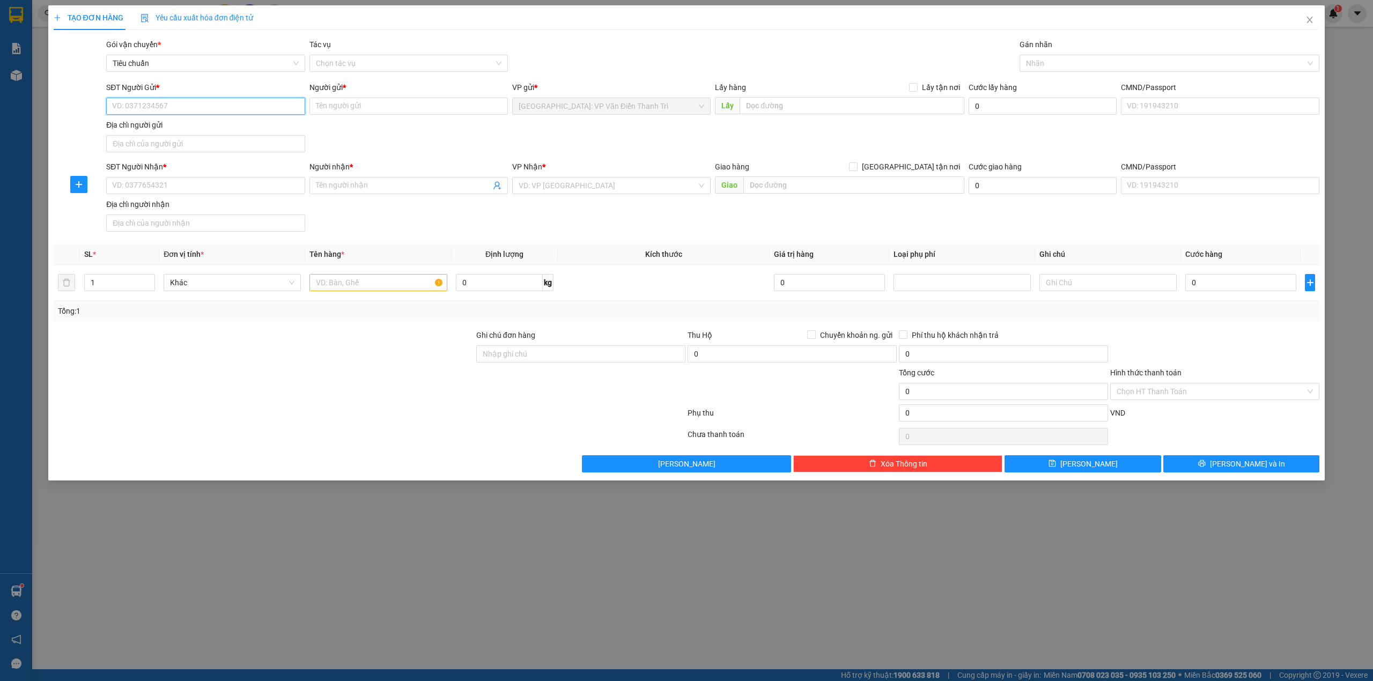
click at [200, 104] on input "SĐT Người Gửi *" at bounding box center [205, 106] width 199 height 17
paste input "2 kiện quạt điều hòa"
type input "2 kiện quạt điều hòa"
click at [415, 128] on div "SĐT Người Gửi * 2 kiện quạt điều hòa Người gửi * Tên người gửi VP gửi * Hà Nội:…" at bounding box center [713, 119] width 1218 height 75
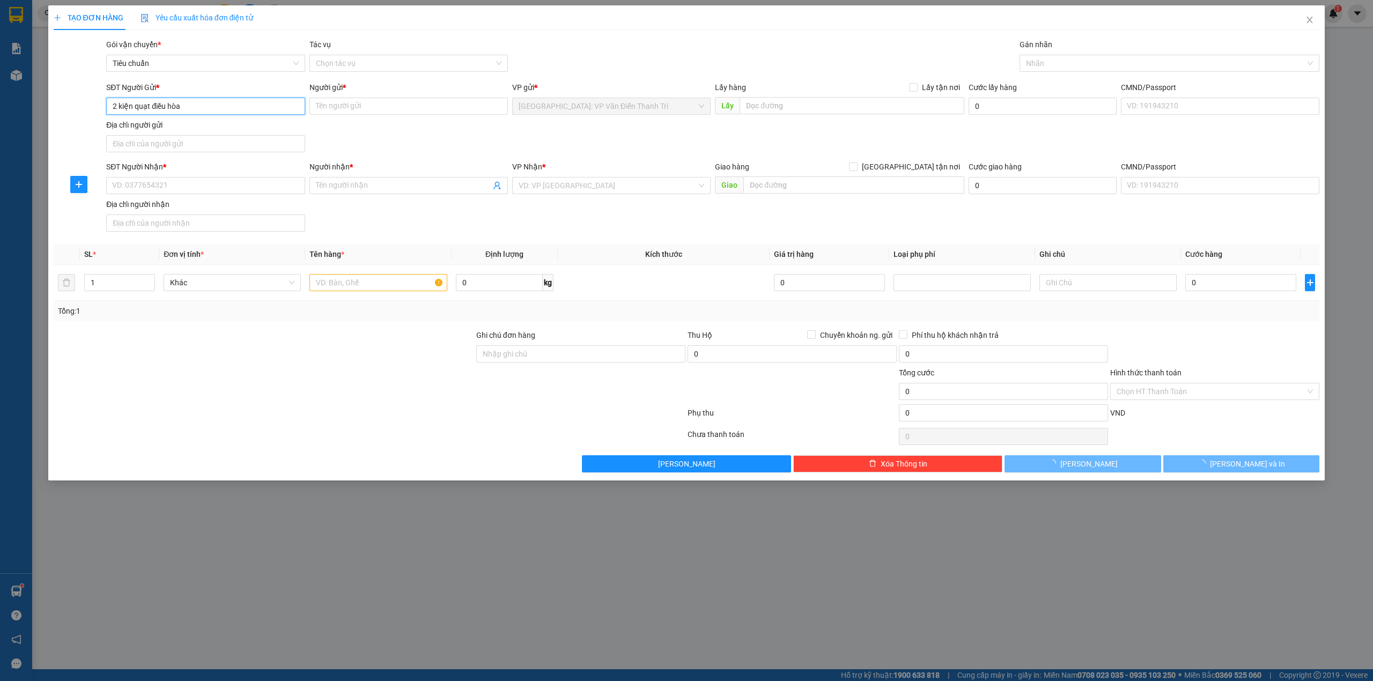
click at [249, 113] on input "2 kiện quạt điều hòa" at bounding box center [205, 106] width 199 height 17
click at [249, 112] on input "2 kiện quạt điều hòa" at bounding box center [205, 106] width 199 height 17
click at [351, 284] on input "text" at bounding box center [378, 282] width 137 height 17
paste input "2 kiện quạt điều hòa"
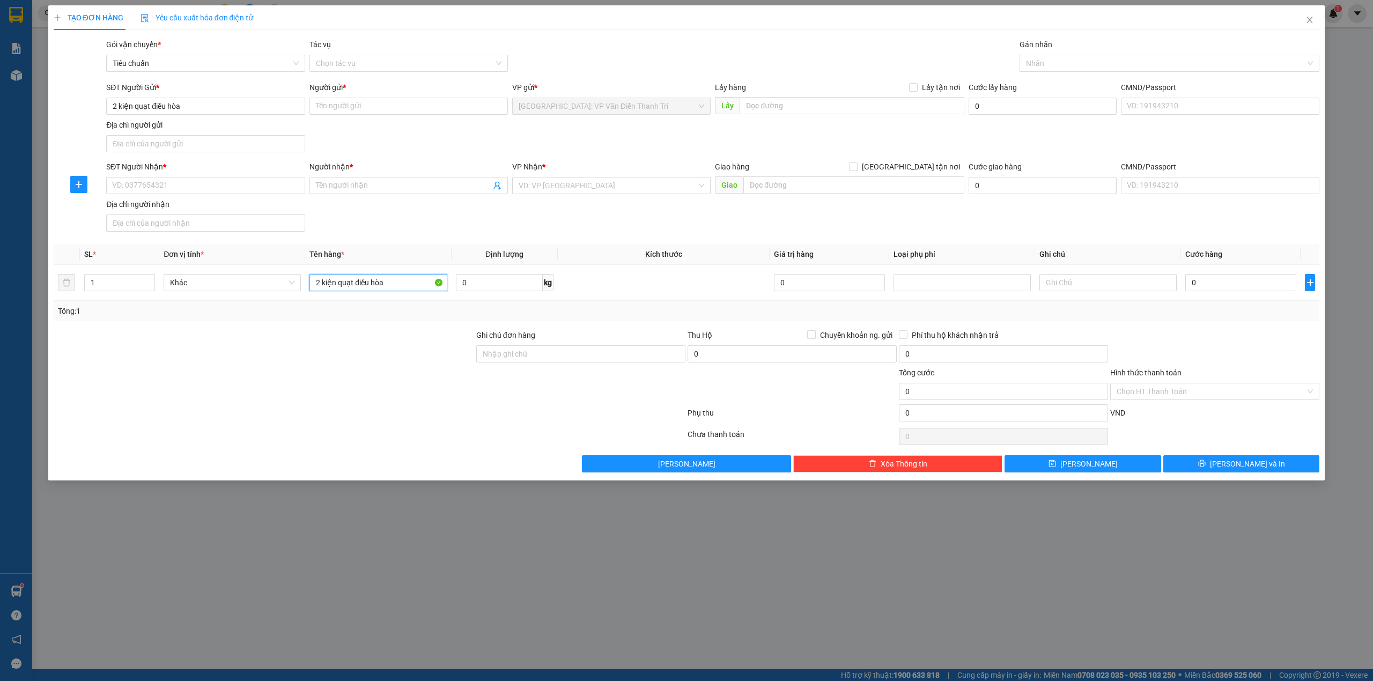
type input "2 kiện quạt điều hòa"
click at [193, 126] on div "Địa chỉ người gửi" at bounding box center [205, 125] width 199 height 12
click at [193, 135] on input "Địa chỉ người gửi" at bounding box center [205, 143] width 199 height 17
click at [194, 106] on input "2 kiện quạt điều hòa" at bounding box center [205, 106] width 199 height 17
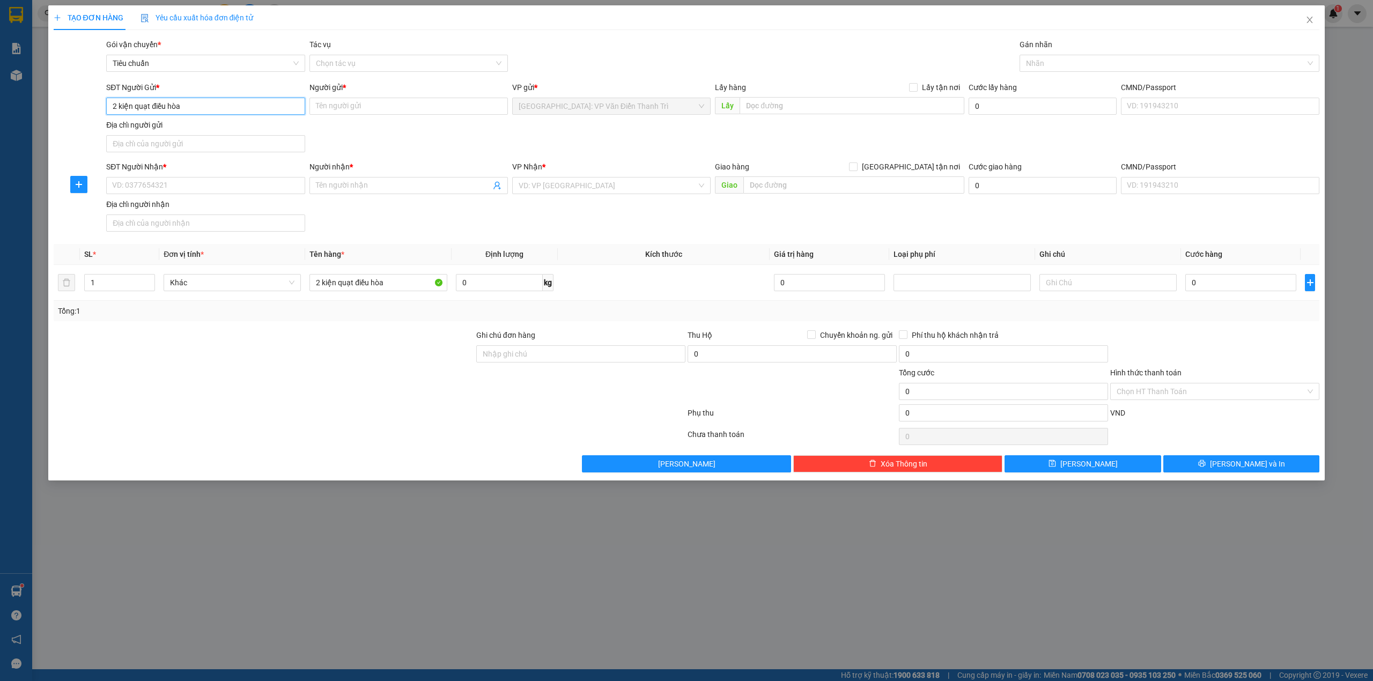
click at [194, 106] on input "2 kiện quạt điều hòa" at bounding box center [205, 106] width 199 height 17
click at [230, 103] on input "SĐT Người Gửi *" at bounding box center [205, 106] width 199 height 17
paste input "0818113758"
click at [460, 134] on div "SĐT Người Gửi * 0818113758 0818113758 Người gửi * Tên người gửi VP gửi * Hà Nội…" at bounding box center [713, 119] width 1218 height 75
click at [400, 97] on div "Người gửi *" at bounding box center [409, 90] width 199 height 16
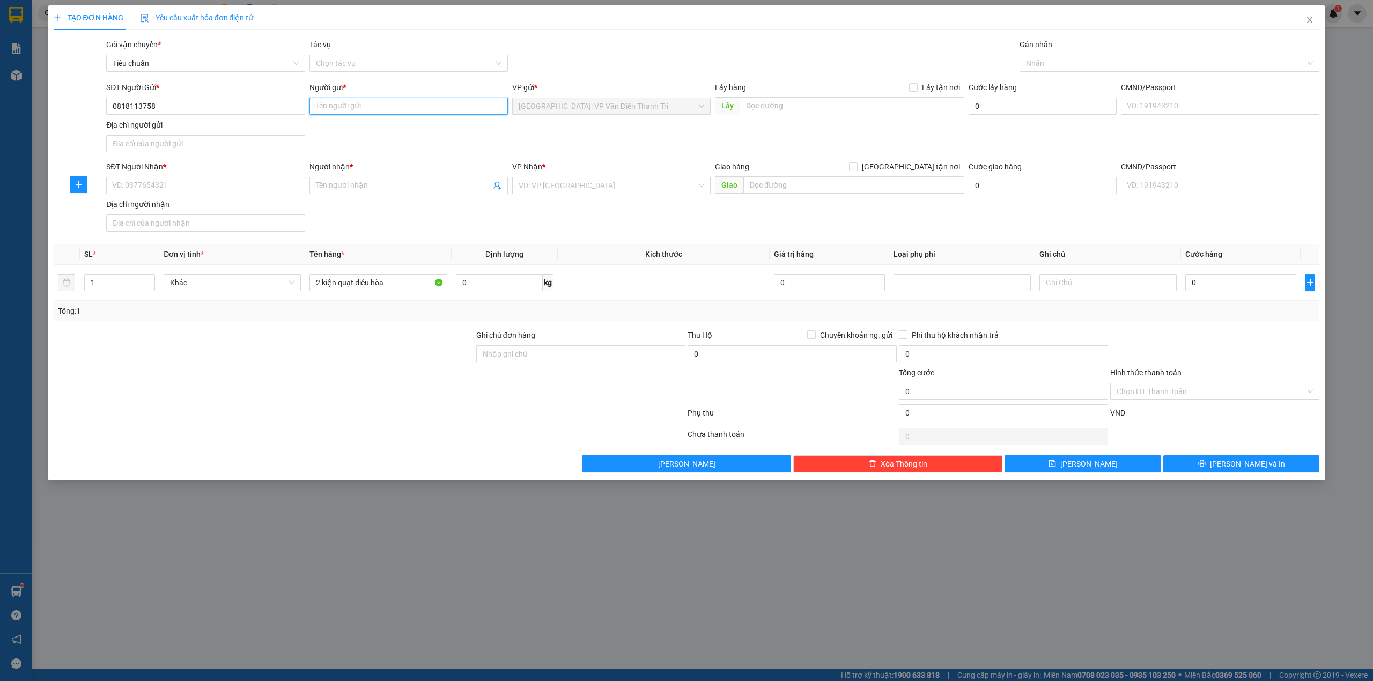
click at [397, 106] on input "Người gửi *" at bounding box center [409, 106] width 199 height 17
paste input "Cường"
click at [623, 136] on div "SĐT Người Gửi * 0818113758 Người gửi * Cường VP gửi * Hà Nội: VP Văn Điển Thanh…" at bounding box center [713, 119] width 1218 height 75
click at [898, 108] on input "text" at bounding box center [852, 105] width 225 height 17
paste input "Điện máy Xanh-C5Q3+HGC, Đại lộ Thiên Trường, Lộc Hoà, TP. Nam Định, Nam Định"
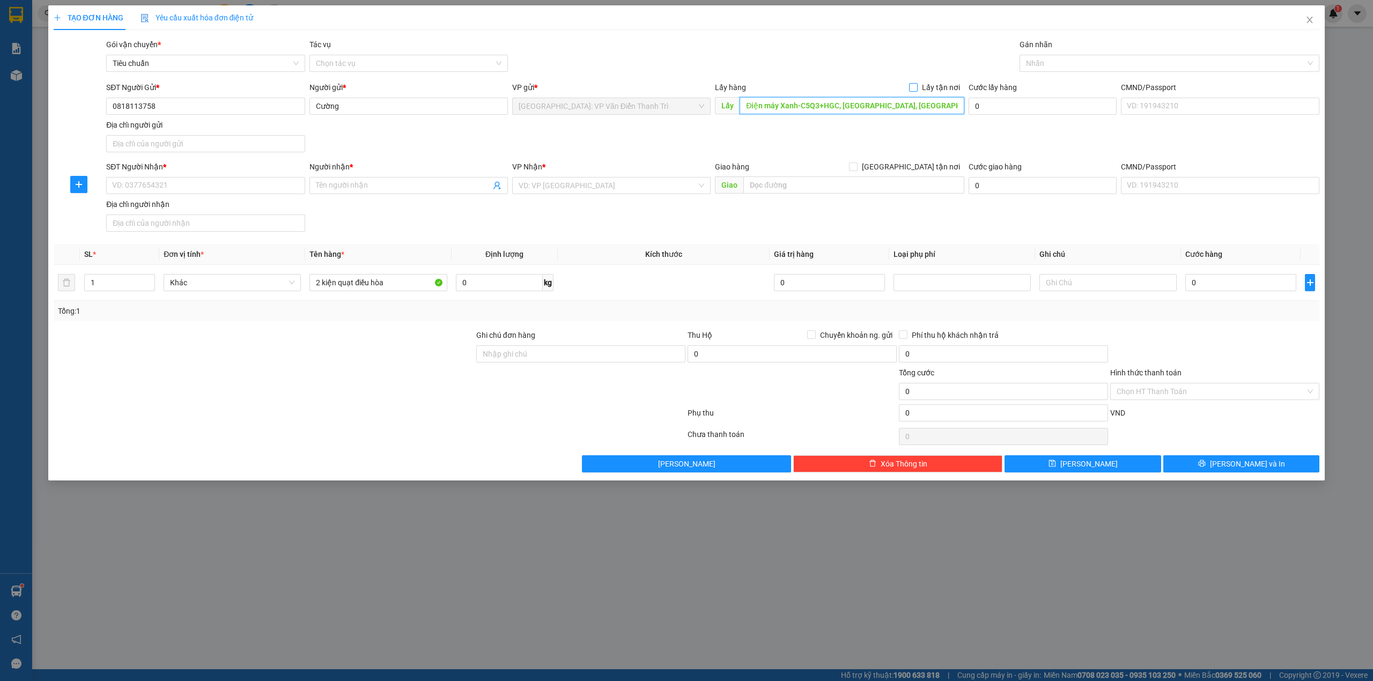
scroll to position [0, 72]
click at [913, 89] on input "Lấy tận nơi" at bounding box center [913, 87] width 8 height 8
click at [846, 54] on div "Gói vận chuyển * Tiêu chuẩn Tác vụ Chọn tác vụ Gán nhãn Nhãn" at bounding box center [713, 58] width 1218 height 38
click at [245, 198] on div "SĐT Người Nhận * VD: 0377654321" at bounding box center [205, 180] width 199 height 38
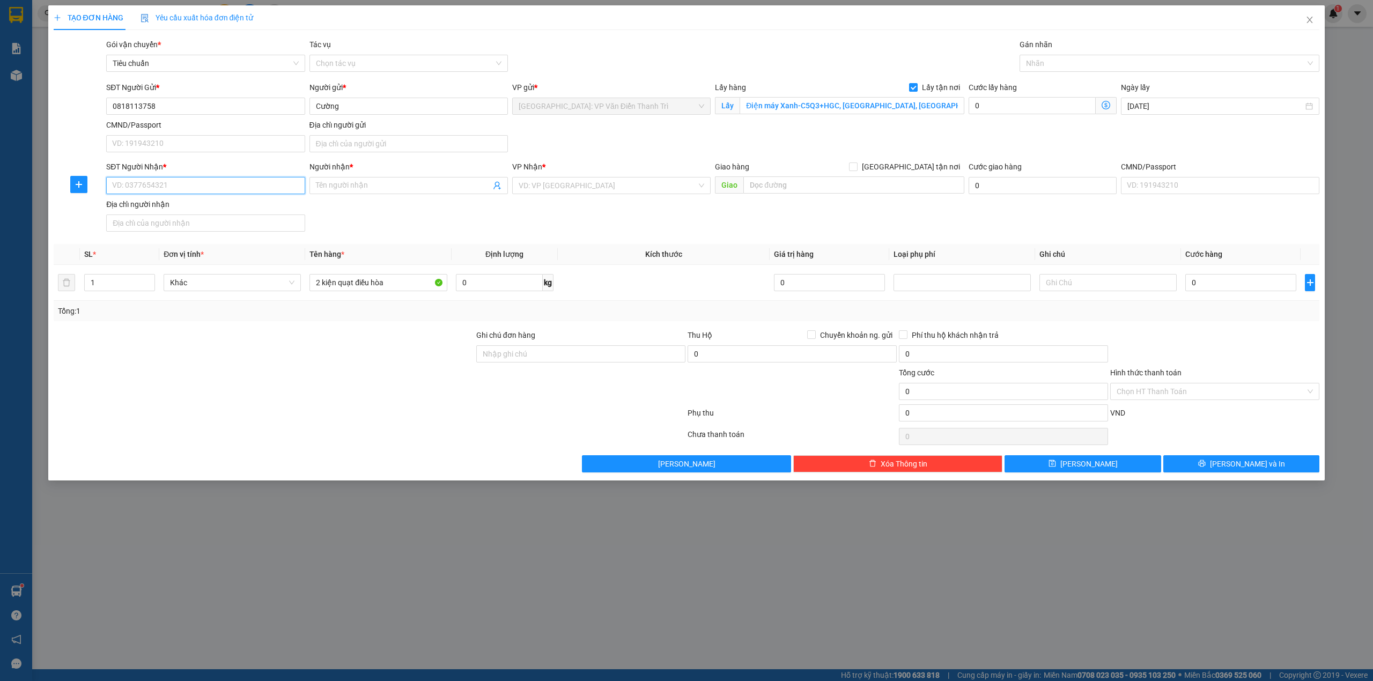
click at [246, 188] on input "SĐT Người Nhận *" at bounding box center [205, 185] width 199 height 17
paste input "0934349379"
click at [454, 211] on div "SĐT Người Nhận * 0934349379 0934349379 Người nhận * Tên người nhận VP Nhận * VD…" at bounding box center [713, 198] width 1218 height 75
click at [384, 185] on input "Người nhận *" at bounding box center [403, 186] width 175 height 12
paste input "anh tinh thần thép"
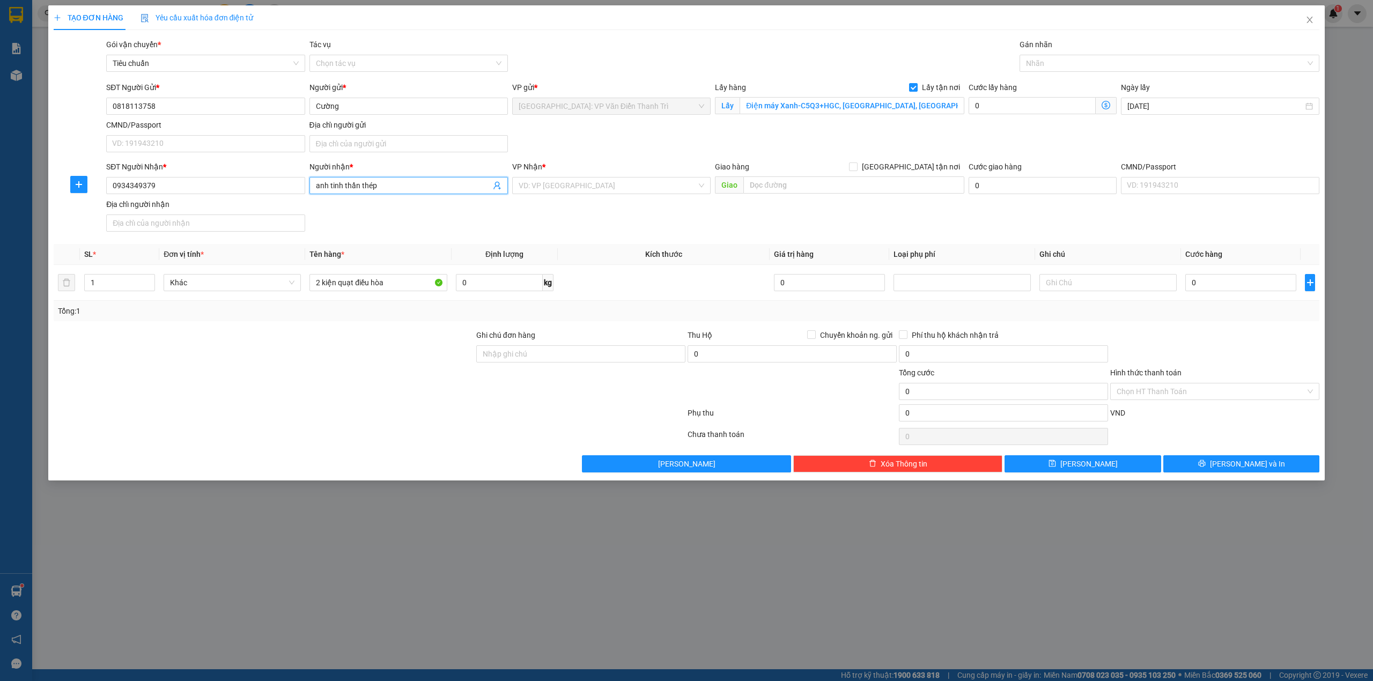
click at [603, 207] on div "SĐT Người Nhận * 0934349379 Người nhận * anh tinh thần thép anh tinh thần thép …" at bounding box center [713, 198] width 1218 height 75
click at [614, 185] on input "search" at bounding box center [608, 186] width 178 height 16
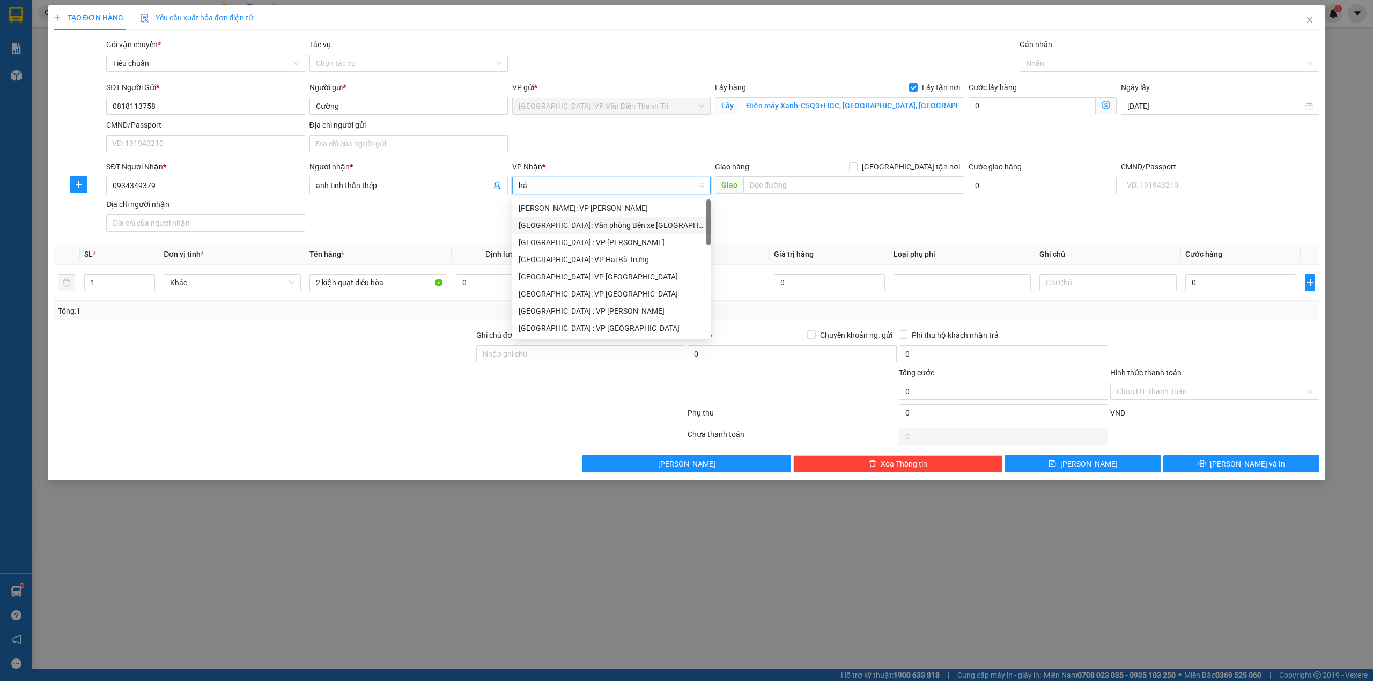
click at [612, 223] on div "[GEOGRAPHIC_DATA]: Văn phòng Bến xe [GEOGRAPHIC_DATA]" at bounding box center [612, 225] width 186 height 12
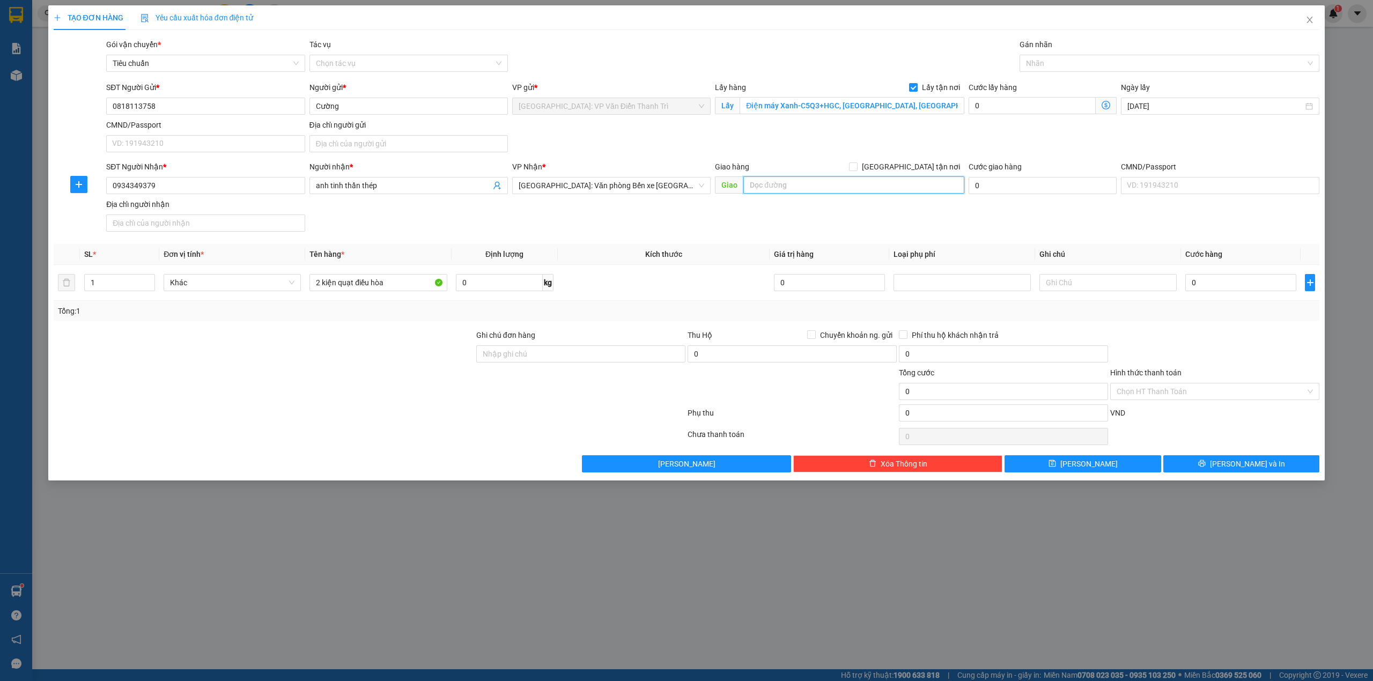
click at [827, 182] on input "text" at bounding box center [854, 185] width 221 height 17
paste input "Resort ánh trăng, XMW8+W3X, Tổ dân phố lưu kỳ, 2, quận, Thủy Nguyên, Hải Phòng,…"
click at [925, 173] on span "[GEOGRAPHIC_DATA] tận nơi" at bounding box center [911, 167] width 107 height 12
click at [857, 170] on input "[GEOGRAPHIC_DATA] tận nơi" at bounding box center [853, 167] width 8 height 8
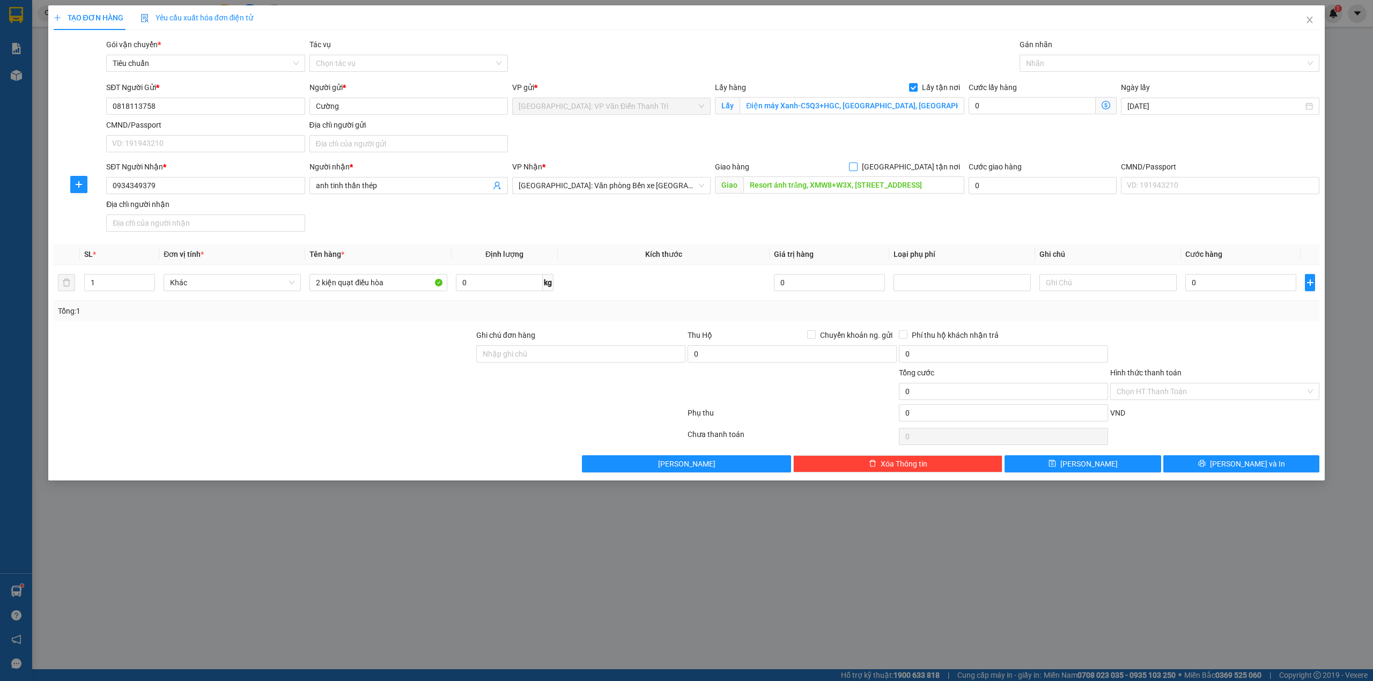
scroll to position [0, 0]
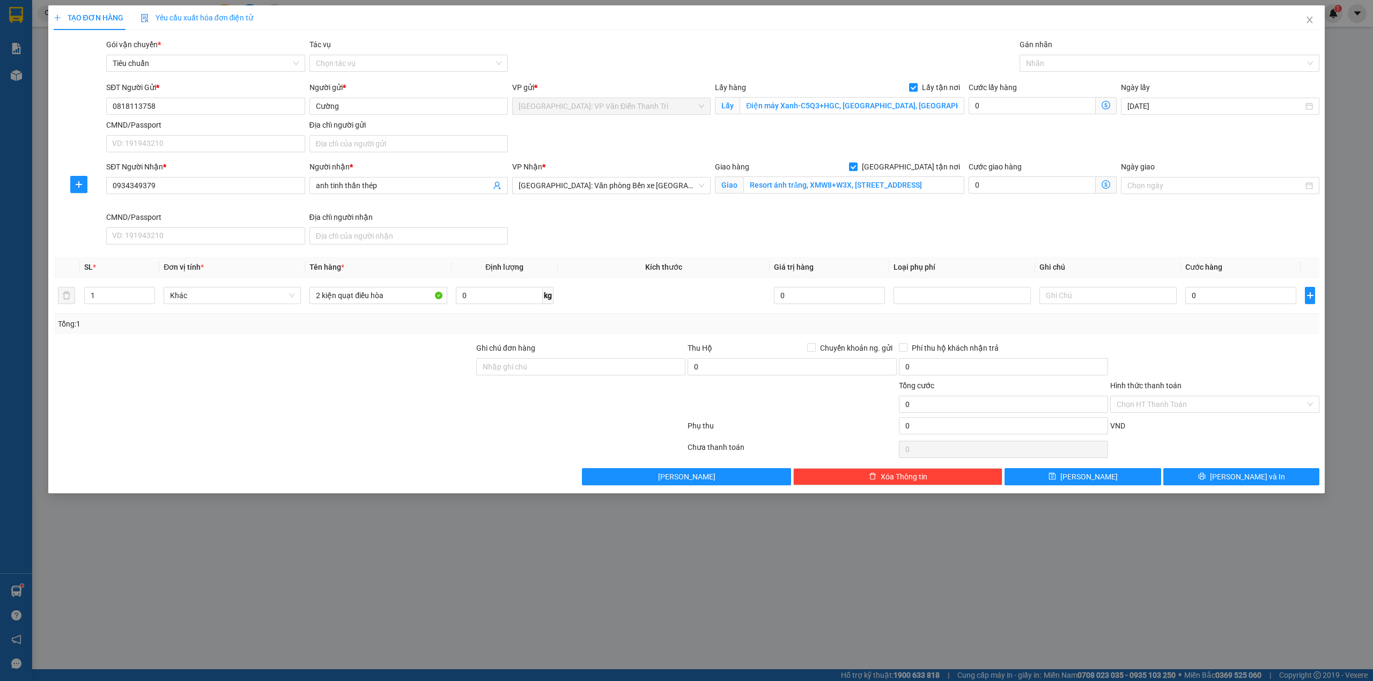
click at [911, 149] on div "SĐT Người Gửi * 0818113758 Người gửi * Cường VP gửi * Hà Nội: VP Văn Điển Thanh…" at bounding box center [713, 119] width 1218 height 75
click at [1230, 302] on input "0" at bounding box center [1241, 295] width 111 height 17
click at [868, 230] on div "SĐT Người Nhận * 0934349379 Người nhận * anh tinh thần thép VP Nhận * Hải Phòng…" at bounding box center [713, 205] width 1218 height 88
click at [569, 361] on input "Ghi chú đơn hàng" at bounding box center [580, 366] width 209 height 17
click at [386, 291] on input "2 kiện quạt điều hòa" at bounding box center [378, 295] width 137 height 17
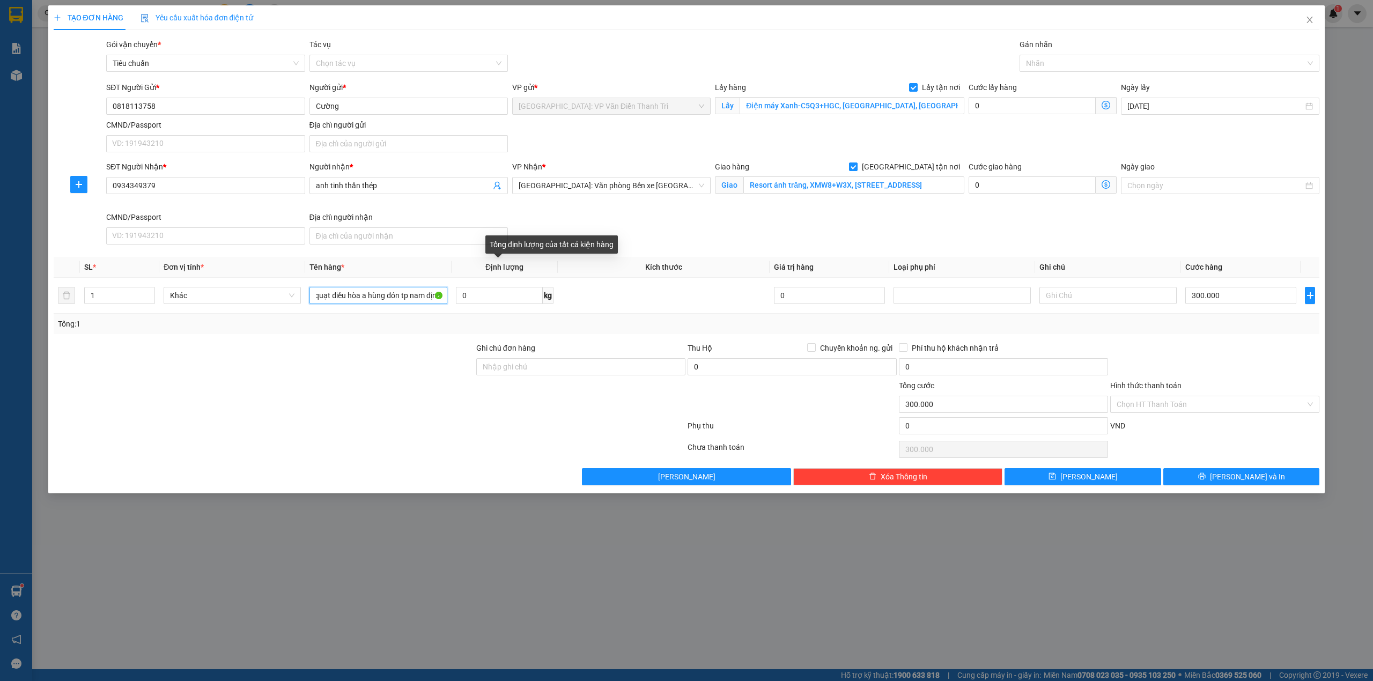
scroll to position [0, 28]
click at [389, 451] on div at bounding box center [370, 449] width 634 height 21
click at [909, 225] on div "SĐT Người Nhận * 0934349379 Người nhận * anh tinh thần thép VP Nhận * Hải Phòng…" at bounding box center [713, 205] width 1218 height 88
click at [821, 226] on div "SĐT Người Nhận * 0934349379 Người nhận * anh tinh thần thép VP Nhận * Hải Phòng…" at bounding box center [713, 205] width 1218 height 88
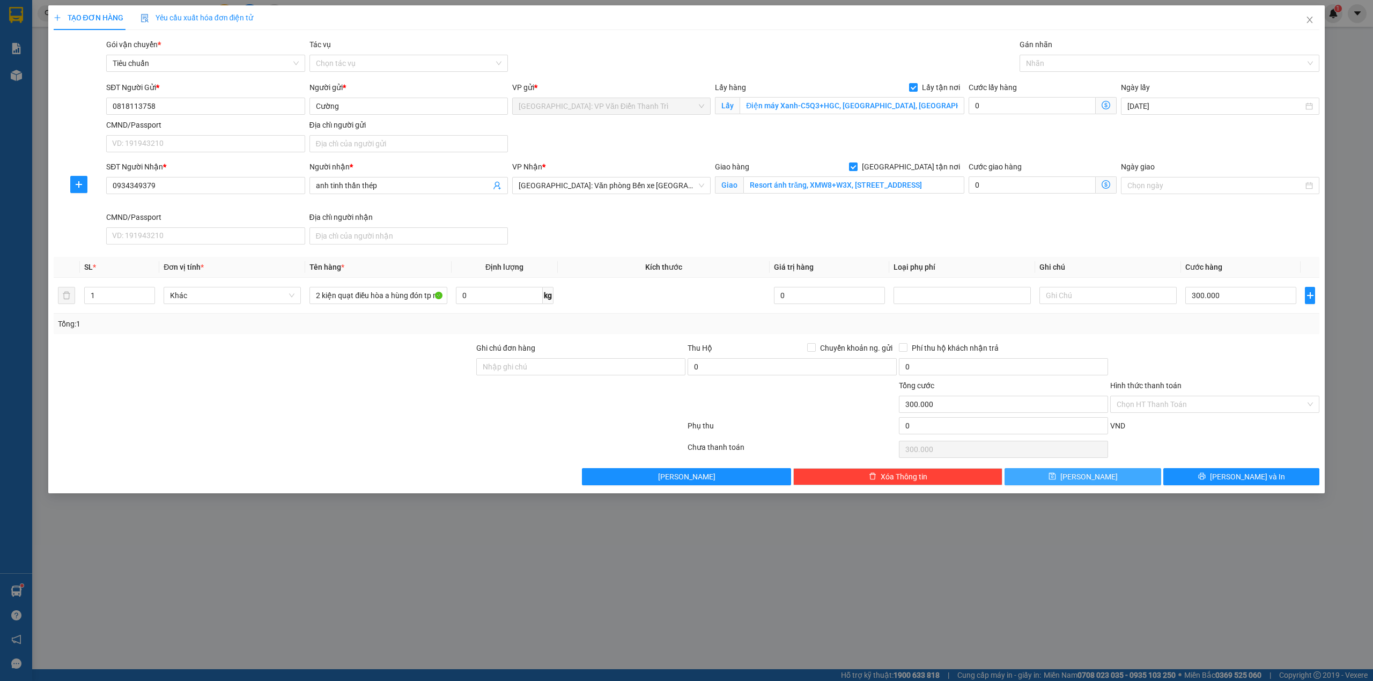
click at [1108, 481] on button "[PERSON_NAME]" at bounding box center [1083, 476] width 157 height 17
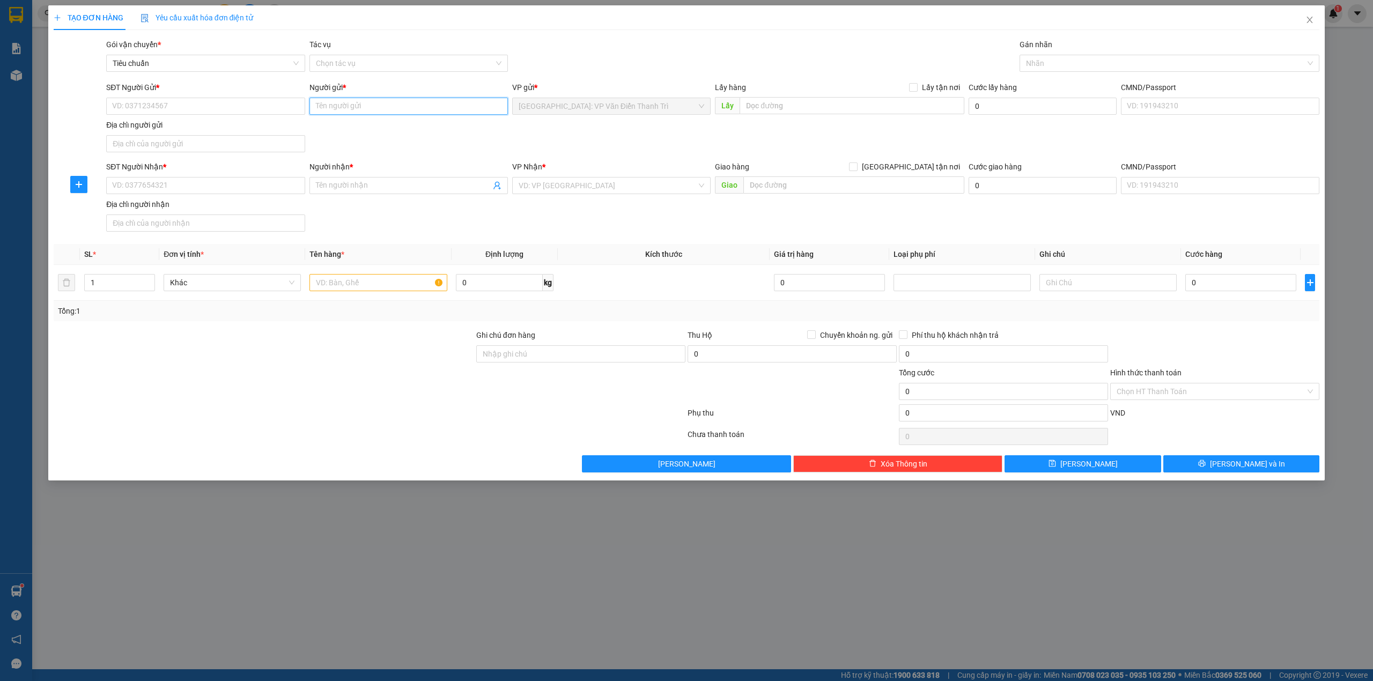
click at [366, 99] on input "Người gửi *" at bounding box center [409, 106] width 199 height 17
paste input "0904066687"
click at [235, 100] on input "SĐT Người Gửi *" at bounding box center [205, 106] width 199 height 17
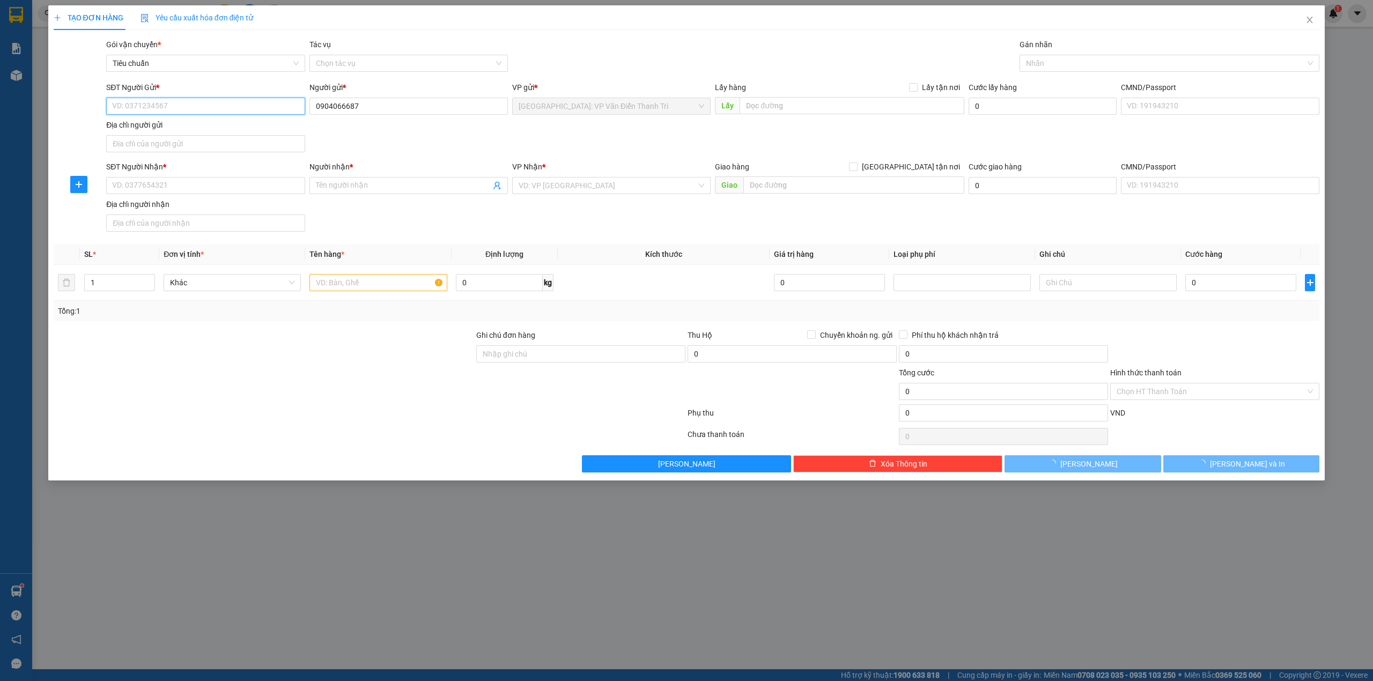
paste input "0904066687"
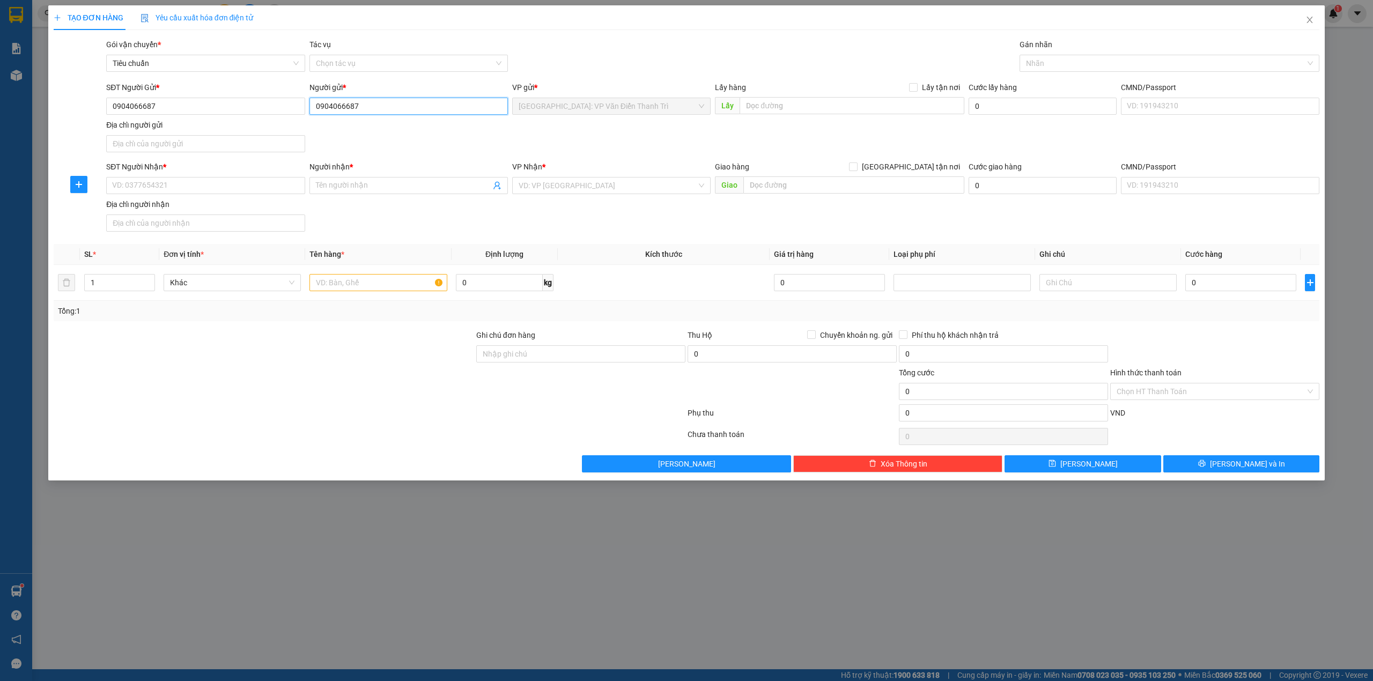
click at [428, 109] on input "0904066687" at bounding box center [409, 106] width 199 height 17
paste input "tuyết"
drag, startPoint x: 810, startPoint y: 123, endPoint x: 813, endPoint y: 117, distance: 6.7
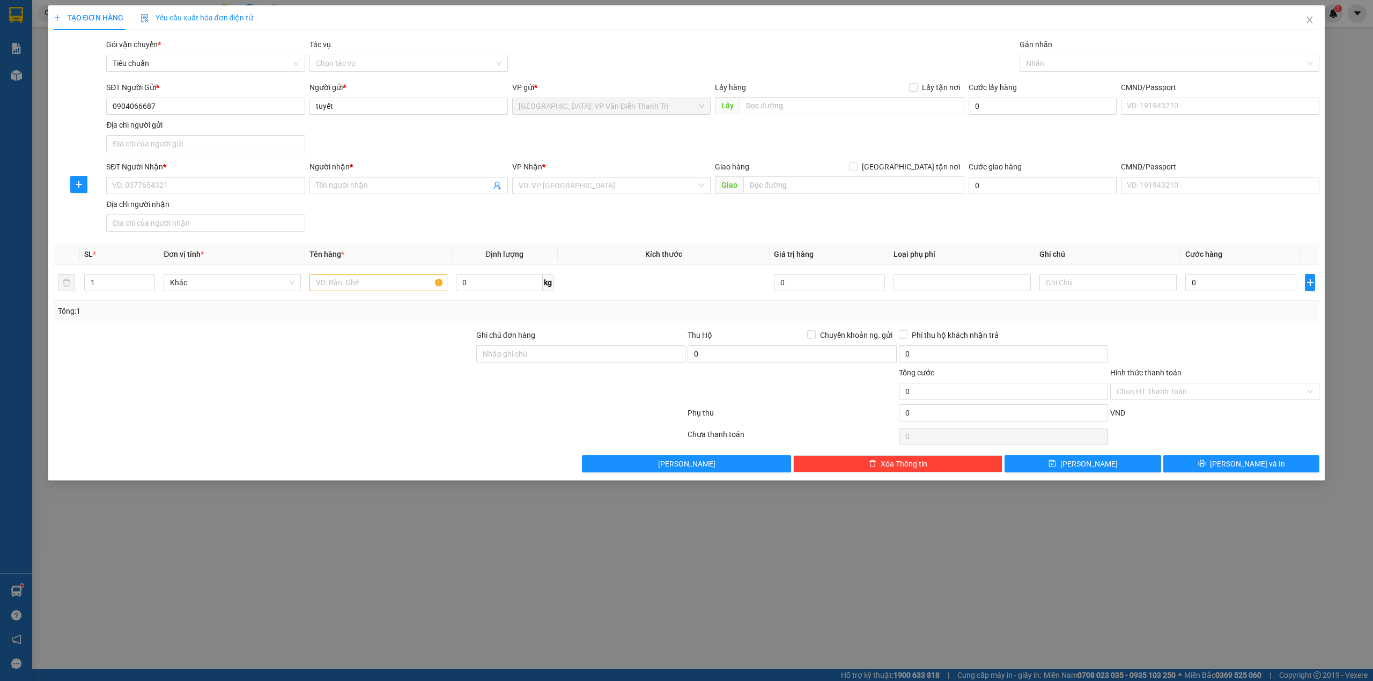
click at [812, 120] on div "SĐT Người Gửi * 0904066687 Người gửi * tuyết tuyết VP gửi * Hà Nội: VP Văn Điển…" at bounding box center [713, 119] width 1218 height 75
click at [820, 108] on input "text" at bounding box center [852, 105] width 225 height 17
paste input "Đón : 73 nguyễn viết xuân, vĩnh yên, vĩnh phúc"
click at [938, 80] on div "Transit Pickup Surcharge Ids Transit Deliver Surcharge Ids Transit Deliver Surc…" at bounding box center [687, 256] width 1267 height 434
click at [930, 86] on span "Lấy tận nơi" at bounding box center [941, 88] width 47 height 12
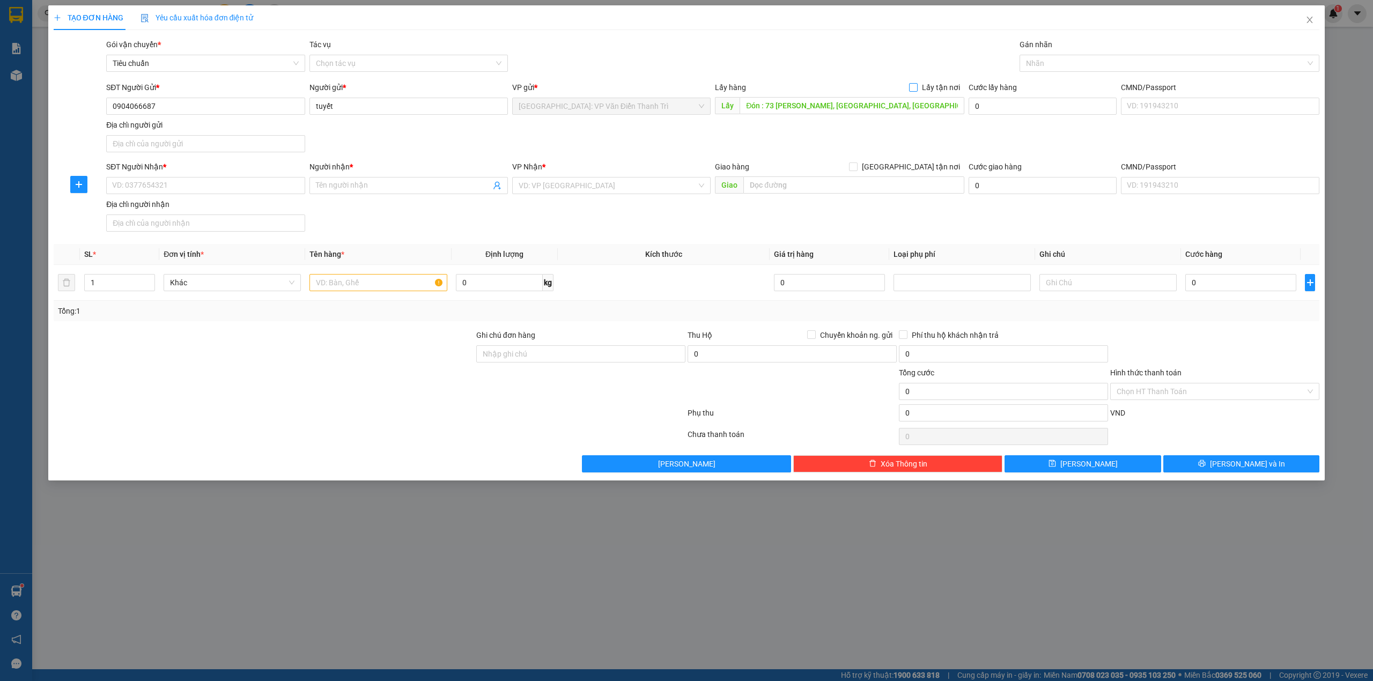
click at [917, 86] on input "Lấy tận nơi" at bounding box center [913, 87] width 8 height 8
click at [926, 56] on div "Gói vận chuyển * Tiêu chuẩn Tác vụ Chọn tác vụ Gán nhãn Nhãn" at bounding box center [713, 58] width 1218 height 38
click at [204, 197] on div "SĐT Người Nhận * VD: 0377654321" at bounding box center [205, 180] width 199 height 38
click at [204, 186] on input "SĐT Người Nhận *" at bounding box center [205, 185] width 199 height 17
paste input "0868739017"
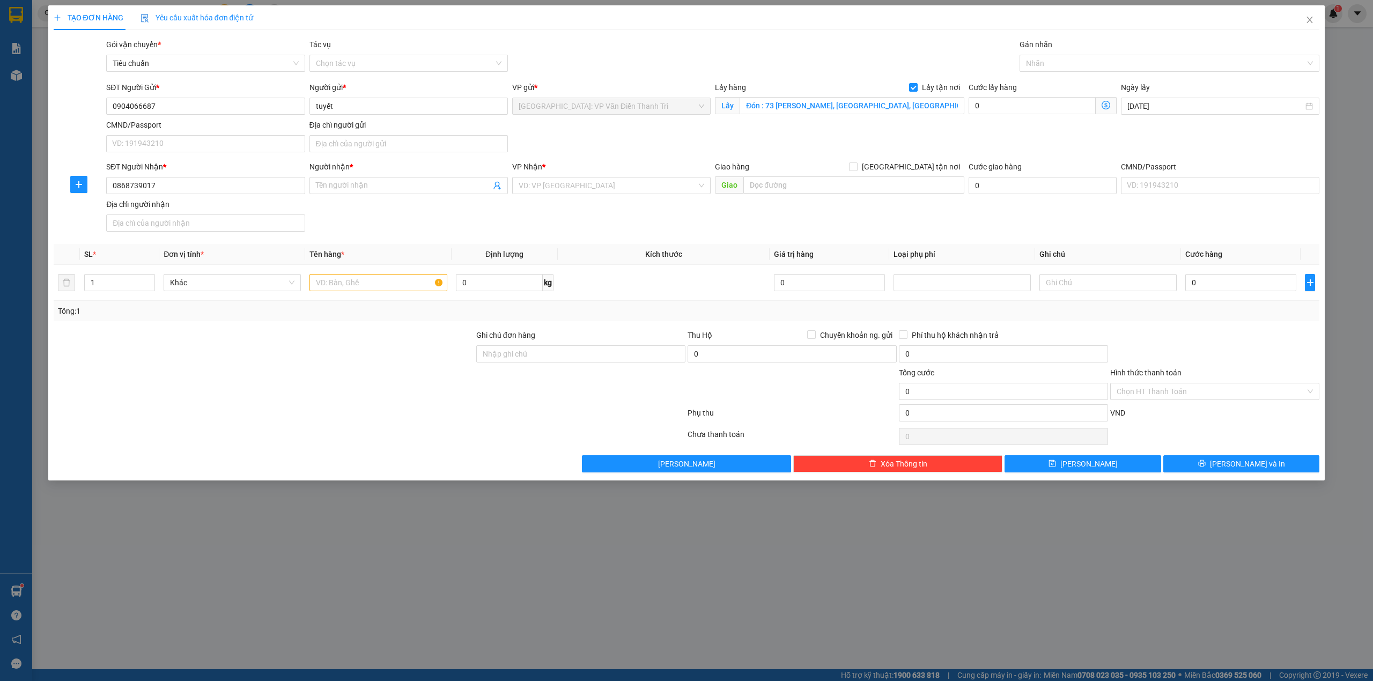
click at [425, 225] on div "SĐT Người Nhận * 0868739017 0868739017 Người nhận * Tên người nhận VP Nhận * VD…" at bounding box center [713, 198] width 1218 height 75
click at [400, 191] on input "Người nhận *" at bounding box center [403, 186] width 175 height 12
paste input "hoàng"
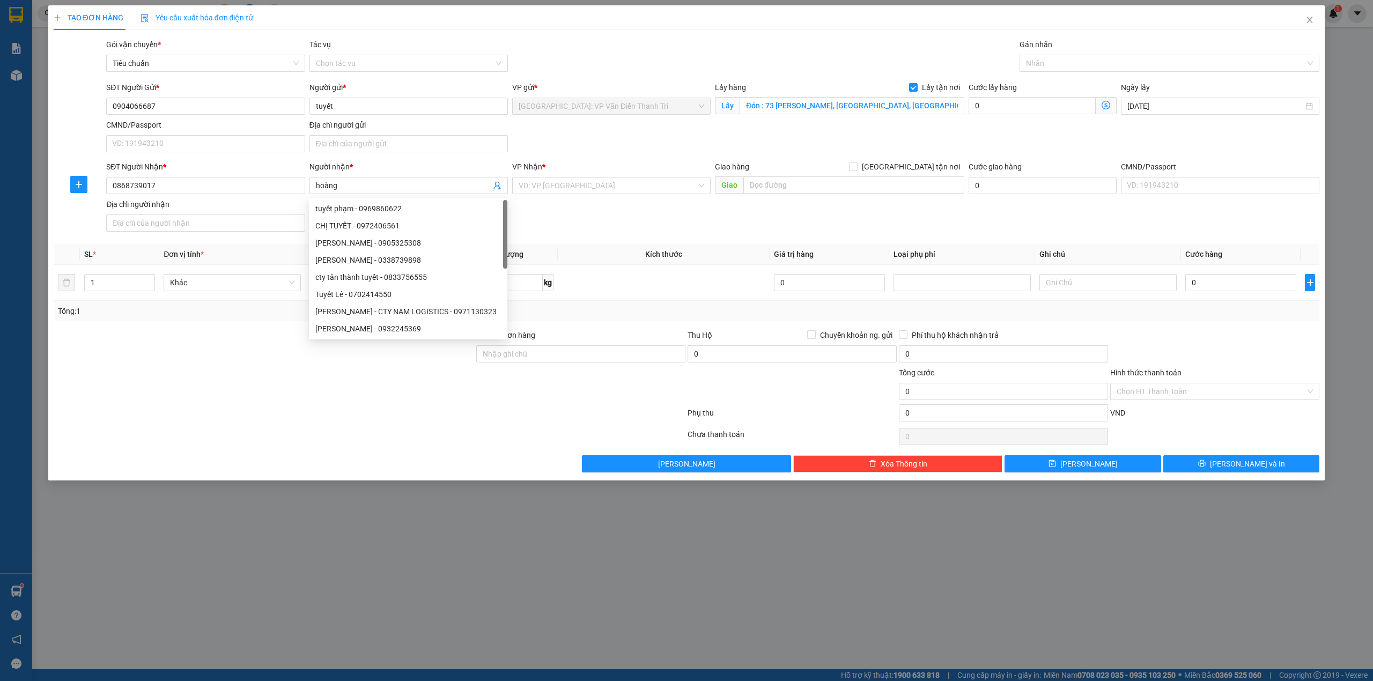
click at [649, 236] on div "SĐT Người Nhận * 0868739017 Người nhận * hoàng VP Nhận * VD: VP Sài Gòn Giao hà…" at bounding box center [713, 198] width 1218 height 75
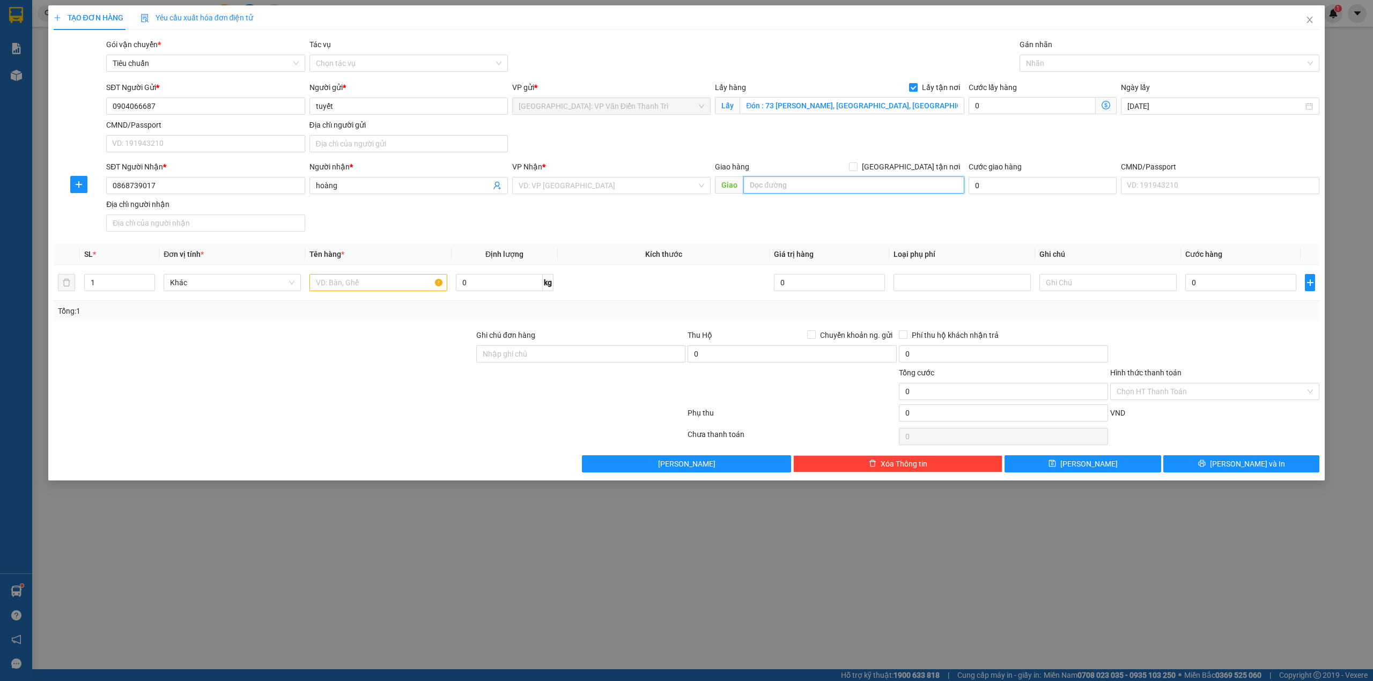
click at [828, 190] on input "text" at bounding box center [854, 185] width 221 height 17
paste input "Trả : mường thanh viễn triều, nha trang"
click at [921, 165] on span "[GEOGRAPHIC_DATA] tận nơi" at bounding box center [911, 167] width 107 height 12
click at [857, 165] on input "[GEOGRAPHIC_DATA] tận nơi" at bounding box center [853, 167] width 8 height 8
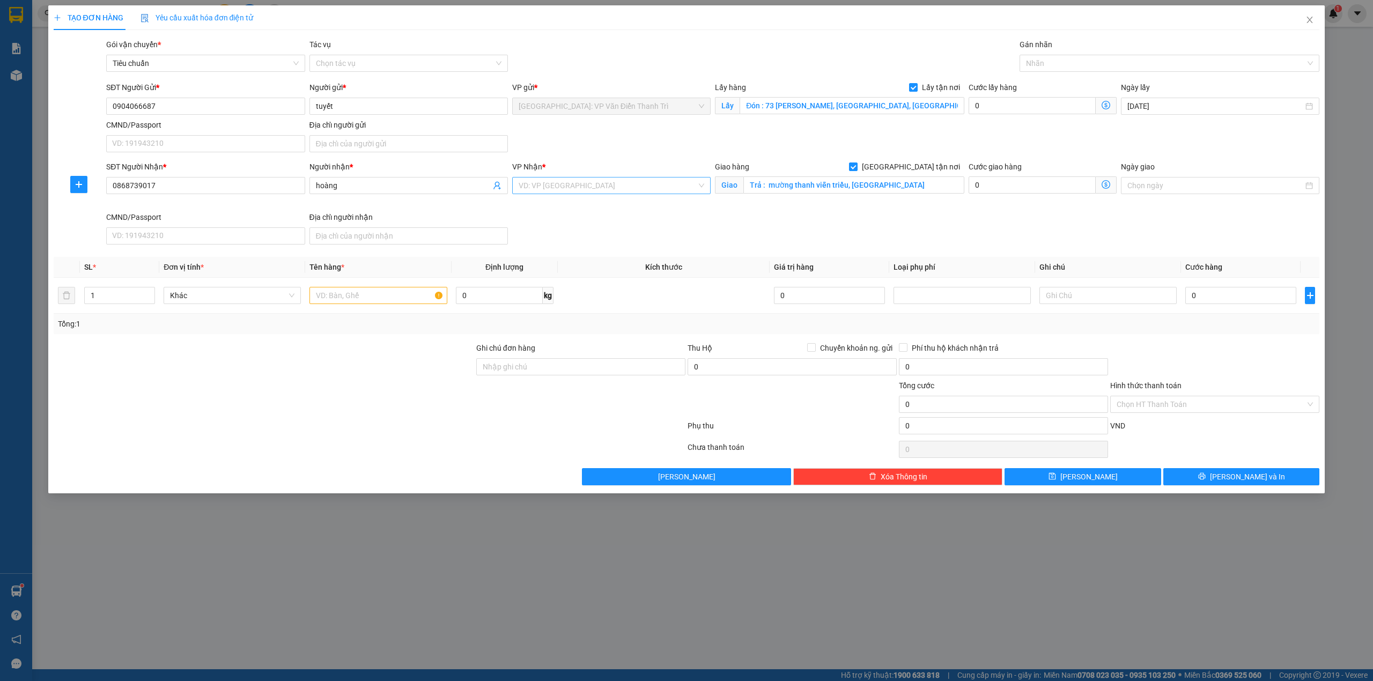
click at [645, 185] on input "search" at bounding box center [608, 186] width 178 height 16
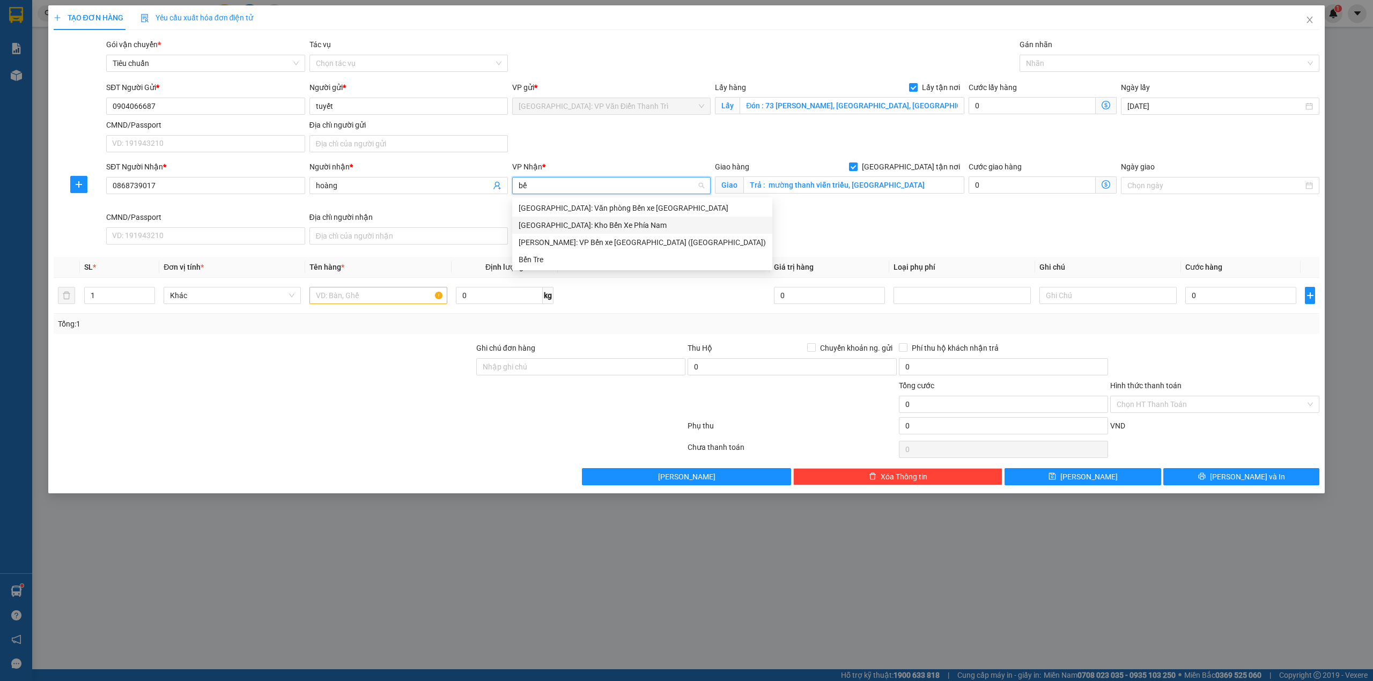
click at [649, 226] on div "Nha Trang: Kho Bến Xe Phía Nam" at bounding box center [642, 225] width 247 height 12
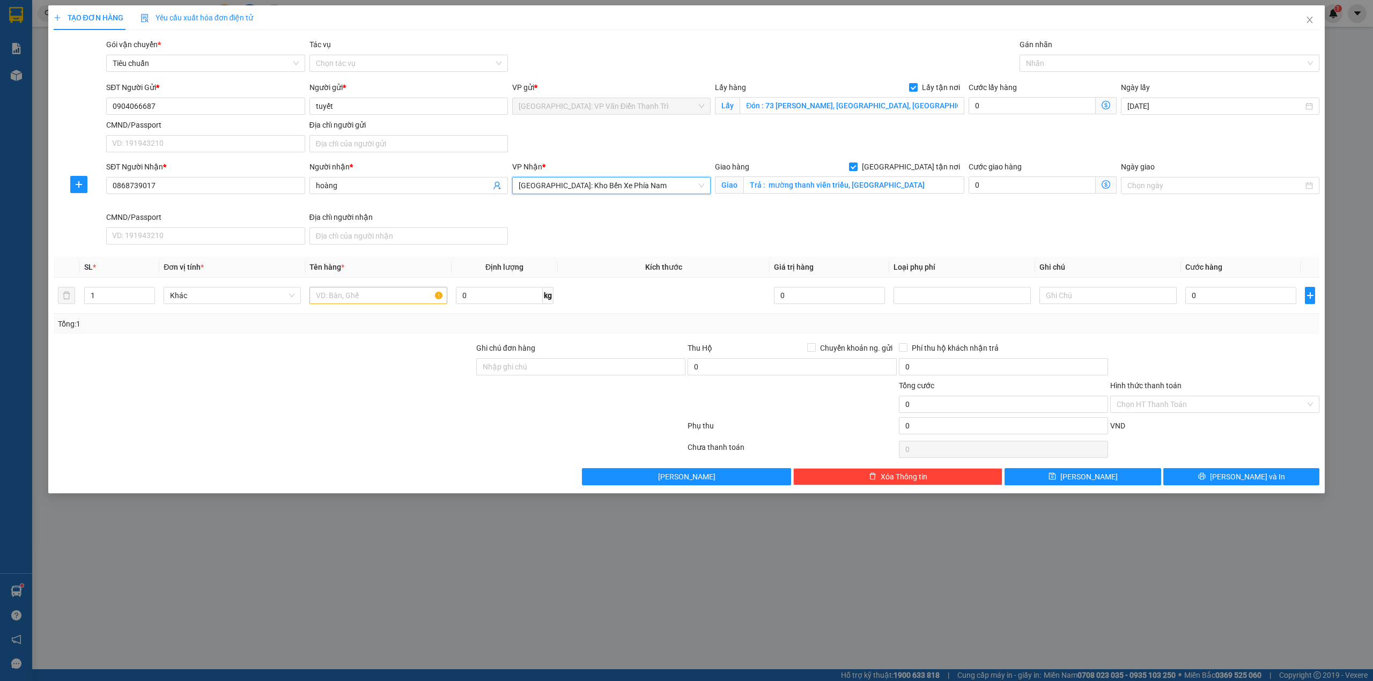
click at [889, 213] on div "SĐT Người Nhận * 0868739017 Người nhận * hoàng VP Nhận * Nha Trang: Kho Bến Xe …" at bounding box center [713, 205] width 1218 height 88
click at [355, 302] on input "text" at bounding box center [378, 295] width 137 height 17
click at [394, 299] on input "text" at bounding box center [378, 295] width 137 height 17
paste input "3 thùng xốp đồ dùng gia đình"
click at [567, 368] on input "Ghi chú đơn hàng" at bounding box center [580, 366] width 209 height 17
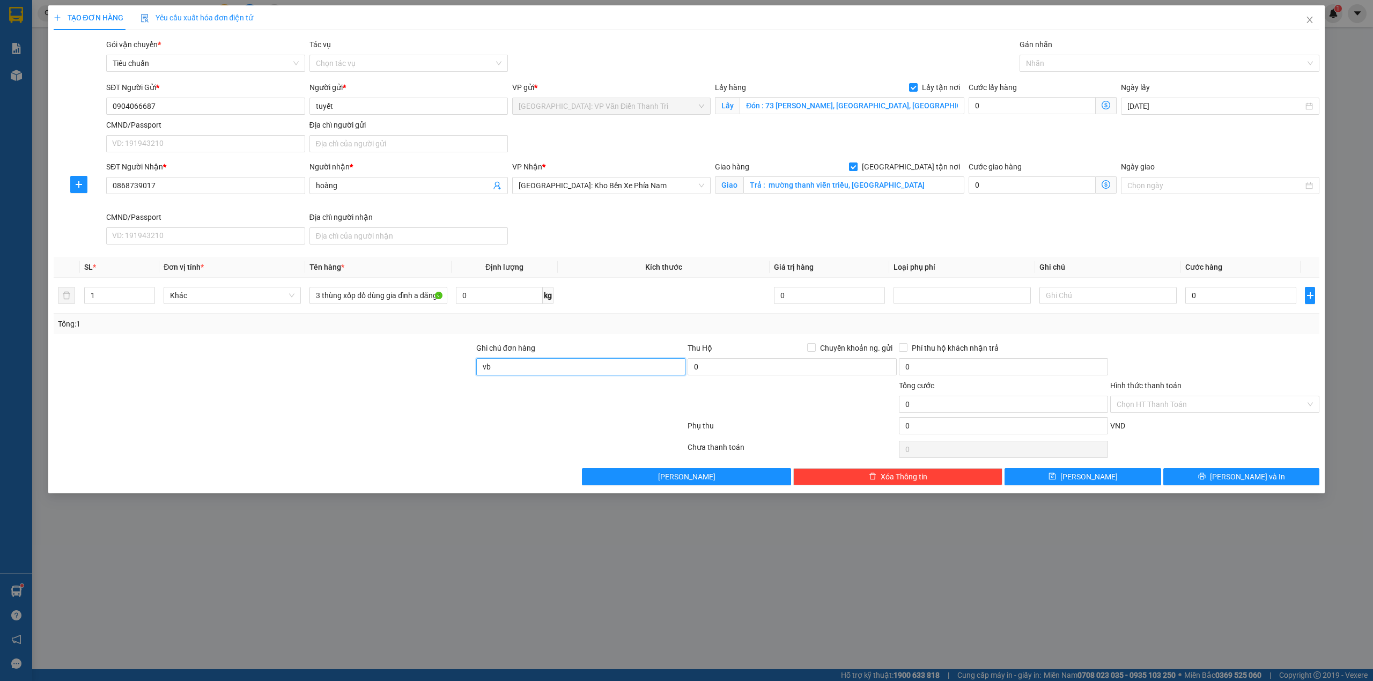
click at [567, 374] on input "vb" at bounding box center [580, 366] width 209 height 17
click at [1224, 473] on button "[PERSON_NAME] và In" at bounding box center [1242, 476] width 157 height 17
click at [1204, 299] on input "0" at bounding box center [1241, 295] width 111 height 17
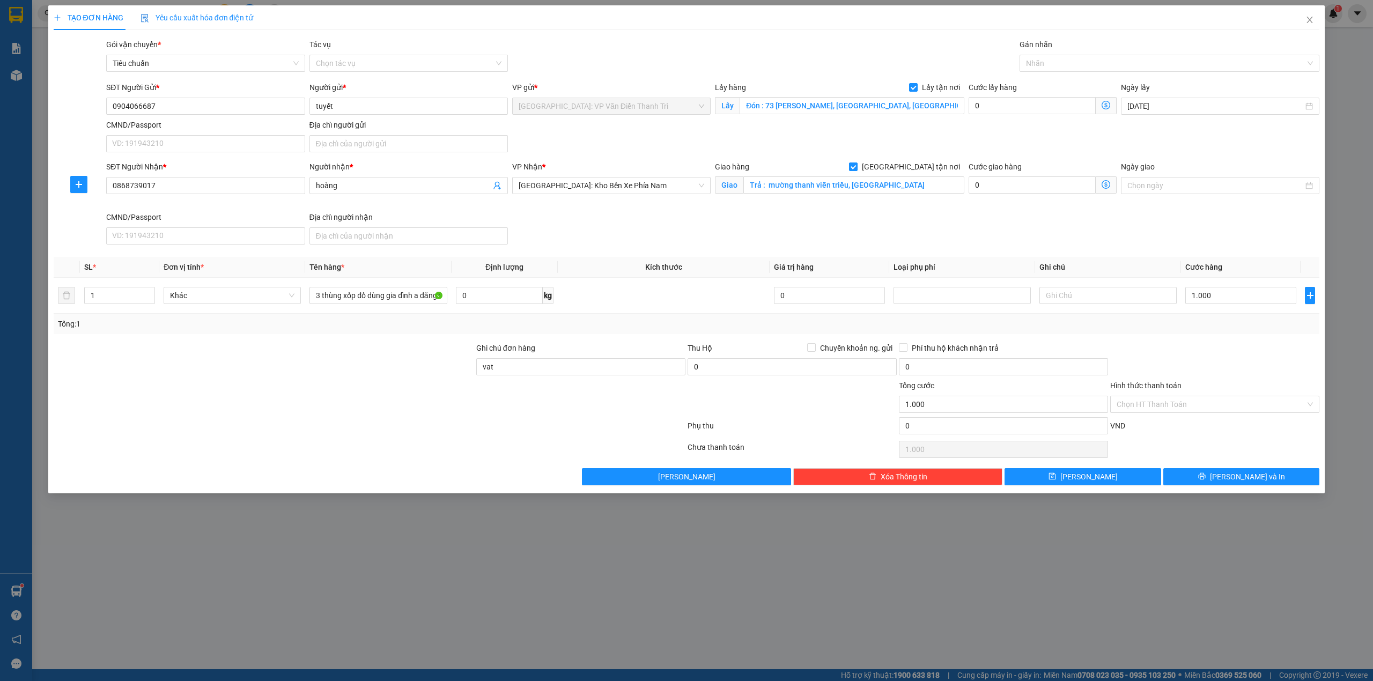
click at [1217, 356] on div at bounding box center [1215, 361] width 211 height 38
click at [1226, 458] on div "Chọn HT Thanh Toán" at bounding box center [1215, 449] width 211 height 21
click at [1206, 479] on icon "printer" at bounding box center [1203, 477] width 8 height 8
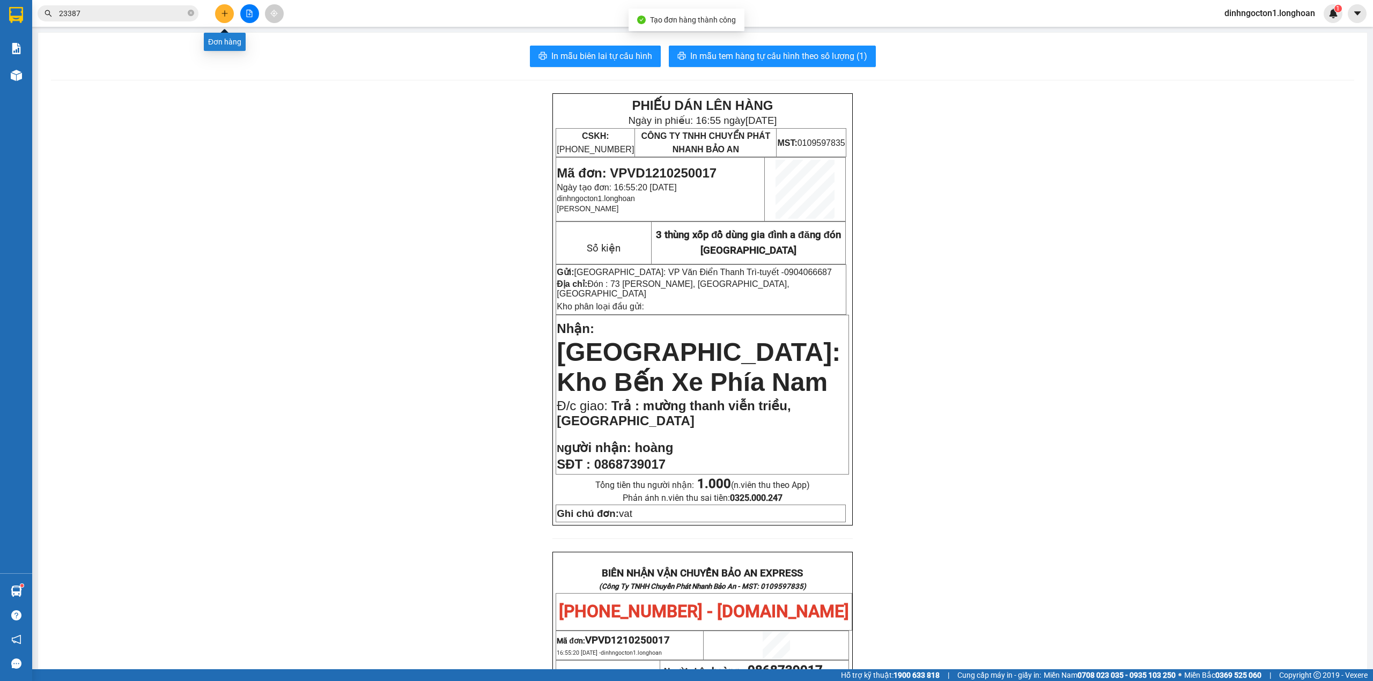
click at [222, 11] on icon "plus" at bounding box center [225, 14] width 8 height 8
click at [693, 166] on span "Mã đơn: VPVD1210250017" at bounding box center [637, 173] width 160 height 14
copy span "VPVD1210250017"
click at [277, 265] on div "PHIẾU DÁN LÊN HÀNG Ngày in phiếu: 16:55 ngày 12-10-2025 CSKH: 1900.06.88.33 CÔN…" at bounding box center [703, 619] width 1304 height 1052
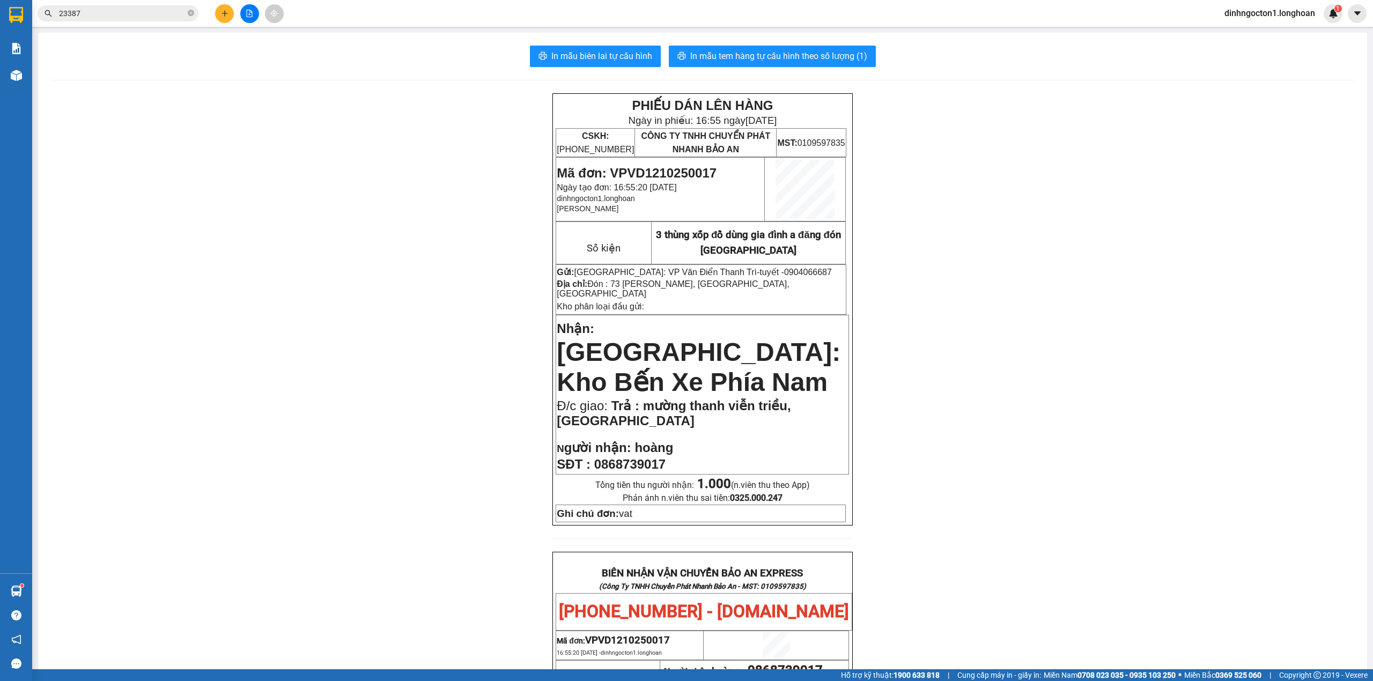
click at [299, 211] on div "PHIẾU DÁN LÊN HÀNG Ngày in phiếu: 16:55 ngày 12-10-2025 CSKH: 1900.06.88.33 CÔN…" at bounding box center [703, 619] width 1304 height 1052
click at [309, 246] on div "PHIẾU DÁN LÊN HÀNG Ngày in phiếu: 16:55 ngày 12-10-2025 CSKH: 1900.06.88.33 CÔN…" at bounding box center [703, 619] width 1304 height 1052
click at [231, 14] on button at bounding box center [224, 13] width 19 height 19
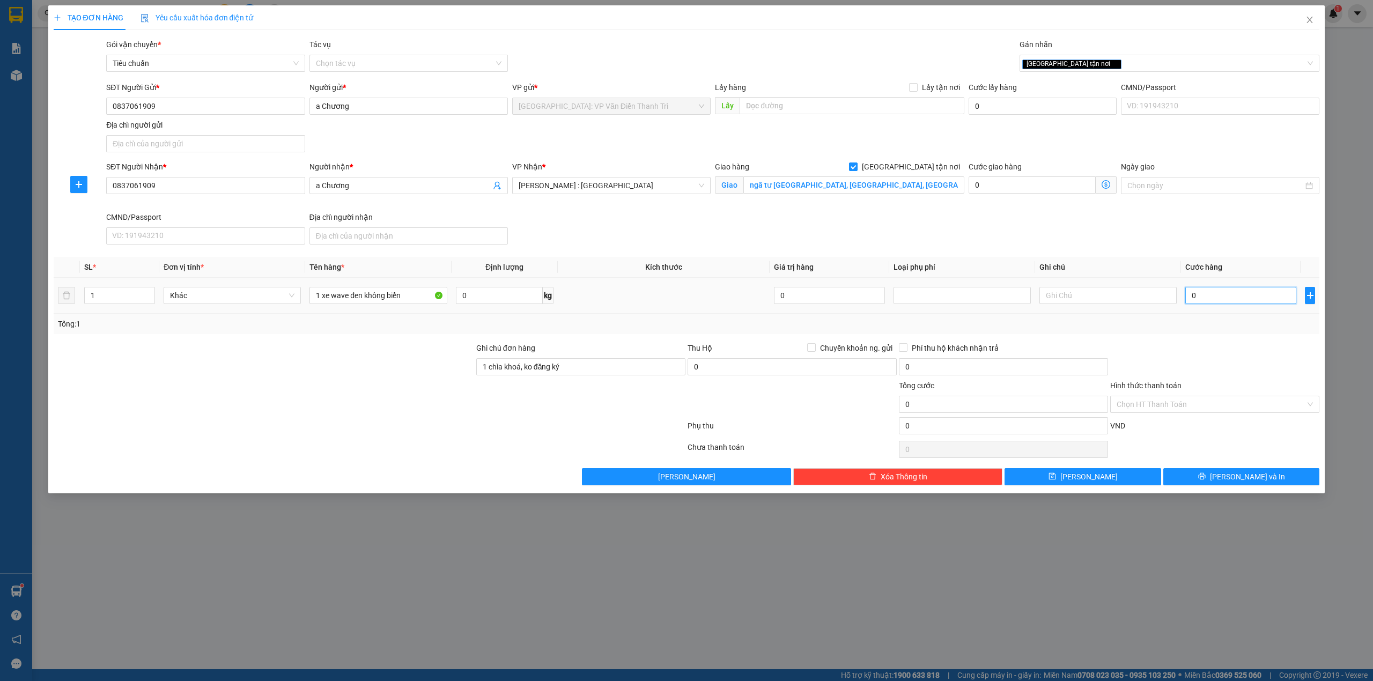
click at [1220, 300] on input "0" at bounding box center [1241, 295] width 111 height 17
type input "1"
type input "11"
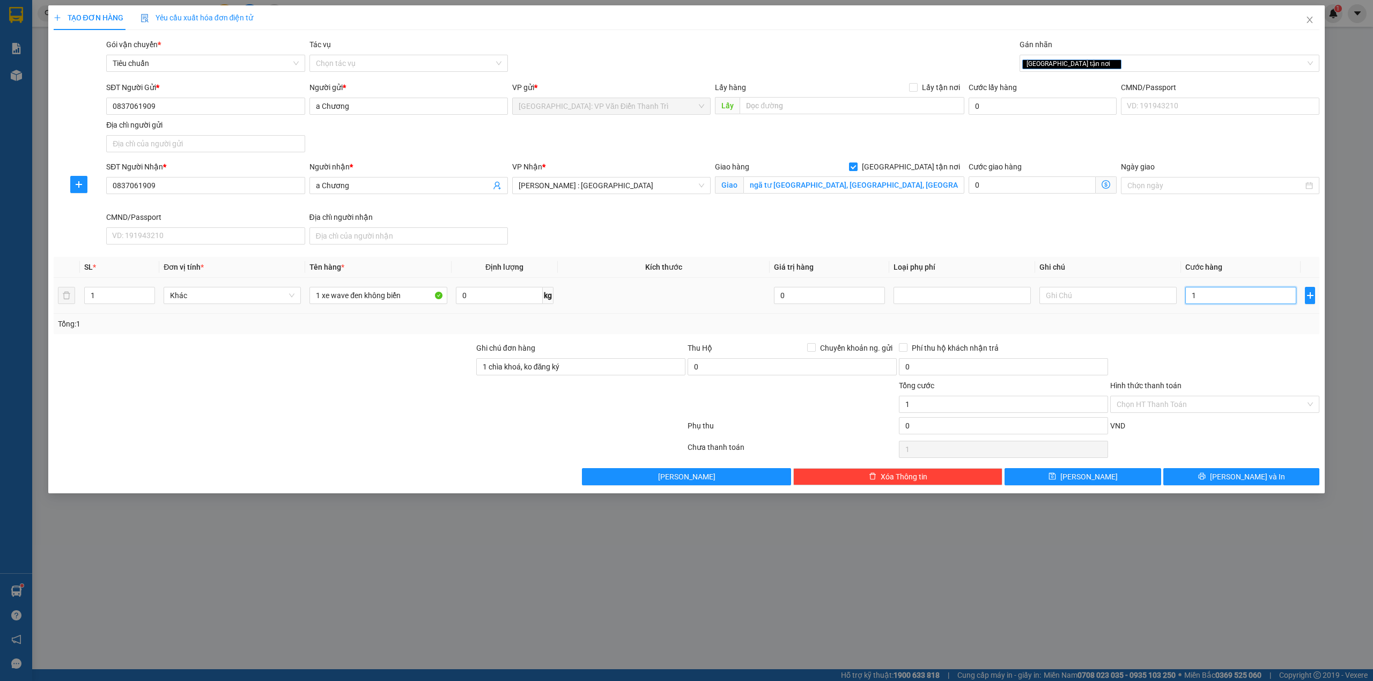
type input "11"
type input "112"
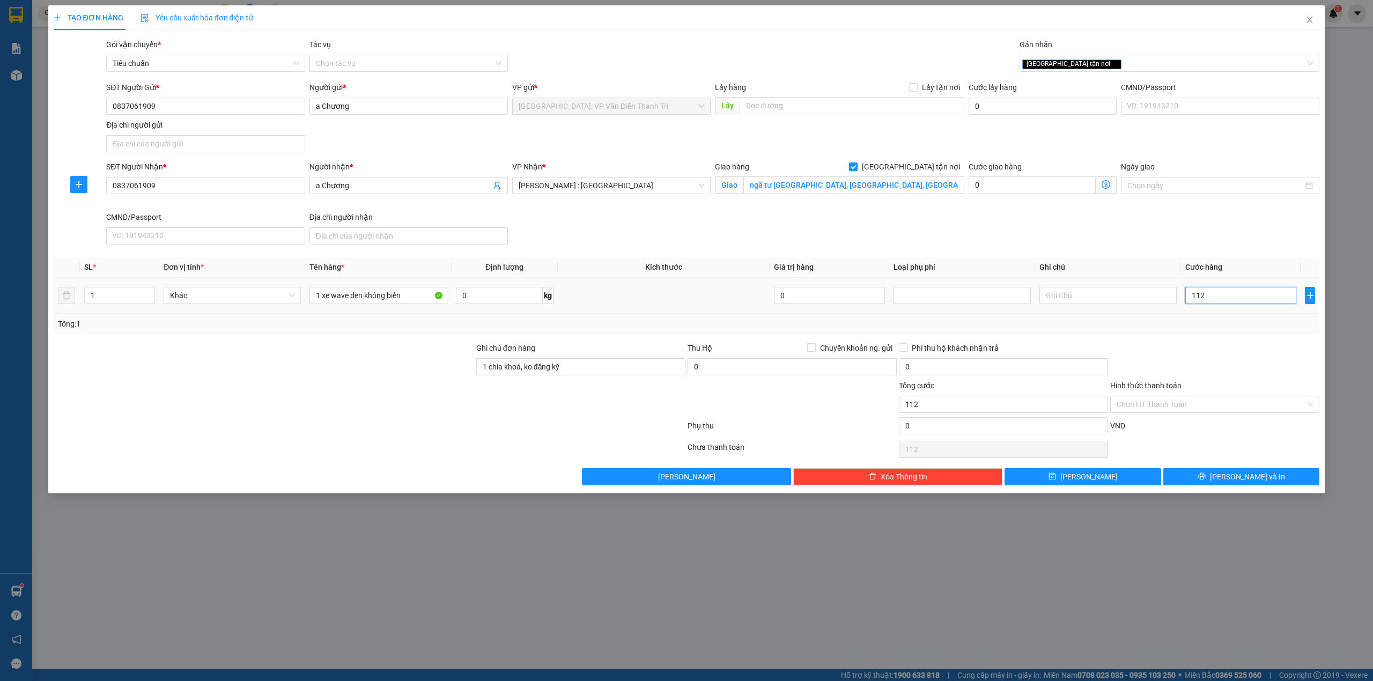
type input "1.120"
type input "11.200"
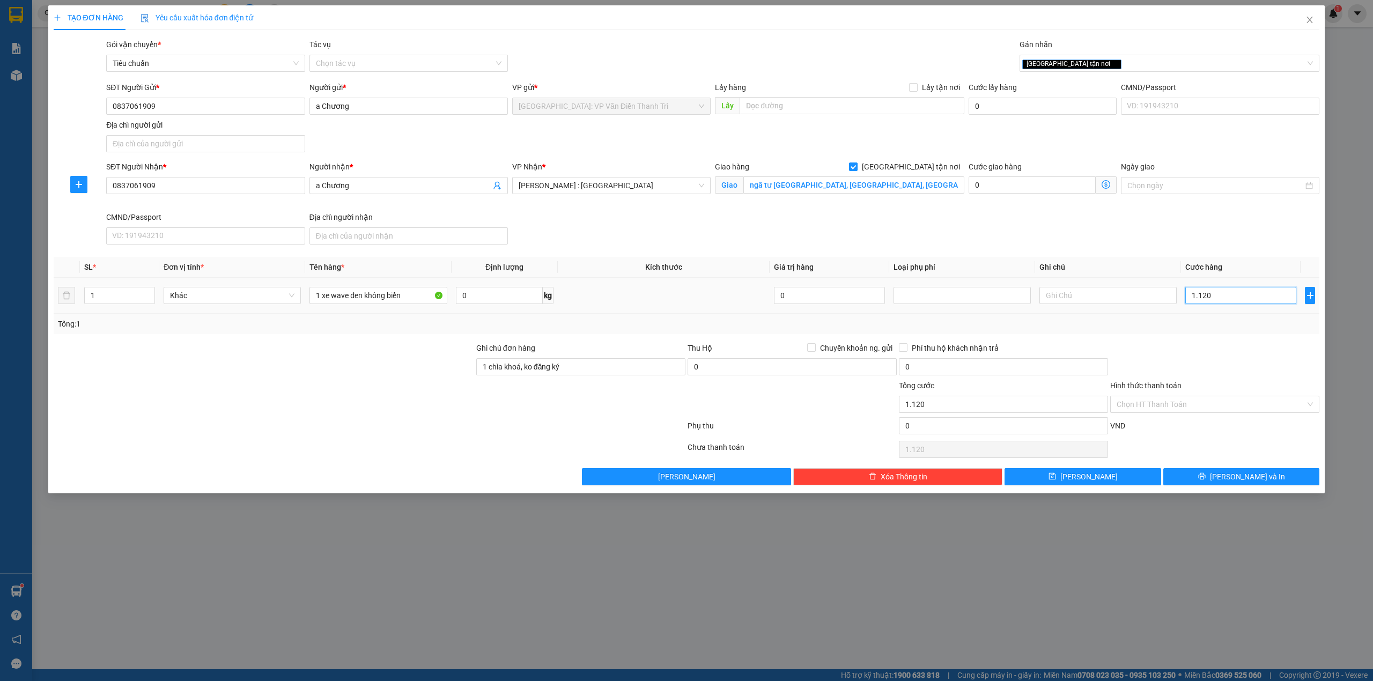
type input "11.200"
type input "112.000"
type input "1.120.000"
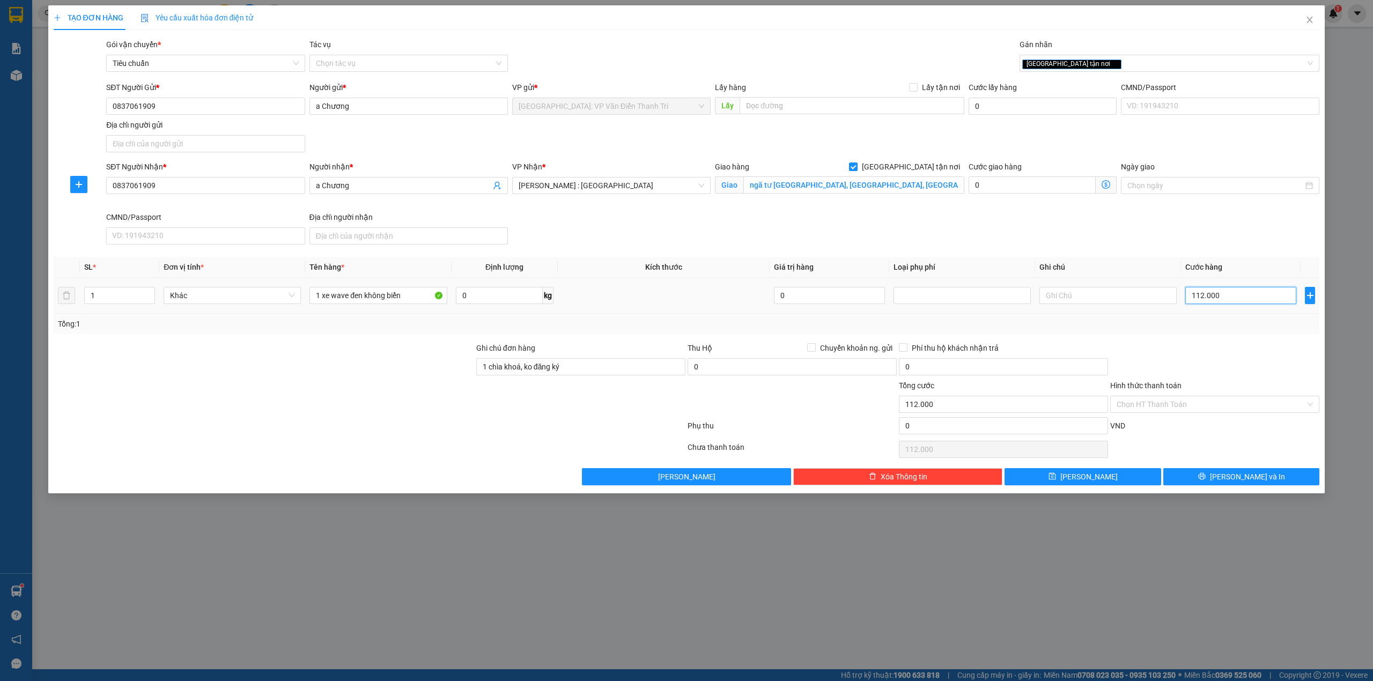
type input "1.120.000"
click at [676, 406] on div at bounding box center [580, 399] width 211 height 38
click at [615, 249] on div "SĐT Người Nhận * 0837061909 Người nhận * a Chương VP Nhận * [GEOGRAPHIC_DATA] :…" at bounding box center [713, 205] width 1218 height 88
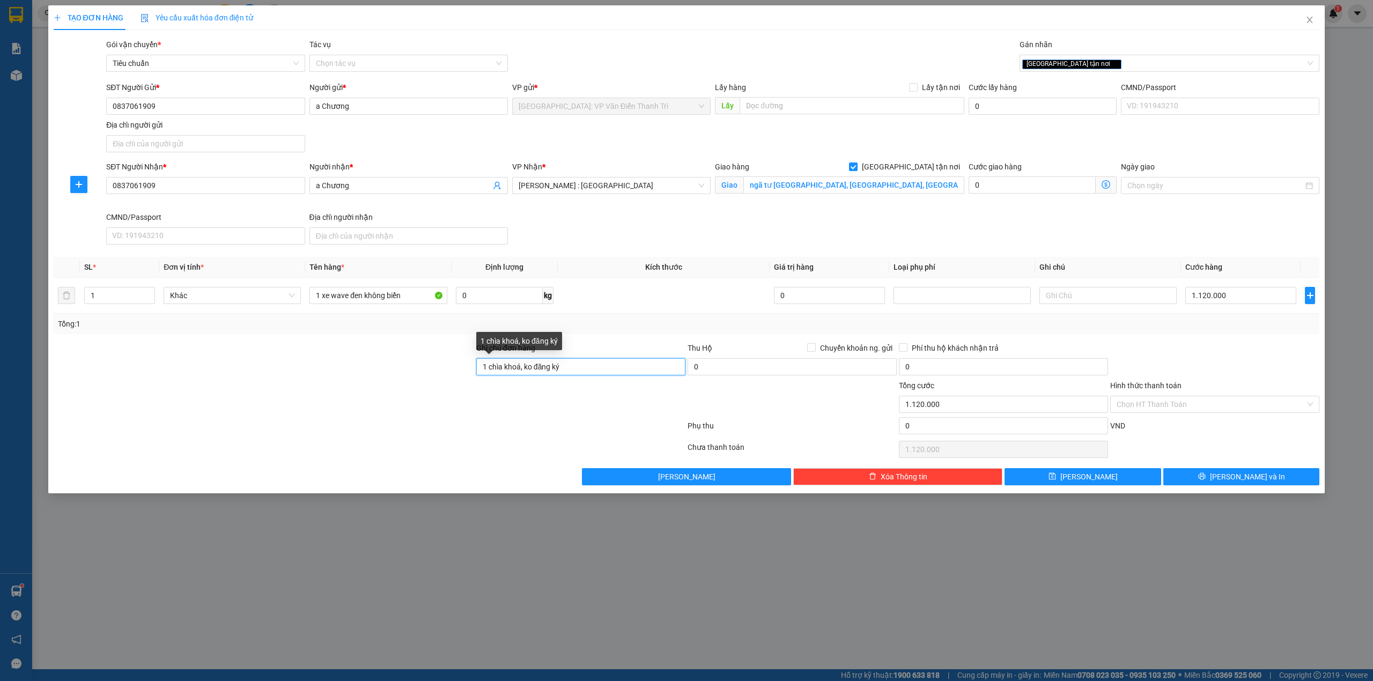
click at [596, 372] on input "1 chìa khoá, ko đăng ký" at bounding box center [580, 366] width 209 height 17
click at [443, 421] on div at bounding box center [370, 427] width 634 height 21
click at [701, 317] on div "Tổng: 1" at bounding box center [687, 324] width 1267 height 20
click at [724, 245] on div "SĐT Người Nhận * 0837061909 Người nhận * a Chương VP Nhận * [GEOGRAPHIC_DATA] :…" at bounding box center [713, 205] width 1218 height 88
drag, startPoint x: 722, startPoint y: 294, endPoint x: 734, endPoint y: 232, distance: 62.9
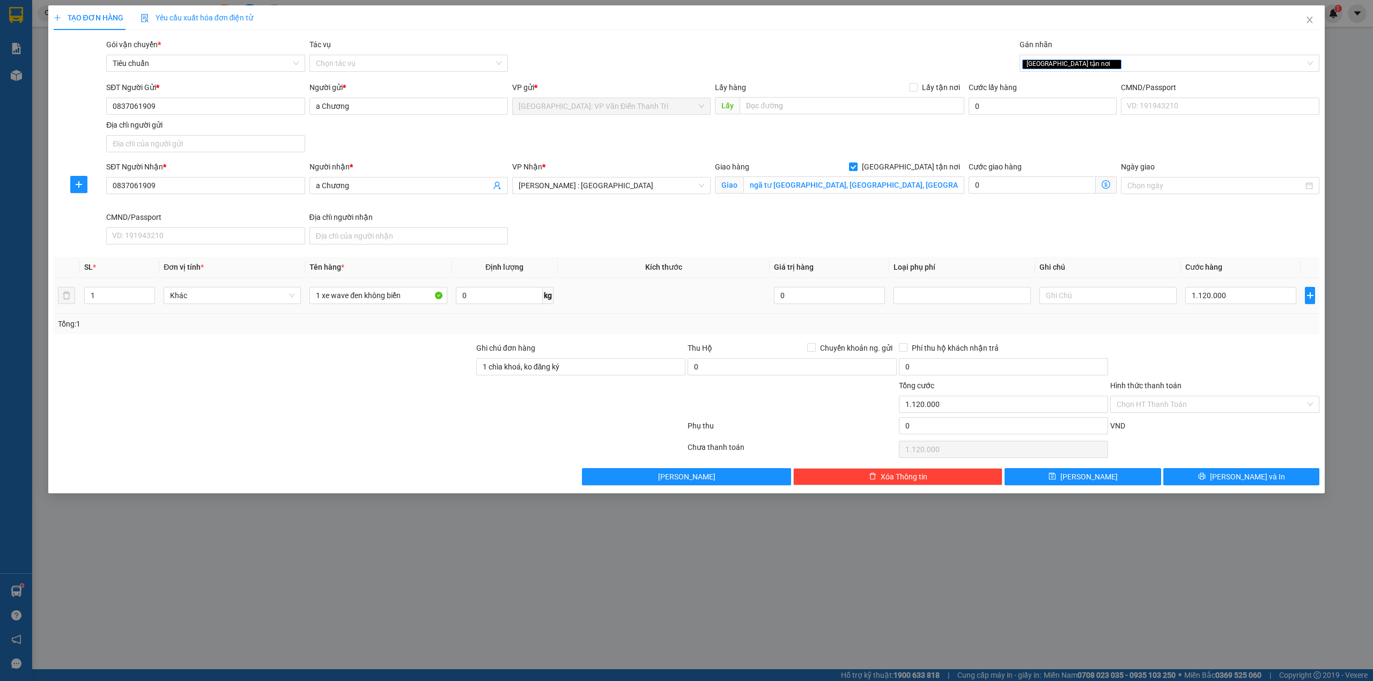
click at [722, 292] on td at bounding box center [664, 296] width 212 height 36
click at [734, 232] on div "SĐT Người Nhận * 0837061909 Người nhận * a Chương VP Nhận * [GEOGRAPHIC_DATA] :…" at bounding box center [713, 205] width 1218 height 88
drag, startPoint x: 724, startPoint y: 299, endPoint x: 732, endPoint y: 231, distance: 68.7
click at [724, 297] on td at bounding box center [664, 296] width 212 height 36
click at [732, 231] on div "SĐT Người Nhận * 0837061909 Người nhận * a Chương VP Nhận * [GEOGRAPHIC_DATA] :…" at bounding box center [713, 205] width 1218 height 88
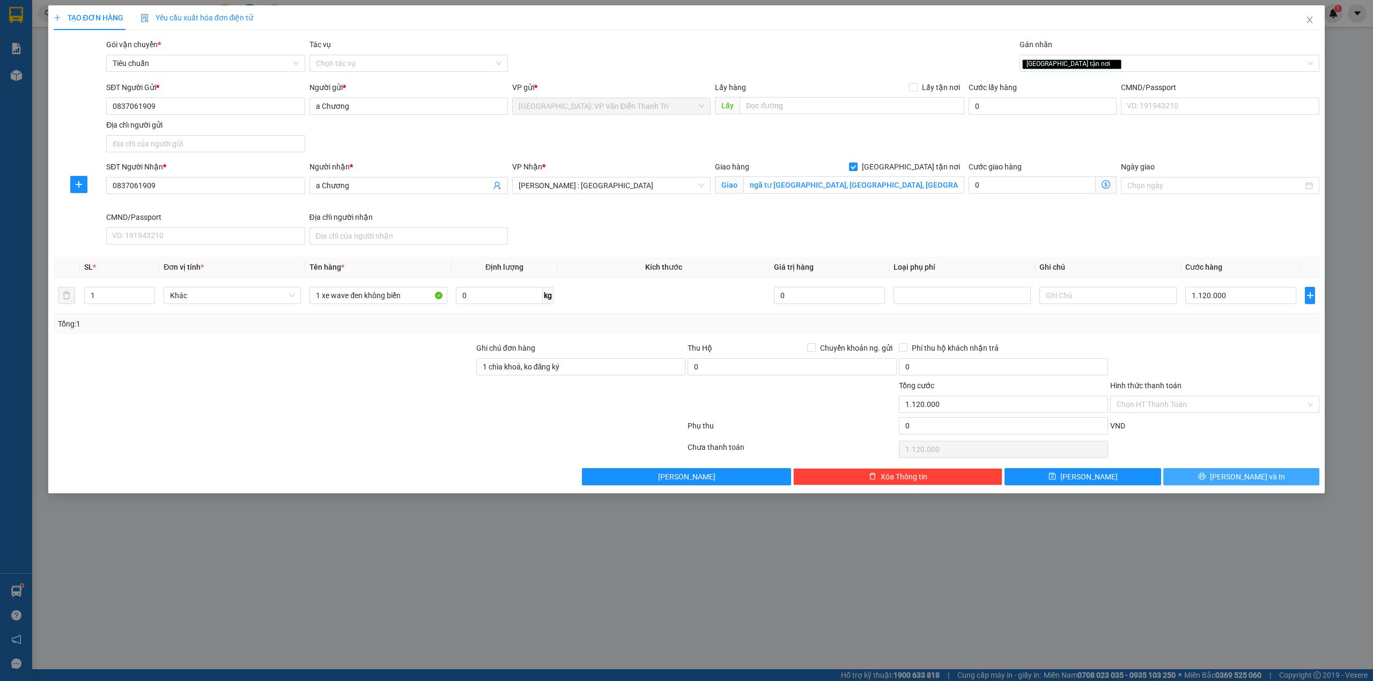
click at [1249, 479] on span "[PERSON_NAME] và In" at bounding box center [1247, 477] width 75 height 12
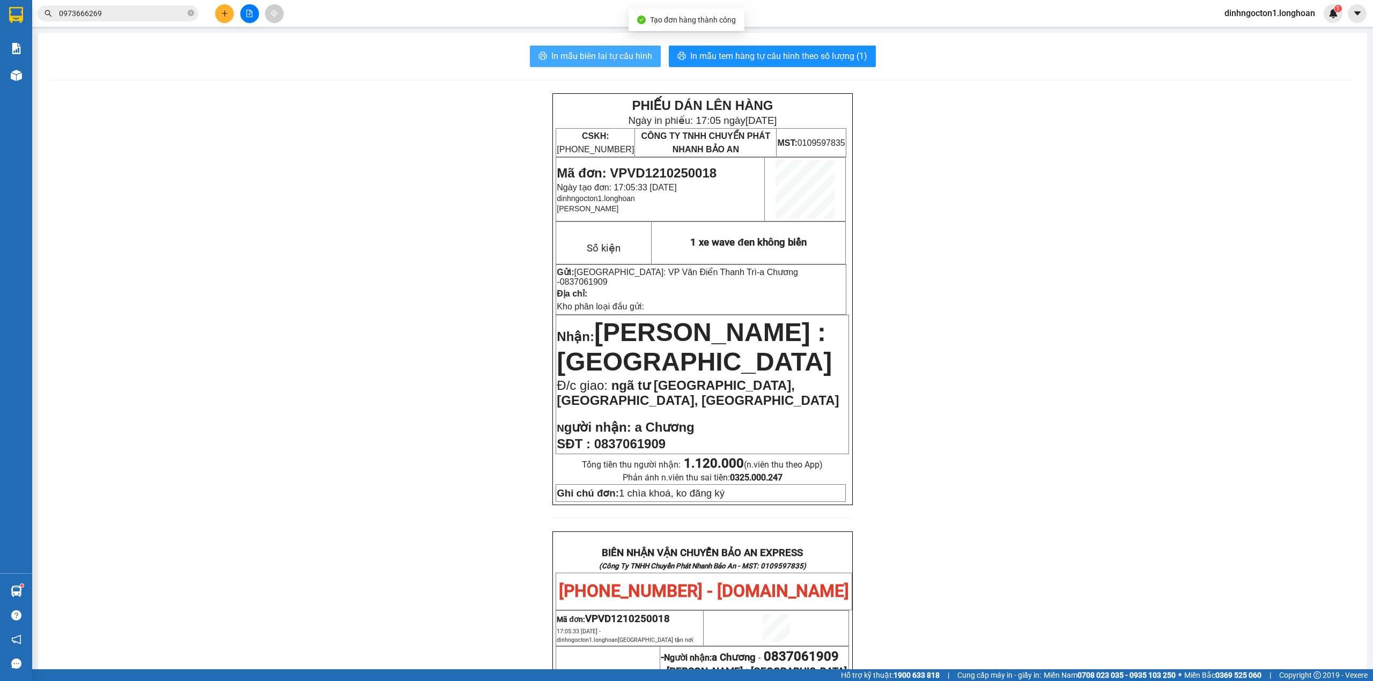
click at [601, 52] on span "In mẫu biên lai tự cấu hình" at bounding box center [602, 55] width 101 height 13
click at [221, 6] on button at bounding box center [224, 13] width 19 height 19
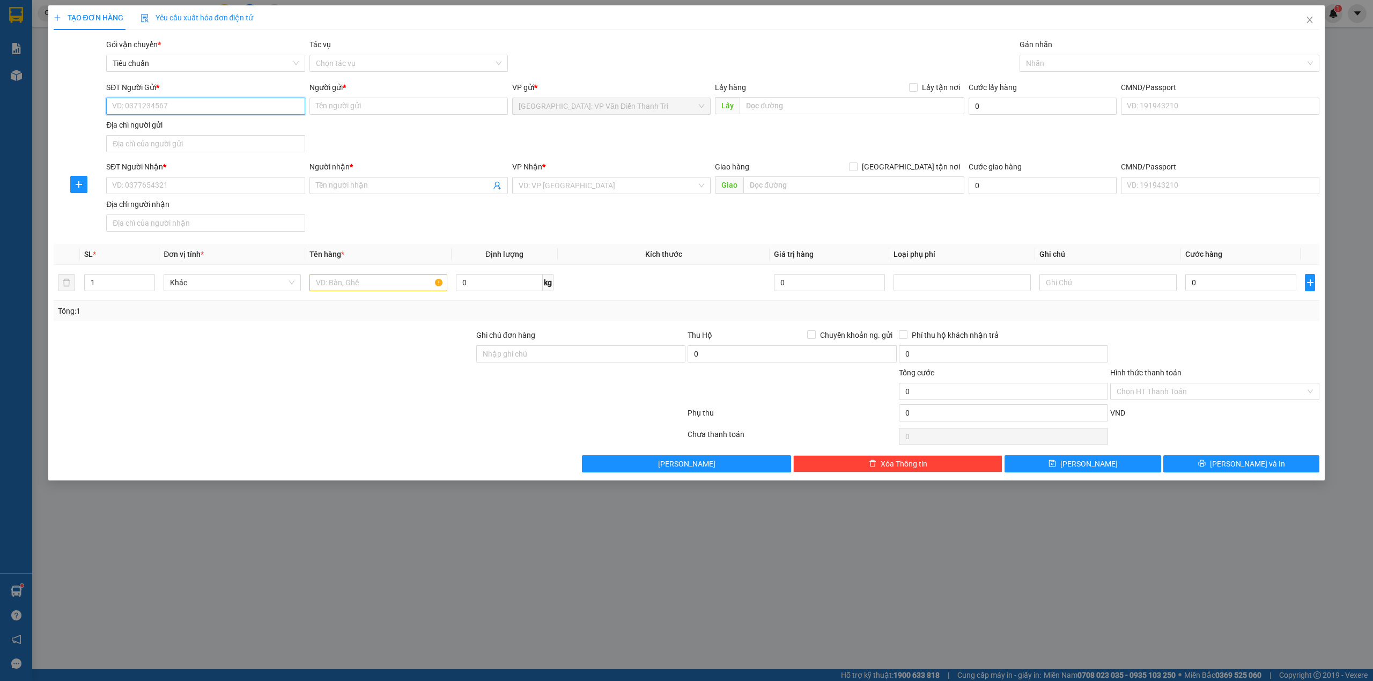
click at [174, 108] on input "SĐT Người Gửi *" at bounding box center [205, 106] width 199 height 17
paste input "0888332332"
type input "0888332332"
click at [219, 135] on div "0888332332 - Thuân - Red Sun" at bounding box center [205, 128] width 199 height 17
type input "Thuân - Red Sun"
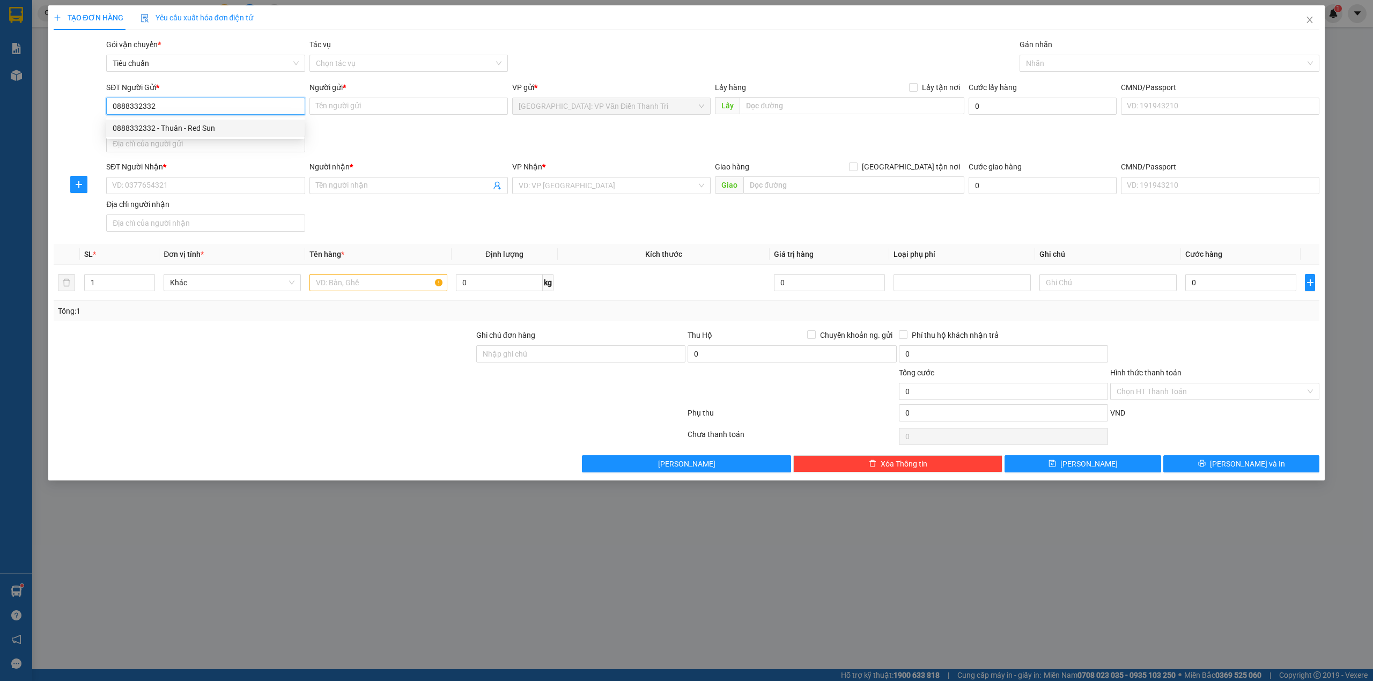
checkbox input "true"
type input "54 đường 6km [GEOGRAPHIC_DATA] , [GEOGRAPHIC_DATA] , HN"
type input "250.000"
type input "0888332332"
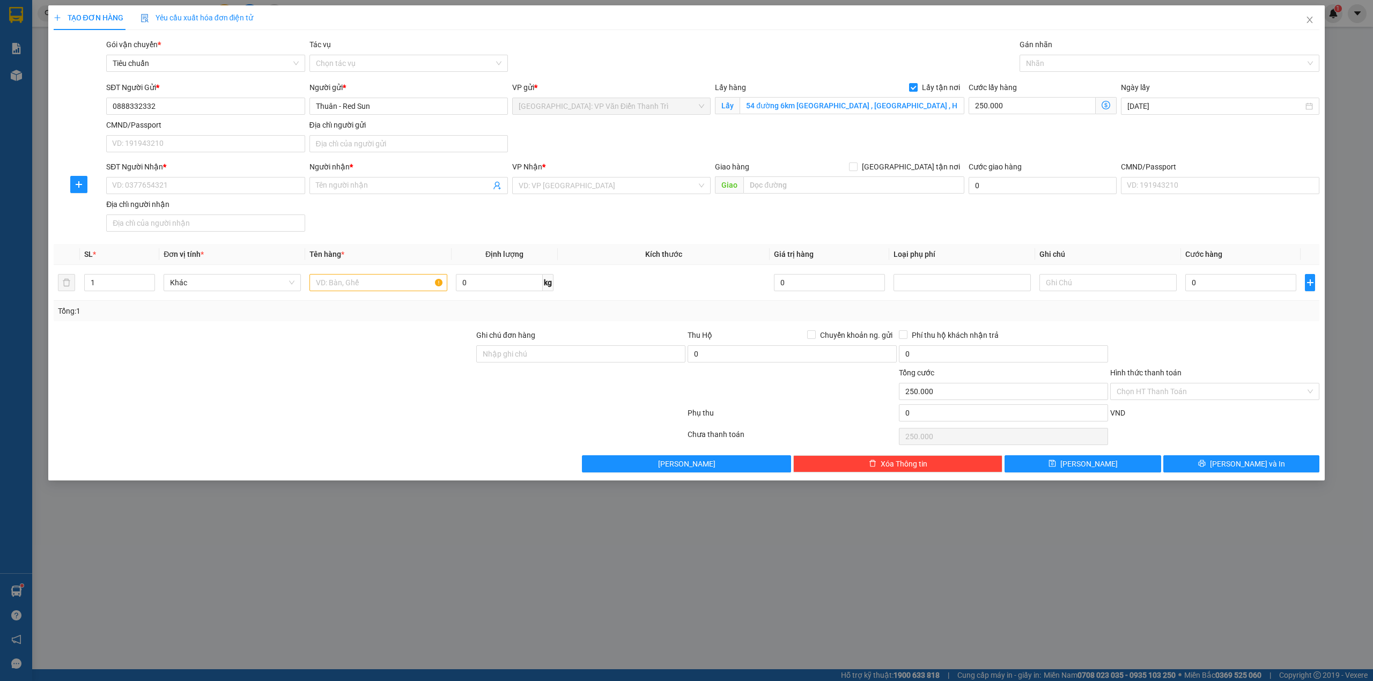
click at [636, 151] on div "SĐT Người Gửi * 0888332332 0888332332 Người gửi * Thuân - Red Sun VP gửi * [GEO…" at bounding box center [713, 119] width 1218 height 75
click at [918, 86] on span at bounding box center [913, 87] width 9 height 9
click at [917, 86] on input "Lấy tận nơi" at bounding box center [913, 87] width 8 height 8
checkbox input "false"
click at [895, 105] on input "54 đường 6km [GEOGRAPHIC_DATA] , [GEOGRAPHIC_DATA] , HN" at bounding box center [852, 105] width 225 height 17
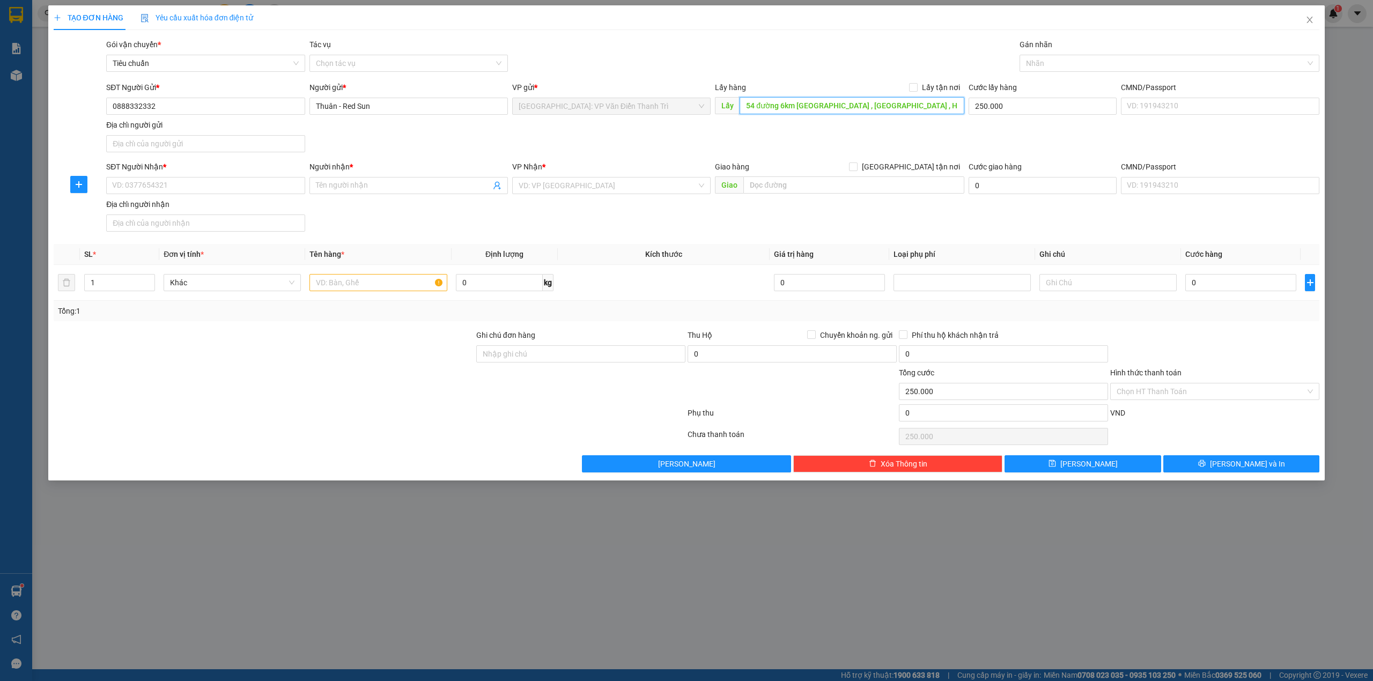
click at [895, 105] on input "54 đường 6km [GEOGRAPHIC_DATA] , [GEOGRAPHIC_DATA] , HN" at bounding box center [852, 105] width 225 height 17
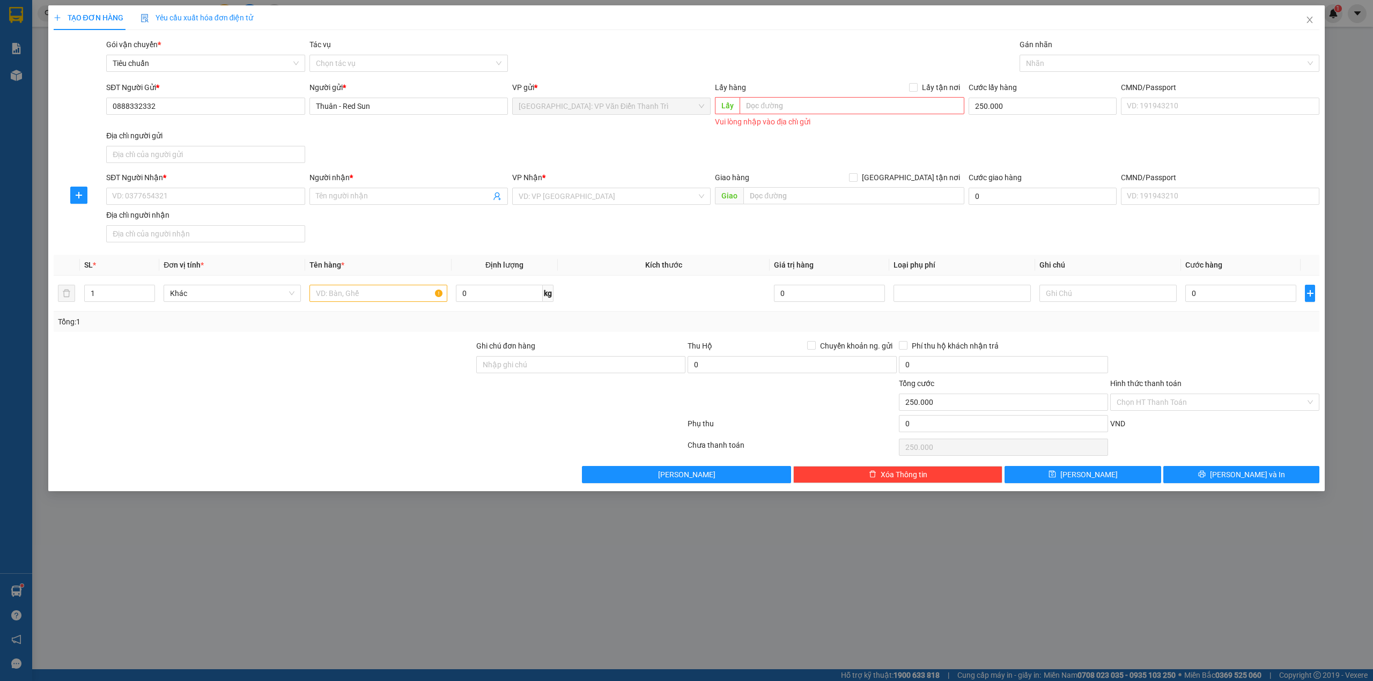
click at [759, 149] on div "SĐT Người Gửi * 0888332332 Người gửi * Thuân - Red Sun VP gửi * [GEOGRAPHIC_DAT…" at bounding box center [713, 125] width 1218 height 86
click at [214, 185] on div "SĐT Người Nhận *" at bounding box center [205, 180] width 199 height 16
click at [211, 200] on input "SĐT Người Nhận *" at bounding box center [205, 196] width 199 height 17
click at [240, 204] on input "SĐT Người Nhận *" at bounding box center [205, 196] width 199 height 17
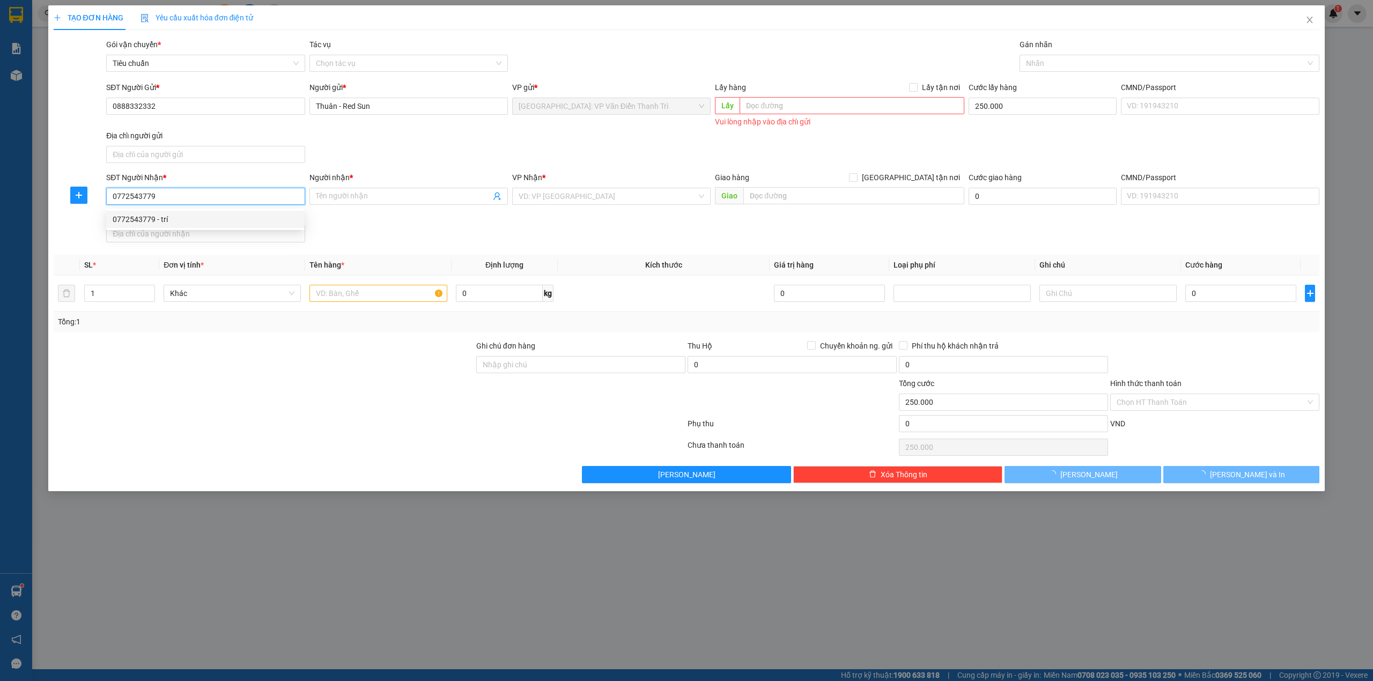
type input "0772543779"
click at [202, 196] on input "0772543779" at bounding box center [205, 196] width 199 height 17
click at [187, 220] on div "0772543779 - trí" at bounding box center [206, 220] width 186 height 12
type input "trí"
checkbox input "true"
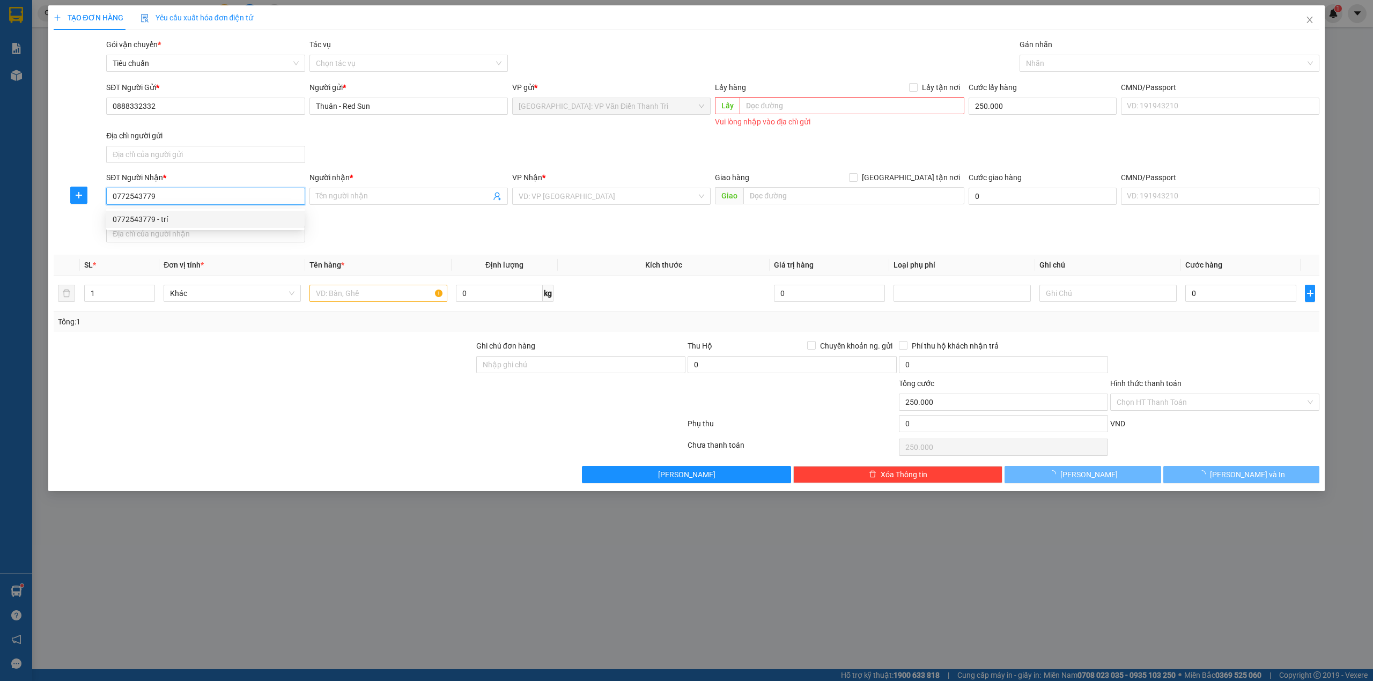
type input "300 [PERSON_NAME], tân bình HCM"
type input "8"
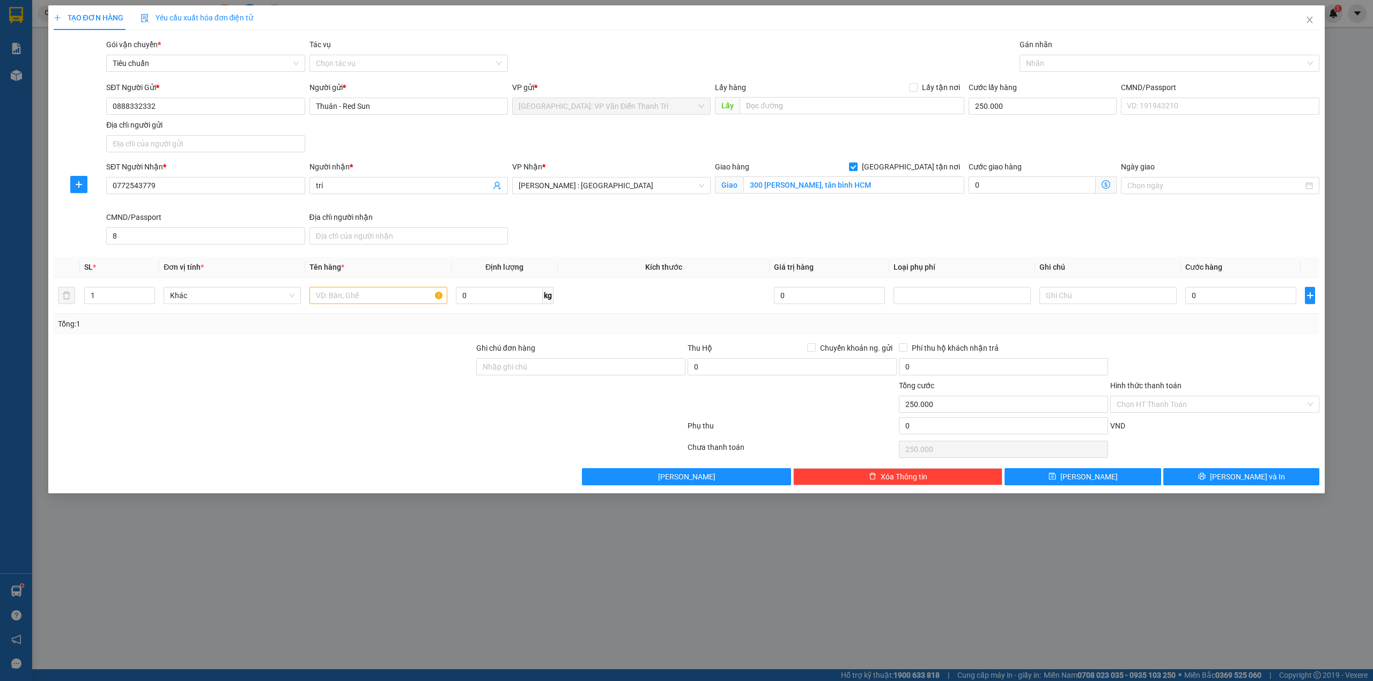
click at [864, 211] on div "Giao hàng [GEOGRAPHIC_DATA] tận nơi Giao 300 [PERSON_NAME], tân bình HCM" at bounding box center [840, 186] width 254 height 50
click at [806, 183] on input "300 [PERSON_NAME], tân bình HCM" at bounding box center [854, 185] width 221 height 17
type input "q"
type input "21 rạch bùng binh, Q3,HCm"
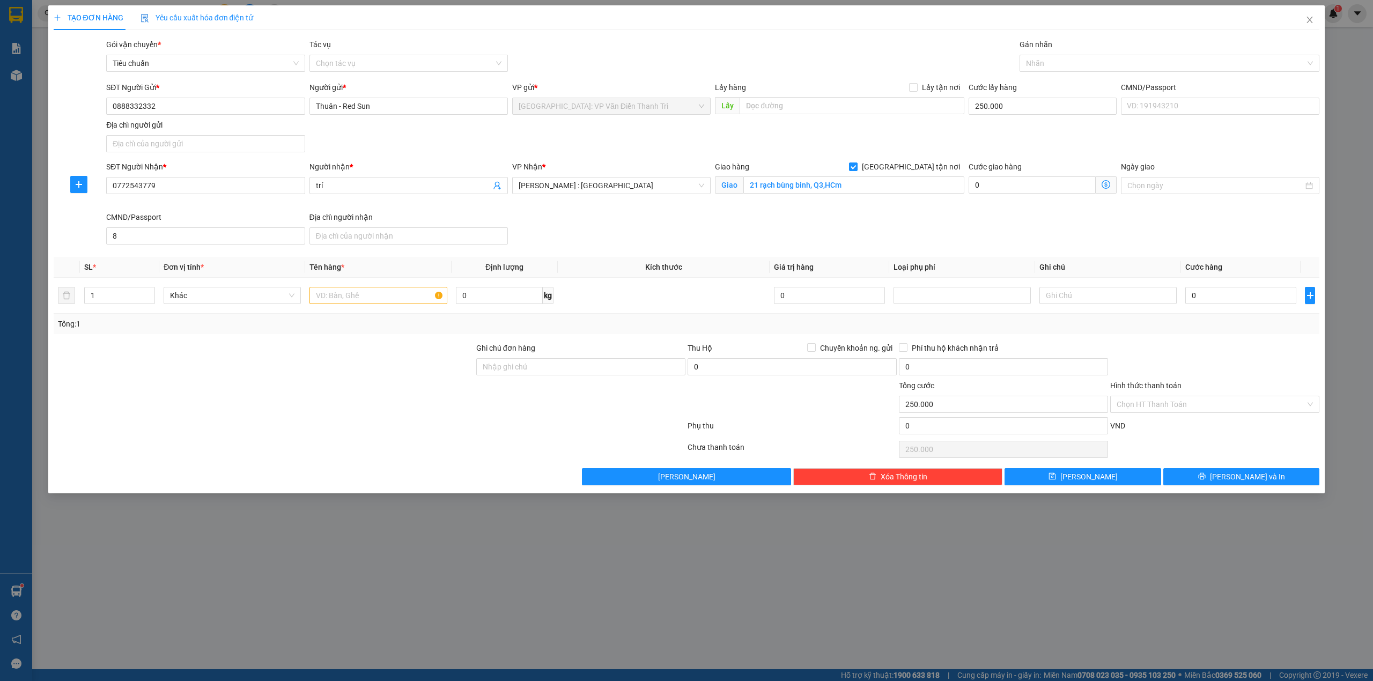
click at [820, 244] on div "SĐT Người Nhận * 0772543779 Người nhận * trí VP Nhận * [GEOGRAPHIC_DATA] : [GEO…" at bounding box center [713, 205] width 1218 height 88
click at [1091, 67] on div at bounding box center [1165, 63] width 284 height 13
type input "gtn"
click at [1078, 82] on div "[GEOGRAPHIC_DATA] tận nơi" at bounding box center [1170, 85] width 288 height 12
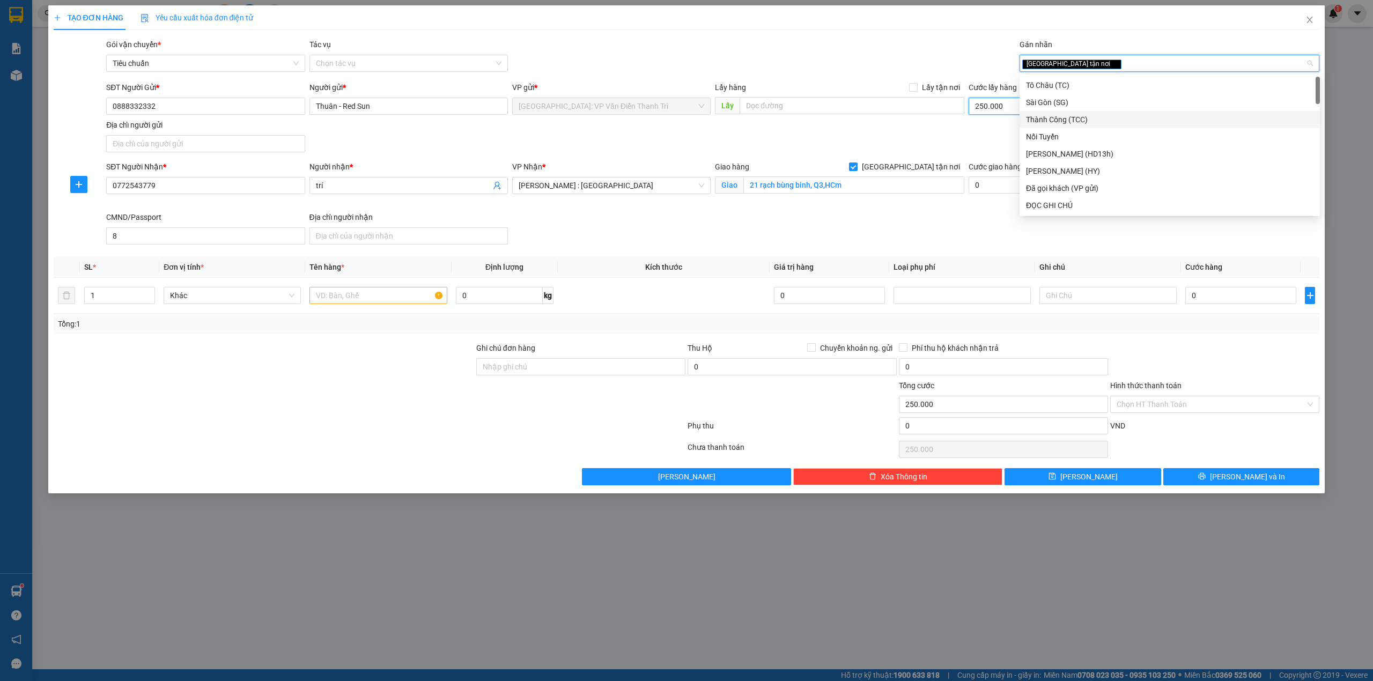
click at [994, 109] on input "250.000" at bounding box center [1043, 106] width 148 height 17
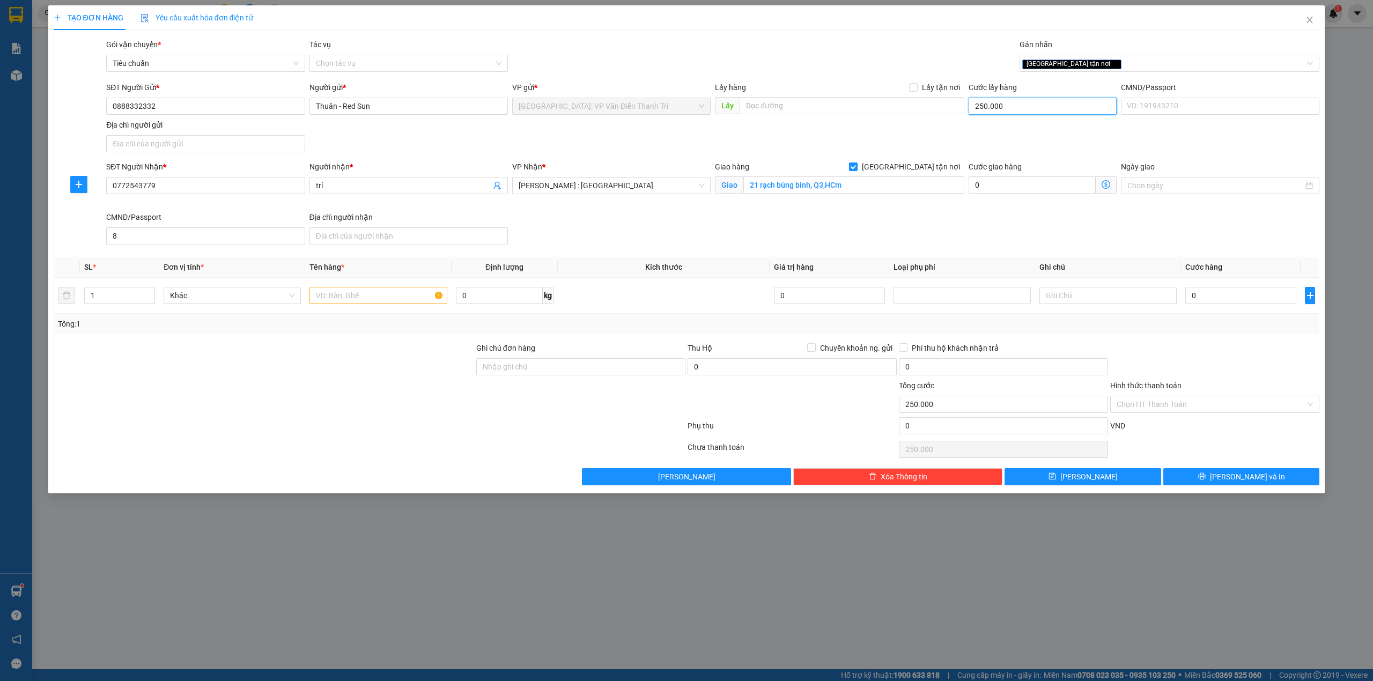
click at [994, 109] on input "250.000" at bounding box center [1043, 106] width 148 height 17
type input "0"
click at [344, 415] on div at bounding box center [264, 399] width 423 height 38
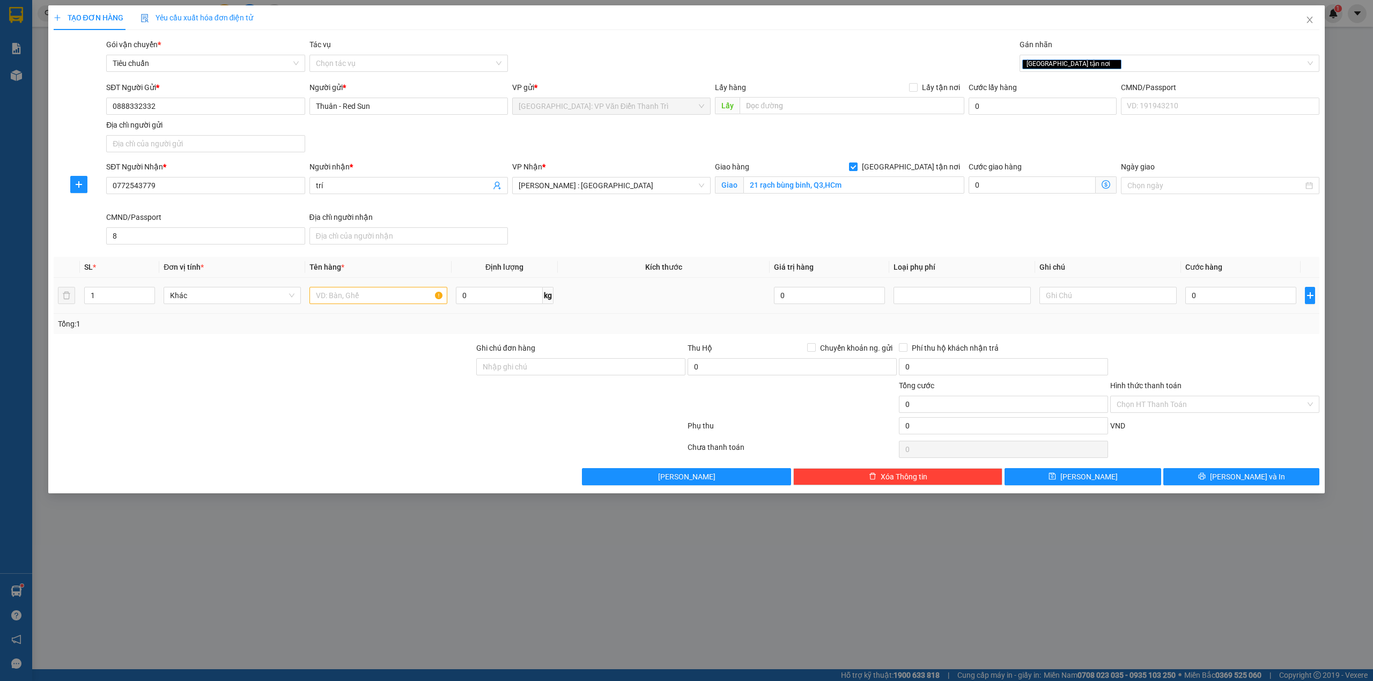
click at [383, 288] on div at bounding box center [378, 295] width 137 height 21
click at [378, 297] on input "text" at bounding box center [378, 295] width 137 height 17
type input "1 khung gỗ dẹp + 1 thùng gỗ ( hàng quảng cáo )"
type input "2"
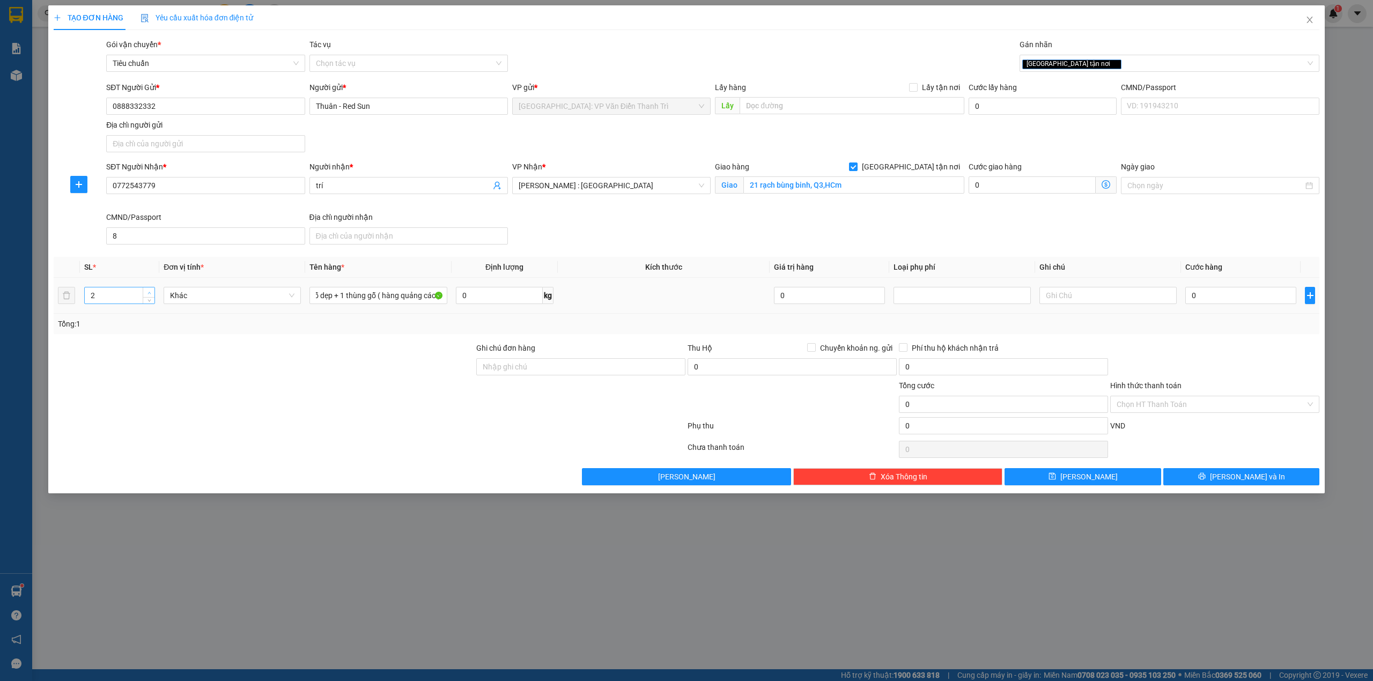
click at [153, 292] on span "Increase Value" at bounding box center [149, 293] width 12 height 10
click at [166, 368] on div at bounding box center [264, 361] width 423 height 38
click at [707, 233] on div "SĐT Người Nhận * 0772543779 Người nhận * trí VP Nhận * [GEOGRAPHIC_DATA] : [GEO…" at bounding box center [713, 205] width 1218 height 88
click at [1194, 295] on input "0" at bounding box center [1241, 295] width 111 height 17
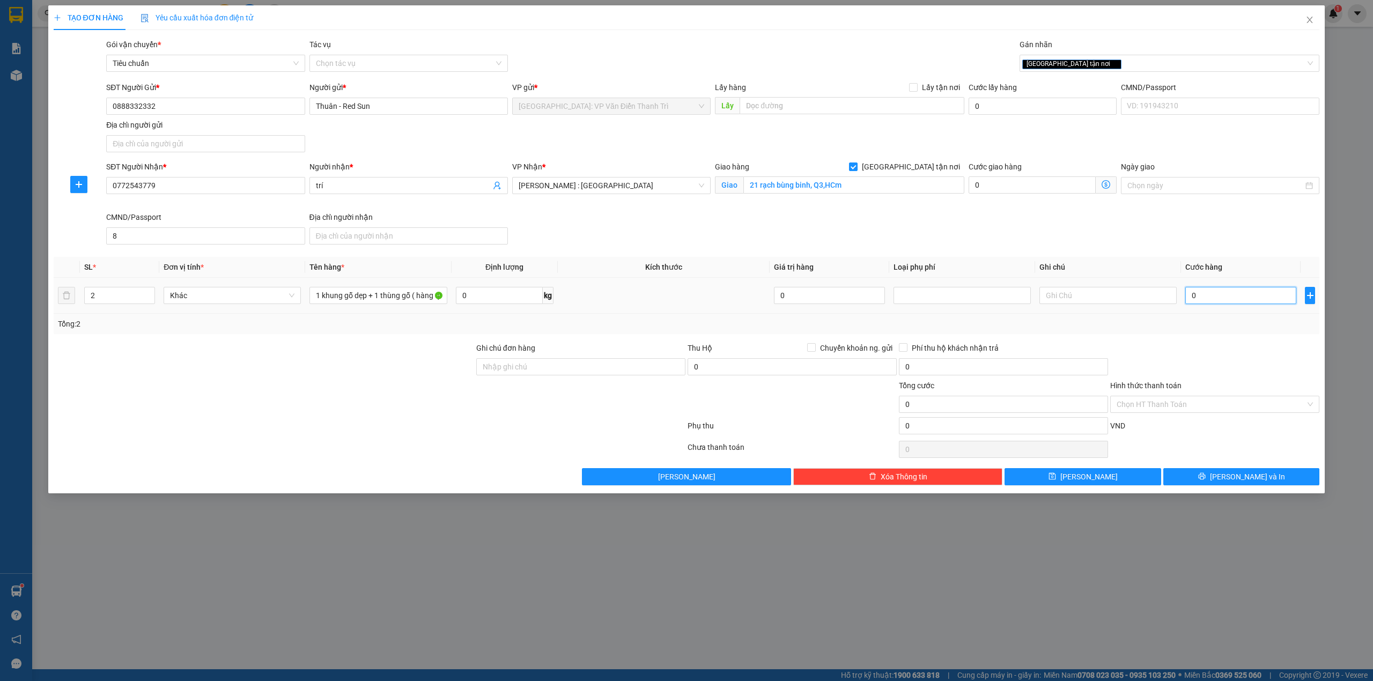
click at [1222, 292] on input "0" at bounding box center [1241, 295] width 111 height 17
type input "9"
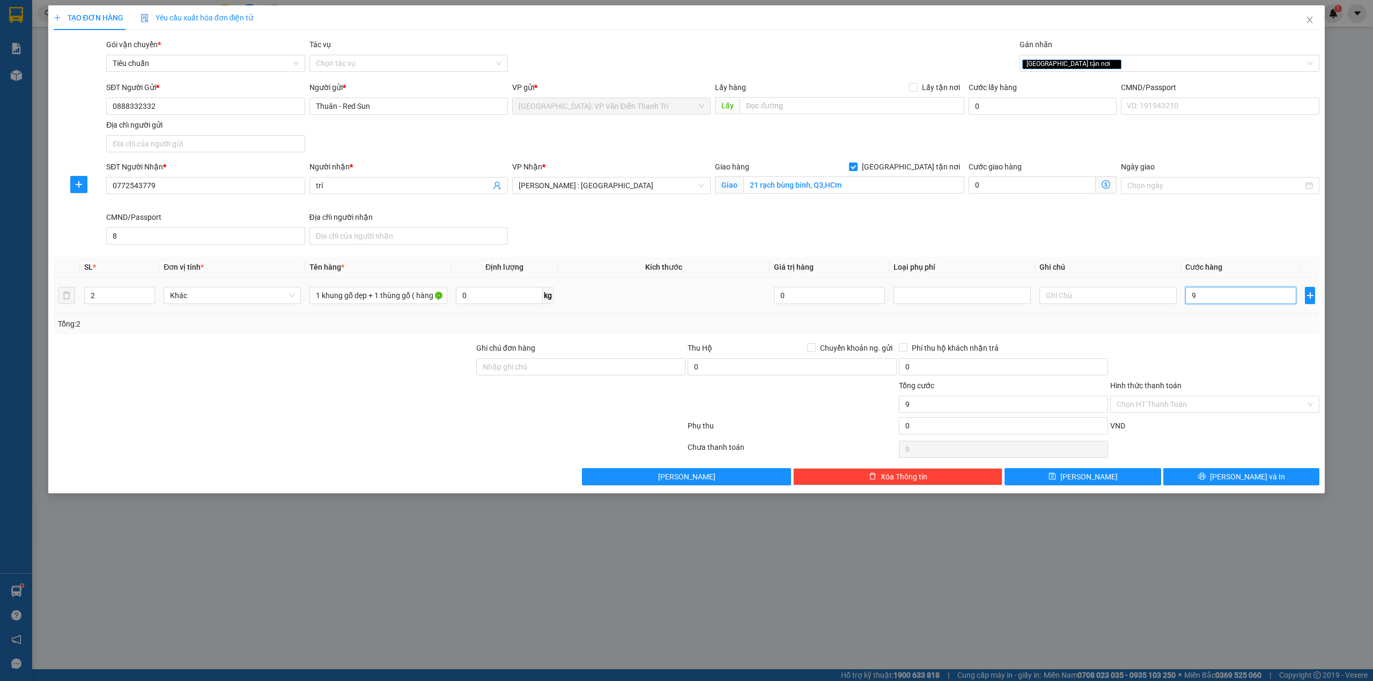
type input "95"
type input "950"
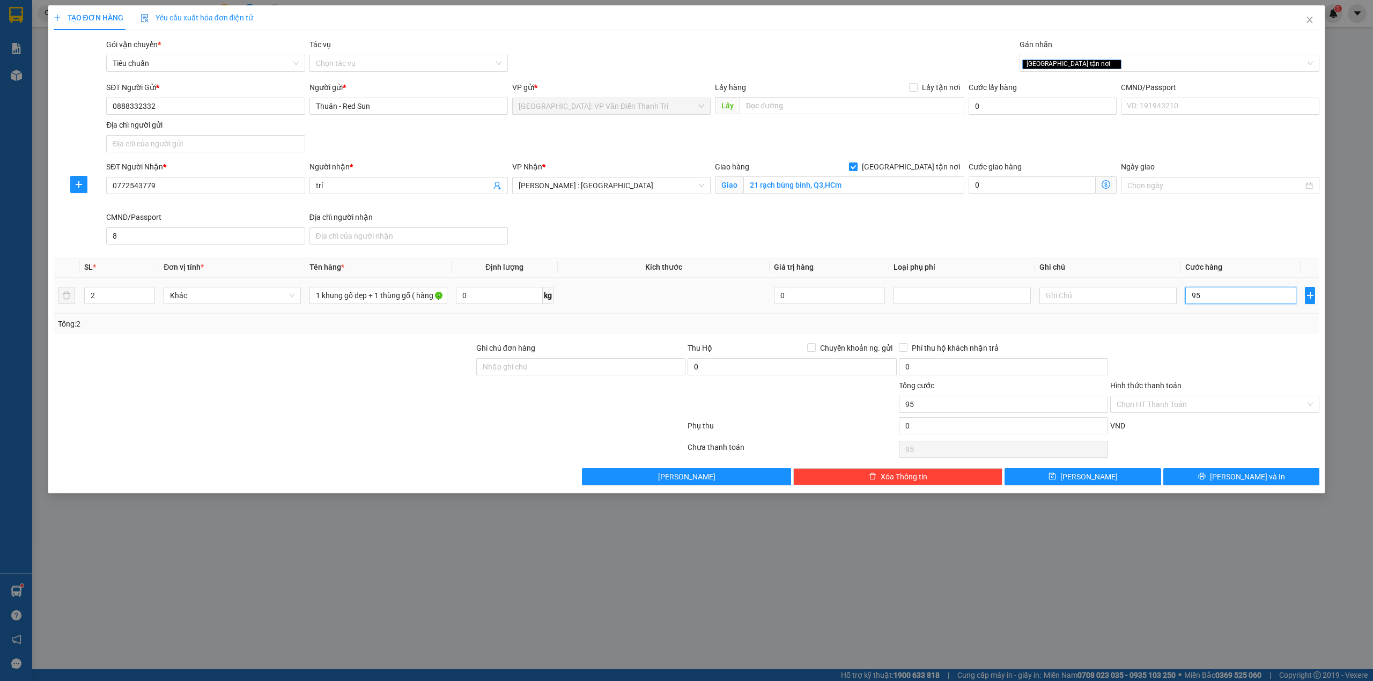
type input "950"
type input "950.000"
click at [1079, 241] on div "SĐT Người Nhận * 0772543779 Người nhận * trí VP Nhận * [GEOGRAPHIC_DATA] : [GEO…" at bounding box center [713, 205] width 1218 height 88
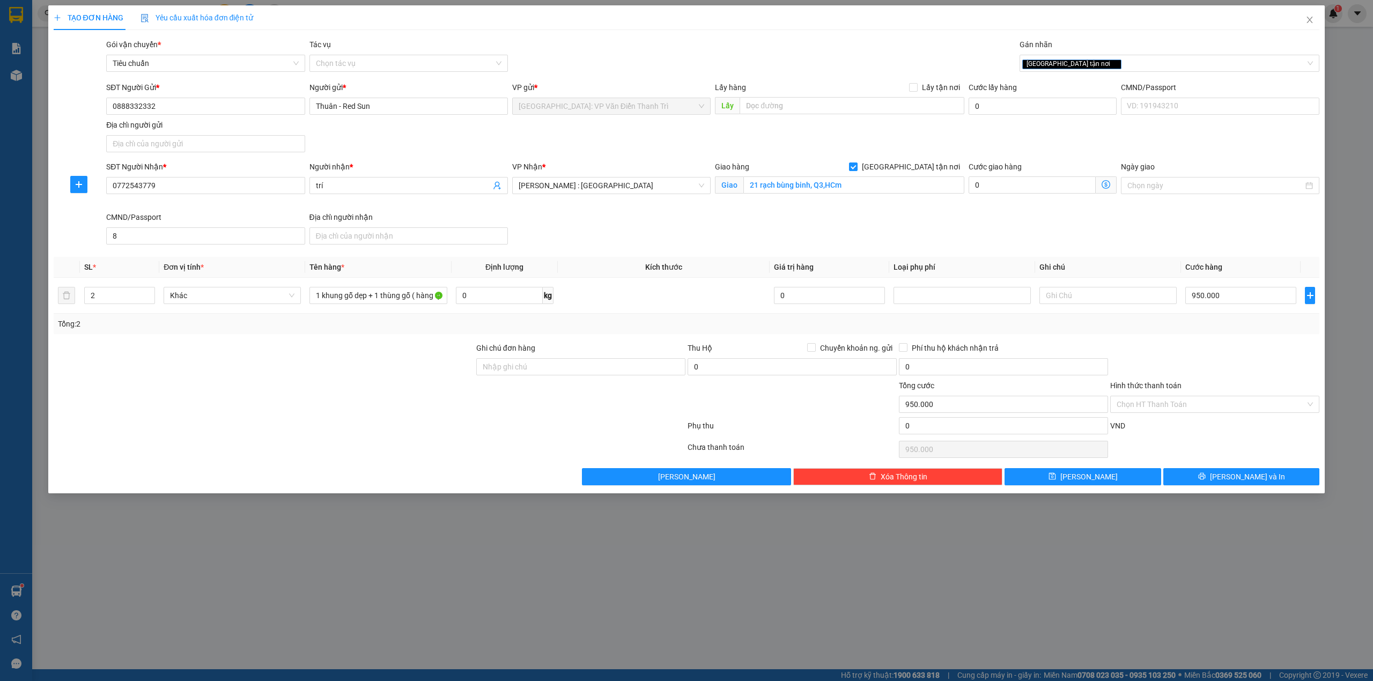
click at [390, 403] on div at bounding box center [264, 399] width 423 height 38
click at [569, 369] on input "Ghi chú đơn hàng" at bounding box center [580, 366] width 209 height 17
type input "nhận nguyên kiện,giao nguyên kiện,bể vỡ khồng đền, XIN NHẸ TAY"
click at [356, 413] on div at bounding box center [264, 399] width 423 height 38
click at [1247, 478] on span "[PERSON_NAME] và In" at bounding box center [1247, 477] width 75 height 12
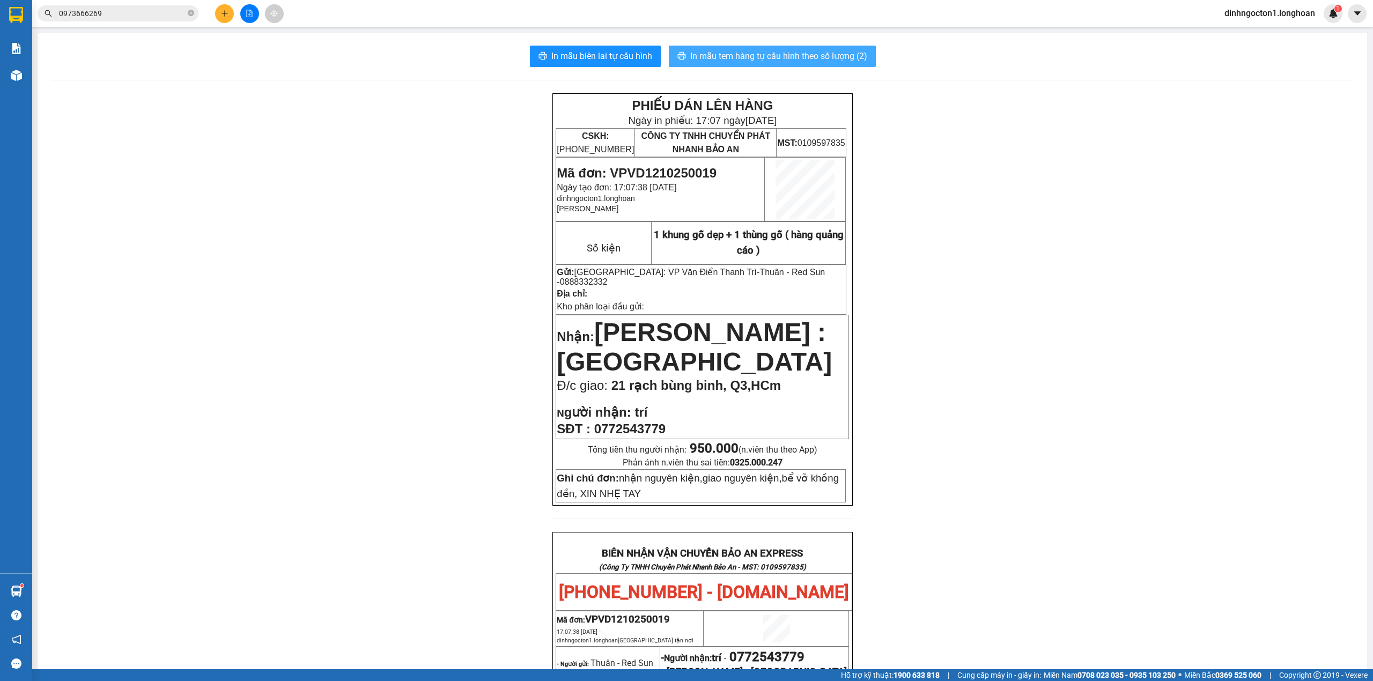
click at [817, 54] on span "In mẫu tem hàng tự cấu hình theo số lượng (2)" at bounding box center [778, 55] width 177 height 13
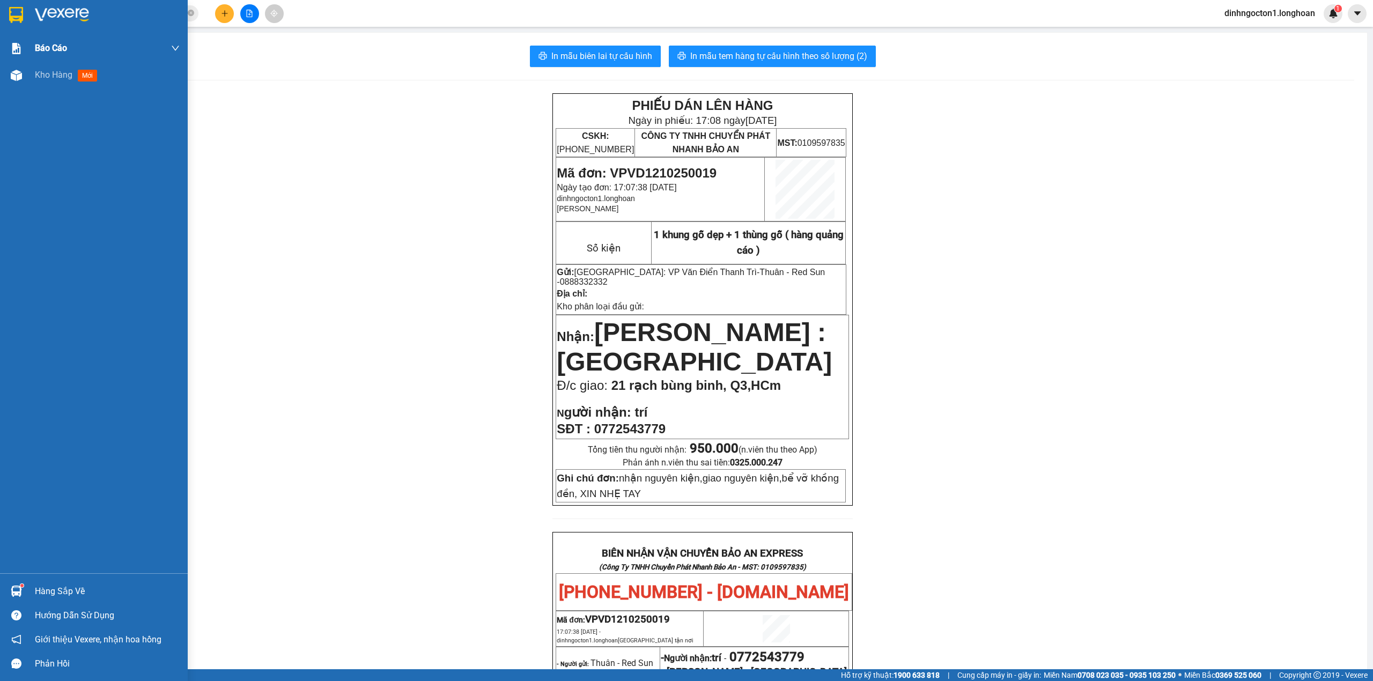
drag, startPoint x: 17, startPoint y: 28, endPoint x: 33, endPoint y: 54, distance: 30.8
click at [16, 27] on div at bounding box center [94, 17] width 188 height 35
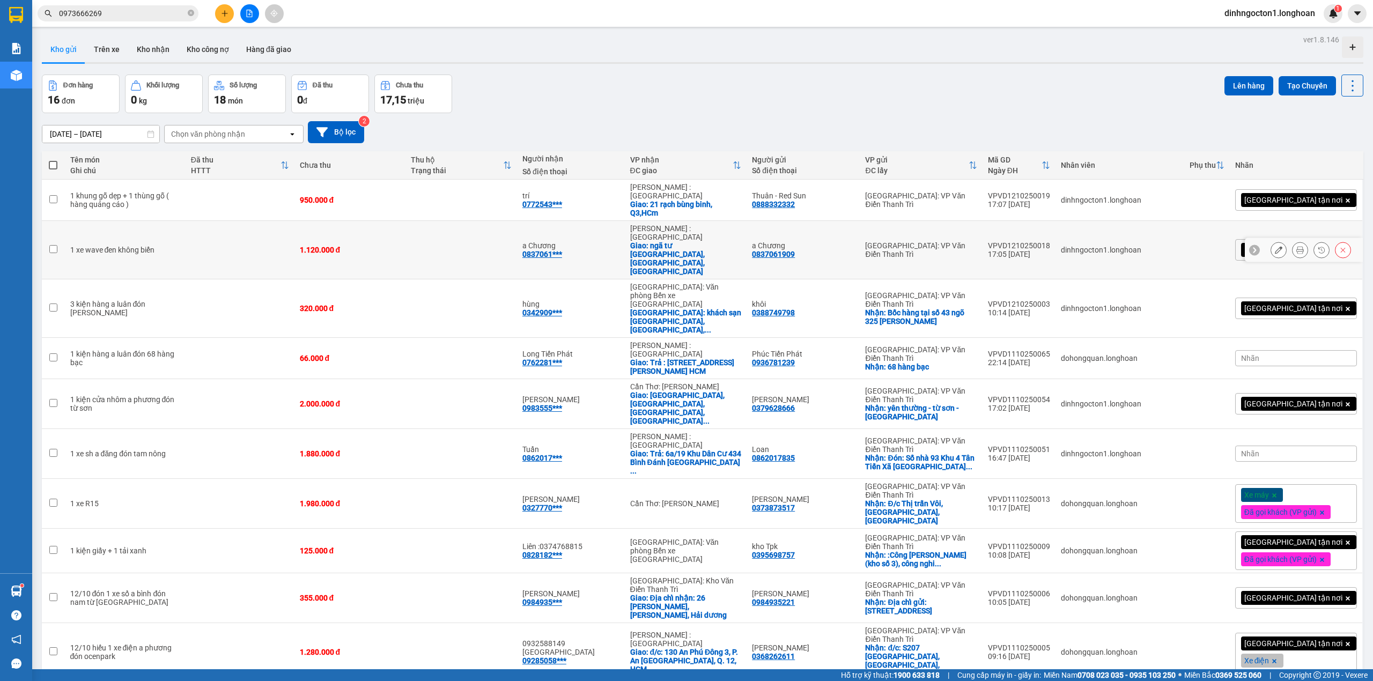
click at [1297, 246] on icon at bounding box center [1301, 250] width 8 height 8
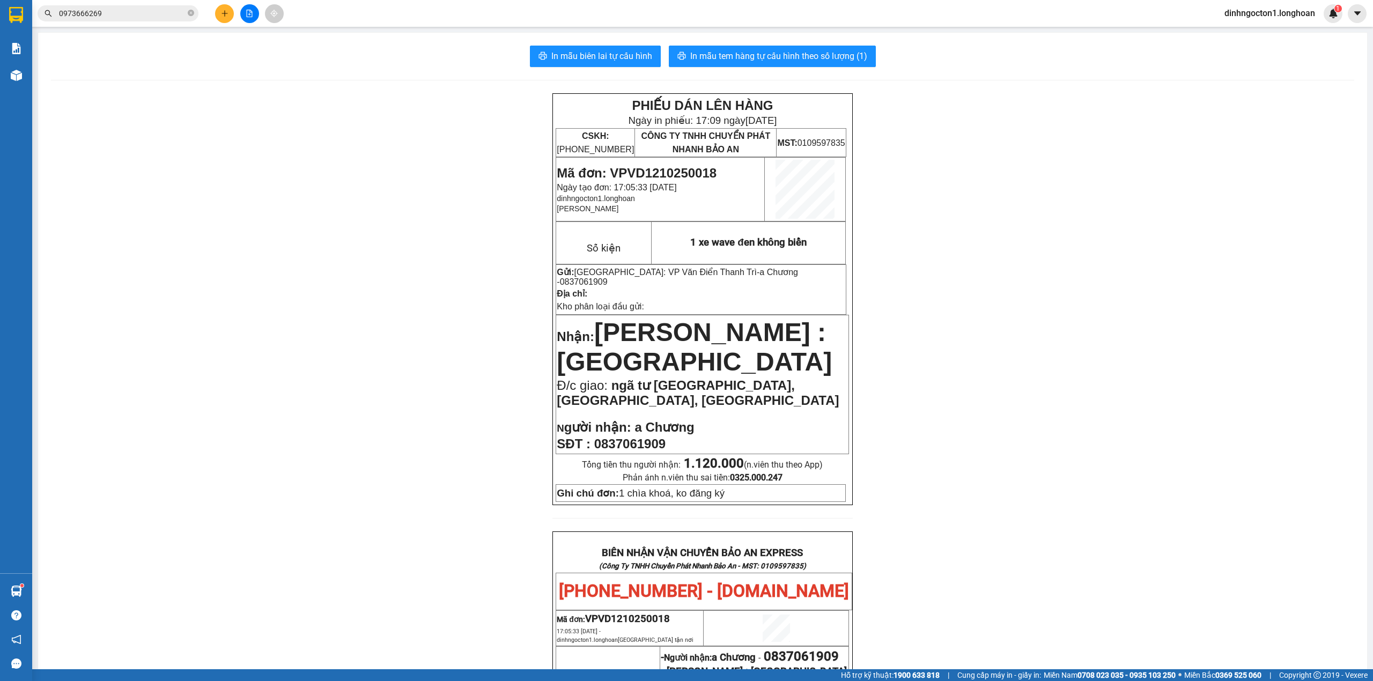
click at [659, 177] on span "Mã đơn: VPVD1210250018" at bounding box center [637, 173] width 160 height 14
copy span "VPVD1210250018"
click at [108, 11] on input "0973666269" at bounding box center [122, 14] width 127 height 12
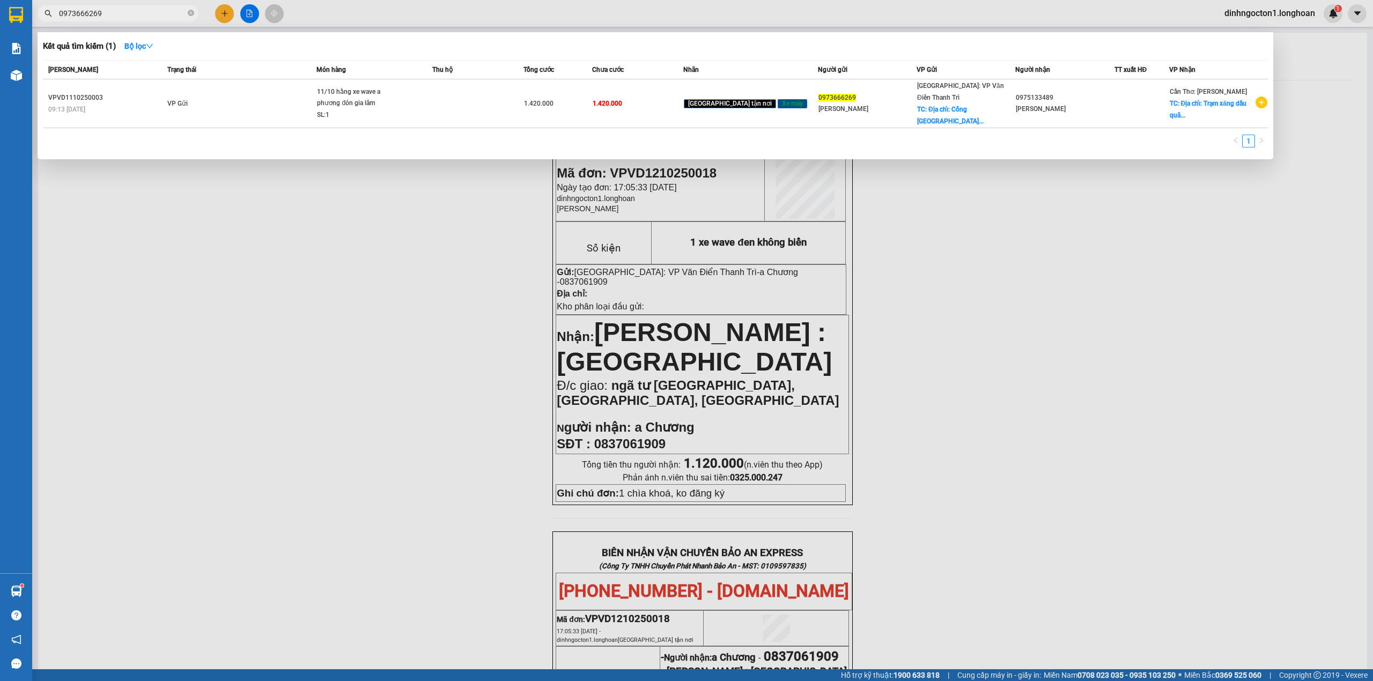
paste input "VPVD1210250018"
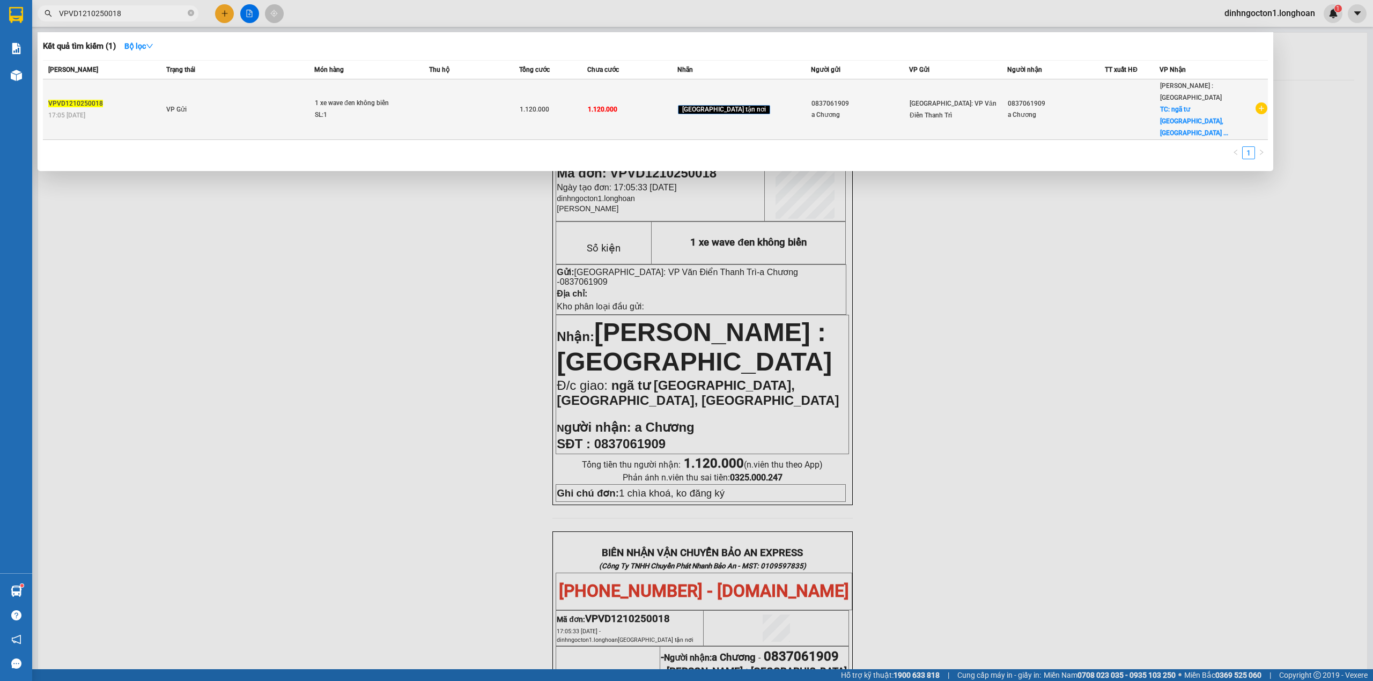
type input "VPVD1210250018"
click at [290, 99] on td "VP Gửi" at bounding box center [239, 109] width 151 height 61
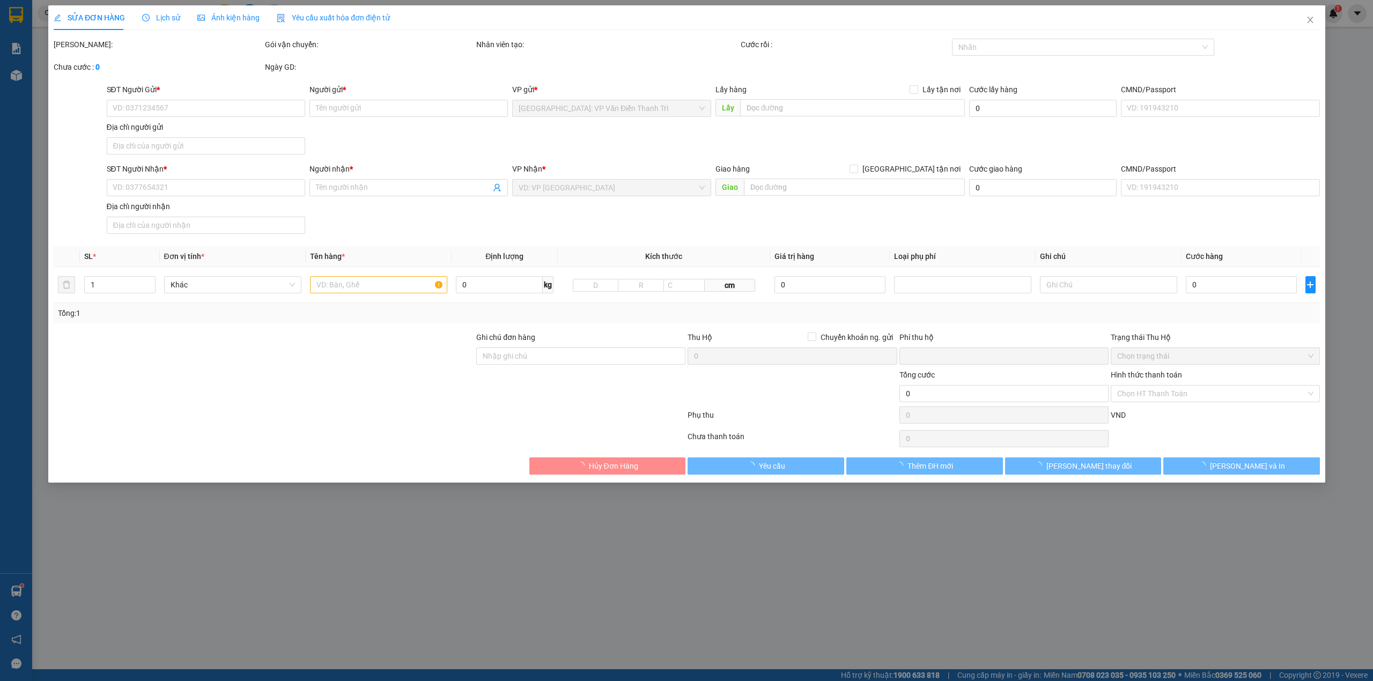
type input "0837061909"
type input "a Chương"
type input "0837061909"
type input "a Chương"
checkbox input "true"
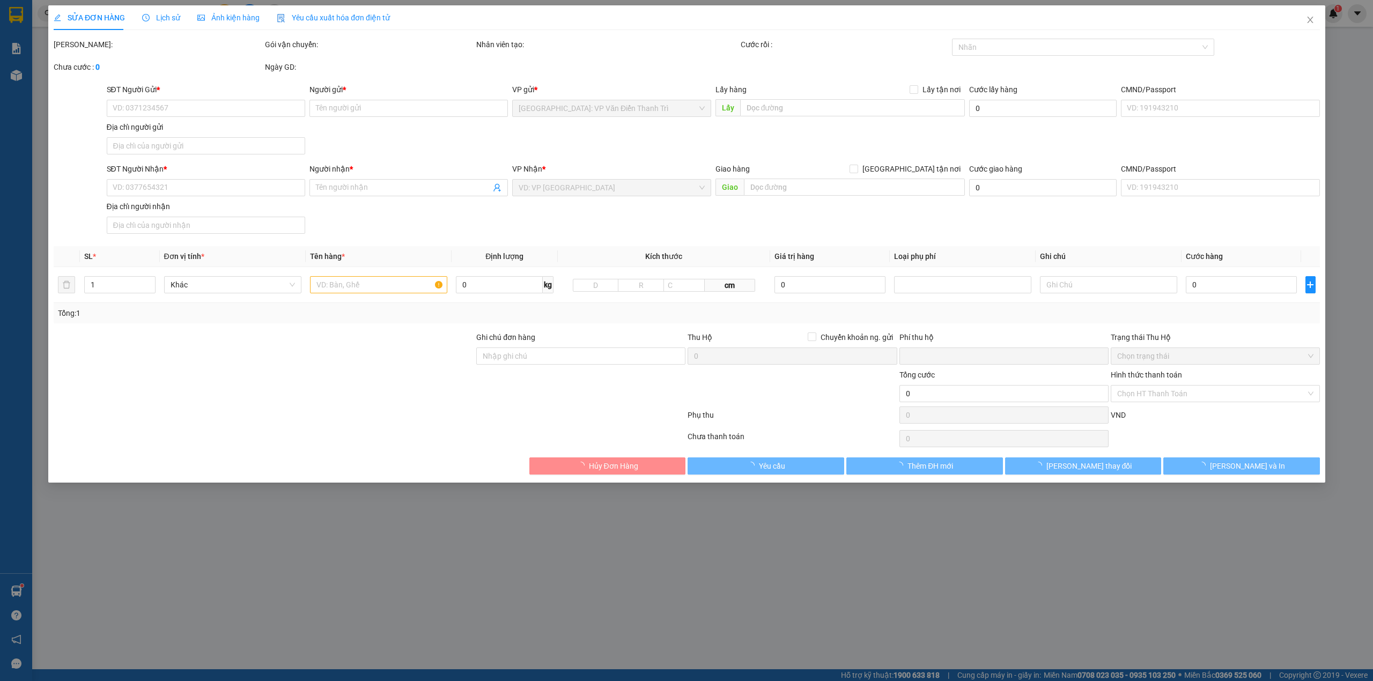
type input "ngã tư [GEOGRAPHIC_DATA], [GEOGRAPHIC_DATA], [GEOGRAPHIC_DATA]"
type input "1 chìa khoá, ko đăng ký"
type input "0"
type input "1.120.000"
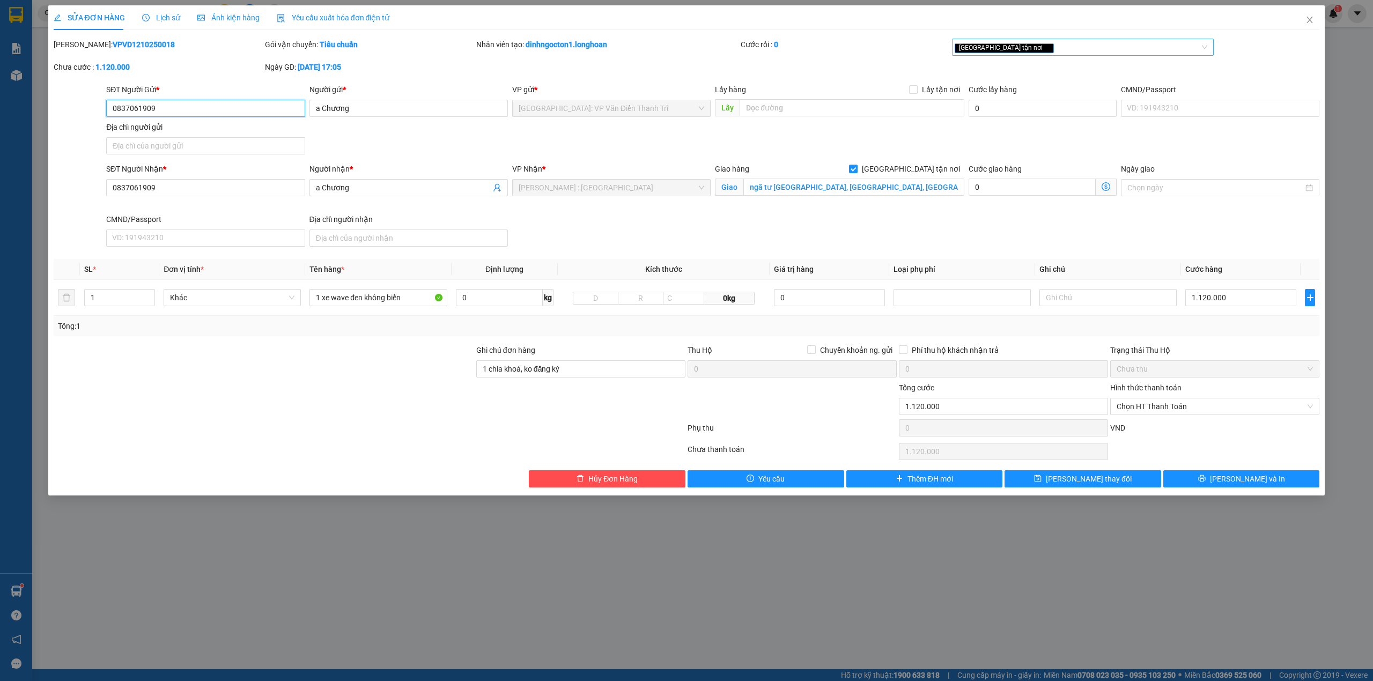
click at [1027, 50] on div "[GEOGRAPHIC_DATA] tận nơi" at bounding box center [1078, 47] width 246 height 13
type input "da"
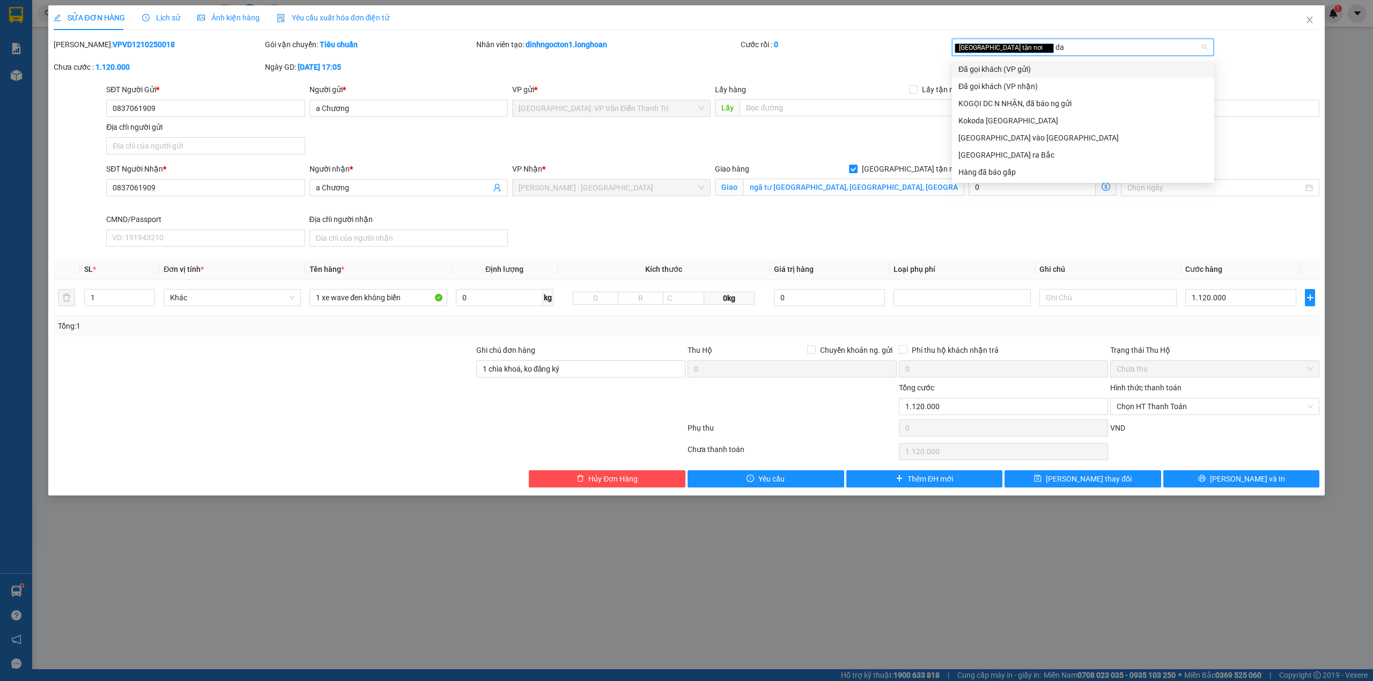
click at [1012, 71] on div "Đã gọi khách (VP gửi)" at bounding box center [1083, 69] width 249 height 12
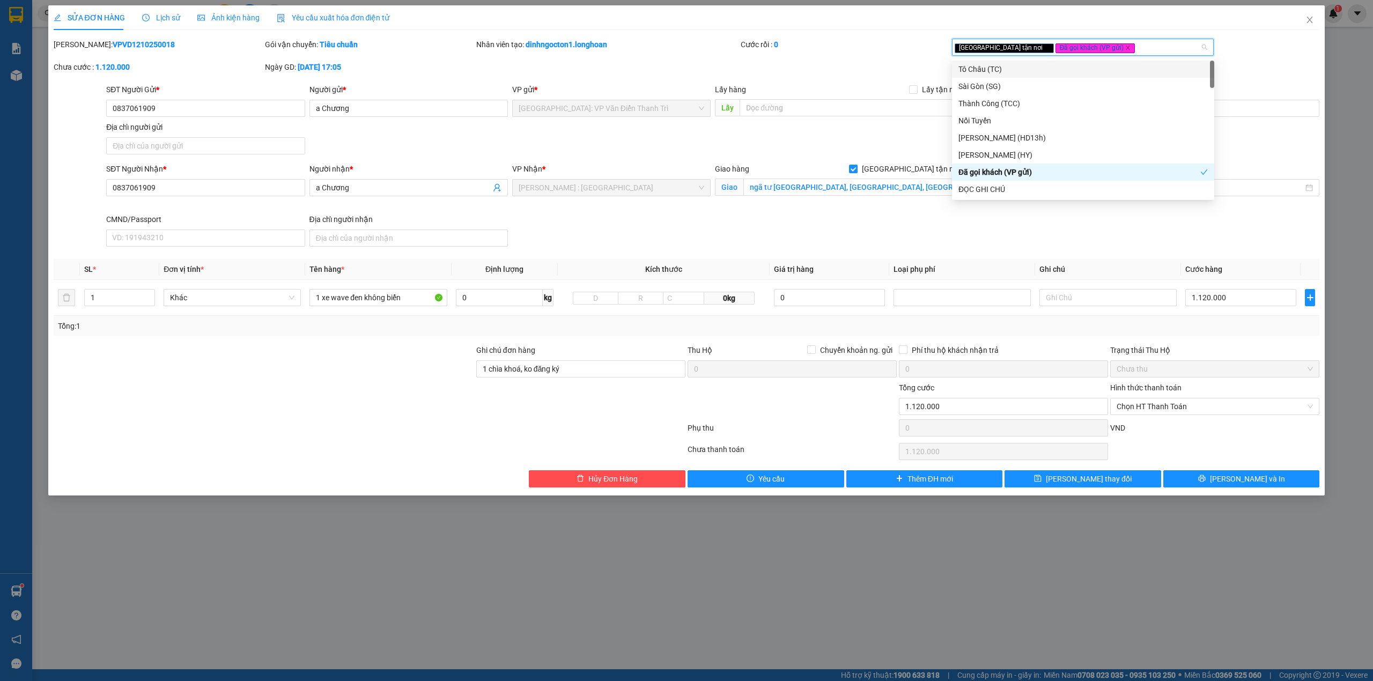
click at [838, 65] on div "[PERSON_NAME]: VPVD1210250018 Gói vận chuyển: Tiêu chuẩn Nhân viên tạo: dinhngo…" at bounding box center [687, 61] width 1269 height 45
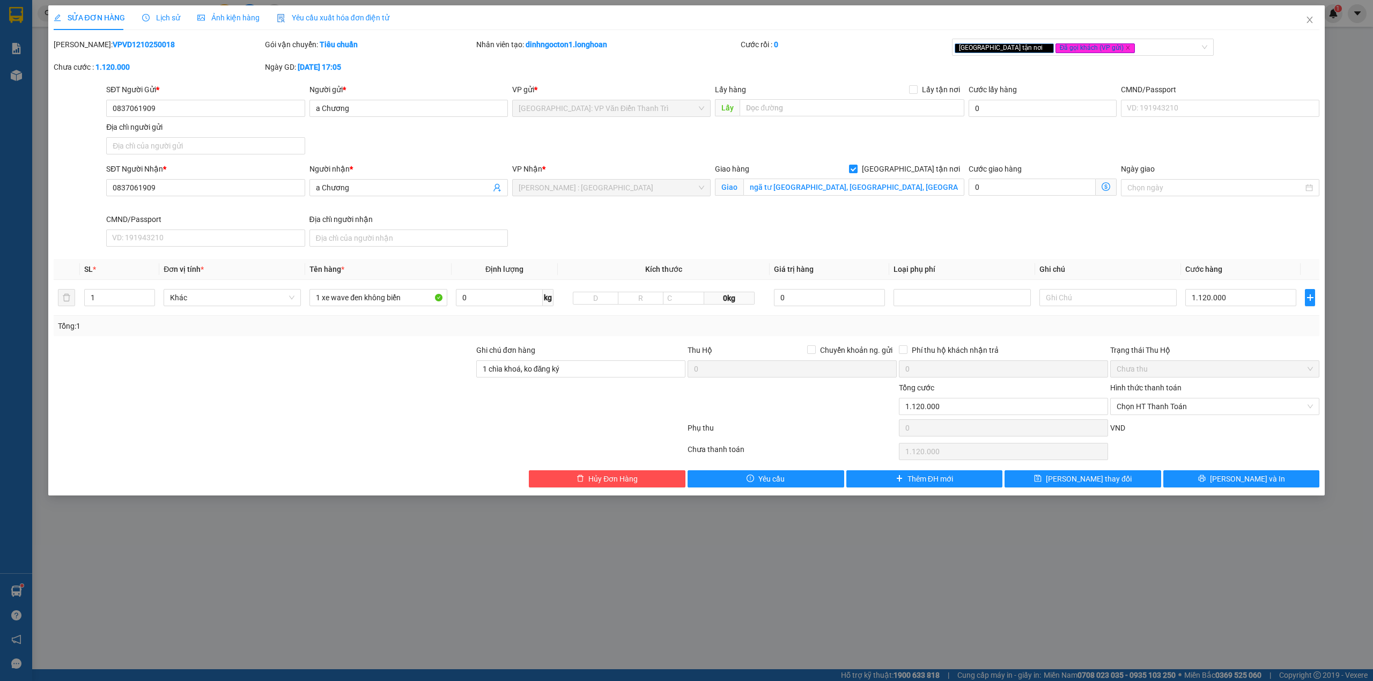
click at [1196, 451] on div "Chọn HT Thanh Toán" at bounding box center [1215, 451] width 211 height 21
click at [1126, 48] on icon "close" at bounding box center [1128, 47] width 5 height 5
click at [1236, 67] on div "[PERSON_NAME]: VPVD1210250018 Gói vận chuyển: Tiêu chuẩn Nhân viên tạo: dinhngo…" at bounding box center [687, 61] width 1269 height 45
click at [1242, 485] on span "[PERSON_NAME] và In" at bounding box center [1247, 479] width 75 height 12
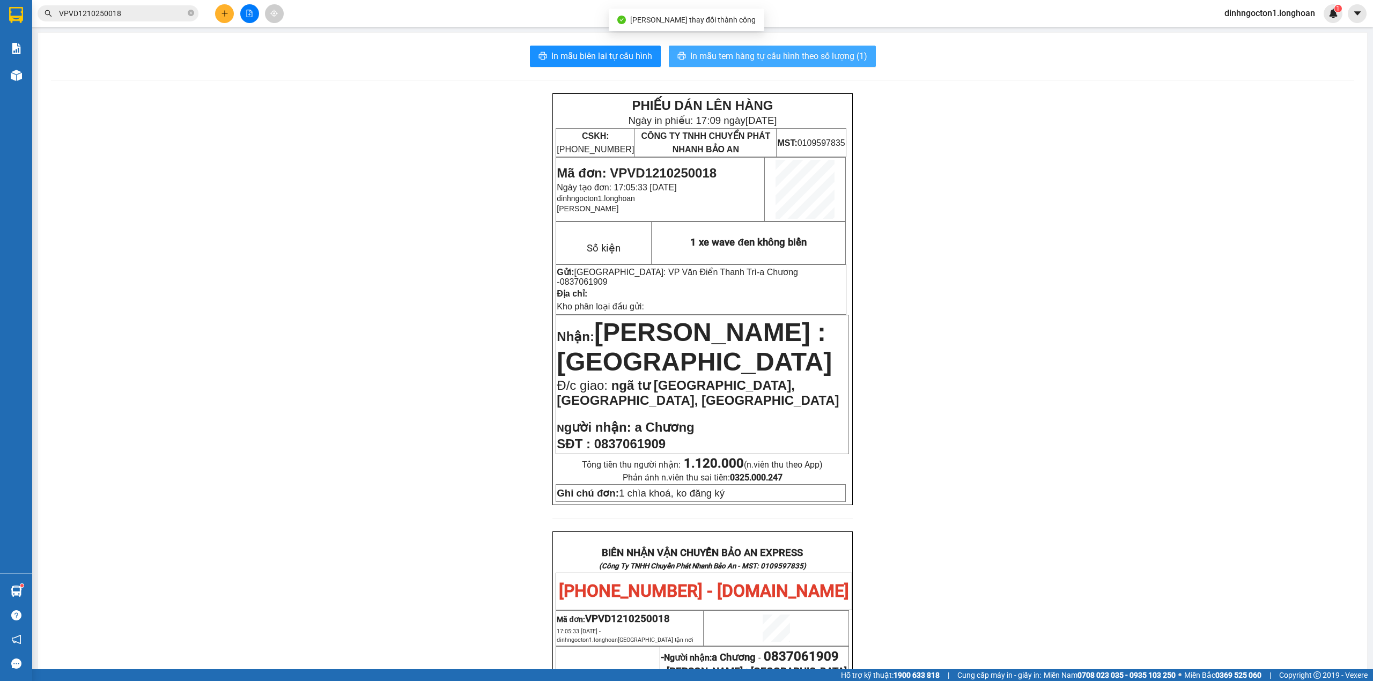
click at [802, 56] on span "In mẫu tem hàng tự cấu hình theo số lượng (1)" at bounding box center [778, 55] width 177 height 13
click at [134, 16] on input "VPVD1210250018" at bounding box center [122, 14] width 127 height 12
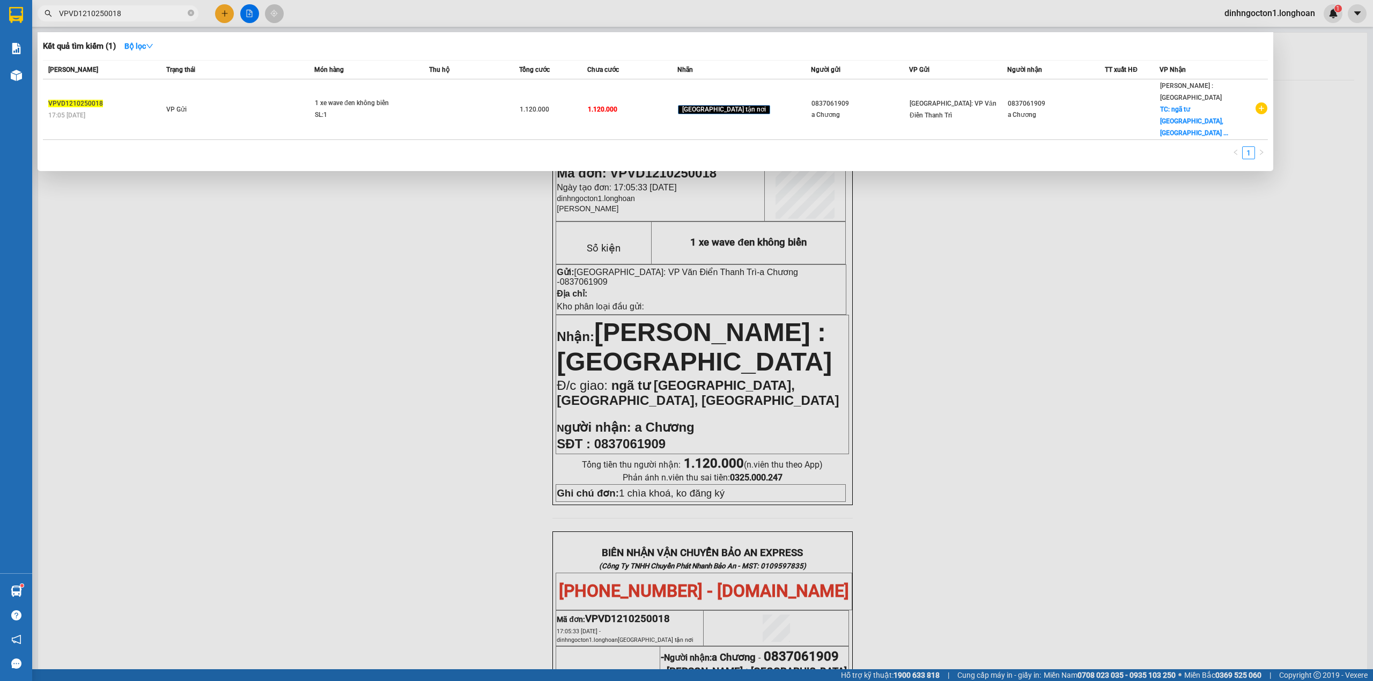
click at [134, 16] on input "VPVD1210250018" at bounding box center [122, 14] width 127 height 12
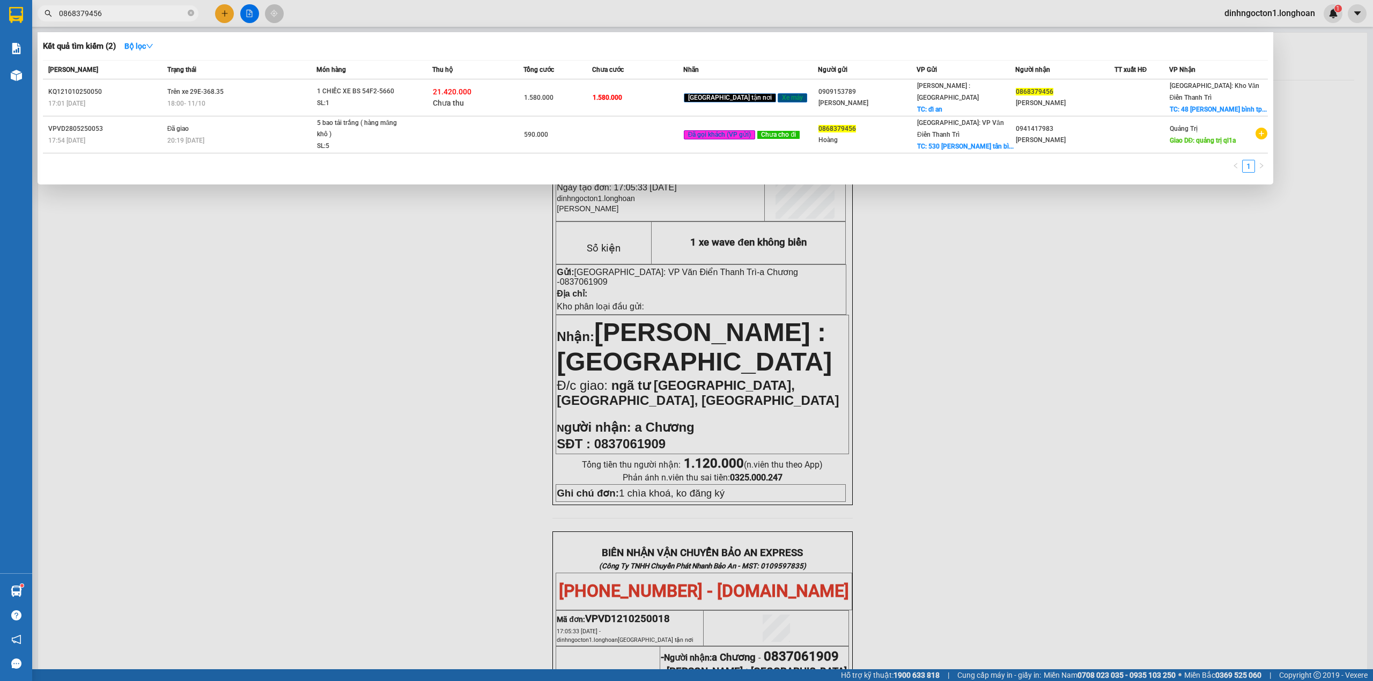
click at [321, 47] on div "Kết quả tìm kiếm ( 2 ) Bộ lọc" at bounding box center [655, 46] width 1225 height 17
drag, startPoint x: 112, startPoint y: 6, endPoint x: 112, endPoint y: 15, distance: 8.6
click at [112, 10] on span "0868379456" at bounding box center [118, 13] width 161 height 16
click at [112, 15] on input "0868379456" at bounding box center [122, 14] width 127 height 12
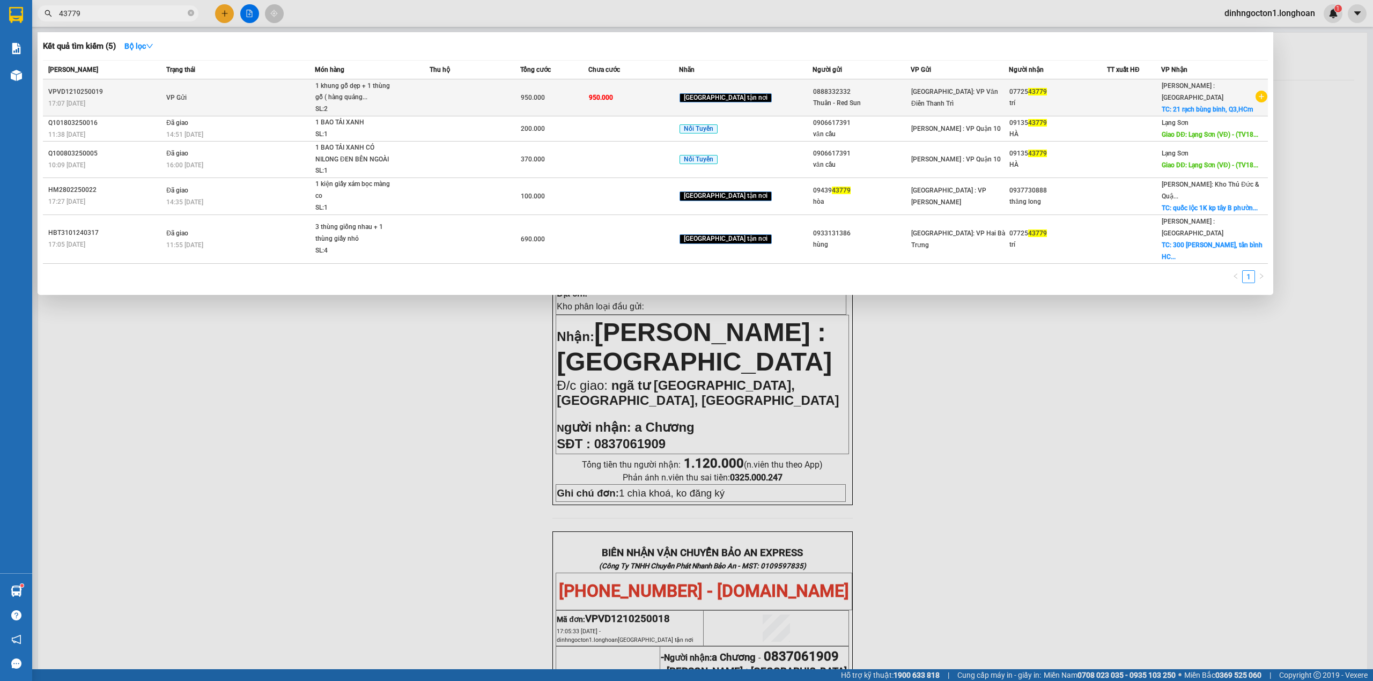
type input "43779"
click at [418, 86] on span "1 khung gỗ dẹp + 1 thùng gỗ ( hàng quảng... SL: 2" at bounding box center [372, 97] width 114 height 35
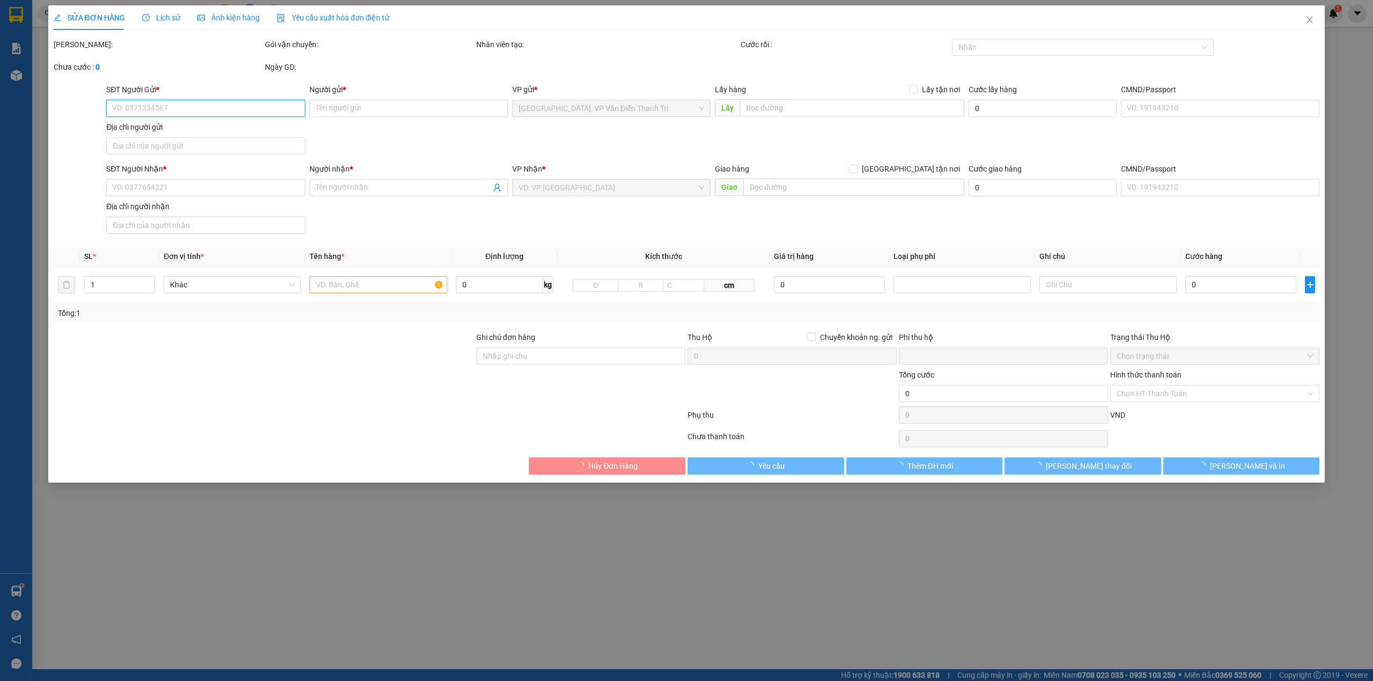
type input "0888332332"
type input "Thuân - Red Sun"
type input "0772543779"
type input "trí"
checkbox input "true"
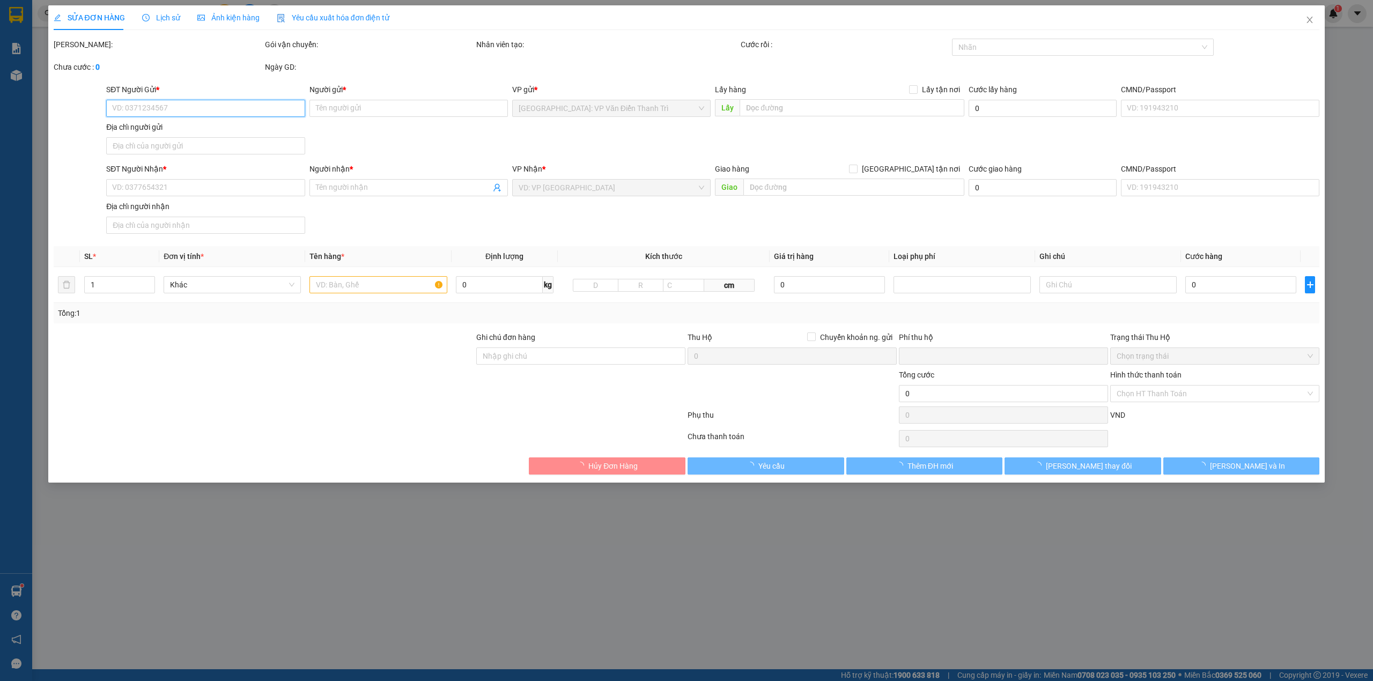
type input "21 rạch bùng binh, Q3,HCm"
type input "8"
type input "nhận nguyên kiện,giao nguyên kiện,bể vỡ khồng đền, XIN NHẸ TAY"
type input "0"
type input "950.000"
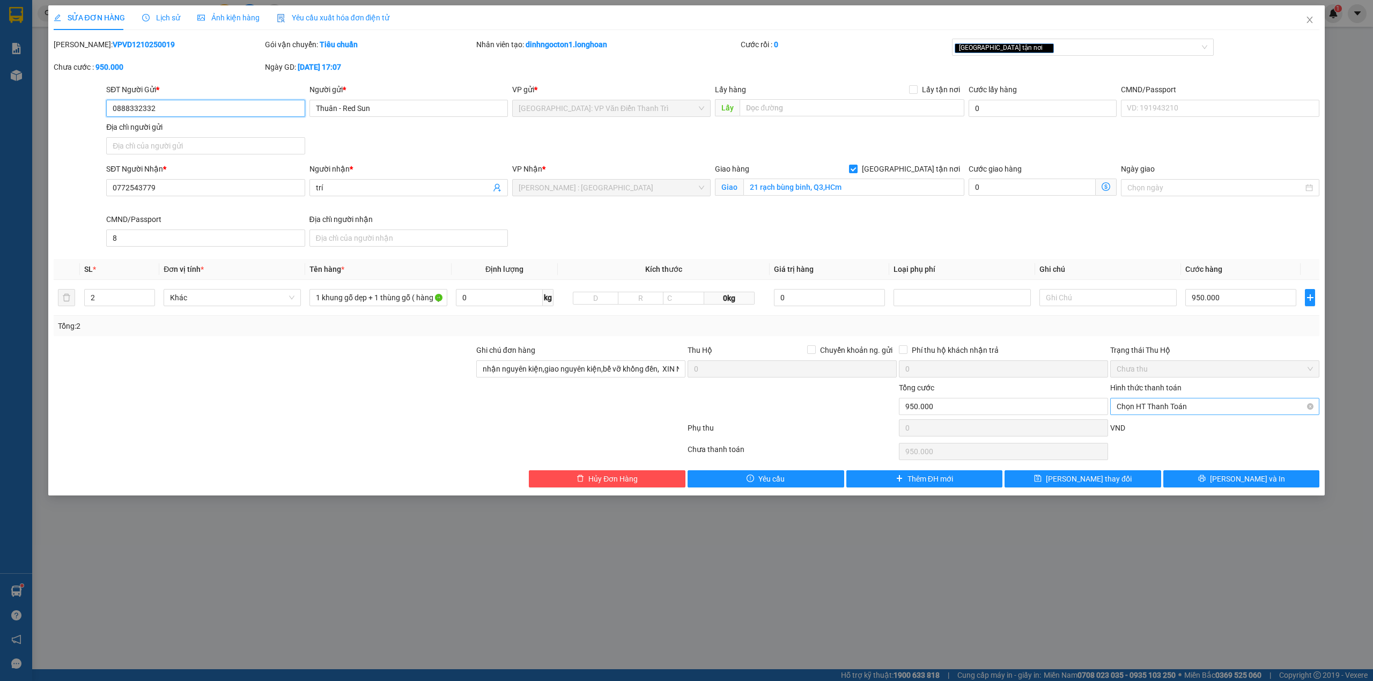
click at [1184, 410] on span "Chọn HT Thanh Toán" at bounding box center [1215, 407] width 196 height 16
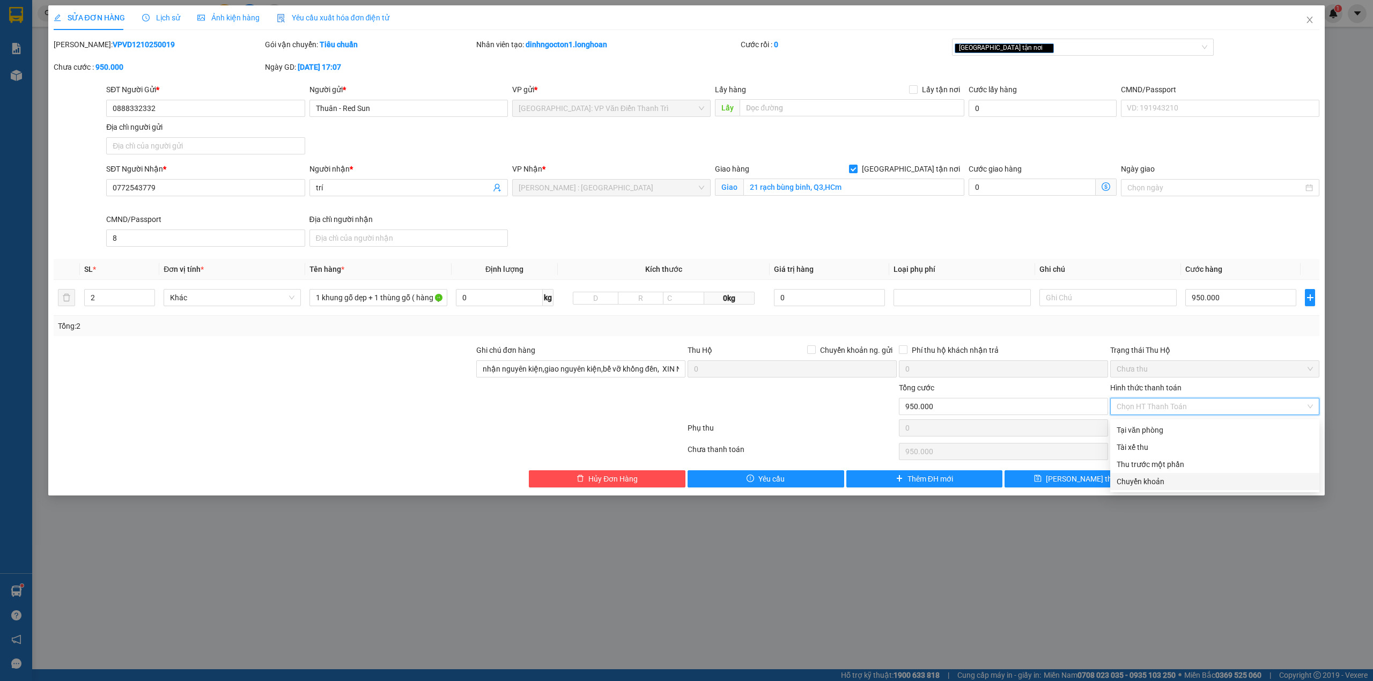
click at [1162, 483] on div "Chuyển khoản" at bounding box center [1215, 482] width 196 height 12
type input "0"
click at [782, 413] on div at bounding box center [792, 401] width 211 height 38
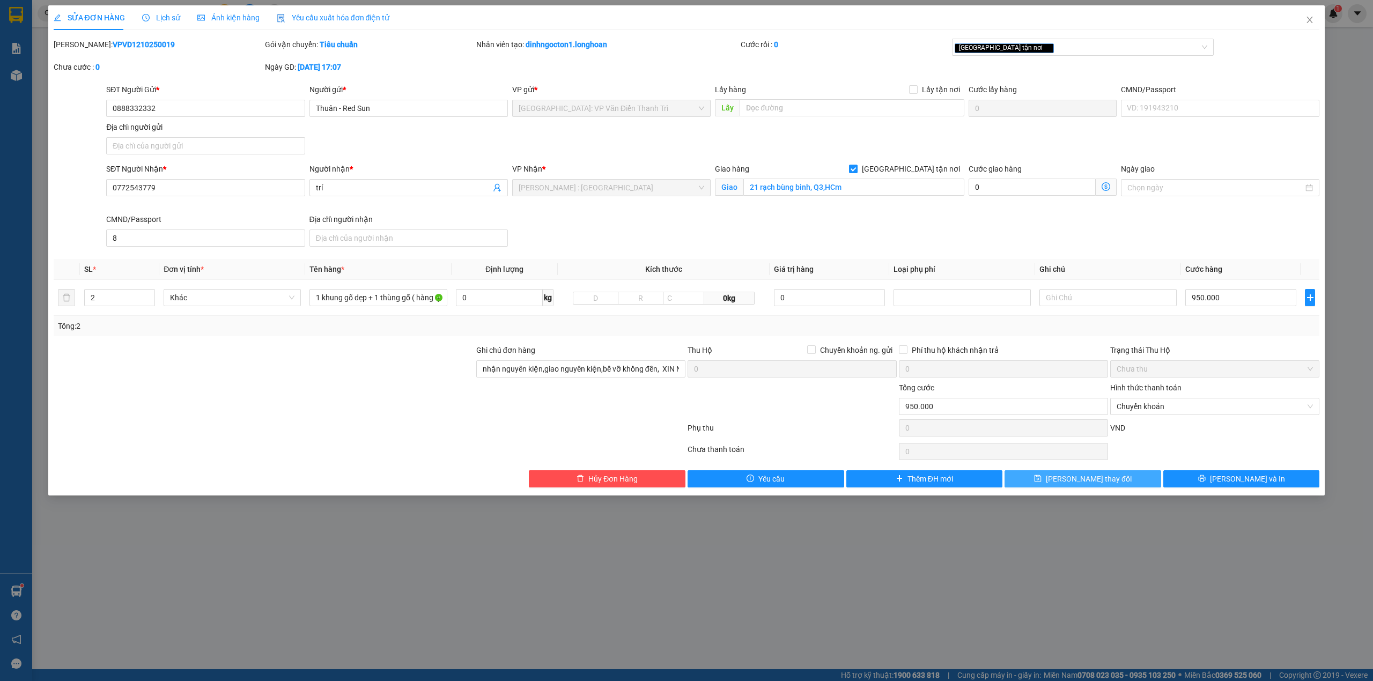
click at [1120, 484] on button "[PERSON_NAME] thay đổi" at bounding box center [1083, 479] width 157 height 17
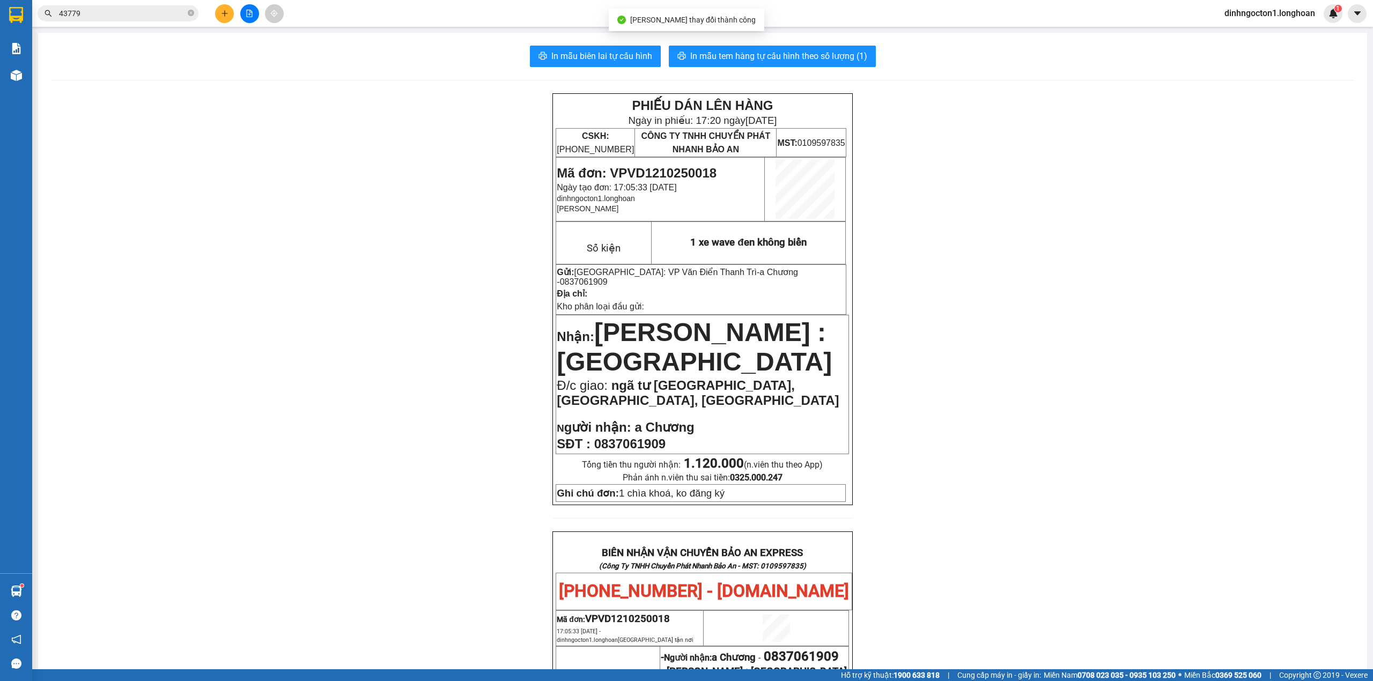
click at [355, 224] on div "PHIẾU DÁN LÊN HÀNG Ngày in phiếu: 17:20 [DATE] CSKH: [PHONE_NUMBER] CÔNG TY TNH…" at bounding box center [703, 612] width 1304 height 1038
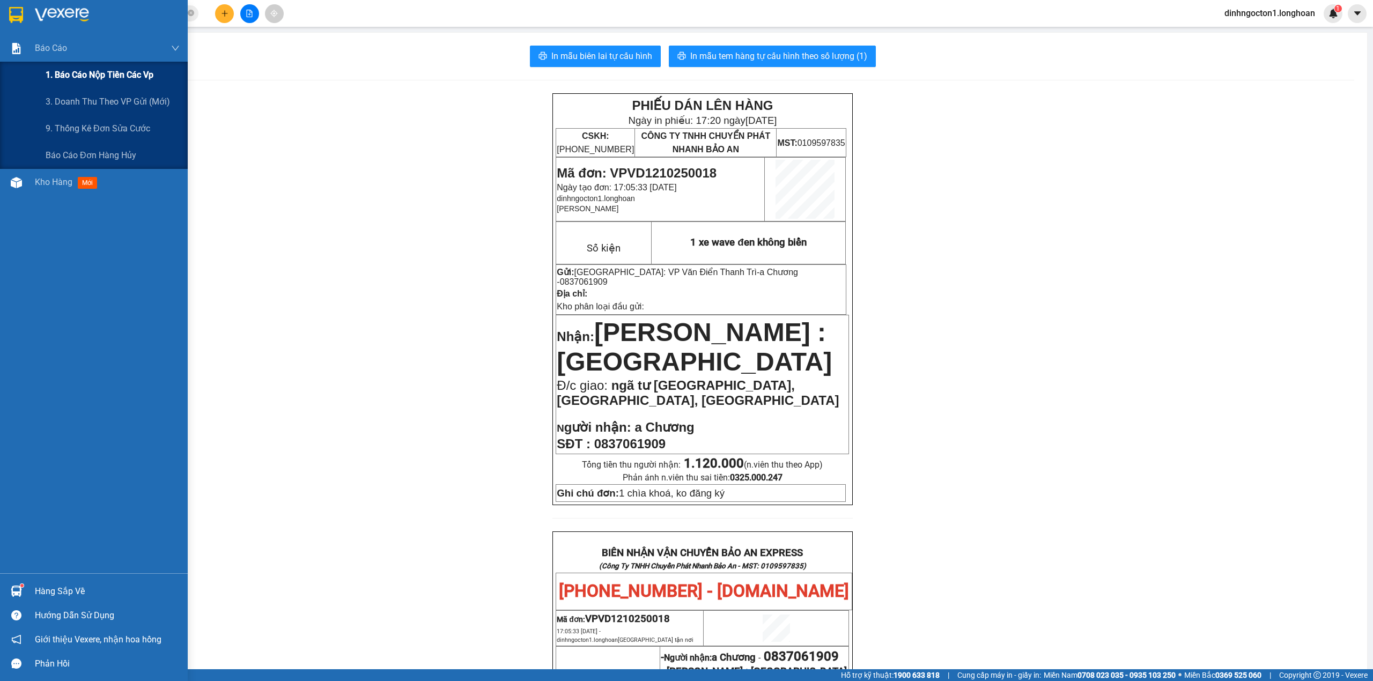
click at [128, 74] on span "1. Báo cáo nộp tiền các vp" at bounding box center [100, 74] width 108 height 13
